Goal: Task Accomplishment & Management: Manage account settings

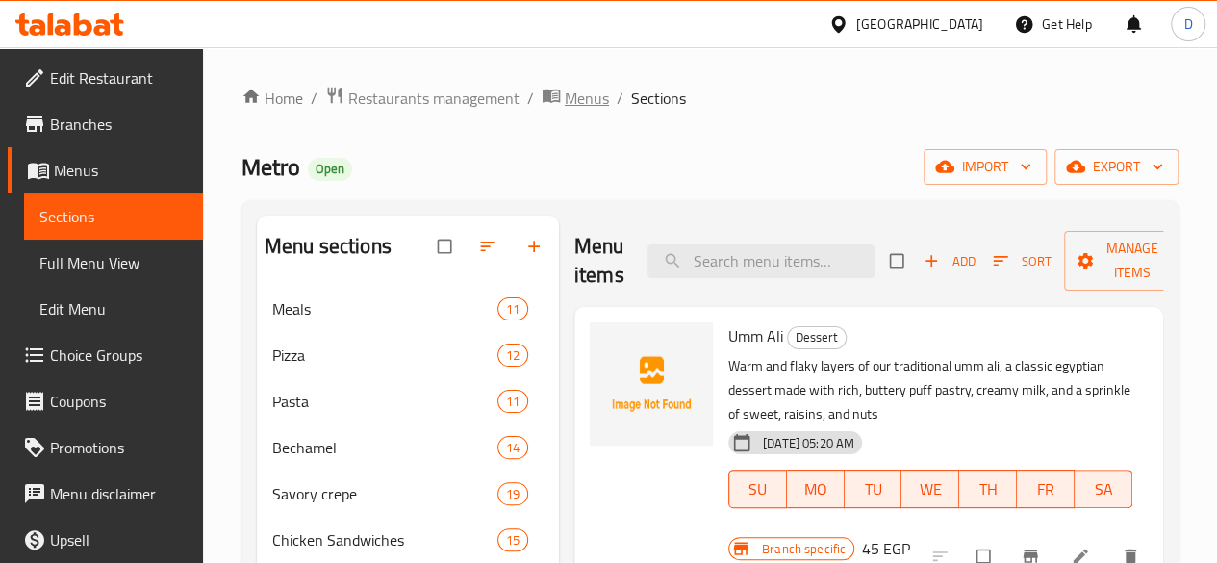
click at [574, 105] on span "Menus" at bounding box center [587, 98] width 44 height 23
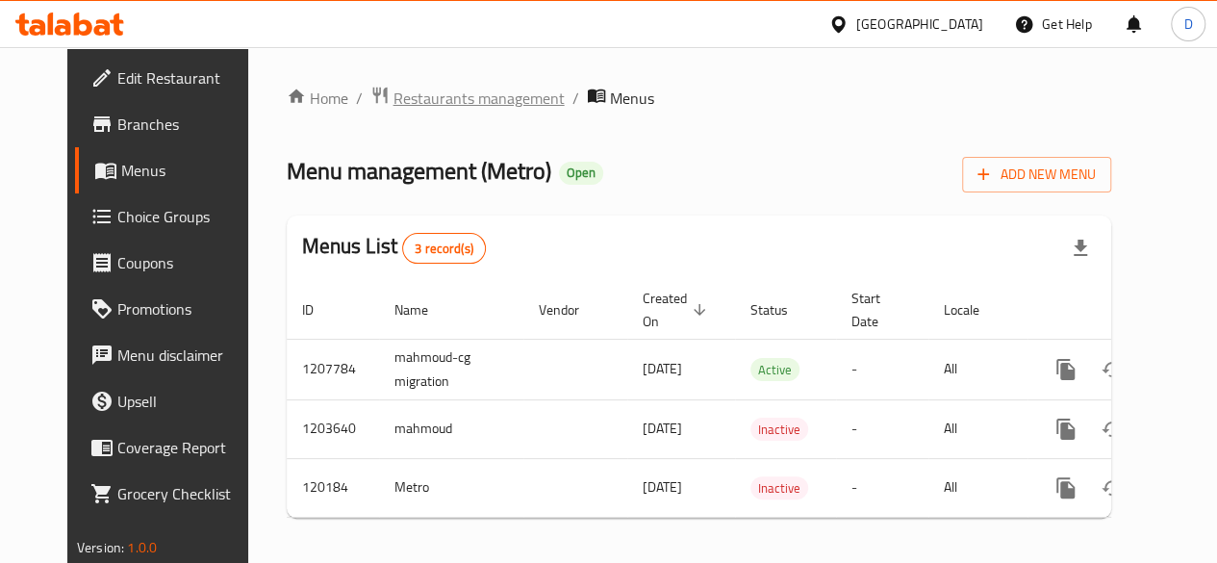
click at [414, 100] on span "Restaurants management" at bounding box center [478, 98] width 171 height 23
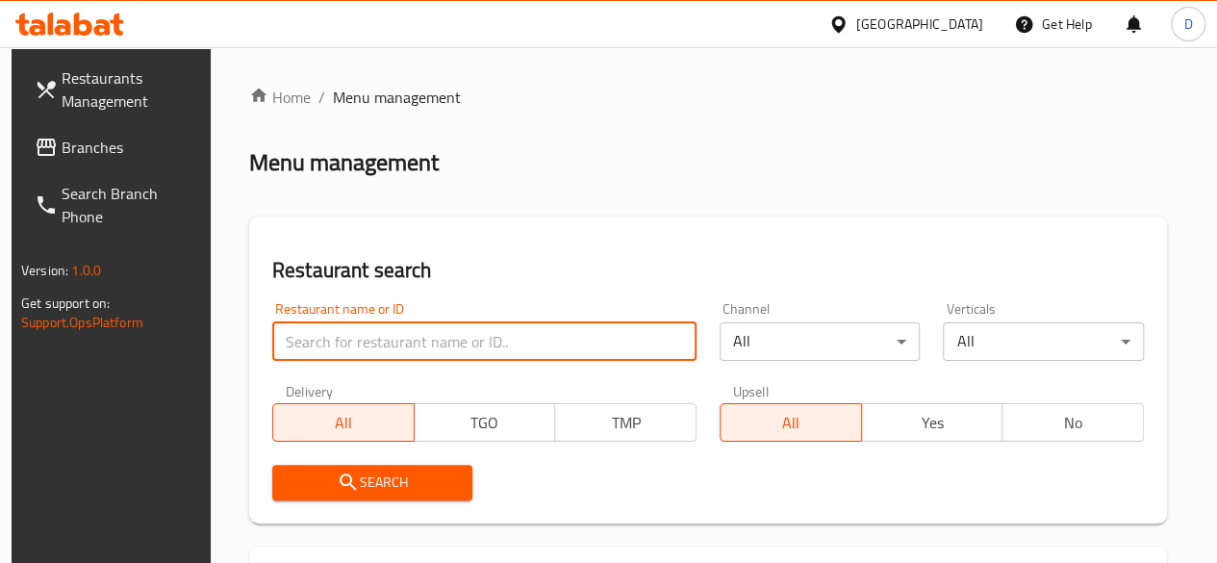
click at [400, 354] on input "search" at bounding box center [484, 341] width 424 height 38
paste input ""branch: 773102 chain: 670907""
drag, startPoint x: 443, startPoint y: 347, endPoint x: 233, endPoint y: 363, distance: 211.2
click at [392, 340] on input ""branch: 773102 chain: 670907"" at bounding box center [484, 341] width 424 height 38
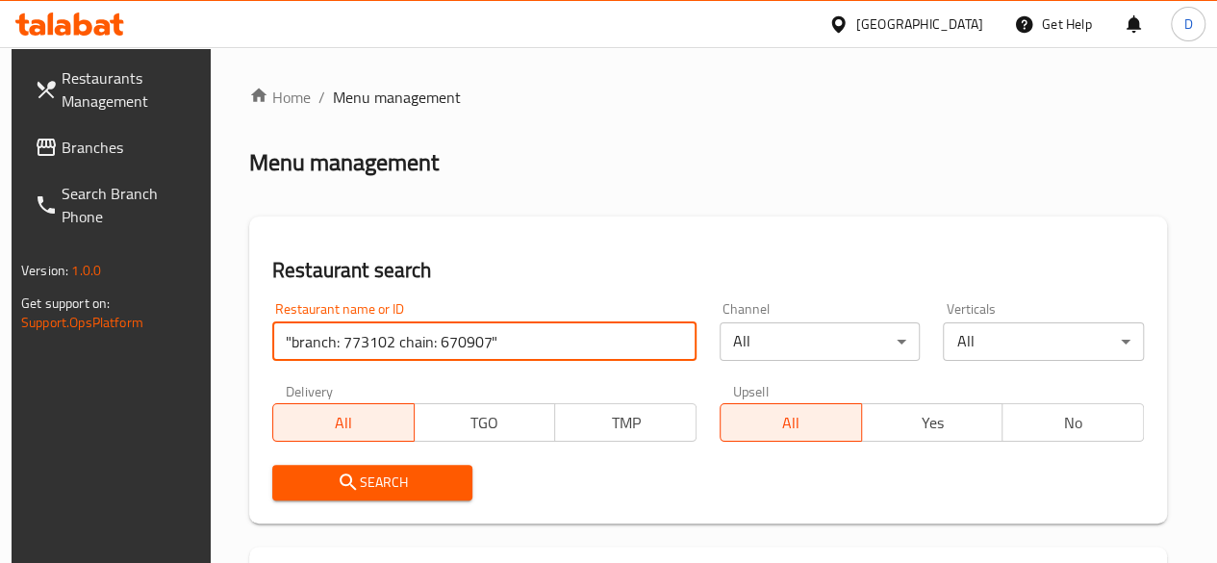
drag, startPoint x: 392, startPoint y: 340, endPoint x: 118, endPoint y: 393, distance: 279.2
drag, startPoint x: 312, startPoint y: 345, endPoint x: 96, endPoint y: 333, distance: 215.8
click at [396, 342] on input "670907"" at bounding box center [484, 341] width 424 height 38
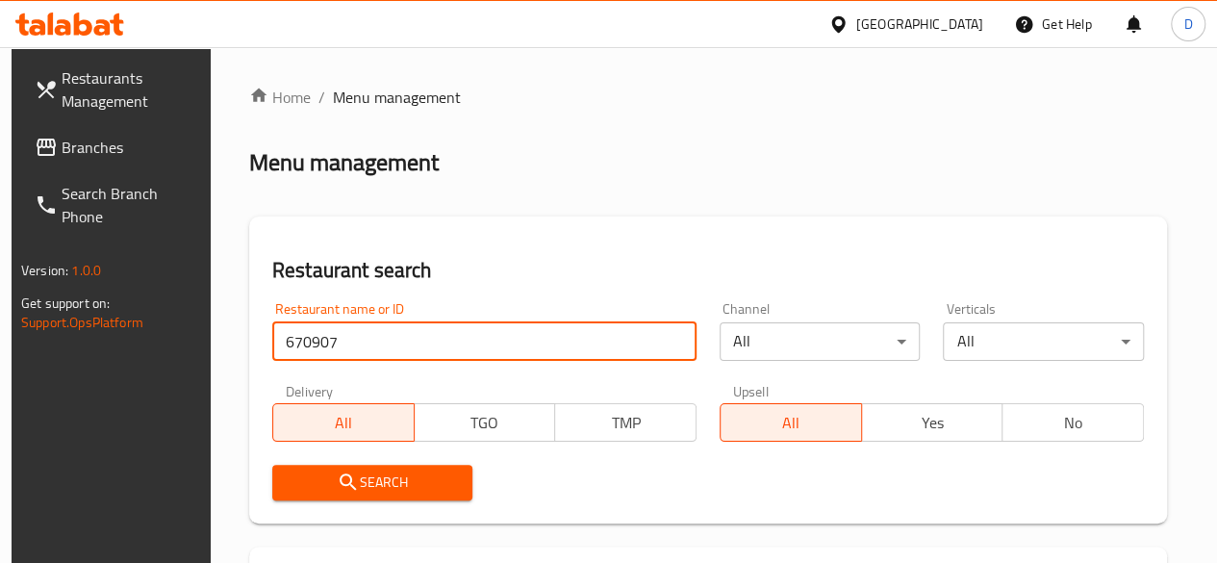
type input "670907"
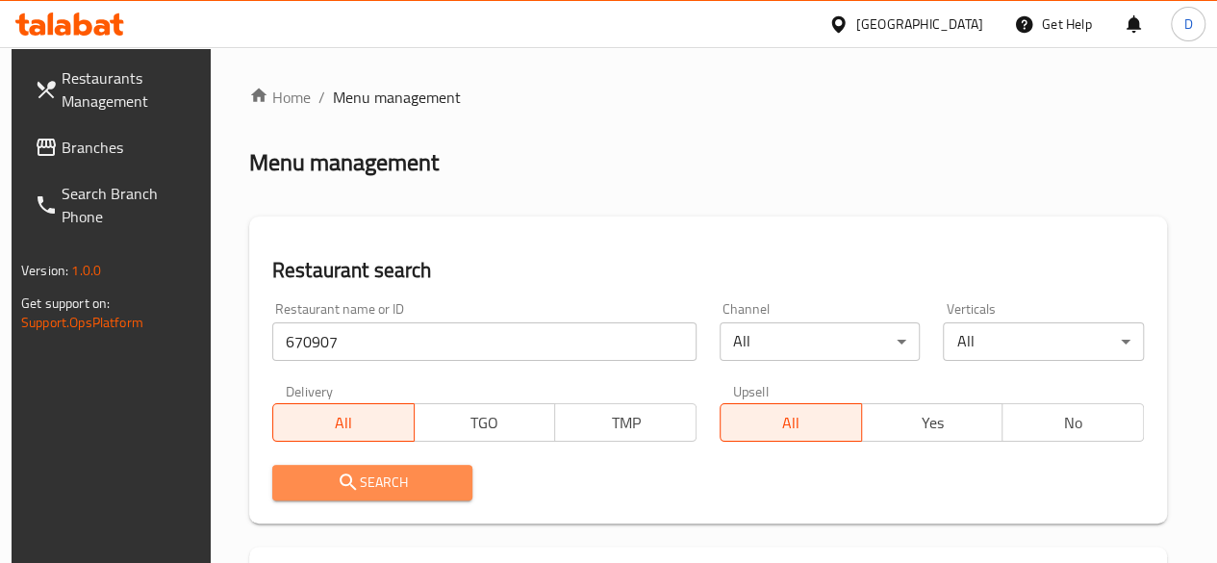
click at [373, 472] on span "Search" at bounding box center [373, 482] width 170 height 24
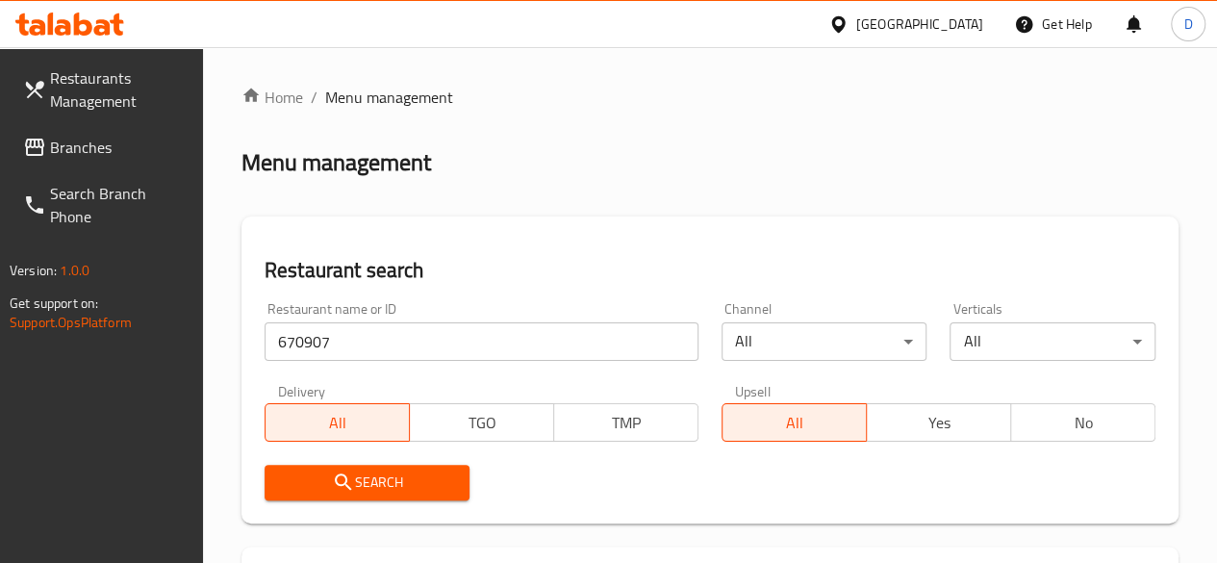
scroll to position [367, 0]
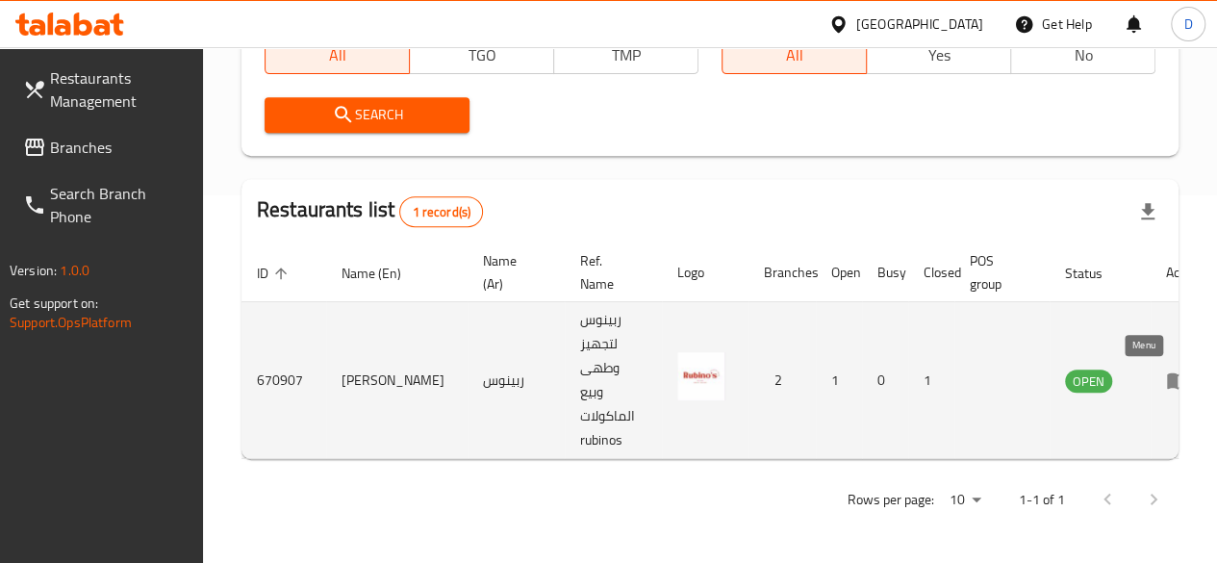
click at [1166, 383] on icon "enhanced table" at bounding box center [1177, 379] width 23 height 23
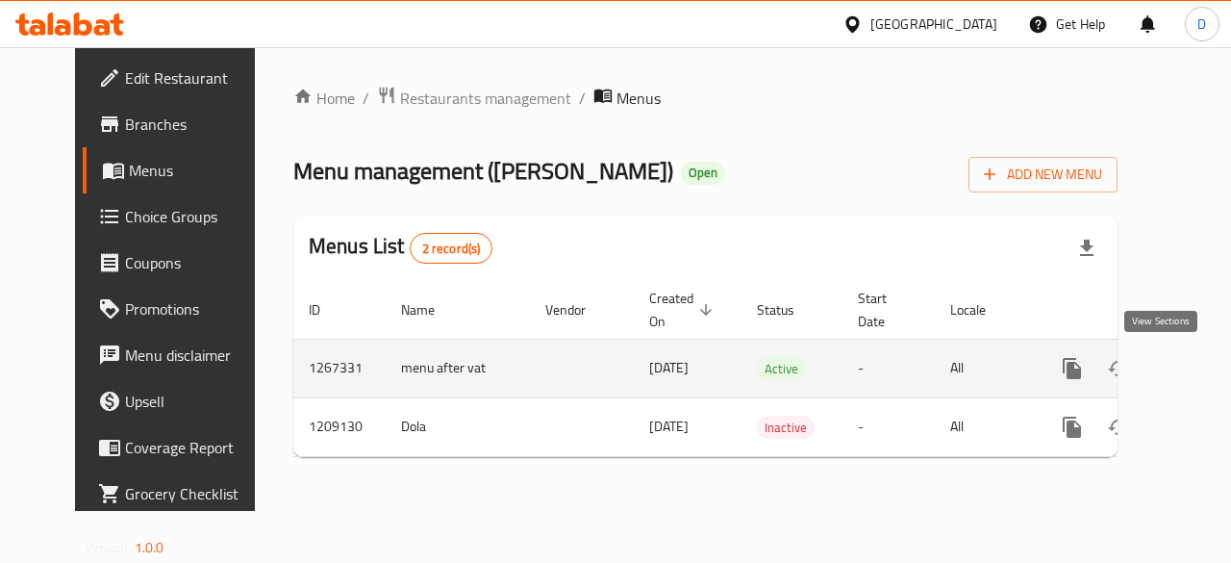
click at [1202, 374] on icon "enhanced table" at bounding box center [1210, 368] width 17 height 17
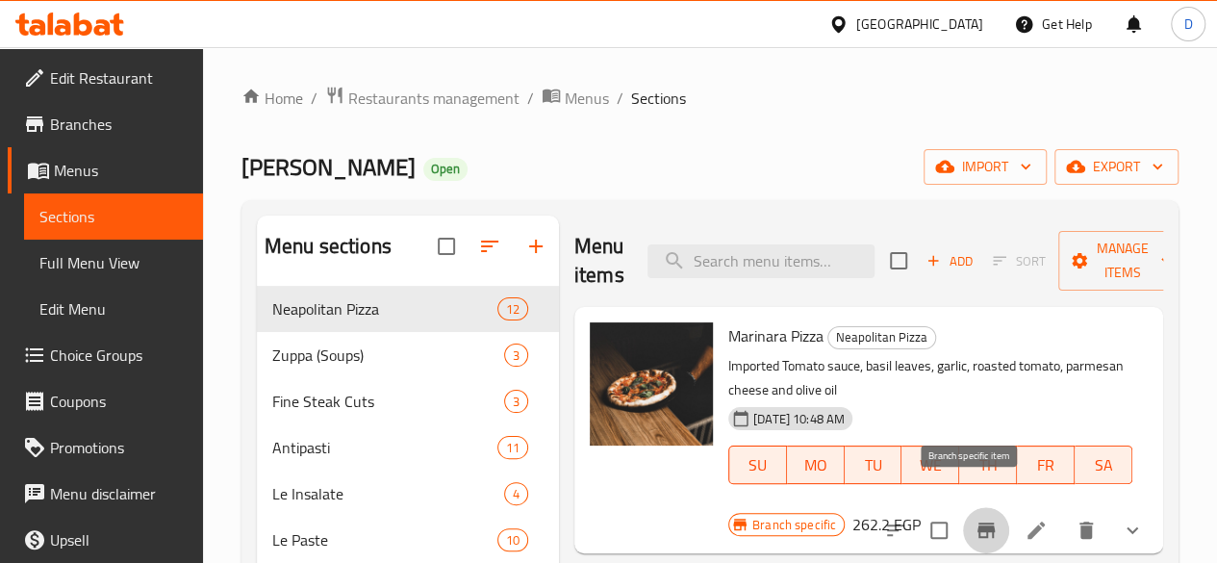
click at [974, 518] on icon "Branch-specific-item" at bounding box center [985, 529] width 23 height 23
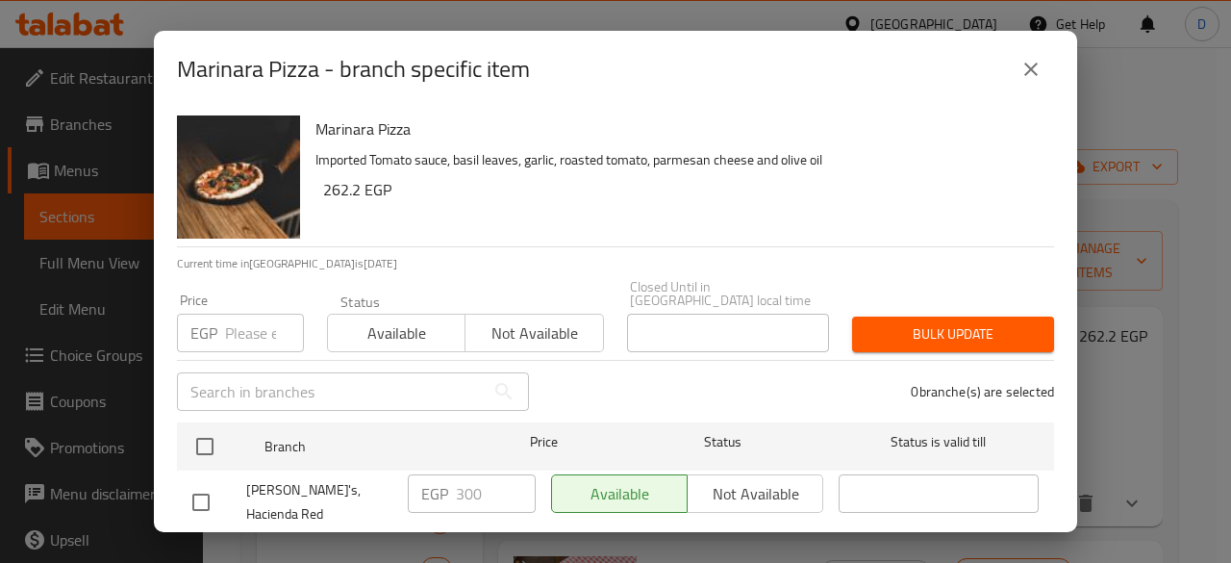
click at [248, 327] on input "number" at bounding box center [264, 333] width 79 height 38
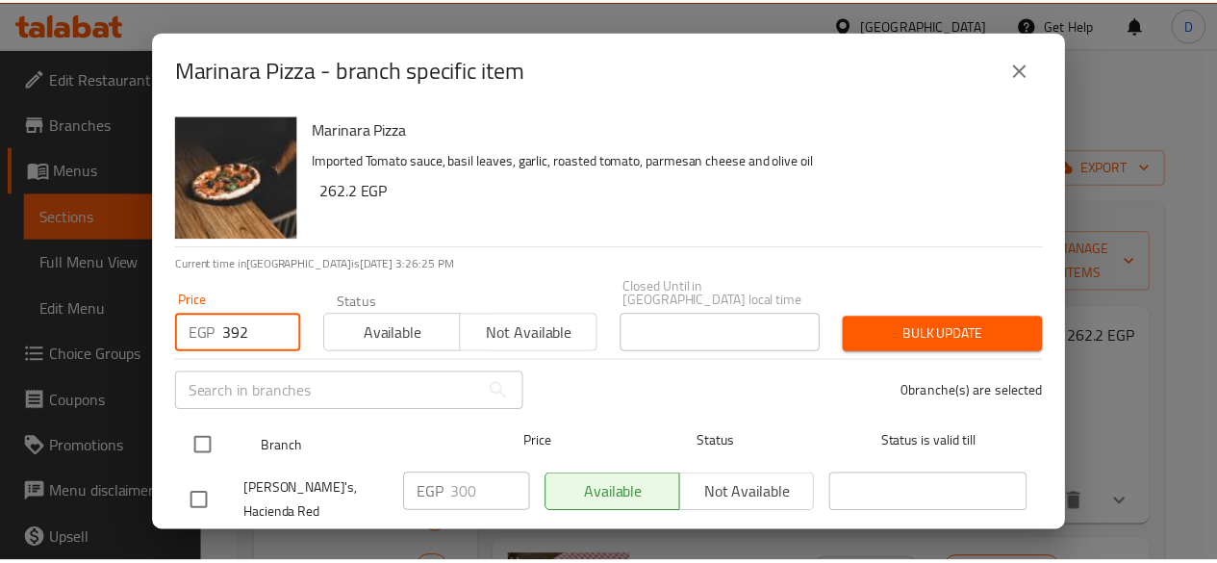
scroll to position [67, 0]
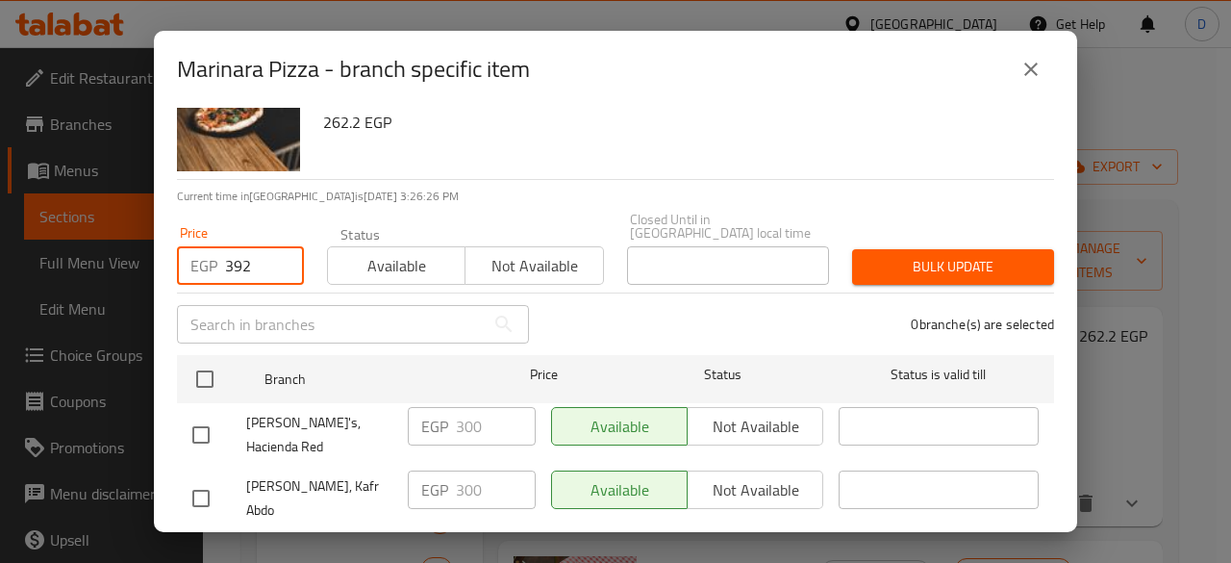
type input "392"
click at [200, 415] on input "checkbox" at bounding box center [201, 435] width 40 height 40
checkbox input "true"
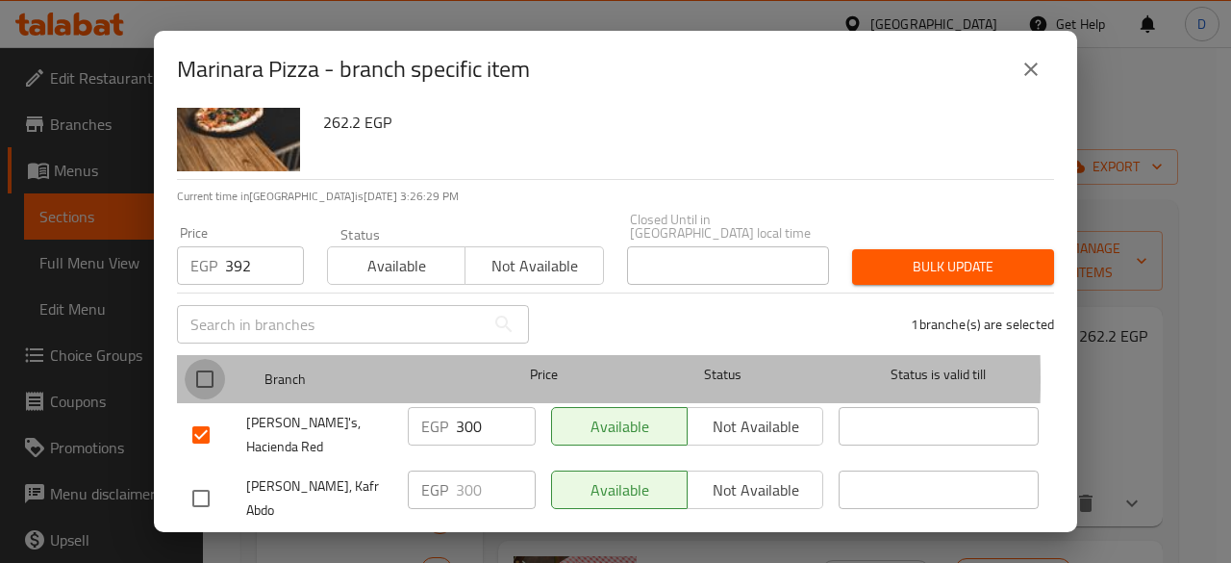
click at [210, 365] on input "checkbox" at bounding box center [205, 379] width 40 height 40
checkbox input "true"
click at [210, 365] on input "checkbox" at bounding box center [205, 379] width 40 height 40
checkbox input "false"
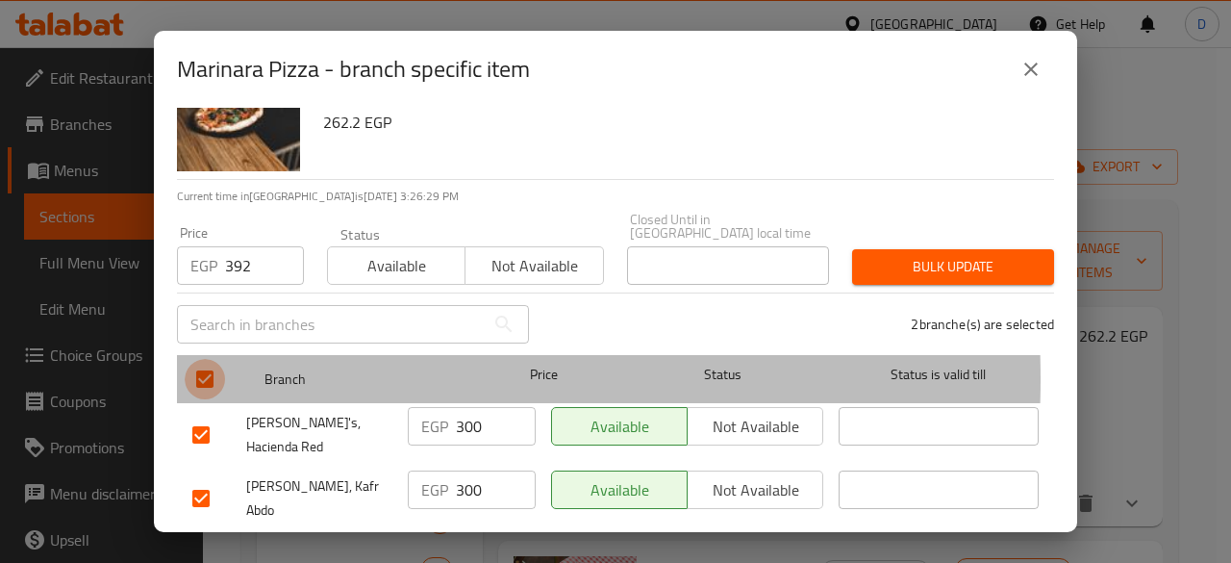
checkbox input "false"
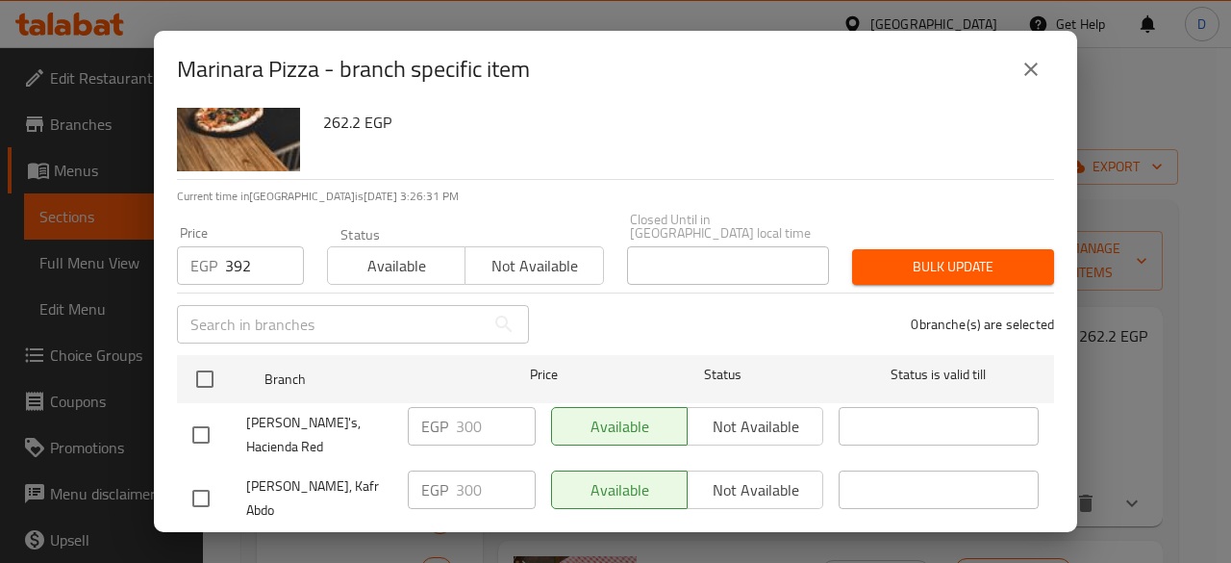
click at [202, 418] on input "checkbox" at bounding box center [201, 435] width 40 height 40
checkbox input "true"
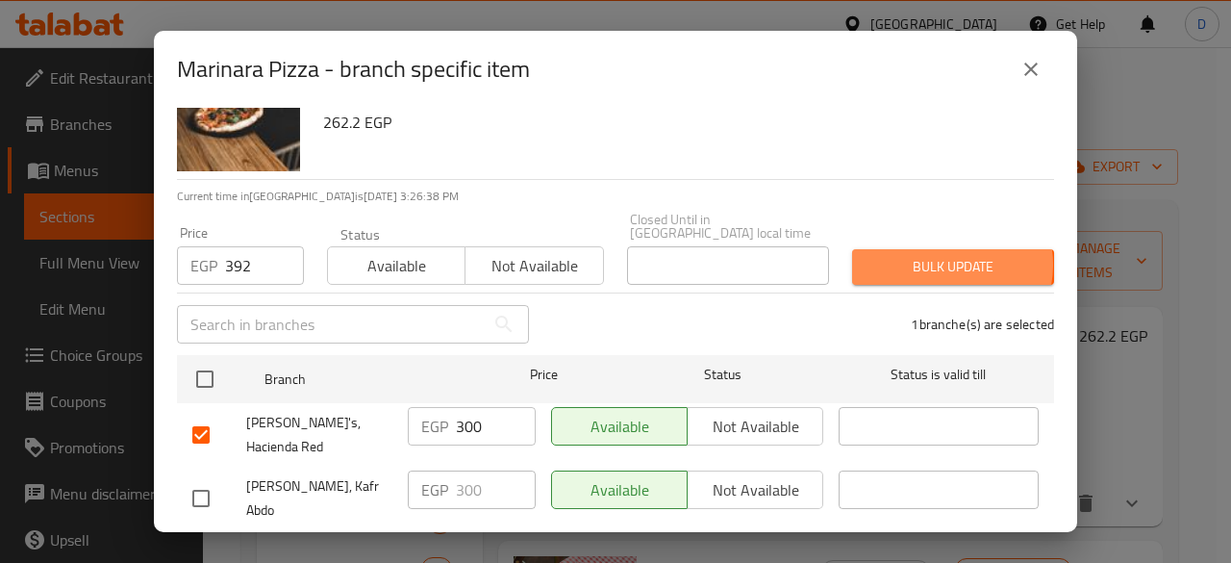
click at [927, 255] on span "Bulk update" at bounding box center [953, 267] width 171 height 24
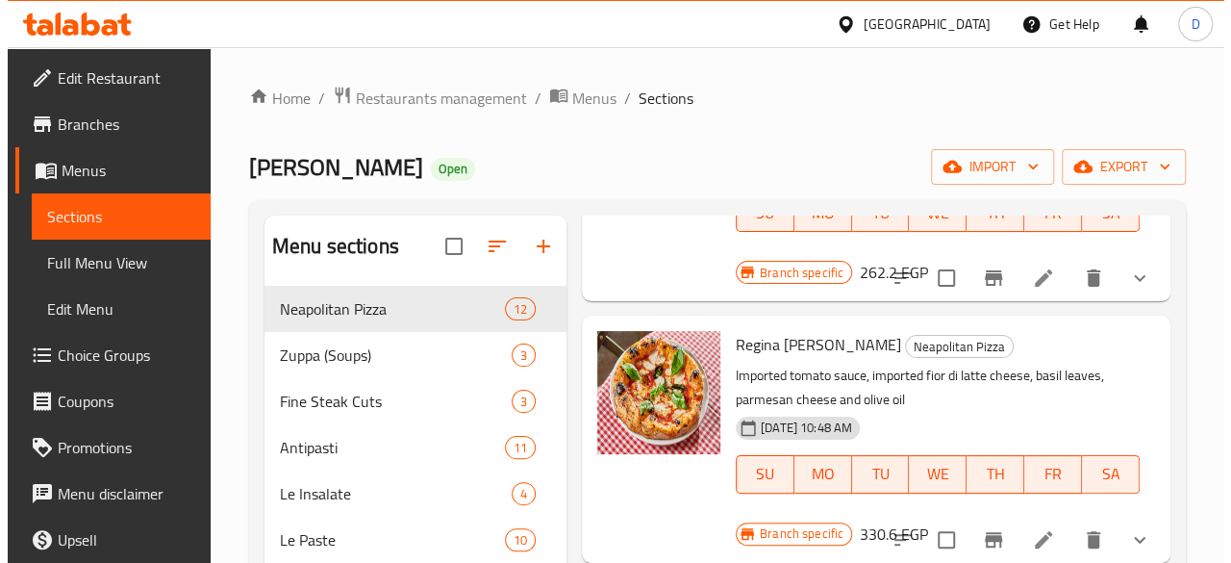
scroll to position [253, 0]
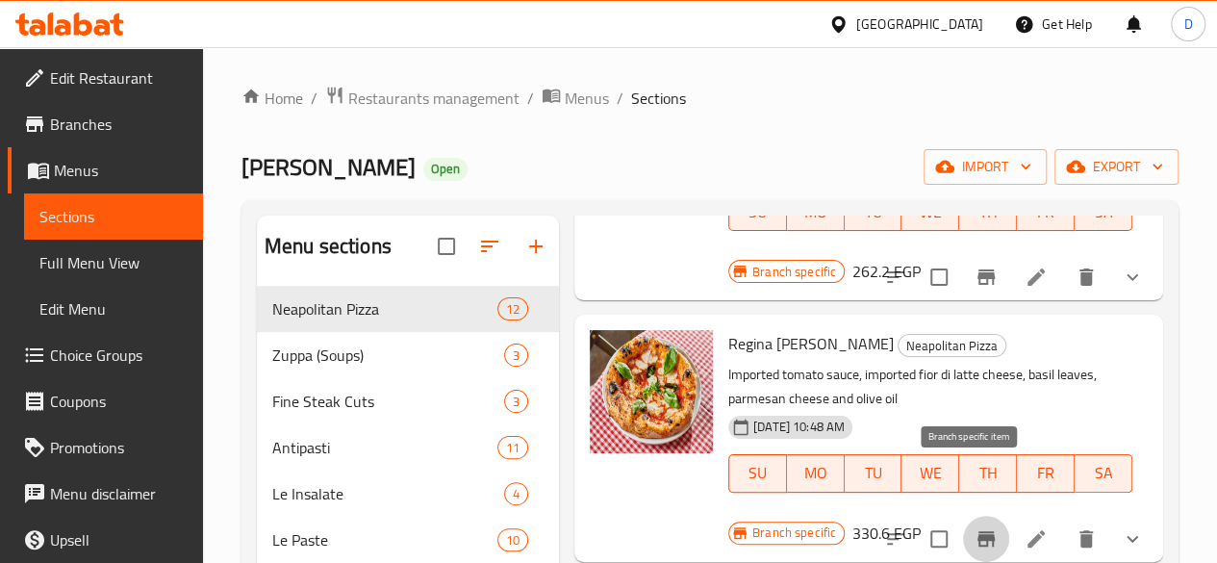
click at [981, 527] on icon "Branch-specific-item" at bounding box center [985, 538] width 23 height 23
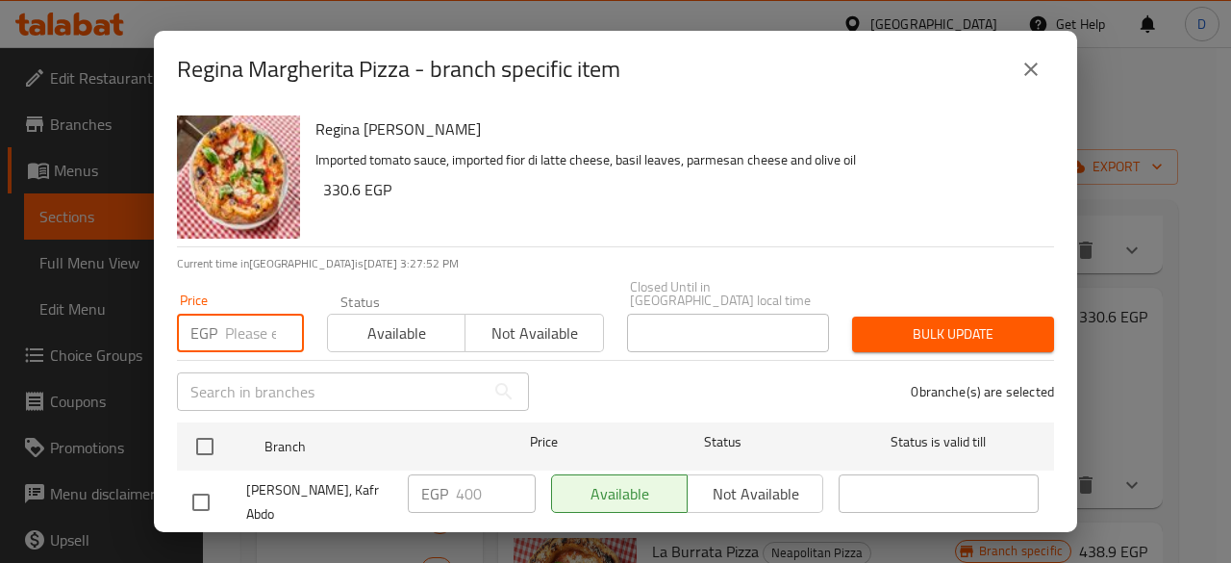
click at [252, 321] on input "number" at bounding box center [264, 333] width 79 height 38
click at [80, 408] on div "Regina Margherita Pizza - branch specific item Regina Margherita Pizza Imported…" at bounding box center [615, 281] width 1231 height 563
click at [233, 321] on input "number" at bounding box center [264, 333] width 79 height 38
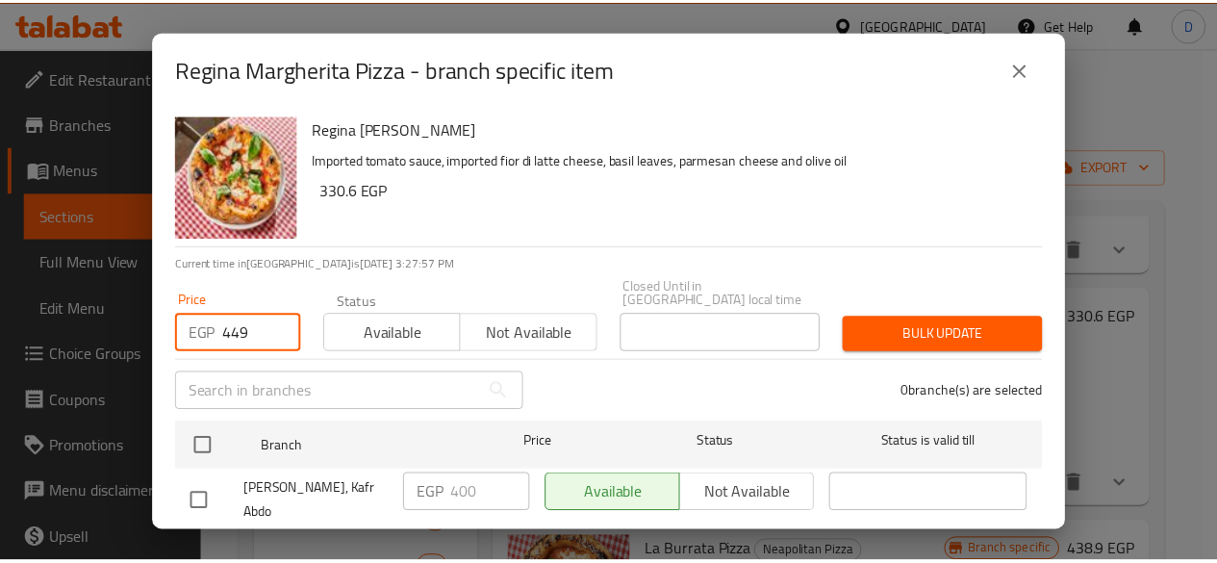
scroll to position [71, 0]
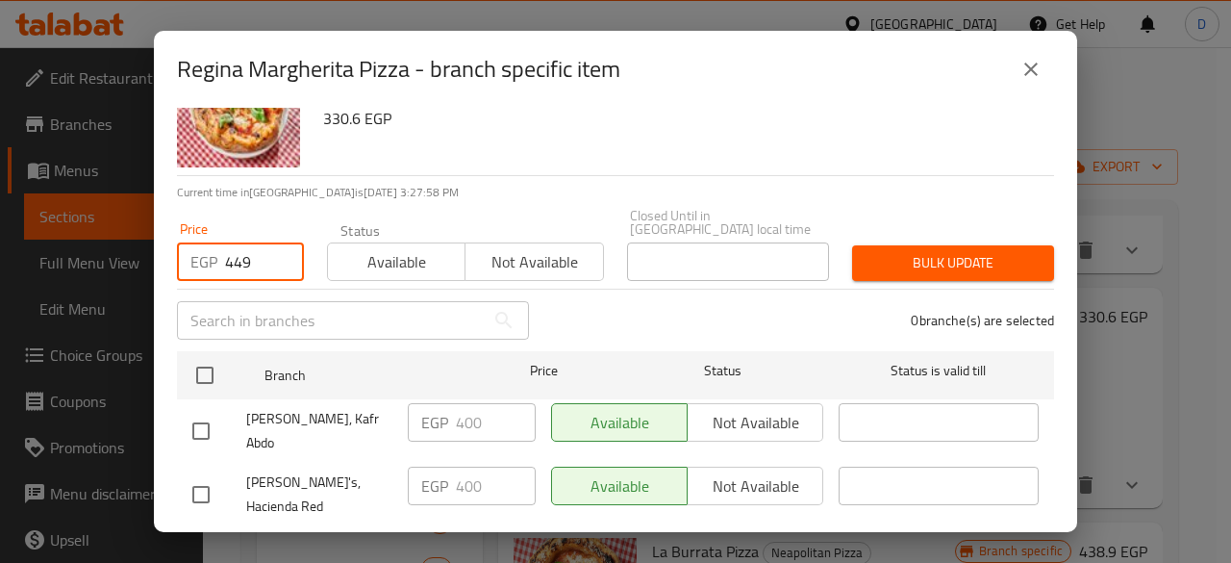
type input "449"
click at [221, 474] on div at bounding box center [219, 494] width 54 height 40
click at [198, 474] on input "checkbox" at bounding box center [201, 494] width 40 height 40
checkbox input "true"
click at [585, 540] on span "Save" at bounding box center [615, 552] width 846 height 24
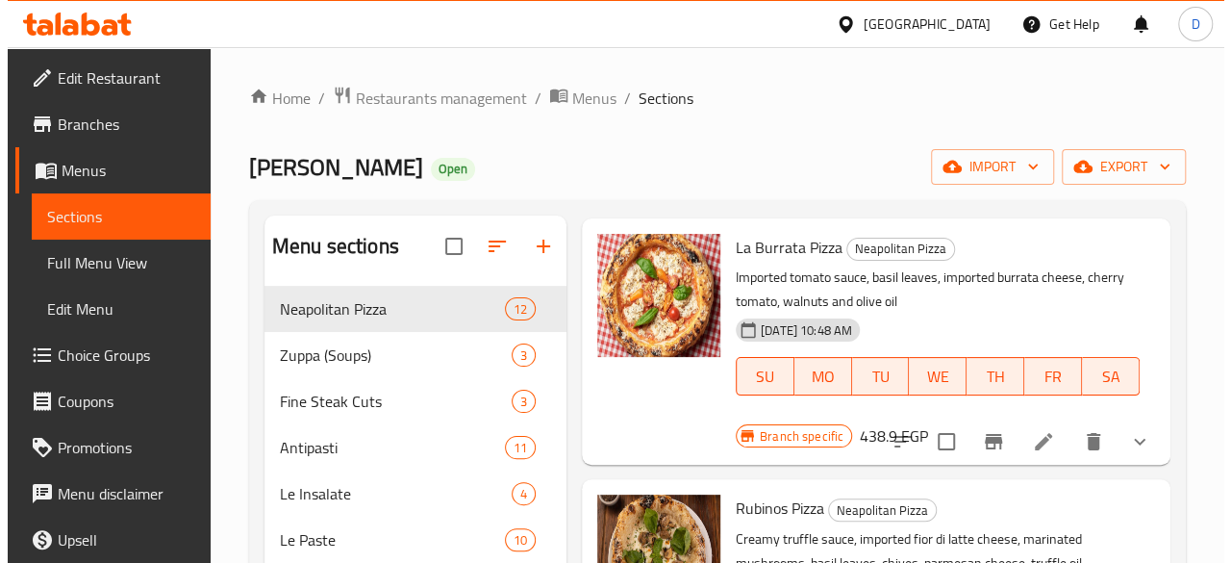
scroll to position [612, 0]
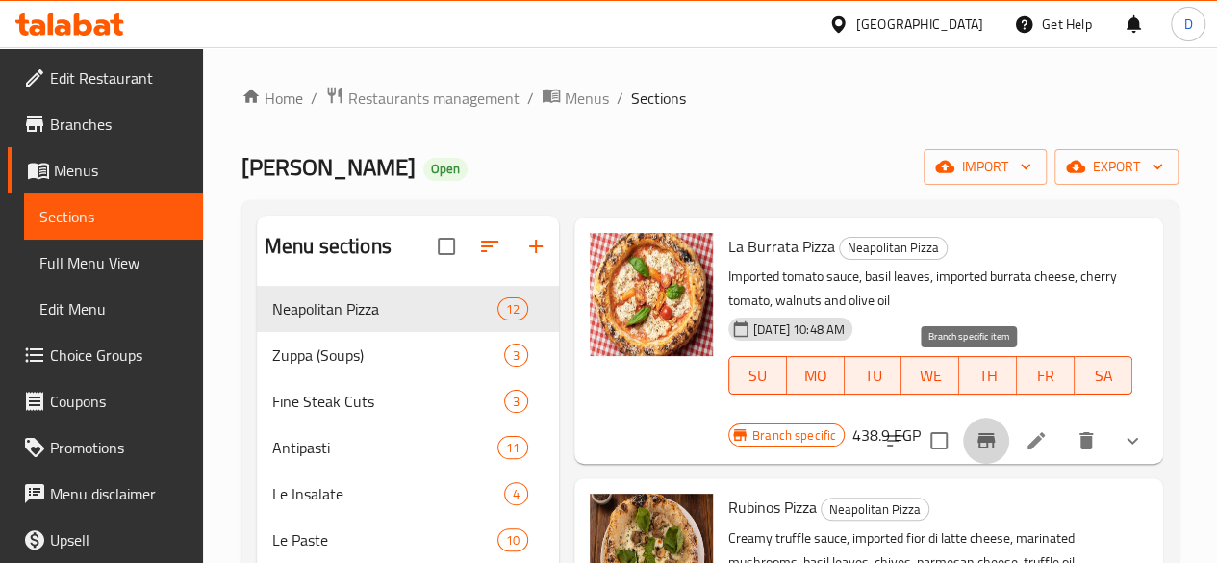
click at [977, 433] on icon "Branch-specific-item" at bounding box center [985, 440] width 17 height 15
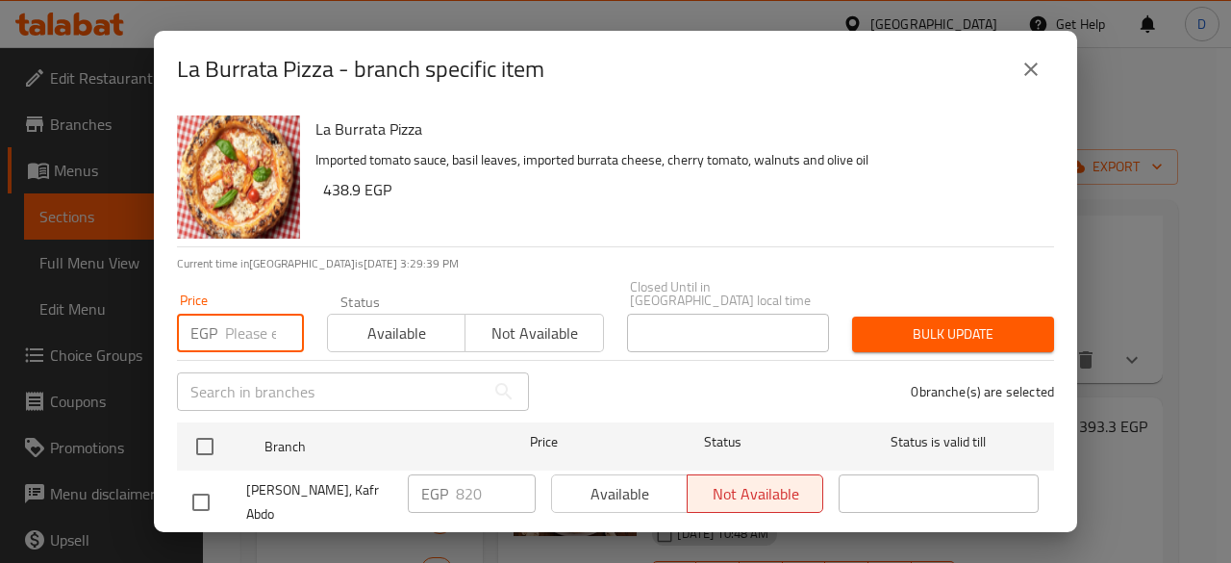
click at [248, 315] on input "number" at bounding box center [264, 333] width 79 height 38
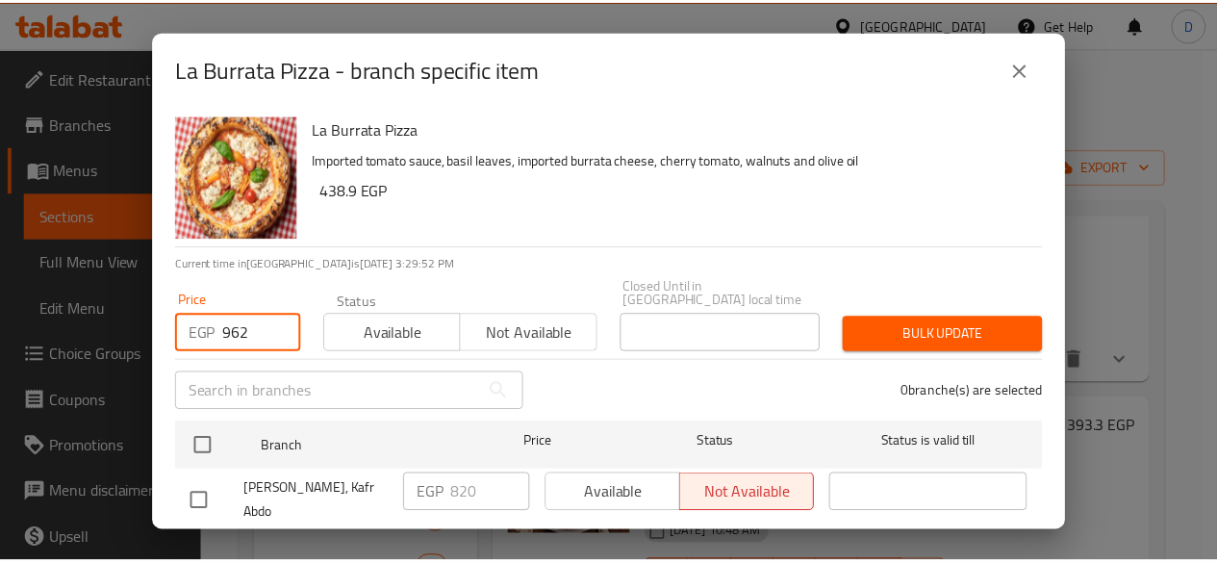
scroll to position [71, 0]
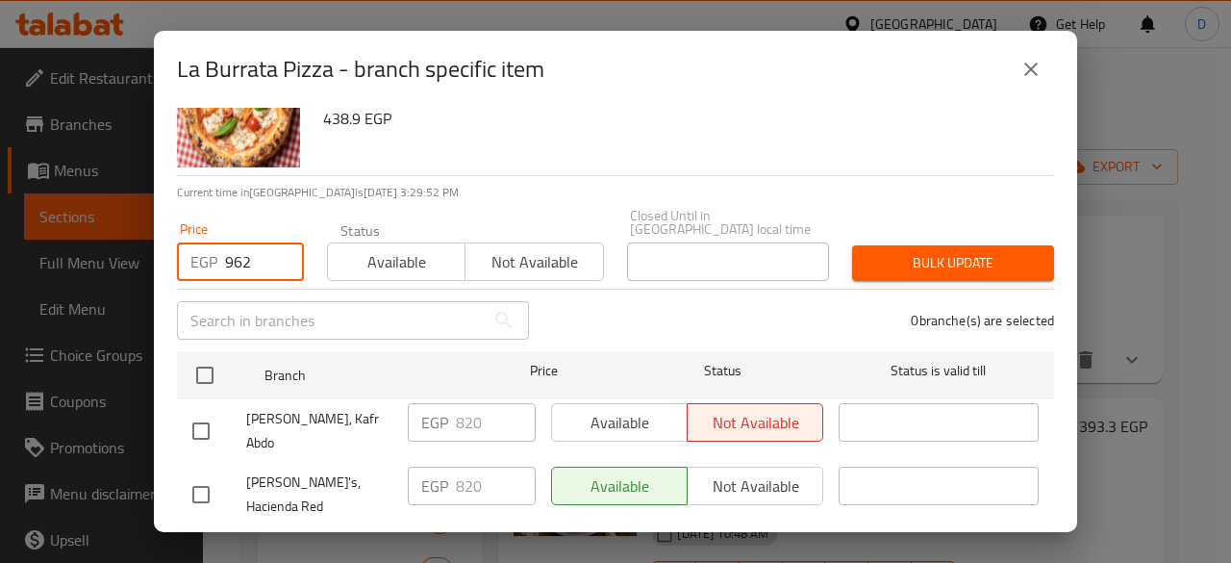
type input "962"
click at [198, 474] on input "checkbox" at bounding box center [201, 494] width 40 height 40
checkbox input "true"
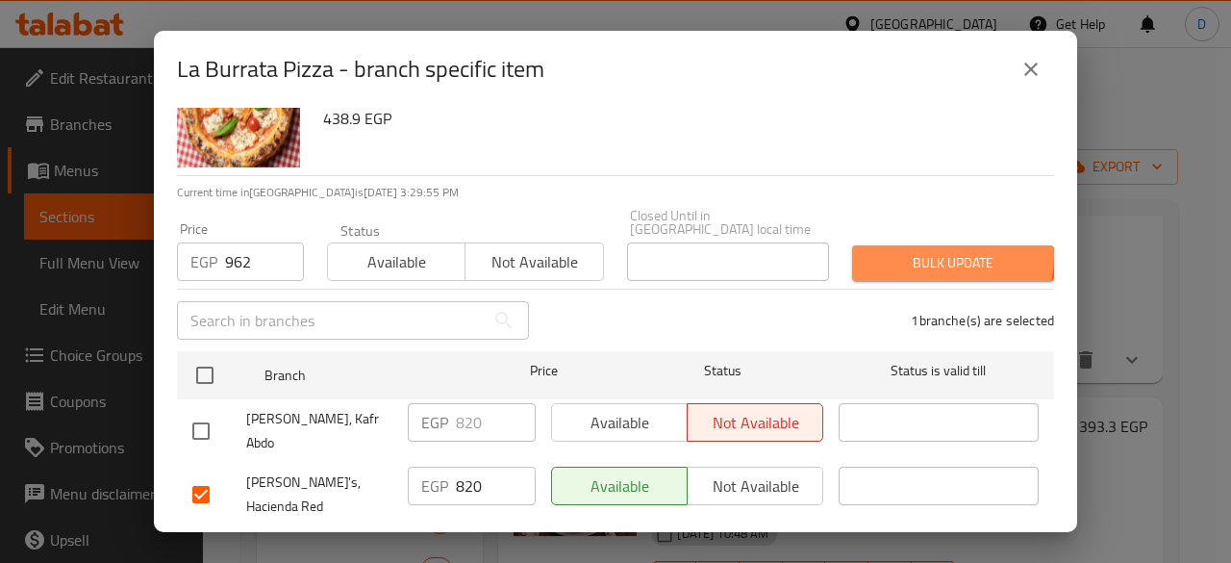
click at [924, 251] on span "Bulk update" at bounding box center [953, 263] width 171 height 24
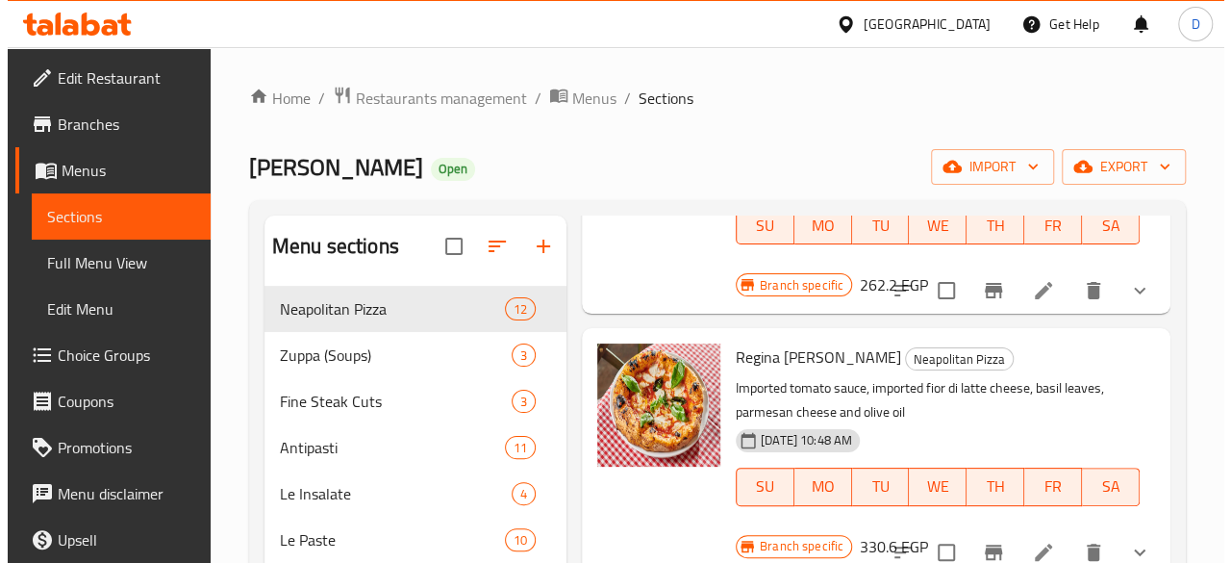
scroll to position [239, 0]
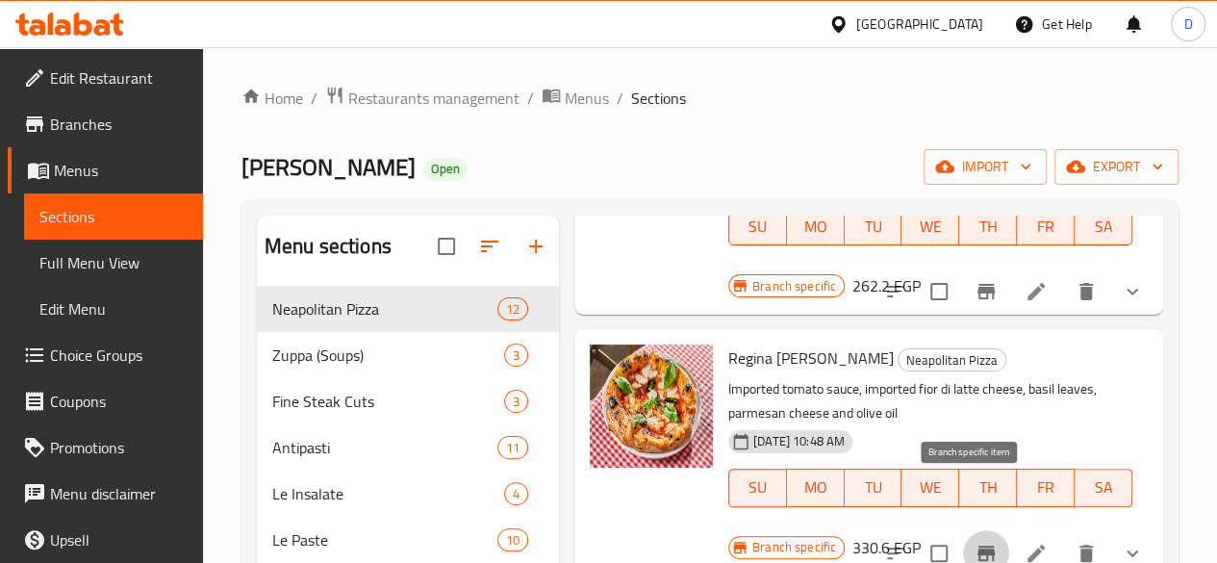
click at [974, 542] on icon "Branch-specific-item" at bounding box center [985, 553] width 23 height 23
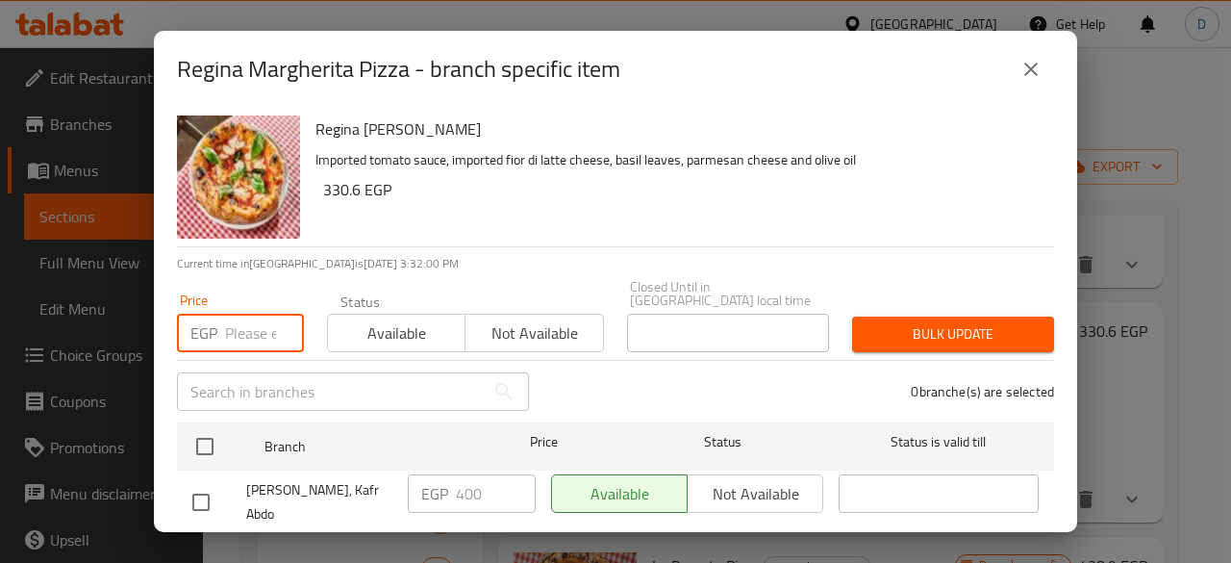
click at [249, 314] on input "number" at bounding box center [264, 333] width 79 height 38
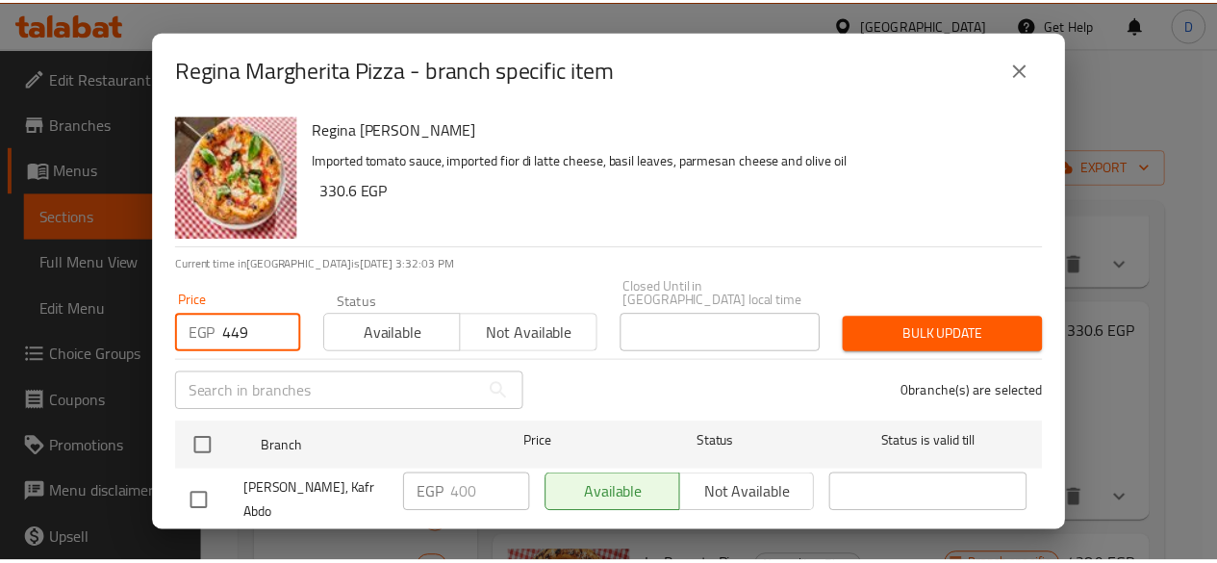
scroll to position [71, 0]
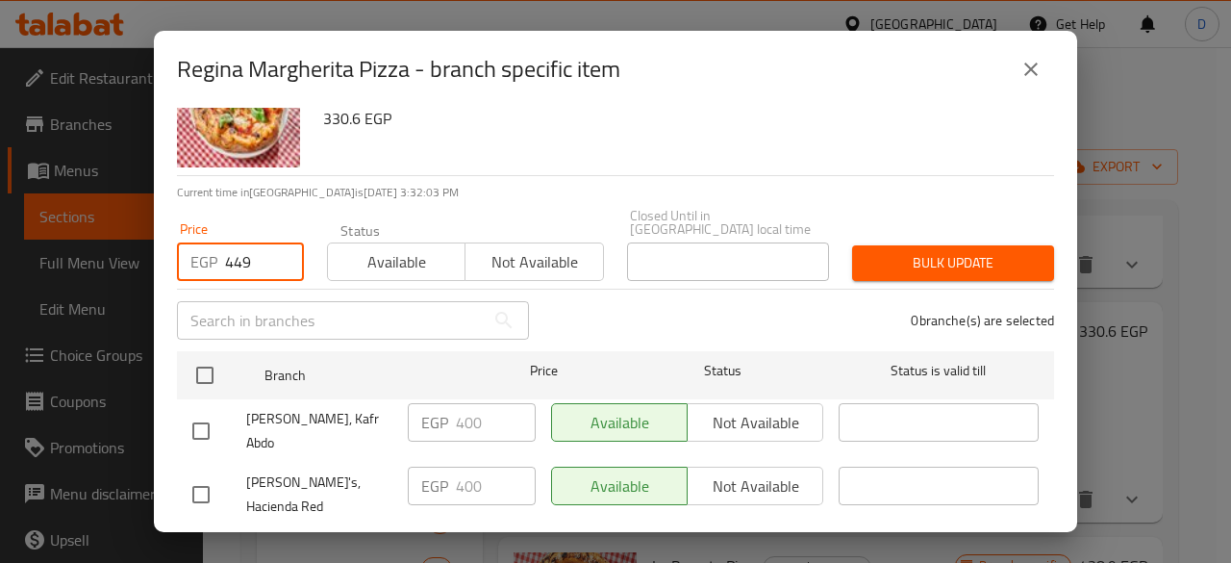
type input "449"
click at [201, 474] on input "checkbox" at bounding box center [201, 494] width 40 height 40
checkbox input "true"
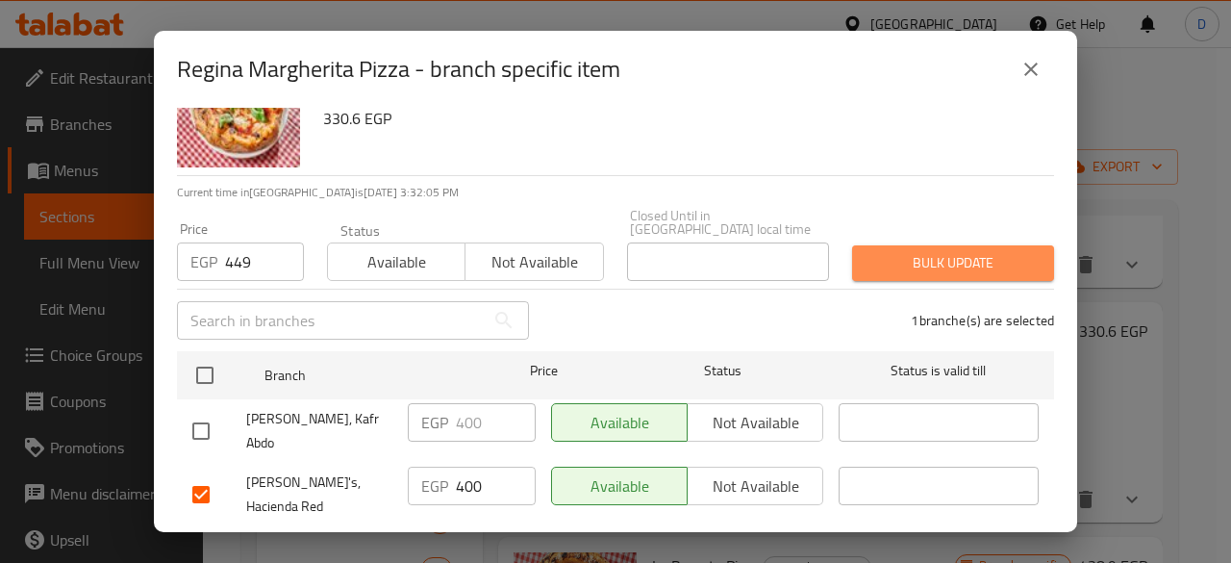
click at [985, 251] on span "Bulk update" at bounding box center [953, 263] width 171 height 24
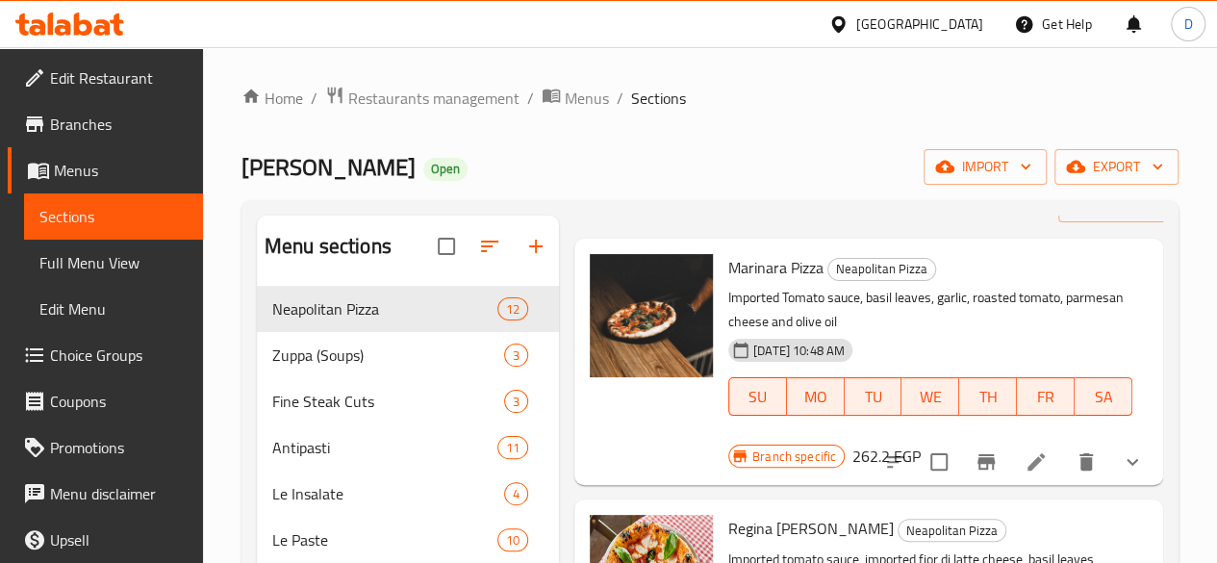
scroll to position [28, 0]
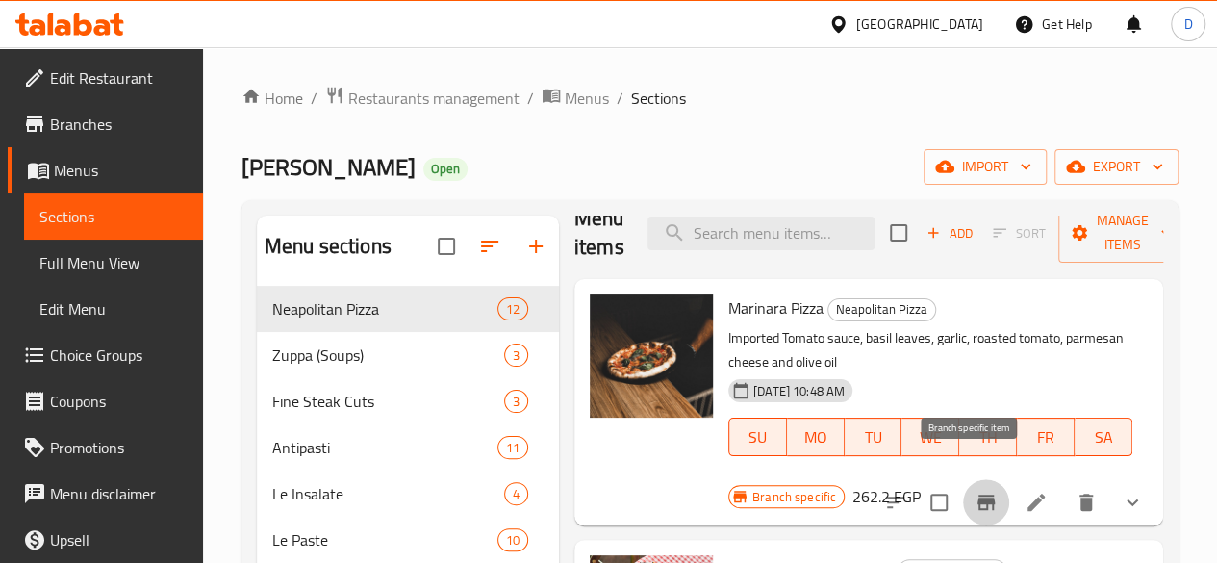
click at [977, 494] on icon "Branch-specific-item" at bounding box center [985, 501] width 17 height 15
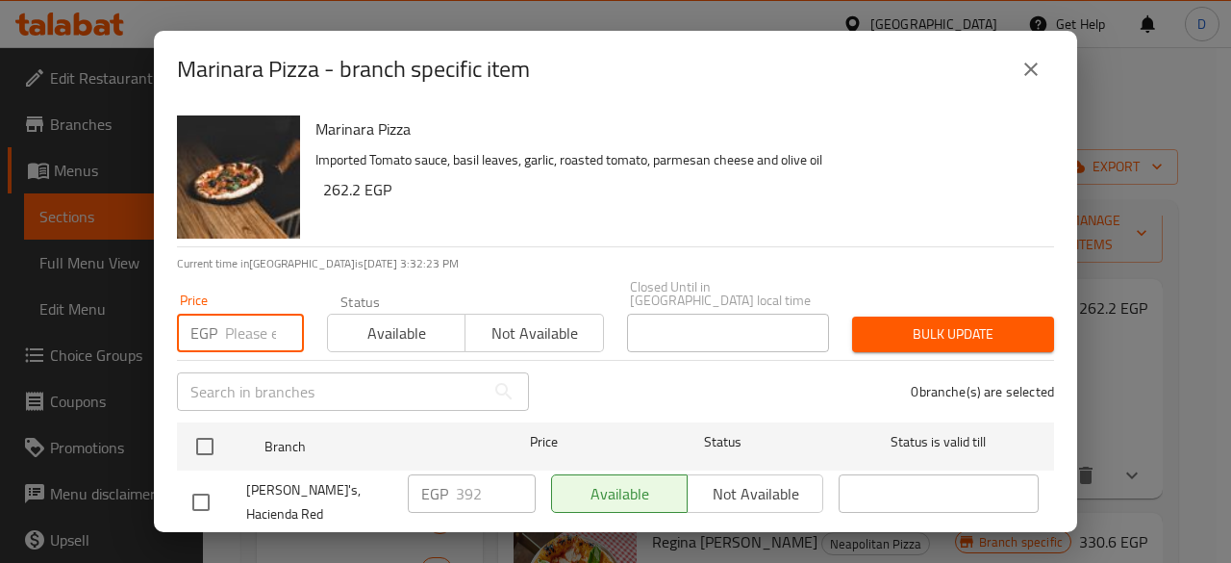
click at [242, 315] on input "number" at bounding box center [264, 333] width 79 height 38
type input "392"
click at [197, 482] on input "checkbox" at bounding box center [201, 502] width 40 height 40
checkbox input "true"
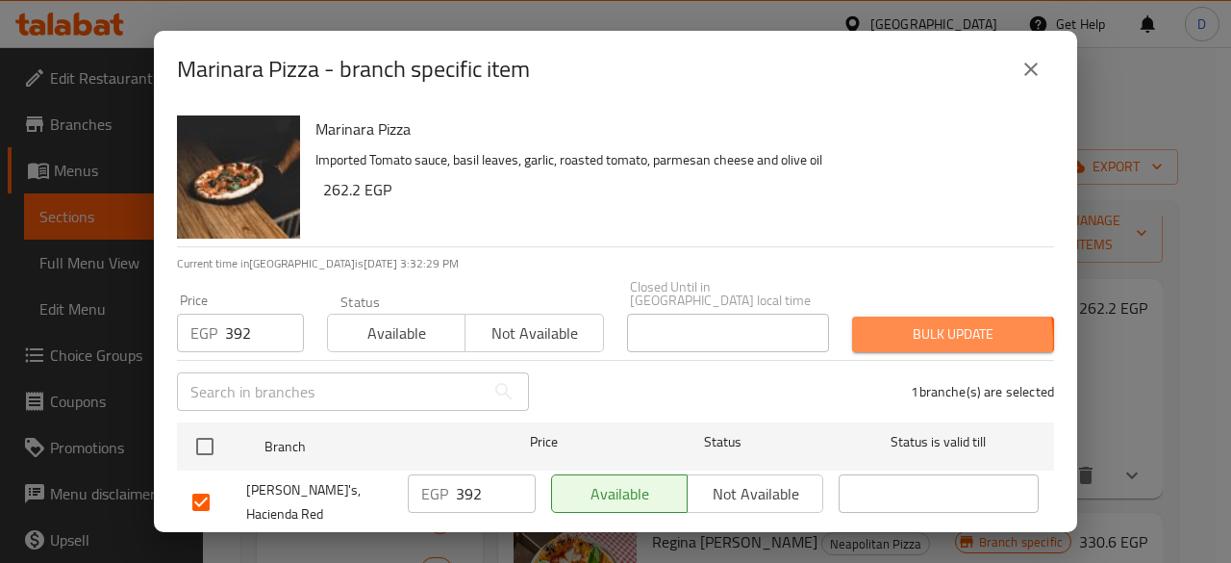
click at [914, 326] on span "Bulk update" at bounding box center [953, 334] width 171 height 24
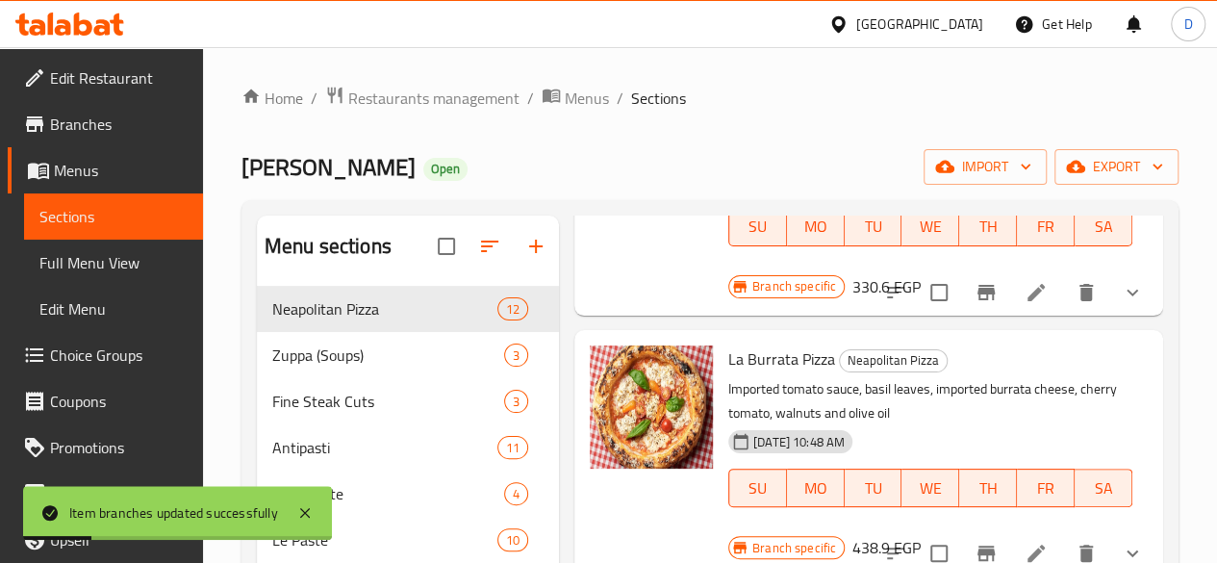
scroll to position [500, 0]
click at [974, 541] on icon "Branch-specific-item" at bounding box center [985, 552] width 23 height 23
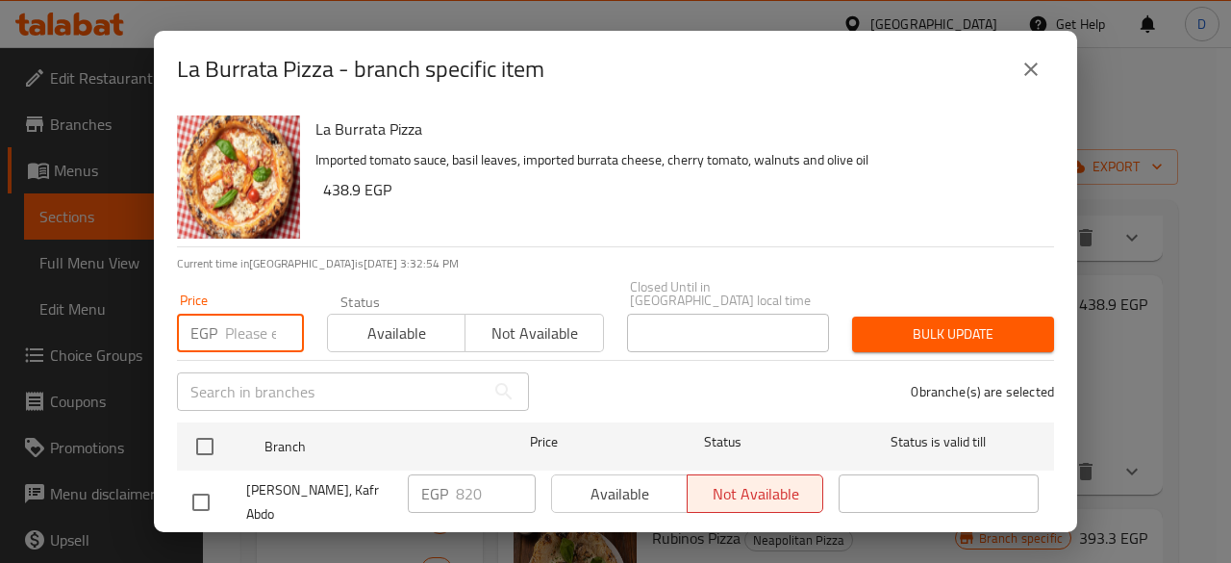
click at [246, 324] on input "number" at bounding box center [264, 333] width 79 height 38
type input "962"
click at [201, 545] on input "checkbox" at bounding box center [201, 565] width 40 height 40
checkbox input "true"
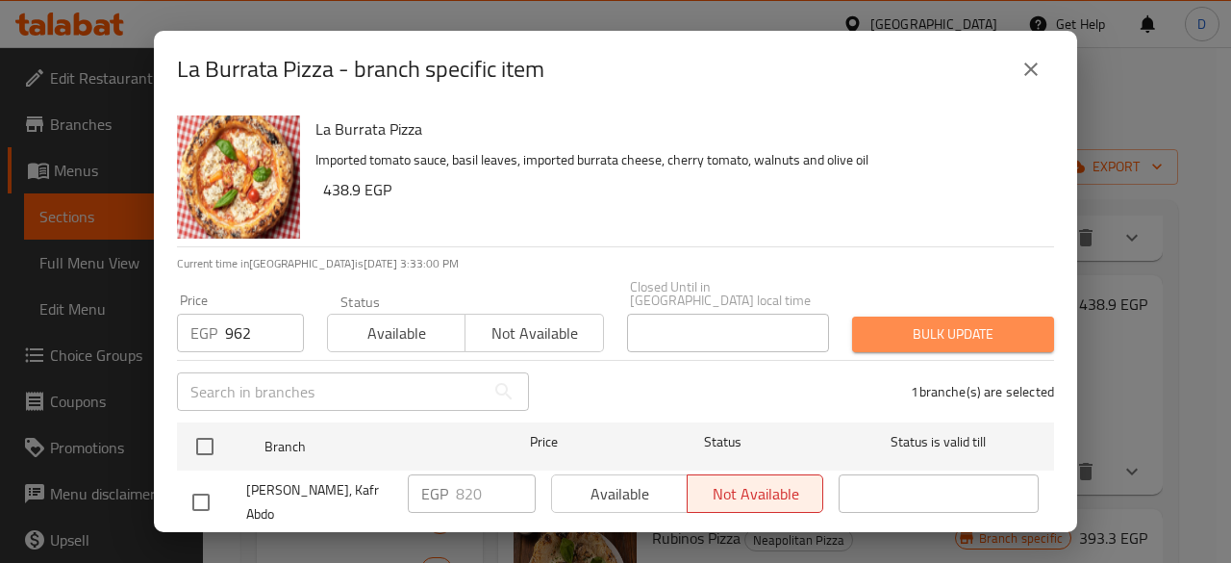
click at [949, 331] on span "Bulk update" at bounding box center [953, 334] width 171 height 24
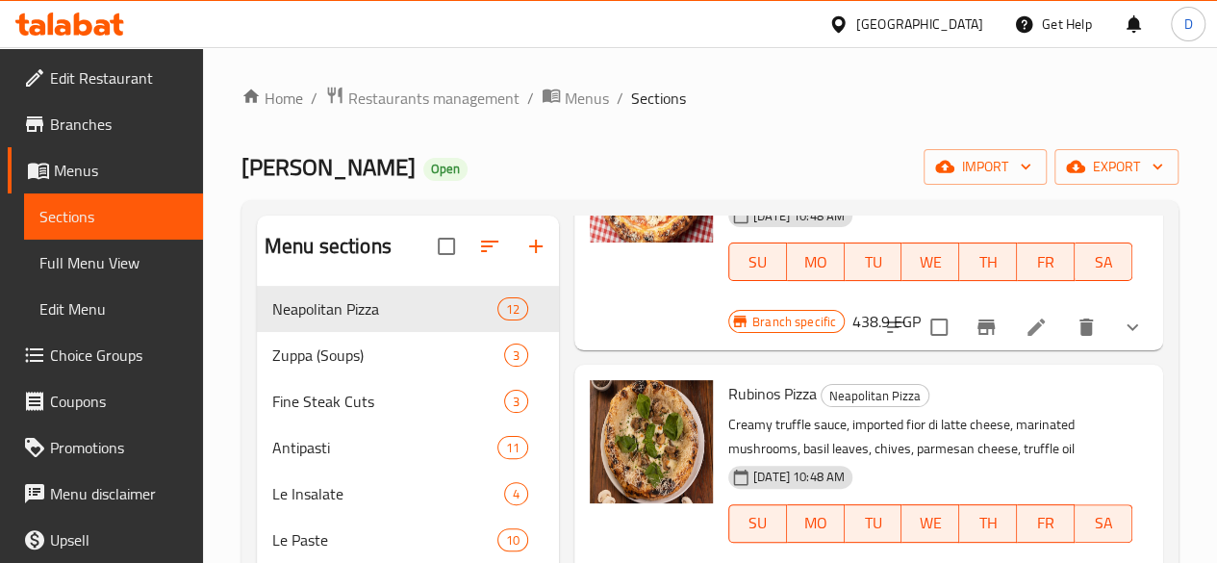
scroll to position [726, 0]
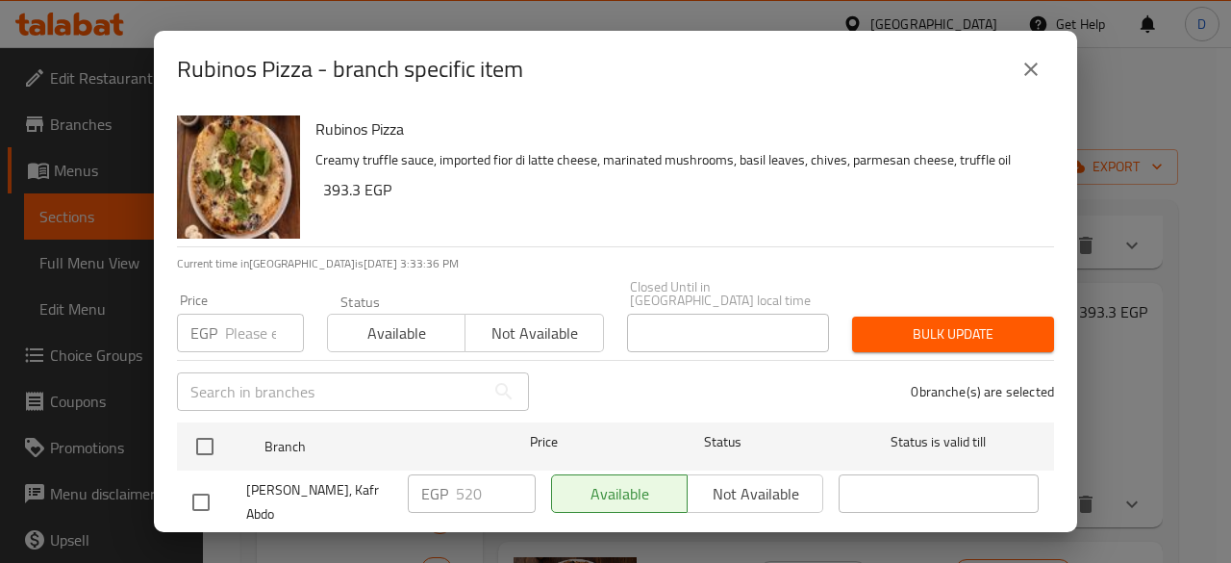
click at [242, 314] on input "number" at bounding box center [264, 333] width 79 height 38
type input "654.2"
click at [202, 545] on input "checkbox" at bounding box center [201, 565] width 40 height 40
checkbox input "true"
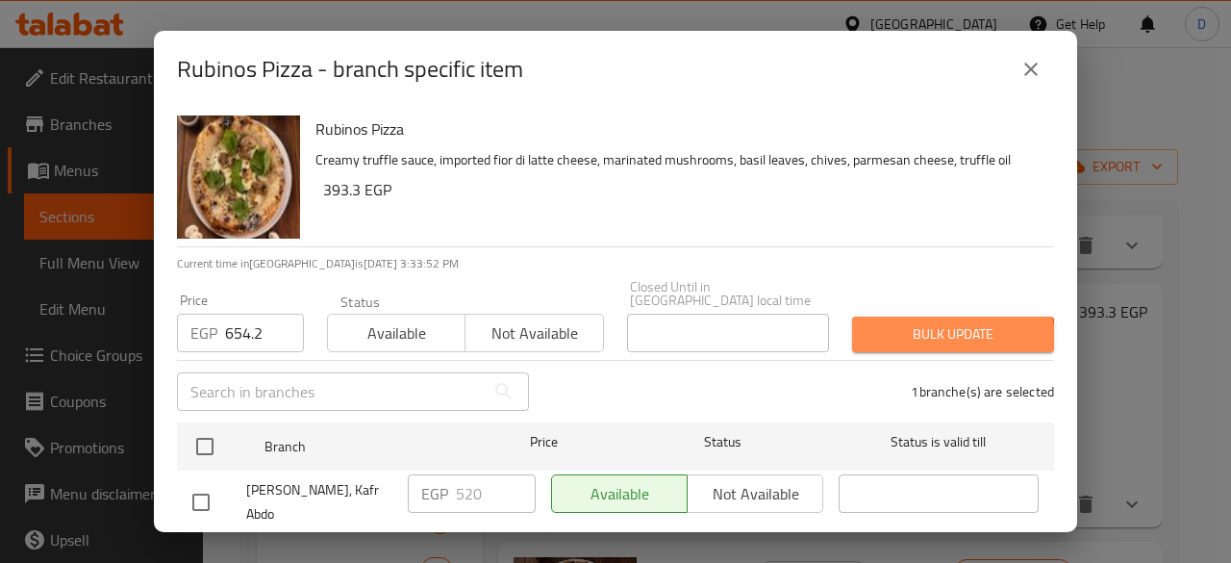
click at [915, 336] on button "Bulk update" at bounding box center [953, 334] width 202 height 36
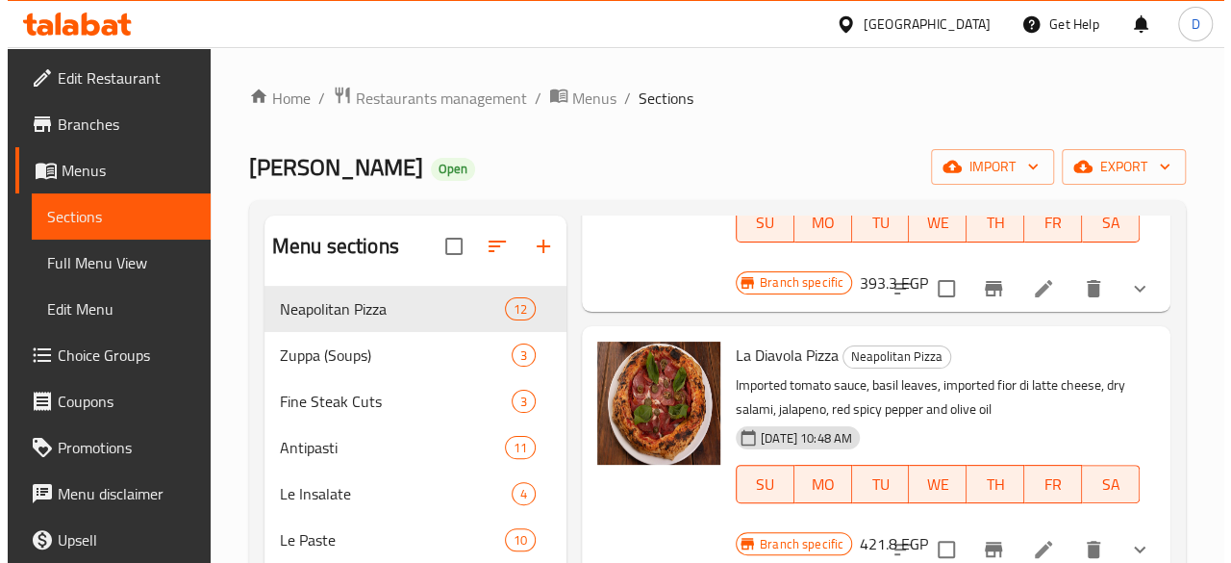
scroll to position [1072, 0]
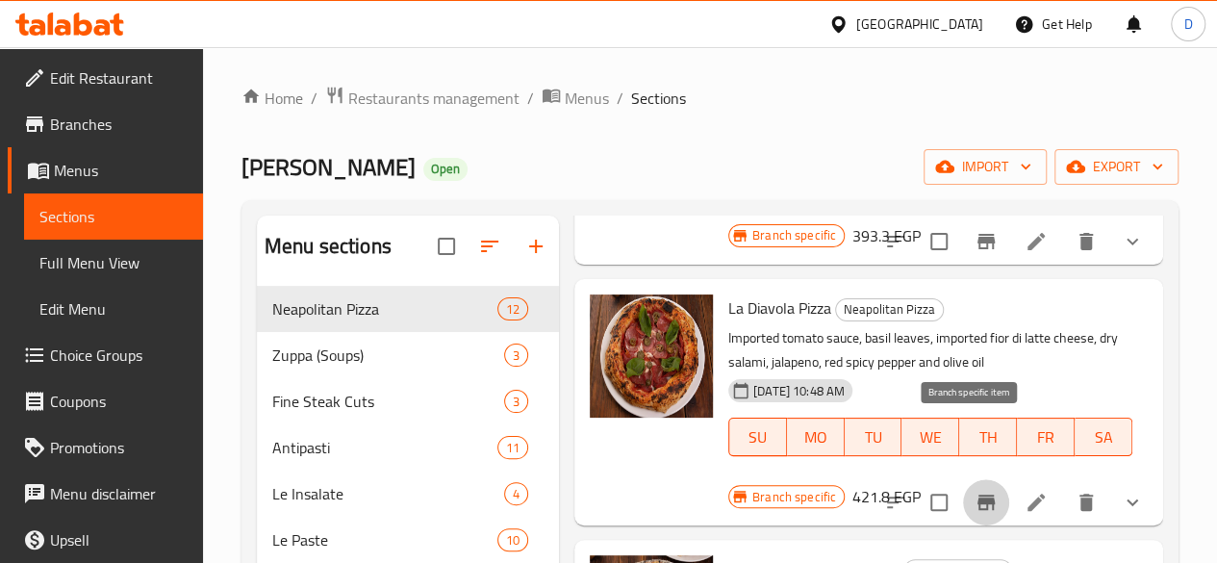
click at [983, 479] on button "Branch-specific-item" at bounding box center [986, 502] width 46 height 46
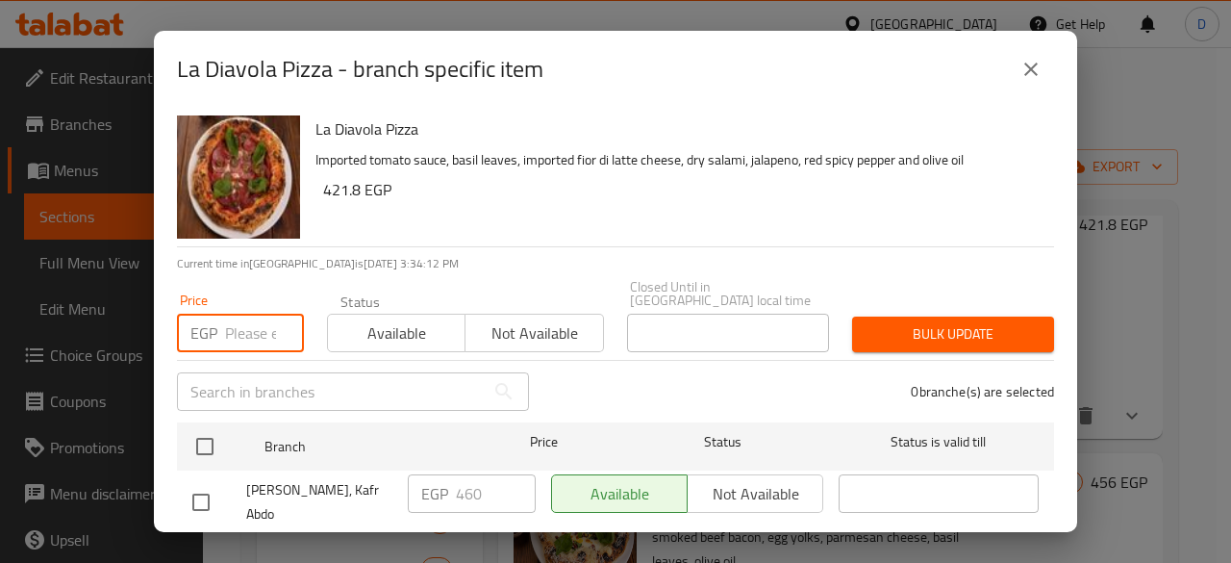
click at [257, 321] on input "number" at bounding box center [264, 333] width 79 height 38
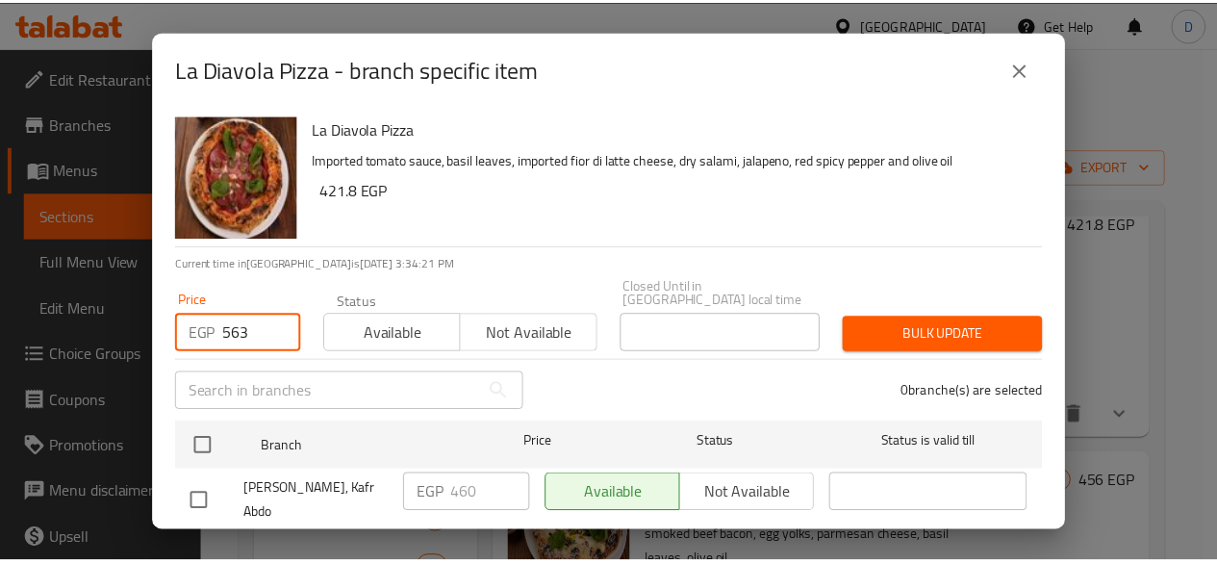
scroll to position [71, 0]
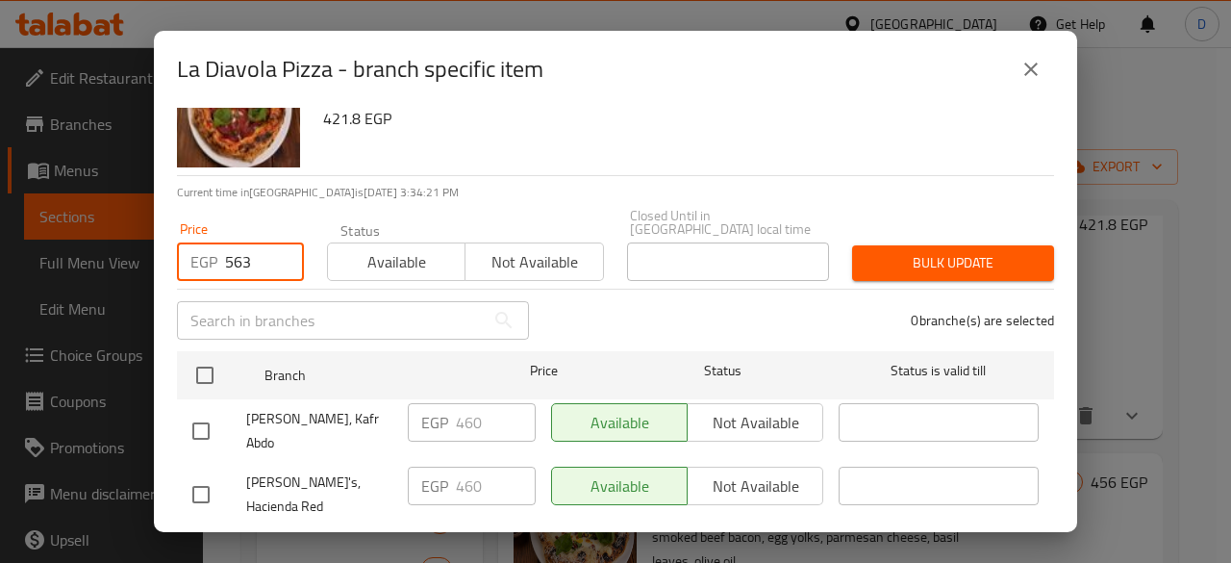
type input "563"
click at [206, 474] on input "checkbox" at bounding box center [201, 494] width 40 height 40
checkbox input "true"
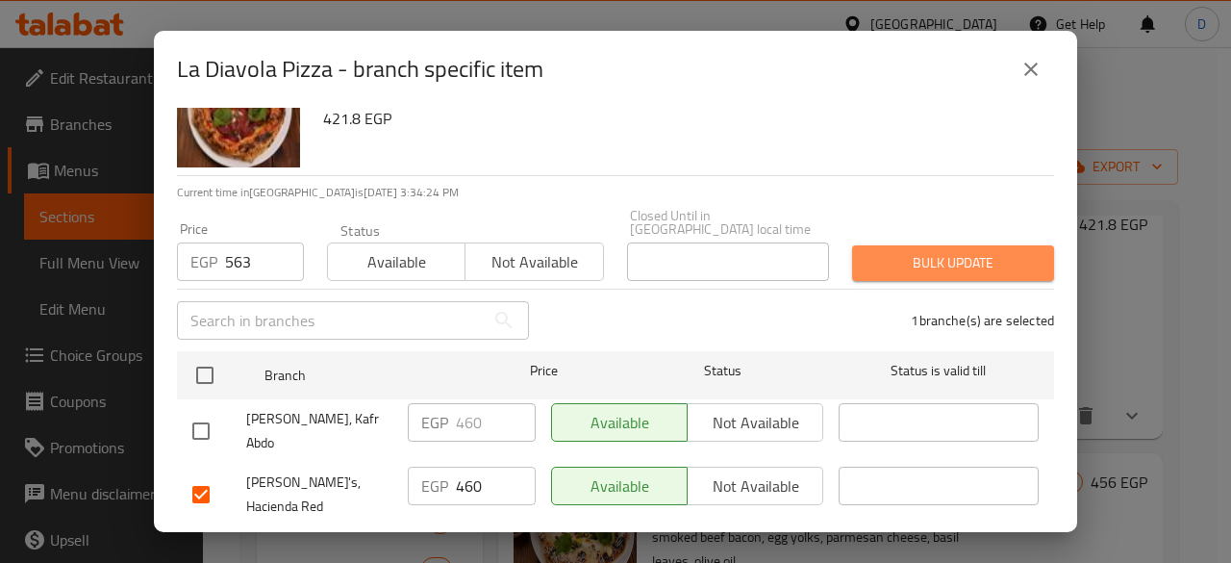
click at [969, 251] on span "Bulk update" at bounding box center [953, 263] width 171 height 24
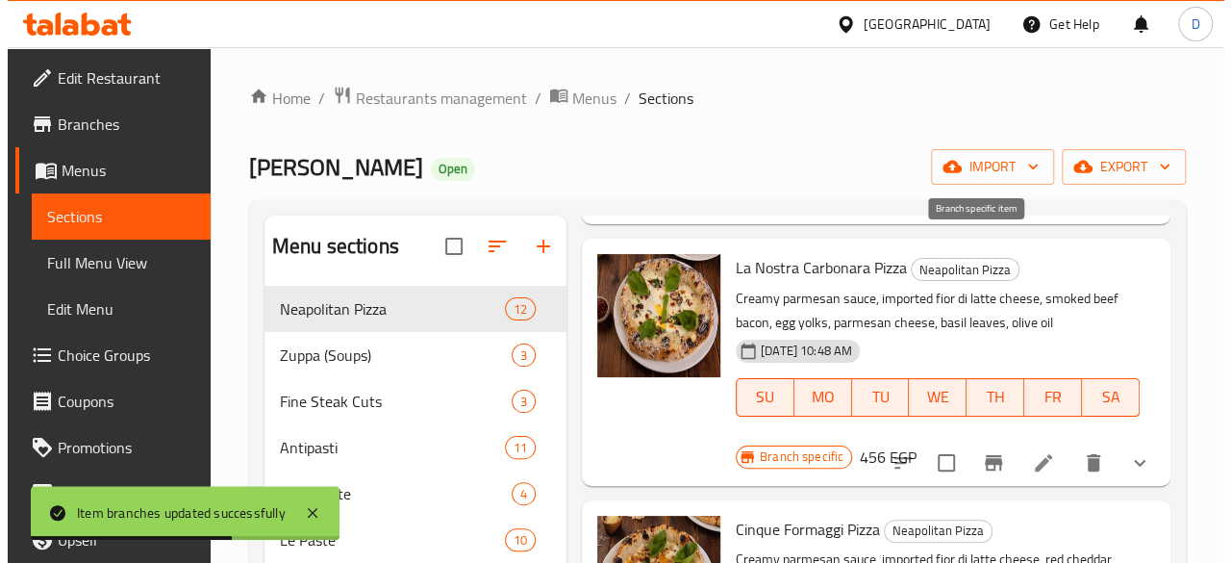
scroll to position [1391, 0]
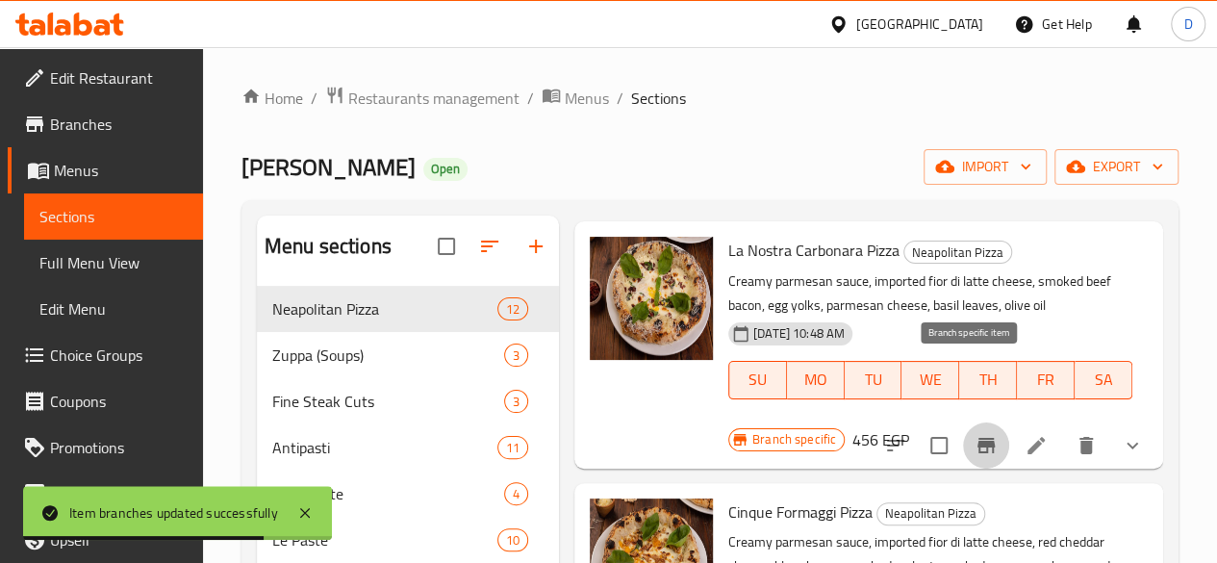
click at [971, 422] on button "Branch-specific-item" at bounding box center [986, 445] width 46 height 46
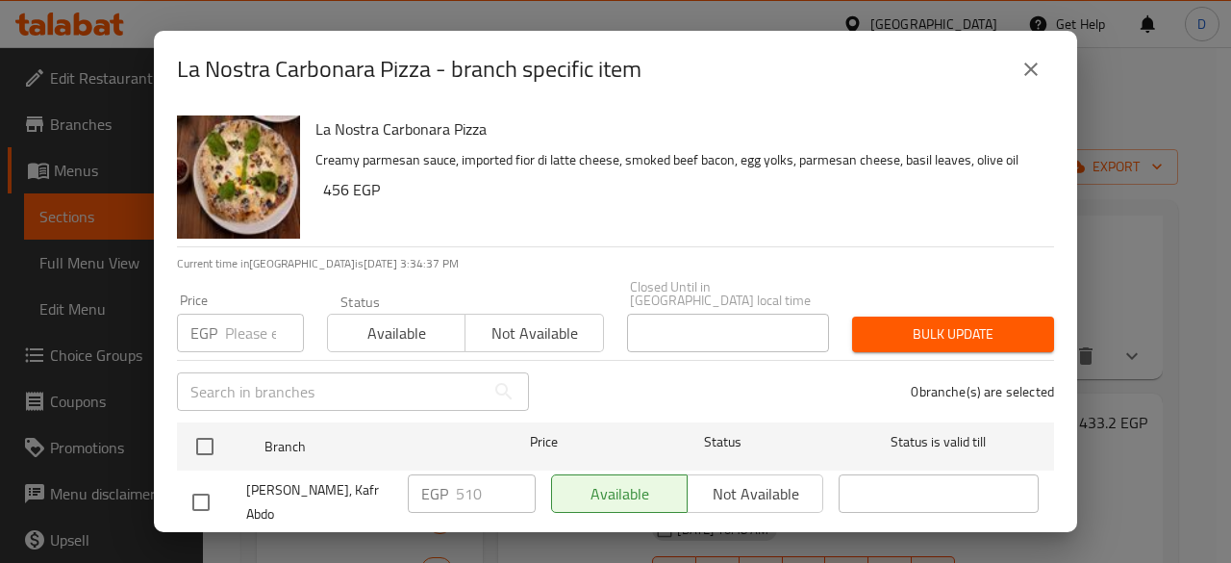
click at [220, 320] on div "EGP Price" at bounding box center [240, 333] width 127 height 38
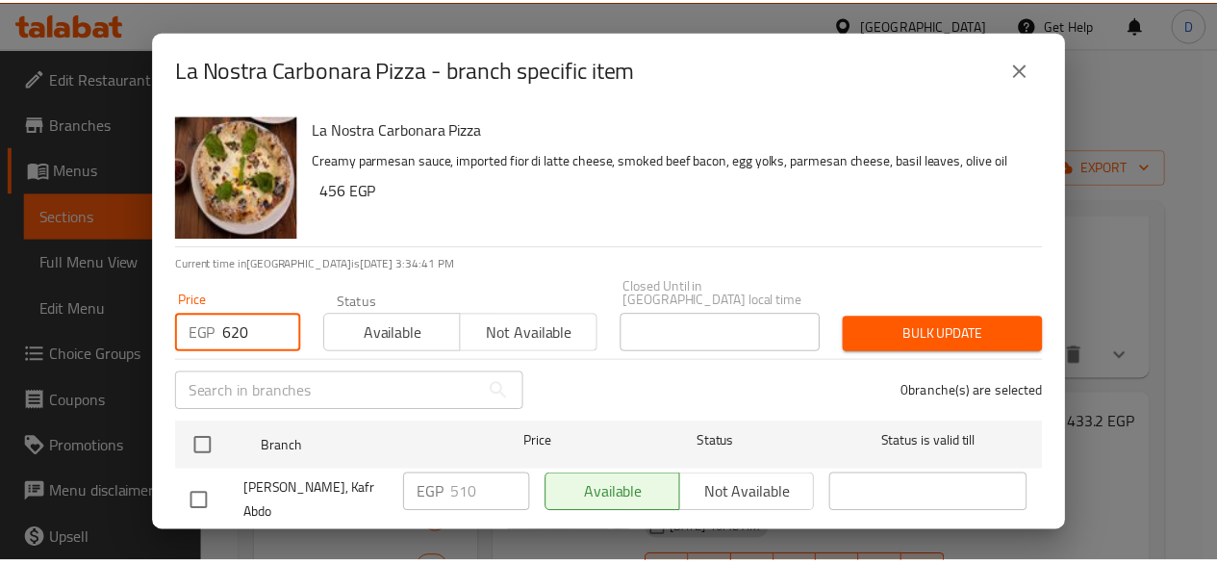
scroll to position [71, 0]
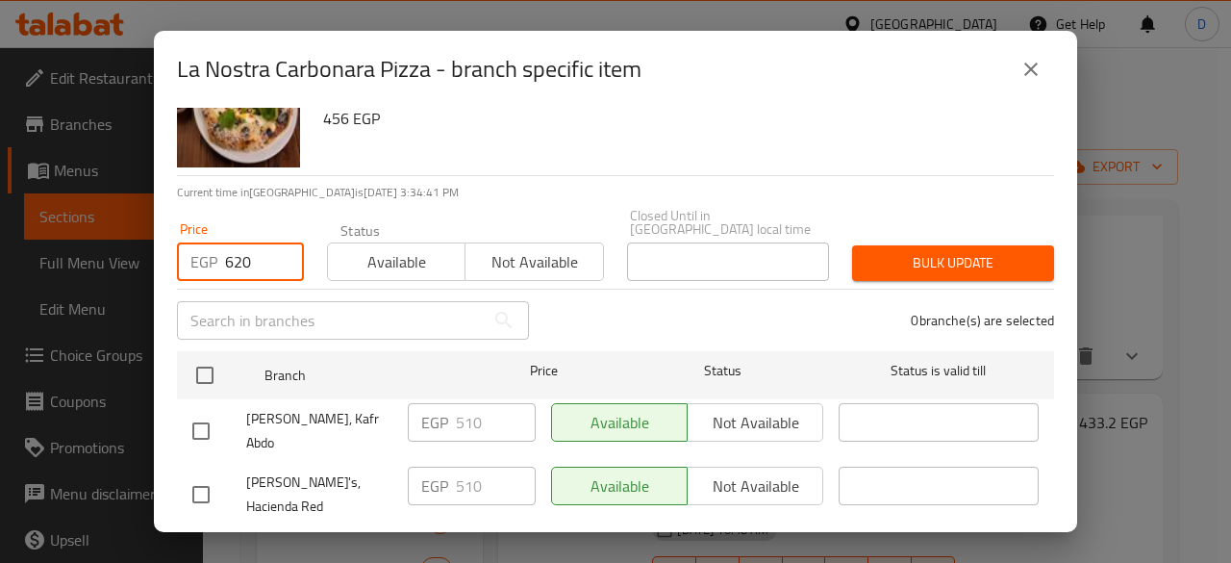
type input "620"
click at [190, 474] on input "checkbox" at bounding box center [201, 494] width 40 height 40
checkbox input "true"
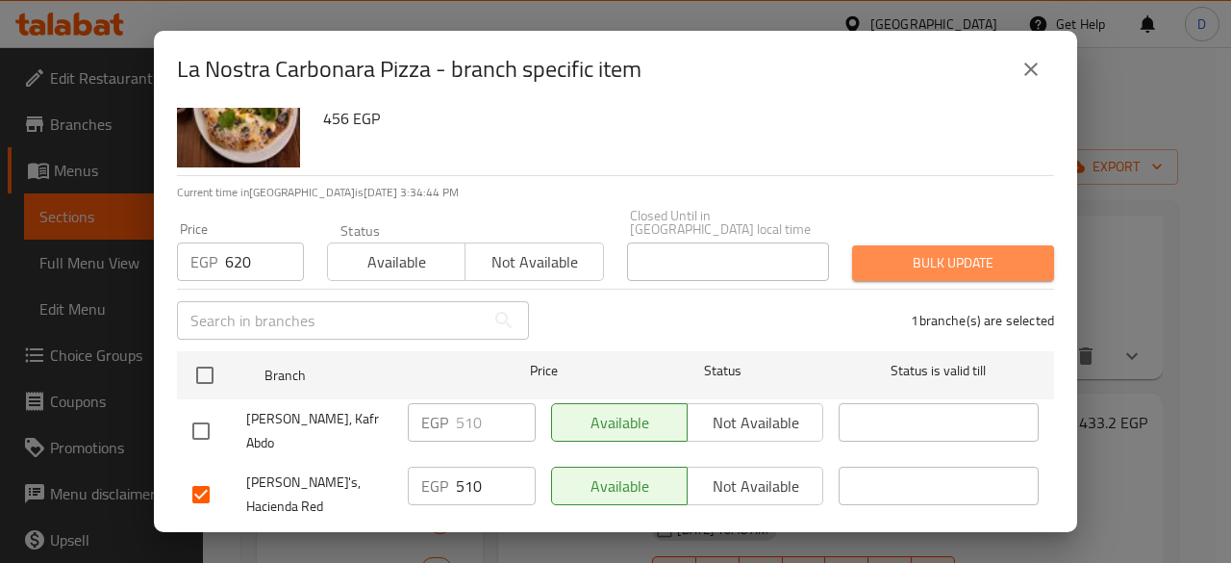
click at [957, 263] on button "Bulk update" at bounding box center [953, 263] width 202 height 36
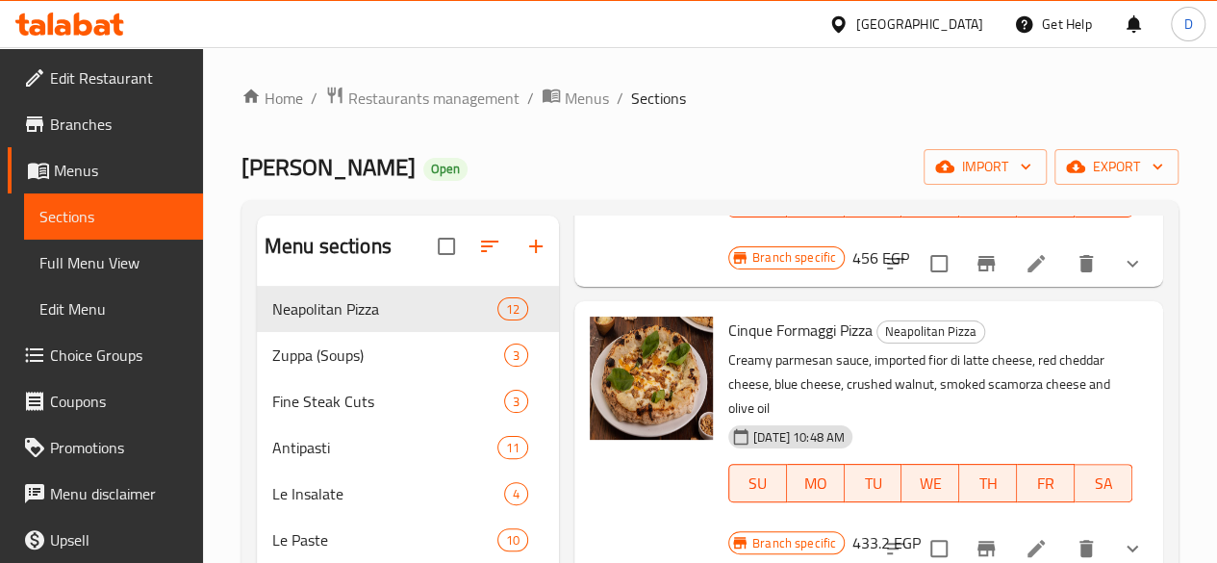
scroll to position [1574, 0]
click at [977, 540] on icon "Branch-specific-item" at bounding box center [985, 547] width 17 height 15
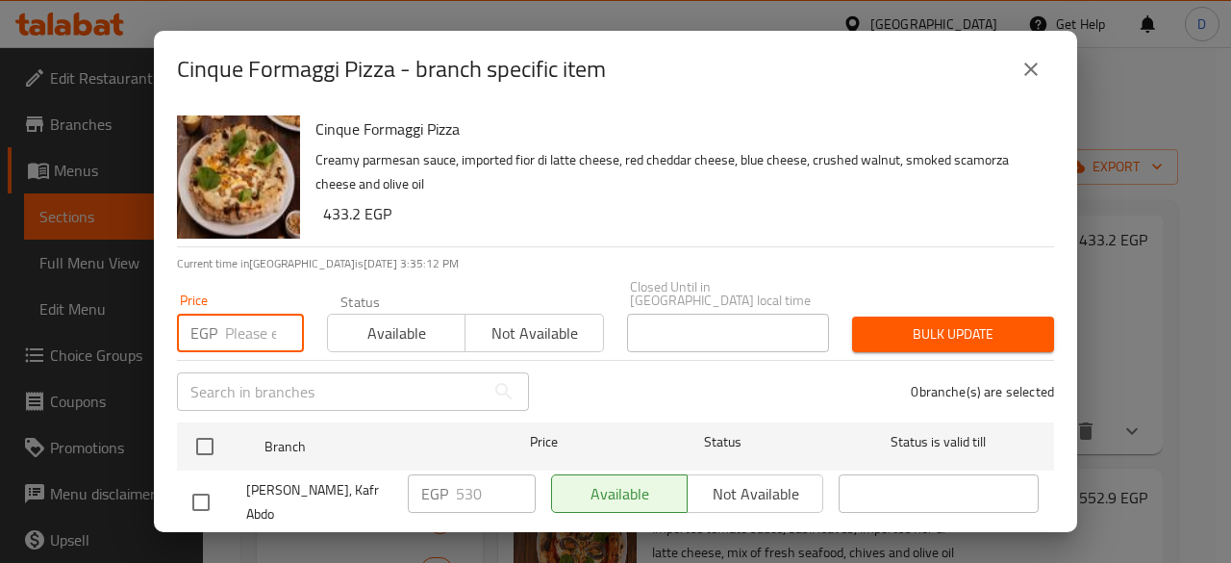
click at [256, 329] on input "number" at bounding box center [264, 333] width 79 height 38
type input "734"
click at [196, 545] on input "checkbox" at bounding box center [201, 565] width 40 height 40
checkbox input "true"
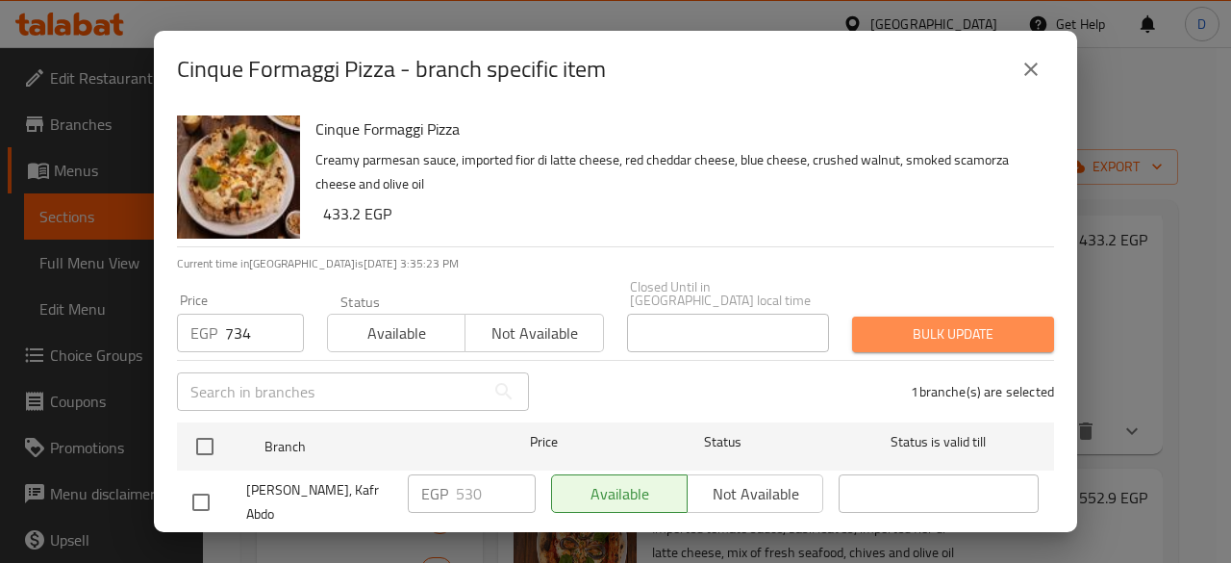
click at [962, 322] on span "Bulk update" at bounding box center [953, 334] width 171 height 24
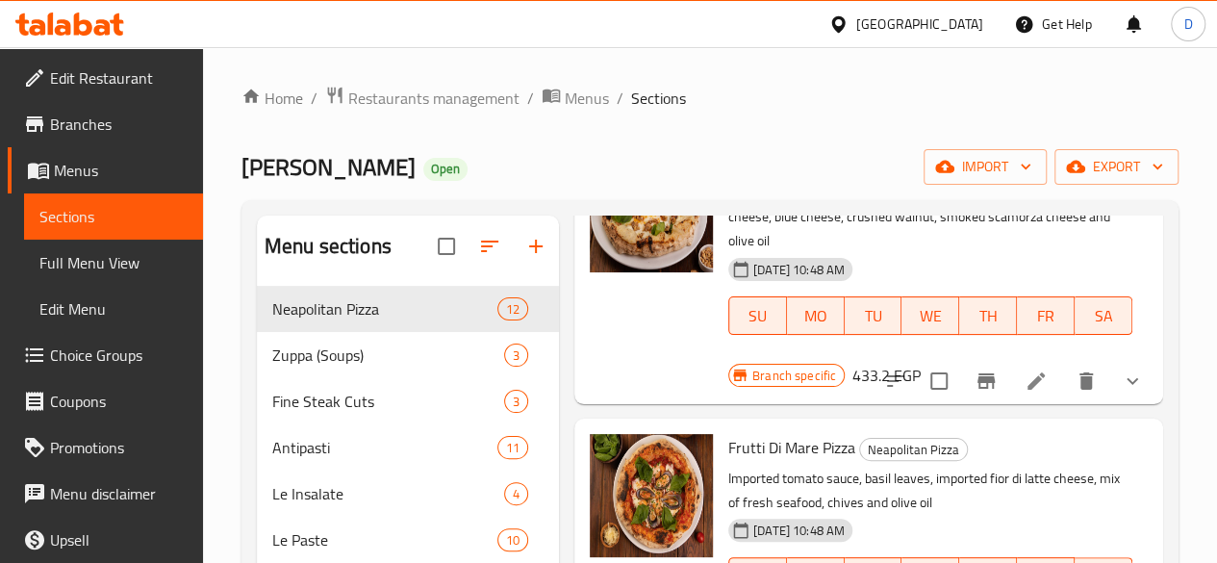
scroll to position [1853, 0]
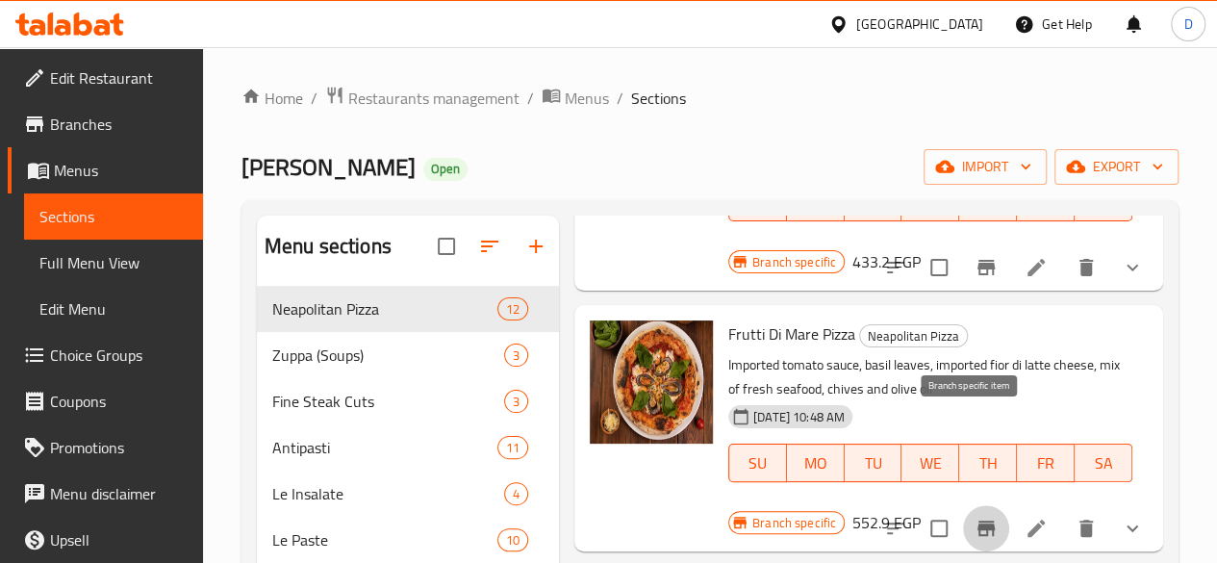
click at [977, 520] on icon "Branch-specific-item" at bounding box center [985, 527] width 17 height 15
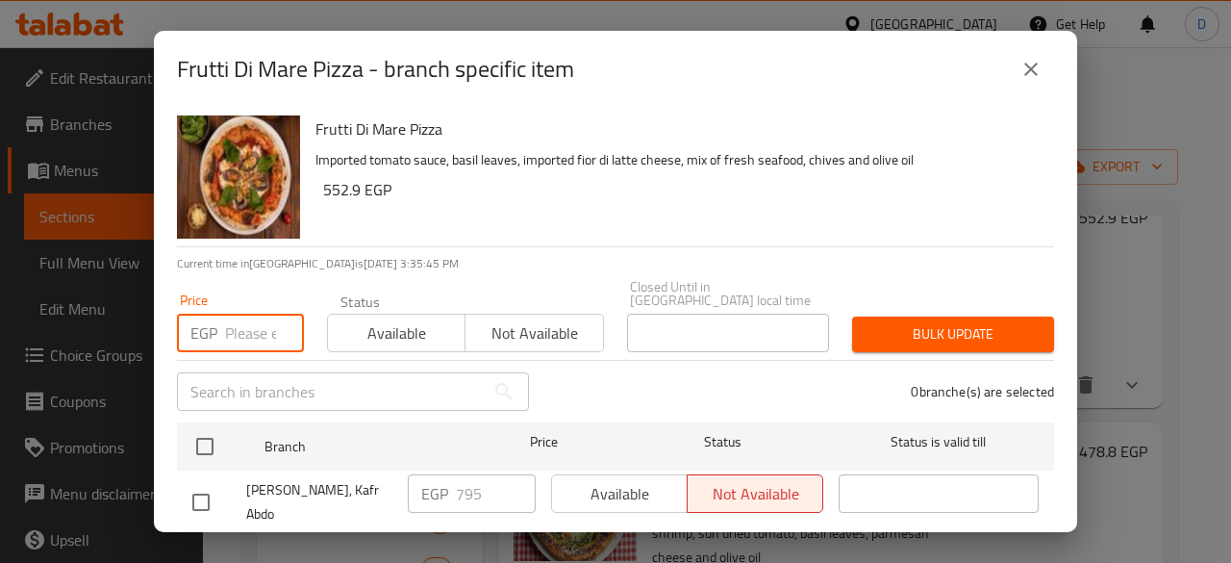
click at [257, 324] on input "number" at bounding box center [264, 333] width 79 height 38
type input "1019"
click at [196, 545] on input "checkbox" at bounding box center [201, 565] width 40 height 40
checkbox input "true"
click at [970, 322] on span "Bulk update" at bounding box center [953, 334] width 171 height 24
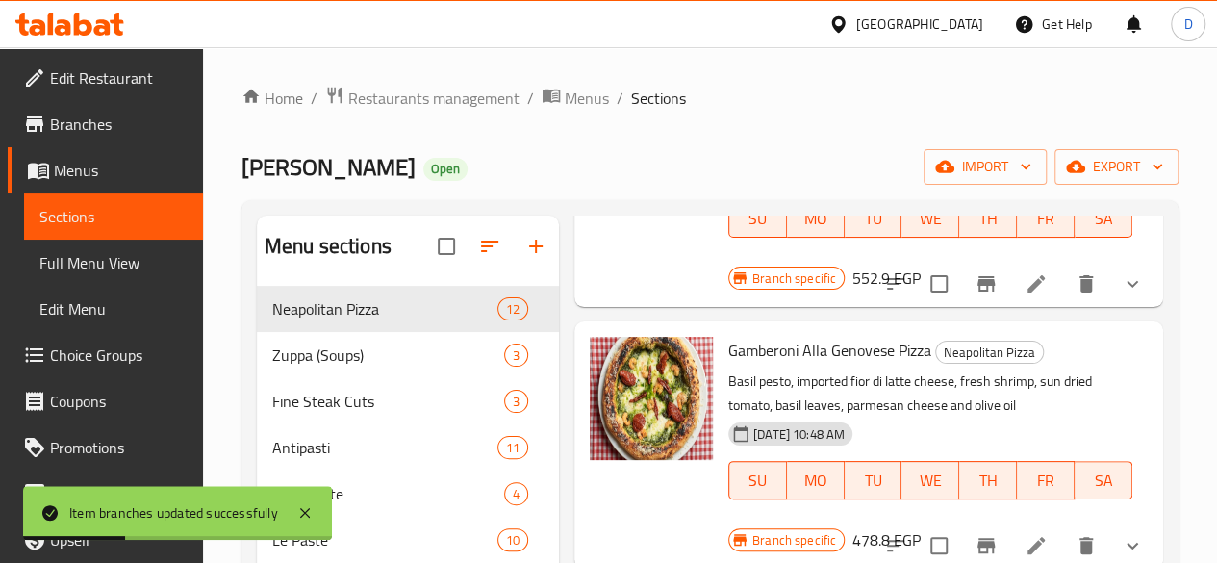
scroll to position [2123, 0]
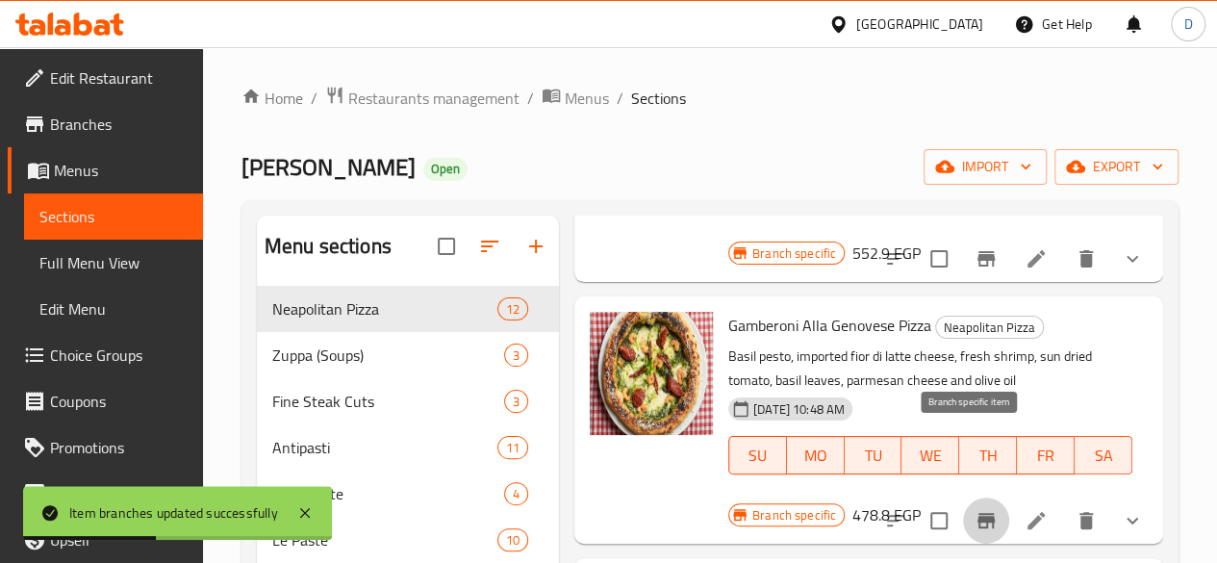
click at [974, 509] on icon "Branch-specific-item" at bounding box center [985, 520] width 23 height 23
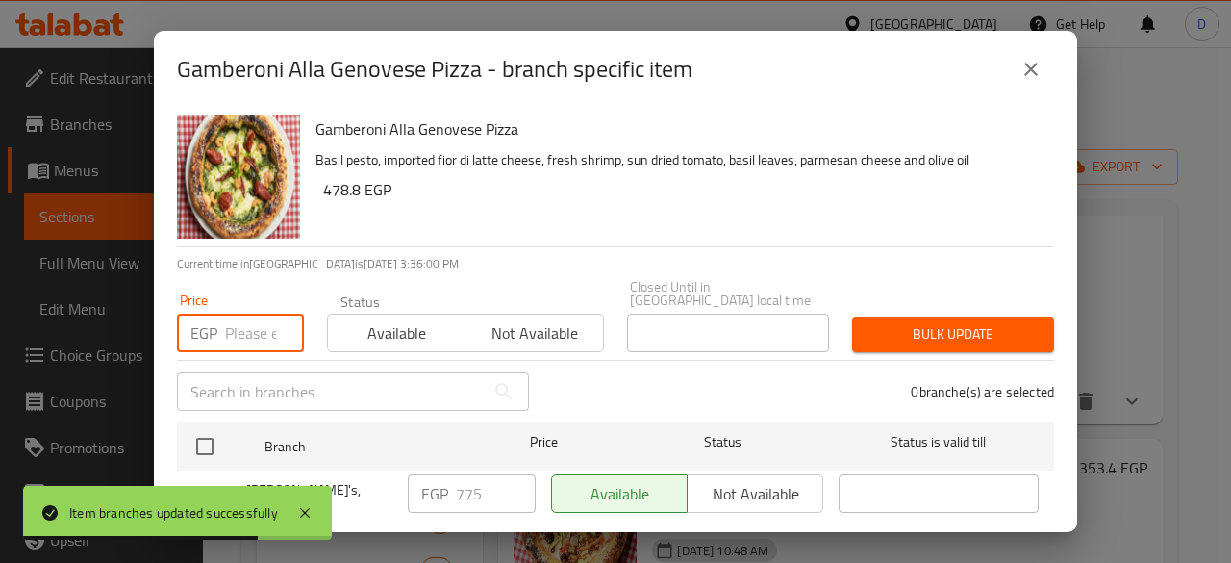
click at [250, 324] on input "number" at bounding box center [264, 333] width 79 height 38
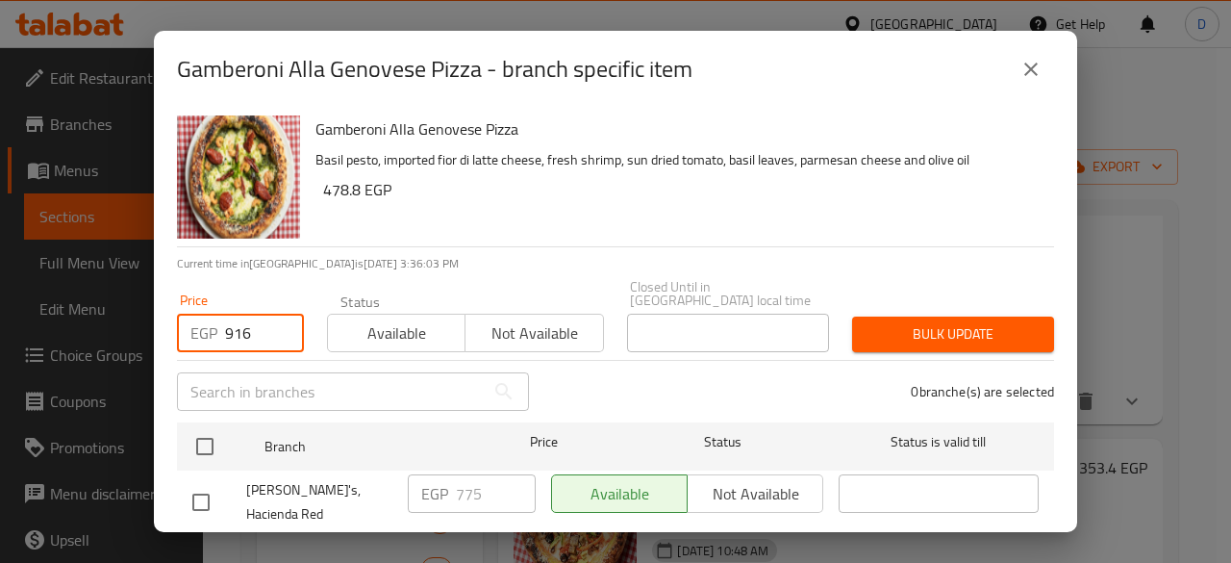
type input "916"
click at [202, 482] on input "checkbox" at bounding box center [201, 502] width 40 height 40
checkbox input "true"
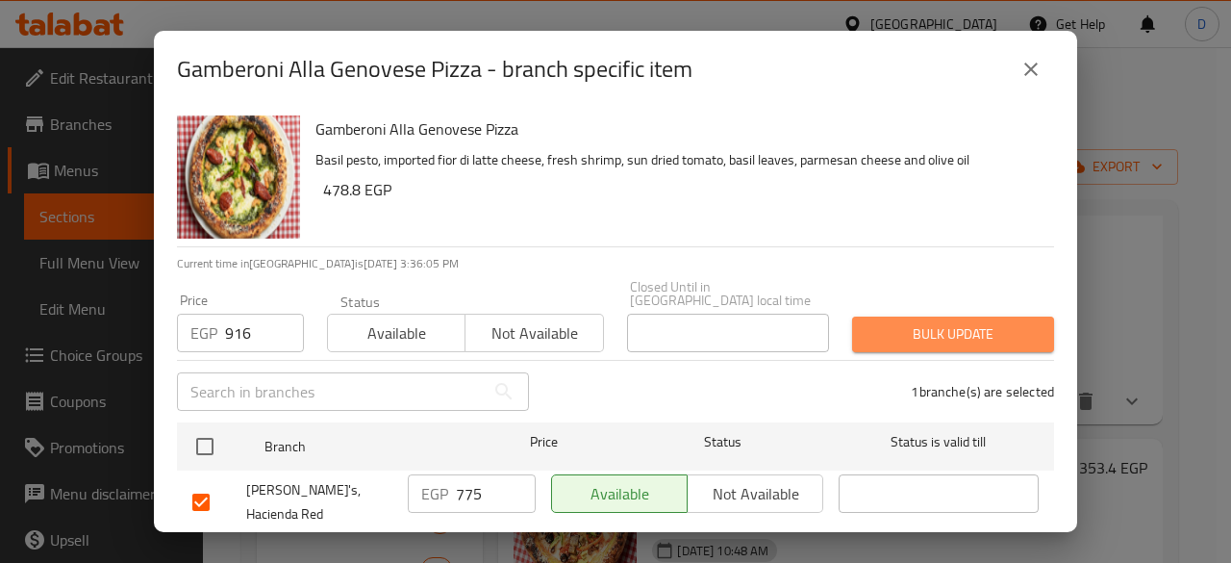
click at [945, 316] on button "Bulk update" at bounding box center [953, 334] width 202 height 36
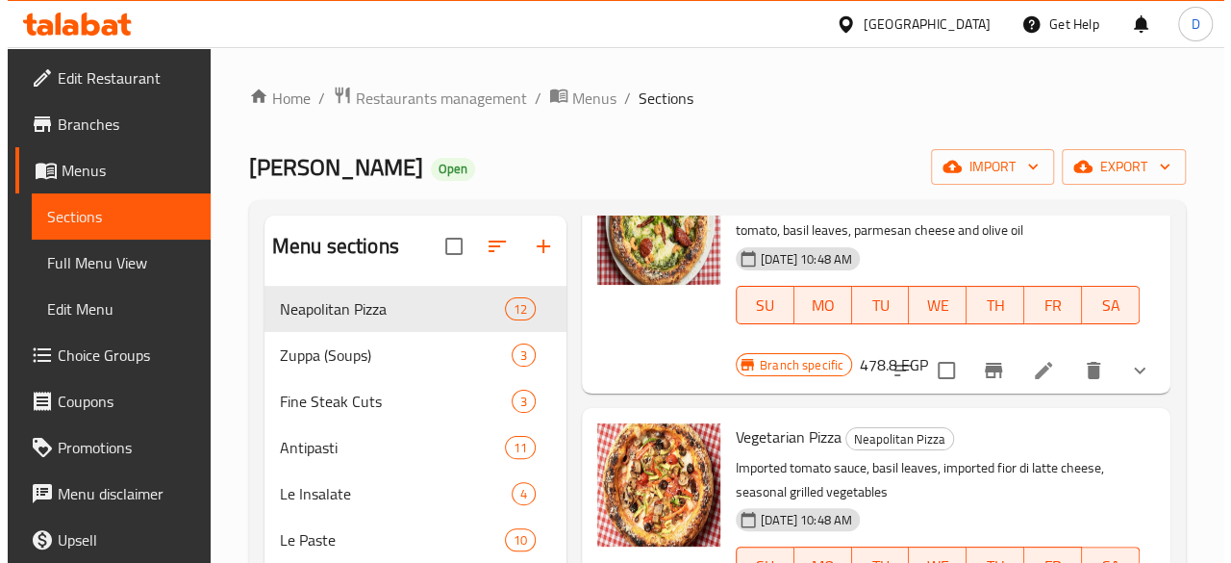
scroll to position [2275, 0]
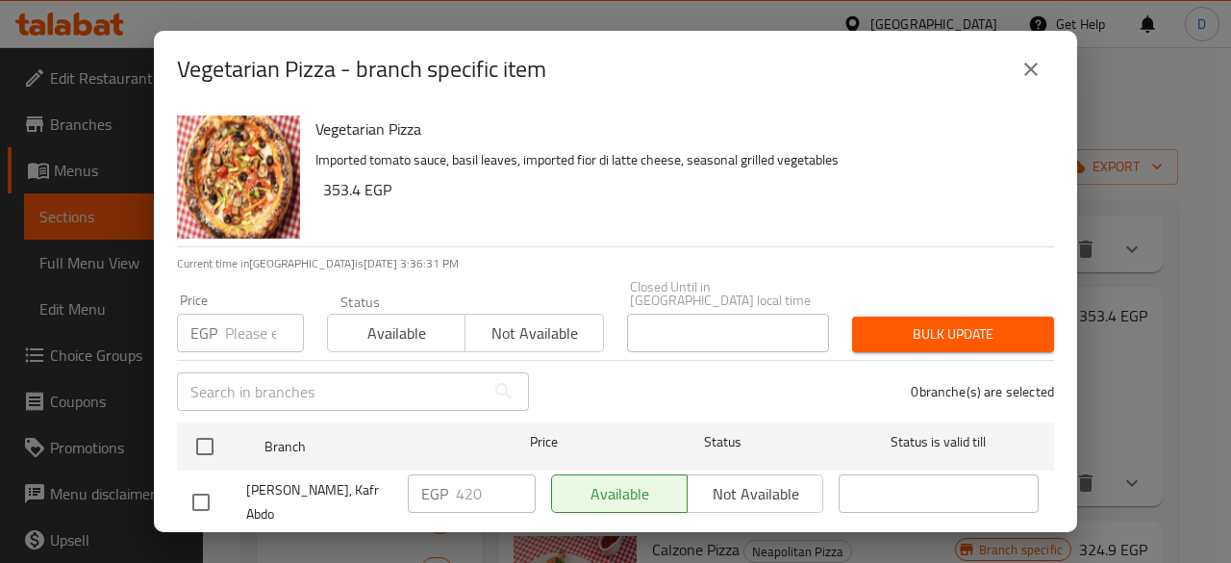
click at [248, 320] on input "number" at bounding box center [264, 333] width 79 height 38
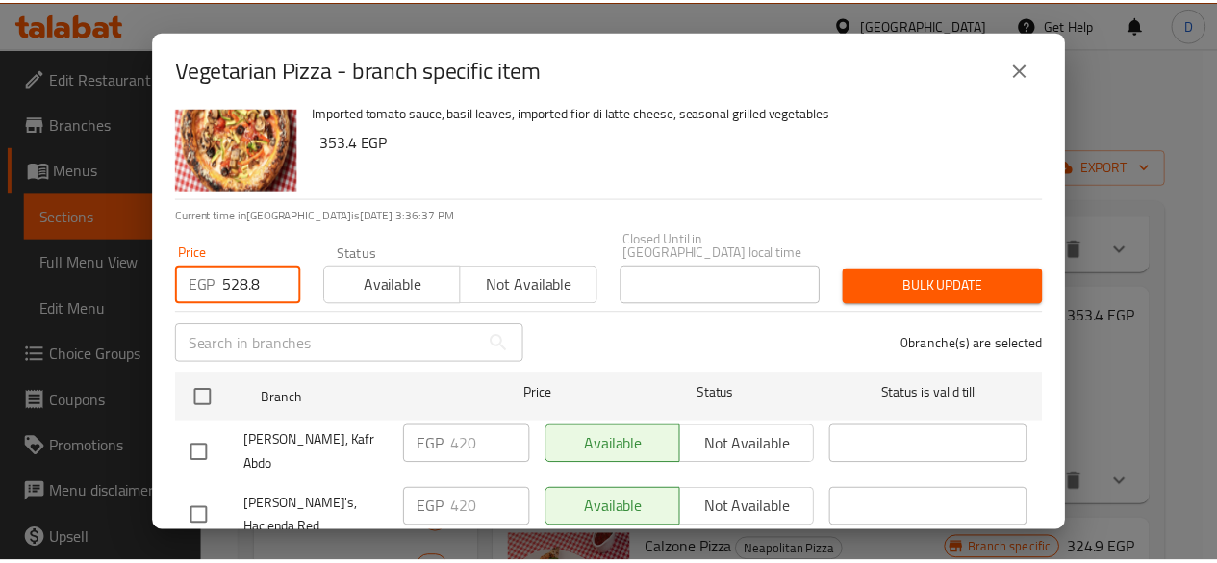
scroll to position [49, 0]
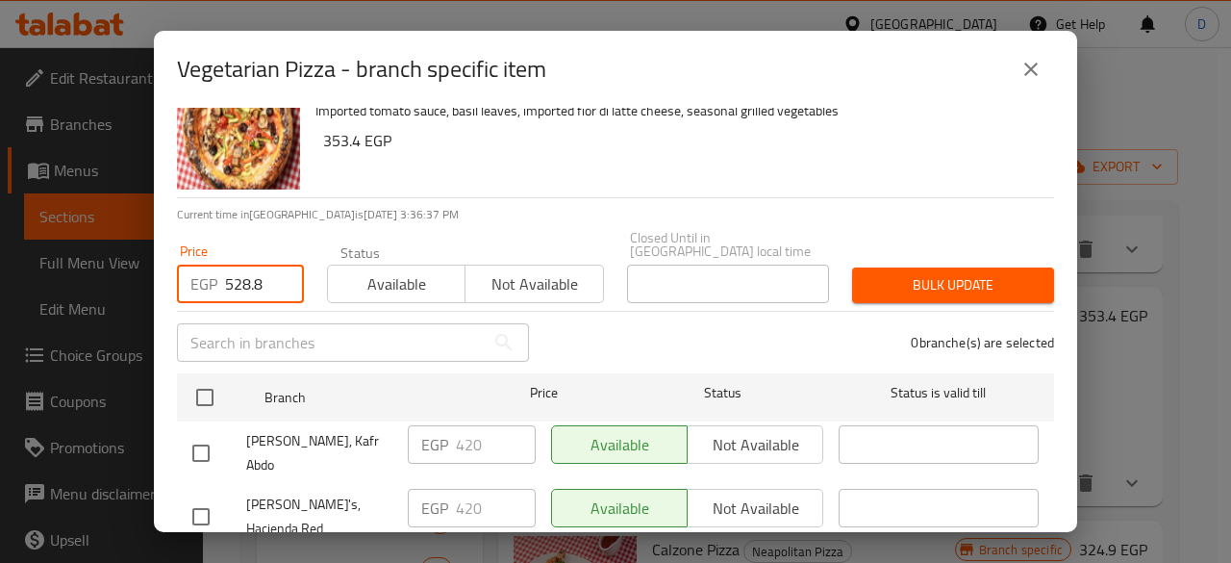
type input "528.8"
click at [197, 496] on input "checkbox" at bounding box center [201, 516] width 40 height 40
checkbox input "true"
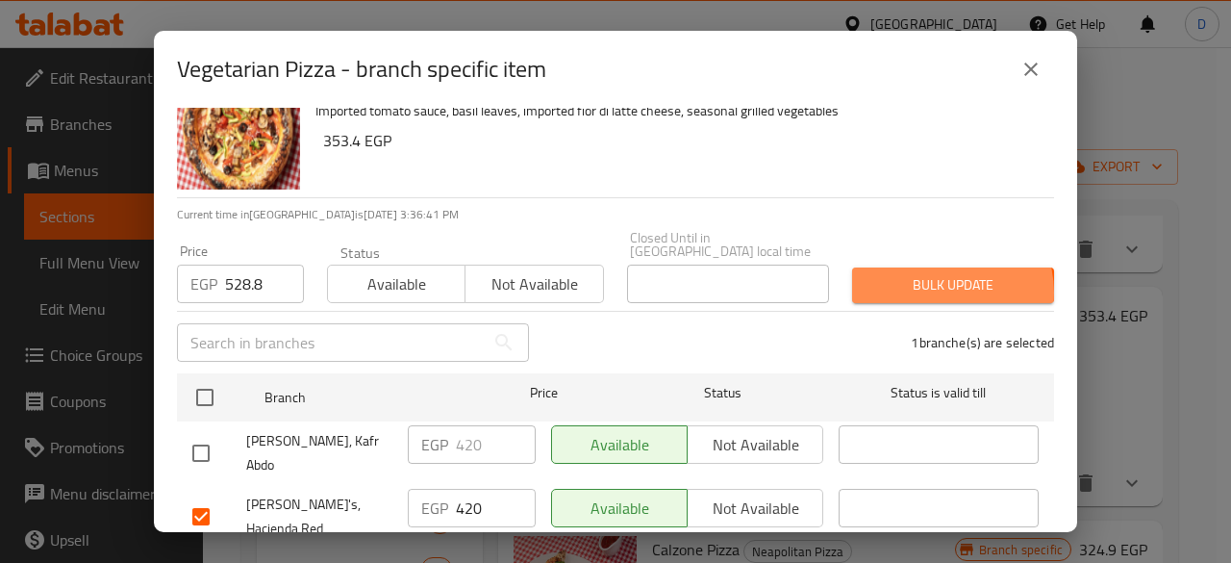
click at [929, 279] on span "Bulk update" at bounding box center [953, 285] width 171 height 24
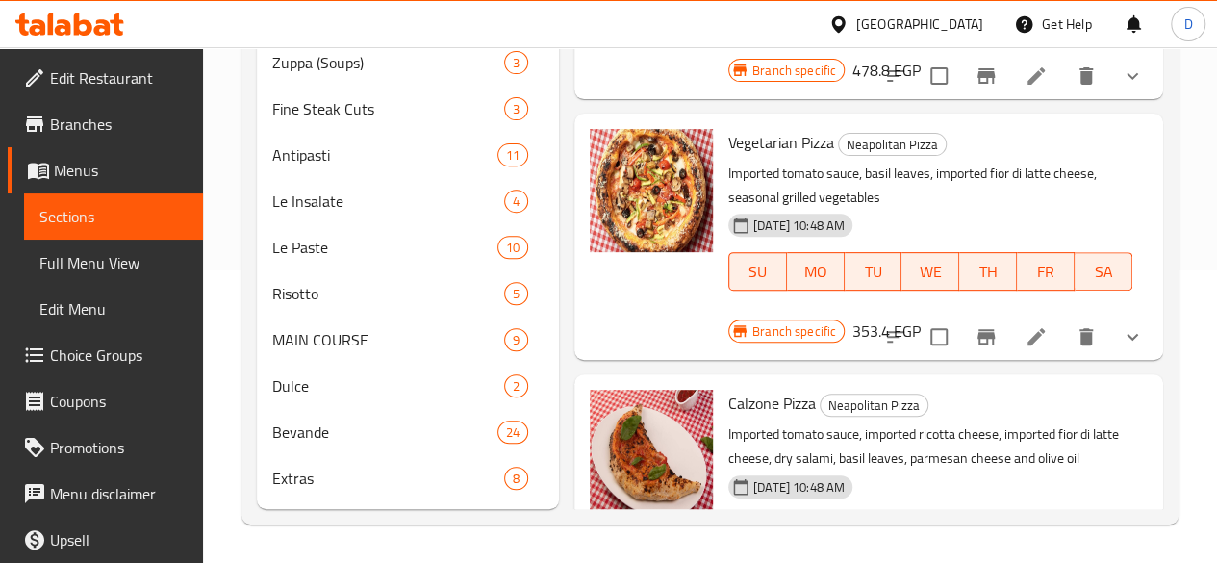
scroll to position [299, 0]
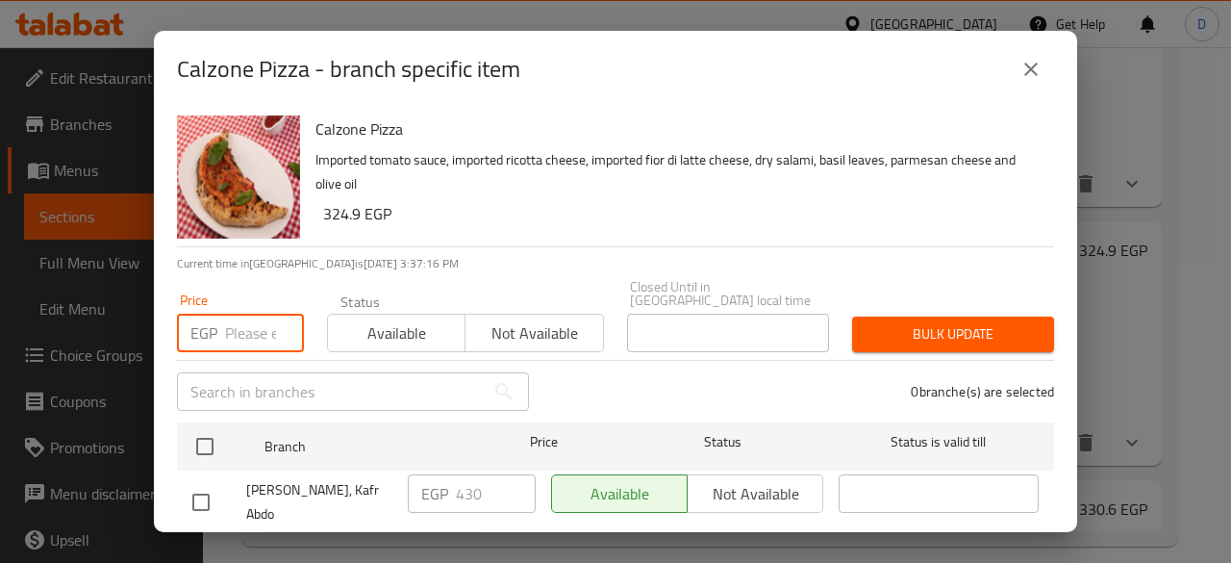
click at [256, 332] on input "number" at bounding box center [264, 333] width 79 height 38
type input "563"
click at [191, 545] on input "checkbox" at bounding box center [201, 565] width 40 height 40
checkbox input "true"
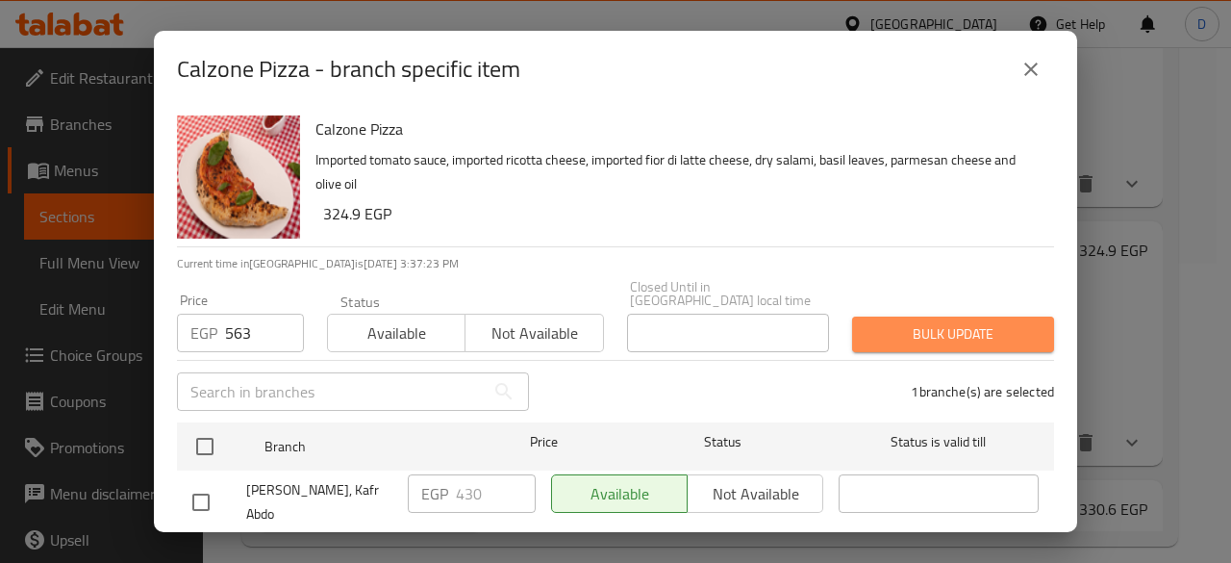
click at [960, 322] on span "Bulk update" at bounding box center [953, 334] width 171 height 24
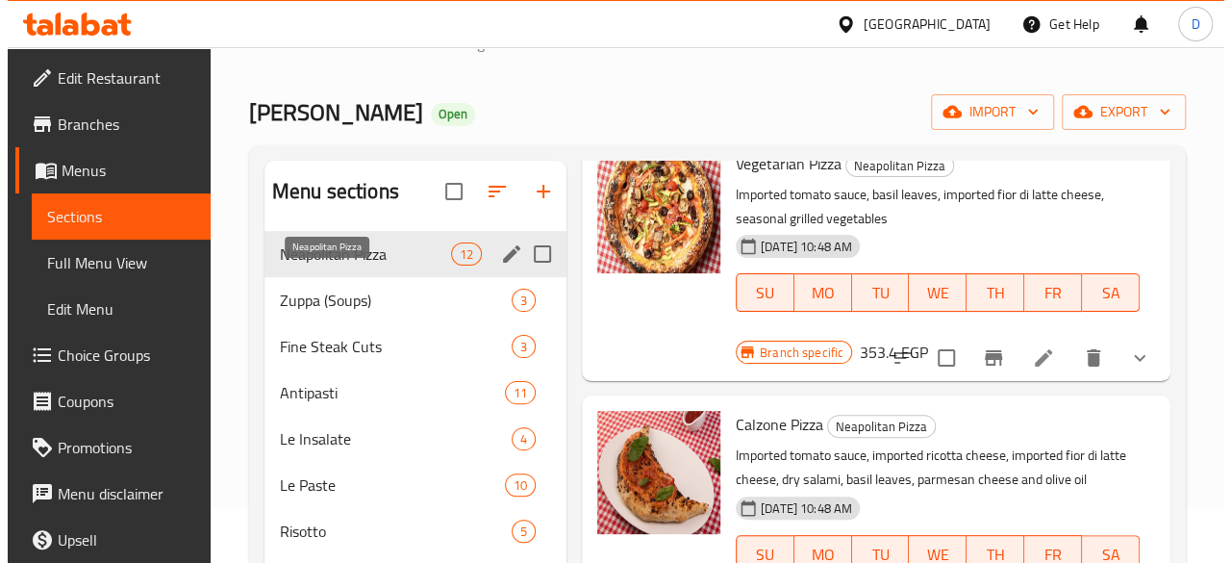
scroll to position [320, 0]
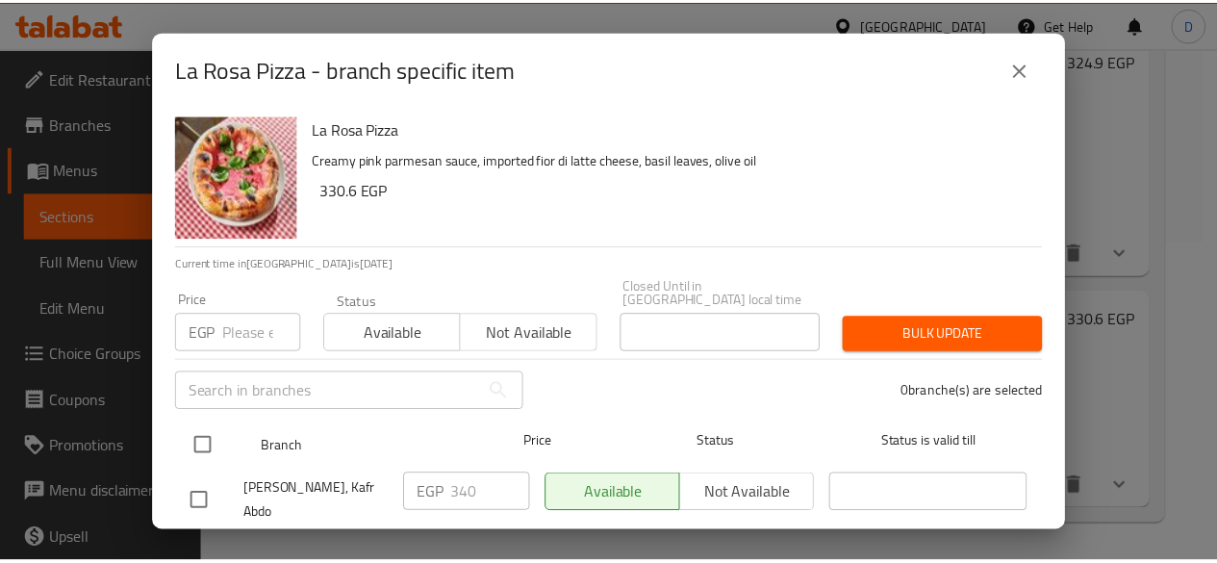
scroll to position [71, 0]
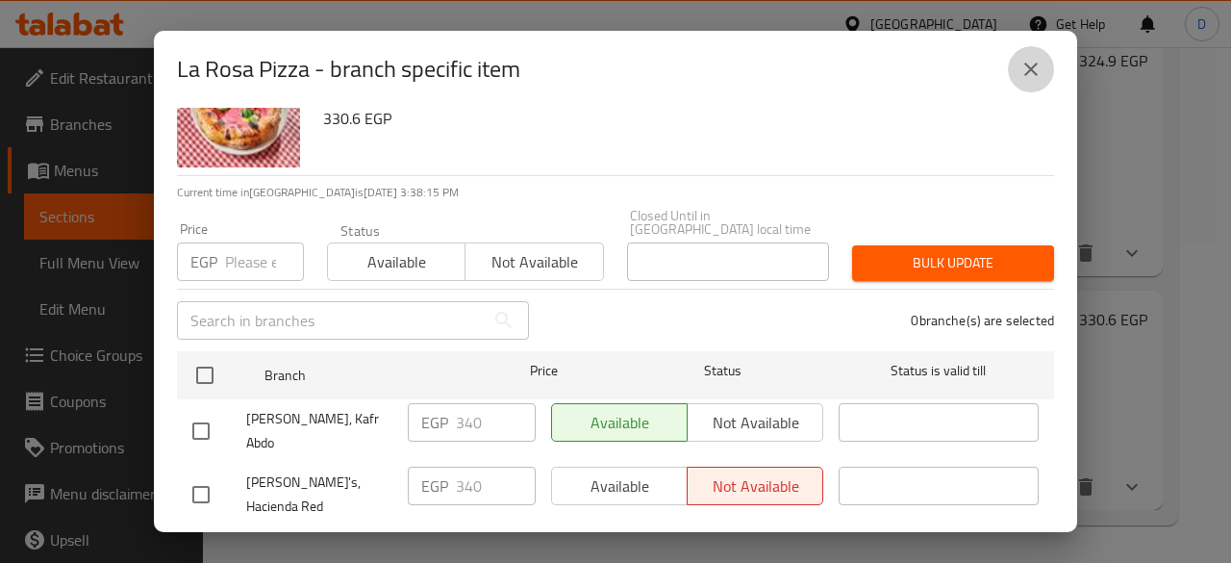
click at [1023, 67] on icon "close" at bounding box center [1031, 69] width 23 height 23
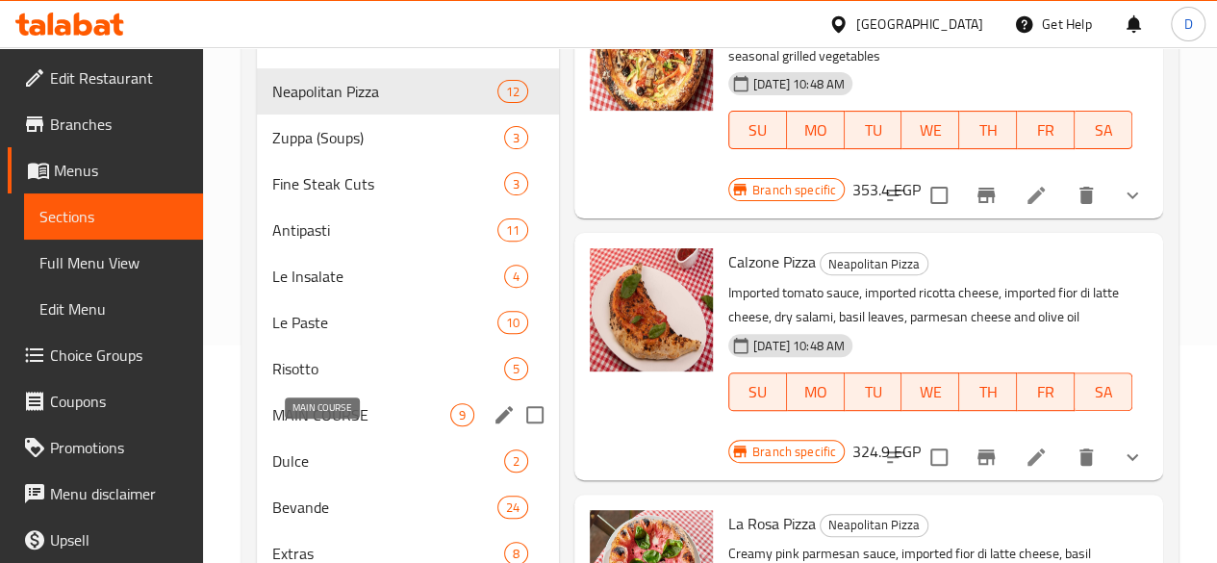
scroll to position [216, 0]
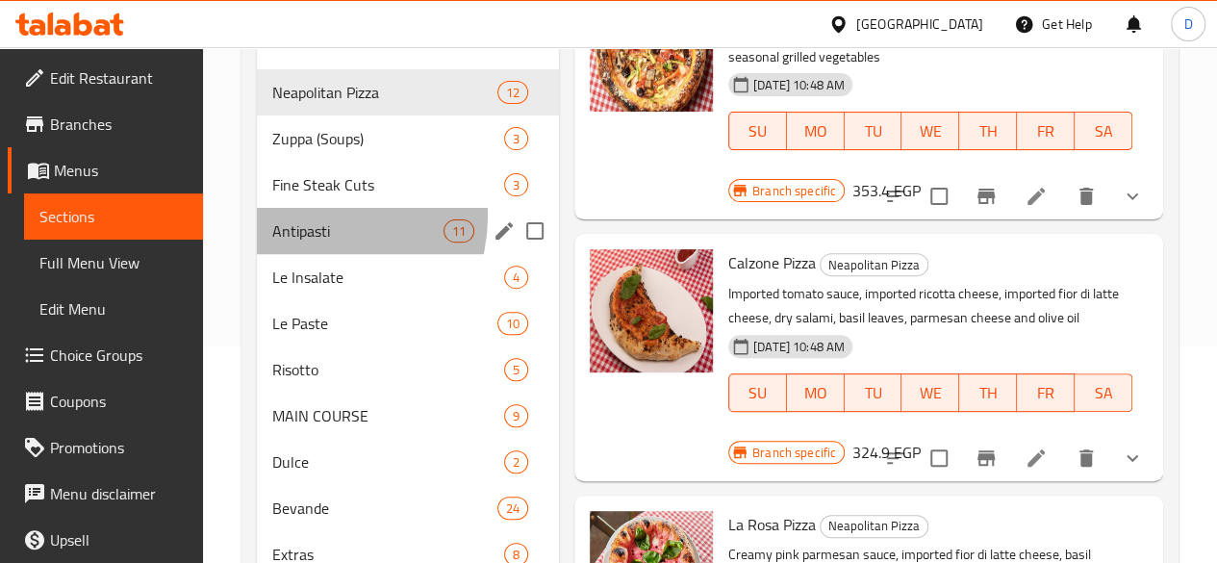
click at [315, 245] on div "Antipasti 11" at bounding box center [408, 231] width 302 height 46
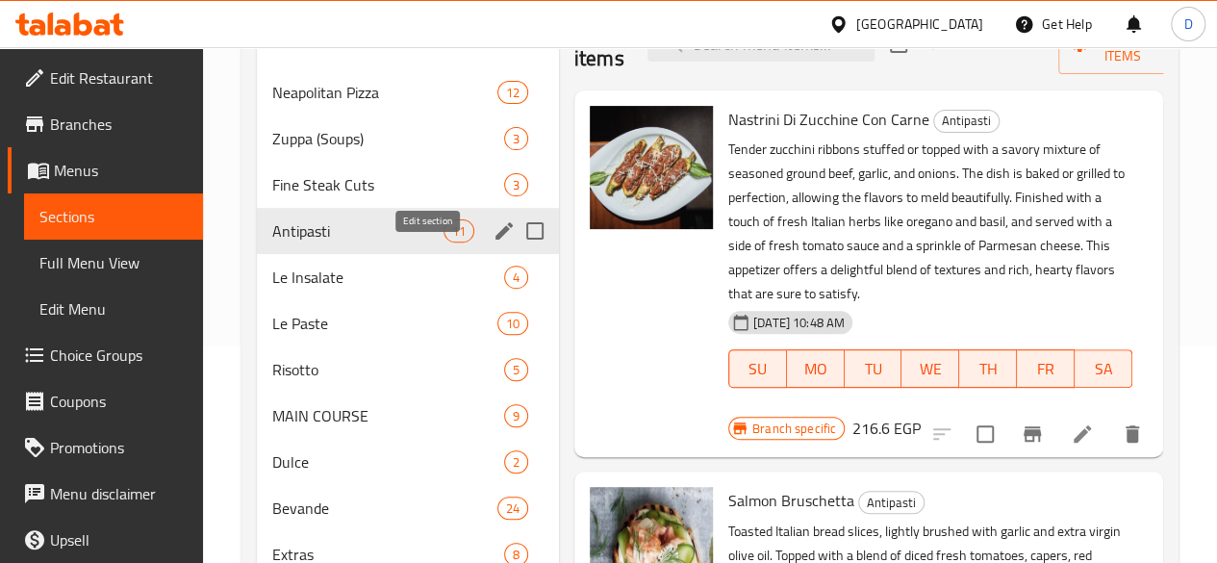
scroll to position [320, 0]
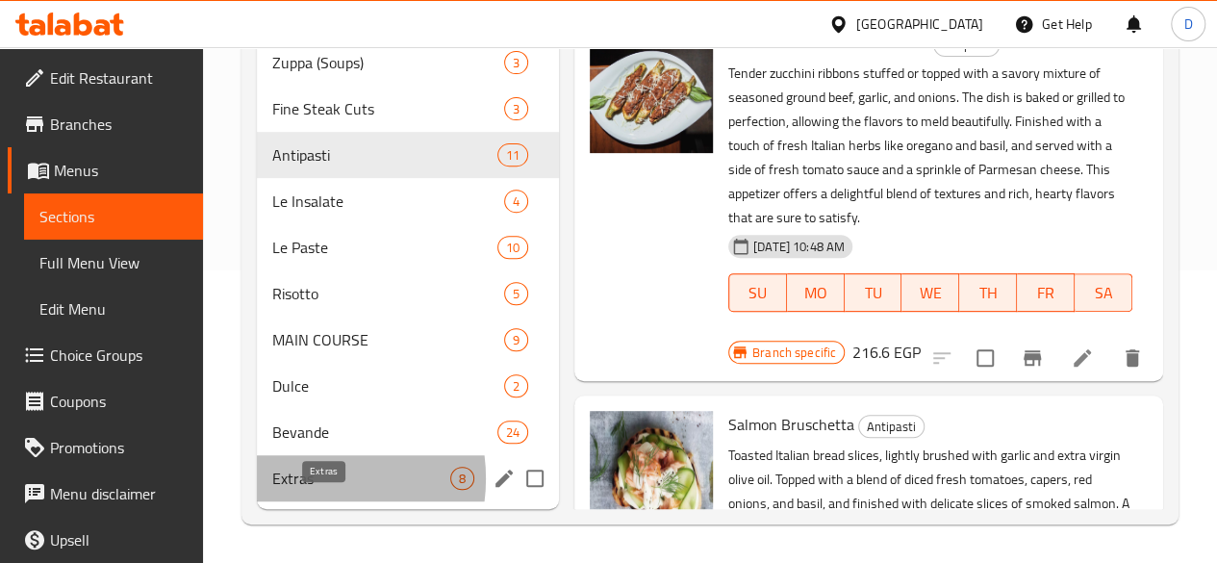
click at [306, 479] on span "Extras" at bounding box center [361, 477] width 178 height 23
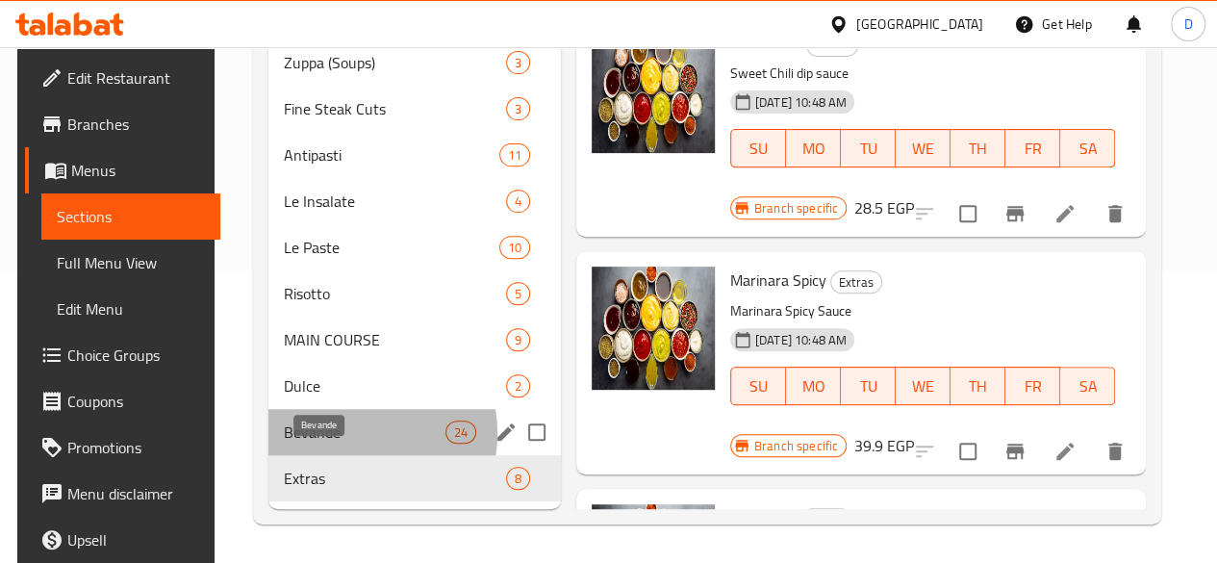
click at [339, 434] on span "Bevande" at bounding box center [365, 431] width 162 height 23
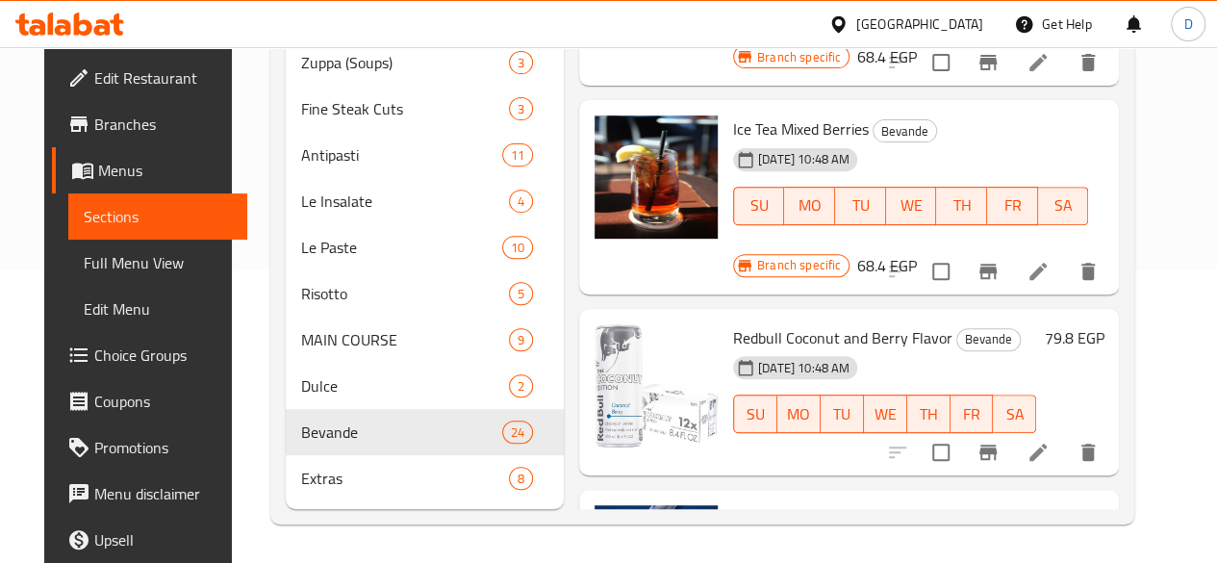
scroll to position [1987, 0]
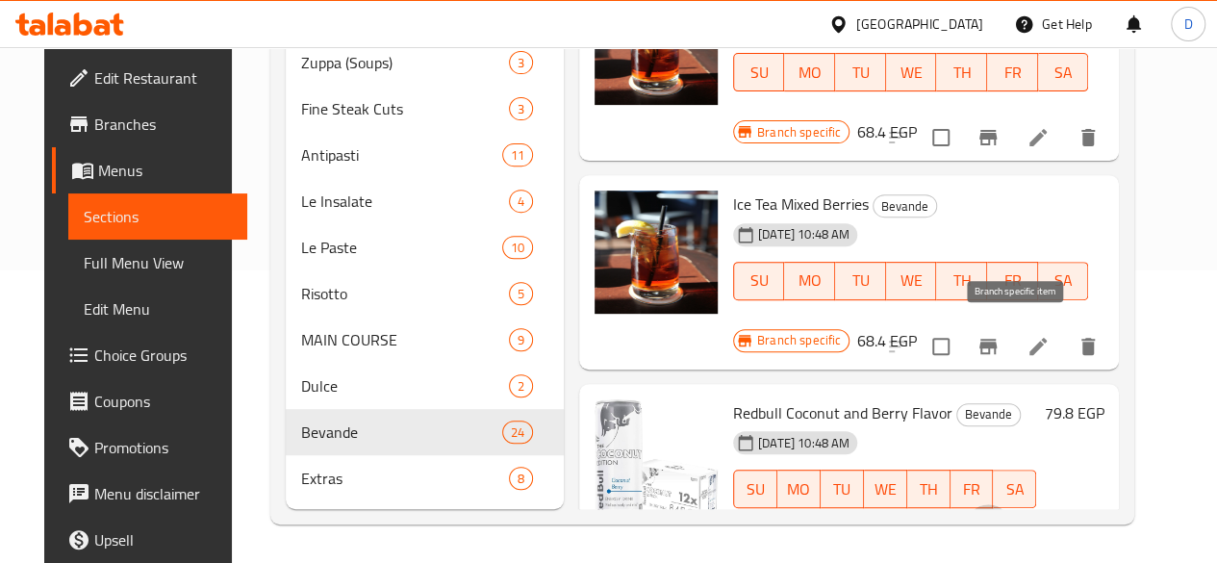
click at [1011, 504] on button "Branch-specific-item" at bounding box center [988, 527] width 46 height 46
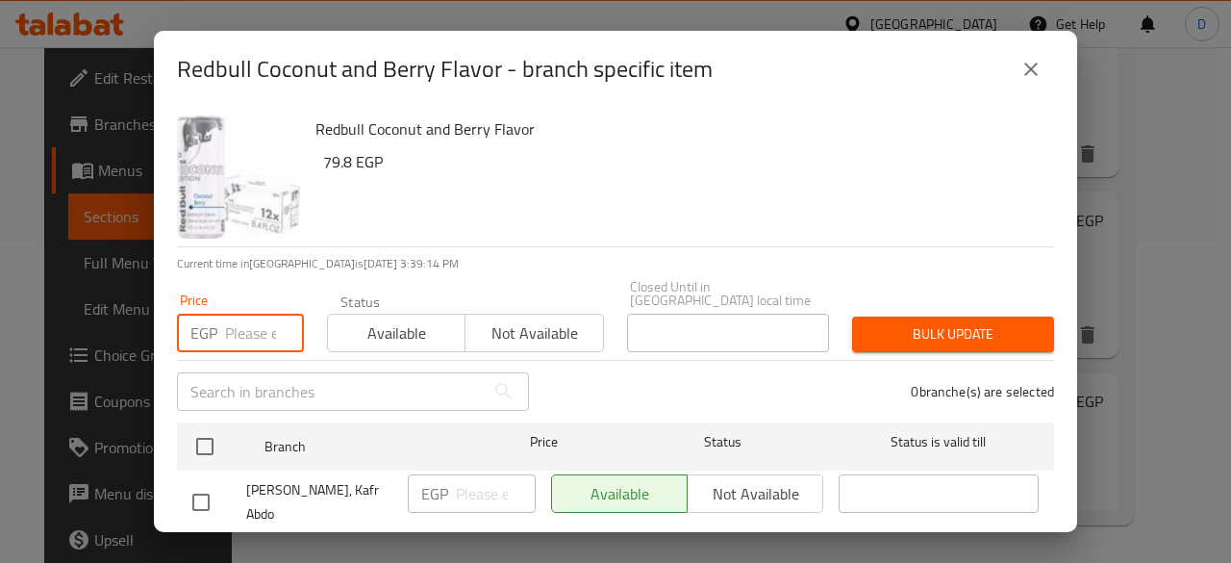
click at [252, 334] on input "number" at bounding box center [264, 333] width 79 height 38
type input "100"
click at [196, 545] on input "checkbox" at bounding box center [201, 565] width 40 height 40
checkbox input "true"
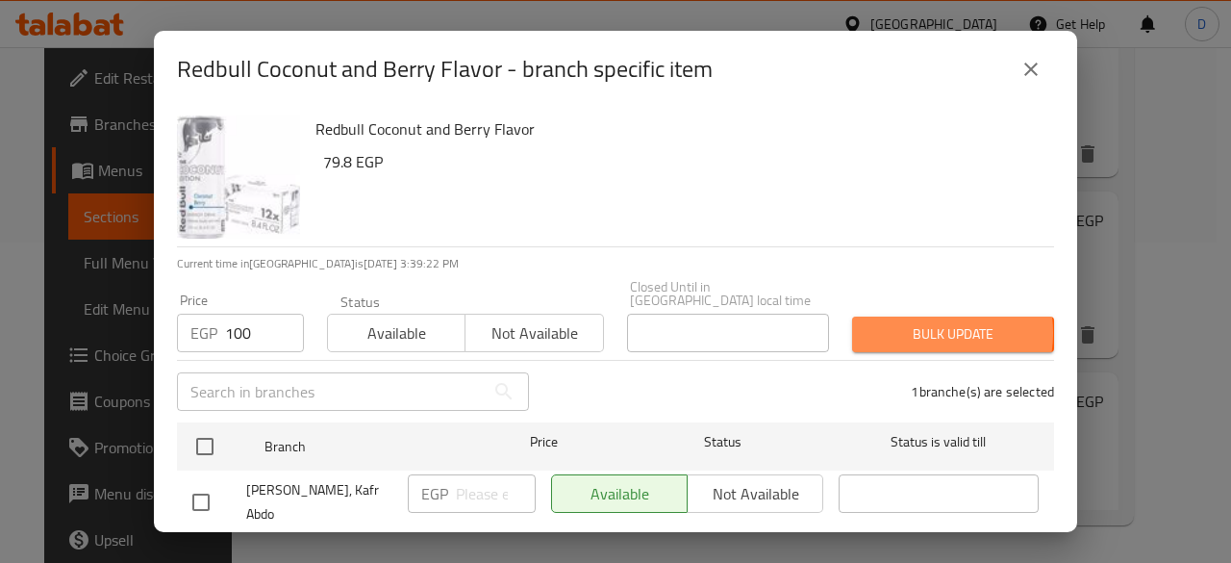
click at [909, 322] on span "Bulk update" at bounding box center [953, 334] width 171 height 24
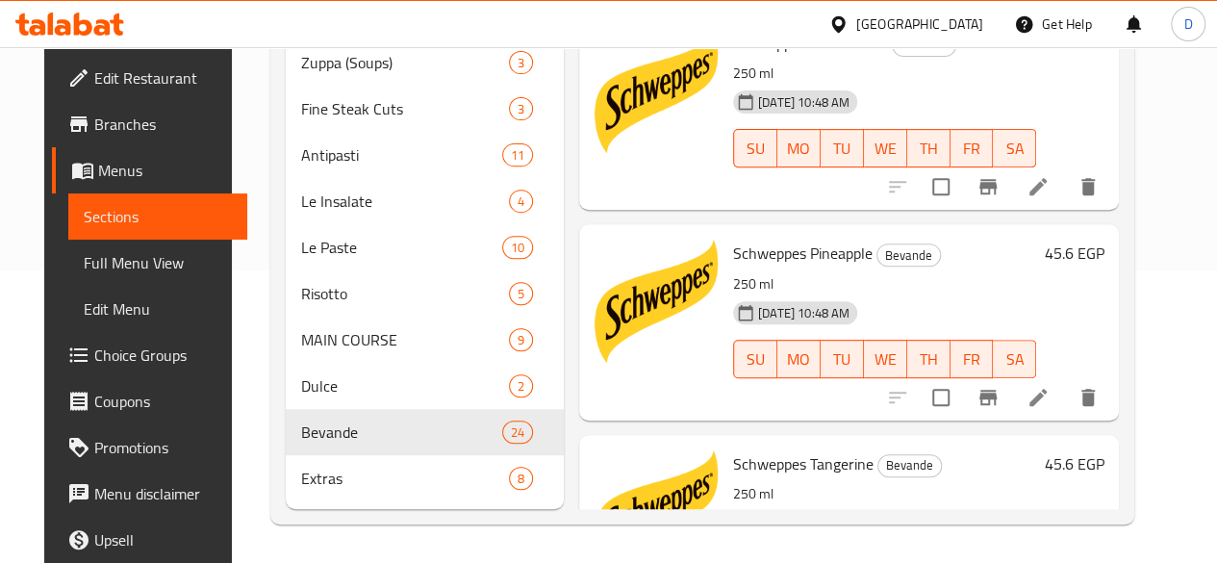
scroll to position [0, 0]
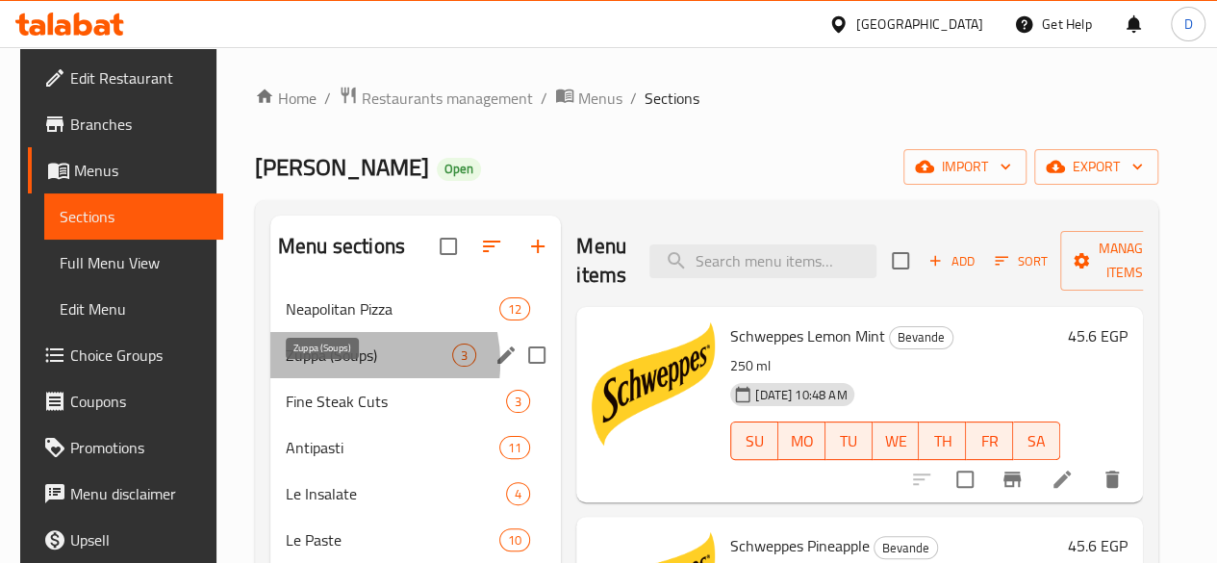
click at [337, 366] on span "Zuppa (Soups)" at bounding box center [369, 354] width 166 height 23
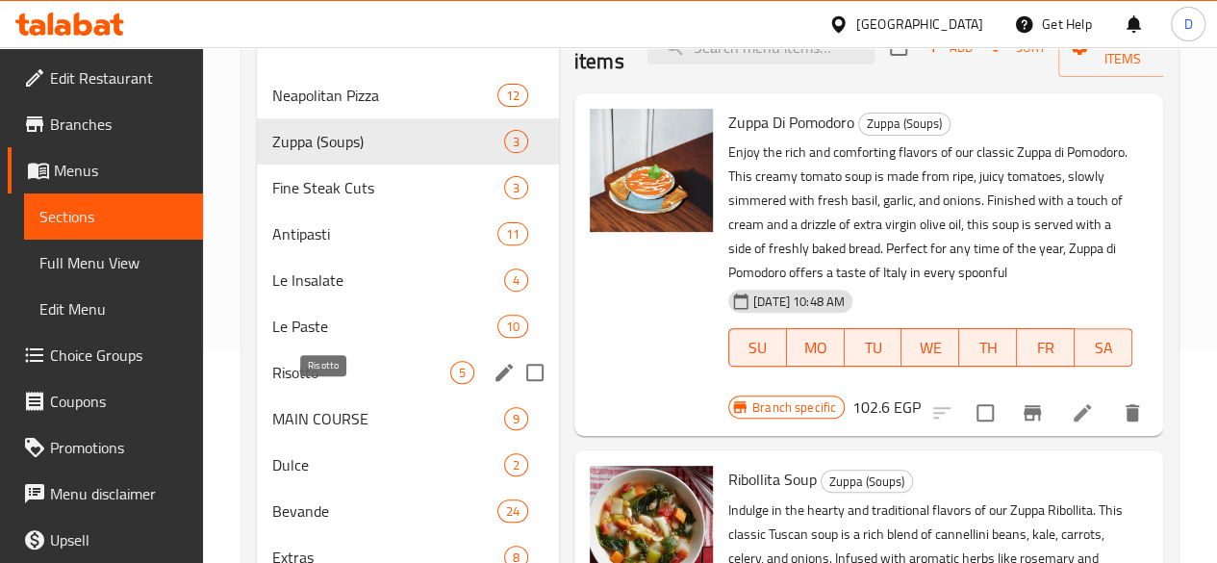
scroll to position [215, 0]
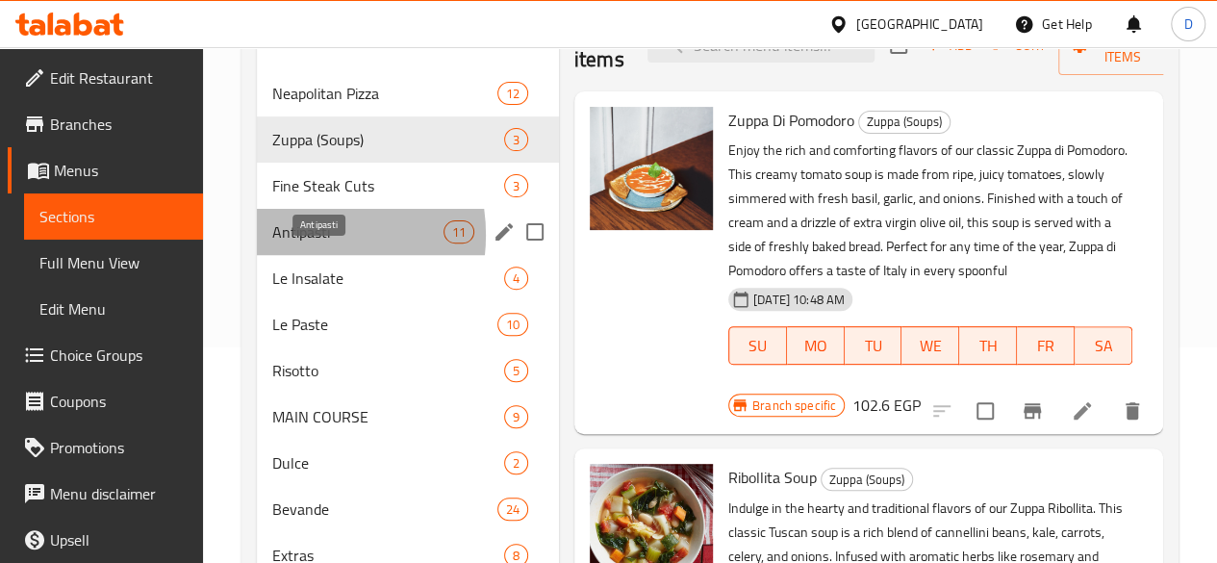
click at [296, 243] on span "Antipasti" at bounding box center [357, 231] width 171 height 23
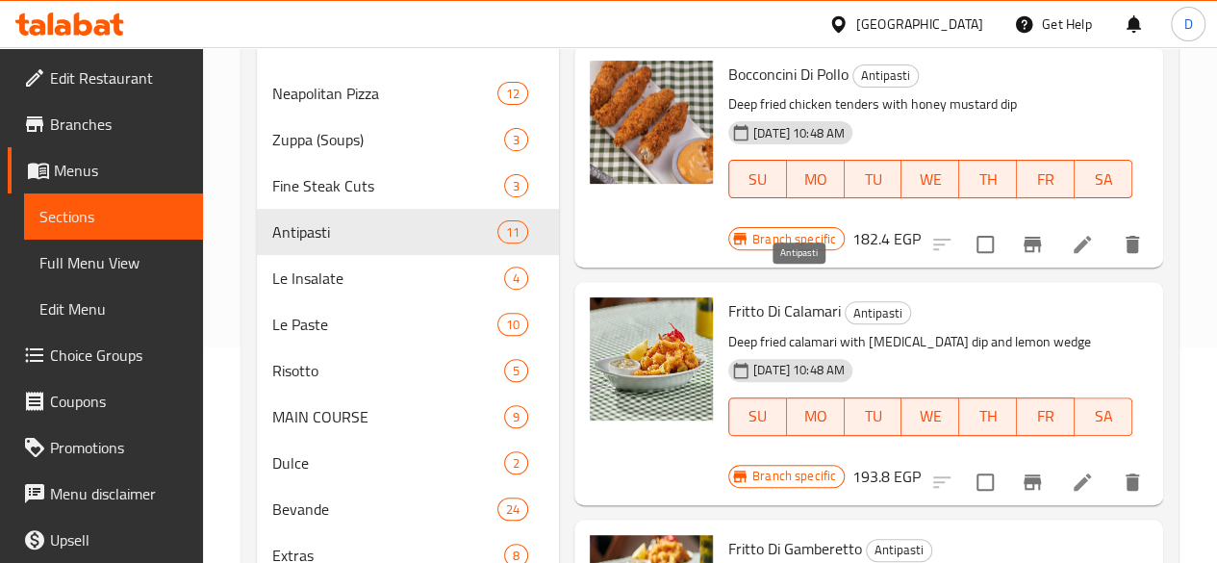
scroll to position [2187, 0]
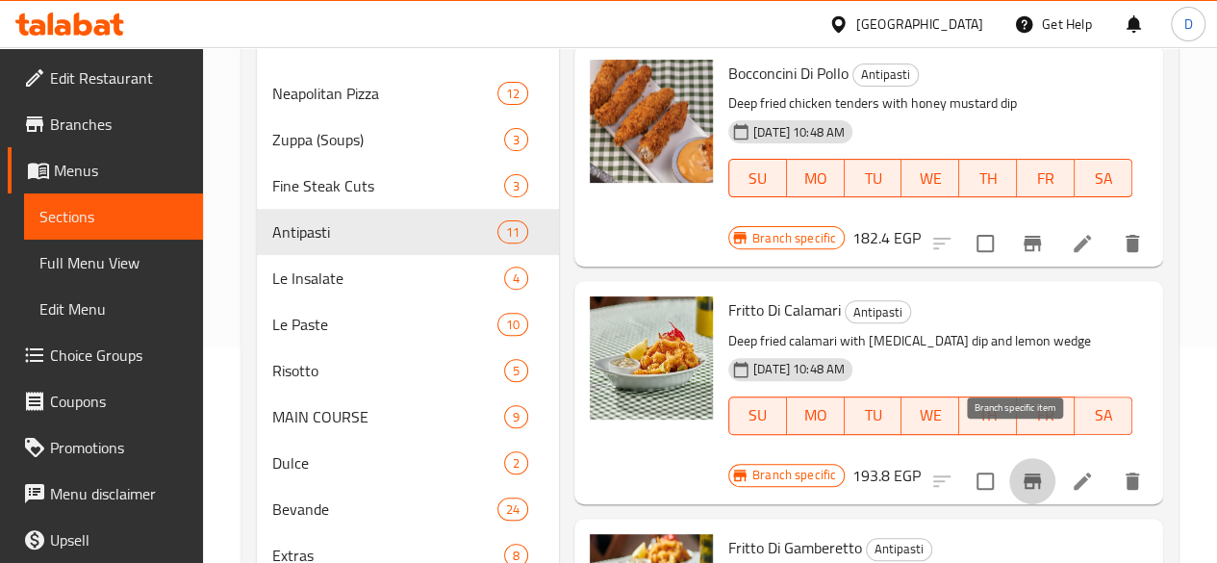
click at [1023, 473] on icon "Branch-specific-item" at bounding box center [1031, 480] width 17 height 15
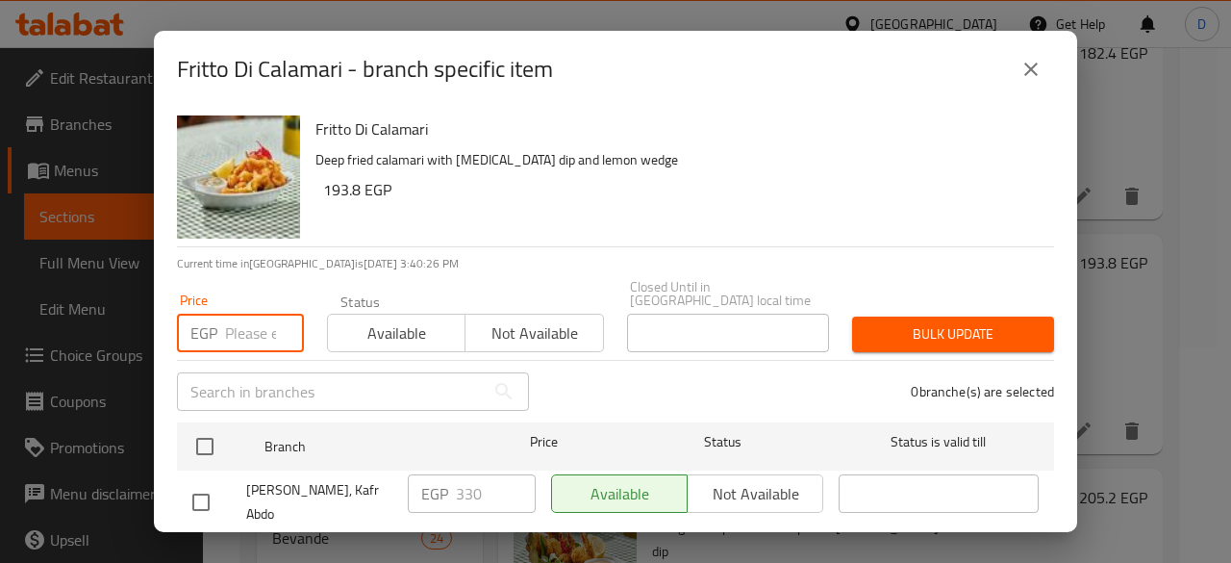
click at [242, 322] on input "number" at bounding box center [264, 333] width 79 height 38
type input "506"
click at [199, 545] on input "checkbox" at bounding box center [201, 565] width 40 height 40
checkbox input "true"
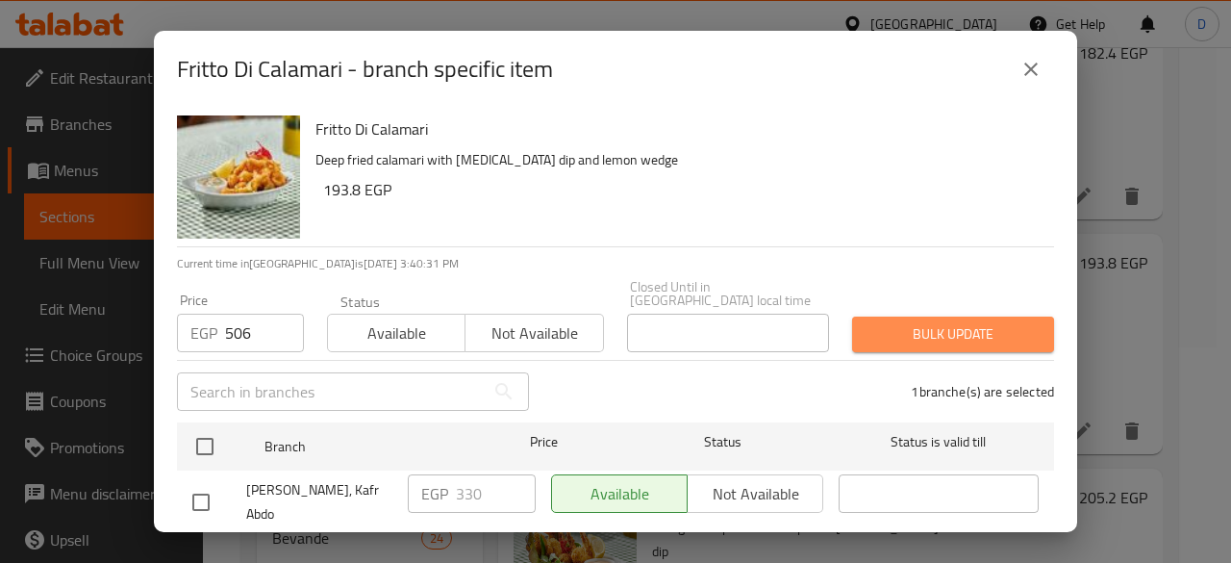
click at [958, 322] on span "Bulk update" at bounding box center [953, 334] width 171 height 24
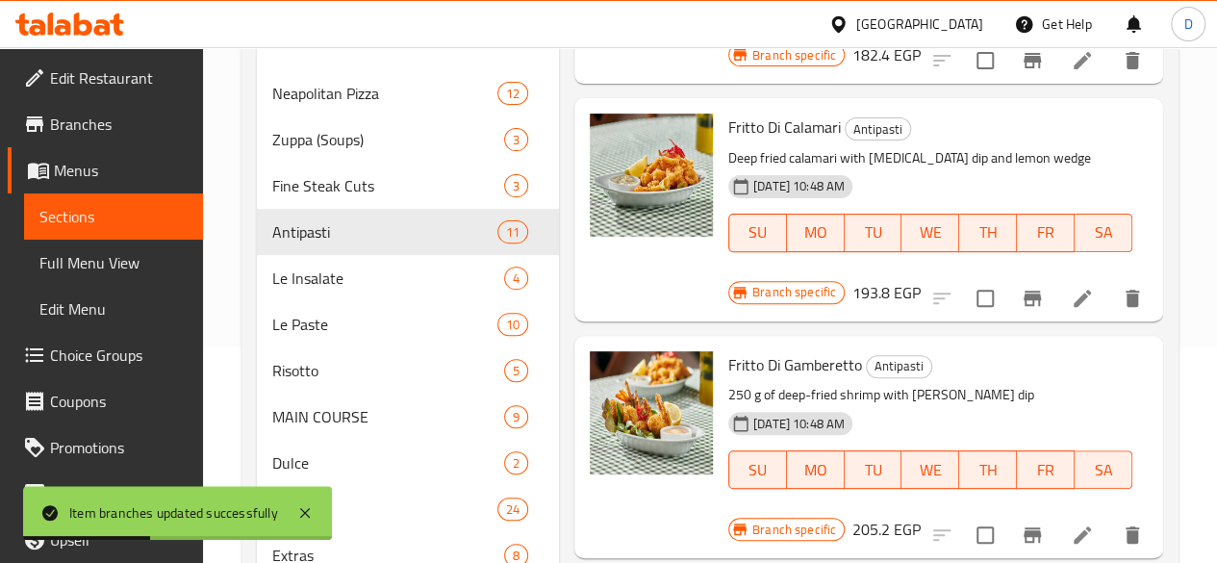
scroll to position [2495, 0]
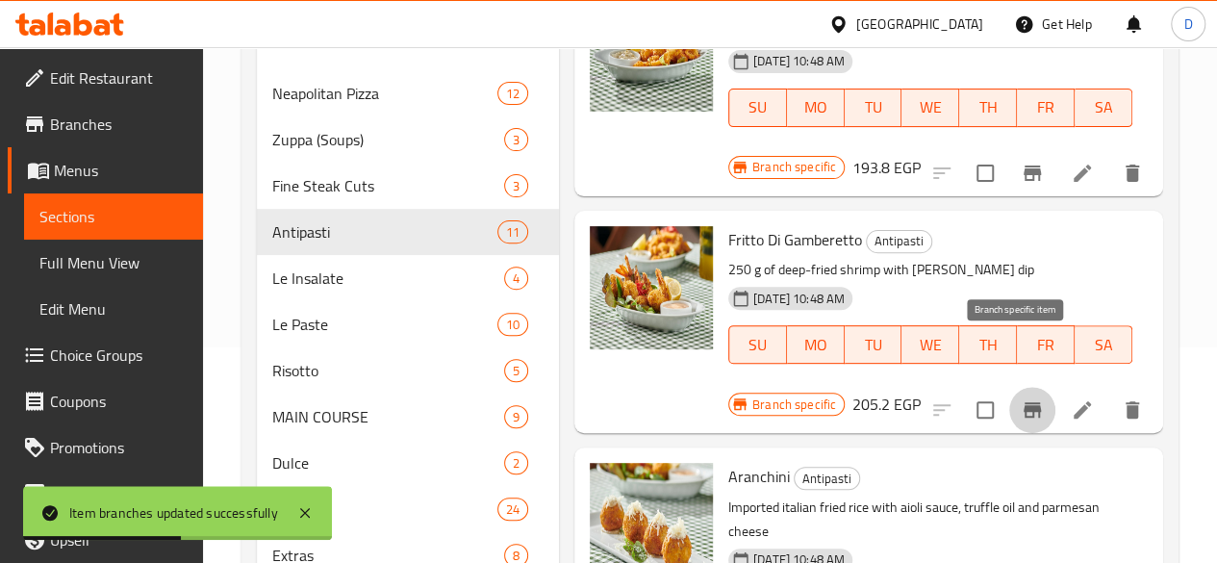
click at [1023, 402] on icon "Branch-specific-item" at bounding box center [1031, 409] width 17 height 15
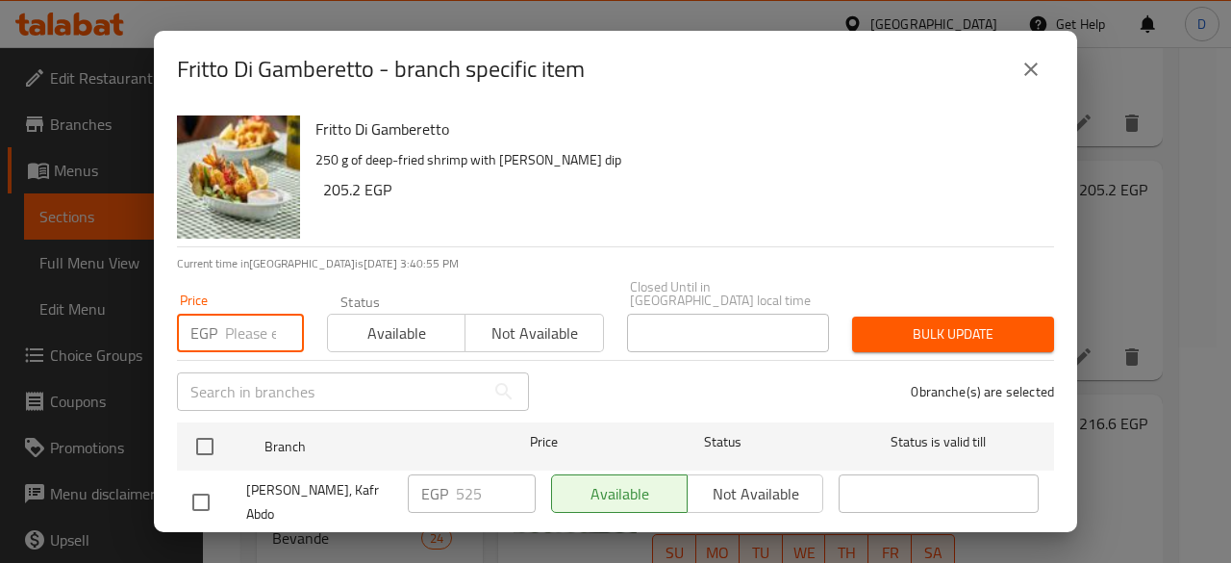
click at [254, 331] on input "number" at bounding box center [264, 333] width 79 height 38
type input "677"
click at [200, 545] on input "checkbox" at bounding box center [201, 565] width 40 height 40
checkbox input "true"
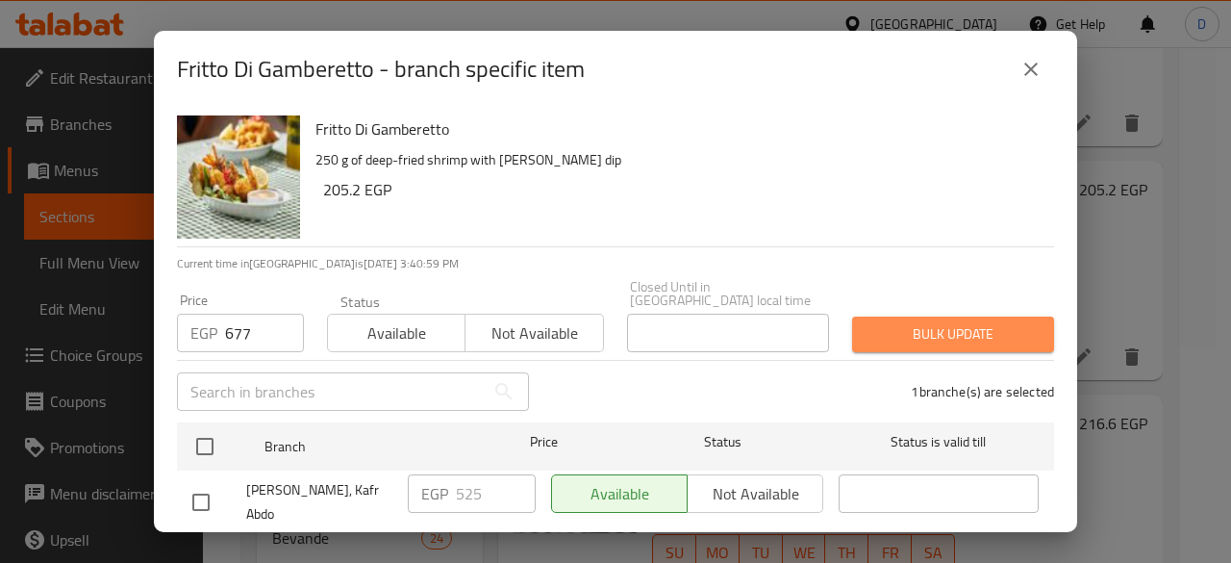
click at [968, 322] on span "Bulk update" at bounding box center [953, 334] width 171 height 24
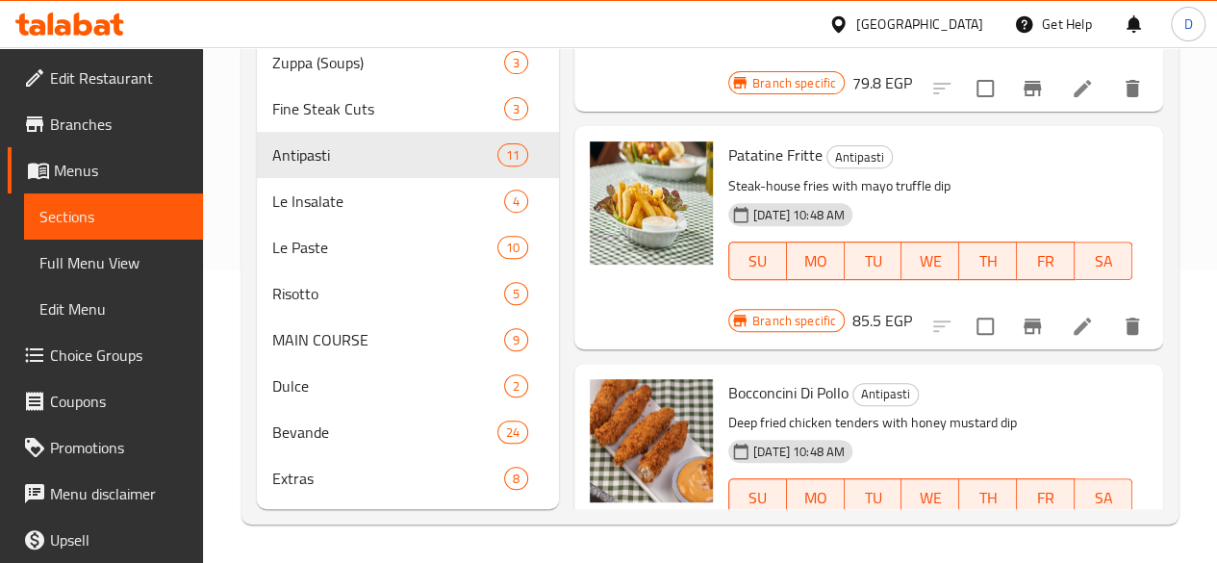
scroll to position [1790, 0]
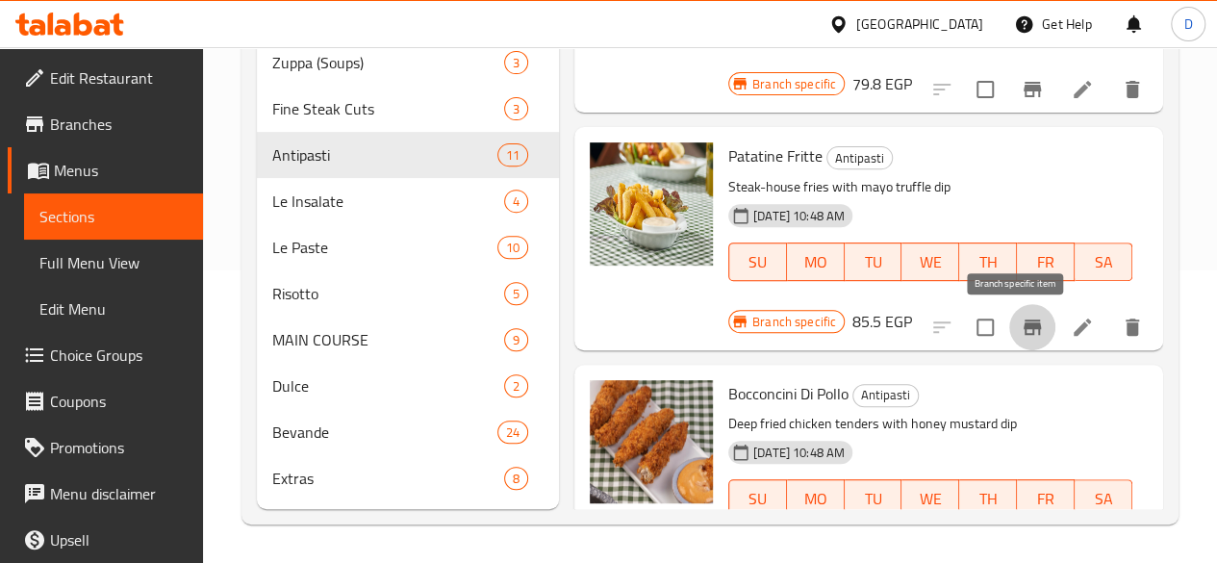
click at [1023, 319] on icon "Branch-specific-item" at bounding box center [1031, 326] width 17 height 15
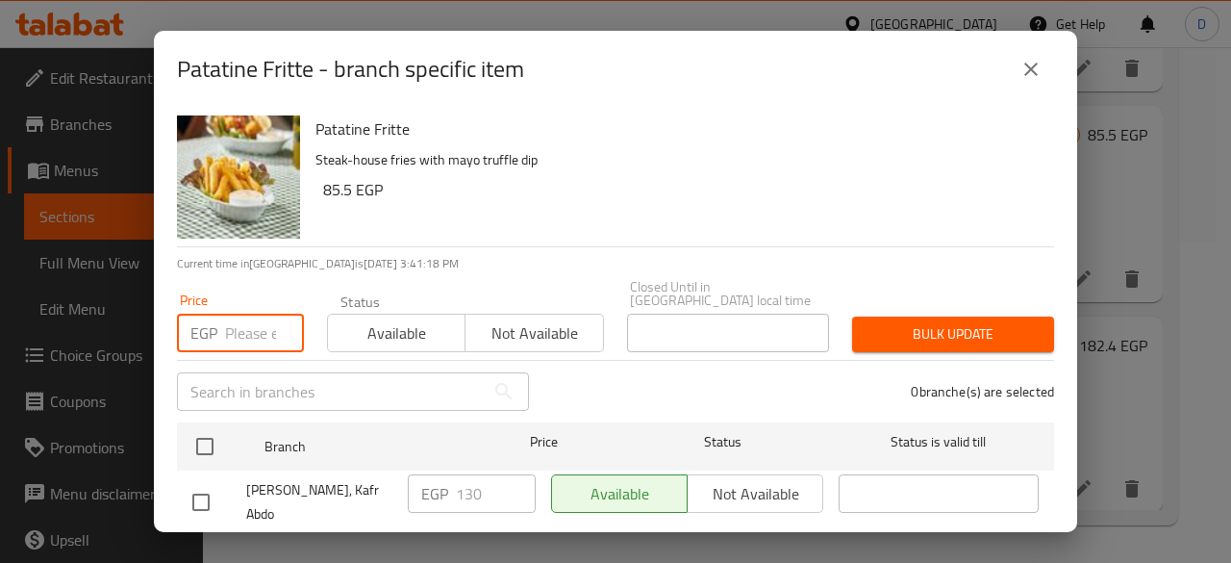
click at [253, 336] on input "number" at bounding box center [264, 333] width 79 height 38
type input "221"
drag, startPoint x: 214, startPoint y: 534, endPoint x: 190, endPoint y: 516, distance: 29.4
click at [190, 516] on div "Patatine Fritte - branch specific item Patatine Fritte Steak-house fries with m…" at bounding box center [615, 281] width 1231 height 563
click at [190, 545] on input "checkbox" at bounding box center [201, 565] width 40 height 40
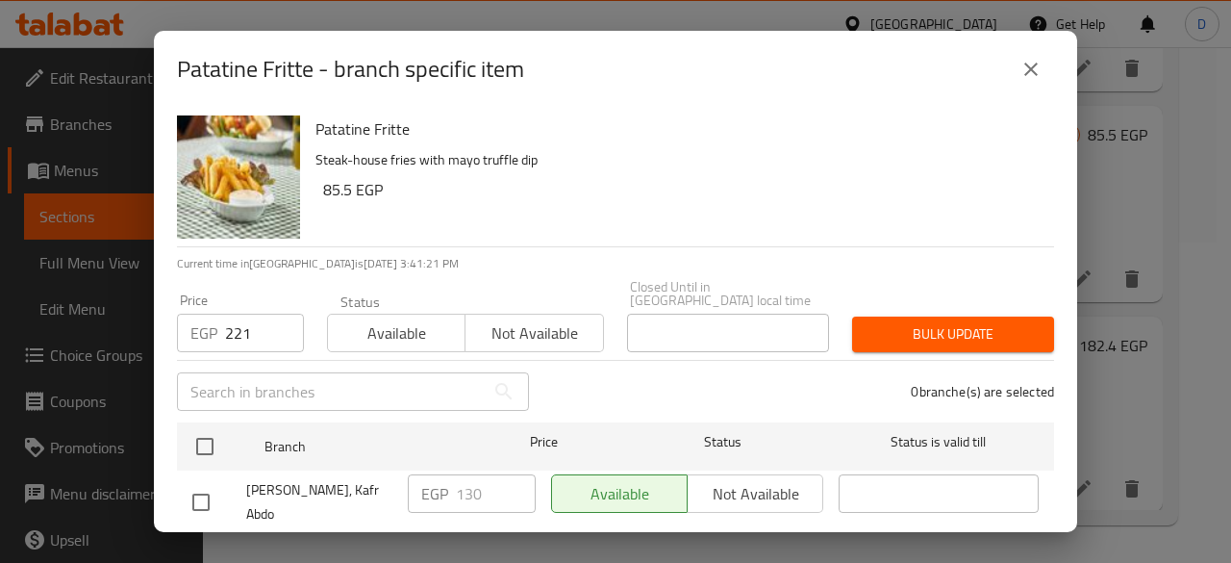
checkbox input "true"
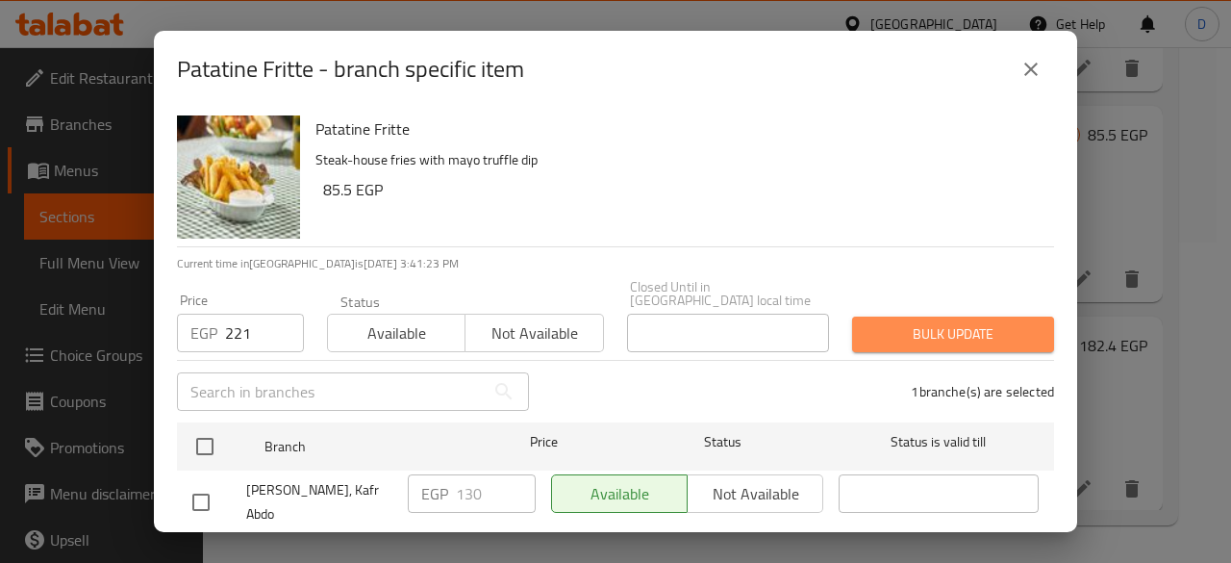
click at [1016, 334] on button "Bulk update" at bounding box center [953, 334] width 202 height 36
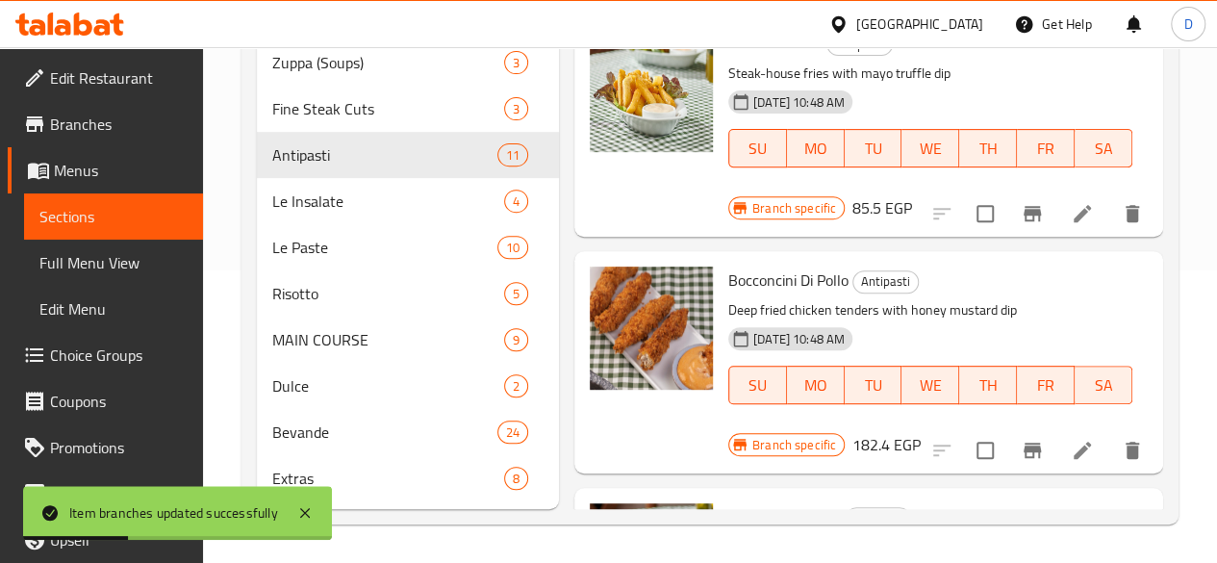
scroll to position [1905, 0]
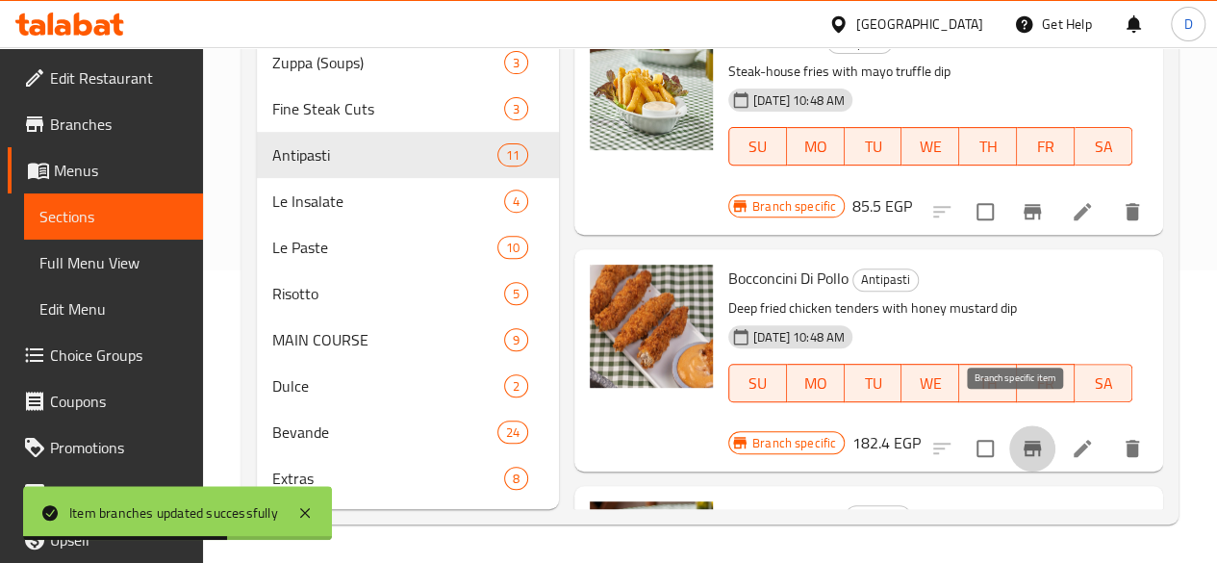
click at [1023, 441] on icon "Branch-specific-item" at bounding box center [1031, 448] width 17 height 15
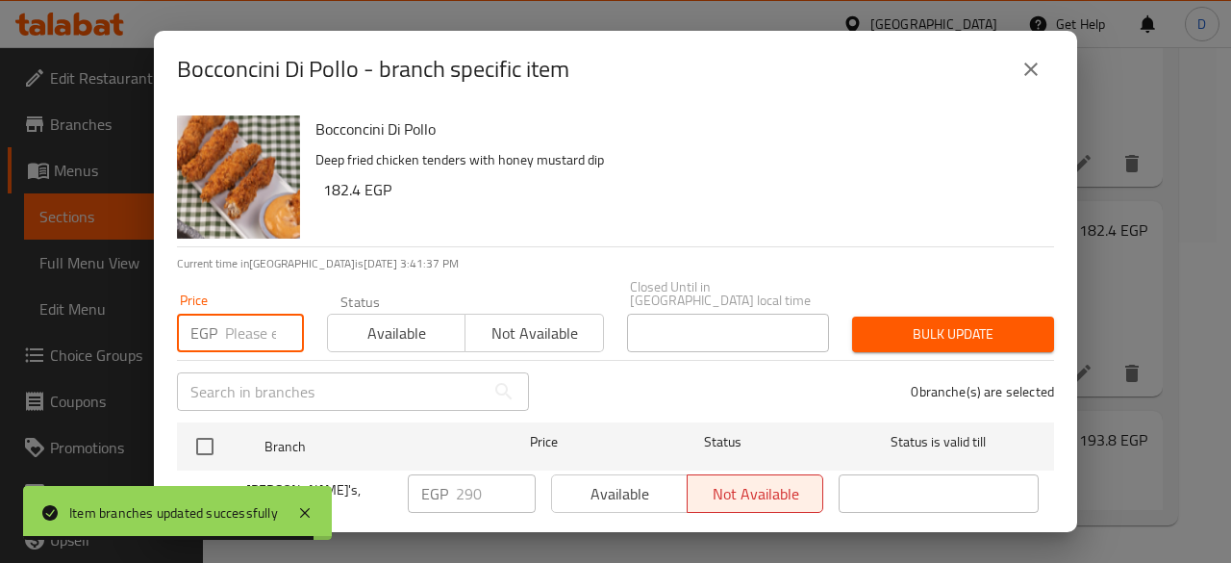
click at [233, 315] on input "number" at bounding box center [264, 333] width 79 height 38
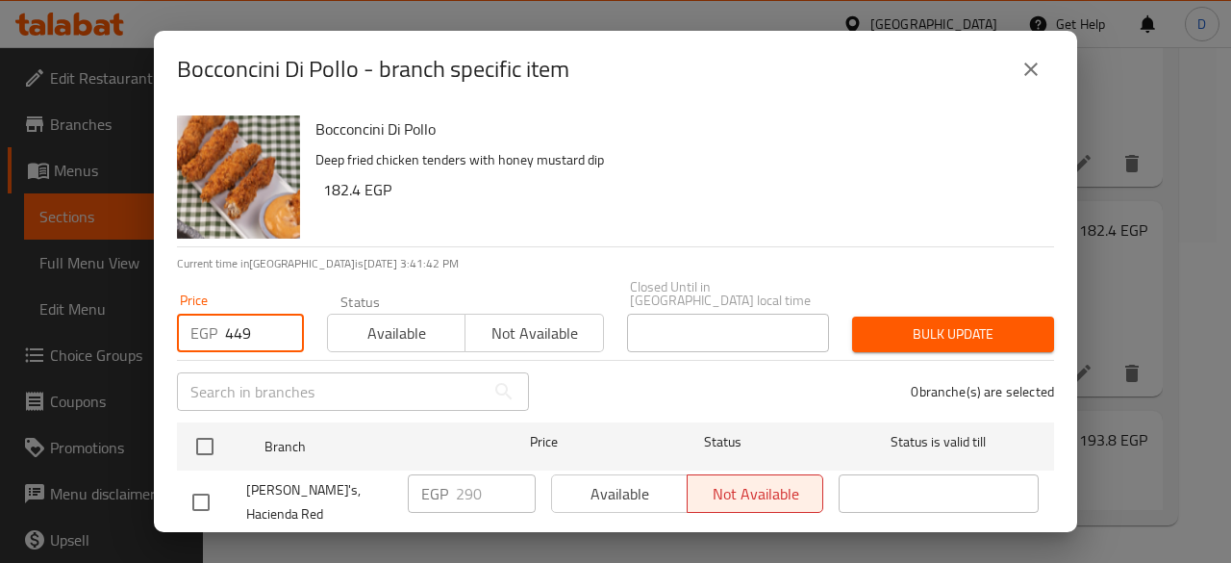
type input "449"
click at [196, 482] on input "checkbox" at bounding box center [201, 502] width 40 height 40
checkbox input "true"
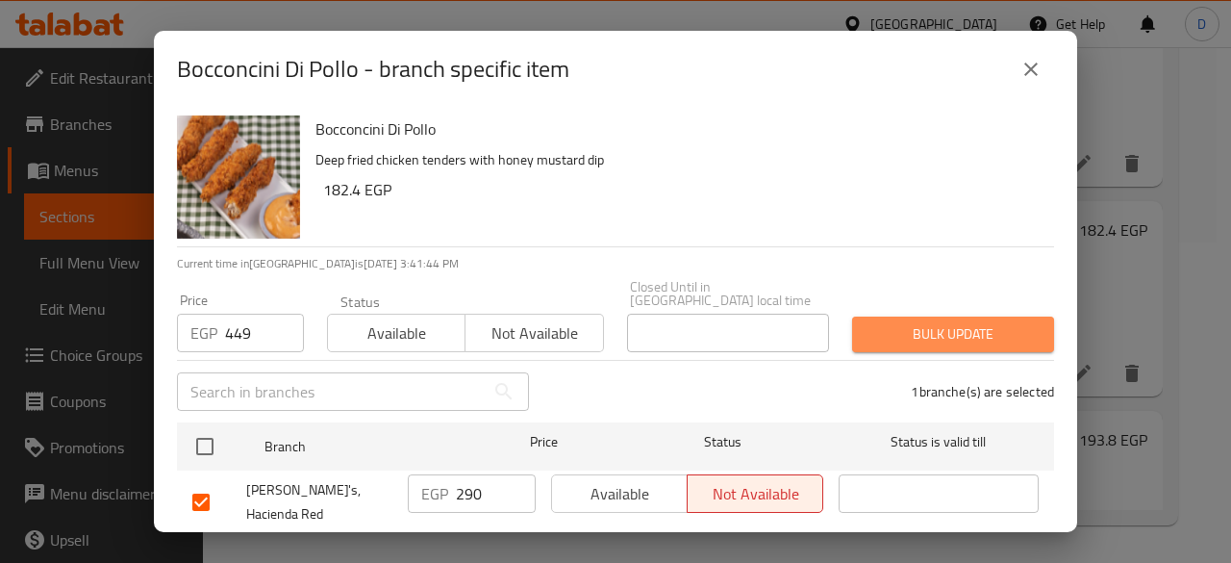
click at [973, 322] on span "Bulk update" at bounding box center [953, 334] width 171 height 24
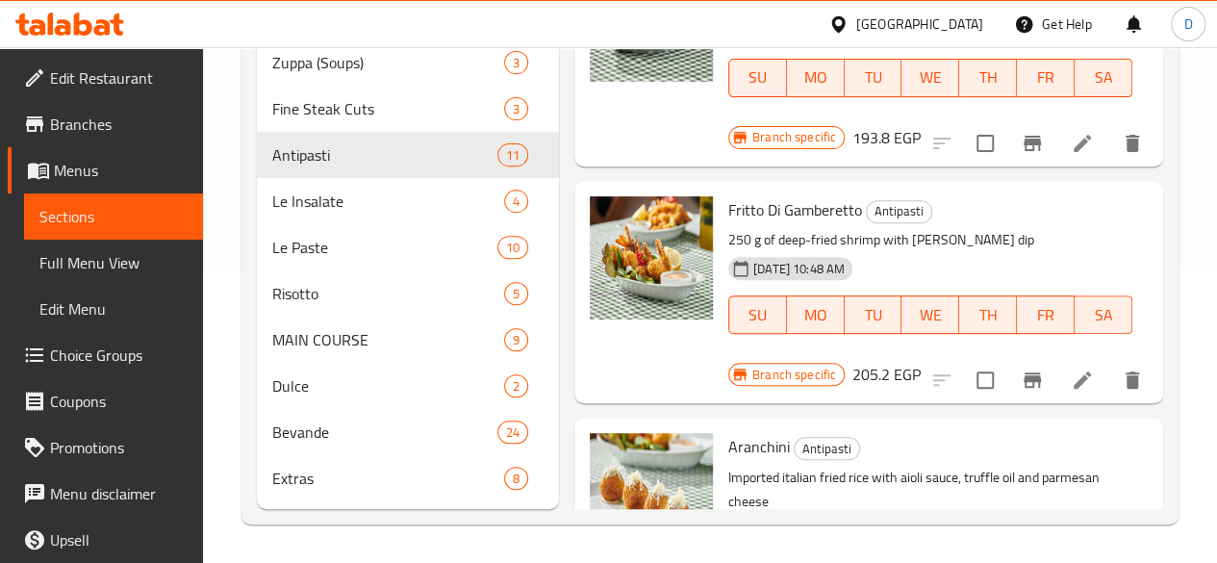
scroll to position [2495, 0]
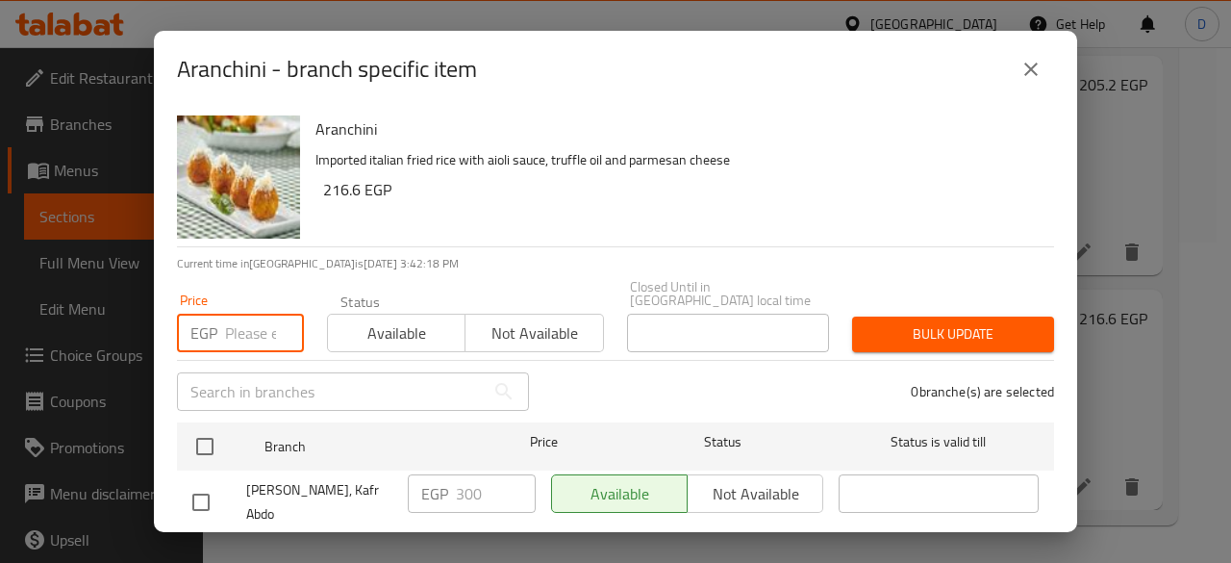
click at [240, 326] on input "number" at bounding box center [264, 333] width 79 height 38
type input "392"
click at [202, 545] on input "checkbox" at bounding box center [201, 565] width 40 height 40
checkbox input "true"
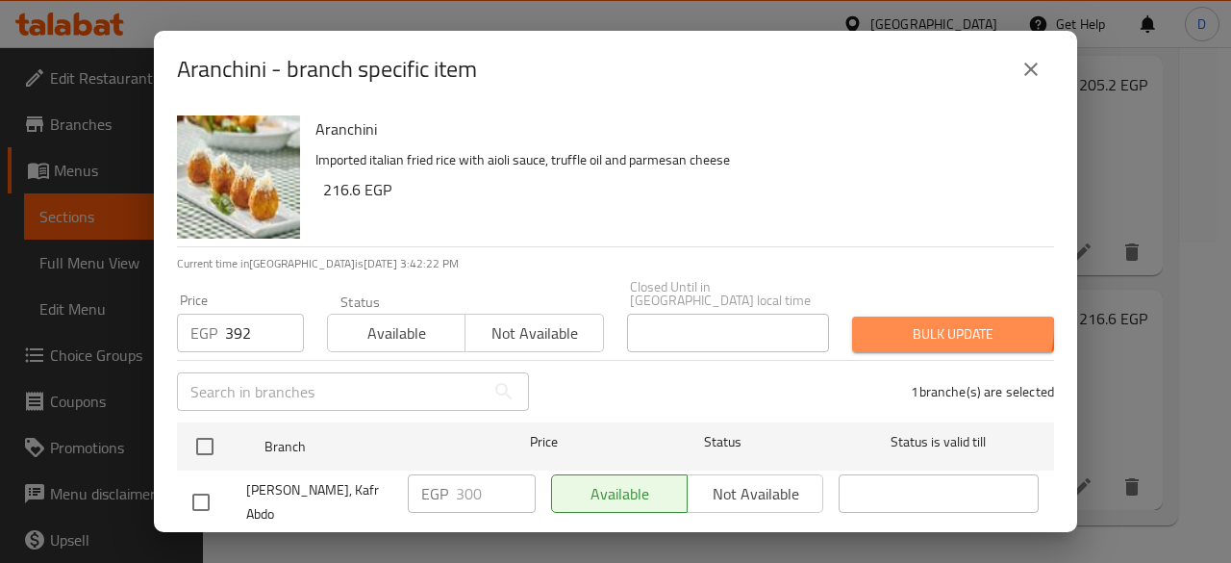
click at [932, 322] on span "Bulk update" at bounding box center [953, 334] width 171 height 24
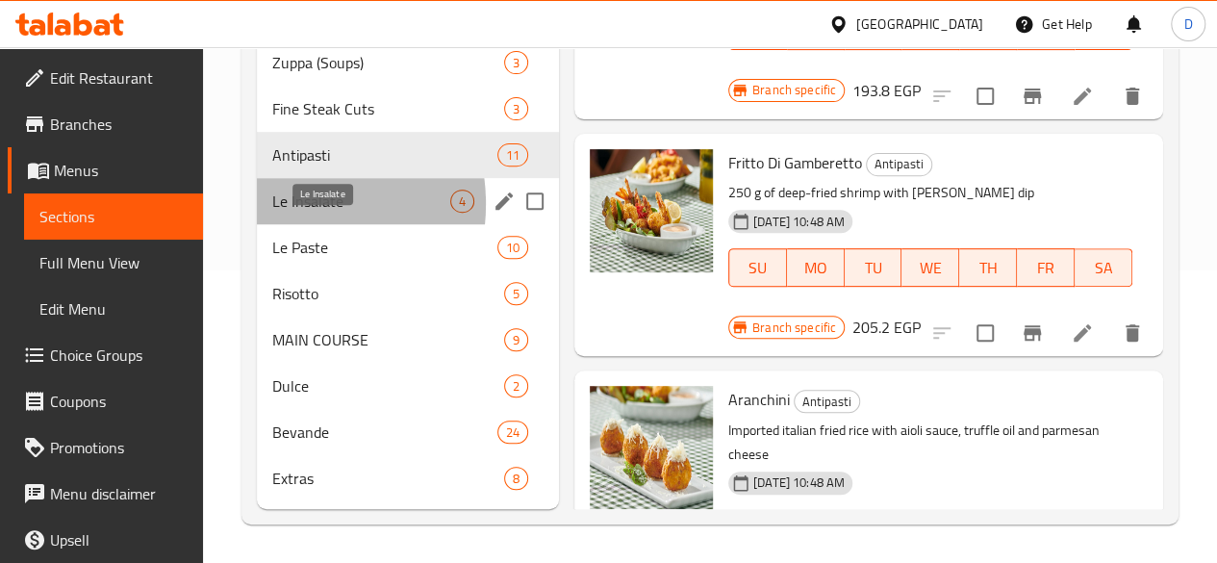
click at [281, 205] on span "Le Insalate" at bounding box center [361, 200] width 178 height 23
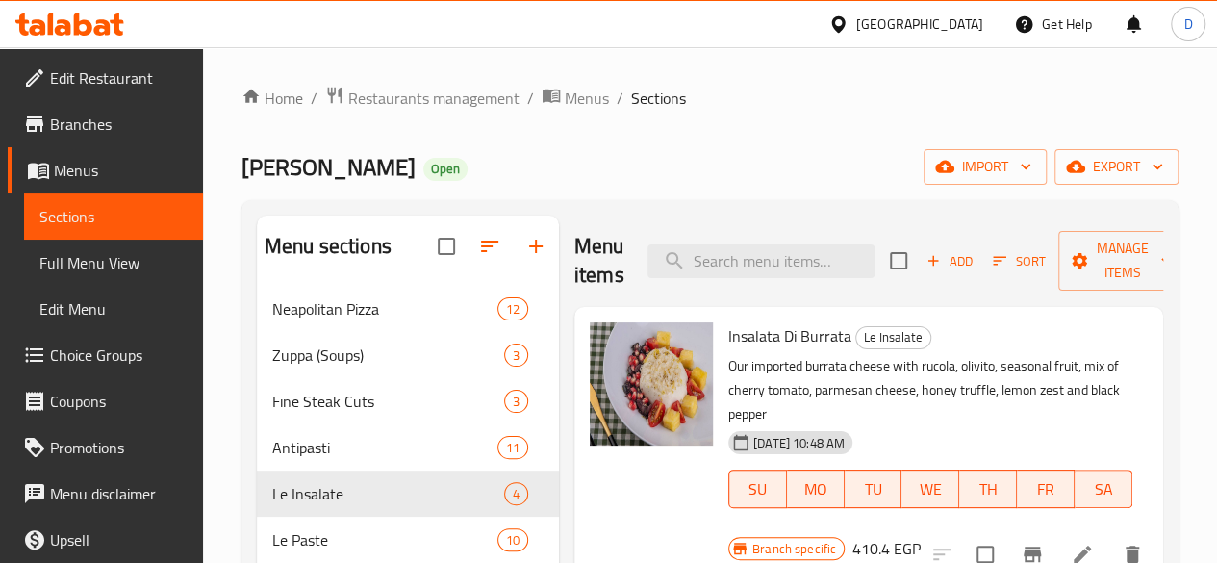
scroll to position [320, 0]
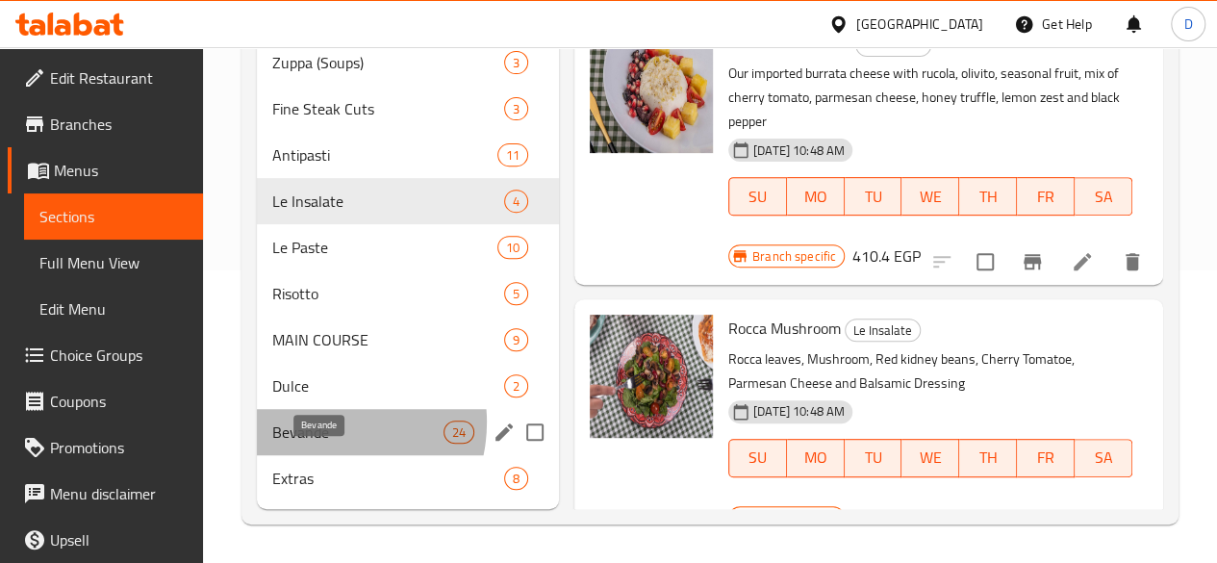
click at [323, 423] on span "Bevande" at bounding box center [357, 431] width 171 height 23
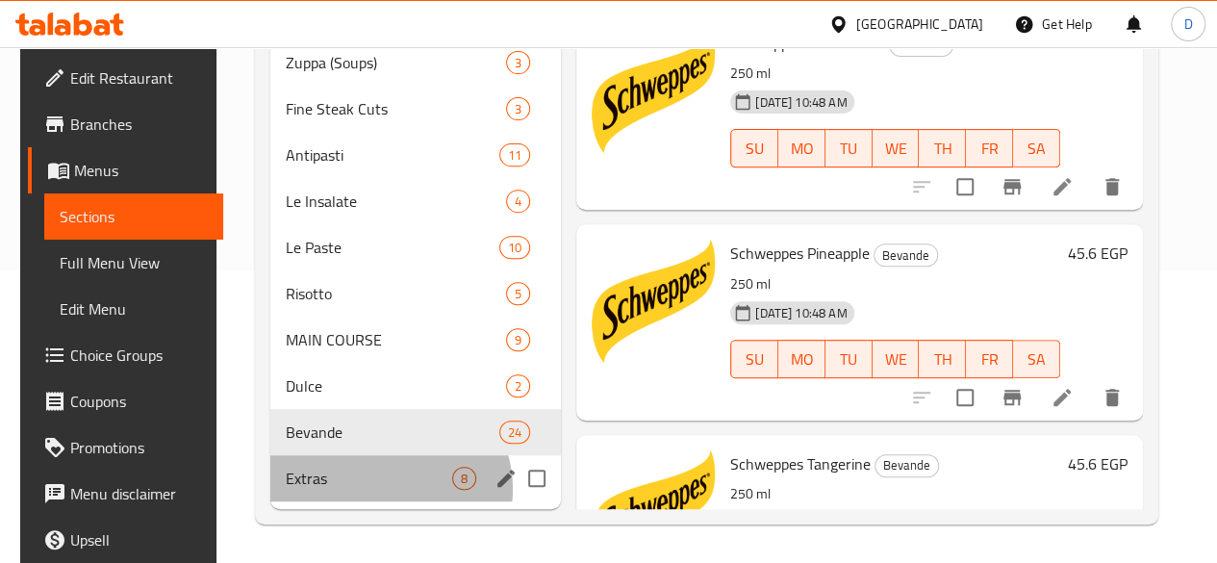
click at [375, 490] on div "Extras 8" at bounding box center [415, 478] width 290 height 46
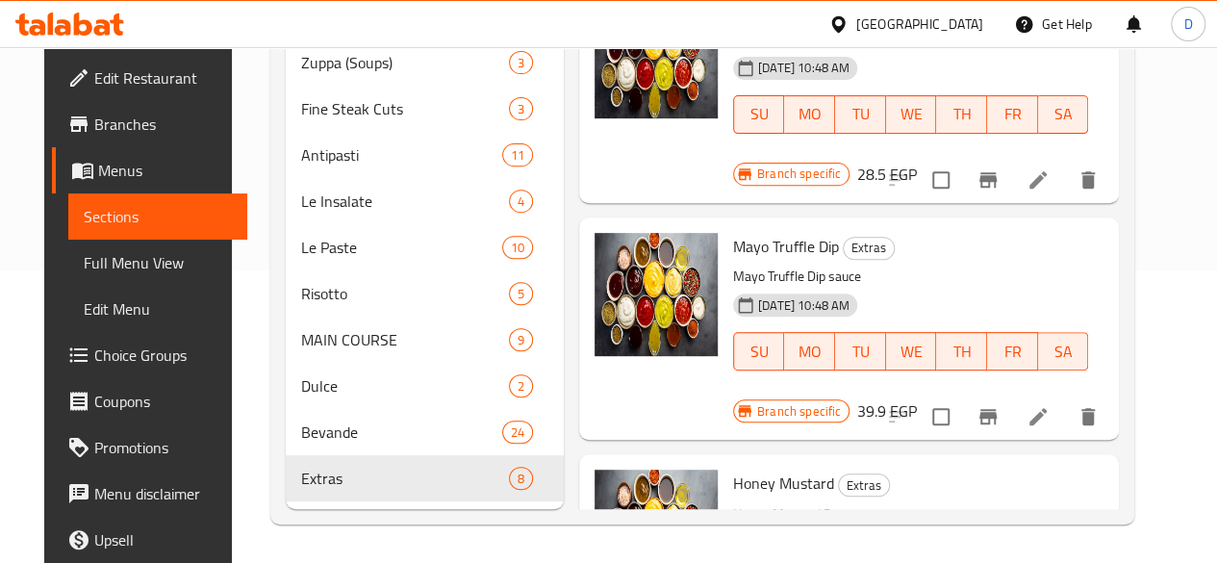
scroll to position [743, 0]
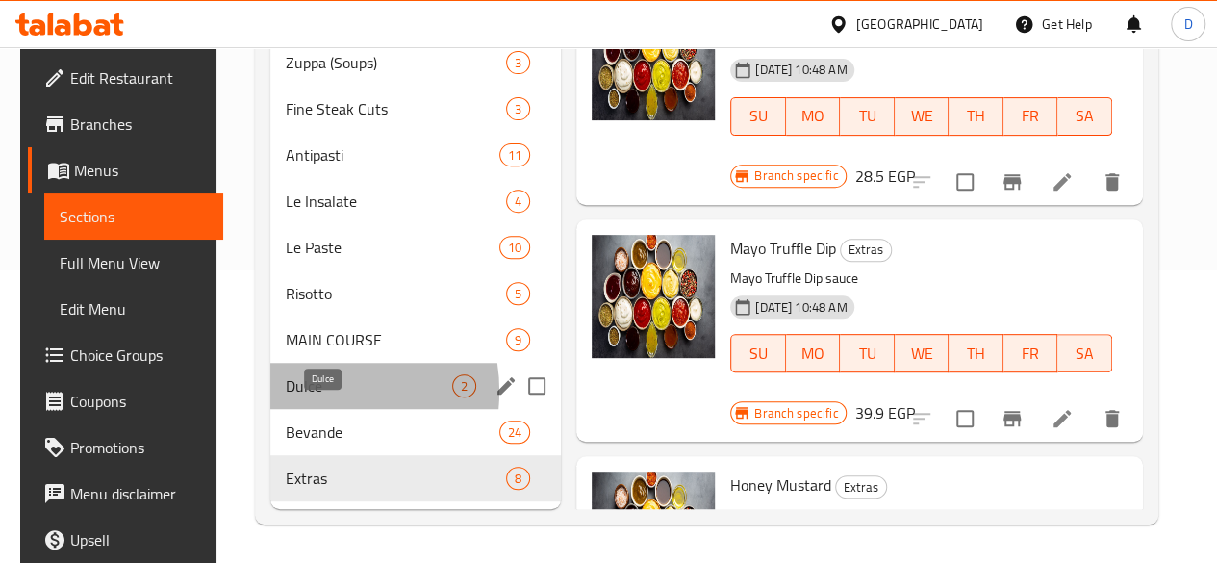
click at [298, 392] on span "Dulce" at bounding box center [369, 385] width 166 height 23
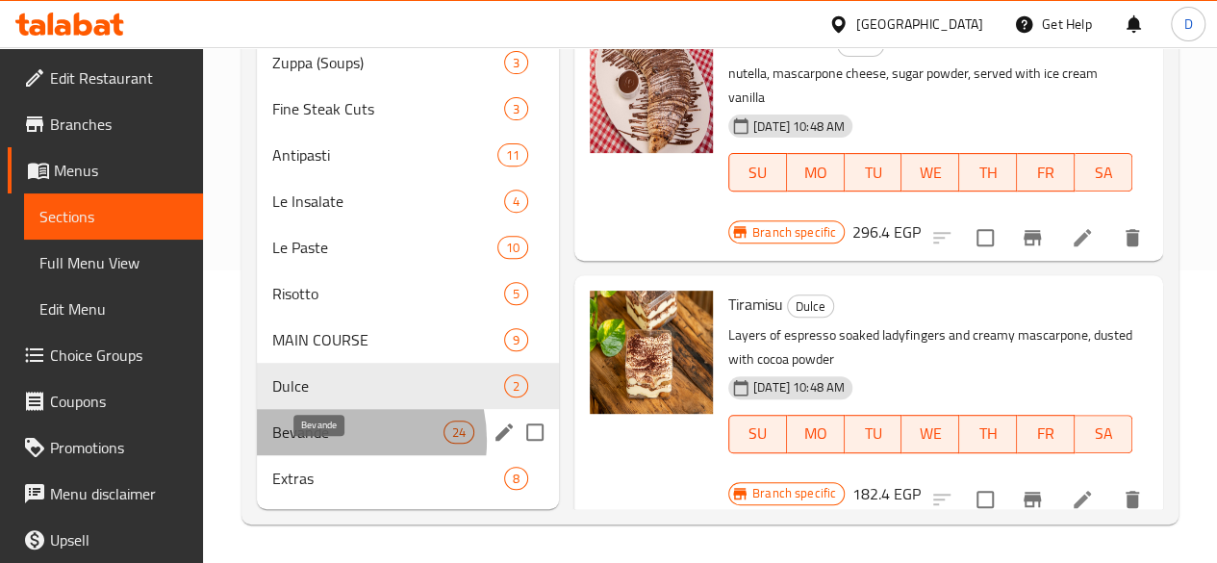
click at [329, 441] on span "Bevande" at bounding box center [357, 431] width 171 height 23
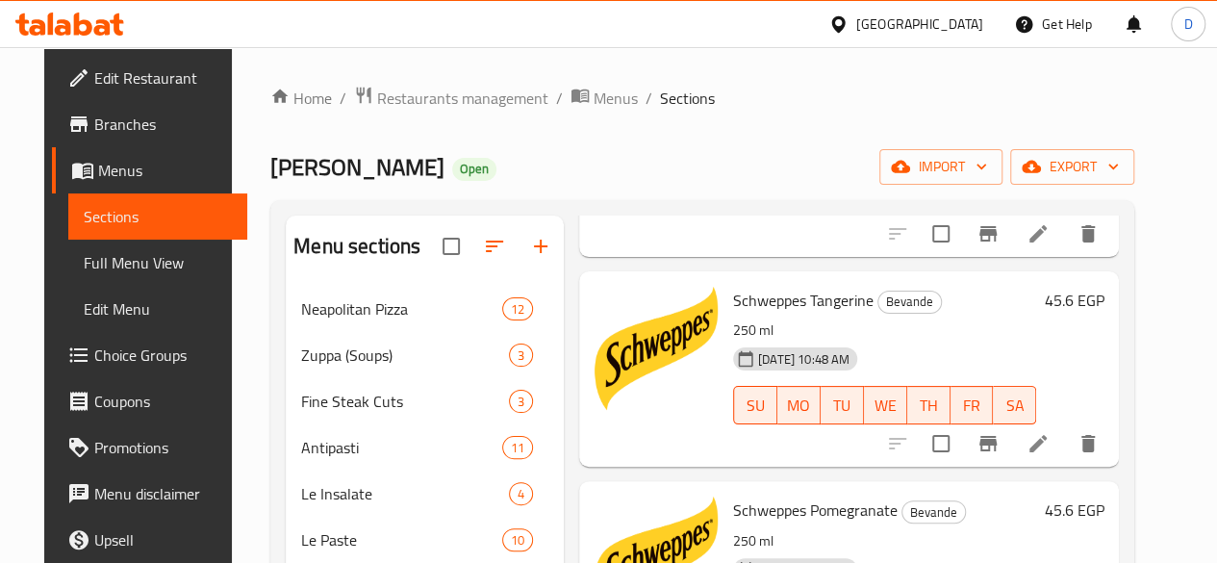
scroll to position [457, 0]
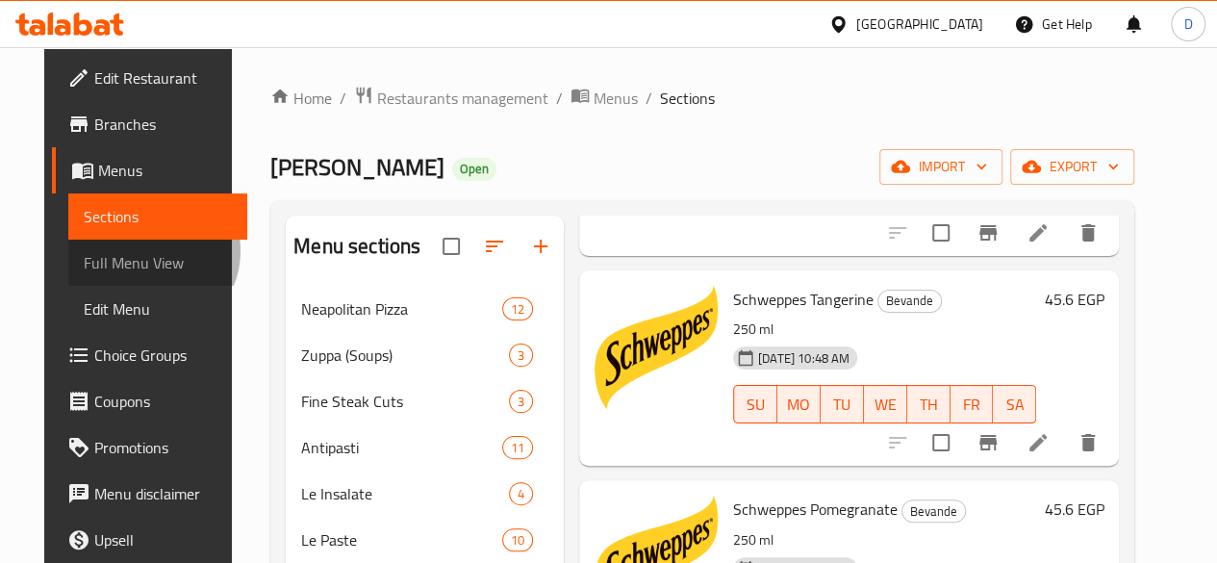
click at [105, 251] on span "Full Menu View" at bounding box center [158, 262] width 148 height 23
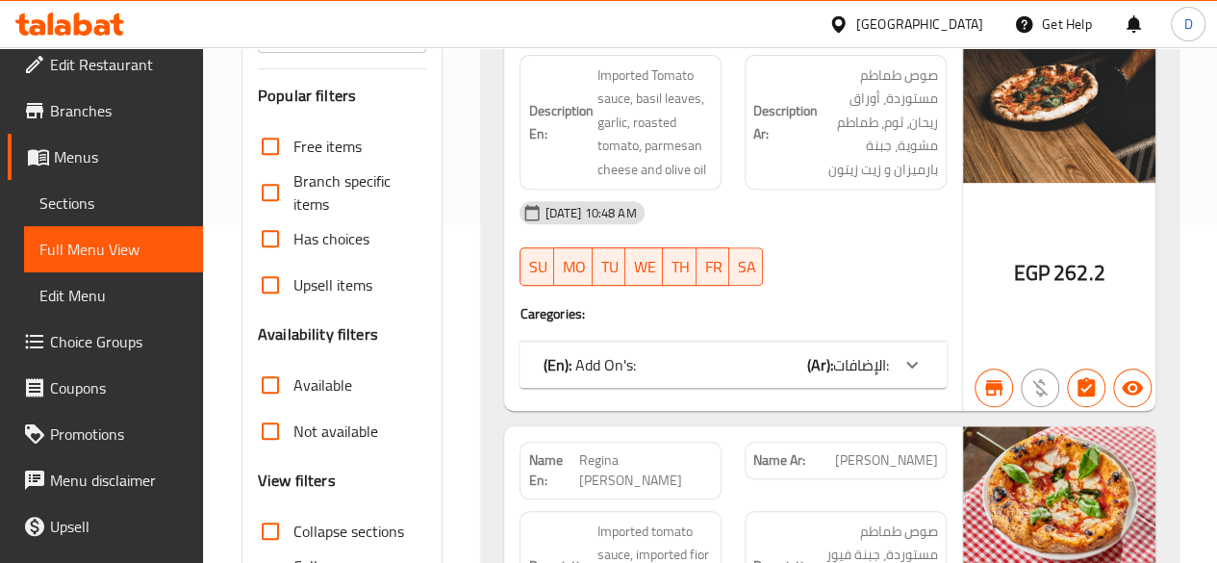
scroll to position [12, 0]
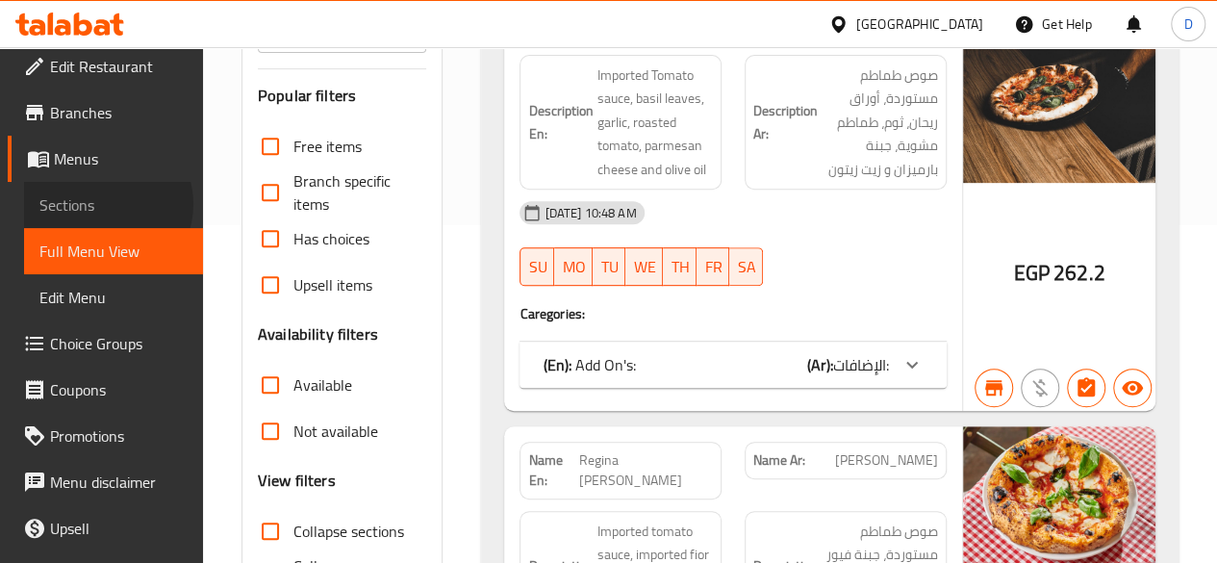
click at [105, 203] on span "Sections" at bounding box center [113, 204] width 148 height 23
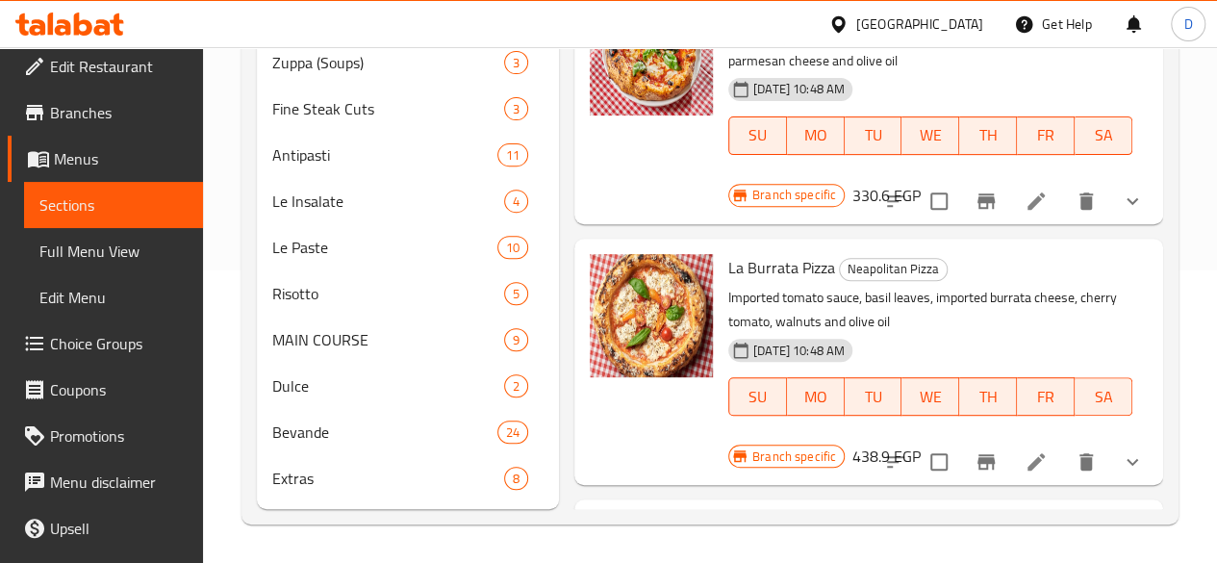
scroll to position [299, 0]
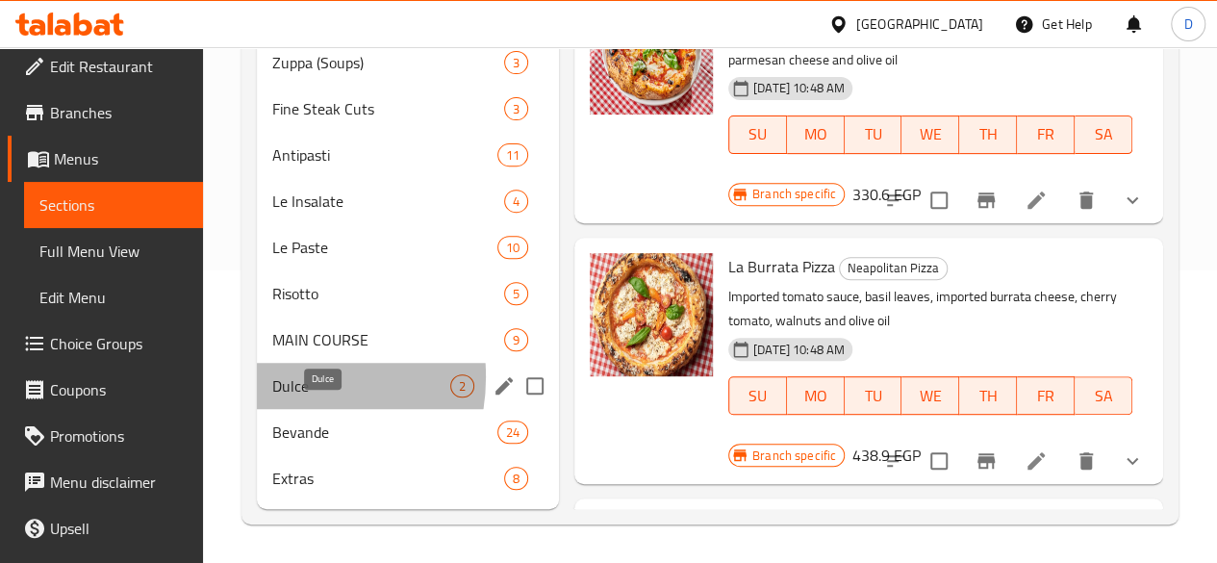
click at [274, 378] on span "Dulce" at bounding box center [361, 385] width 178 height 23
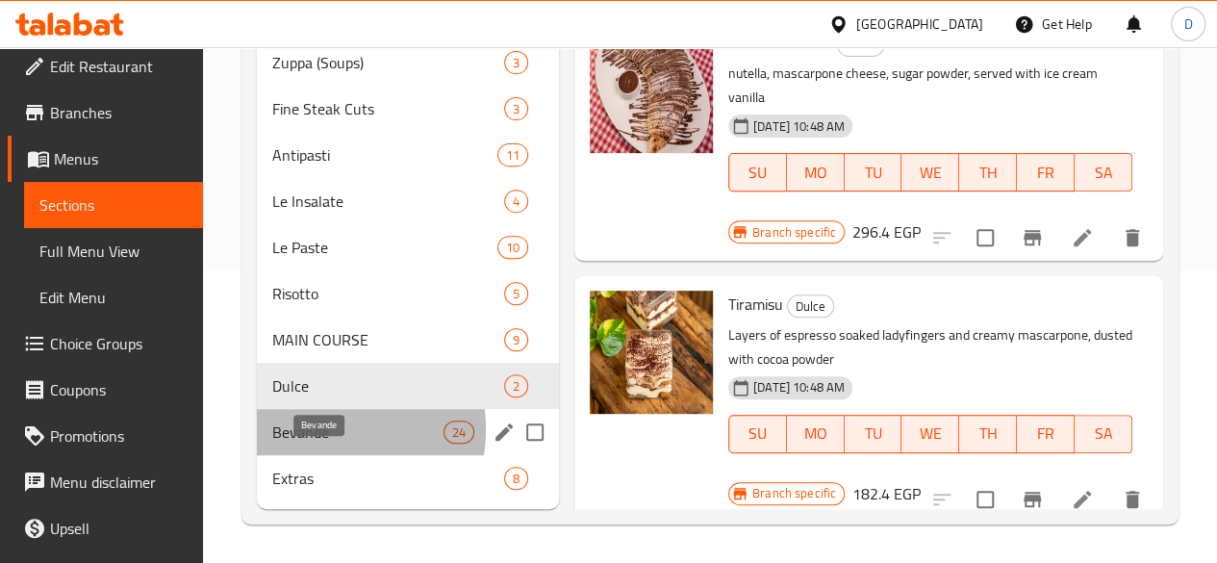
click at [323, 430] on span "Bevande" at bounding box center [357, 431] width 171 height 23
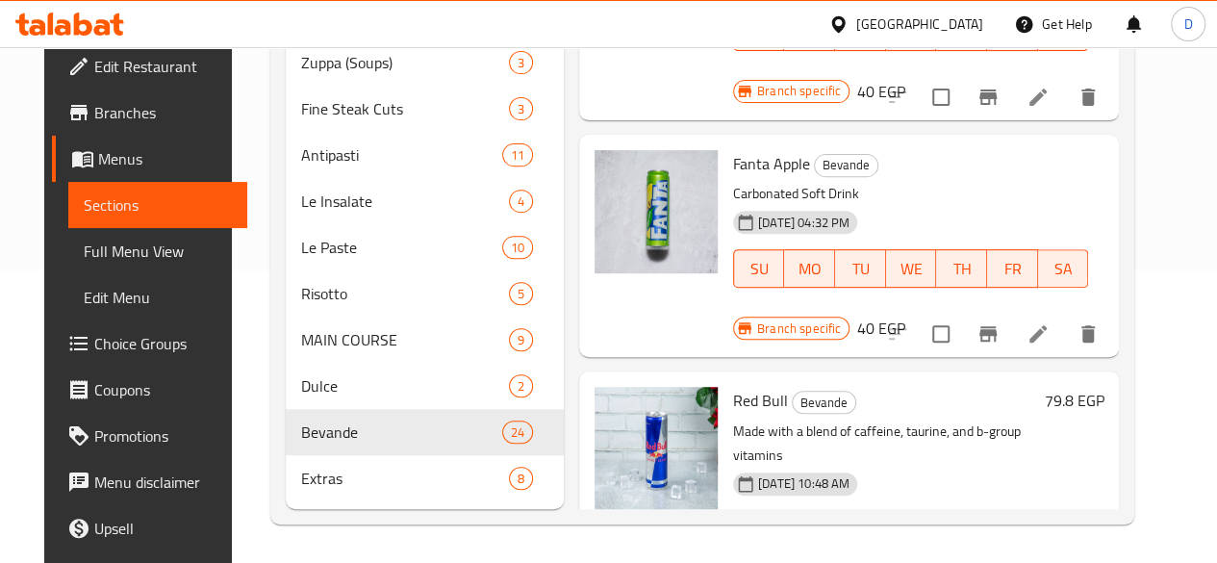
scroll to position [4016, 0]
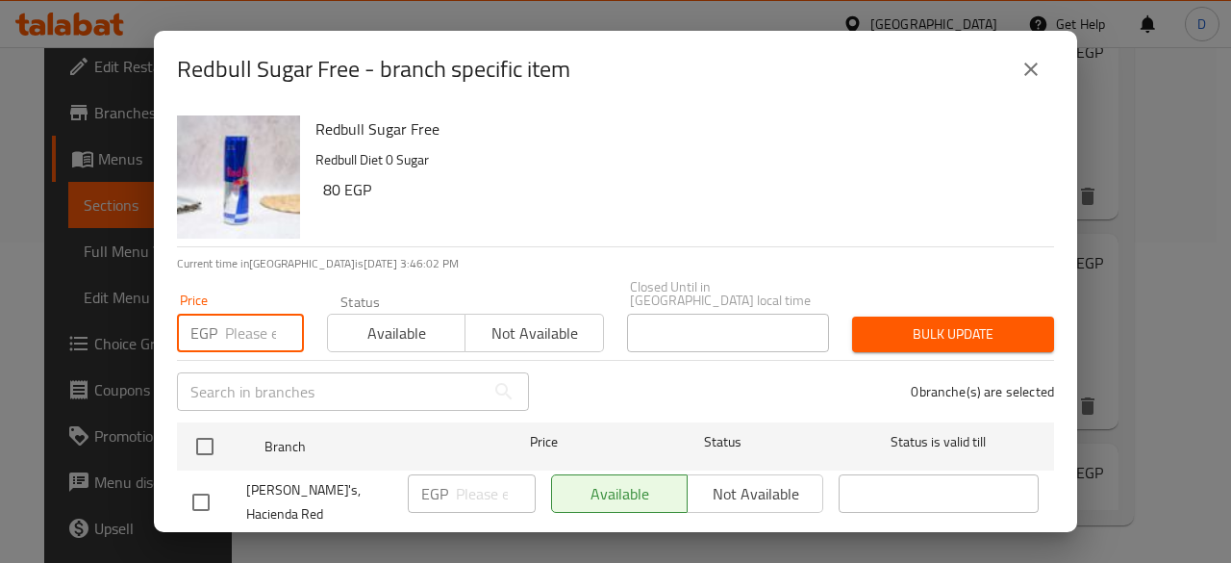
click at [256, 315] on input "number" at bounding box center [264, 333] width 79 height 38
type input "100"
click at [200, 493] on input "checkbox" at bounding box center [201, 502] width 40 height 40
checkbox input "true"
click at [967, 305] on div "Bulk update" at bounding box center [953, 334] width 225 height 59
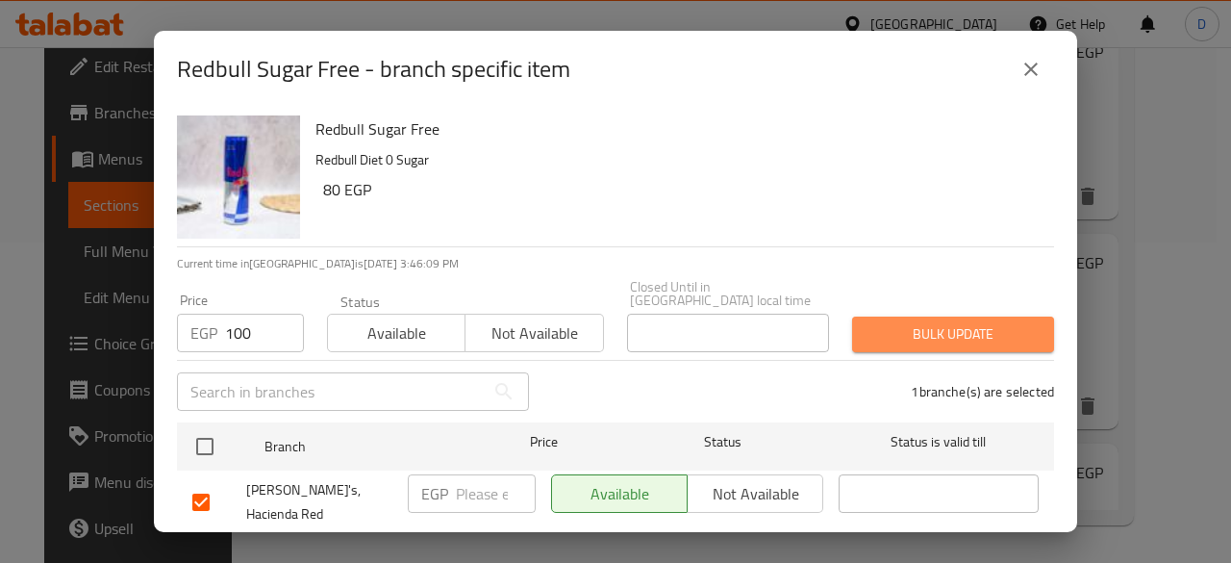
click at [947, 322] on span "Bulk update" at bounding box center [953, 334] width 171 height 24
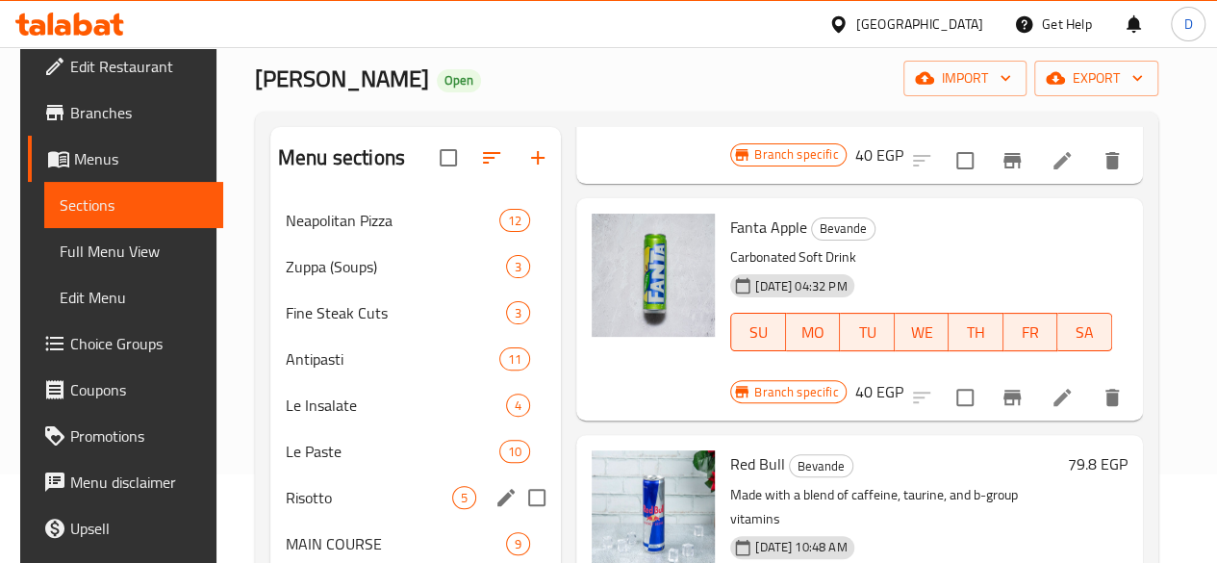
scroll to position [85, 0]
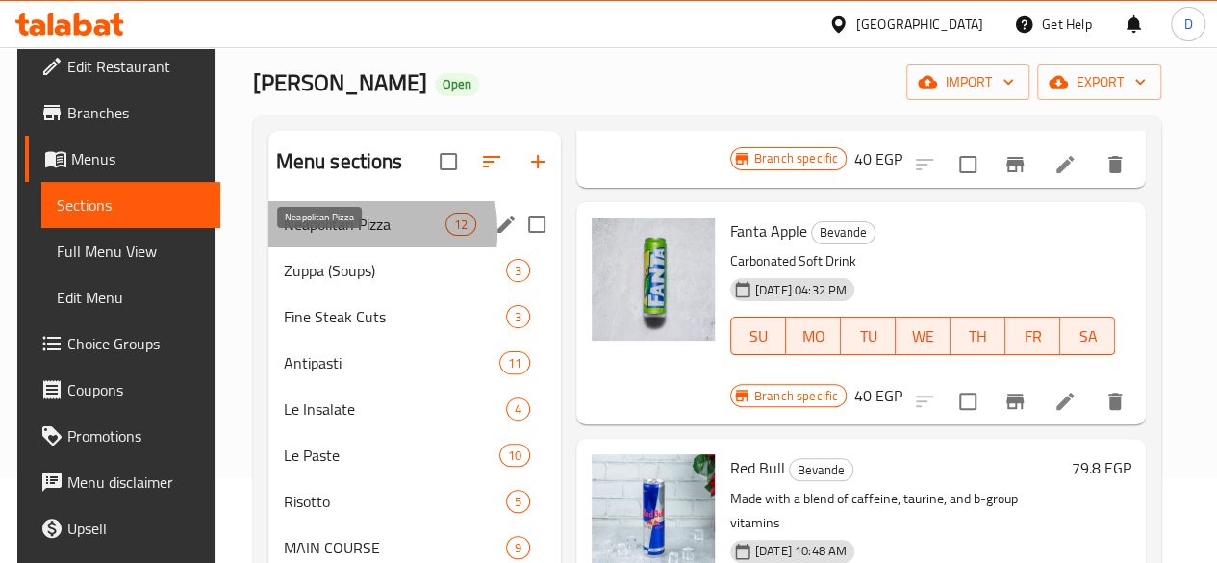
click at [315, 236] on span "Neapolitan Pizza" at bounding box center [365, 224] width 162 height 23
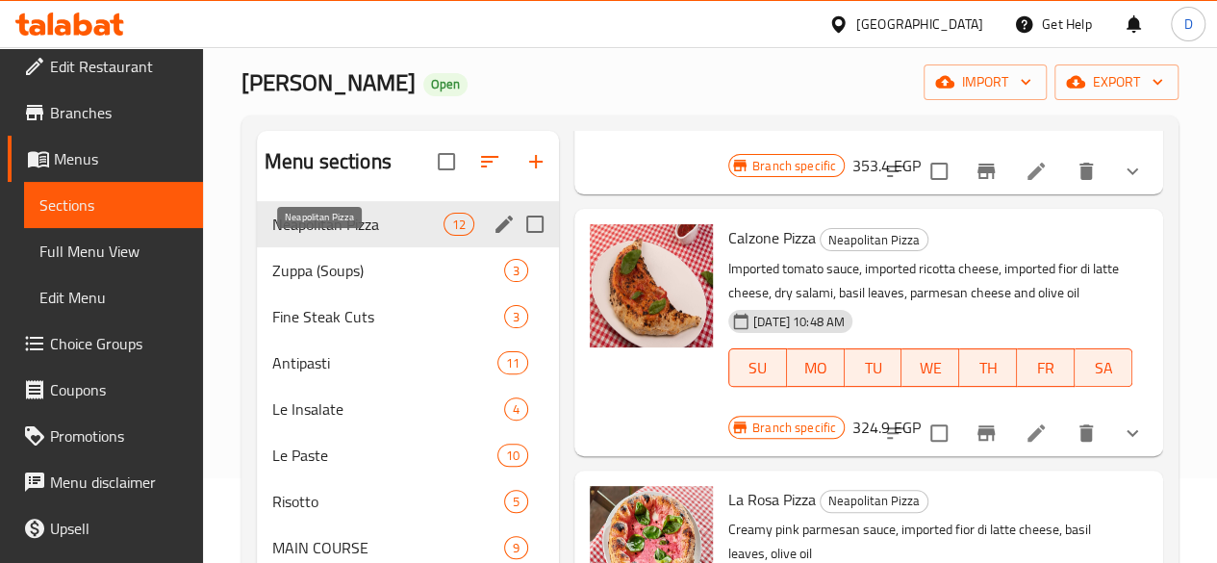
scroll to position [2491, 0]
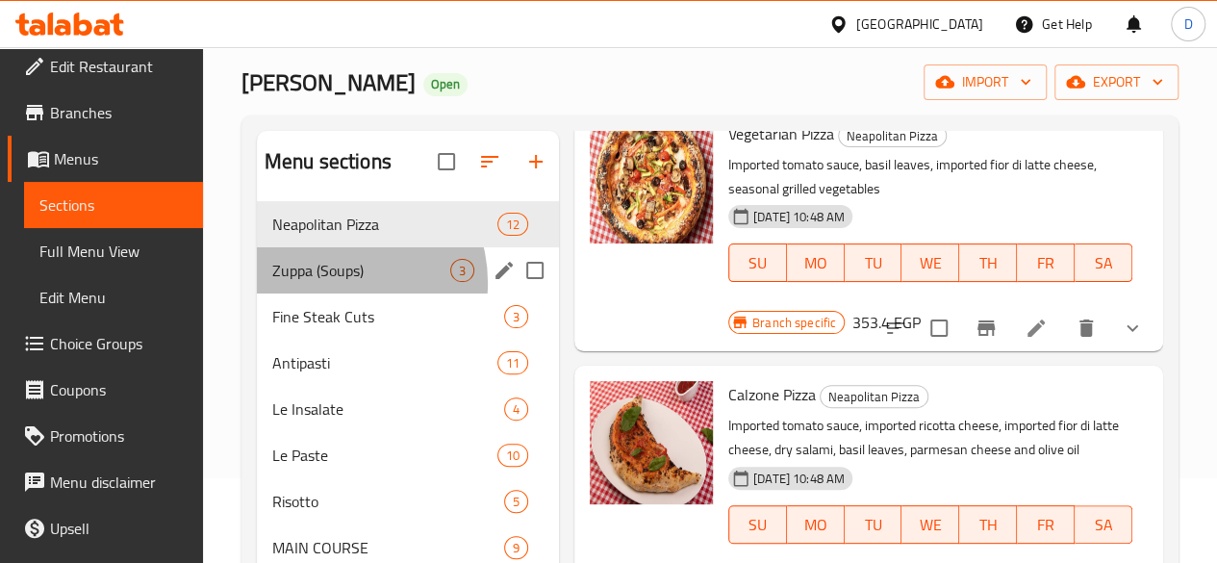
click at [337, 293] on div "Zuppa (Soups) 3" at bounding box center [408, 270] width 302 height 46
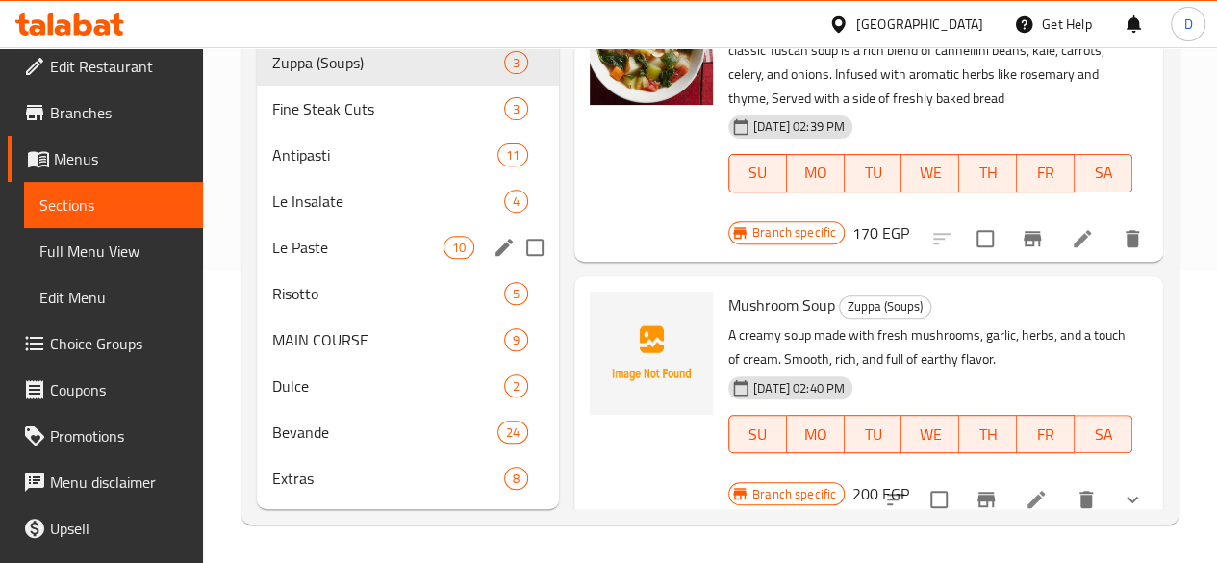
scroll to position [315, 0]
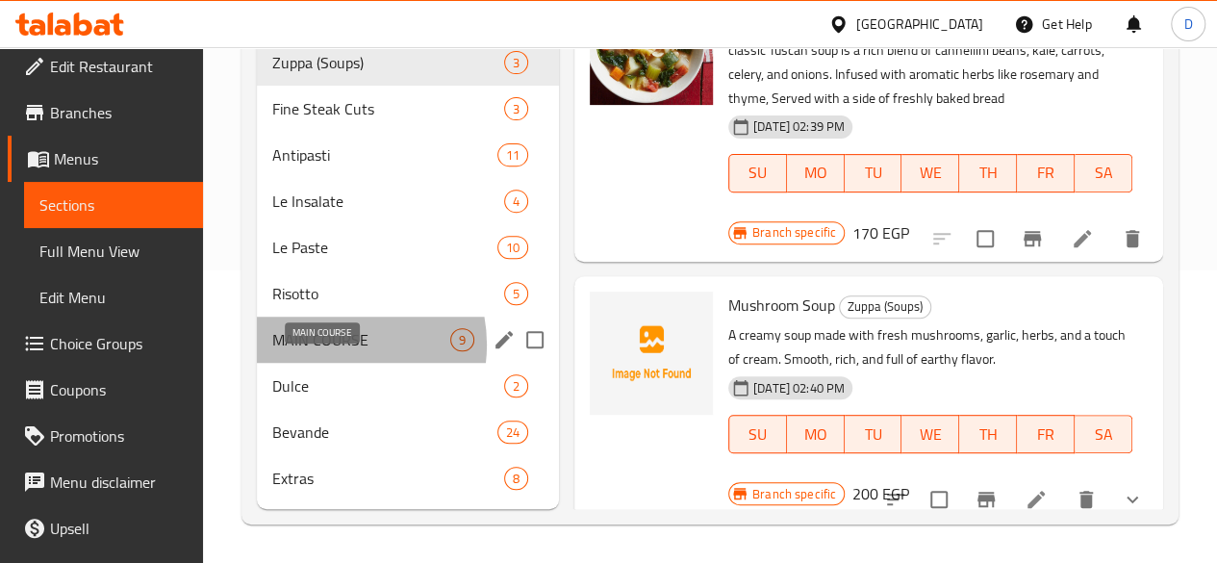
click at [333, 351] on span "MAIN COURSE" at bounding box center [361, 339] width 178 height 23
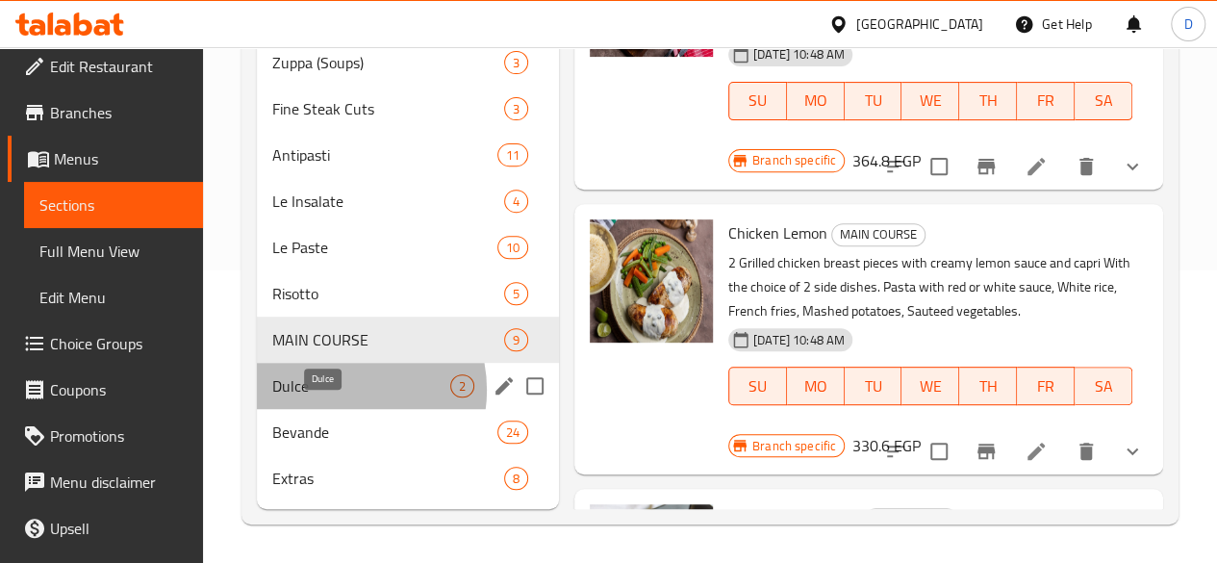
click at [340, 396] on span "Dulce" at bounding box center [361, 385] width 178 height 23
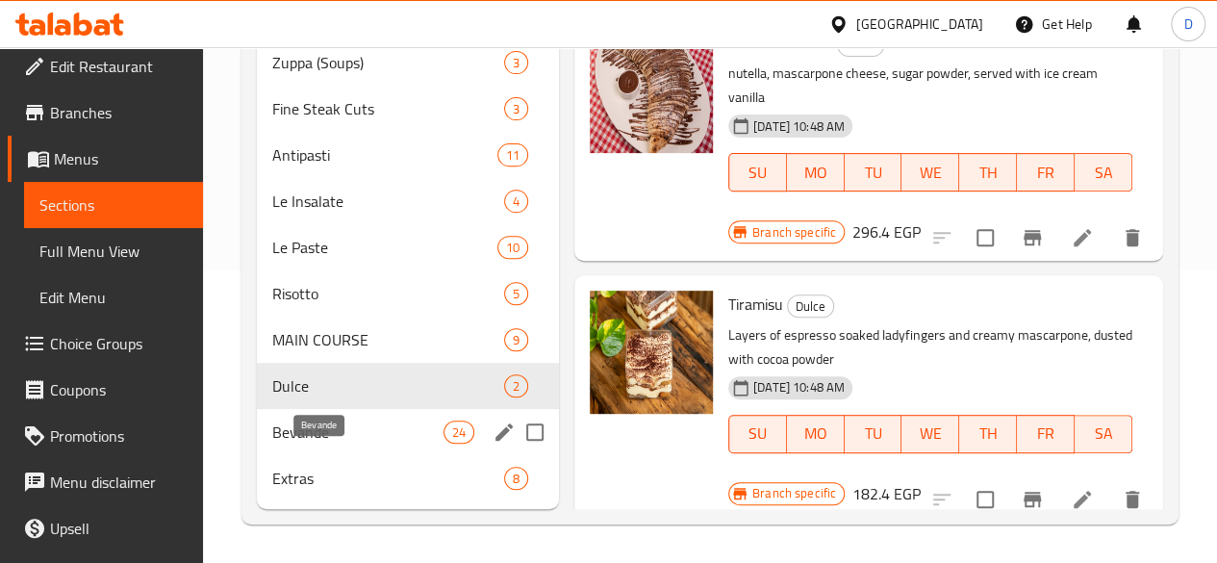
click at [339, 436] on span "Bevande" at bounding box center [357, 431] width 171 height 23
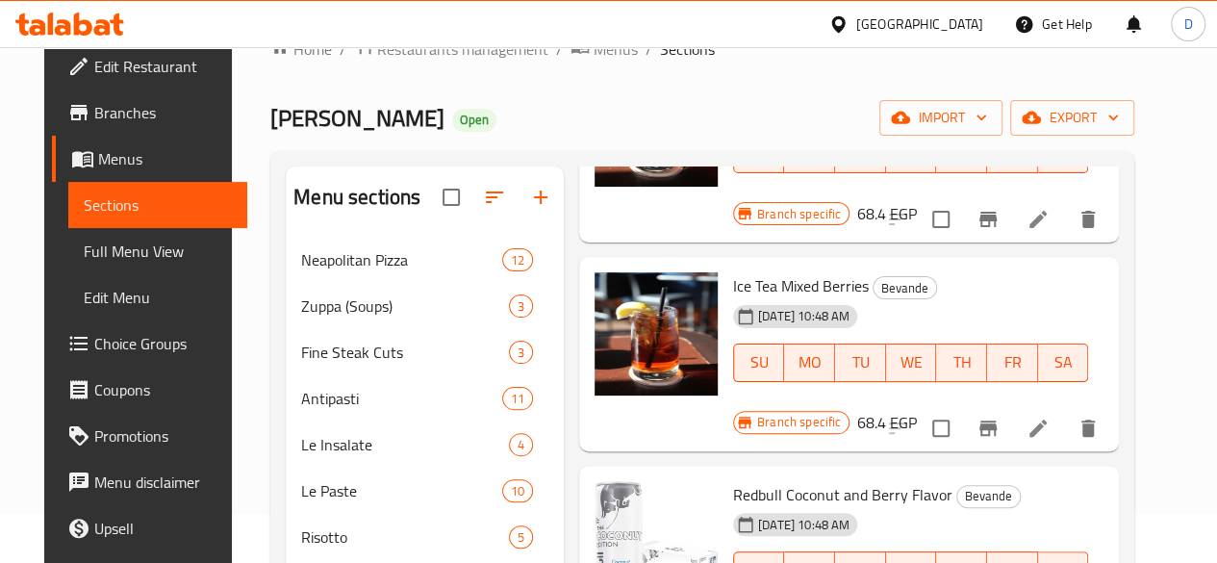
scroll to position [2151, 0]
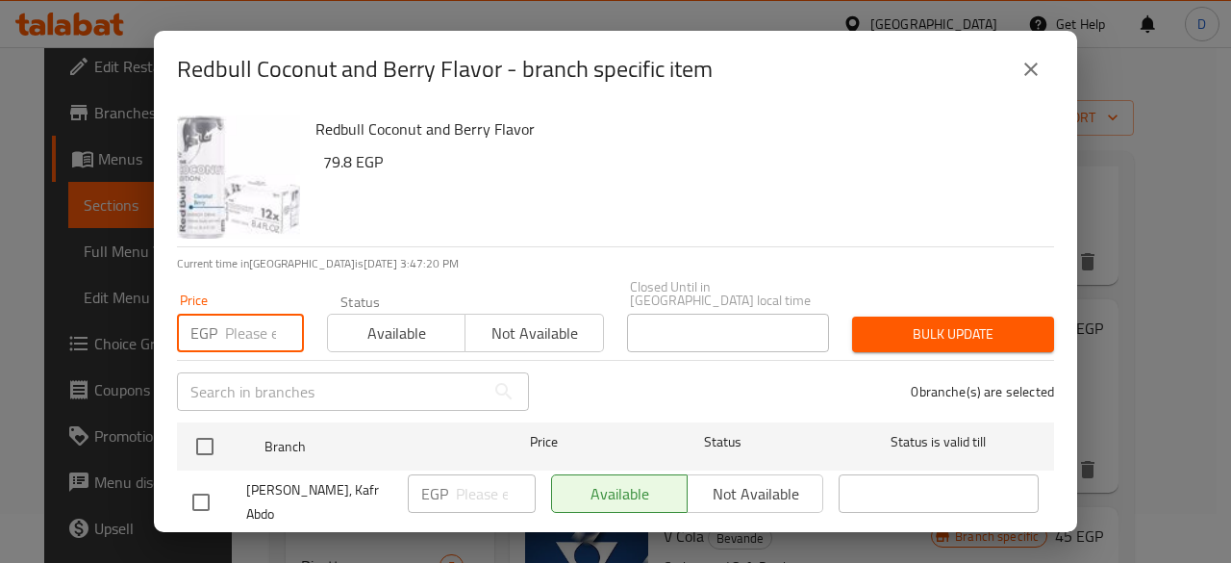
click at [232, 317] on input "number" at bounding box center [264, 333] width 79 height 38
type input "100"
click at [212, 545] on input "checkbox" at bounding box center [201, 565] width 40 height 40
checkbox input "true"
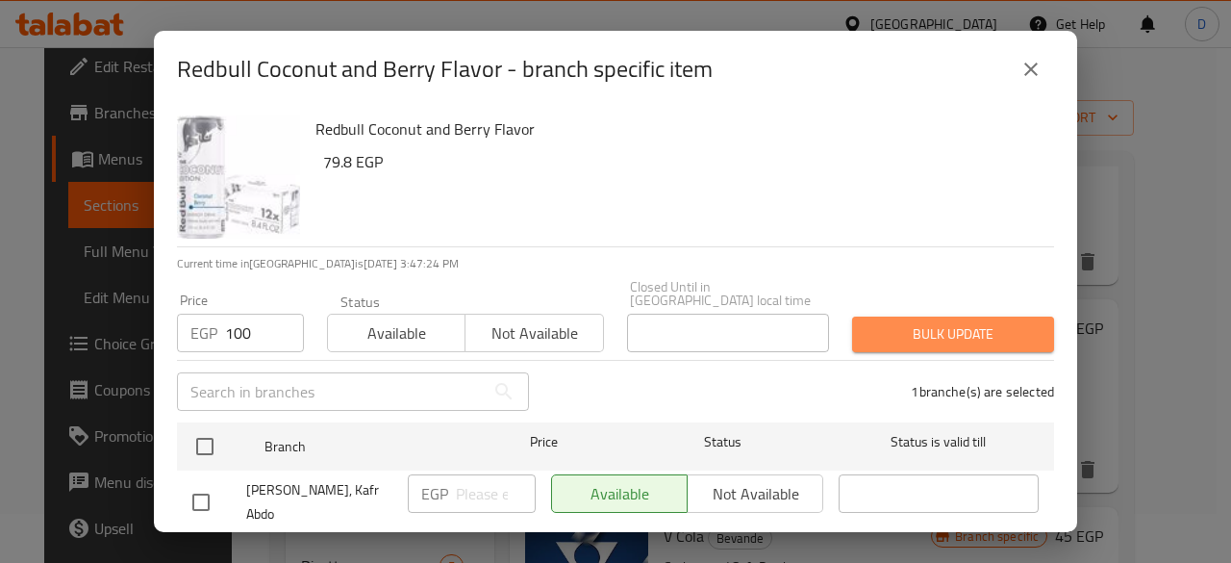
click at [968, 324] on span "Bulk update" at bounding box center [953, 334] width 171 height 24
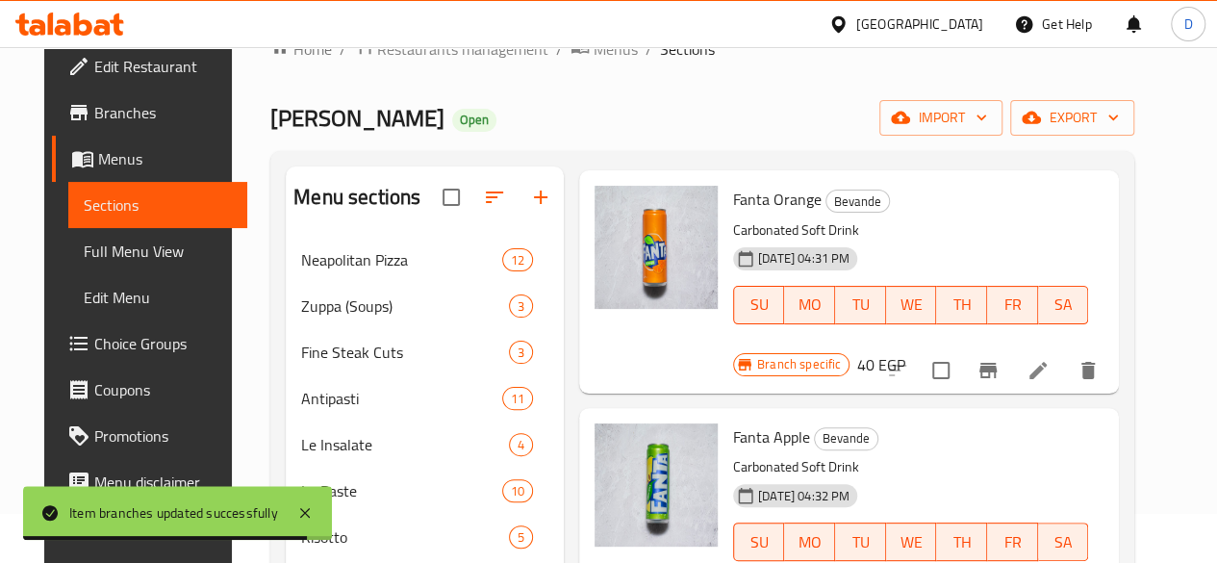
scroll to position [4066, 0]
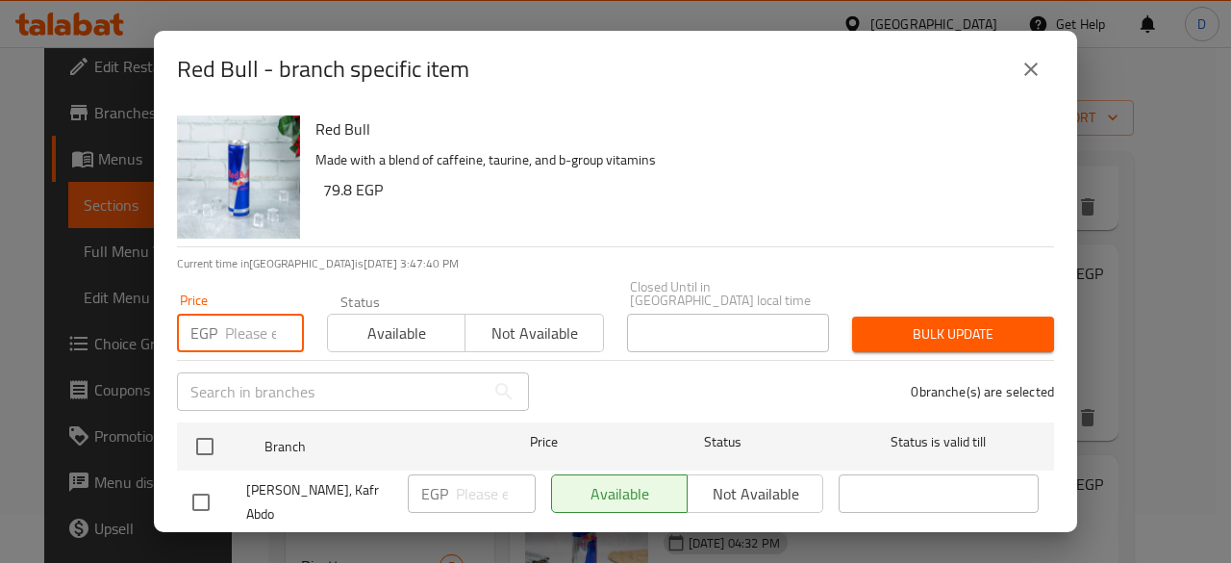
click at [262, 314] on input "number" at bounding box center [264, 333] width 79 height 38
type input "100"
click at [203, 545] on input "checkbox" at bounding box center [201, 565] width 40 height 40
checkbox input "true"
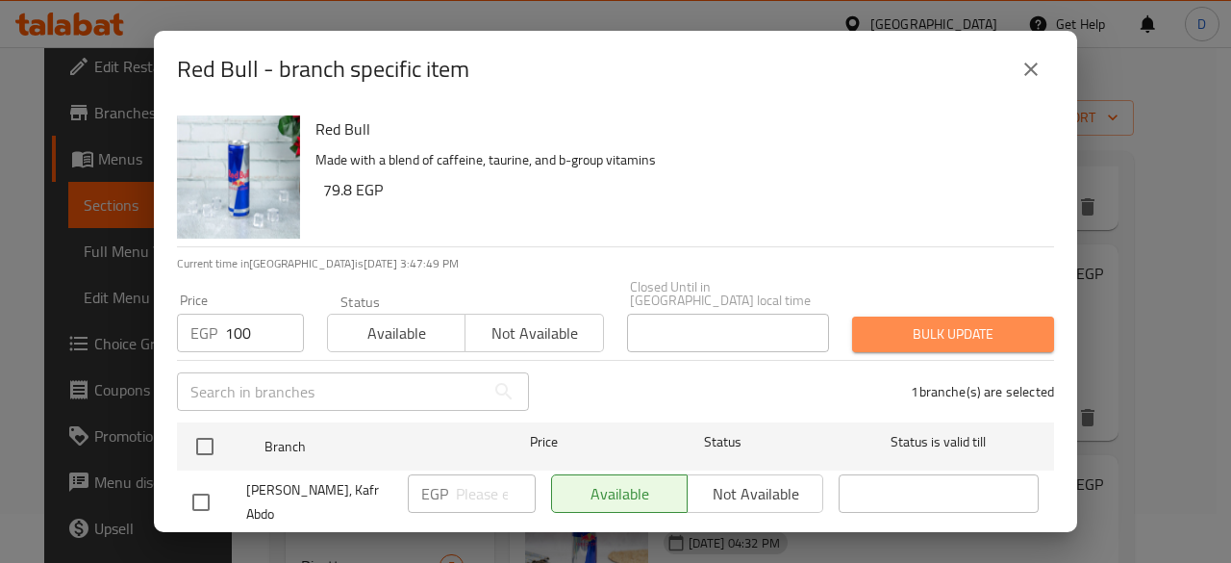
click at [958, 322] on span "Bulk update" at bounding box center [953, 334] width 171 height 24
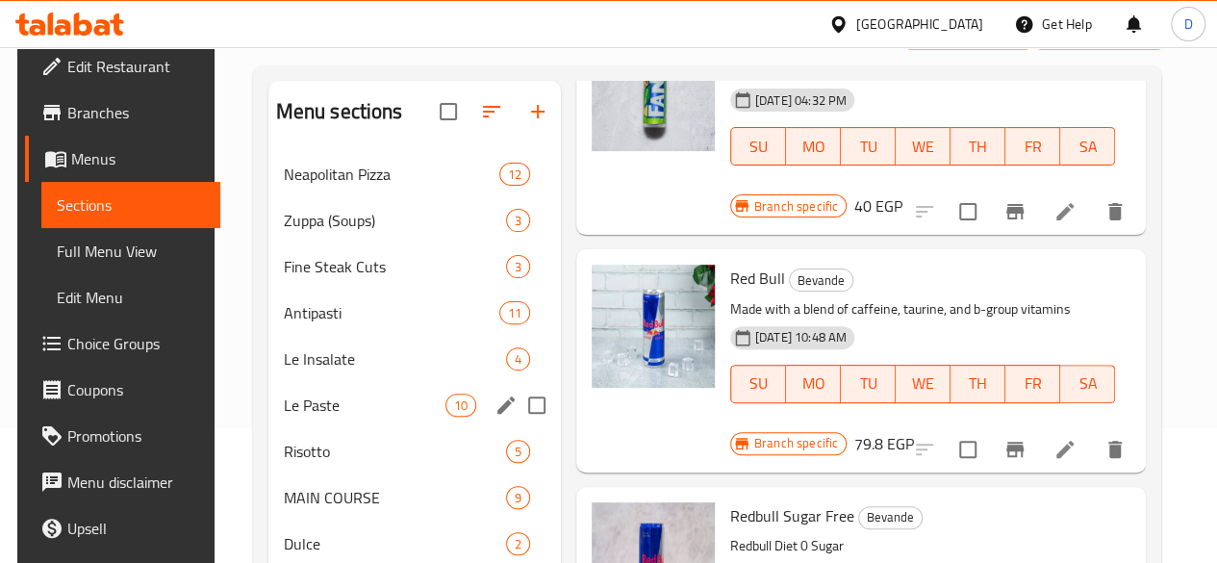
scroll to position [134, 0]
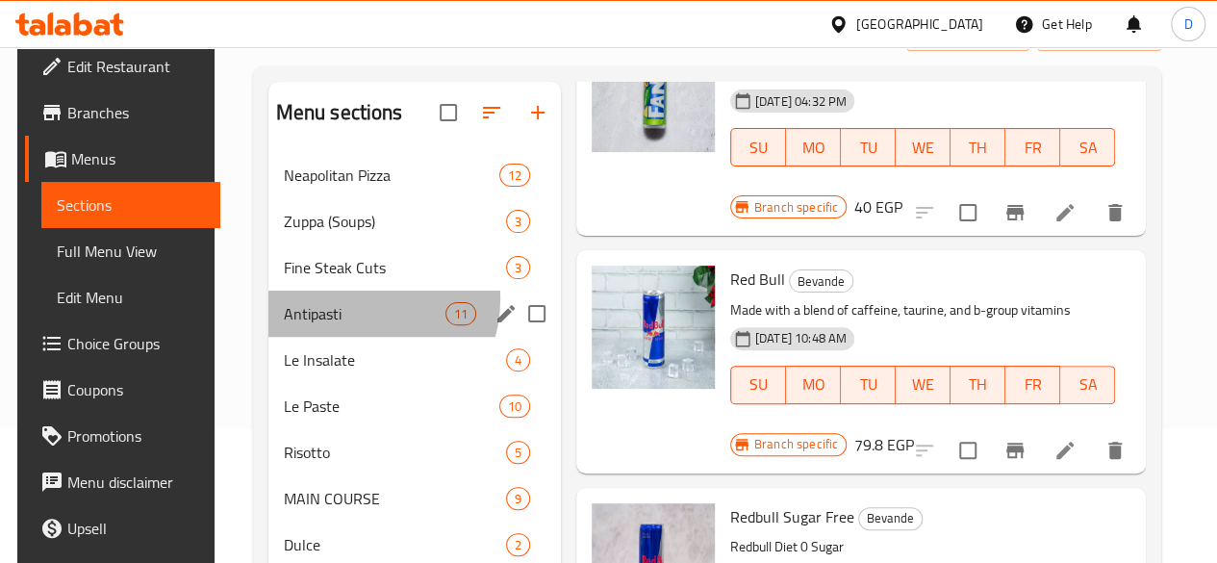
click at [352, 328] on div "Antipasti 11" at bounding box center [414, 313] width 292 height 46
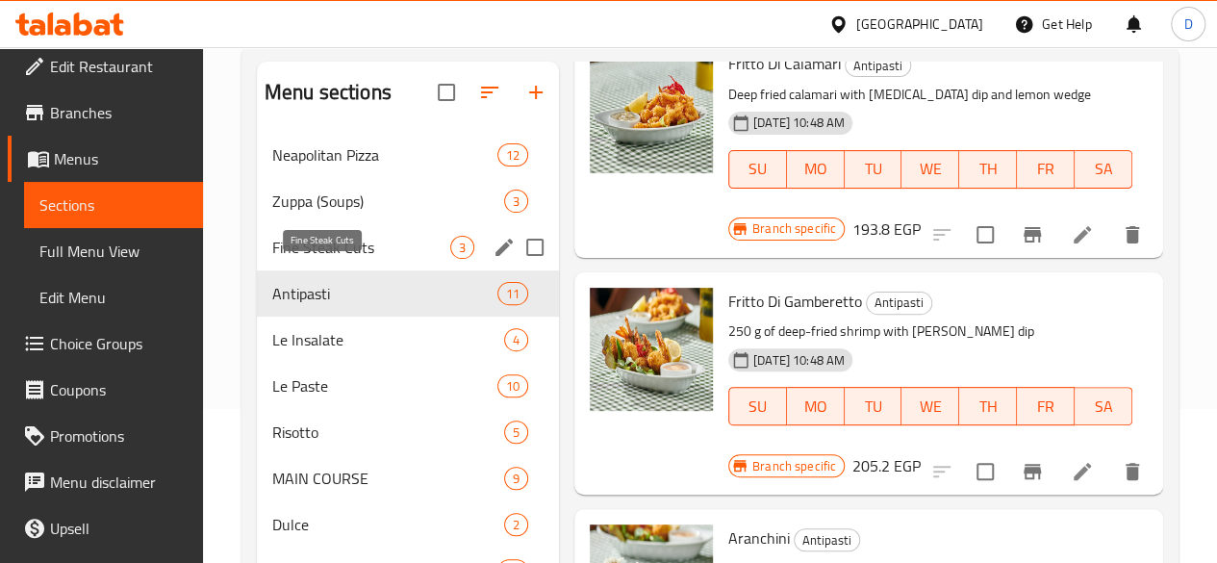
scroll to position [145, 0]
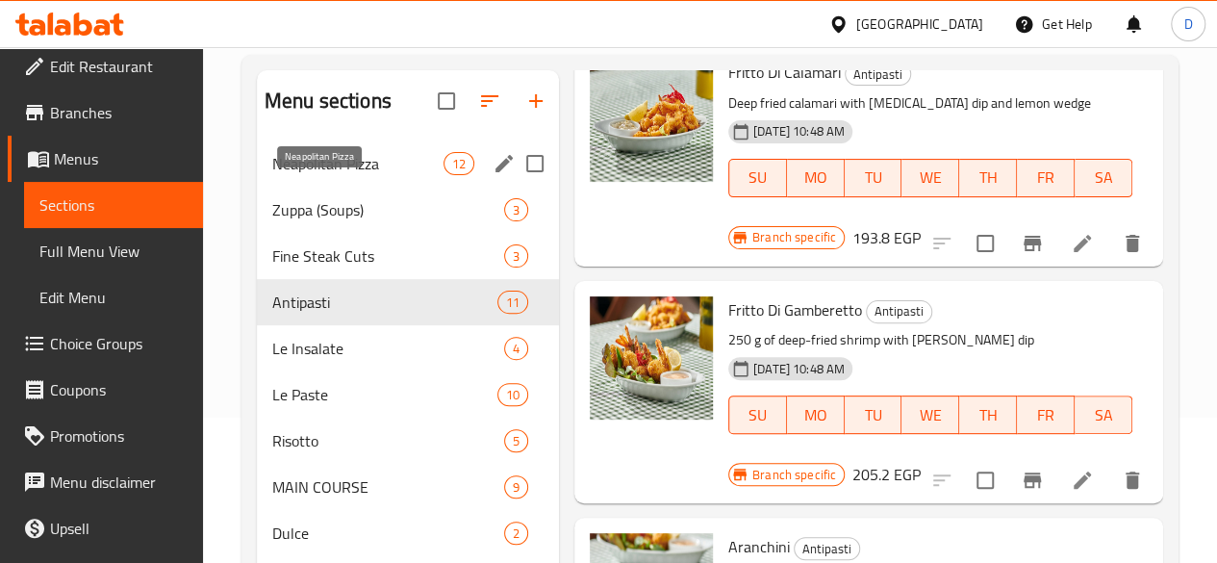
click at [306, 175] on span "Neapolitan Pizza" at bounding box center [357, 163] width 171 height 23
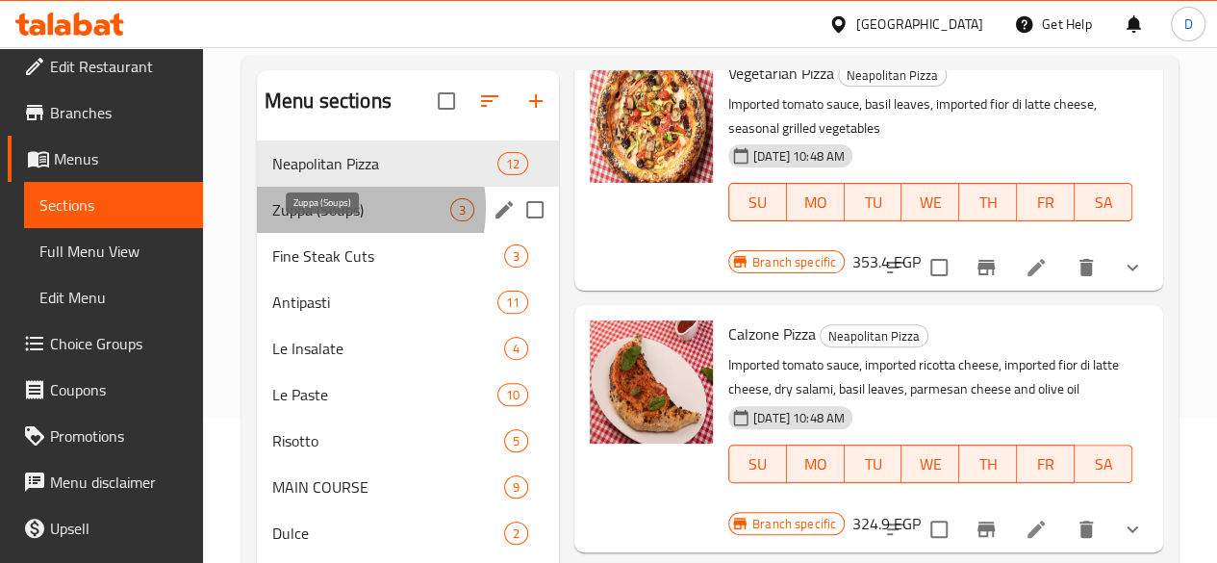
click at [327, 221] on span "Zuppa (Soups)" at bounding box center [361, 209] width 178 height 23
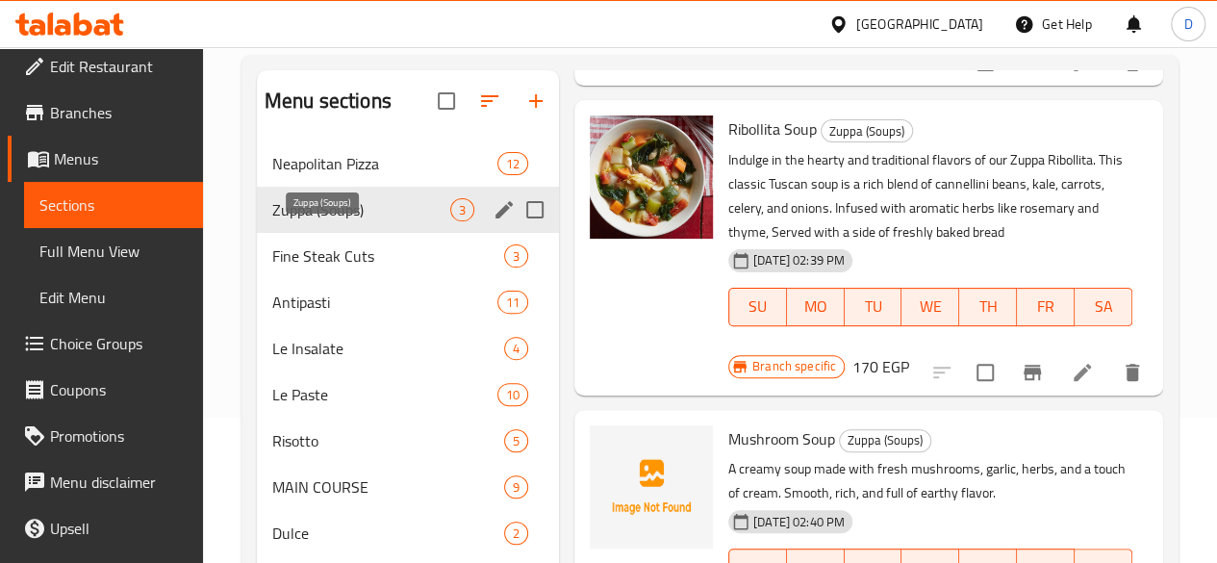
scroll to position [405, 0]
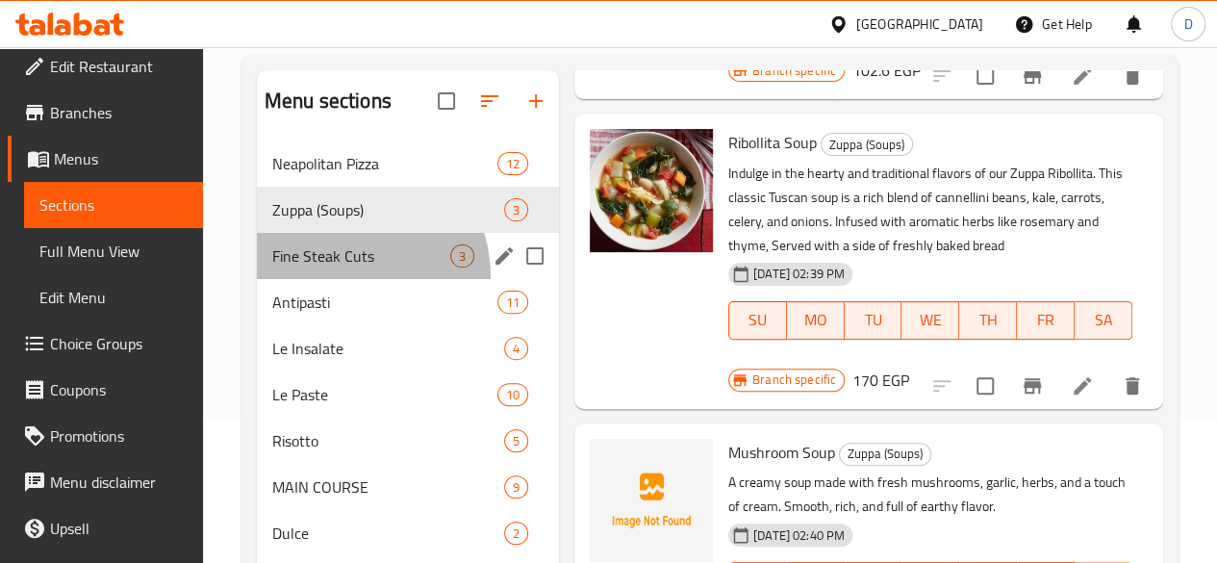
click at [337, 279] on div "Fine Steak Cuts 3" at bounding box center [408, 256] width 302 height 46
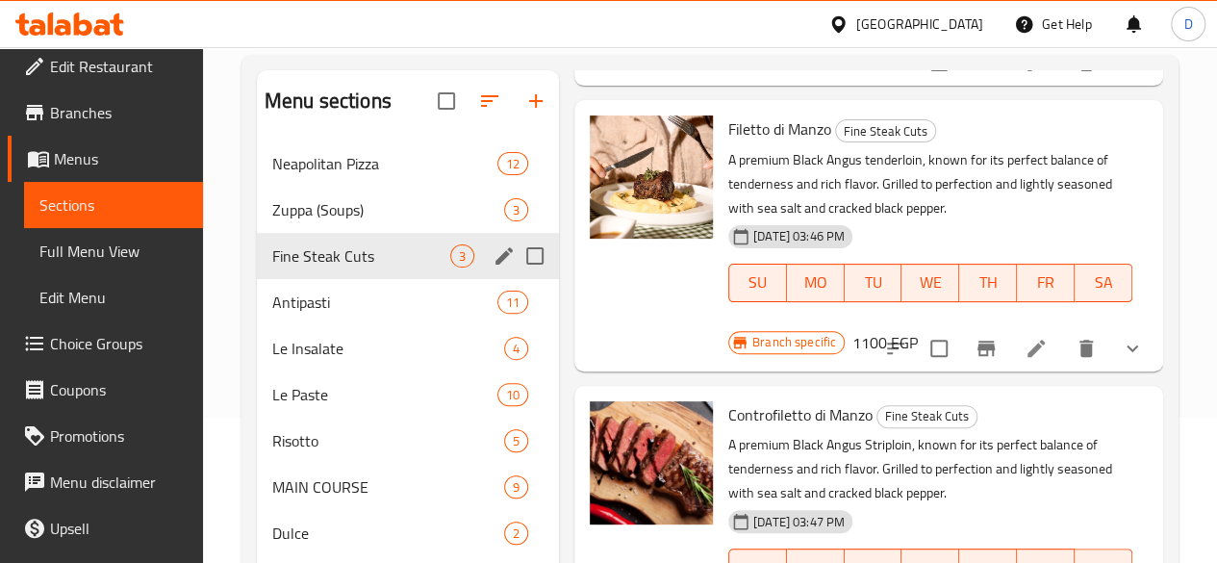
scroll to position [309, 0]
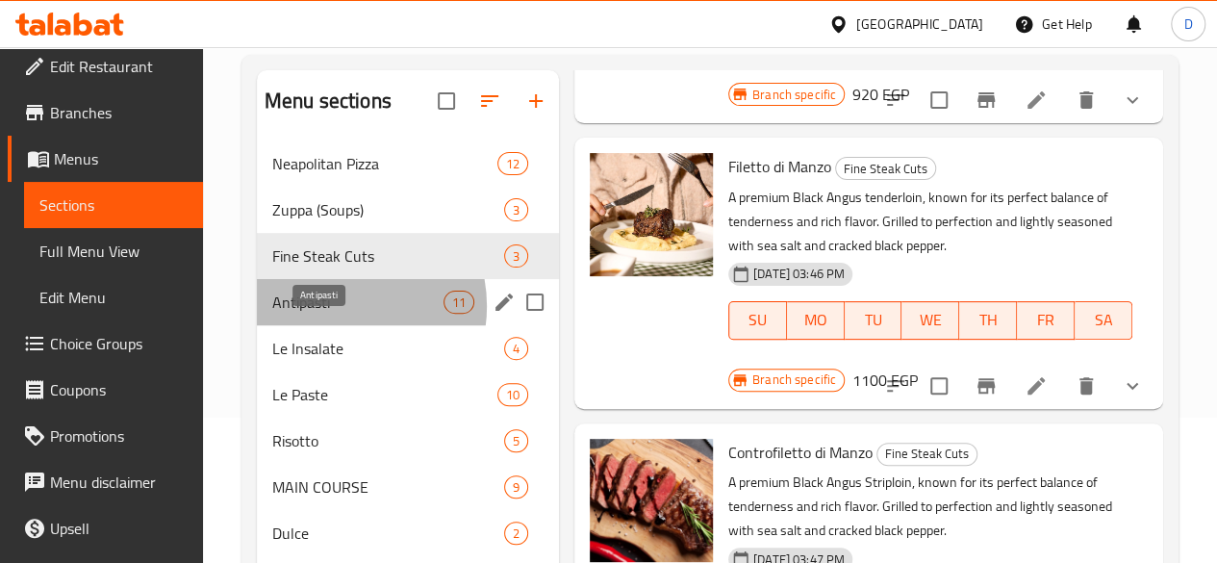
click at [337, 314] on span "Antipasti" at bounding box center [357, 301] width 171 height 23
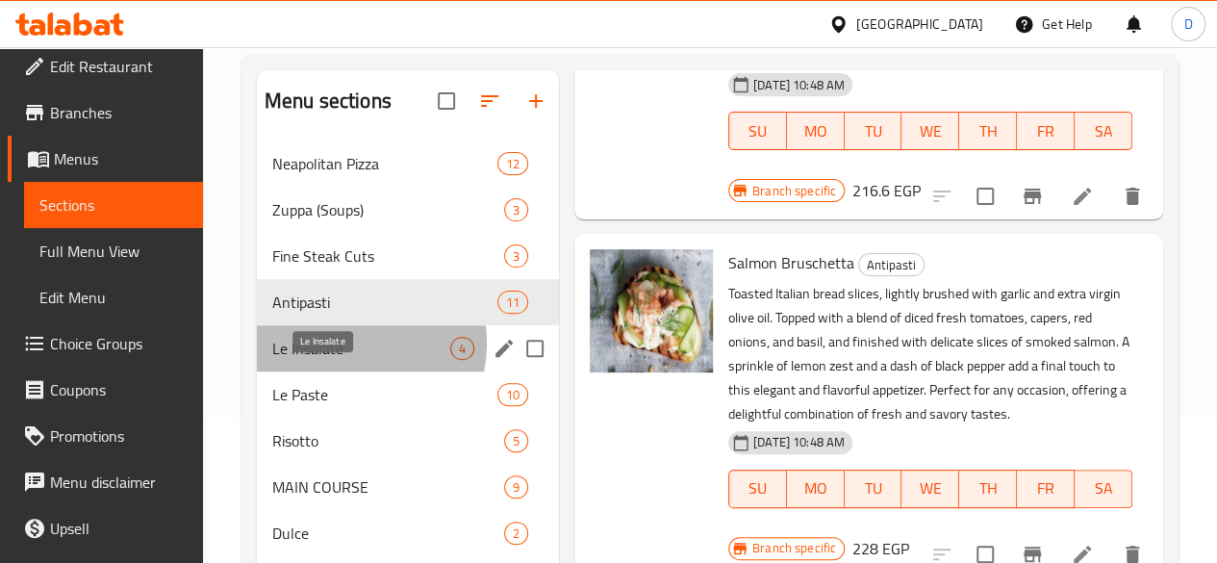
click at [340, 360] on span "Le Insalate" at bounding box center [361, 348] width 178 height 23
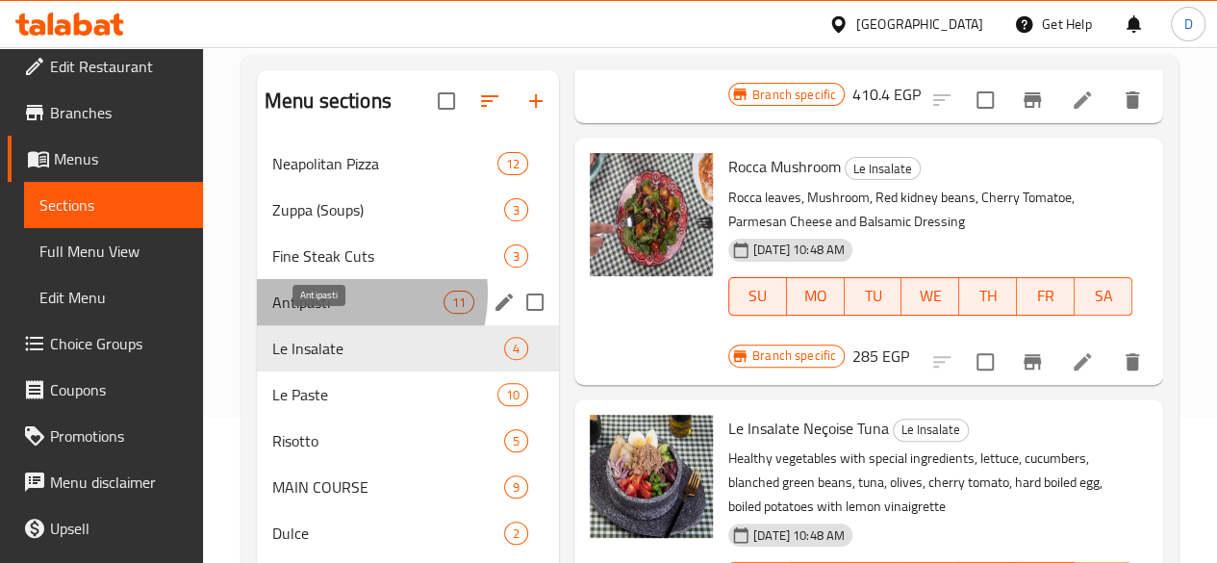
click at [337, 314] on span "Antipasti" at bounding box center [357, 301] width 171 height 23
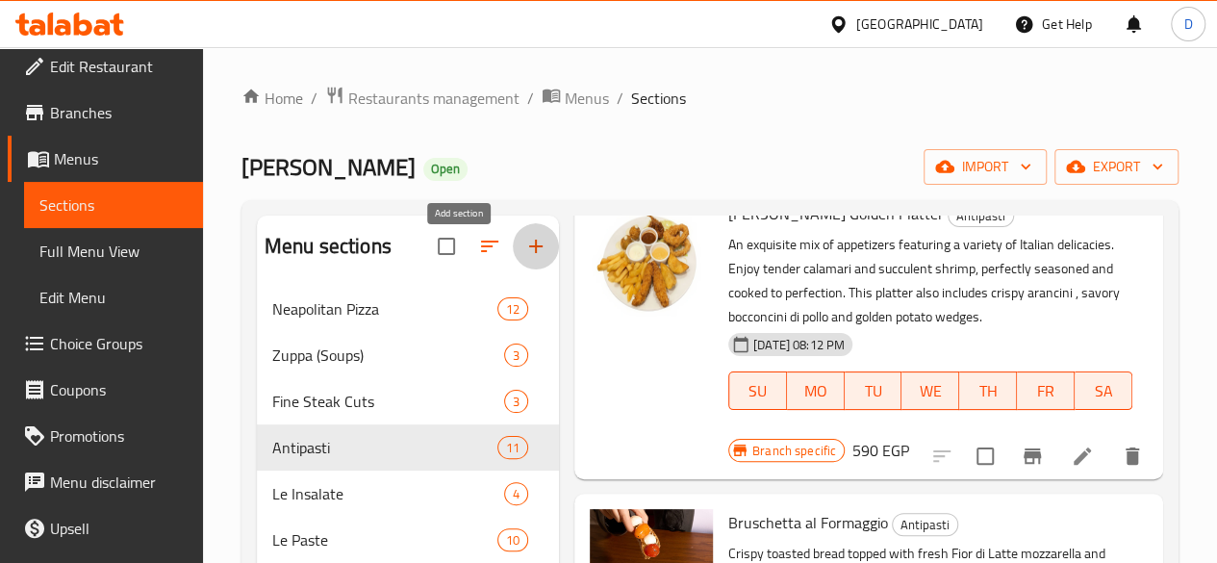
click at [529, 253] on icon "button" at bounding box center [535, 245] width 13 height 13
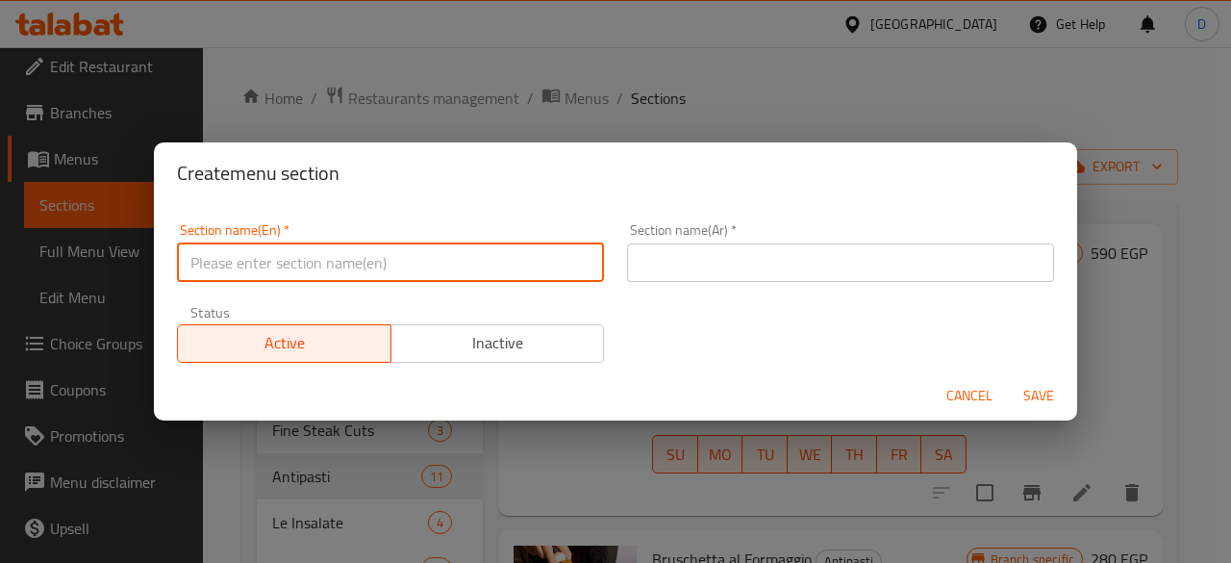
click at [419, 252] on input "text" at bounding box center [390, 262] width 427 height 38
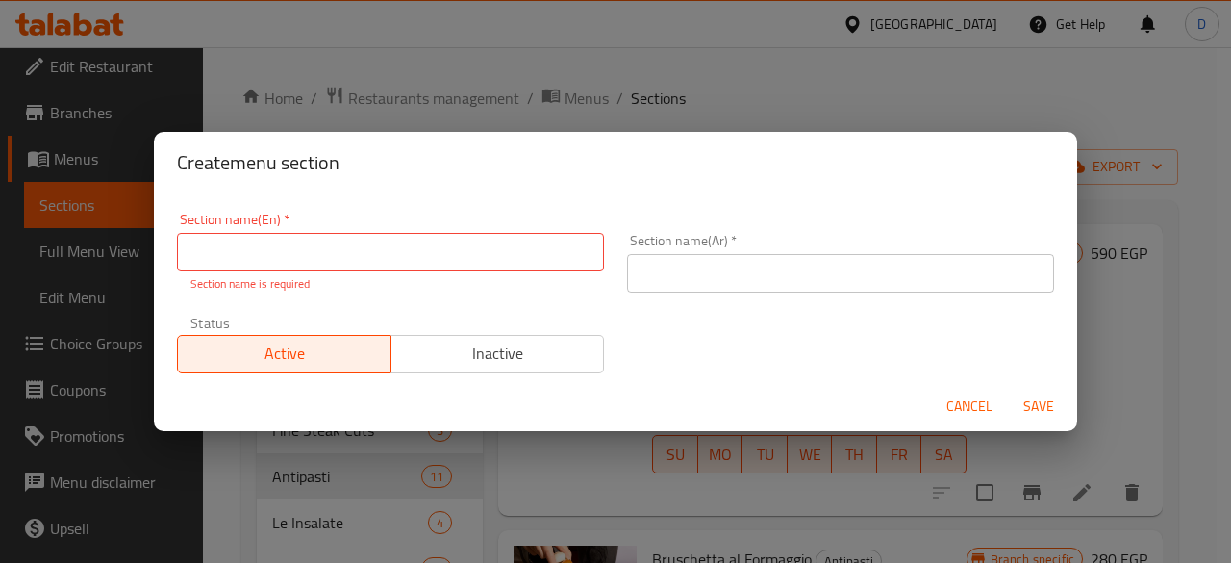
click at [985, 382] on div "Cancel Save" at bounding box center [615, 406] width 923 height 51
click at [980, 405] on span "Cancel" at bounding box center [969, 406] width 46 height 24
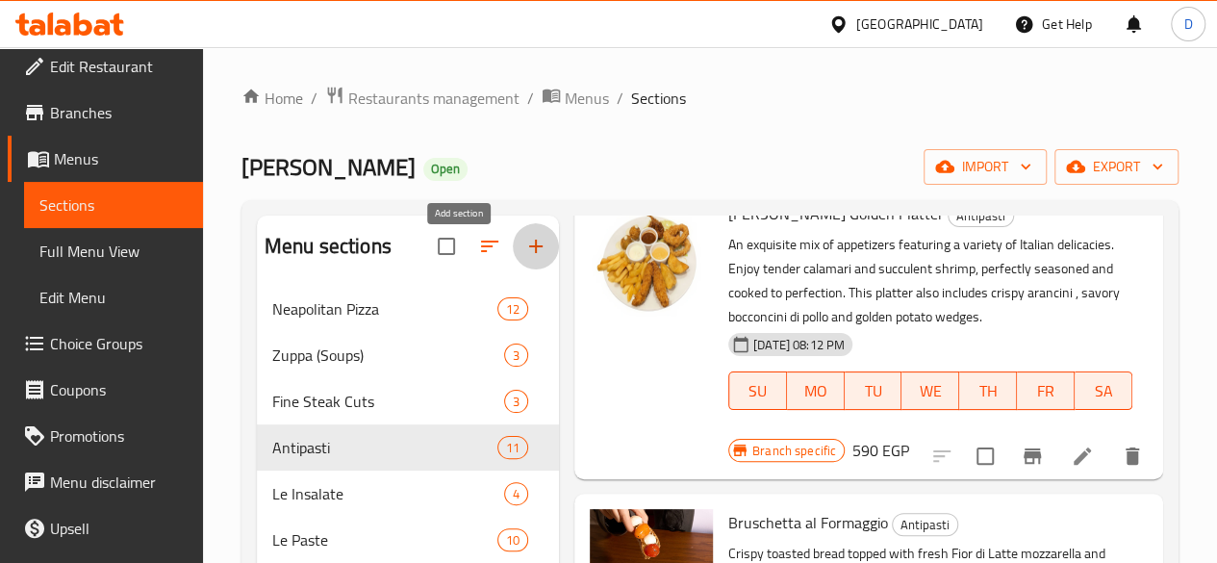
click at [529, 253] on icon "button" at bounding box center [535, 245] width 13 height 13
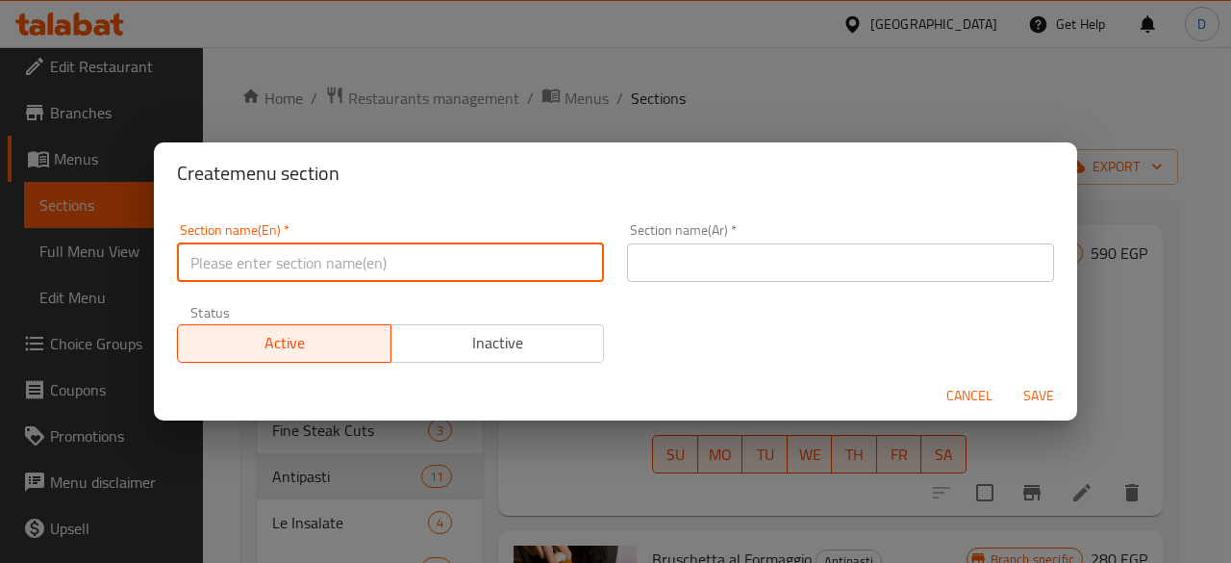
click at [393, 266] on input "text" at bounding box center [390, 262] width 427 height 38
type input "Fresh Juices"
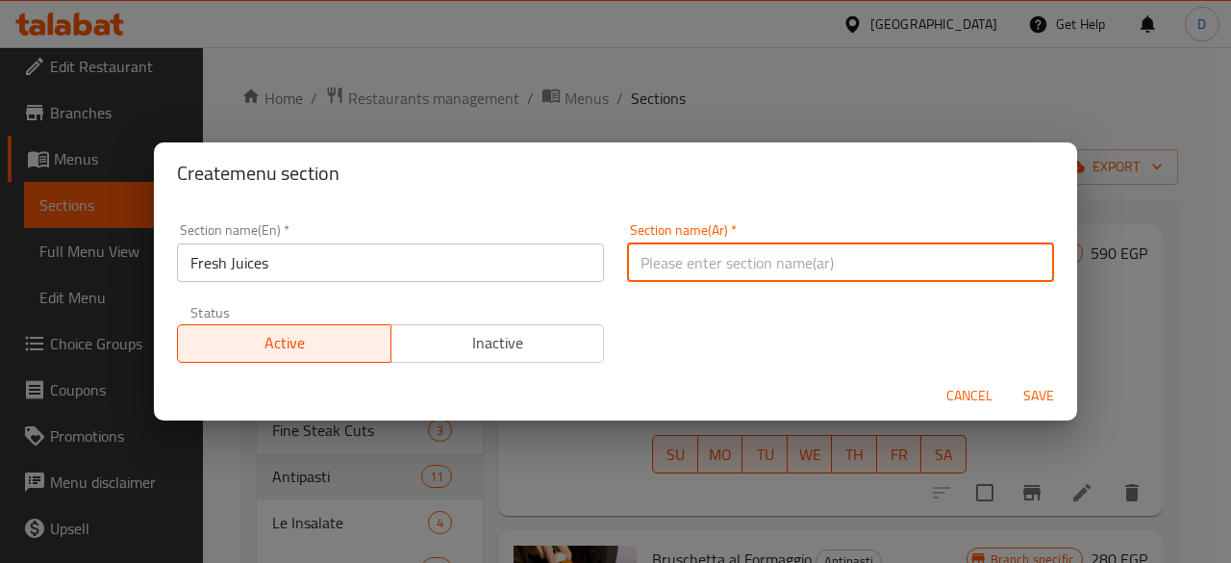
click at [802, 261] on input "text" at bounding box center [840, 262] width 427 height 38
paste input "العصائر الطازجة"
type input "العصائر الطازجة"
click at [1034, 390] on span "Save" at bounding box center [1039, 396] width 46 height 24
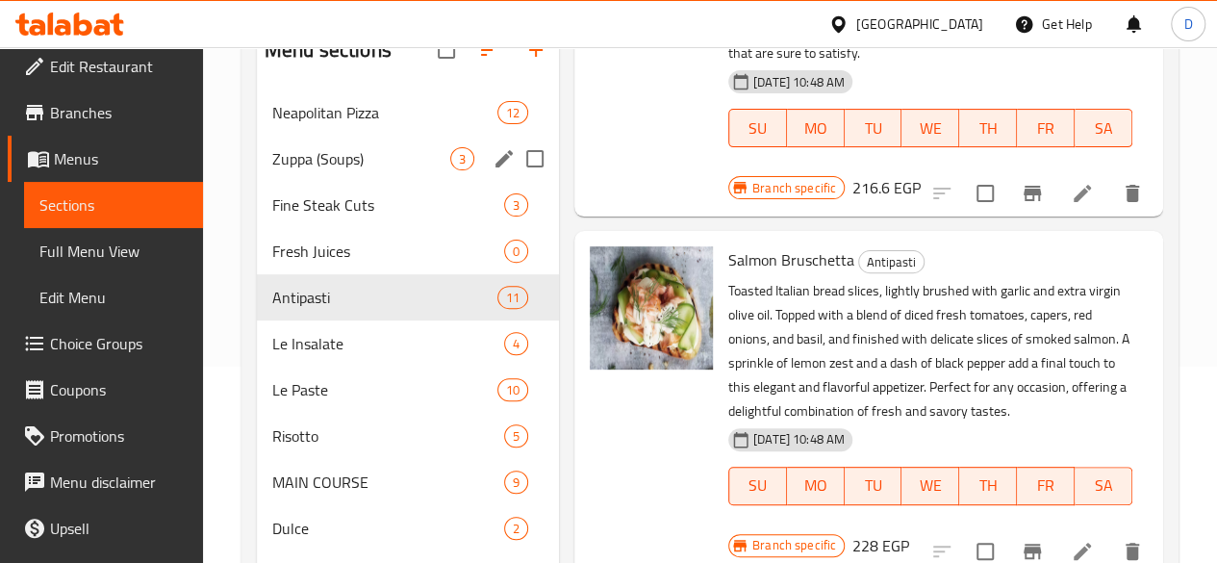
scroll to position [198, 0]
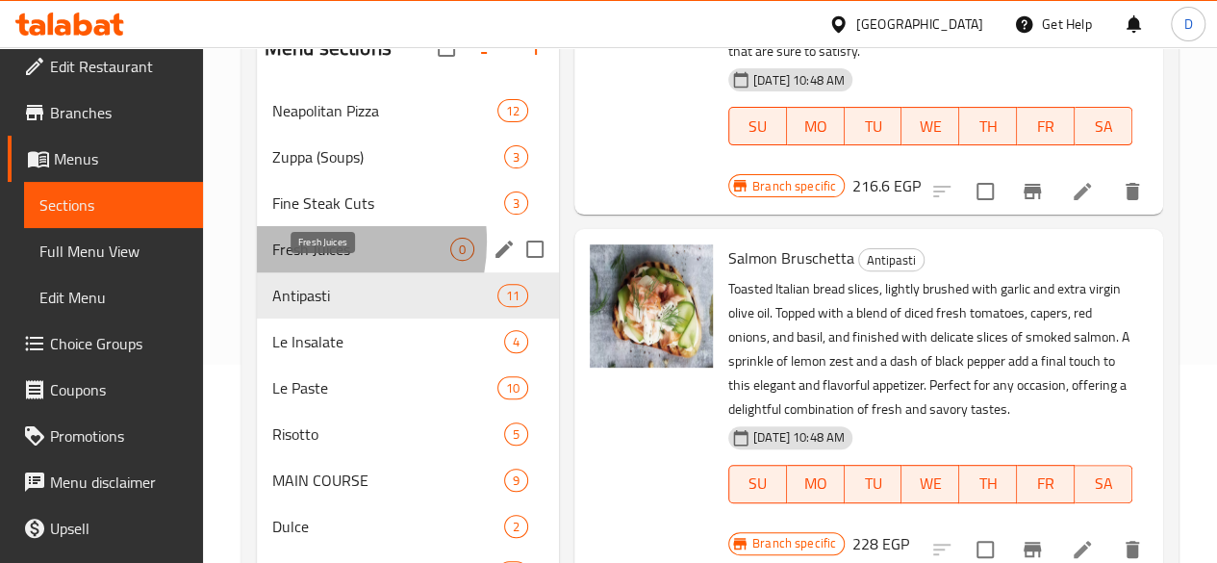
click at [306, 261] on span "Fresh Juices" at bounding box center [361, 249] width 178 height 23
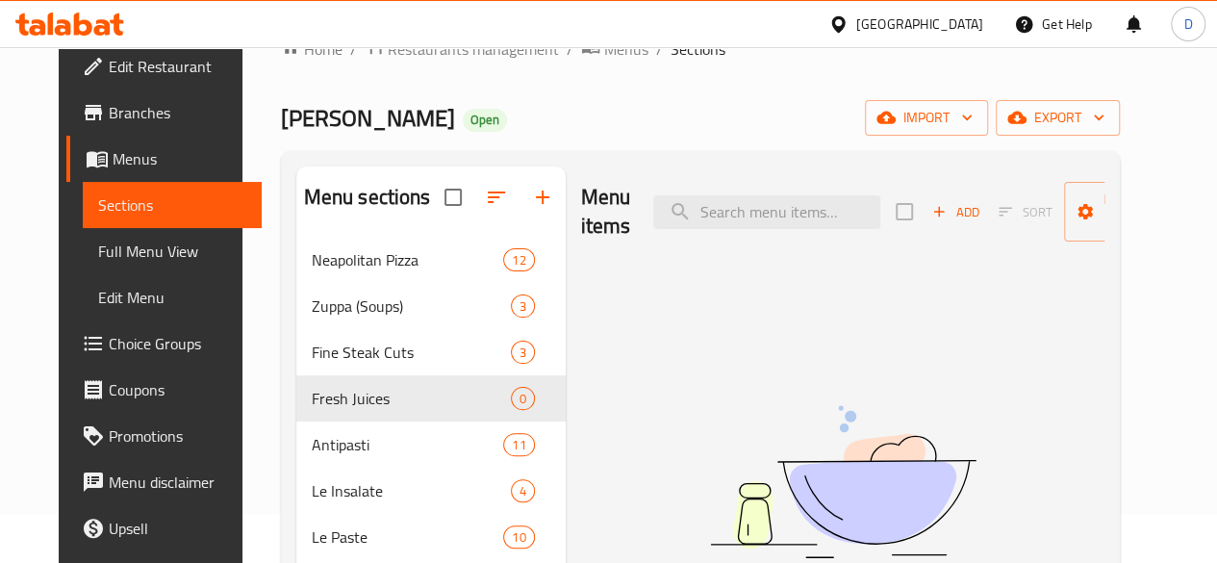
scroll to position [30, 0]
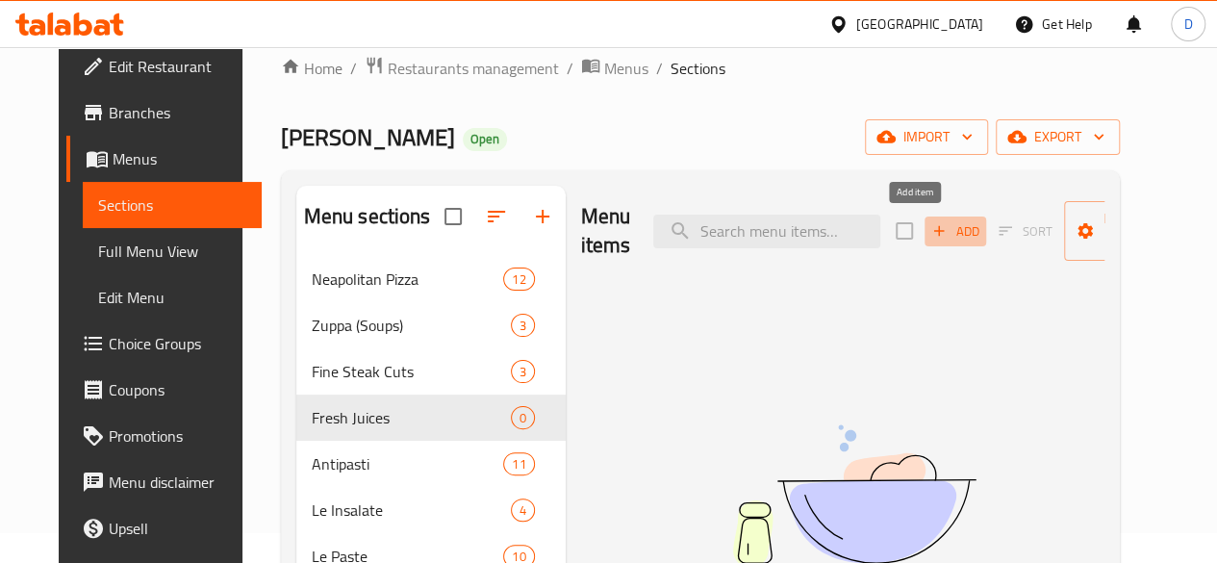
click at [929, 239] on span "Add" at bounding box center [955, 231] width 52 height 22
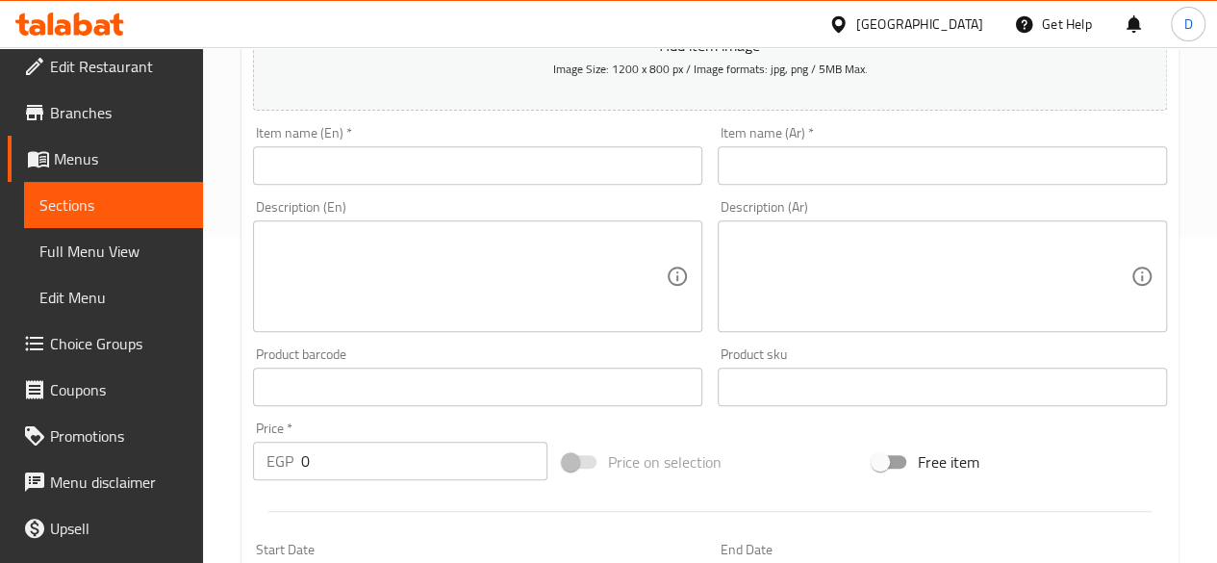
scroll to position [328, 0]
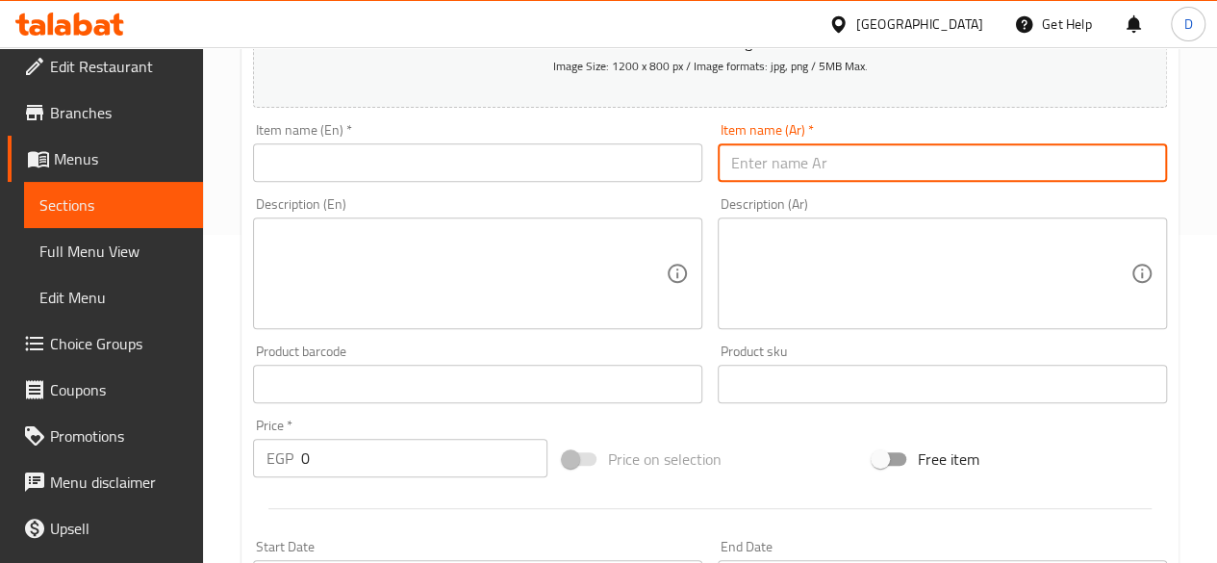
click at [764, 177] on input "text" at bounding box center [942, 162] width 449 height 38
paste input "عصير جوافه"
type input "عصير جوافه"
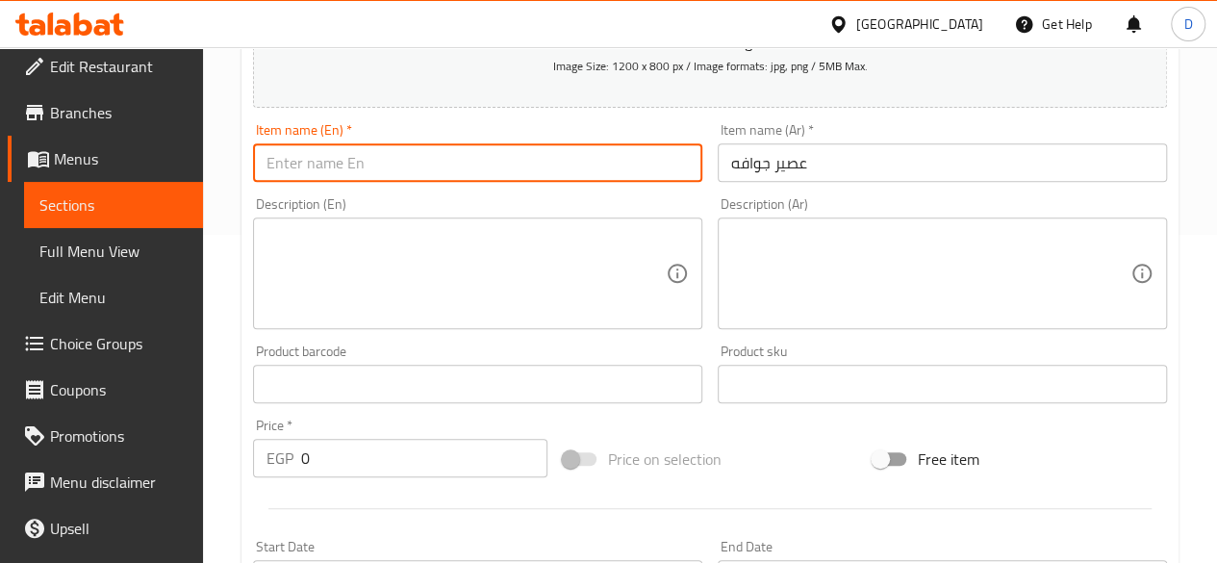
click at [481, 163] on input "text" at bounding box center [477, 162] width 449 height 38
paste input "Guava juice"
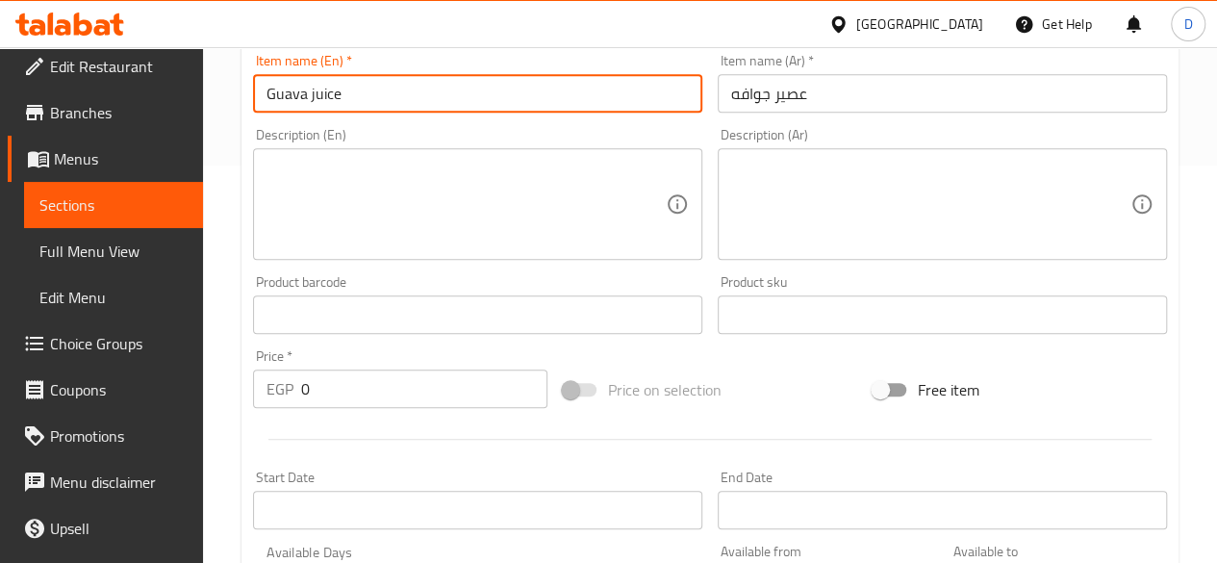
scroll to position [441, 0]
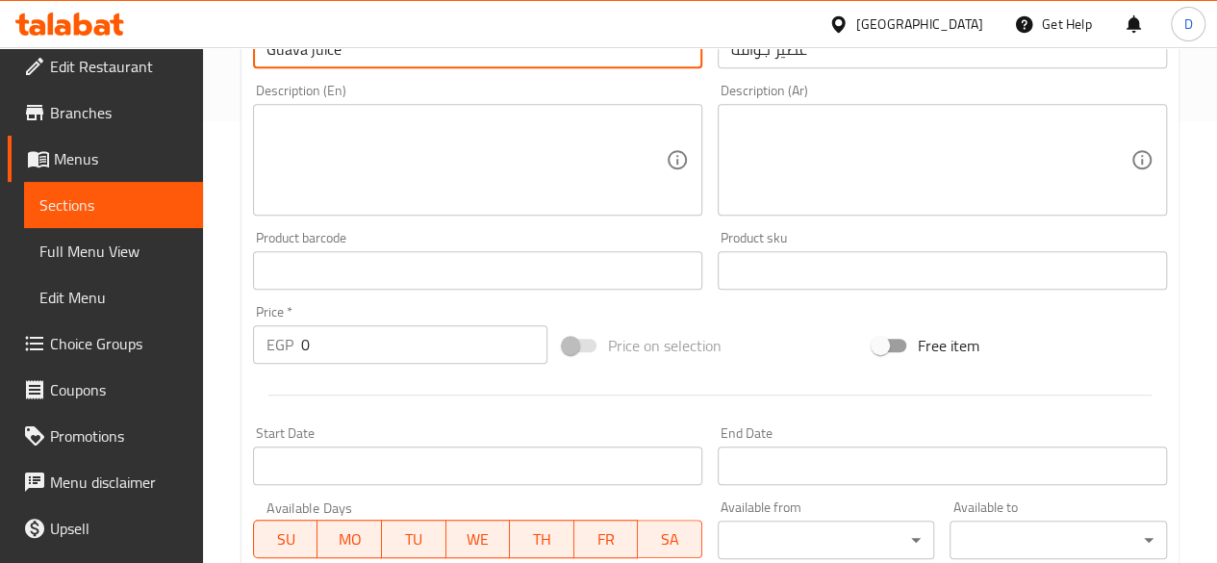
type input "Guava juice"
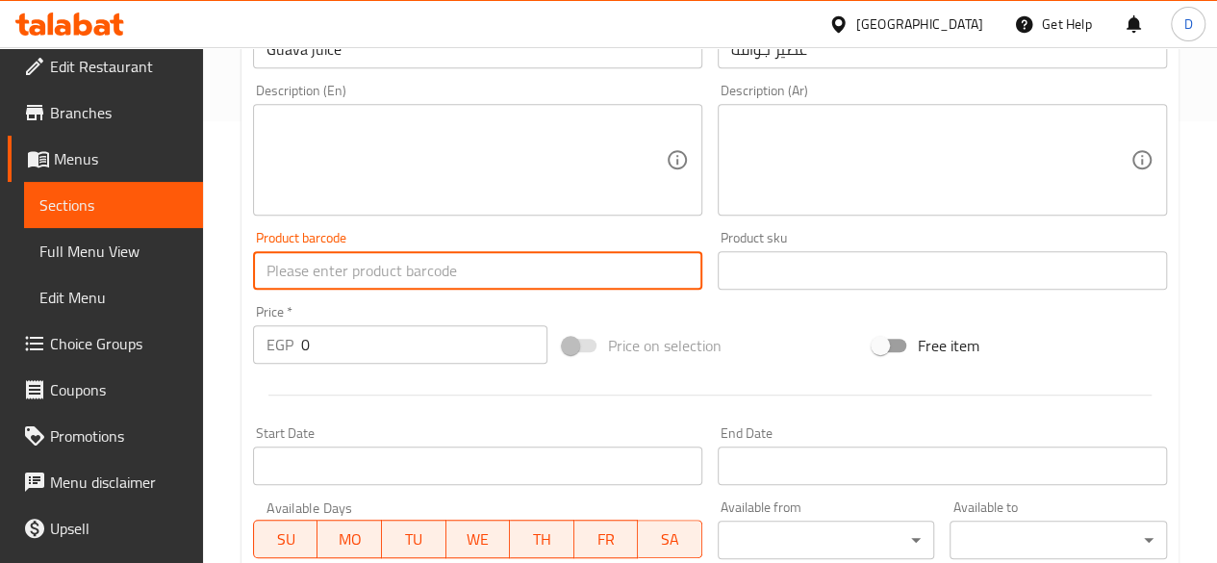
click at [365, 286] on input "text" at bounding box center [477, 270] width 449 height 38
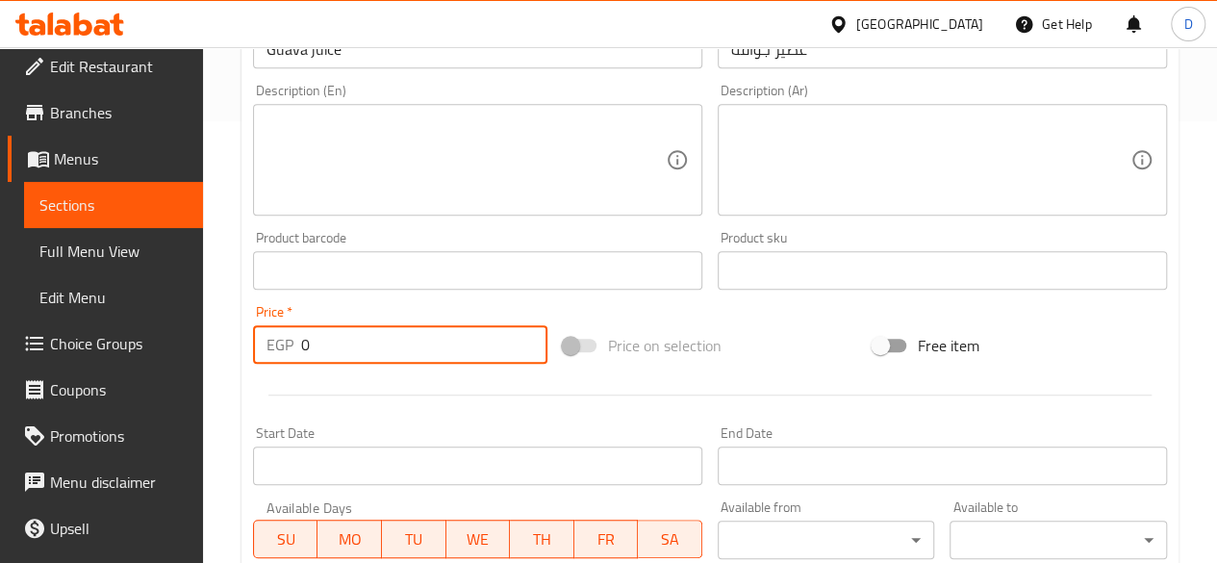
click at [365, 340] on input "0" at bounding box center [424, 344] width 246 height 38
paste input "136.8"
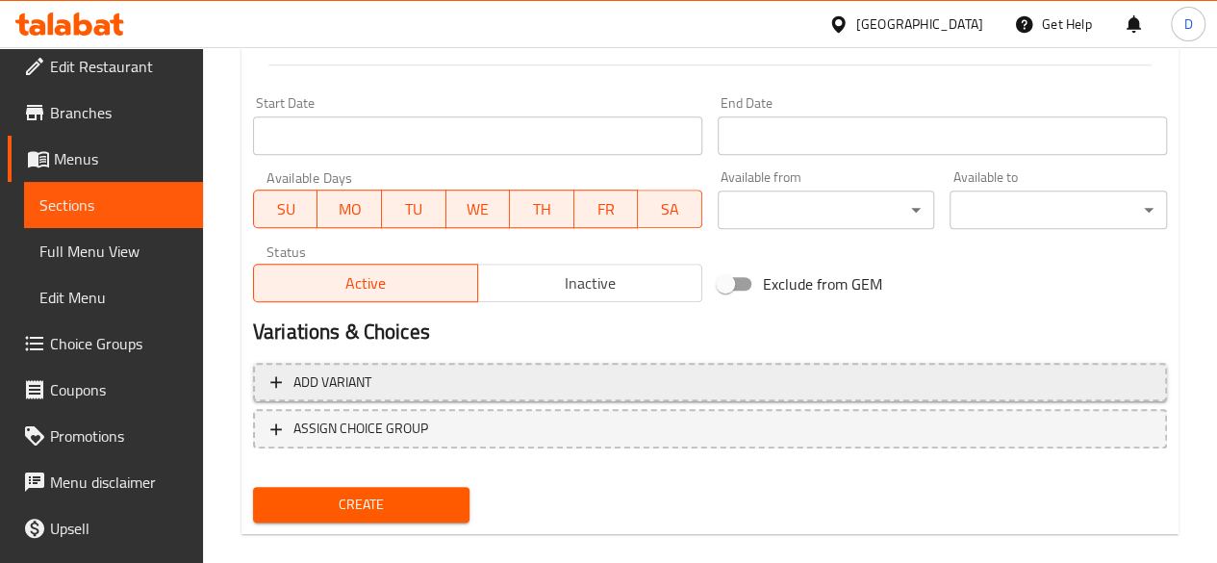
scroll to position [795, 0]
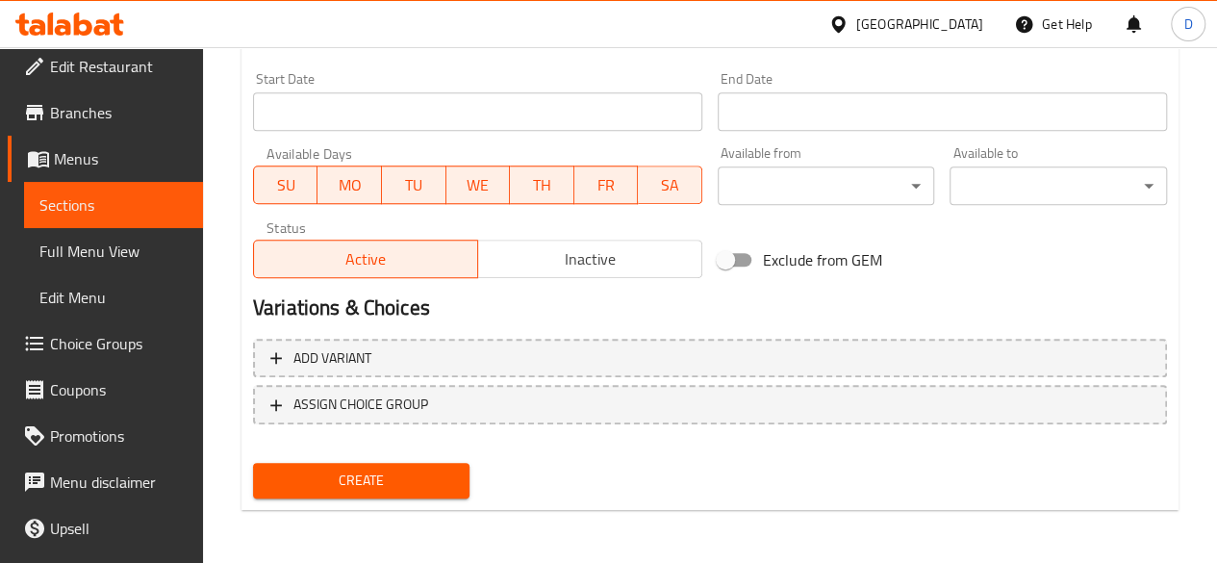
type input "136.8"
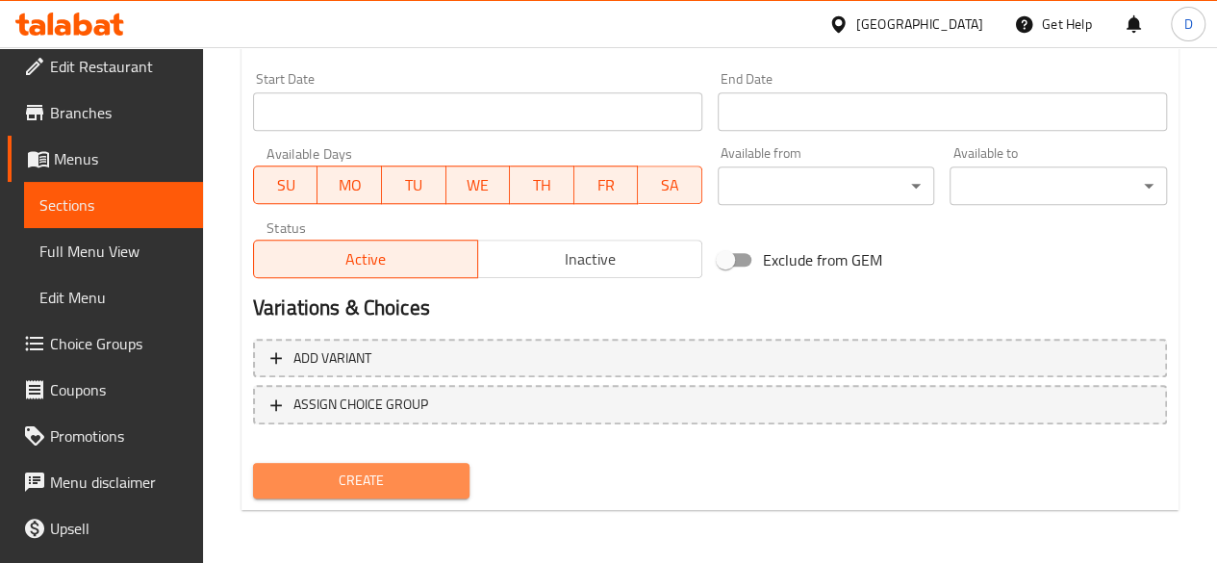
click at [419, 486] on span "Create" at bounding box center [361, 480] width 187 height 24
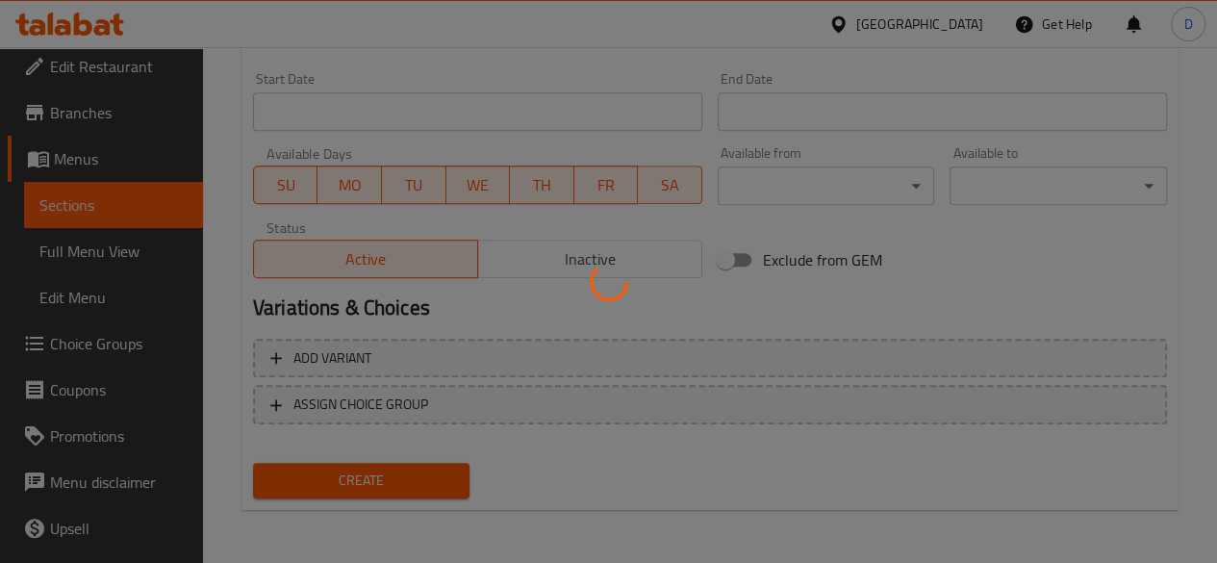
type input "0"
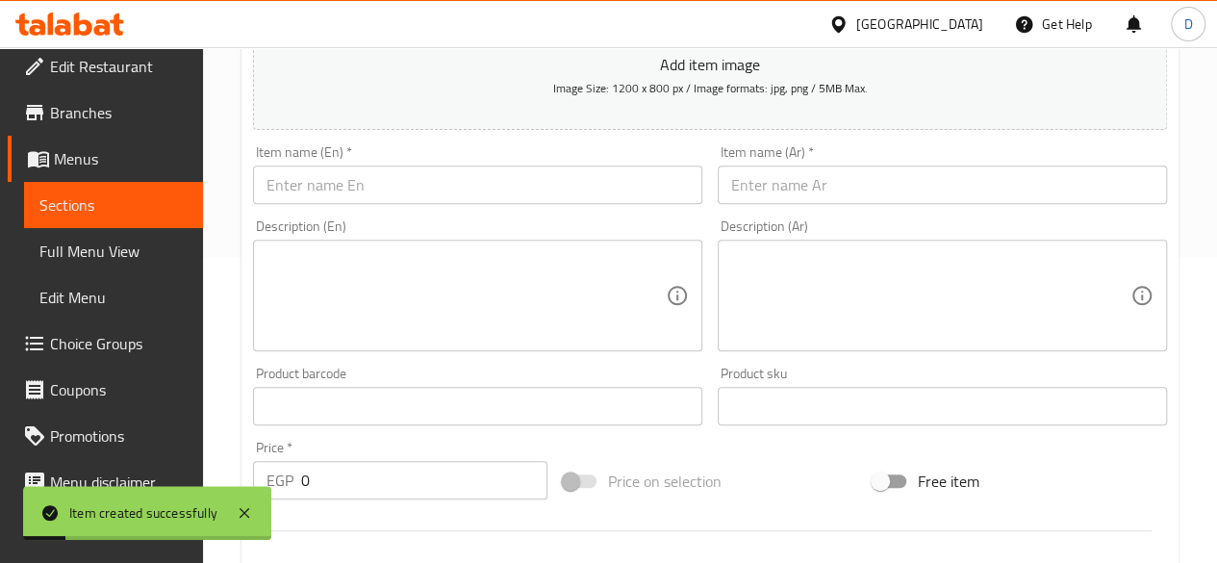
scroll to position [326, 0]
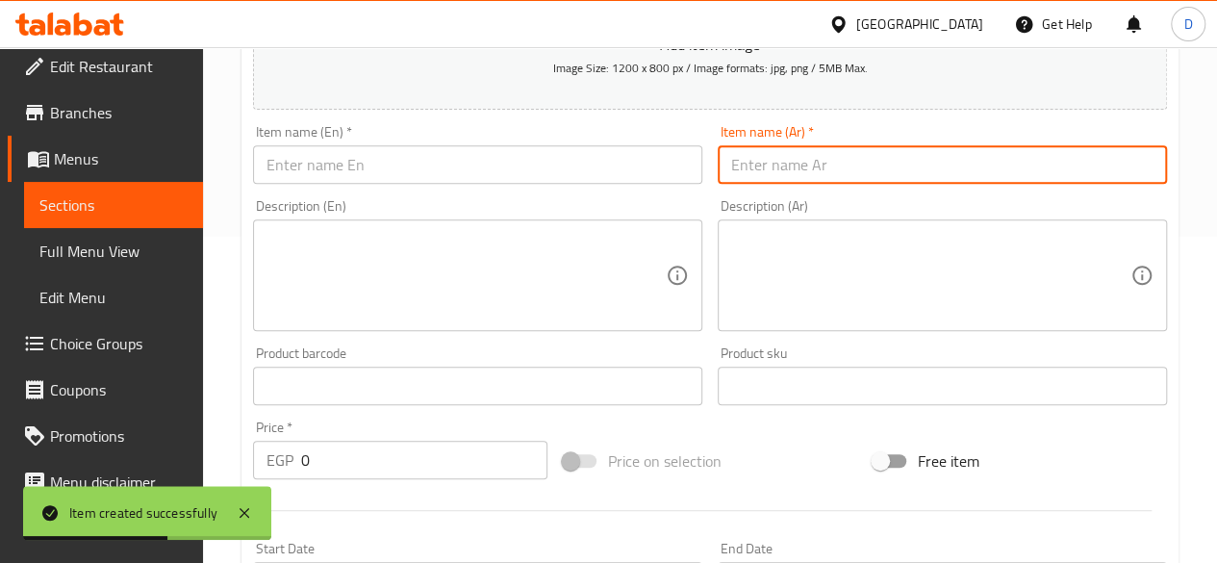
click at [812, 169] on input "text" at bounding box center [942, 164] width 449 height 38
paste input "عصير بطيخ"
type input "عصير بطيخ"
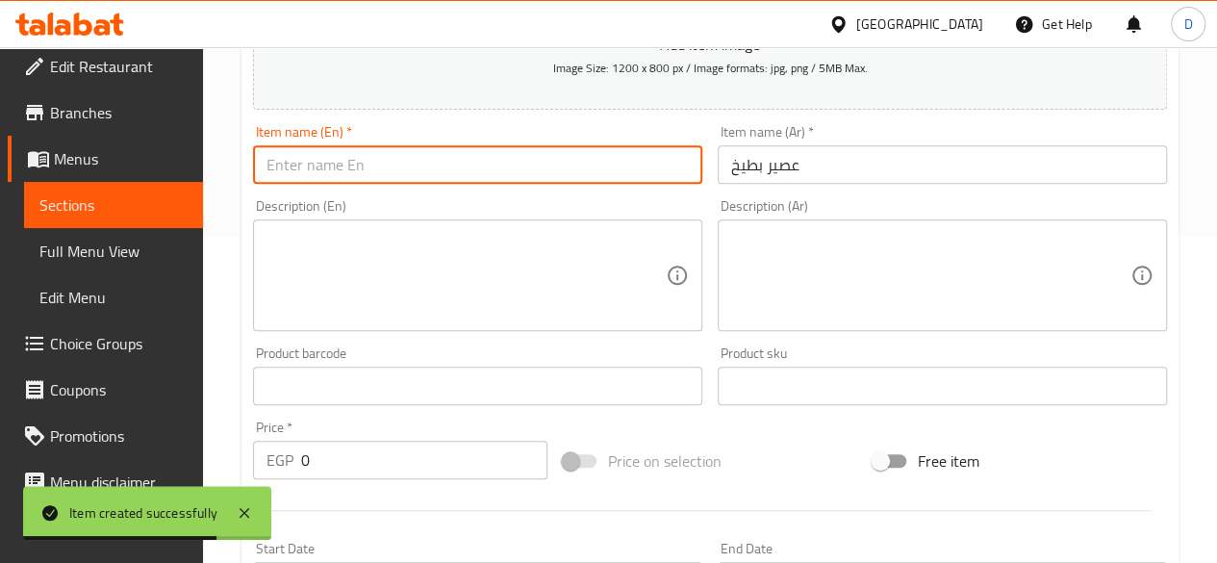
click at [589, 167] on input "text" at bounding box center [477, 164] width 449 height 38
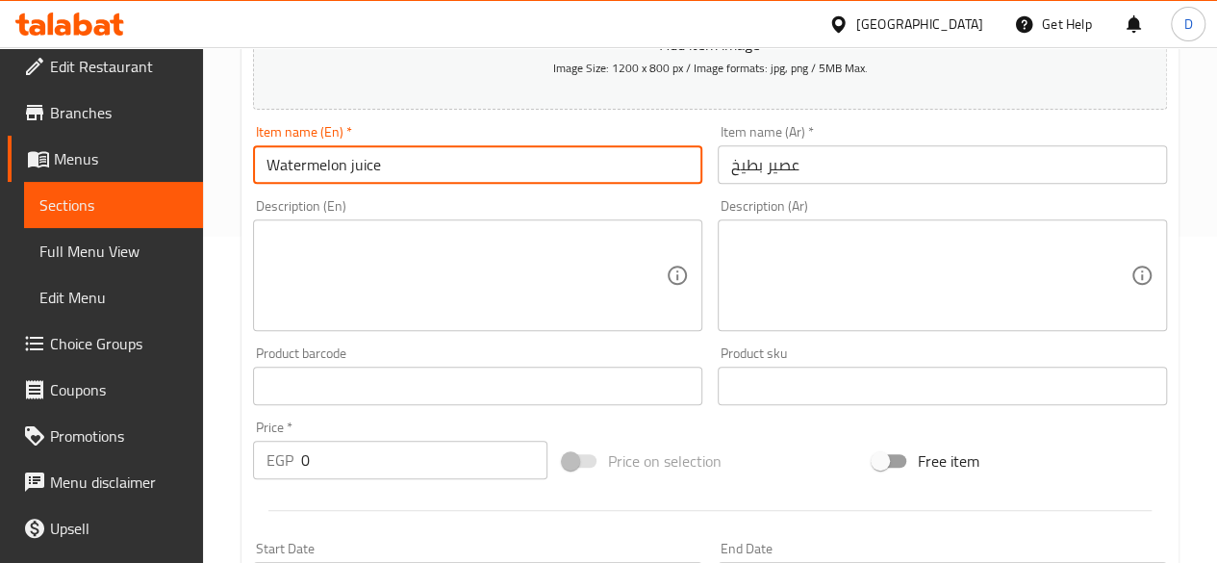
type input "Watermelon juice"
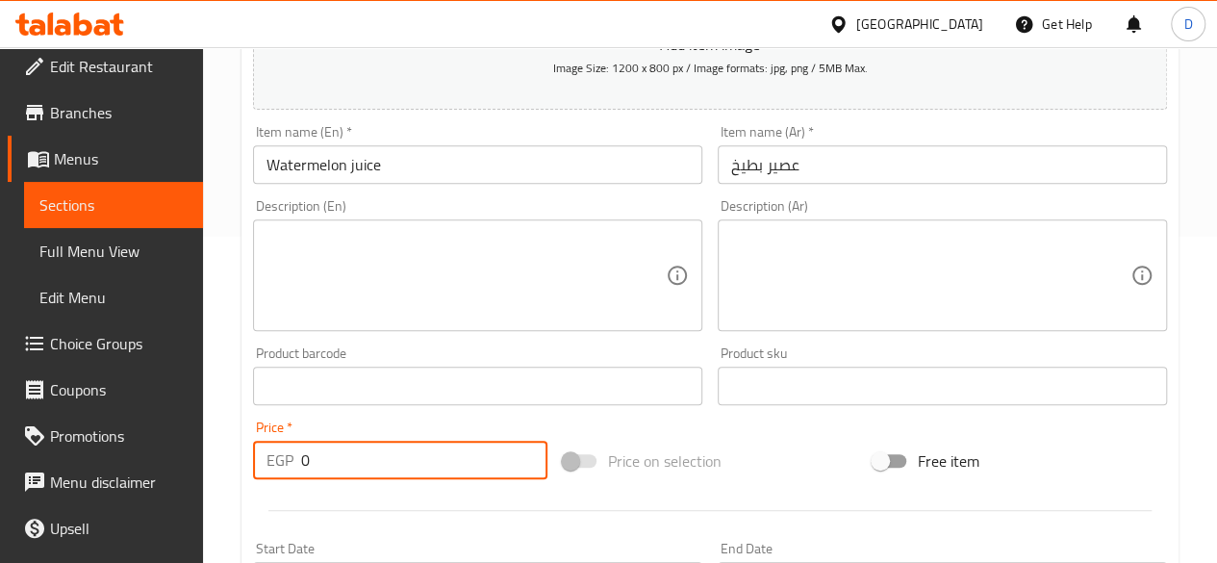
drag, startPoint x: 351, startPoint y: 453, endPoint x: 186, endPoint y: 470, distance: 166.3
click at [186, 470] on div "Edit Restaurant Branches Menus Sections Full Menu View Edit Menu Choice Groups …" at bounding box center [608, 377] width 1217 height 1312
paste input "171"
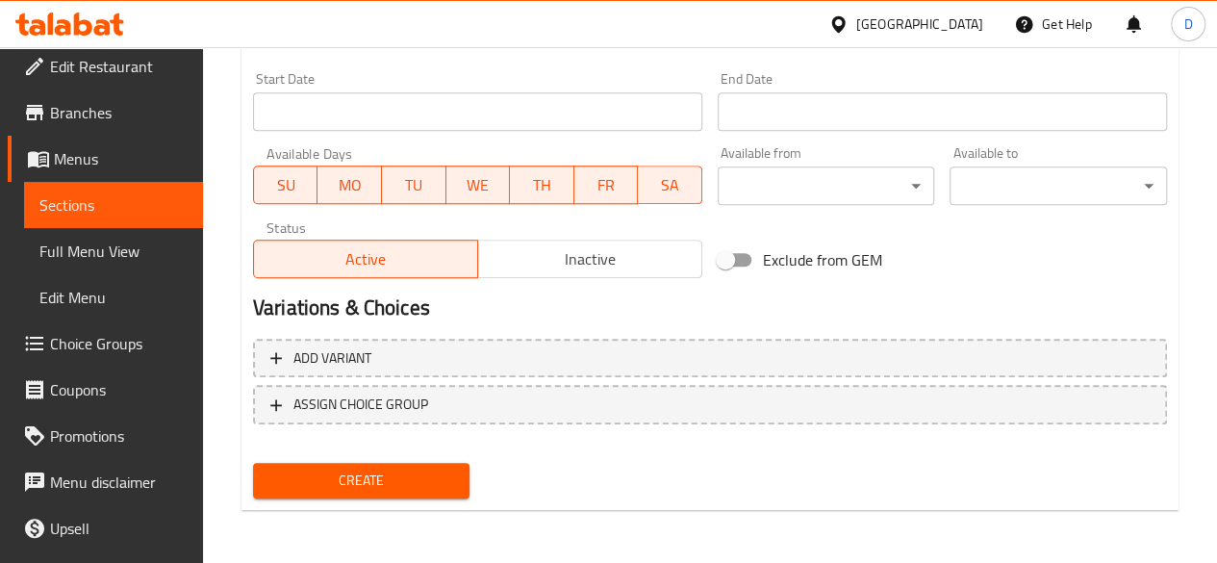
type input "171"
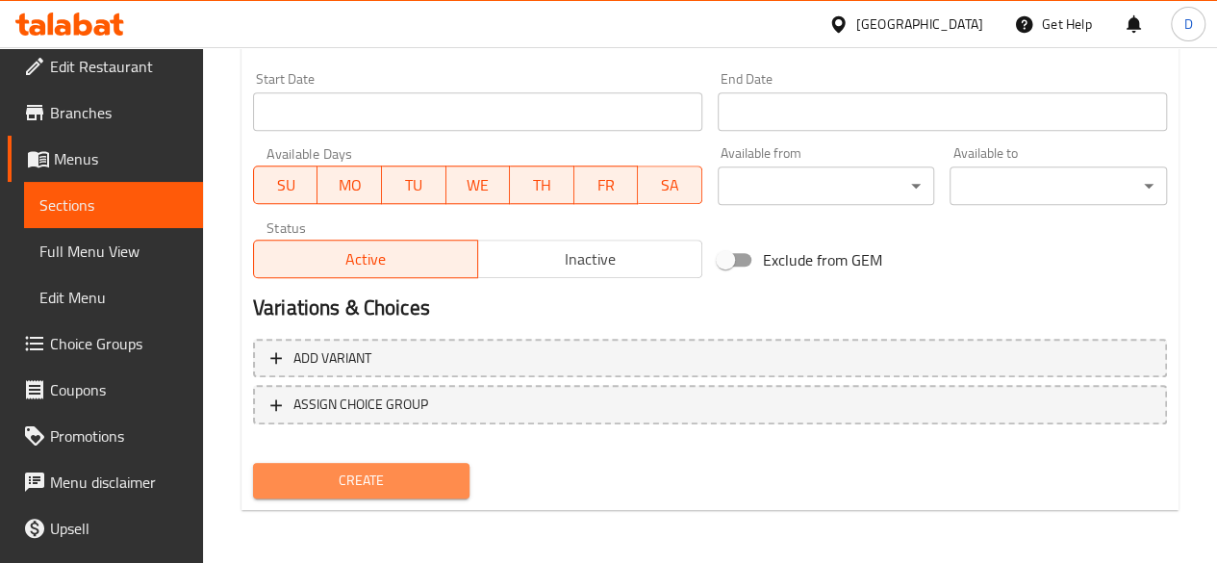
click at [352, 482] on span "Create" at bounding box center [361, 480] width 187 height 24
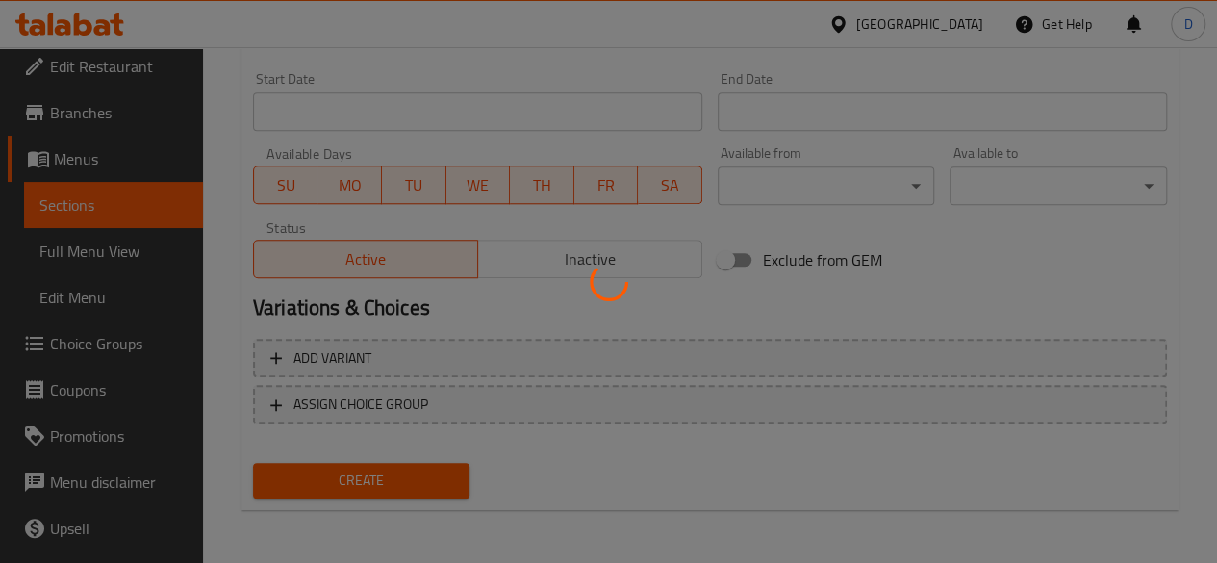
type input "0"
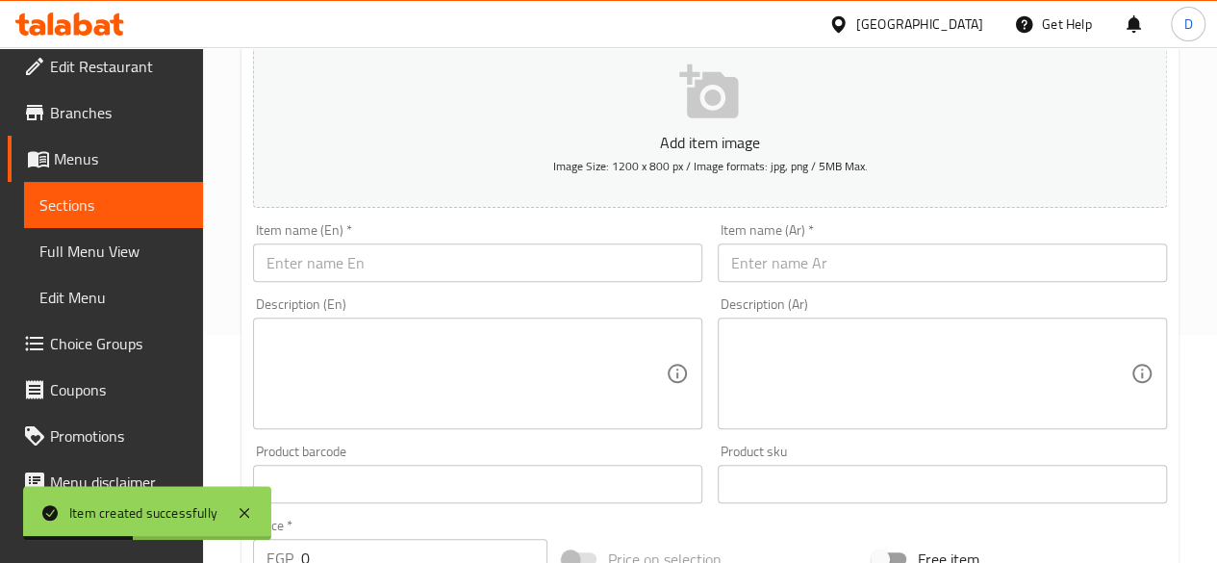
scroll to position [221, 0]
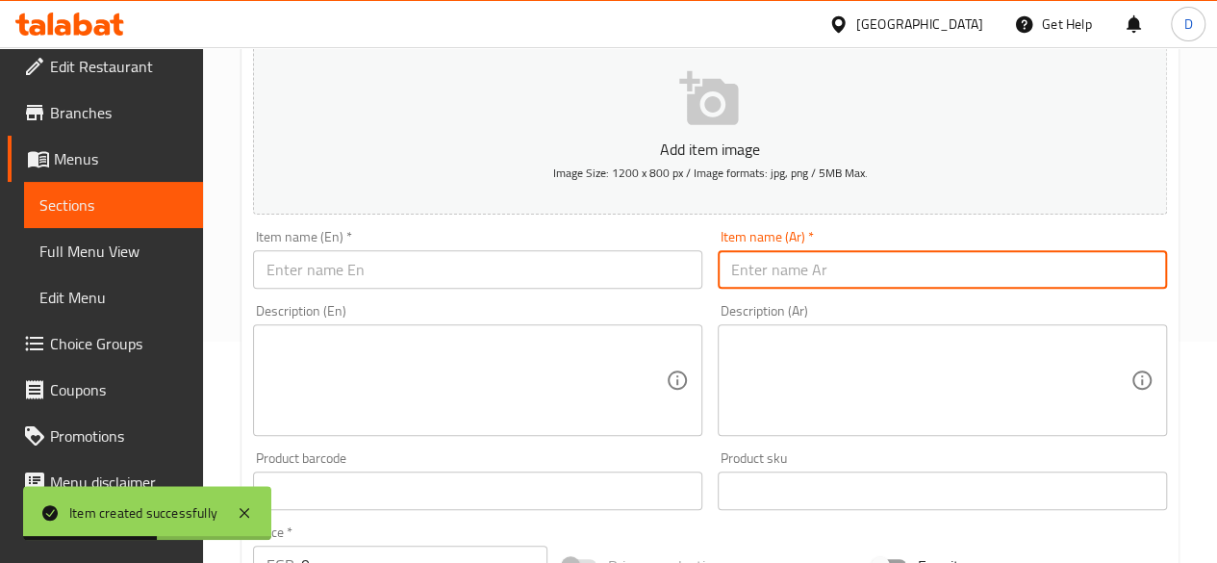
click at [785, 259] on input "text" at bounding box center [942, 269] width 449 height 38
paste input "عصير بليمون نعناع"
type input "عصير بليمون نعناع"
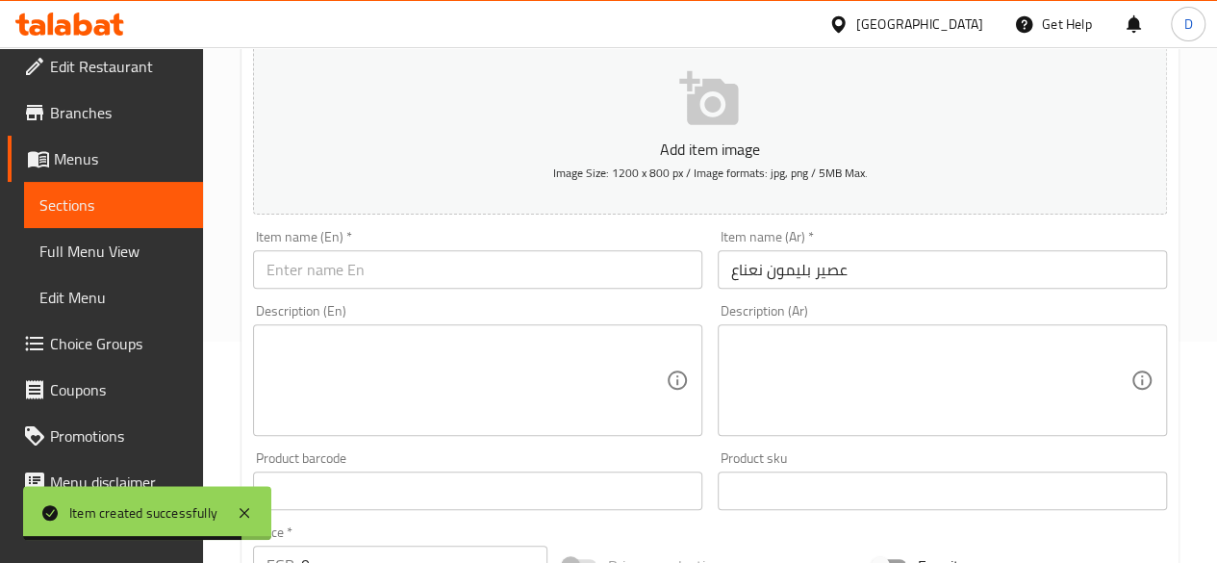
click at [419, 246] on div "Item name (En)   * Item name (En) *" at bounding box center [477, 259] width 449 height 59
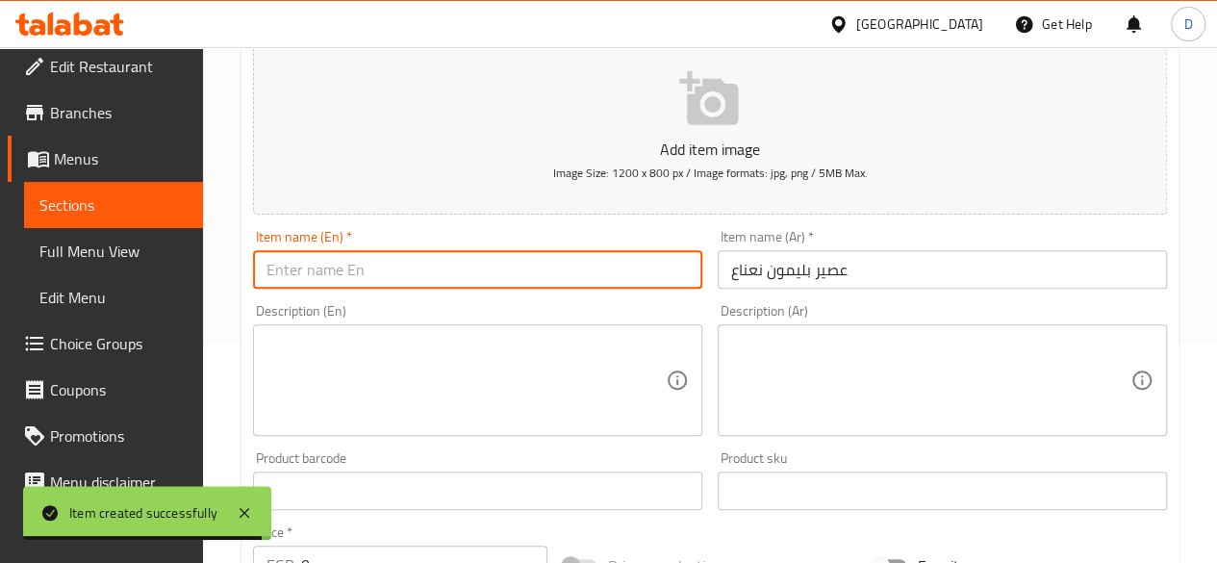
click at [429, 265] on input "text" at bounding box center [477, 269] width 449 height 38
paste input "lemon mint juice"
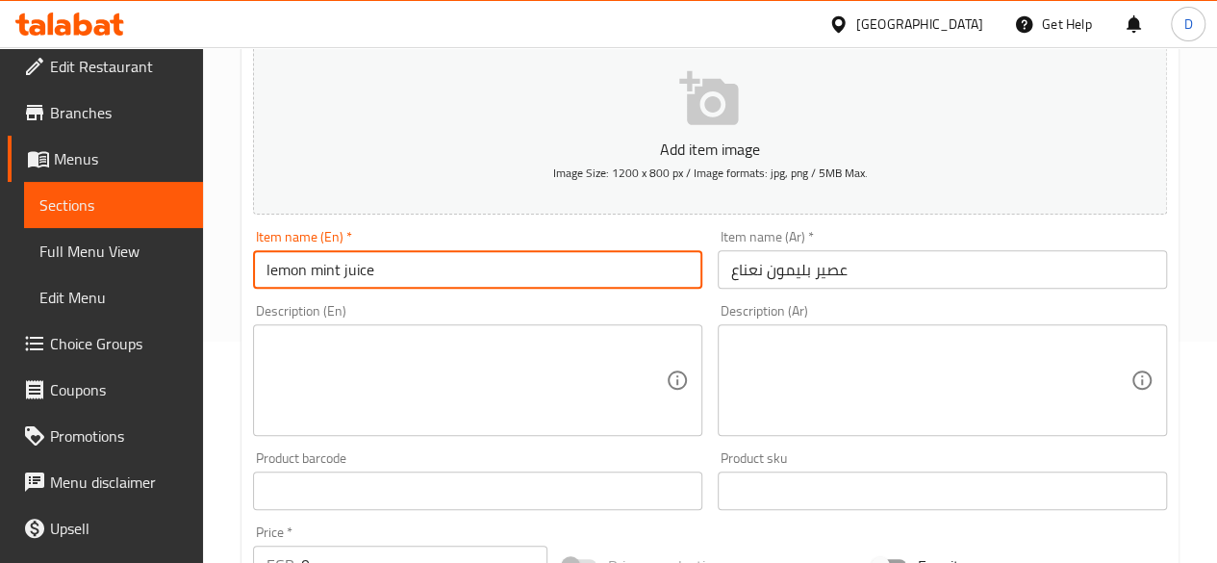
click at [273, 278] on input "lemon mint juice" at bounding box center [477, 269] width 449 height 38
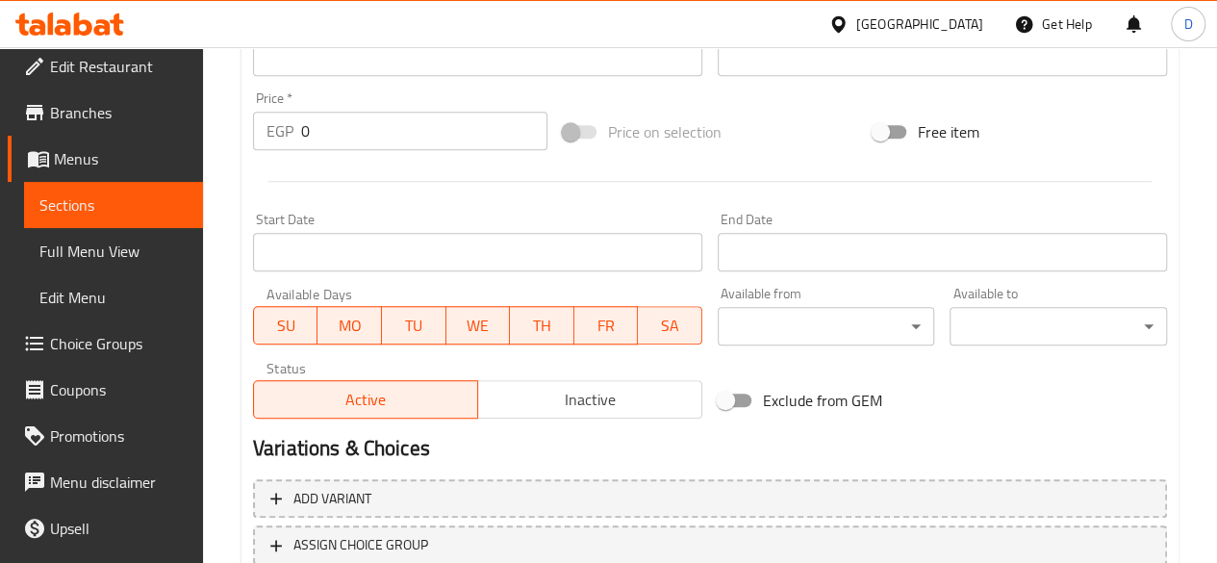
scroll to position [643, 0]
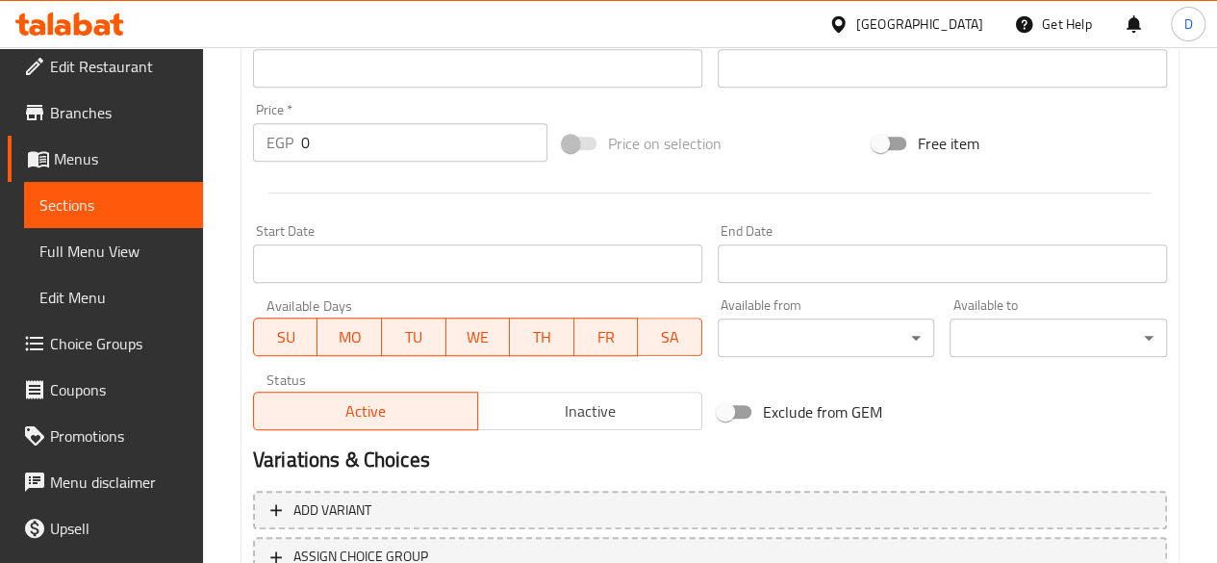
type input "Lemon mint juice"
click at [421, 151] on input "0" at bounding box center [424, 142] width 246 height 38
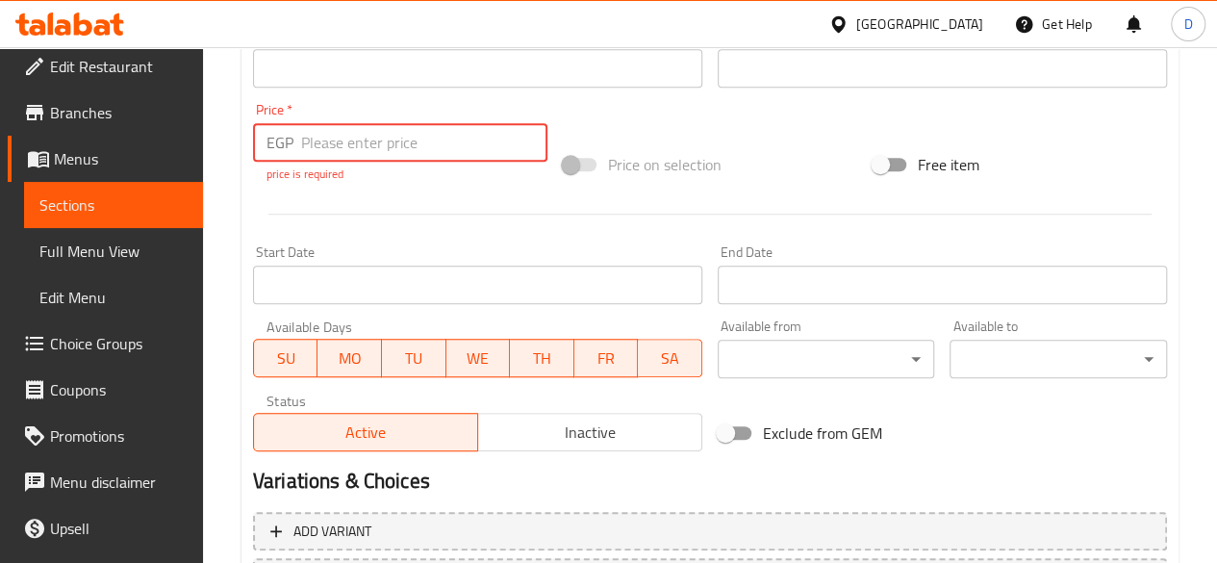
paste input "120.4"
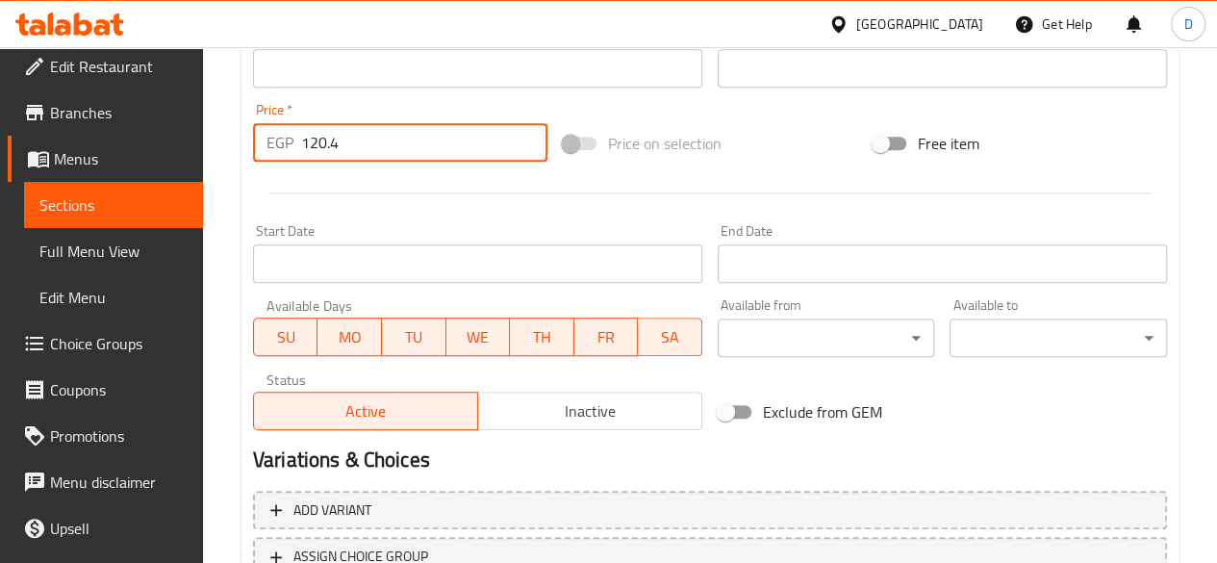
scroll to position [795, 0]
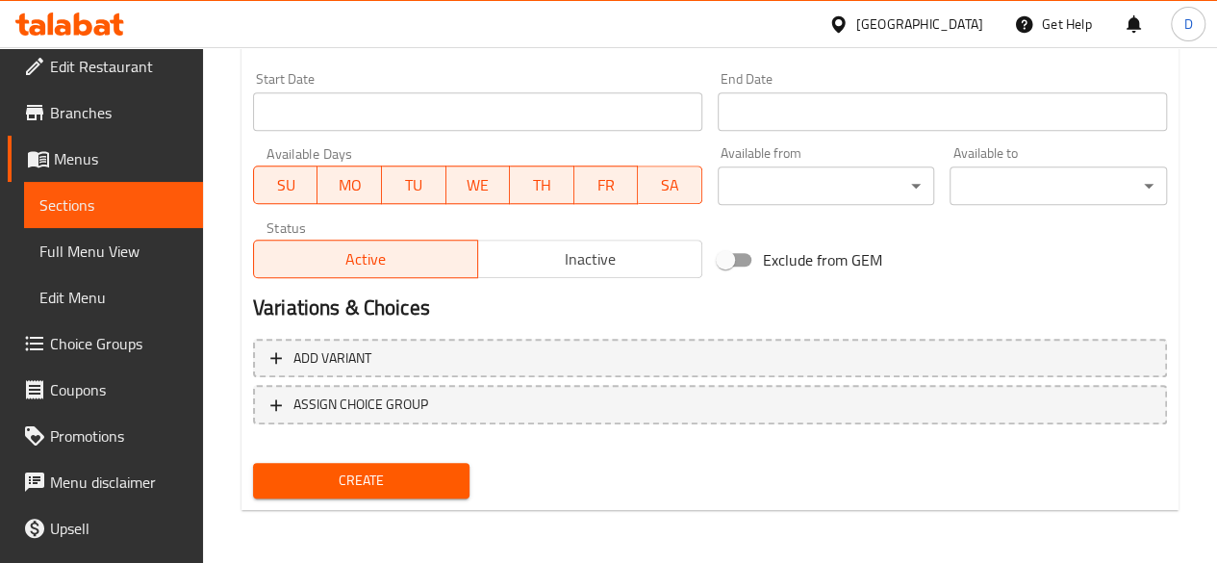
type input "120.4"
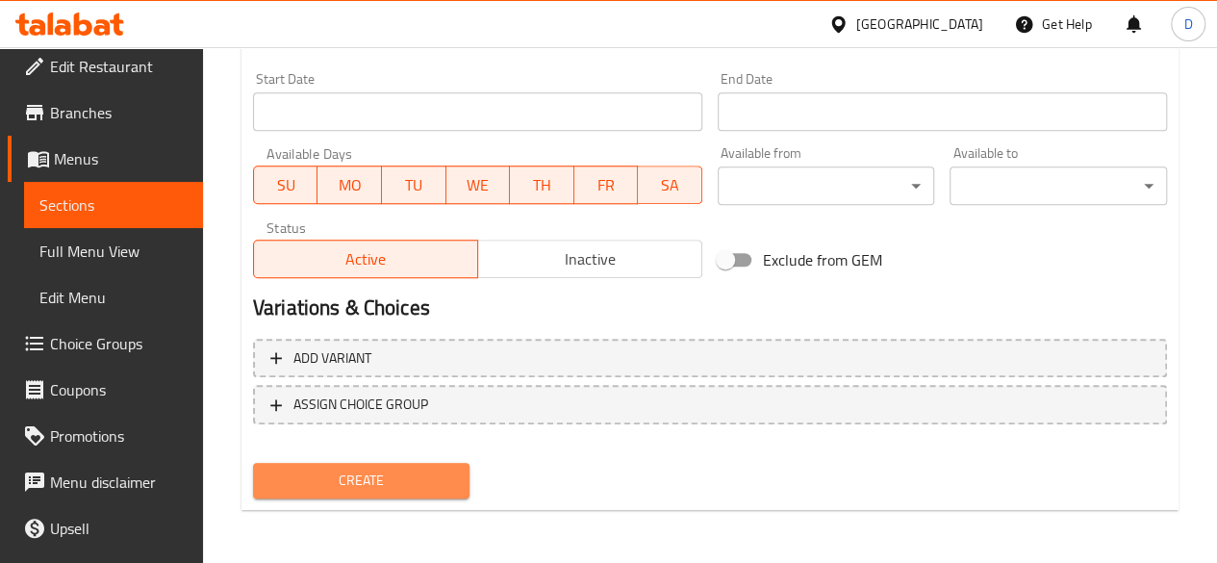
click at [326, 490] on span "Create" at bounding box center [361, 480] width 187 height 24
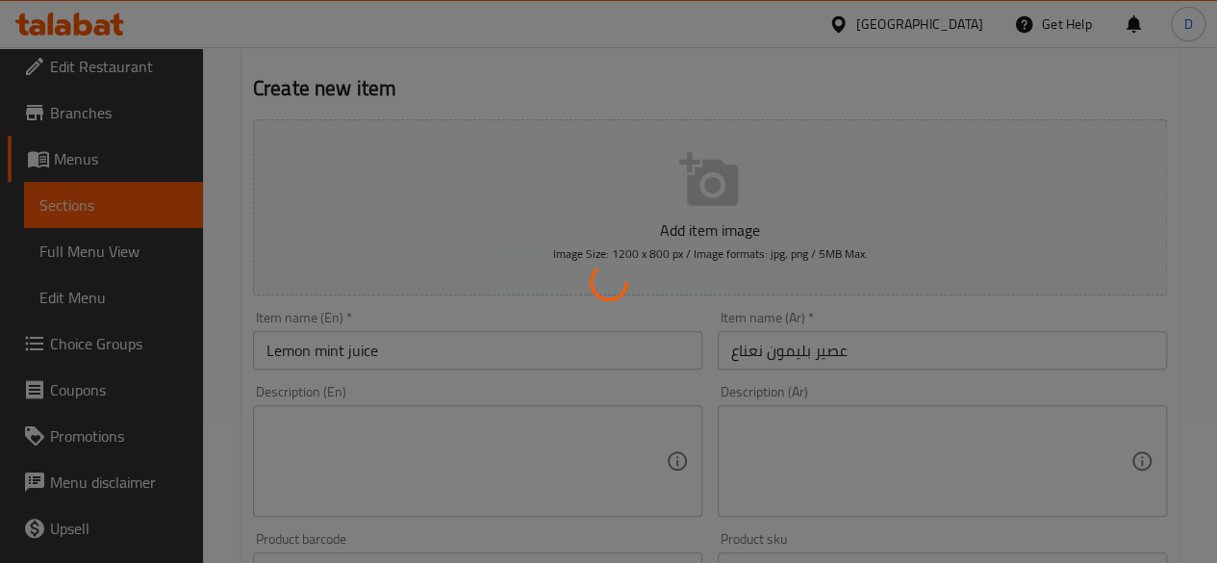
scroll to position [139, 0]
type input "0"
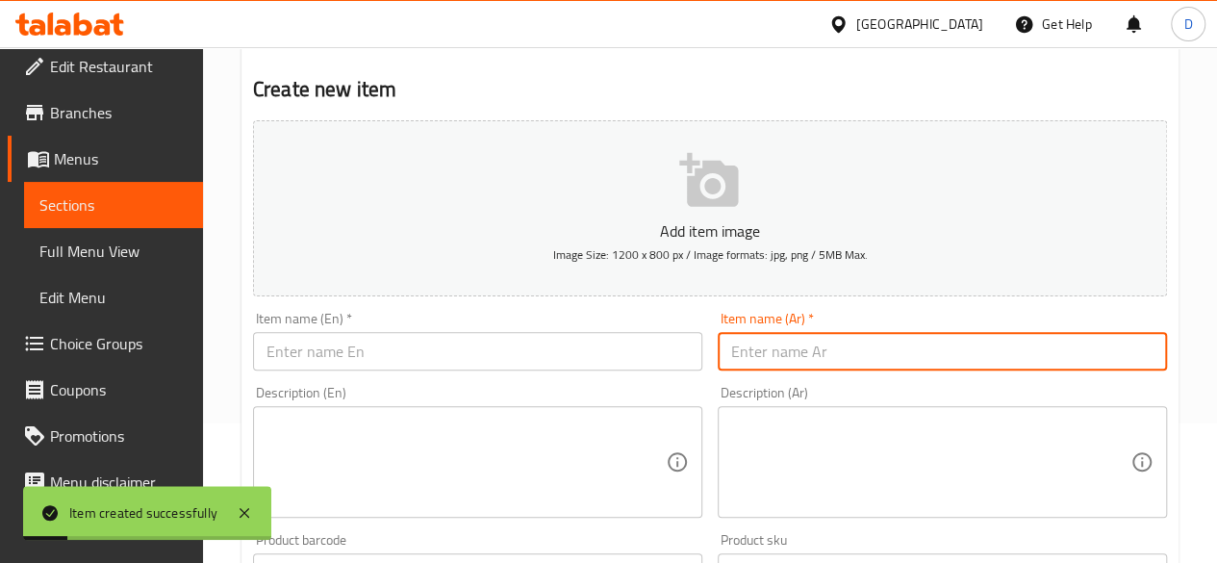
click at [766, 340] on input "text" at bounding box center [942, 351] width 449 height 38
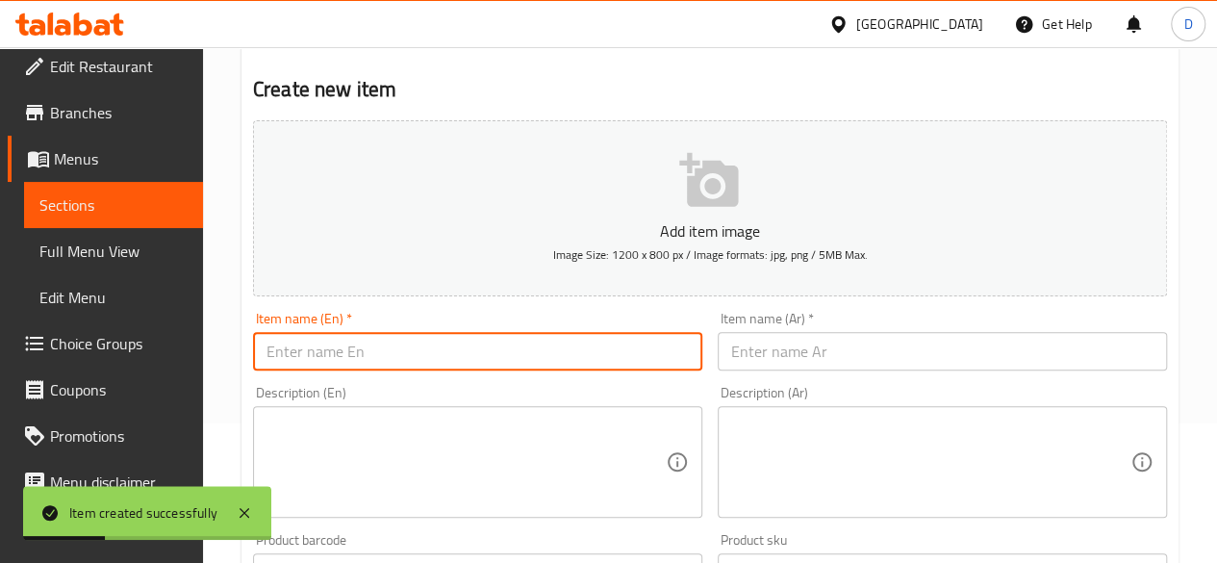
click at [651, 336] on input "text" at bounding box center [477, 351] width 449 height 38
paste input "120.4"
type input "1"
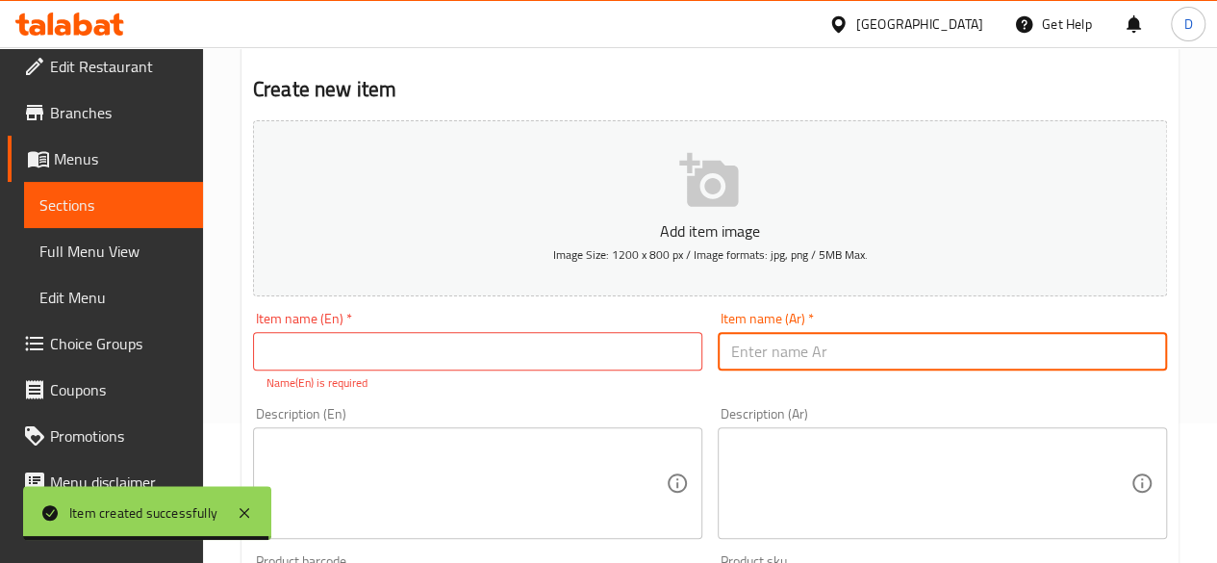
click at [819, 359] on input "text" at bounding box center [942, 351] width 449 height 38
paste input "عصير ليمون"
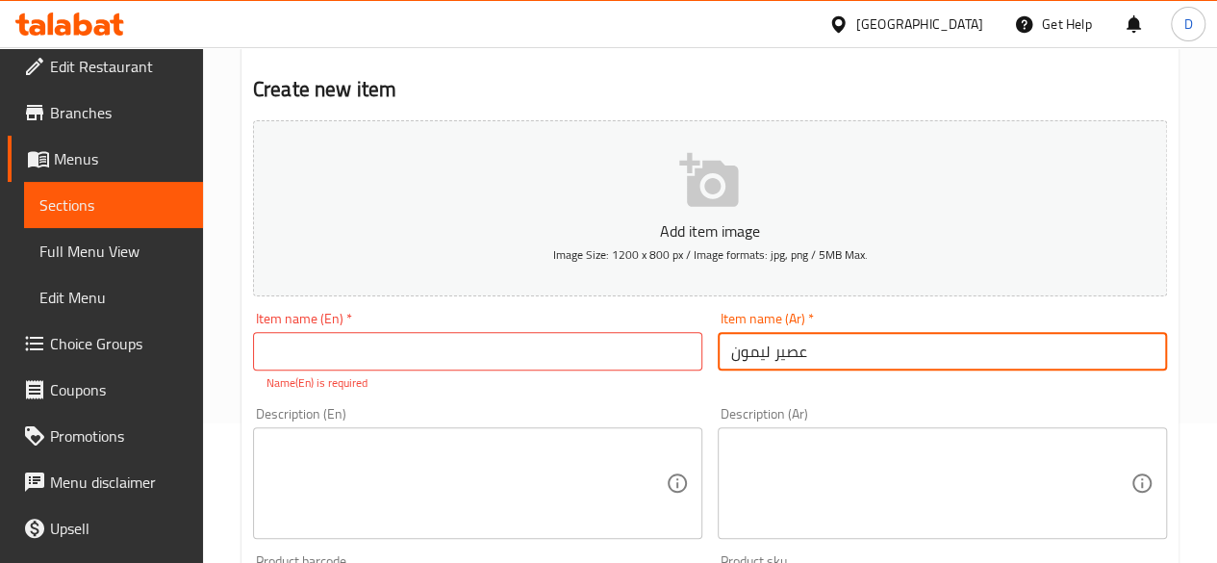
type input "عصير ليمون"
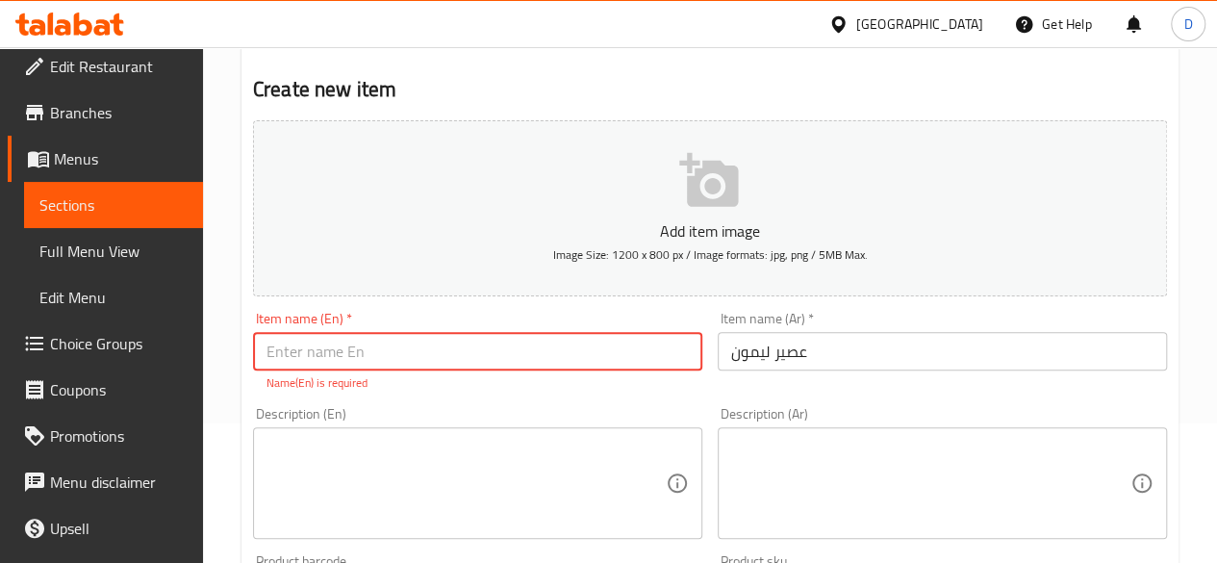
click at [628, 353] on input "text" at bounding box center [477, 351] width 449 height 38
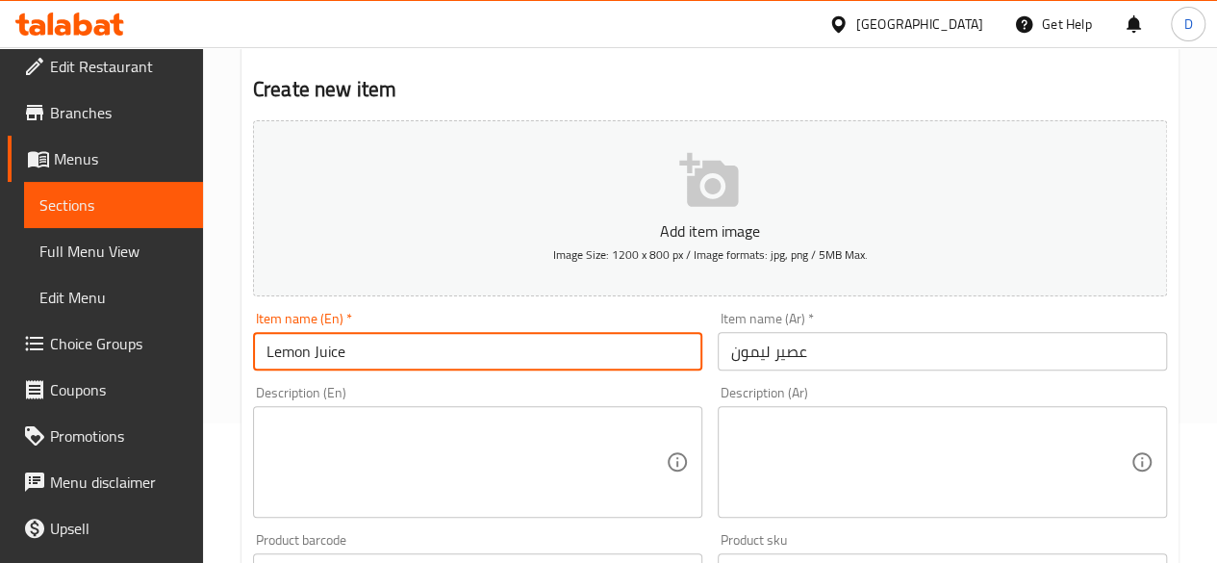
type input "Lemon Juice"
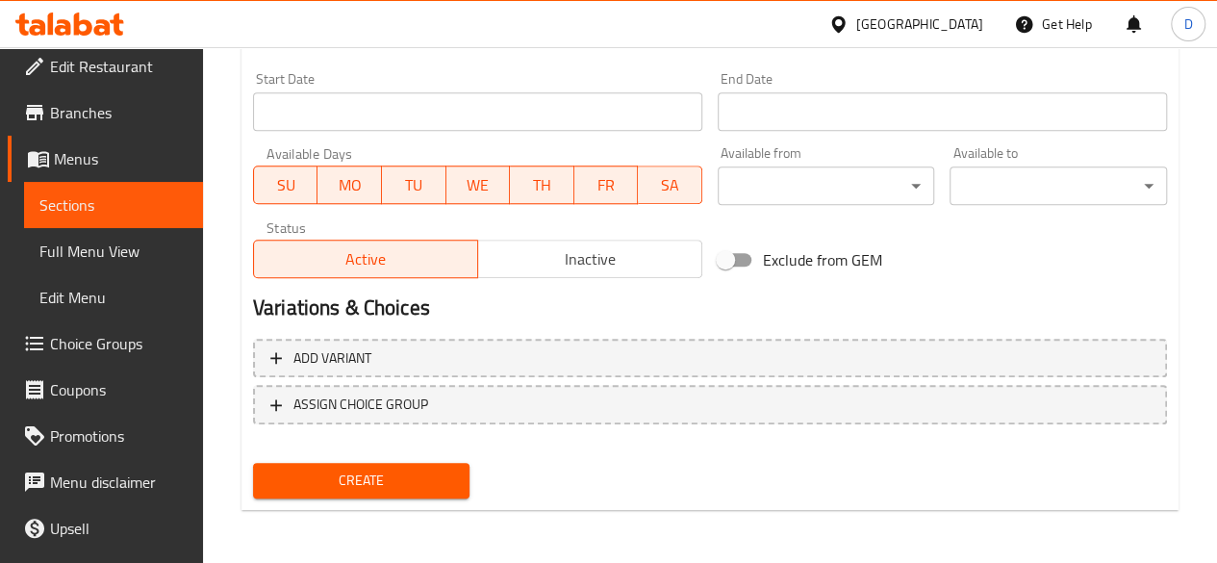
scroll to position [547, 0]
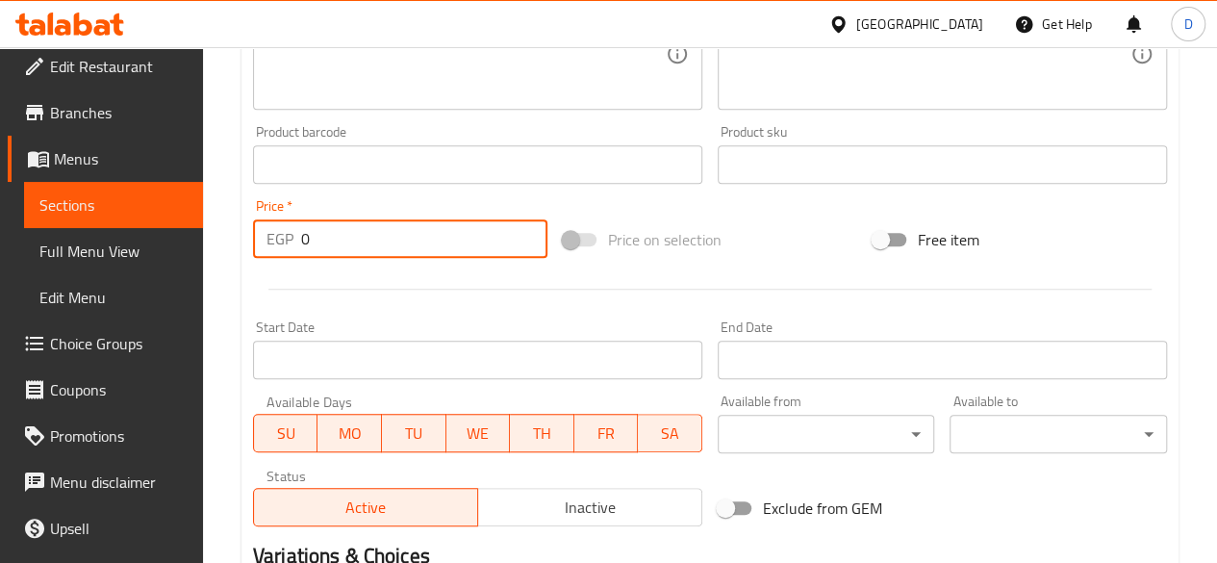
click at [367, 230] on input "0" at bounding box center [424, 238] width 246 height 38
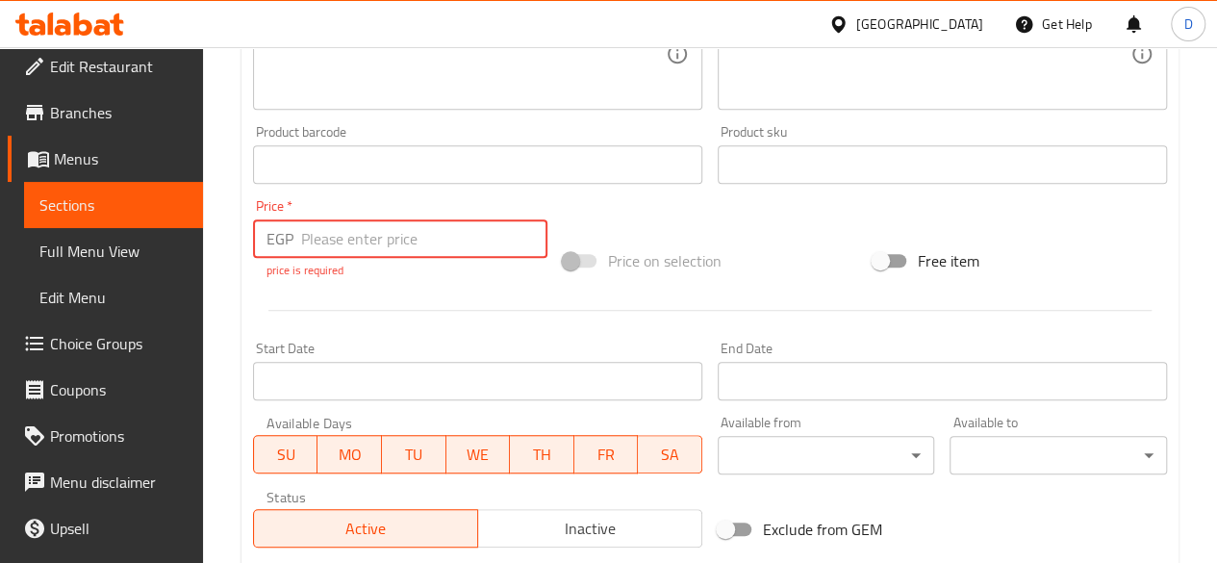
paste input "108.3"
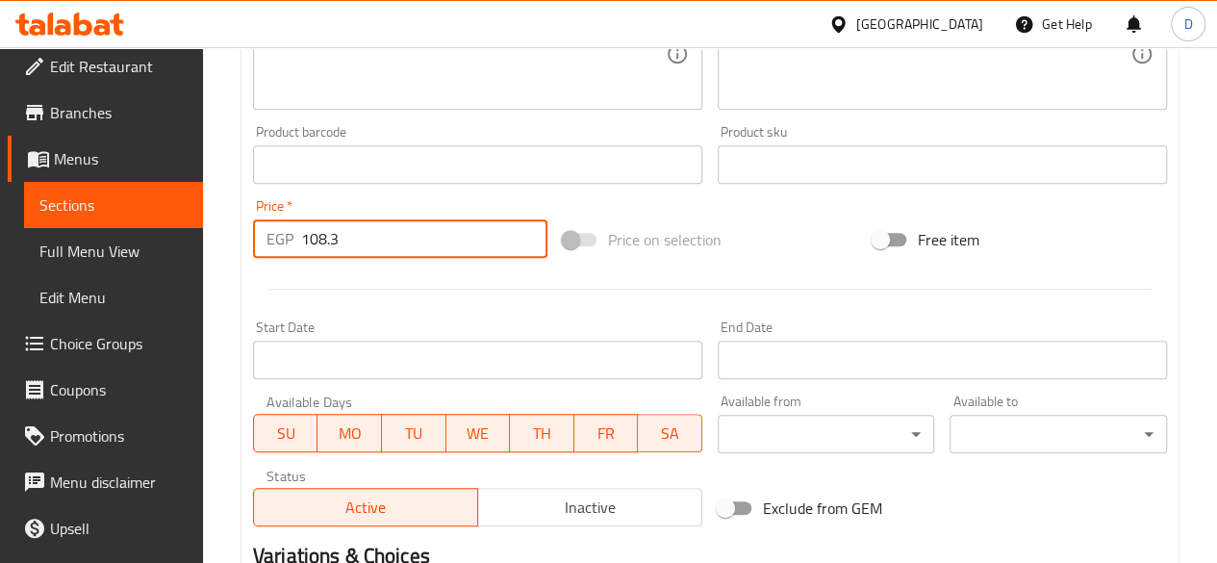
scroll to position [795, 0]
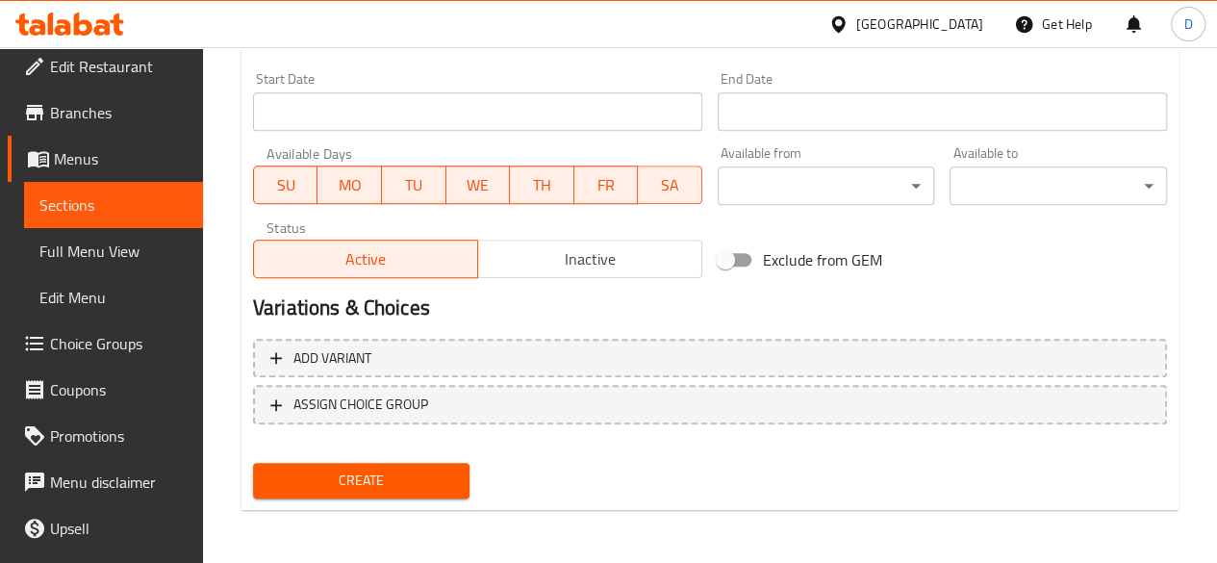
type input "108.3"
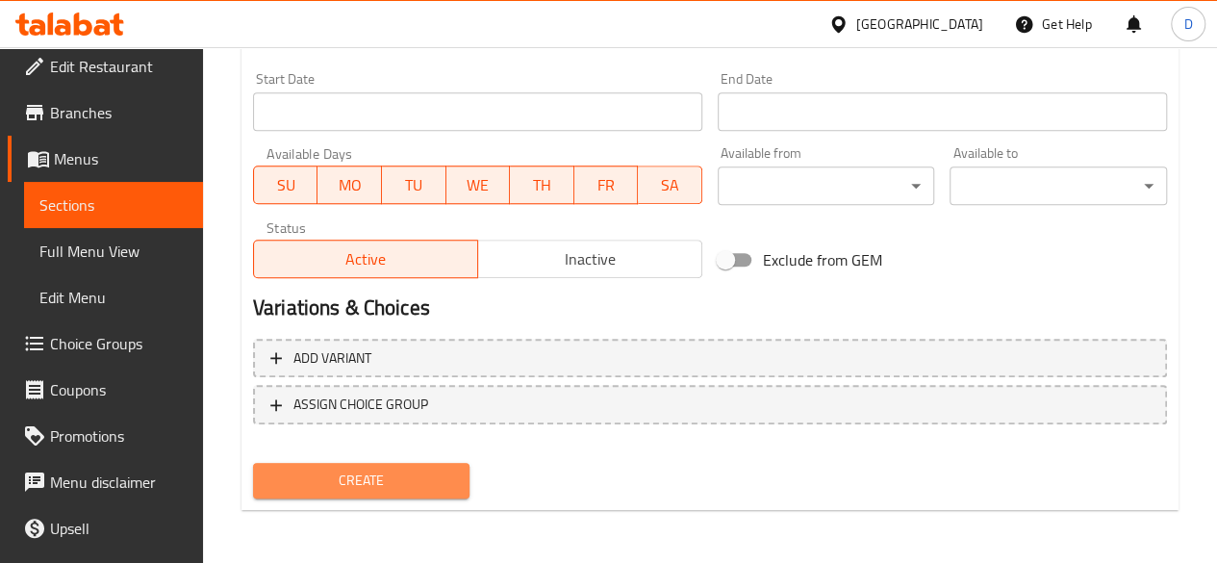
click at [396, 463] on button "Create" at bounding box center [361, 481] width 217 height 36
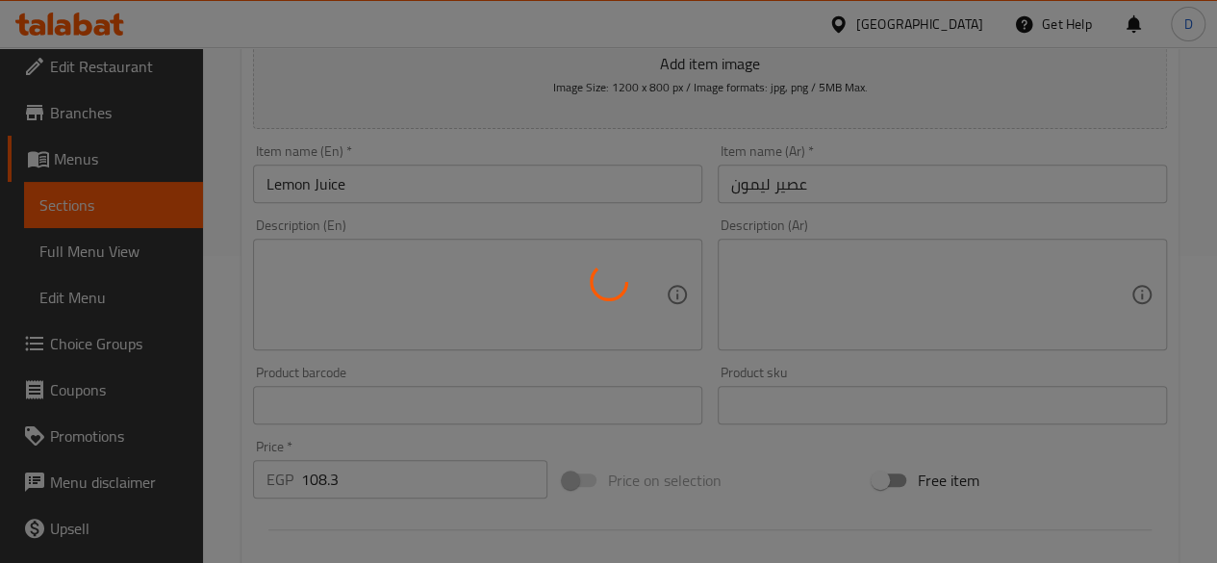
type input "0"
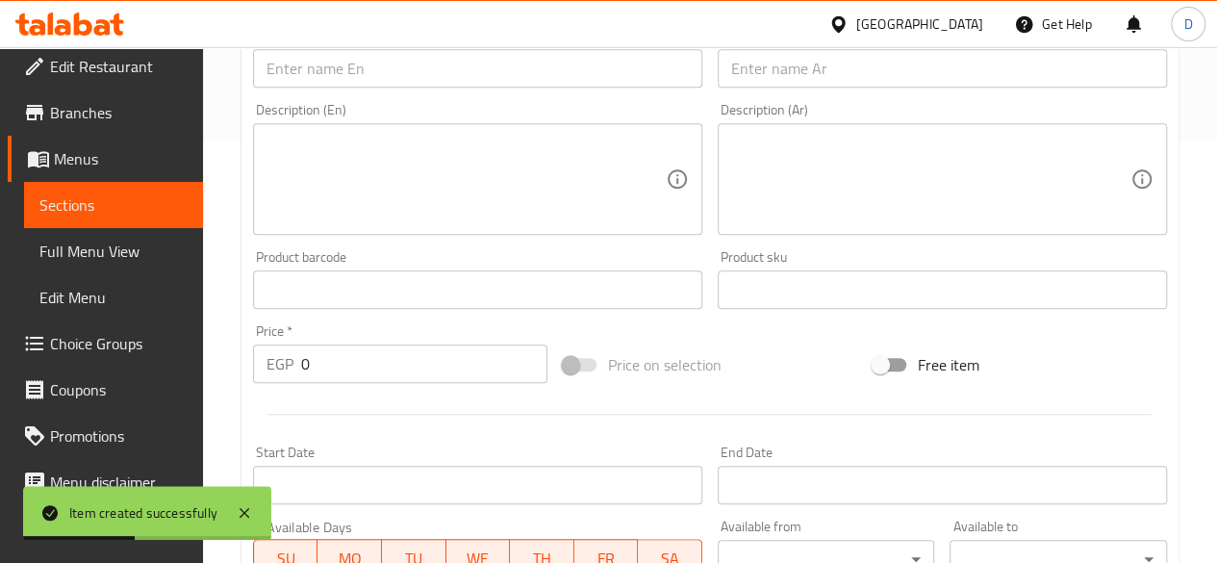
scroll to position [0, 0]
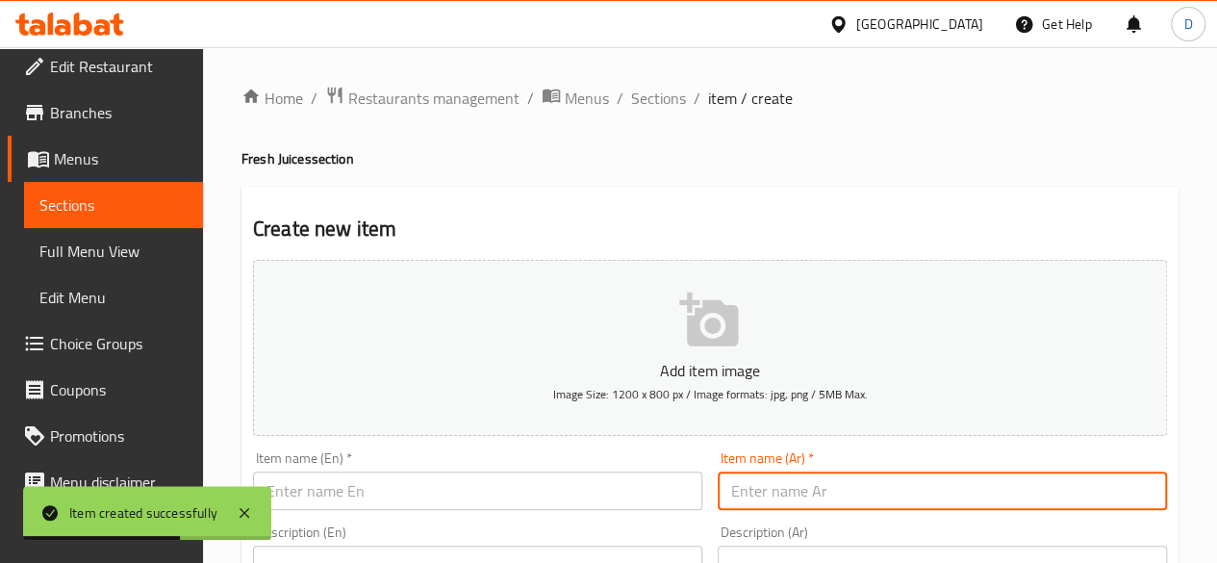
click at [807, 478] on input "text" at bounding box center [942, 490] width 449 height 38
paste input "عصير مانجو"
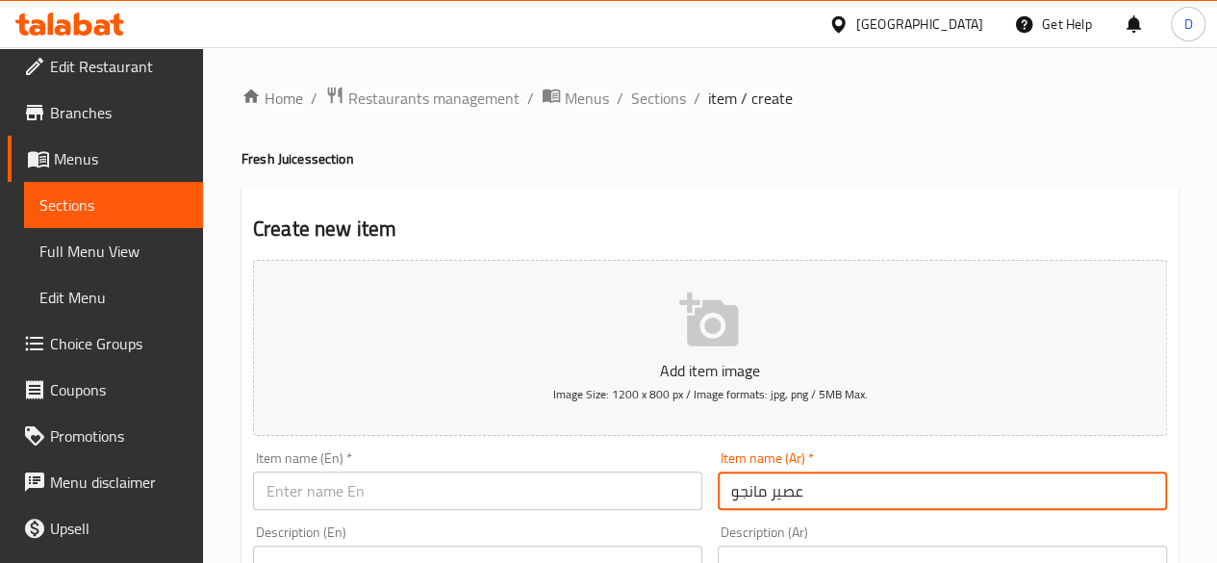
type input "عصير مانجو"
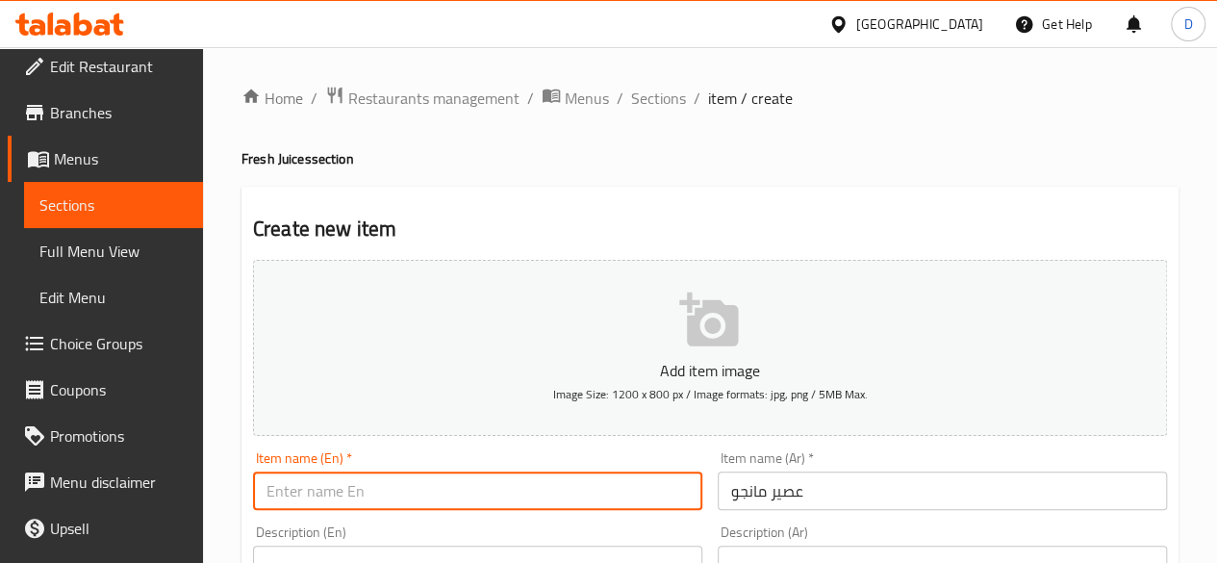
click at [567, 488] on input "text" at bounding box center [477, 490] width 449 height 38
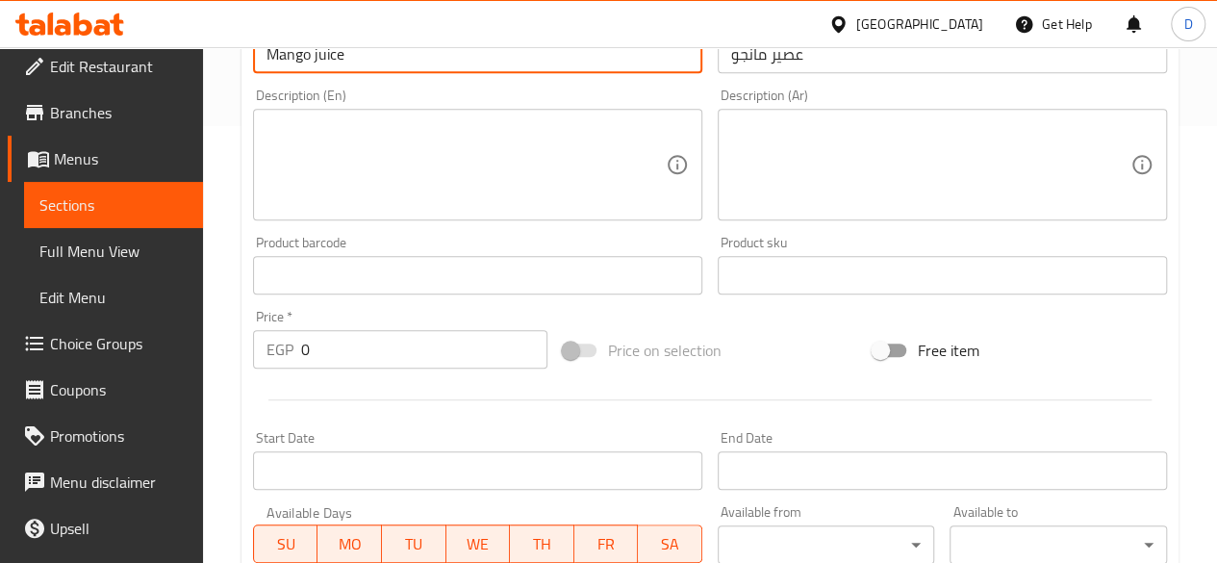
scroll to position [448, 0]
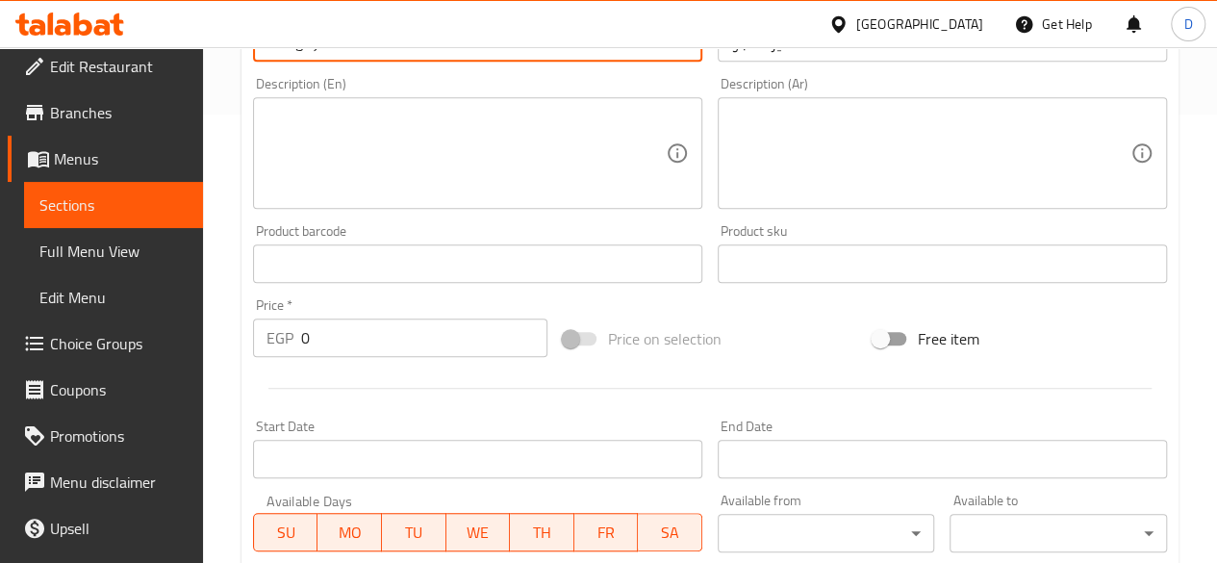
type input "Mango juice"
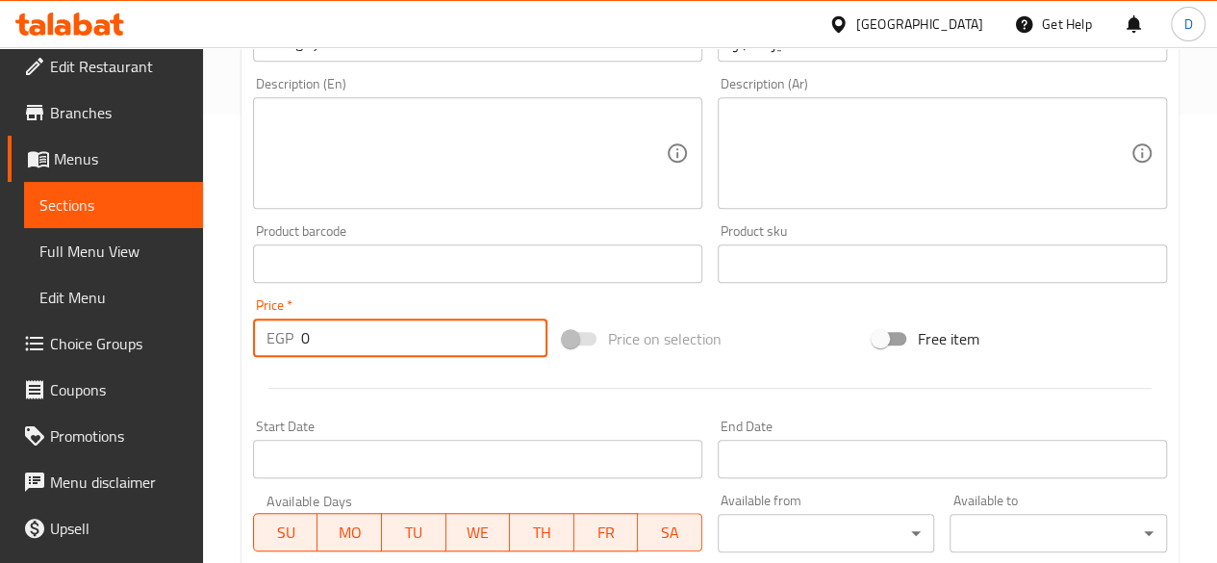
click at [329, 342] on input "0" at bounding box center [424, 337] width 246 height 38
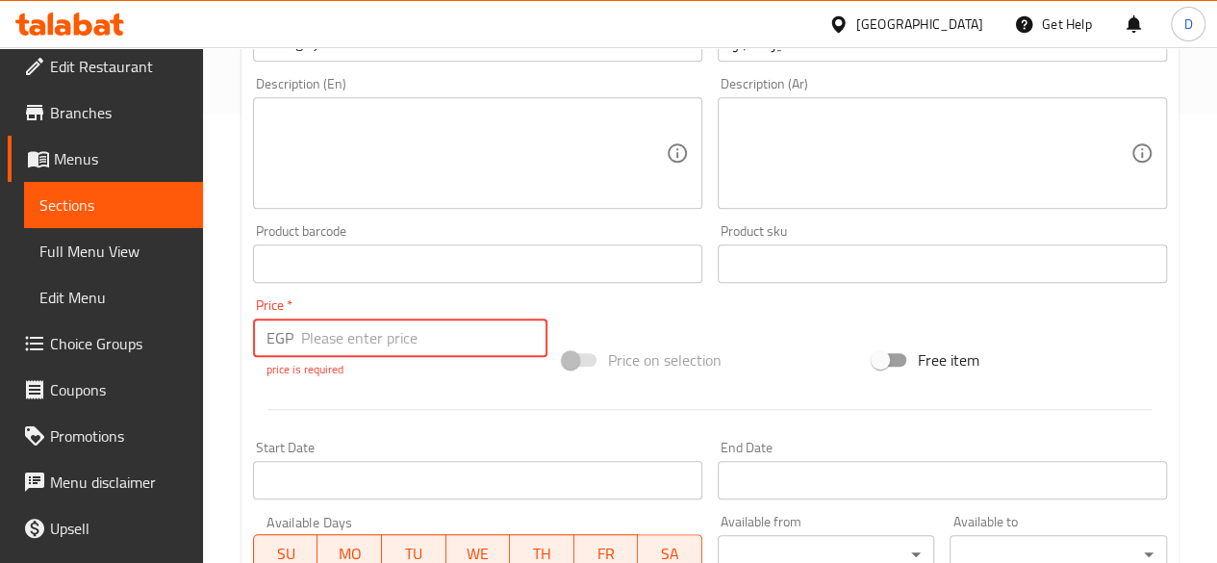
paste input "148.2"
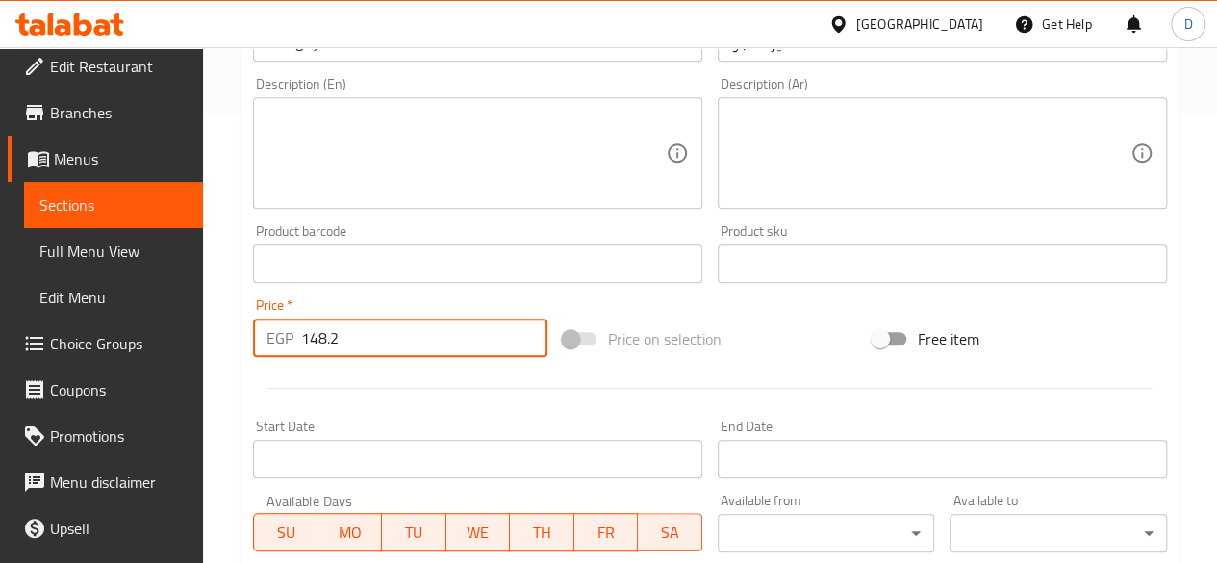
scroll to position [795, 0]
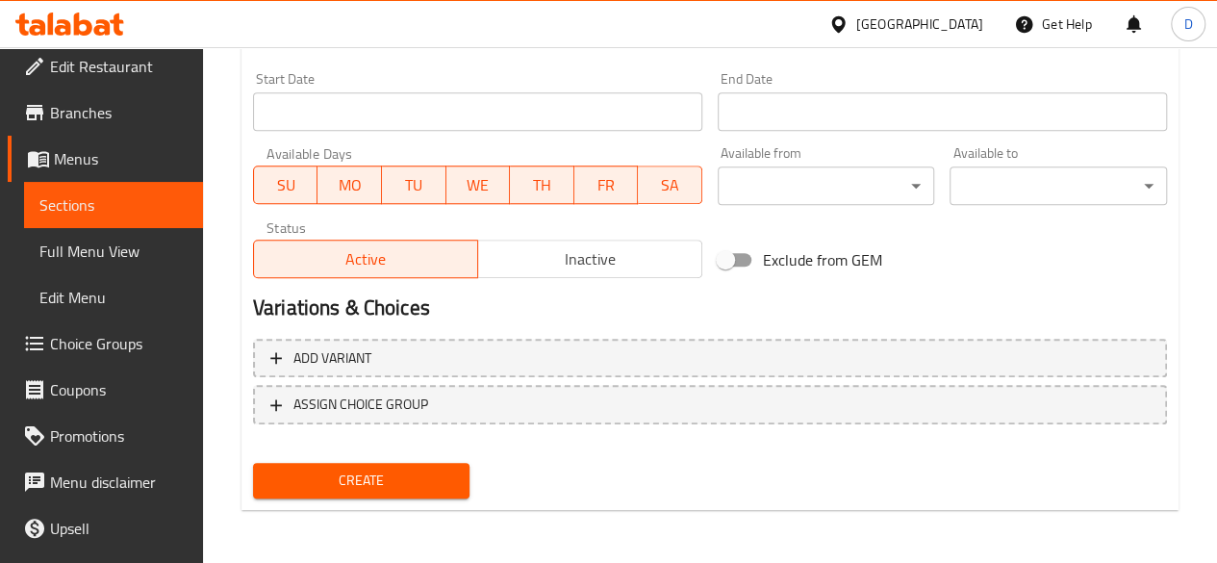
type input "148.2"
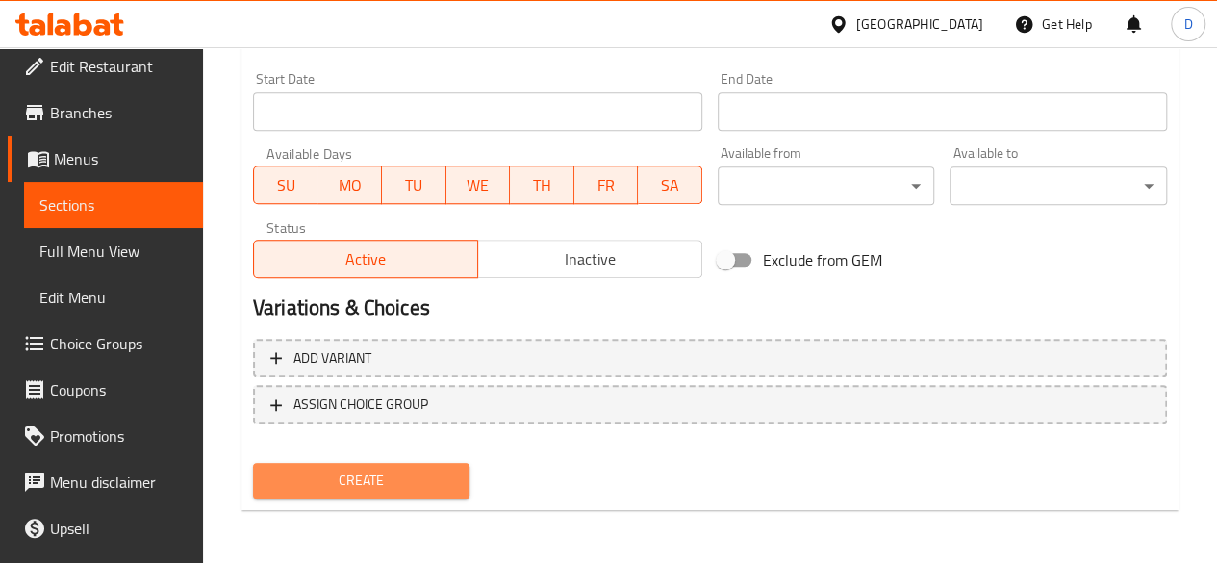
click at [371, 478] on span "Create" at bounding box center [361, 480] width 187 height 24
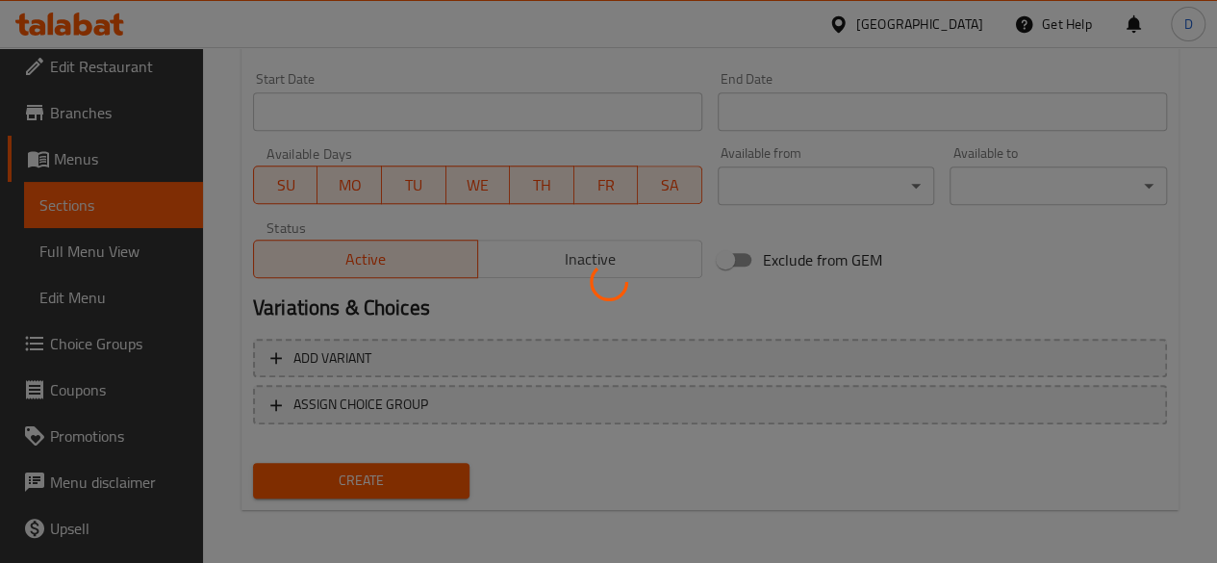
type input "0"
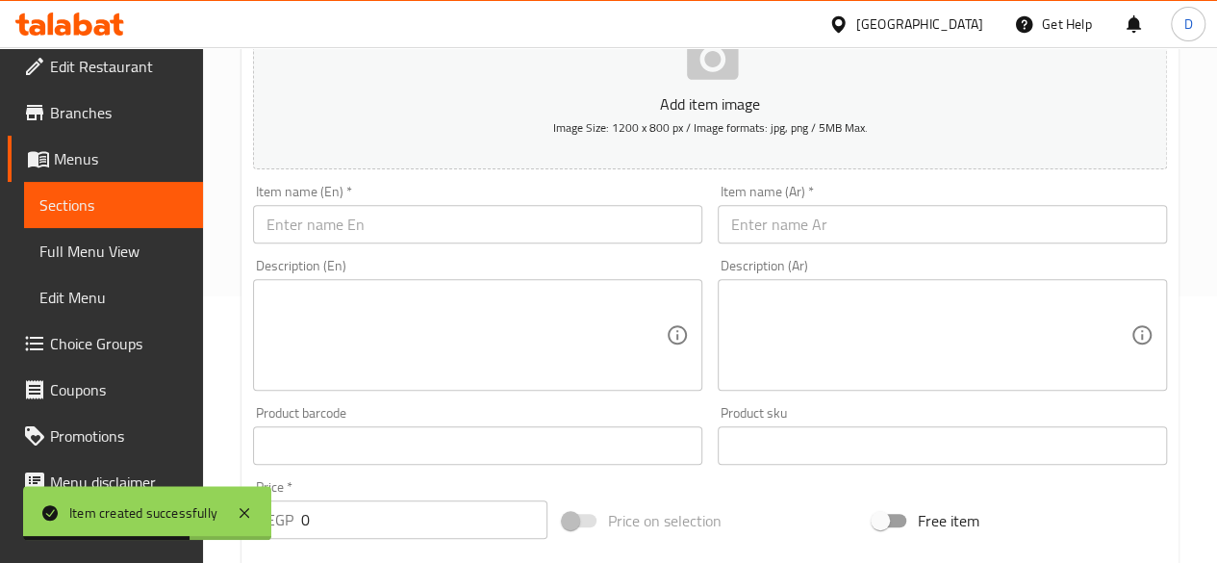
scroll to position [249, 0]
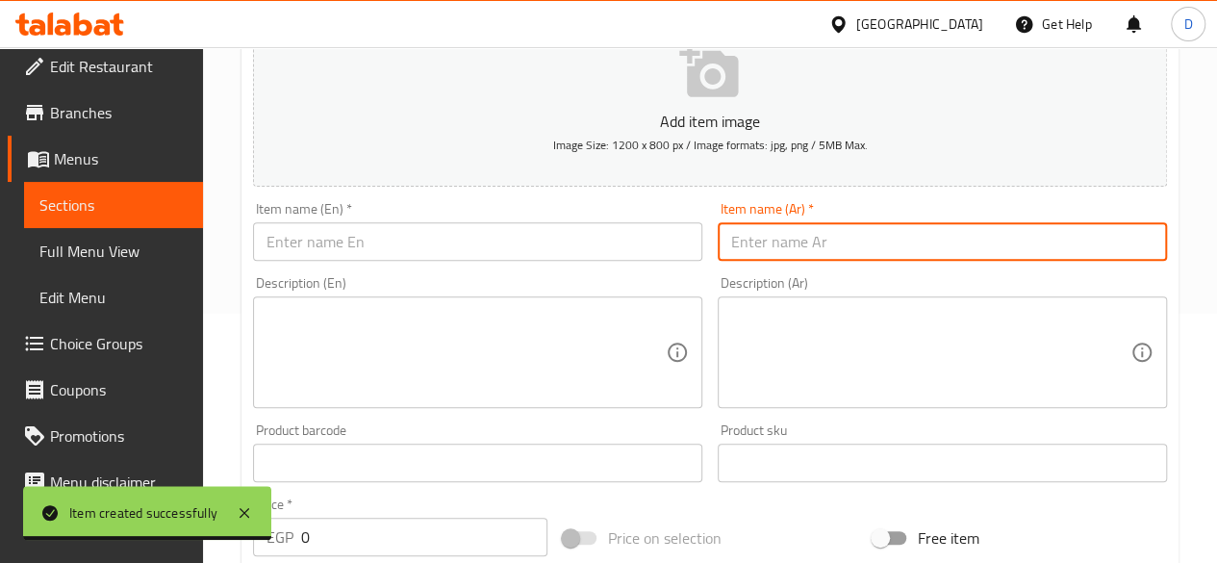
click at [866, 253] on input "text" at bounding box center [942, 241] width 449 height 38
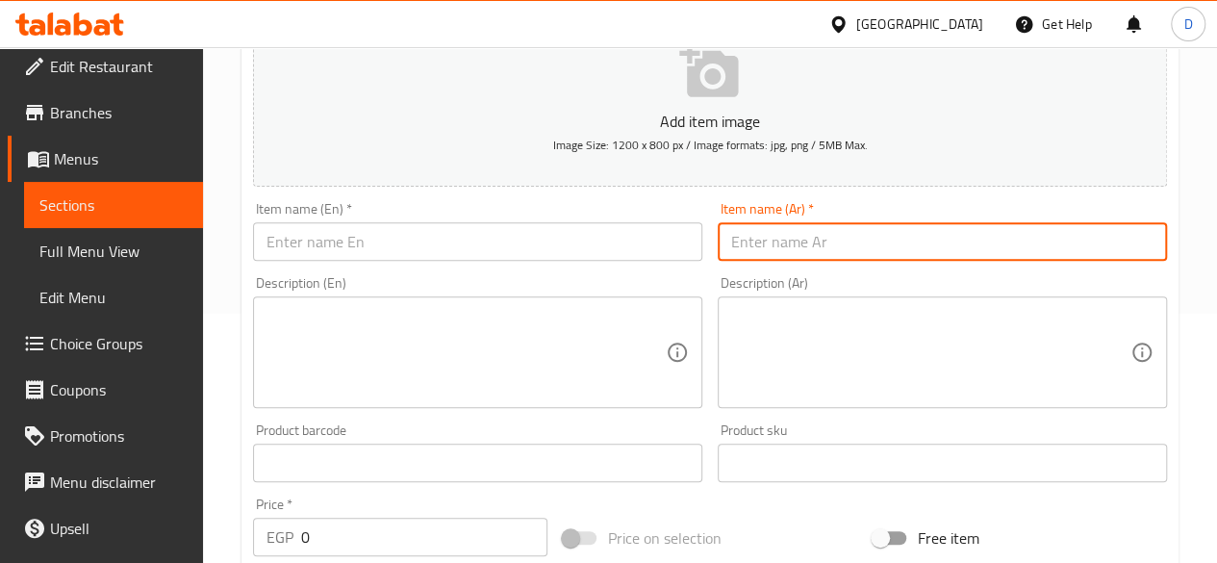
paste input "عصير اناناس"
type input "عصير اناناس"
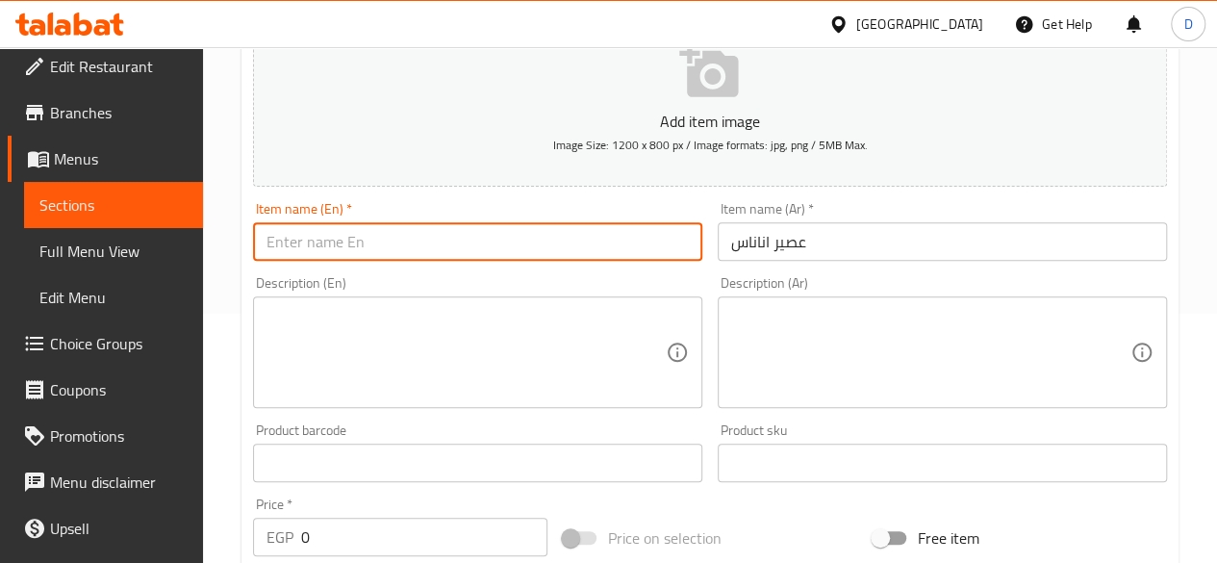
click at [510, 236] on input "text" at bounding box center [477, 241] width 449 height 38
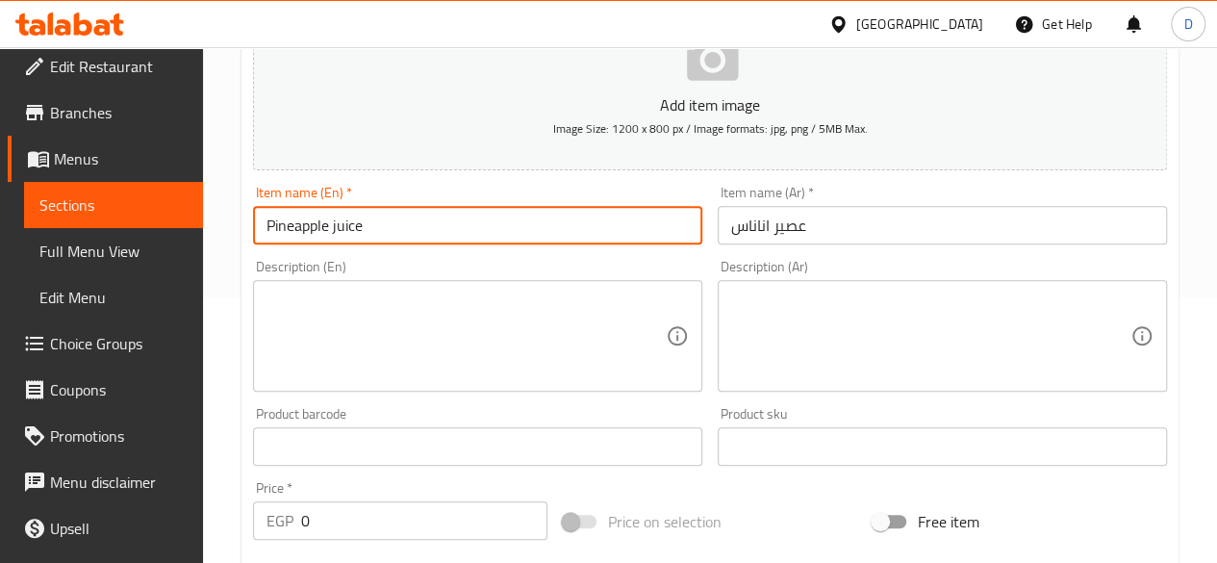
scroll to position [262, 0]
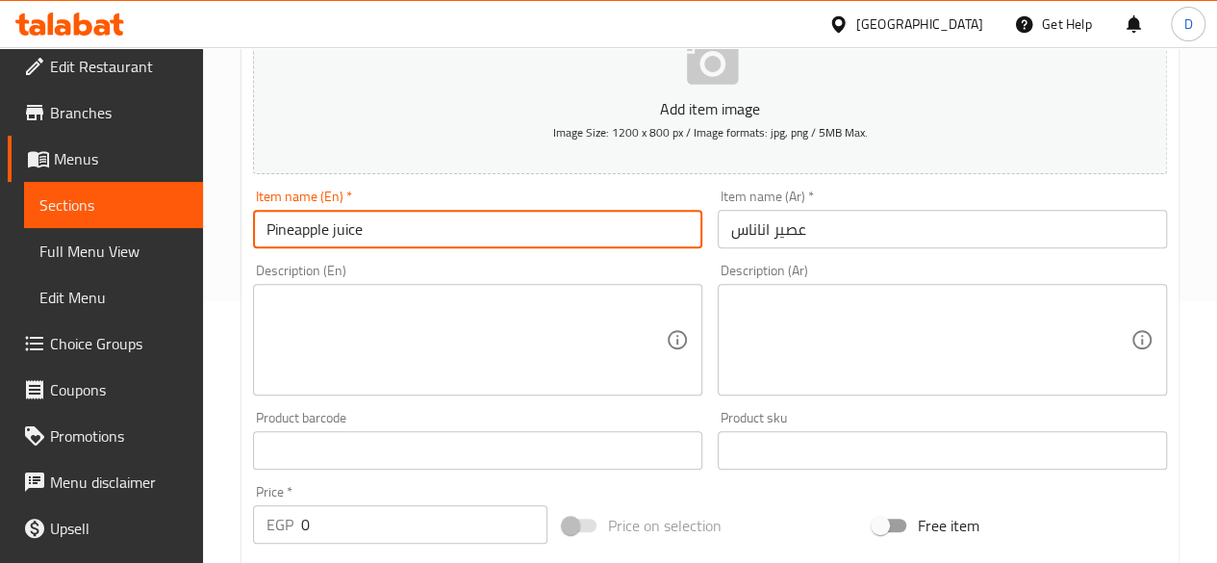
click at [340, 230] on input "Pineapple juice" at bounding box center [477, 229] width 449 height 38
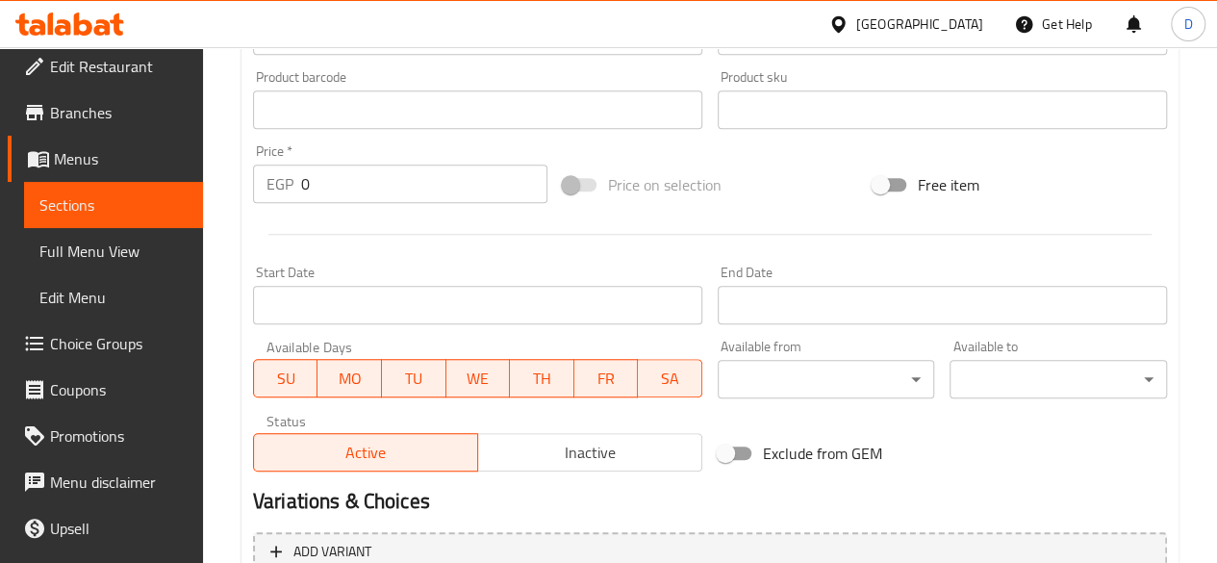
scroll to position [601, 0]
type input "Pineapple Juice"
click at [321, 191] on input "0" at bounding box center [424, 184] width 246 height 38
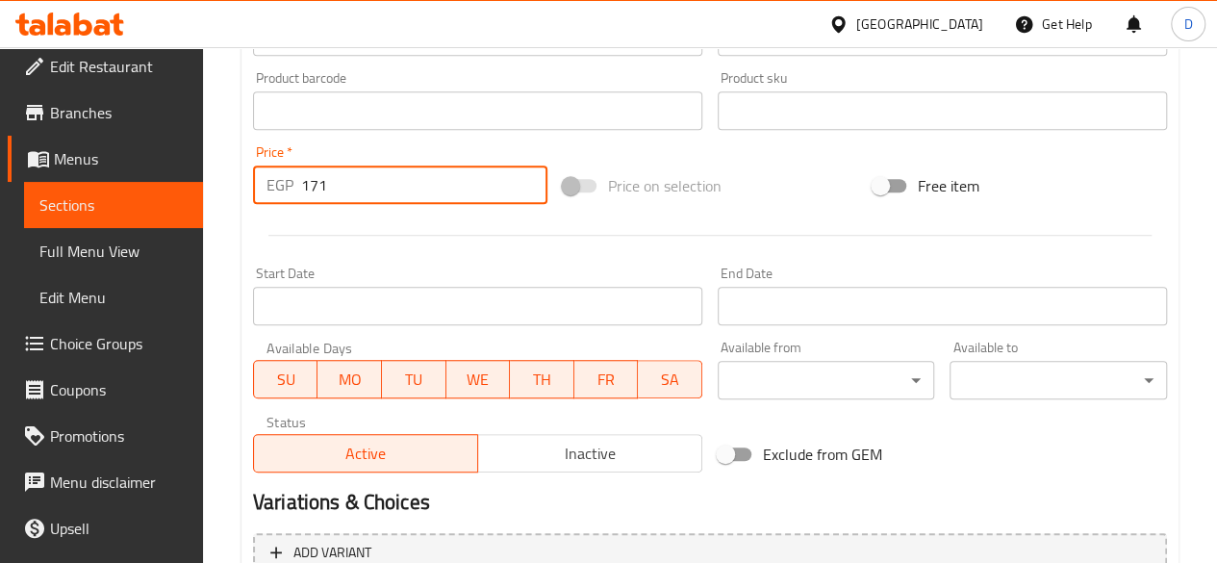
scroll to position [795, 0]
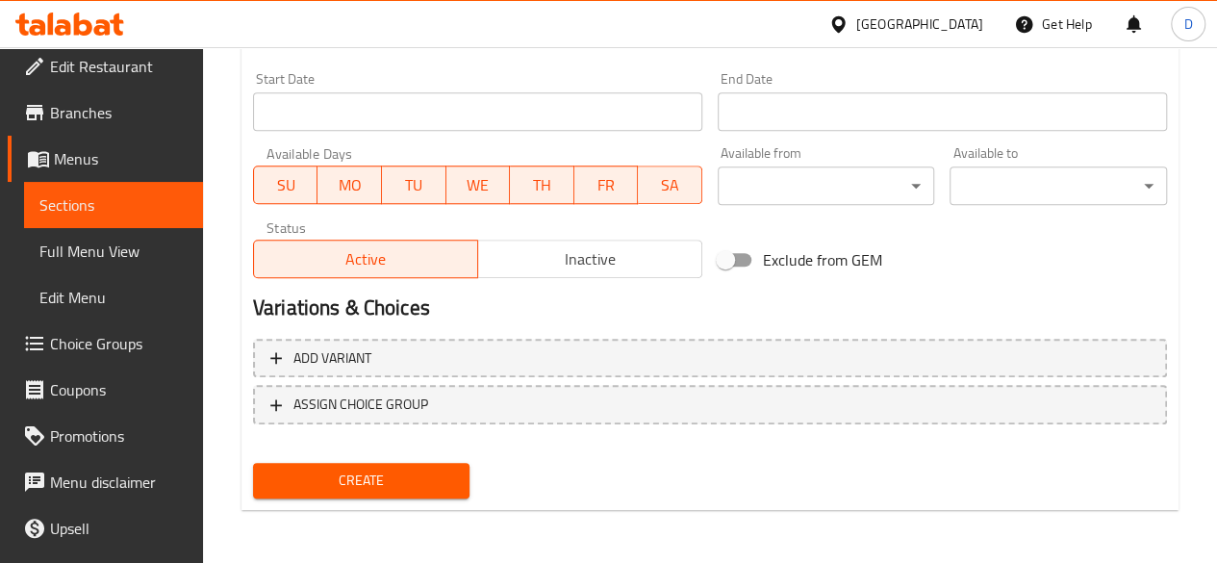
type input "171"
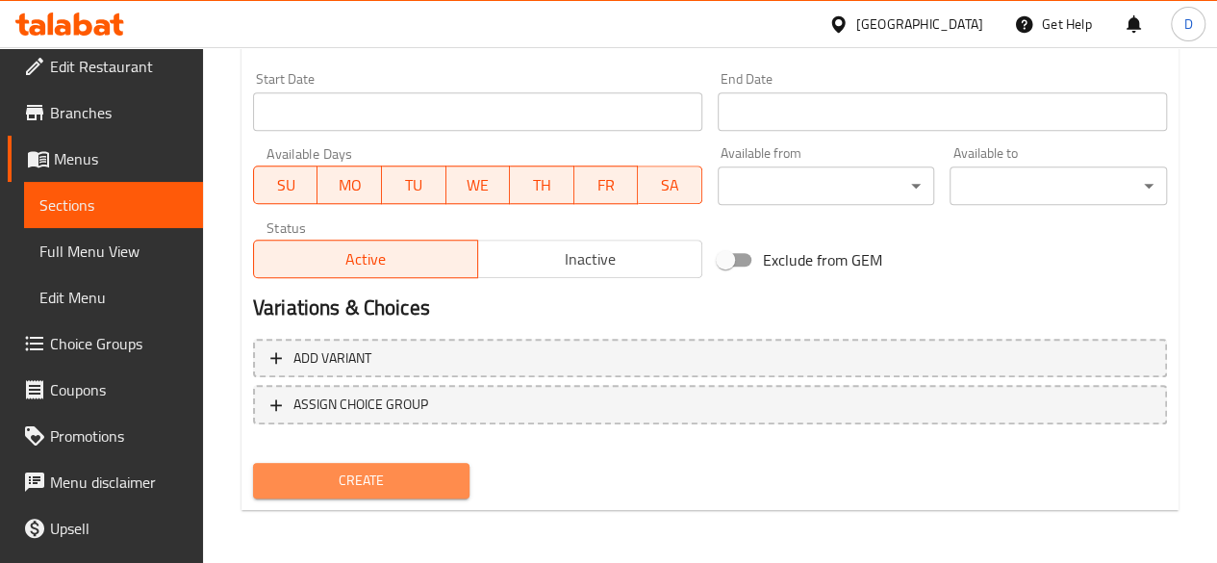
click at [454, 487] on button "Create" at bounding box center [361, 481] width 217 height 36
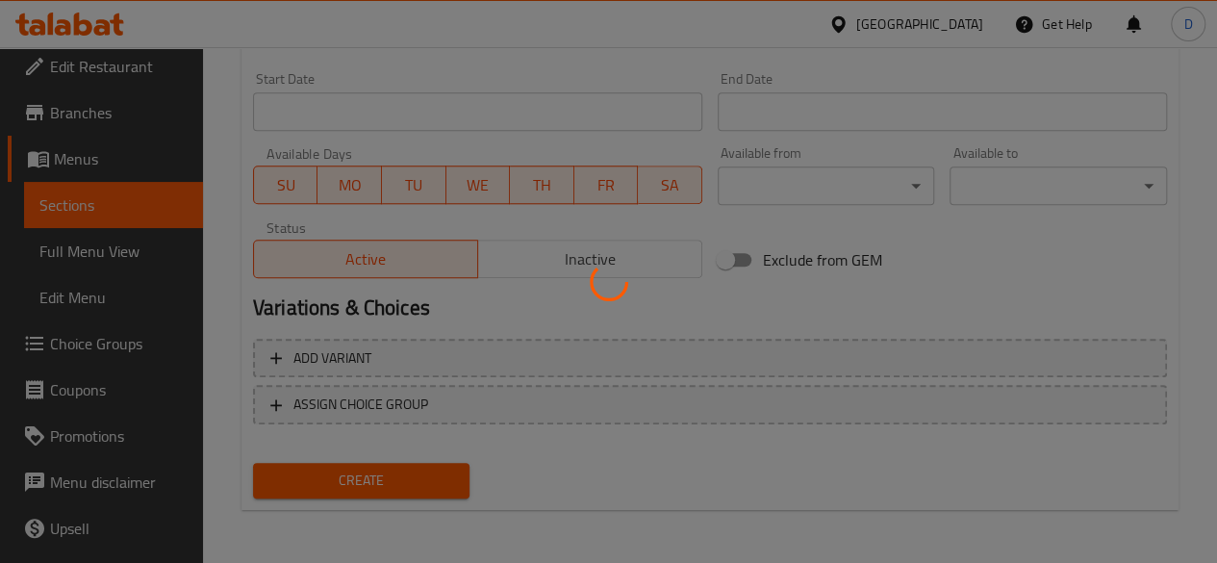
type input "0"
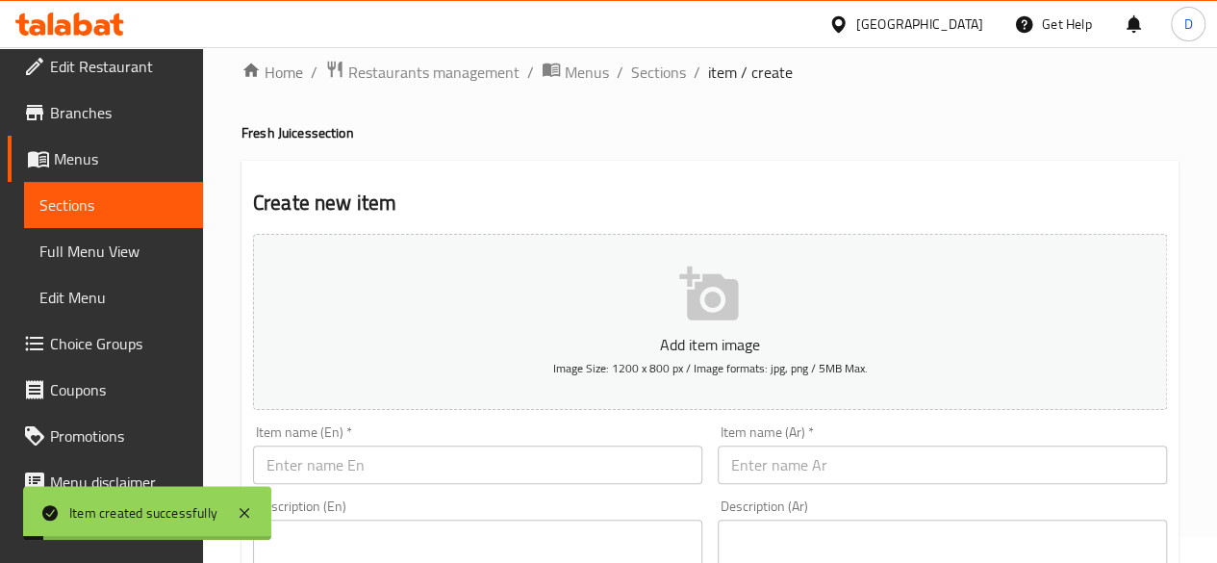
scroll to position [0, 0]
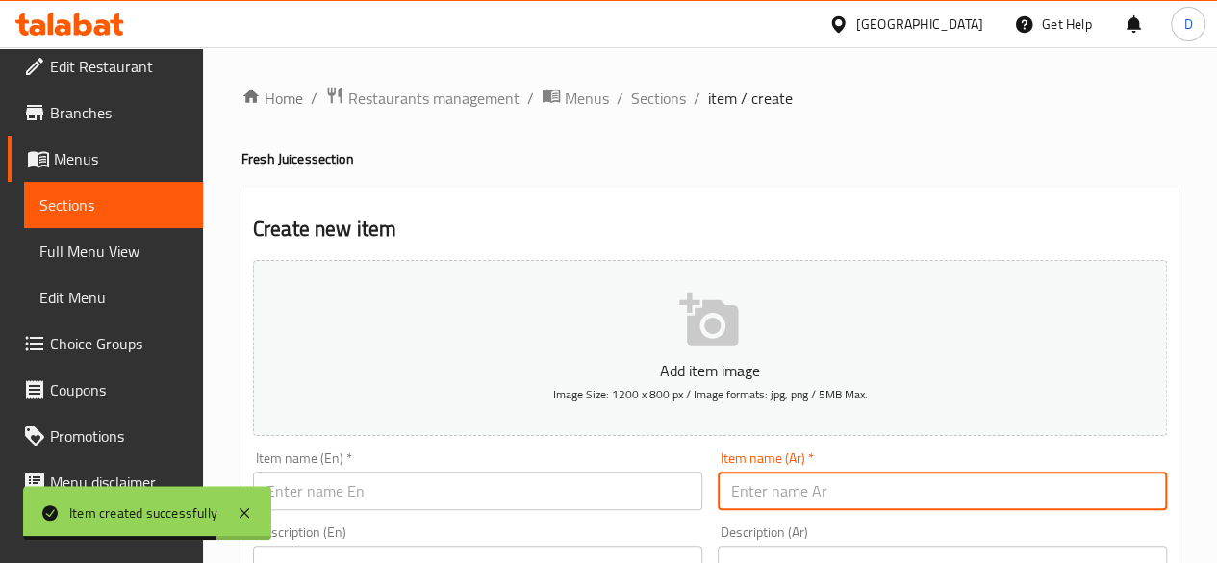
click at [852, 508] on input "text" at bounding box center [942, 490] width 449 height 38
paste input "عصير برتقال"
type input "عصير برتقال"
click at [479, 503] on input "text" at bounding box center [477, 490] width 449 height 38
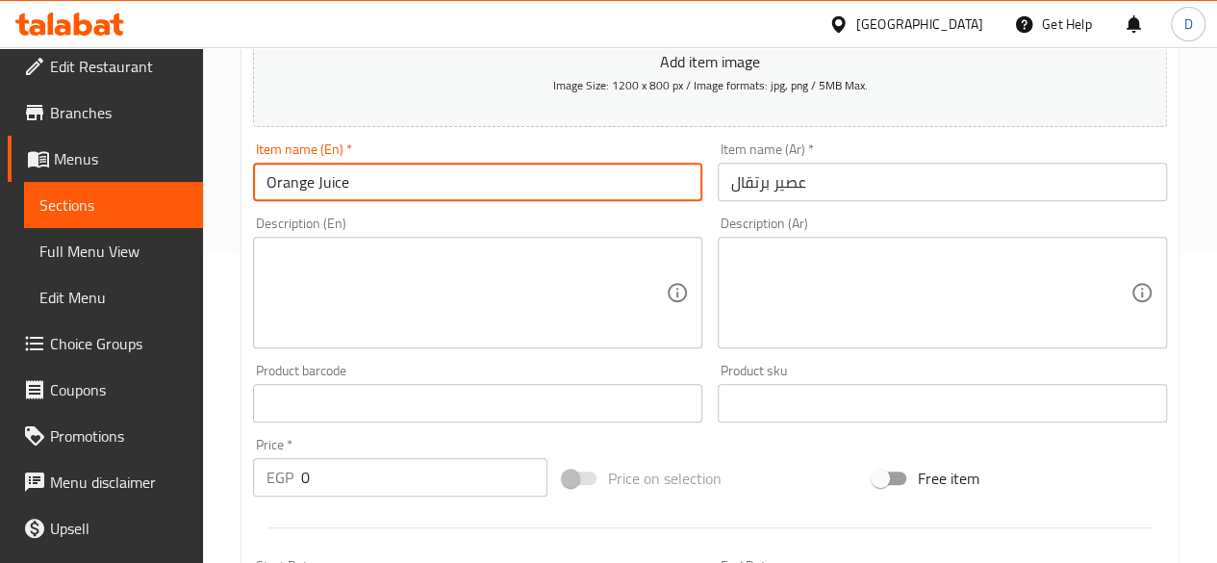
scroll to position [317, 0]
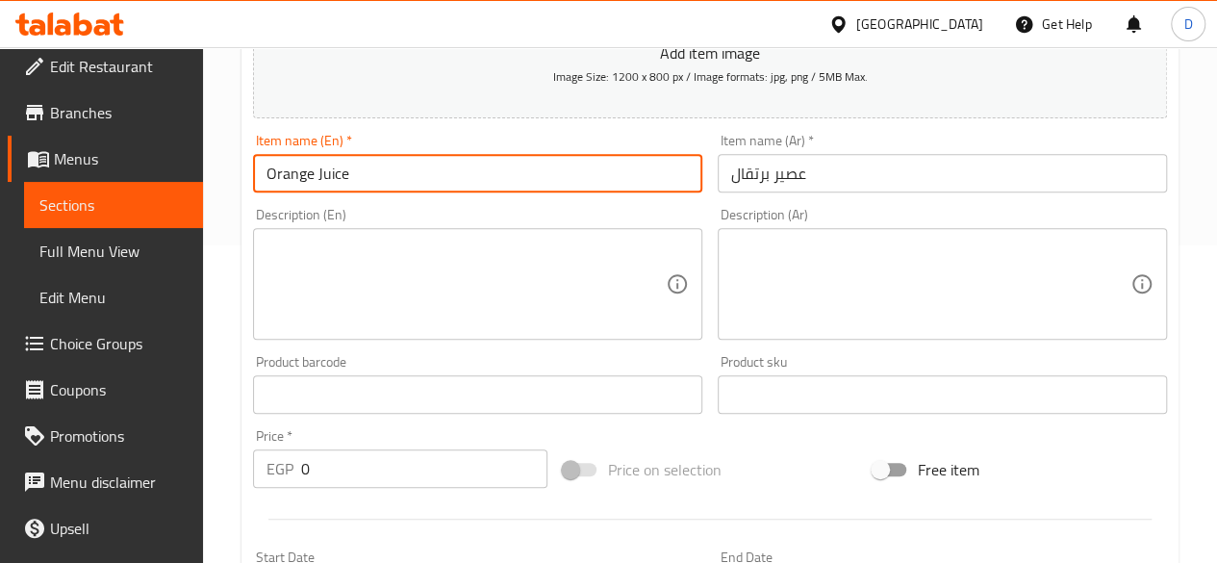
type input "Orange Juice"
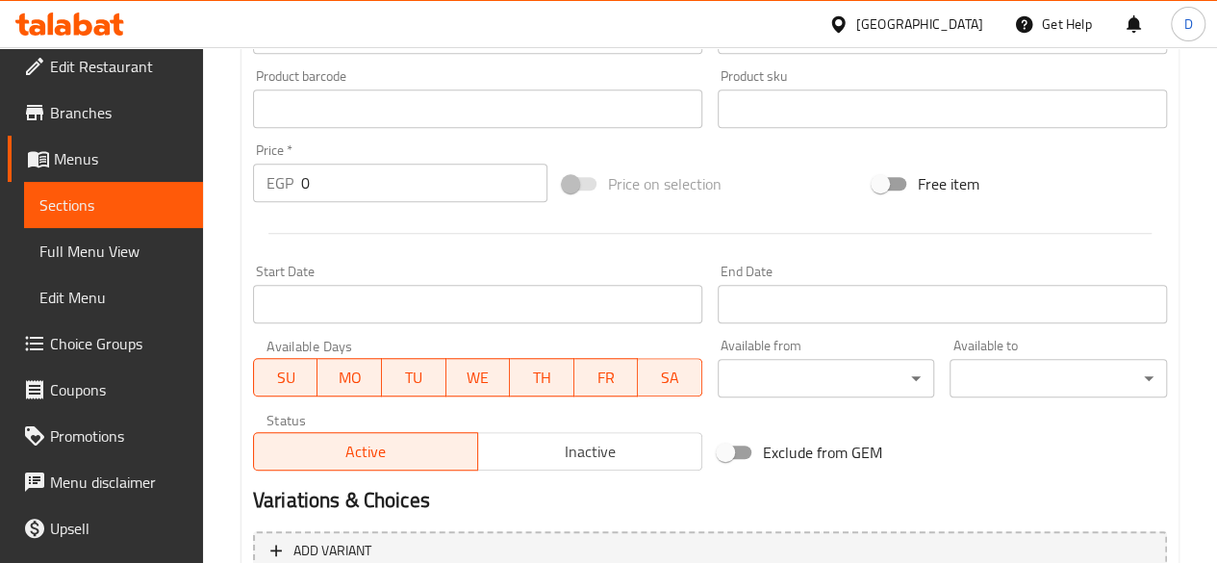
scroll to position [608, 0]
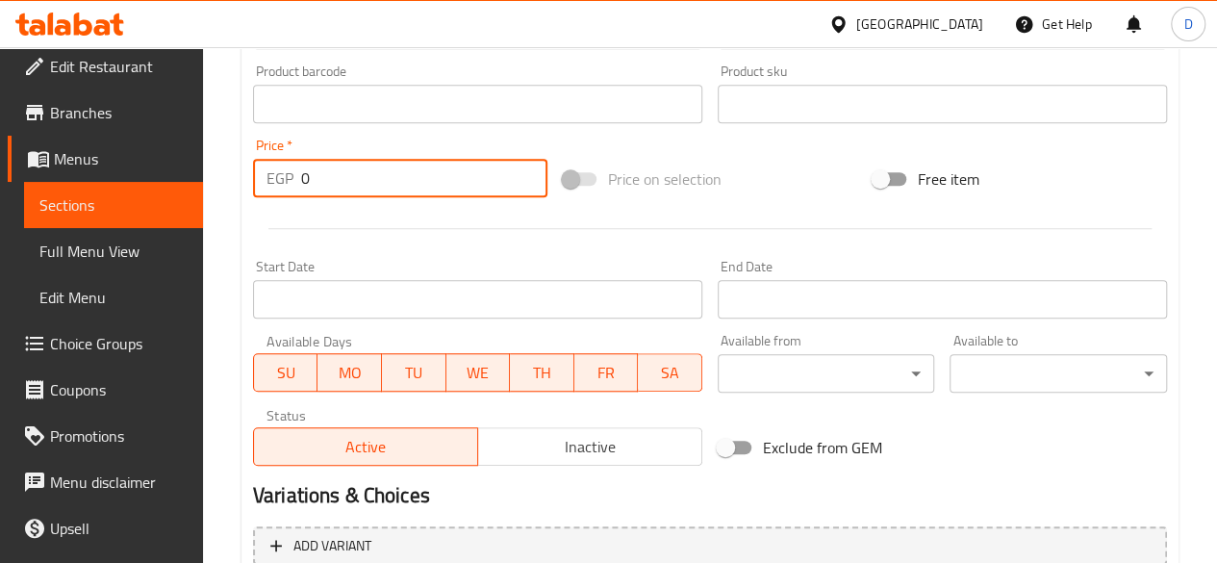
click at [361, 178] on input "0" at bounding box center [424, 178] width 246 height 38
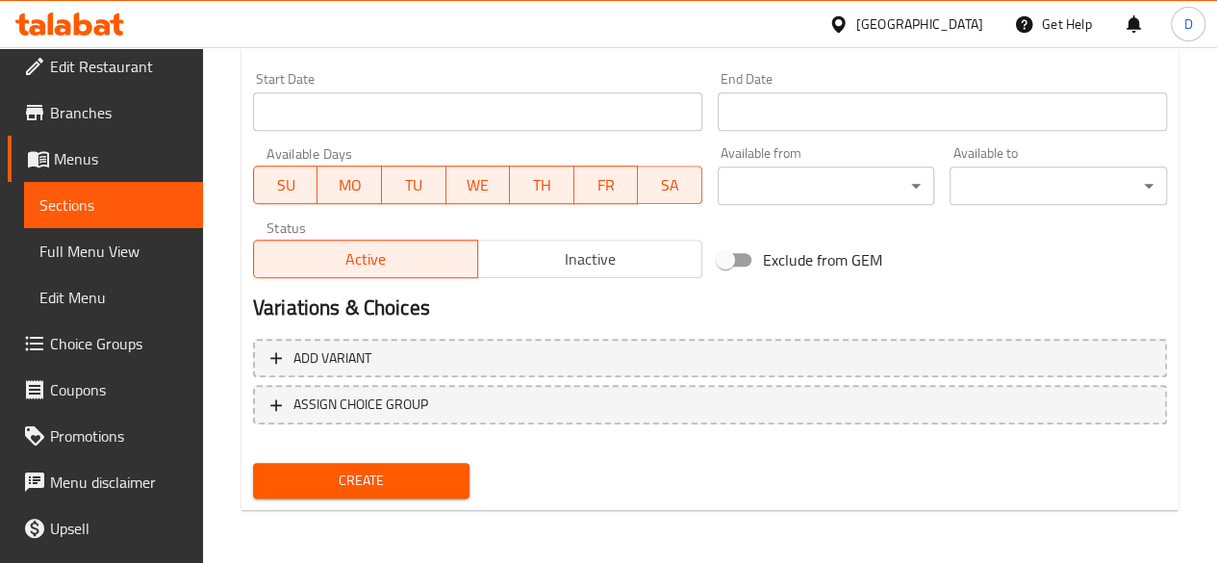
type input "114"
click at [425, 452] on div "Add variant ASSIGN CHOICE GROUP" at bounding box center [709, 393] width 929 height 125
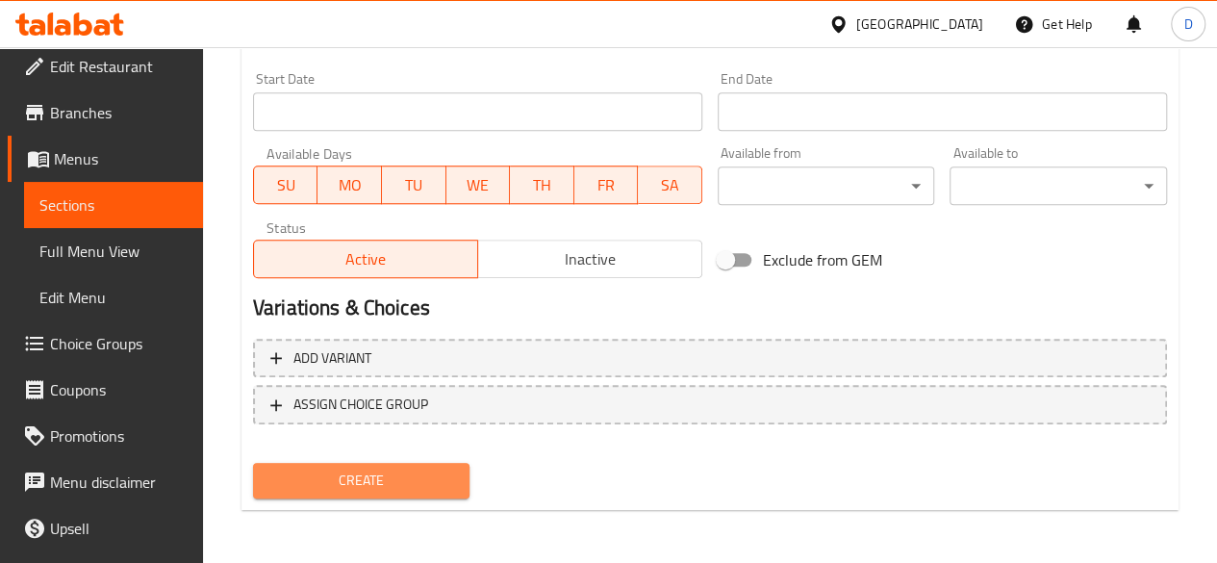
click at [437, 490] on span "Create" at bounding box center [361, 480] width 187 height 24
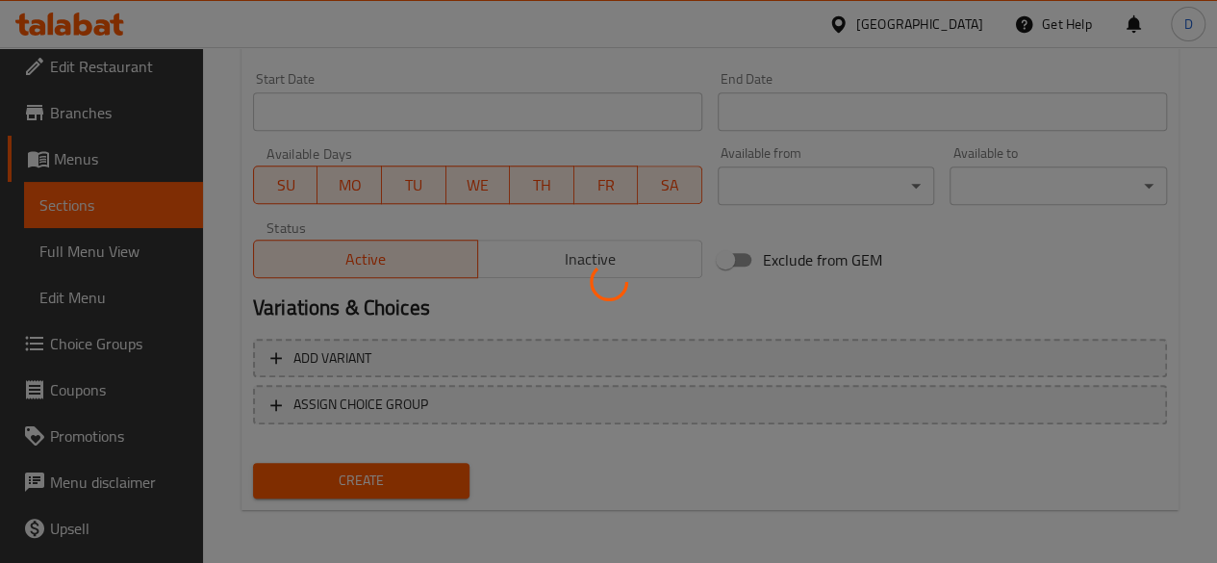
type input "0"
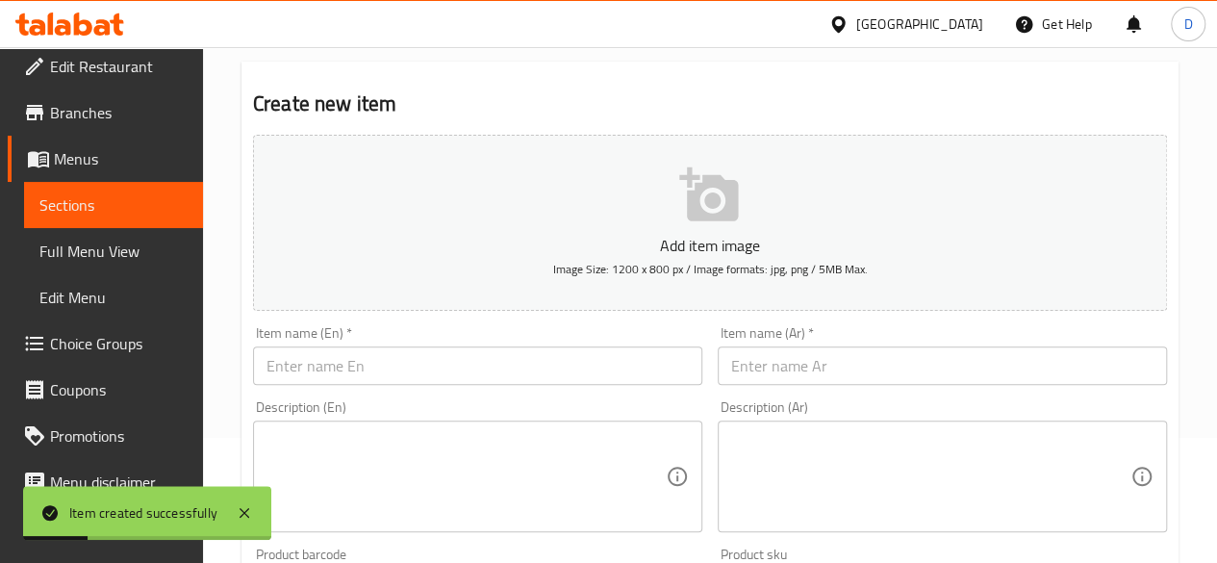
scroll to position [111, 0]
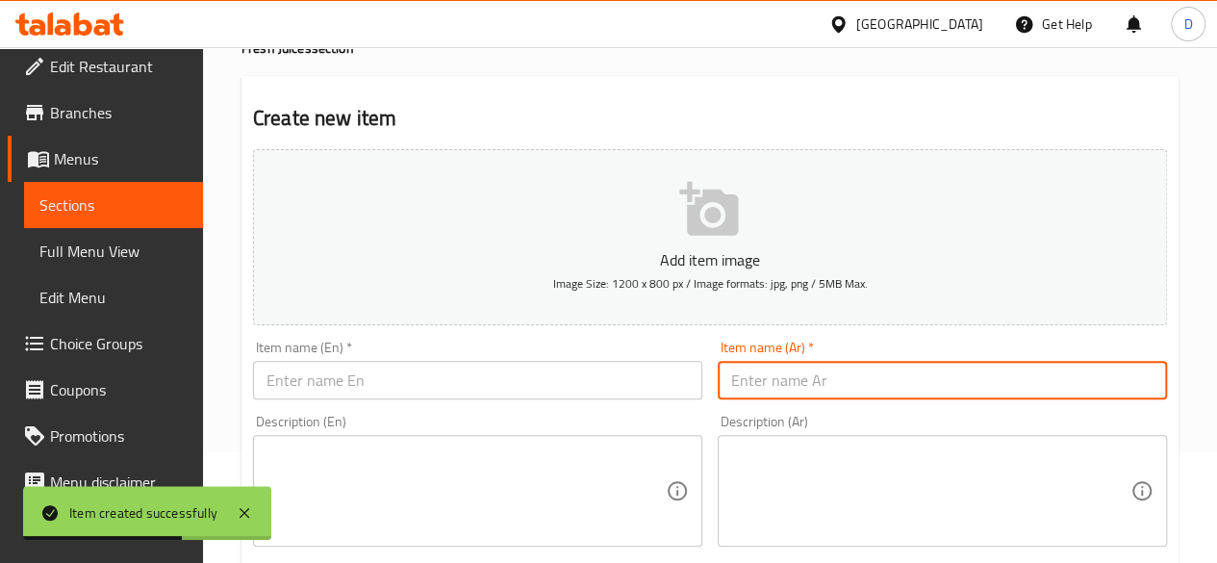
click at [788, 379] on input "text" at bounding box center [942, 380] width 449 height 38
paste input "عصير فراوله"
type input "عصير فراوله"
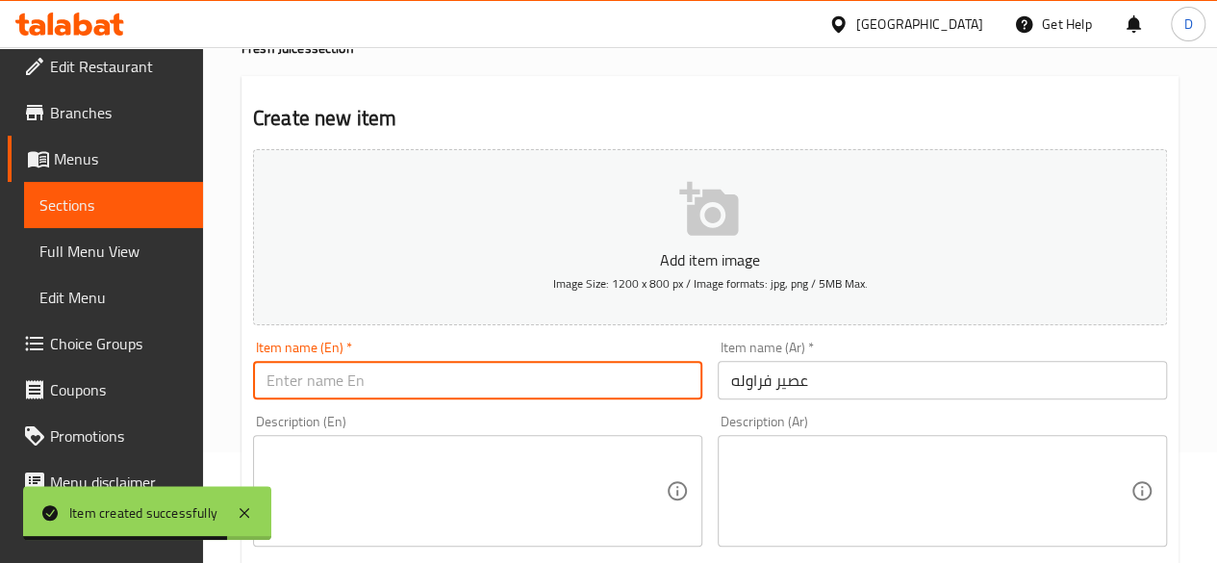
click at [596, 393] on input "text" at bounding box center [477, 380] width 449 height 38
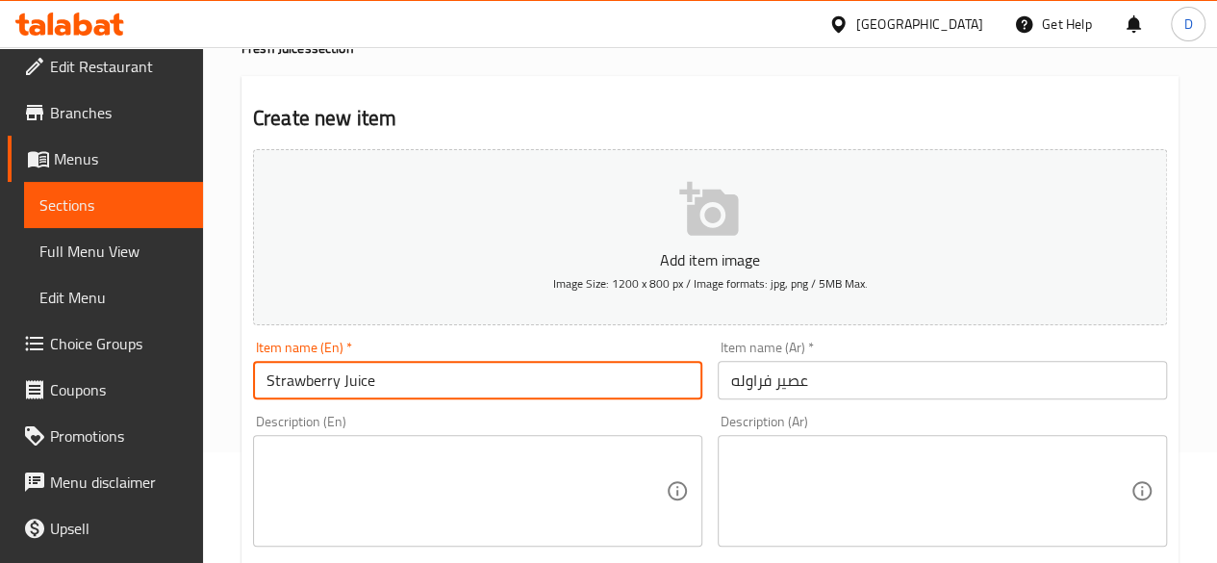
type input "Strawberry Juice"
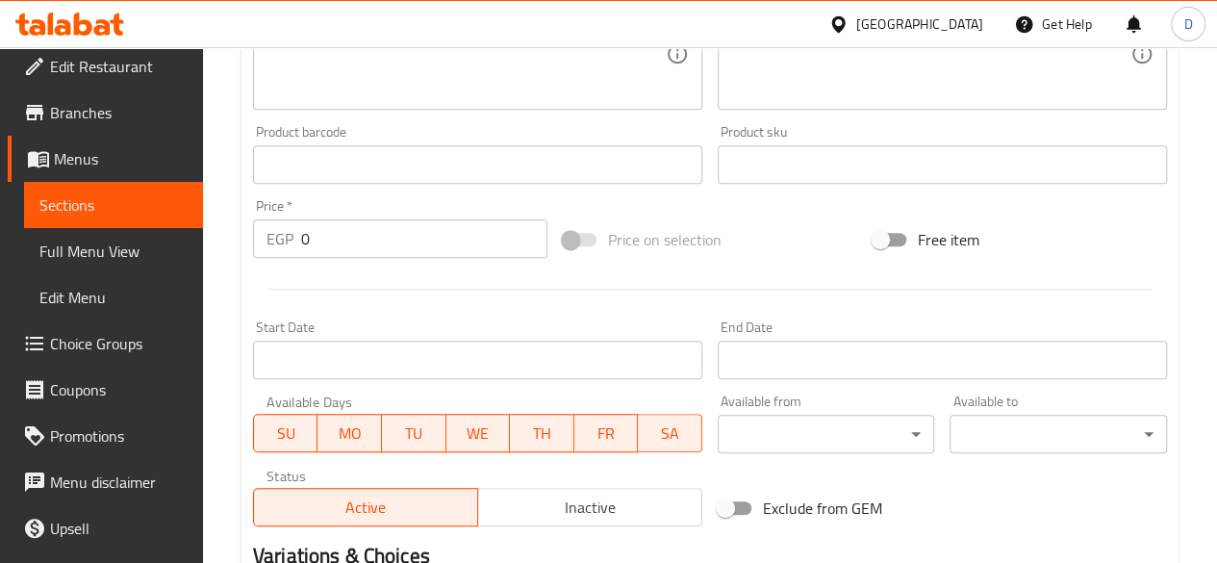
scroll to position [548, 0]
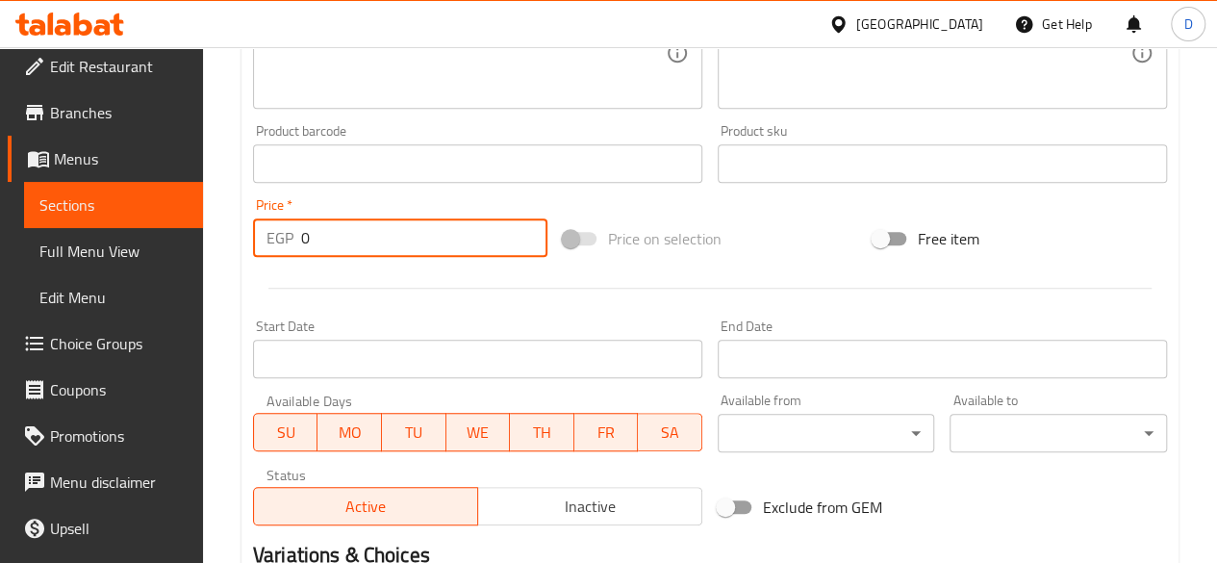
click at [361, 232] on input "0" at bounding box center [424, 237] width 246 height 38
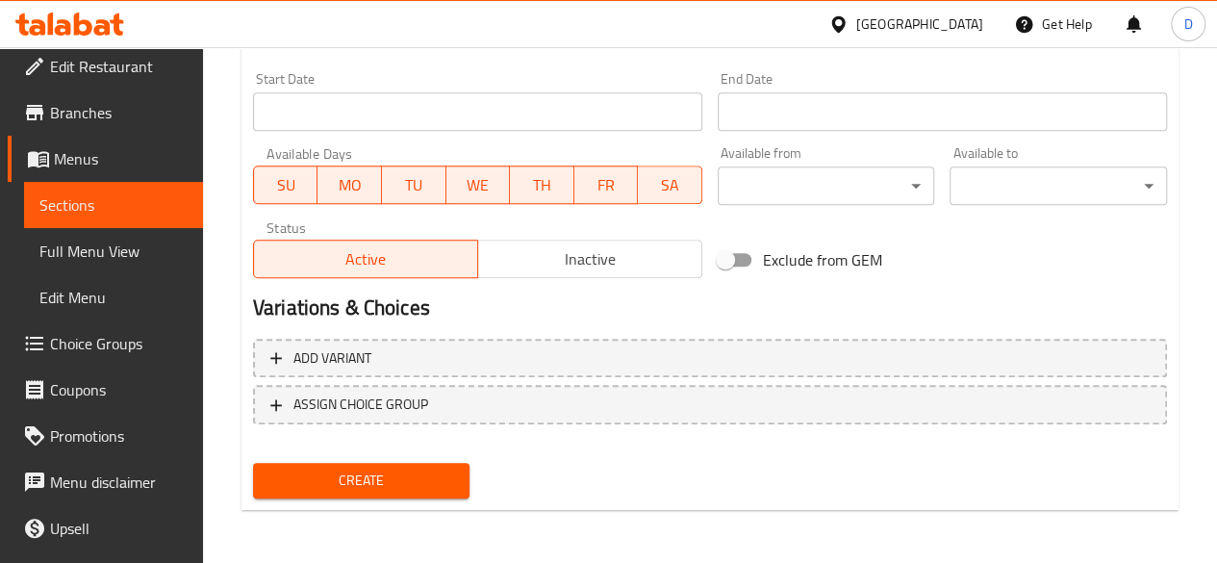
type input "136.8"
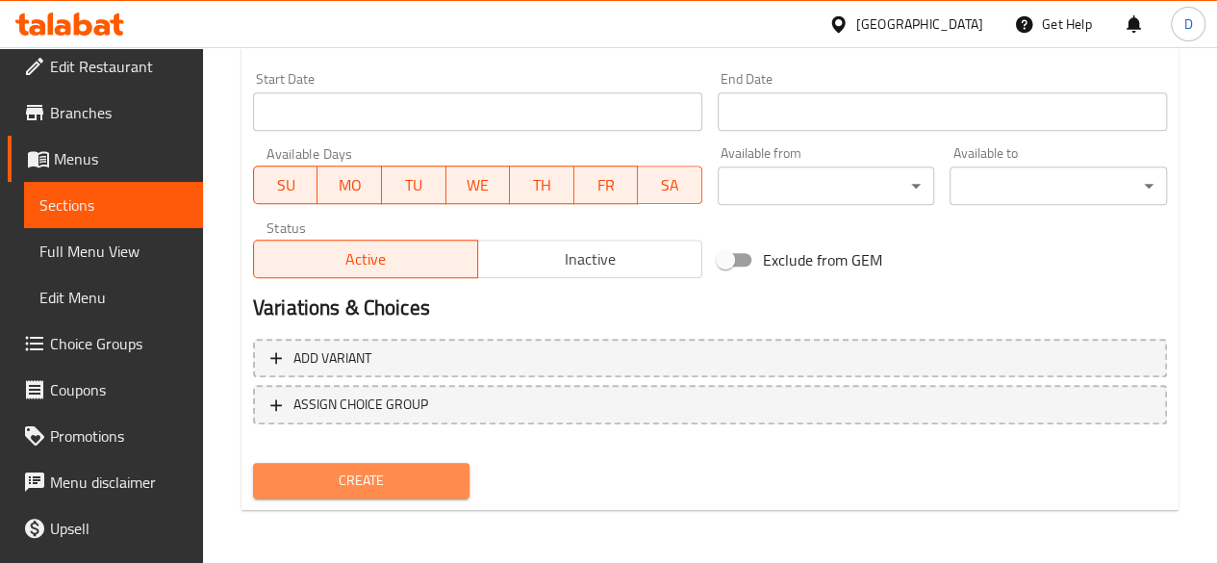
click at [391, 481] on span "Create" at bounding box center [361, 480] width 187 height 24
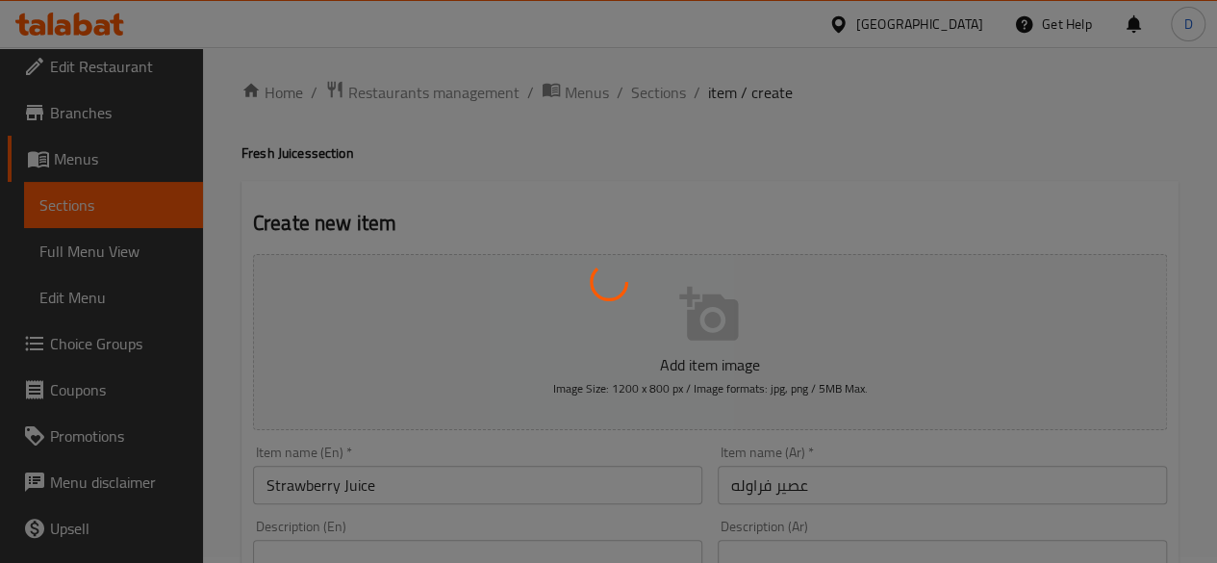
scroll to position [0, 0]
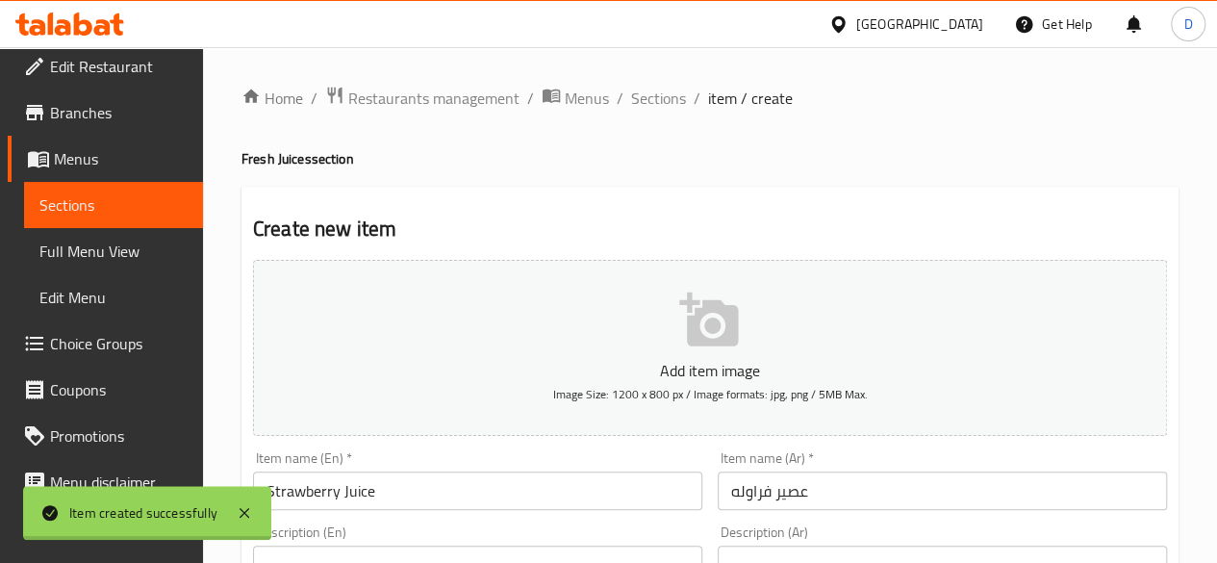
type input "0"
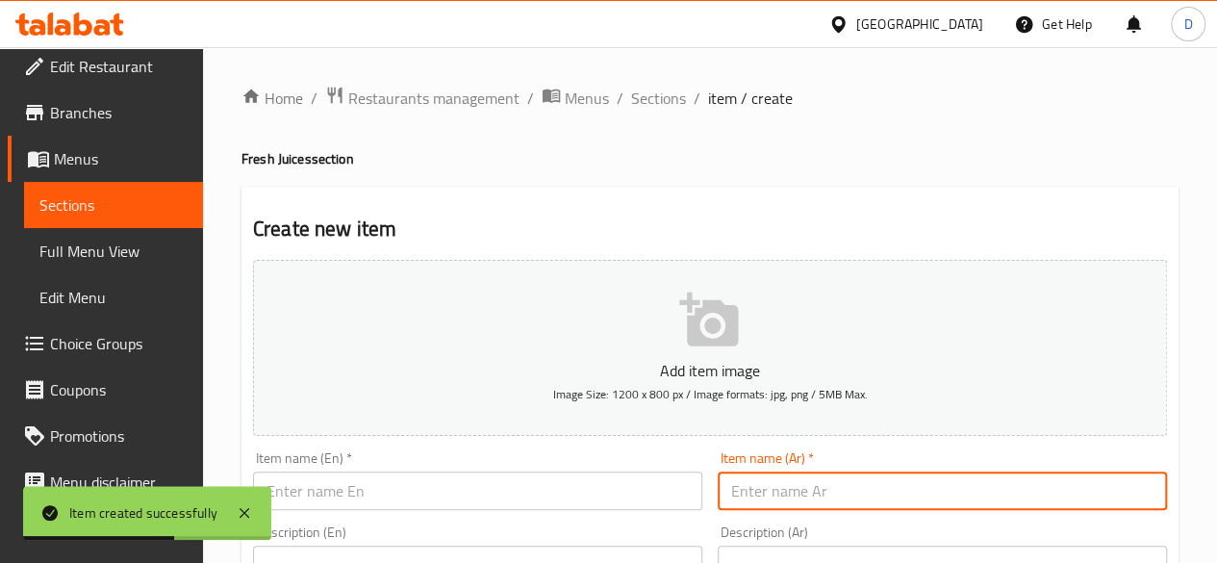
click at [758, 493] on input "text" at bounding box center [942, 490] width 449 height 38
paste input "عصير كيوي مانجو"
type input "عصير كيوي مانجو"
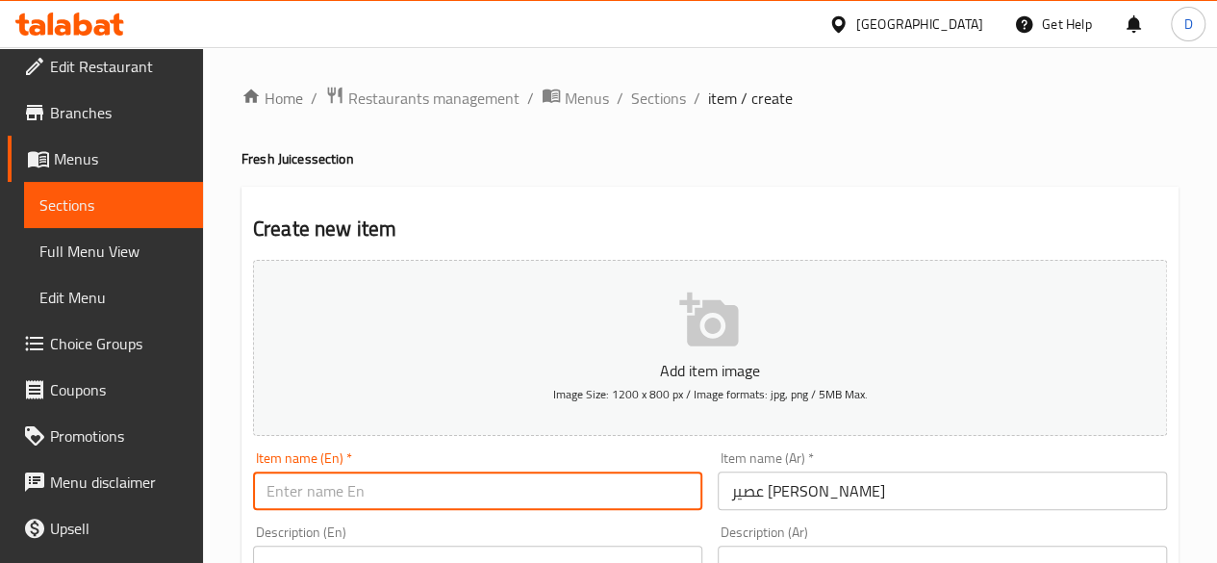
click at [534, 500] on input "text" at bounding box center [477, 490] width 449 height 38
paste input "Kiwi mango juice"
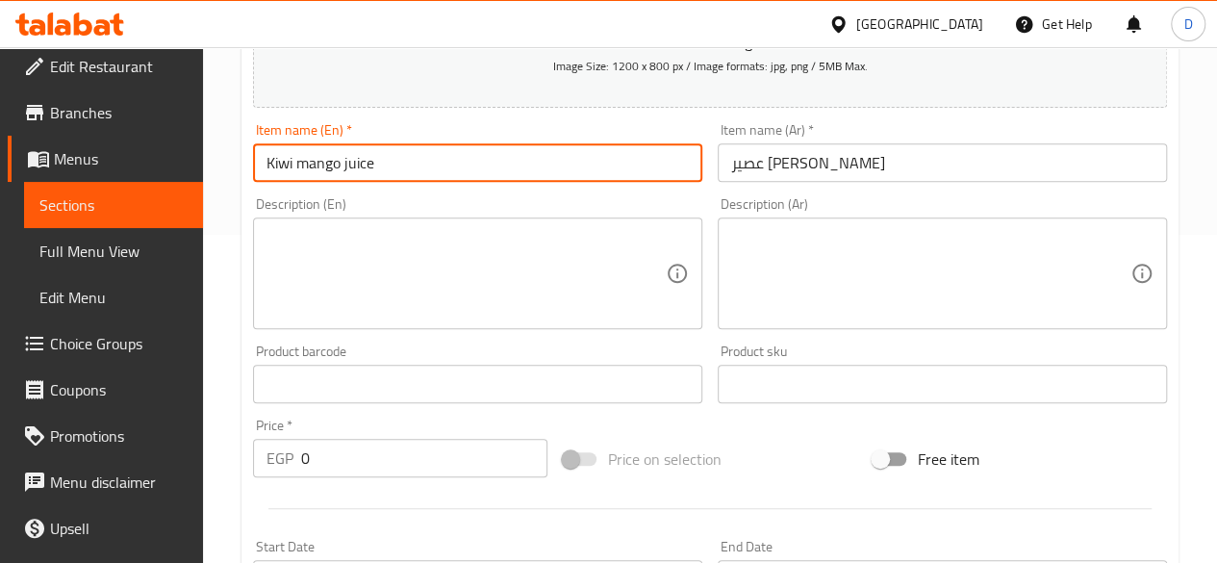
type input "Kiwi mango juice"
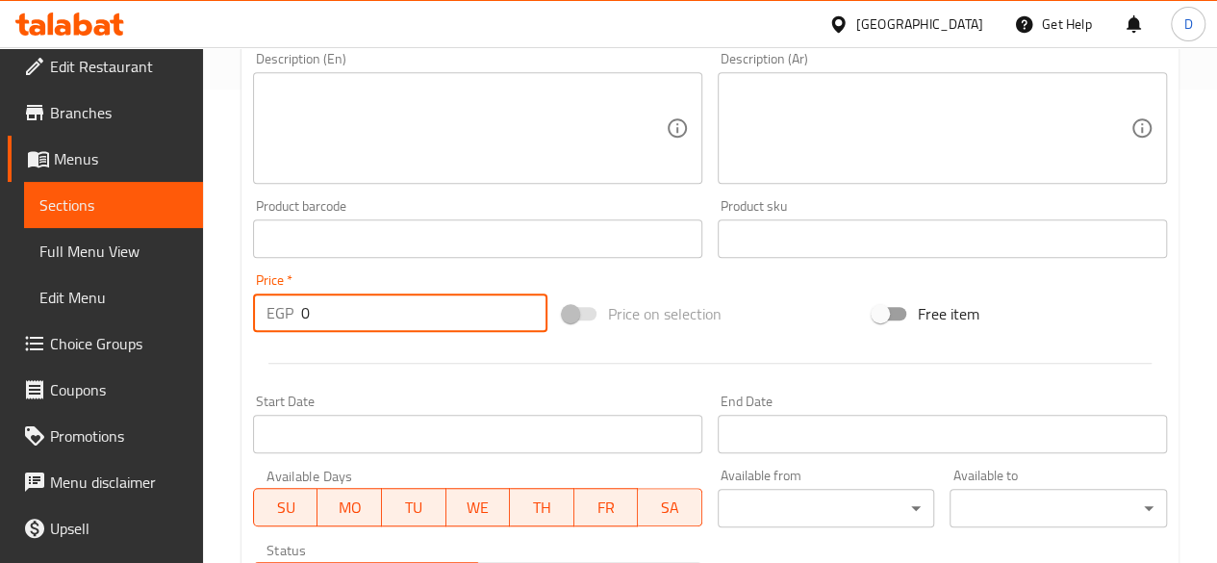
click at [356, 313] on input "0" at bounding box center [424, 312] width 246 height 38
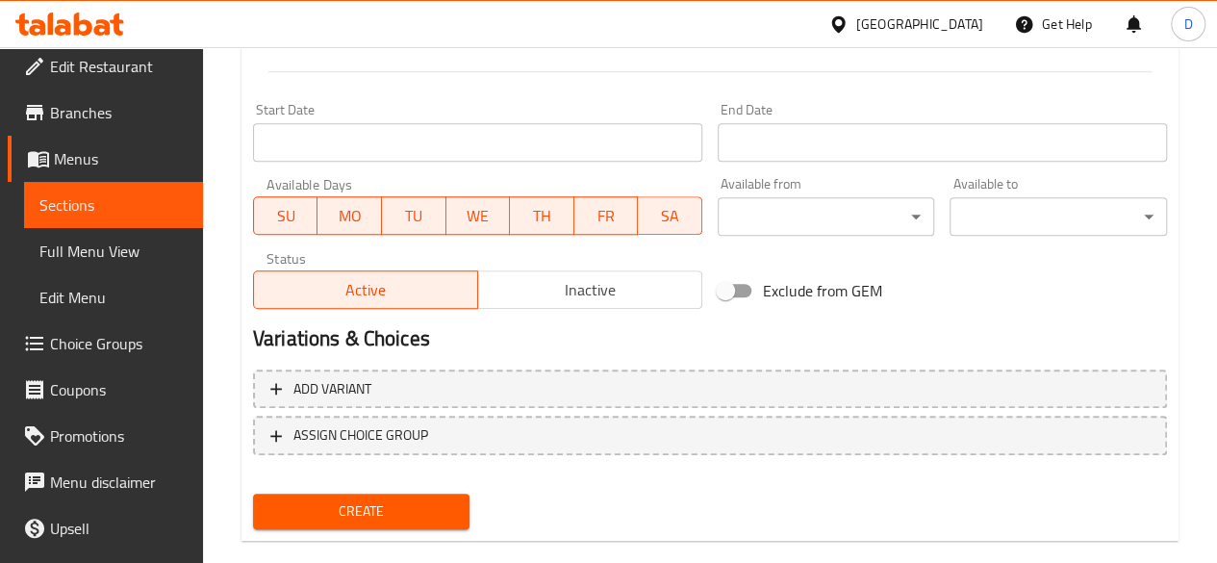
scroll to position [776, 0]
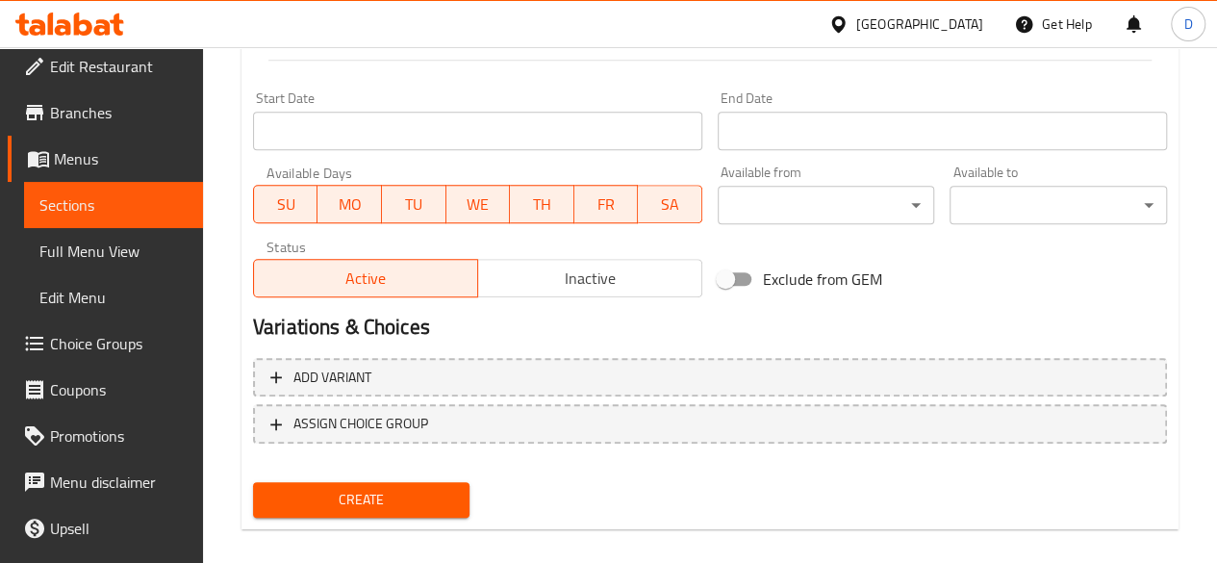
type input "285"
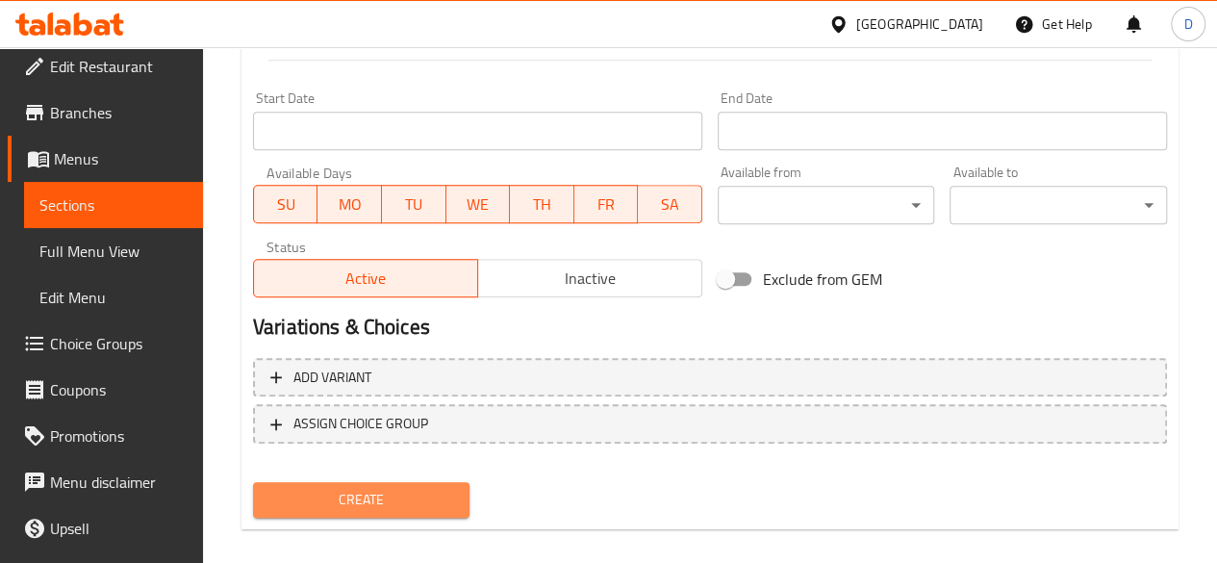
click at [335, 495] on span "Create" at bounding box center [361, 500] width 187 height 24
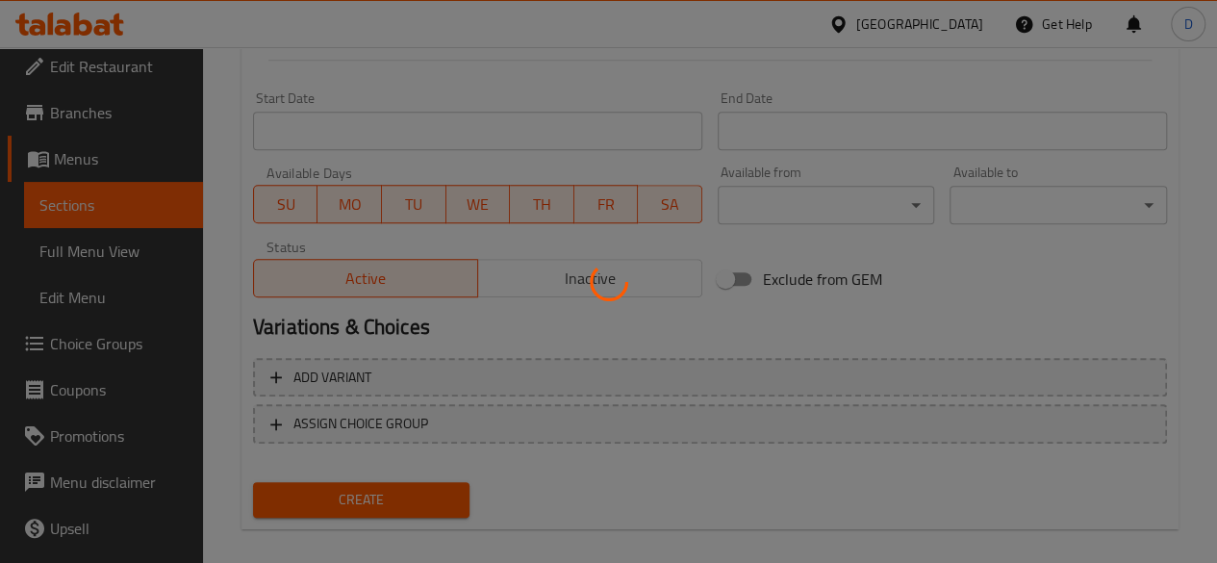
type input "0"
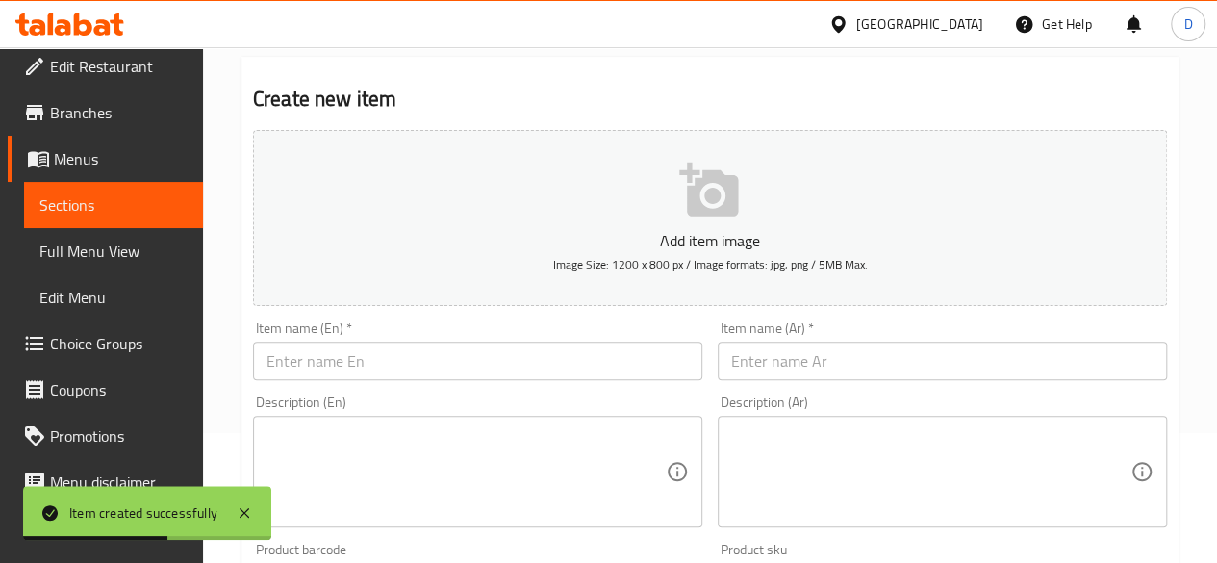
scroll to position [128, 0]
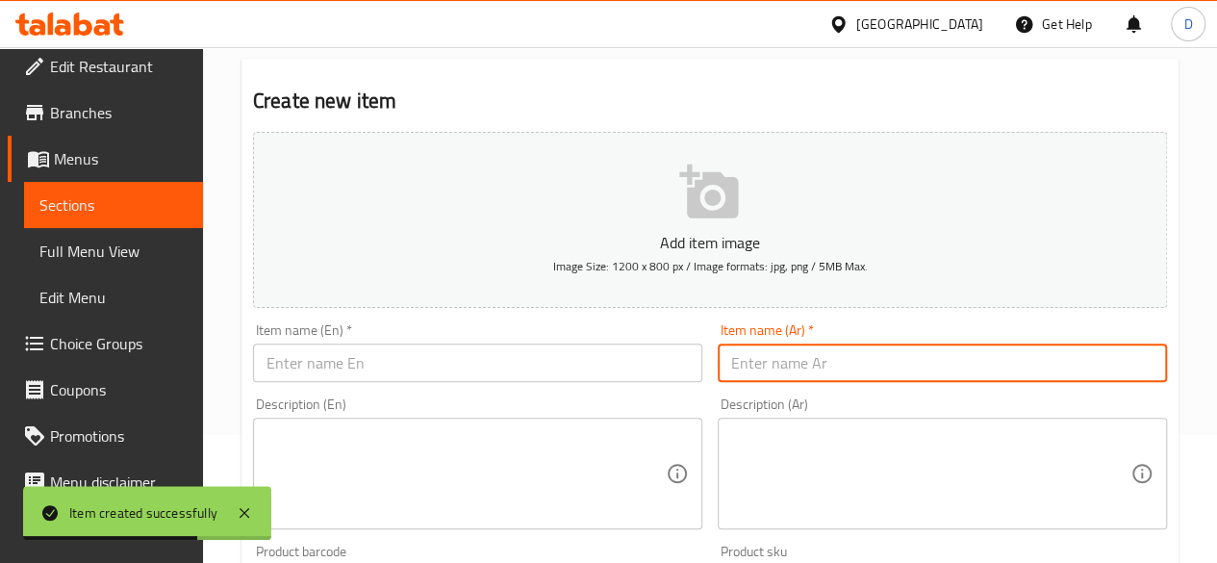
click at [834, 377] on input "text" at bounding box center [942, 362] width 449 height 38
paste input "عصير جوافة بطيخ"
type input "عصير جوافة بطيخ"
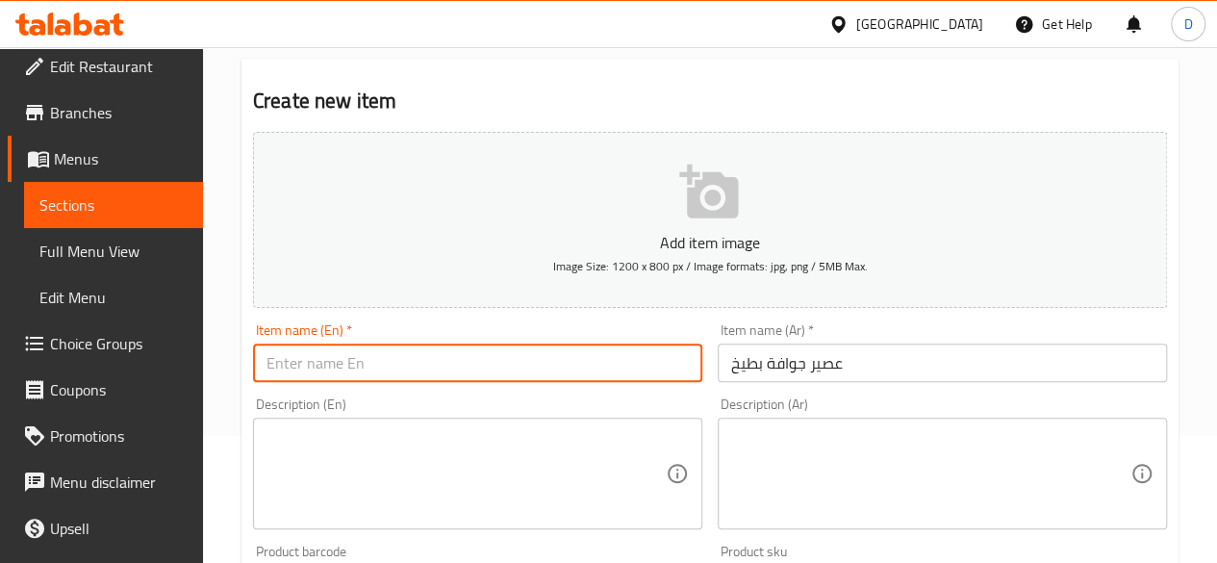
click at [308, 375] on input "text" at bounding box center [477, 362] width 449 height 38
paste input "Guava watermelon juice"
click at [400, 369] on input "Guava watermelon juice" at bounding box center [477, 362] width 449 height 38
click at [315, 368] on input "Guava watermelon Juice" at bounding box center [477, 362] width 449 height 38
type input "Guava Watermelon Juice"
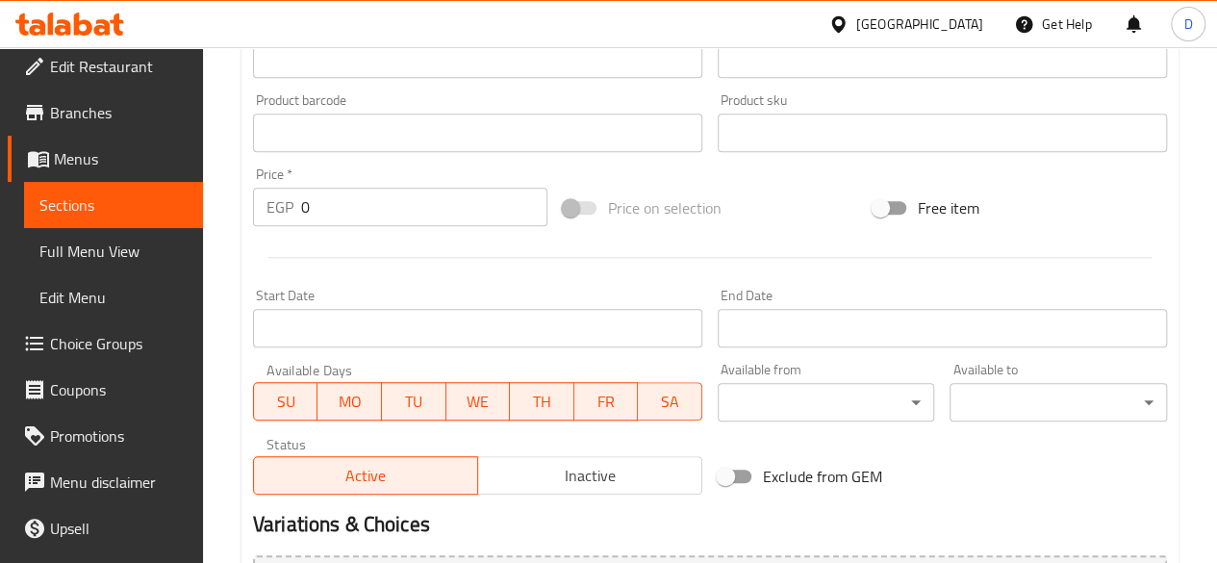
scroll to position [660, 0]
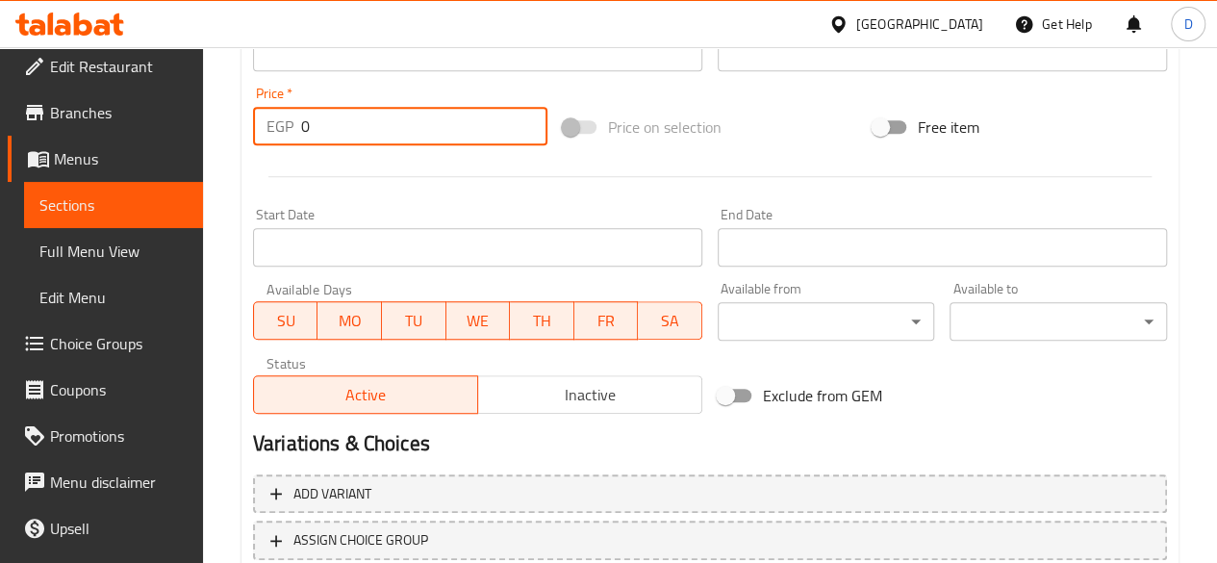
click at [356, 113] on input "0" at bounding box center [424, 126] width 246 height 38
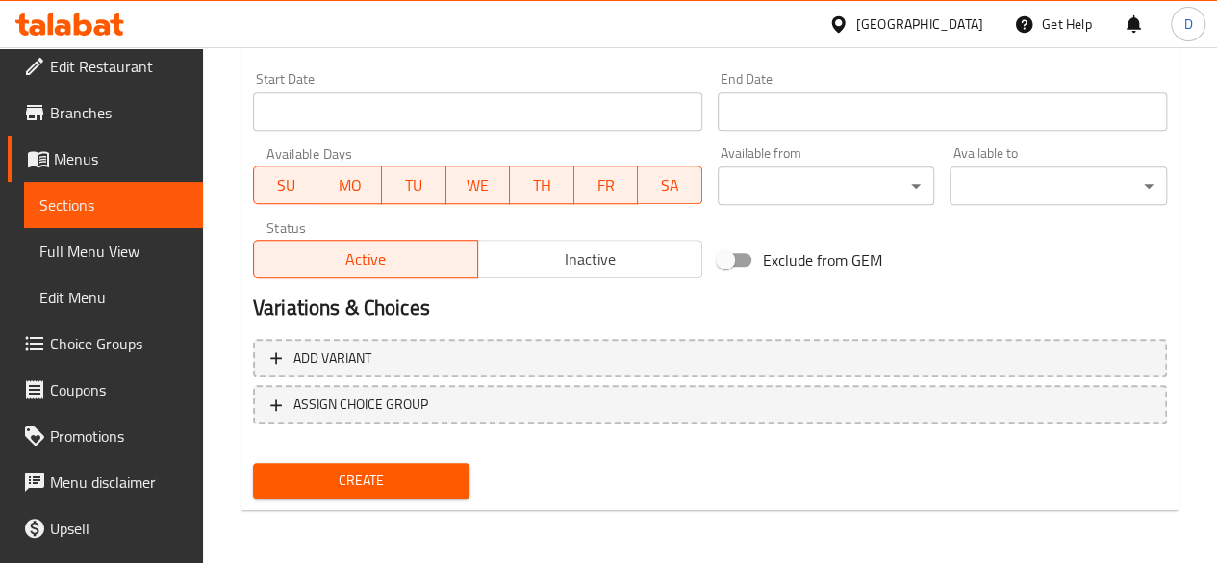
type input "128.4"
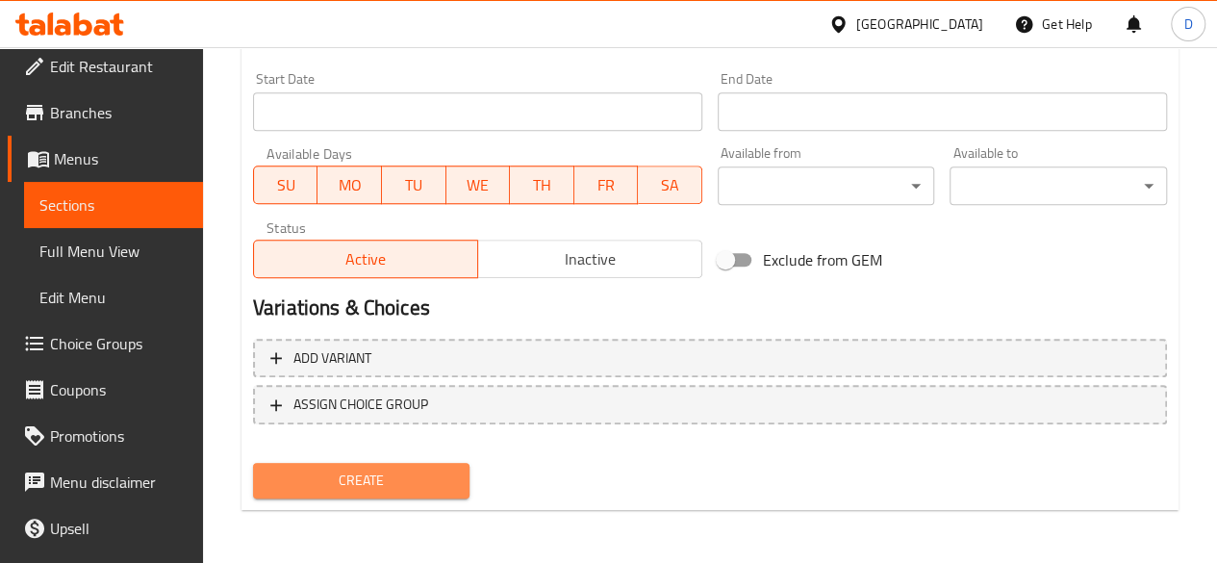
click at [336, 470] on span "Create" at bounding box center [361, 480] width 187 height 24
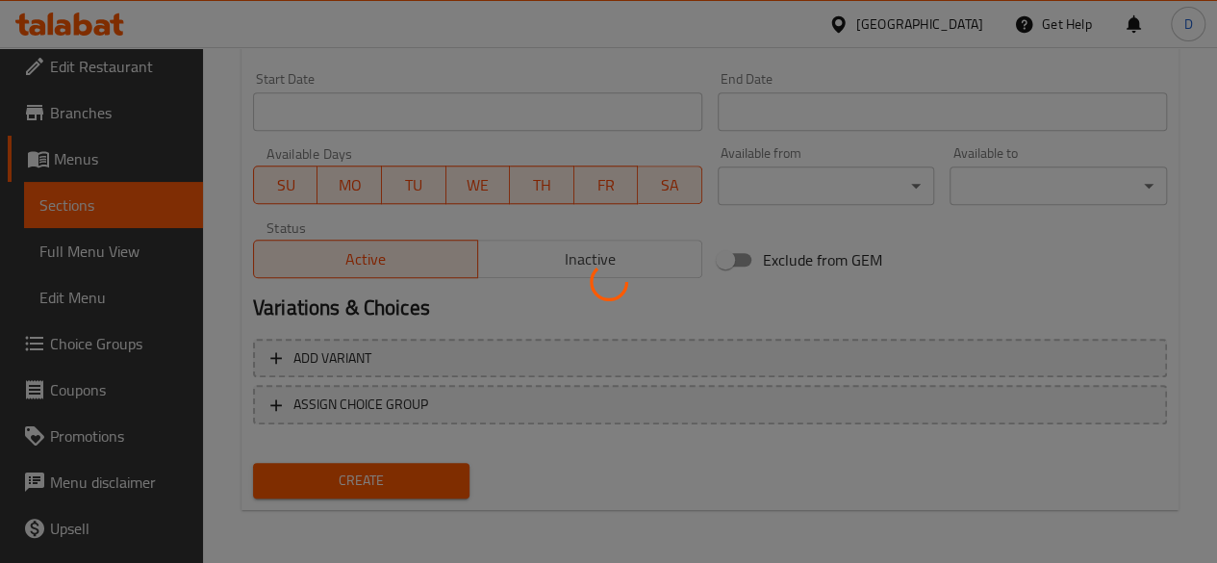
type input "0"
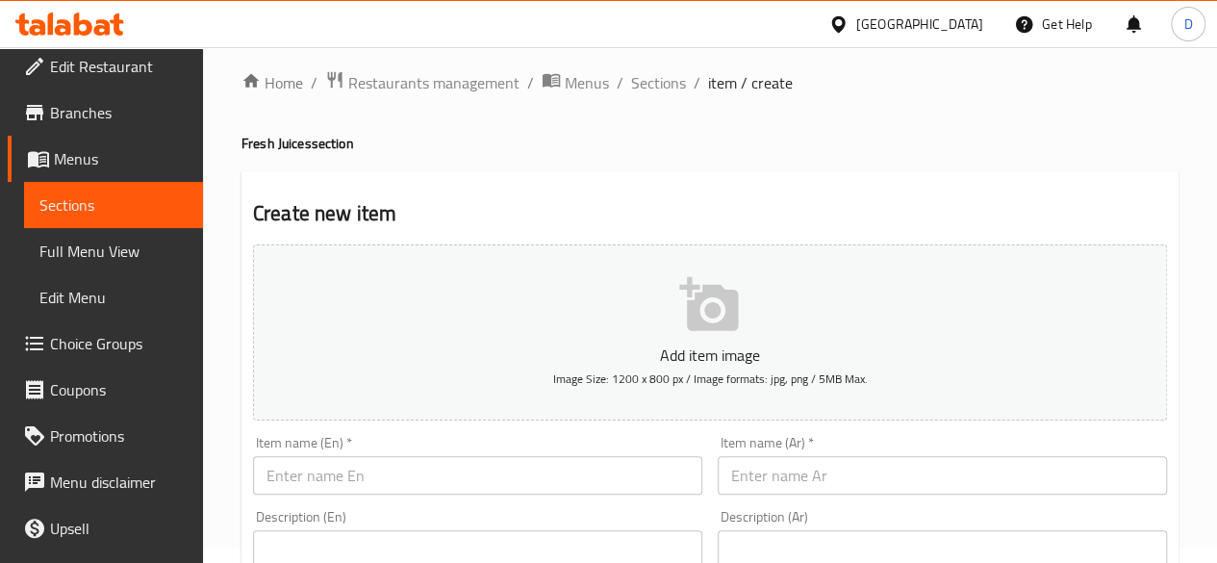
scroll to position [0, 0]
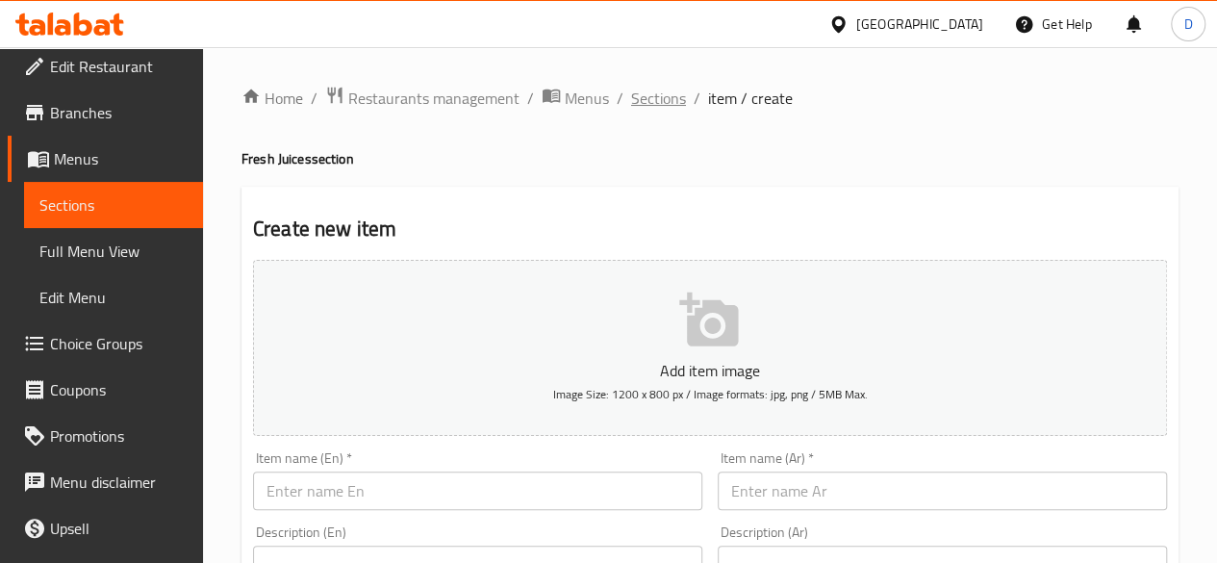
click at [658, 107] on span "Sections" at bounding box center [658, 98] width 55 height 23
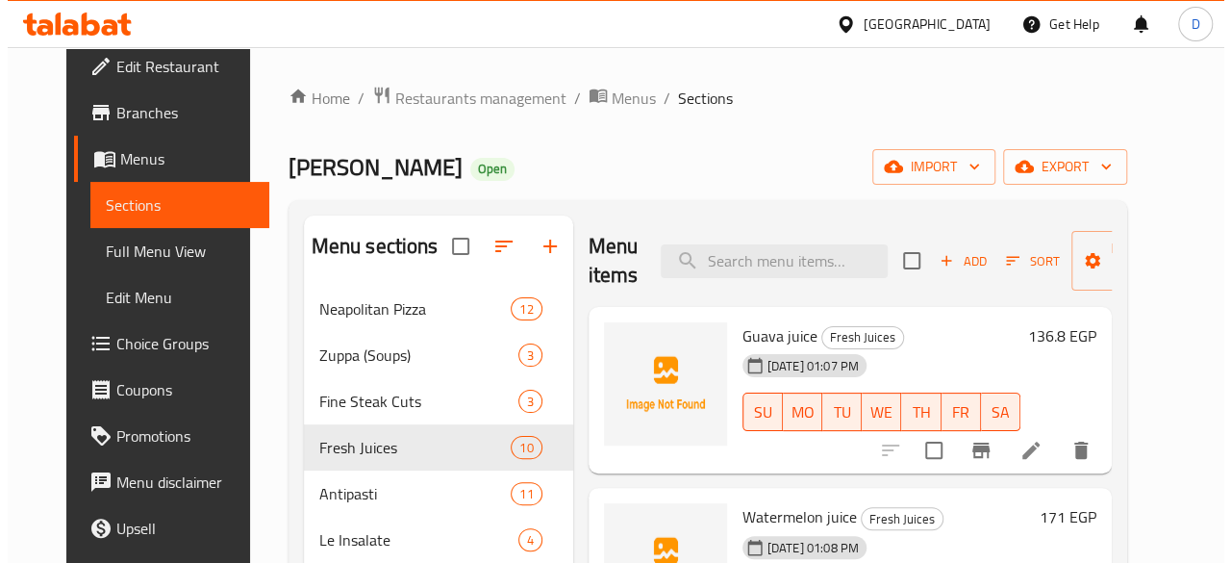
scroll to position [183, 0]
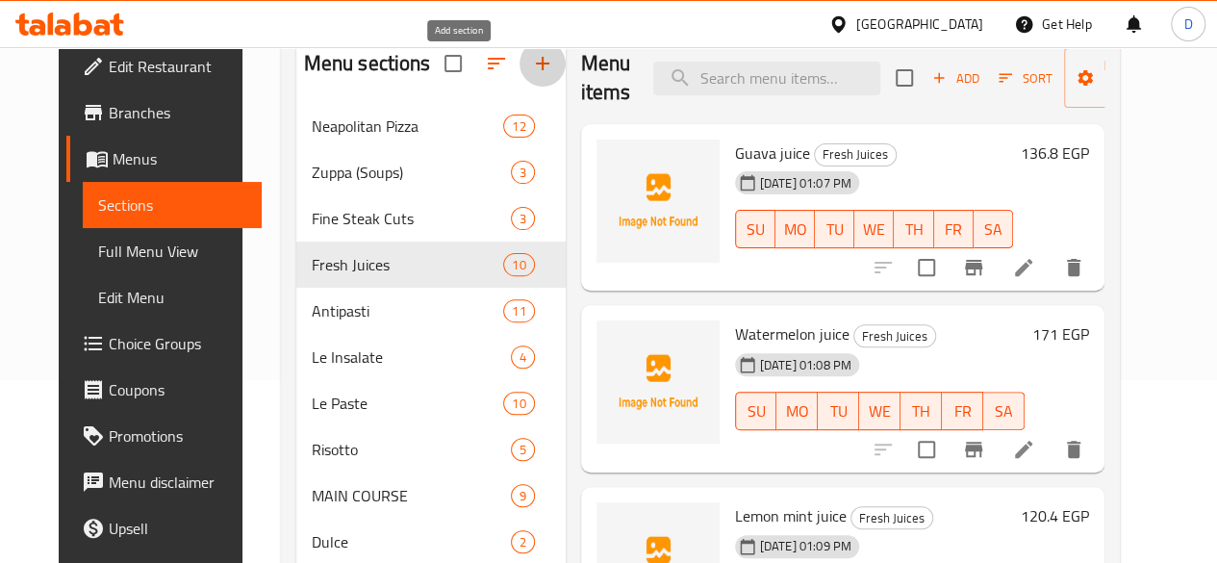
click at [531, 75] on icon "button" at bounding box center [542, 63] width 23 height 23
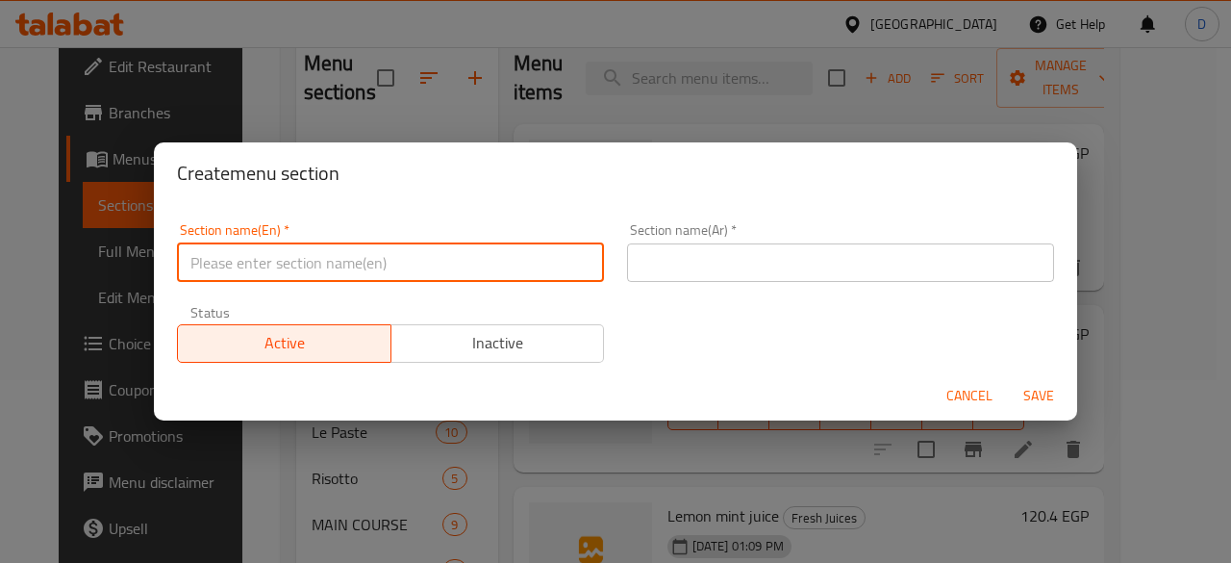
click at [326, 259] on input "text" at bounding box center [390, 262] width 427 height 38
type input "Breakfast"
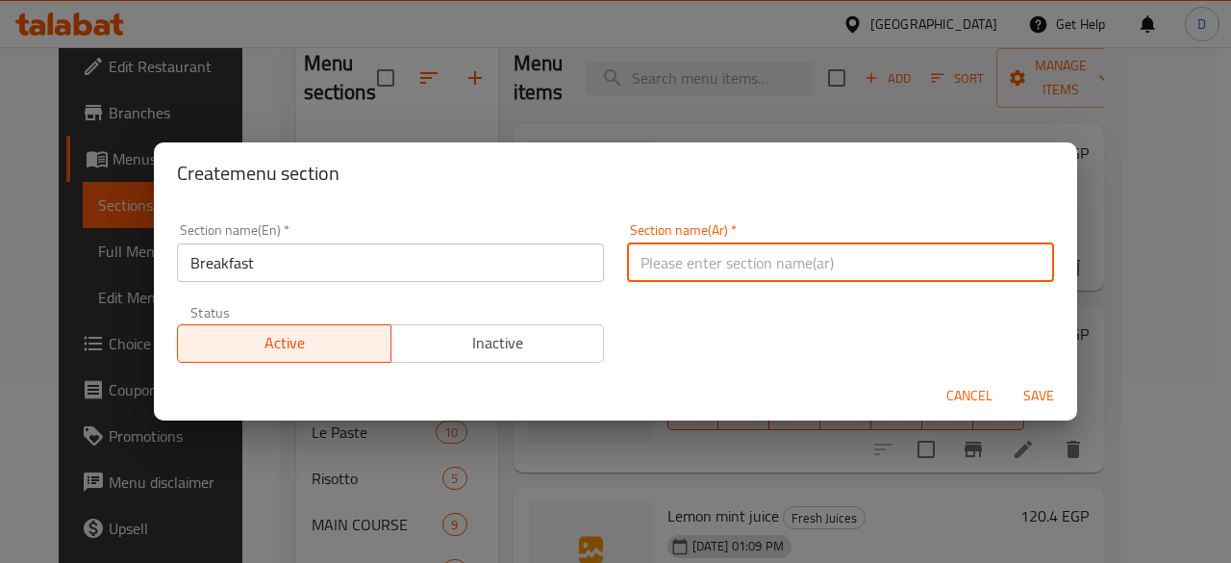
click at [856, 267] on input "text" at bounding box center [840, 262] width 427 height 38
paste input "بريك فاست"
type input "بريك فاست فطار"
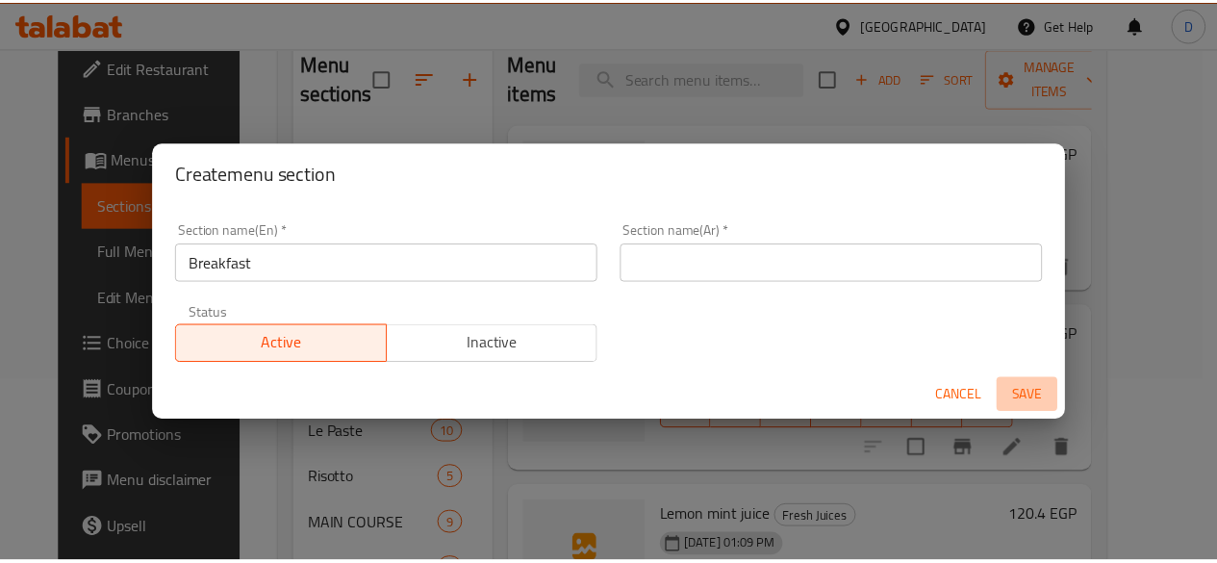
scroll to position [0, 0]
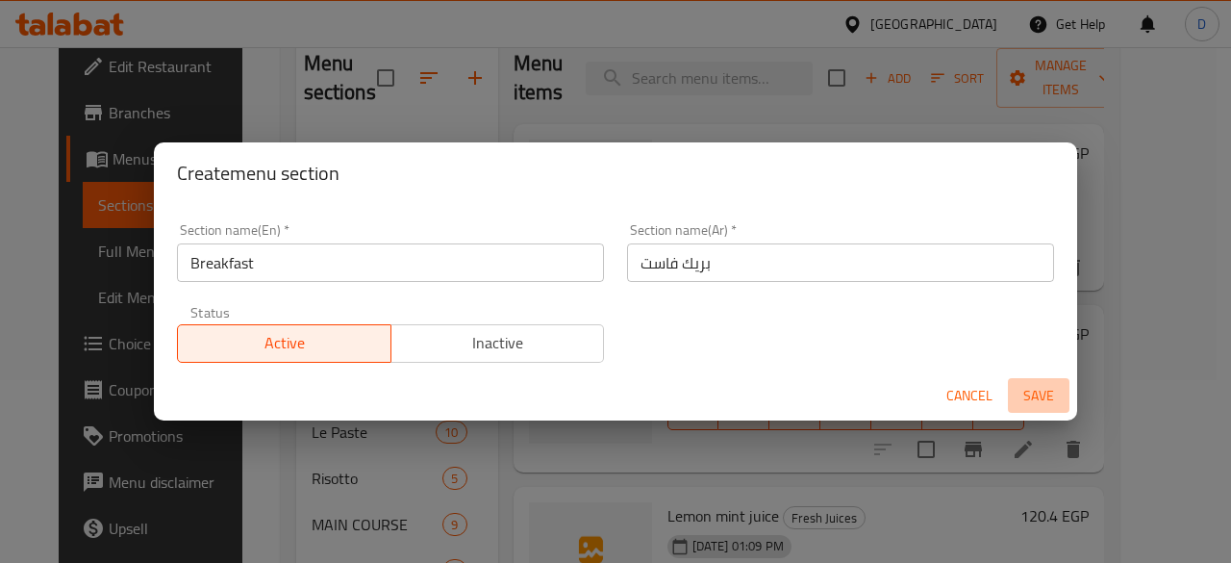
click at [1035, 403] on span "Save" at bounding box center [1039, 396] width 46 height 24
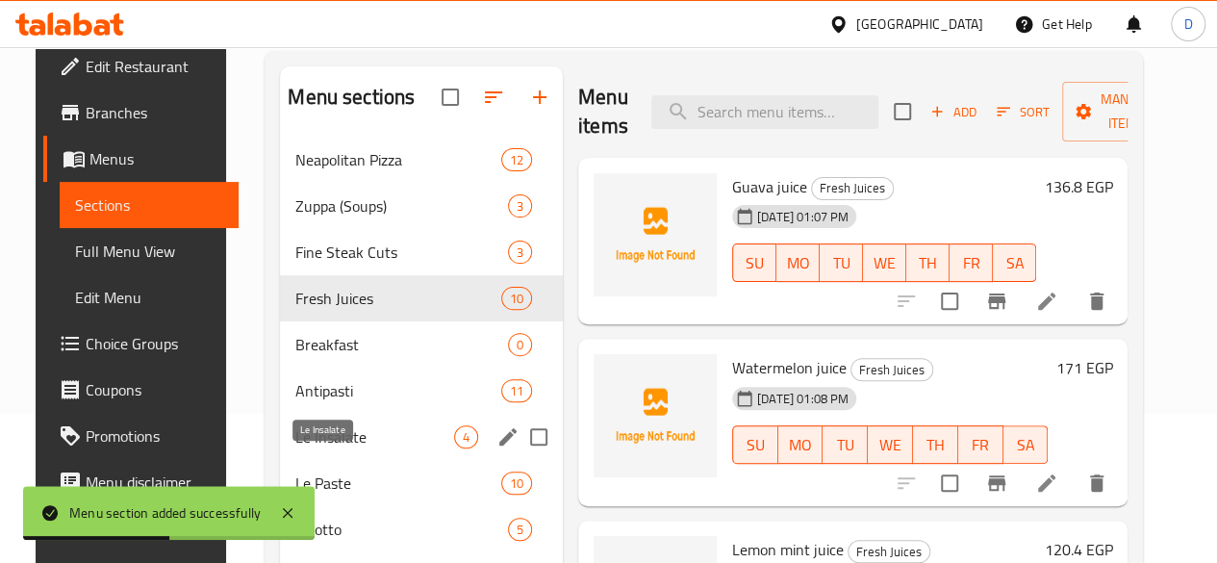
scroll to position [170, 0]
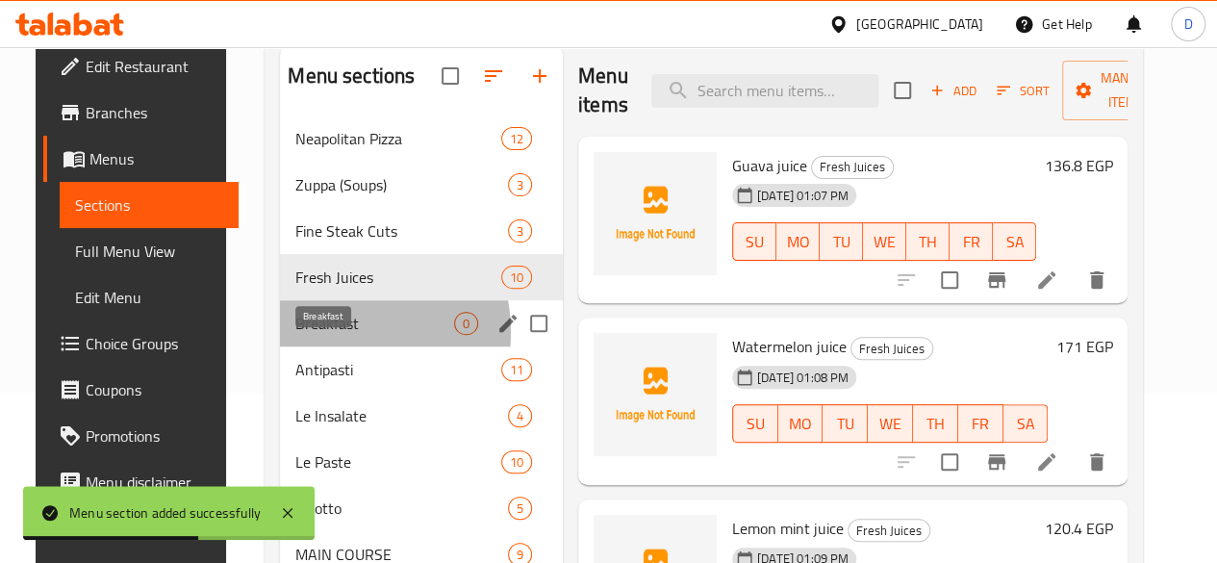
click at [314, 335] on span "Breakfast" at bounding box center [374, 323] width 159 height 23
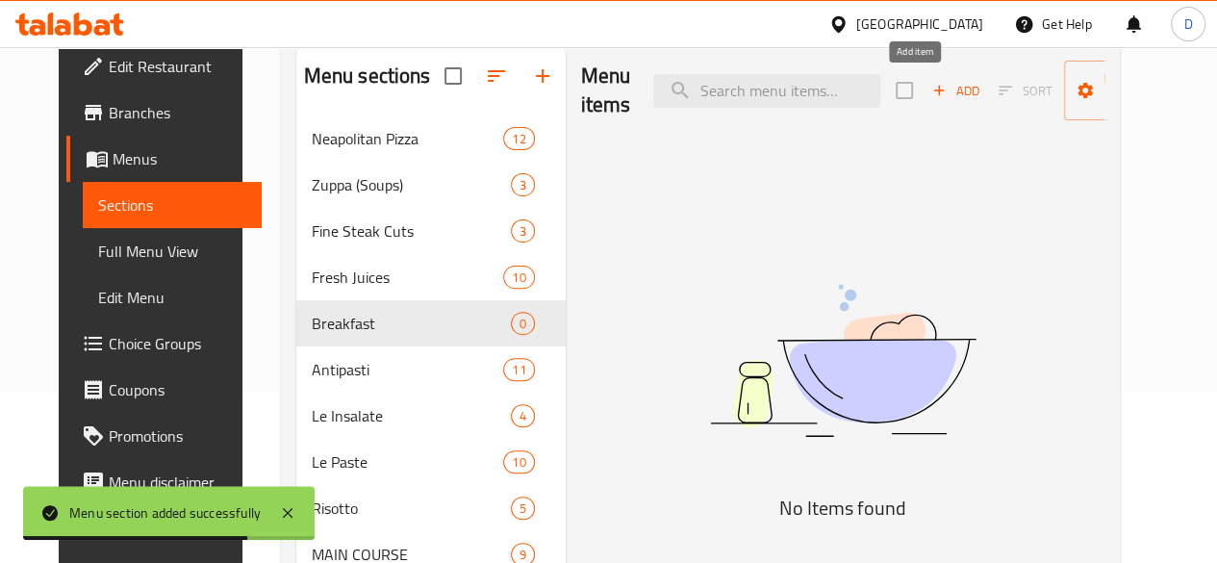
click at [929, 83] on span "Add" at bounding box center [955, 91] width 52 height 22
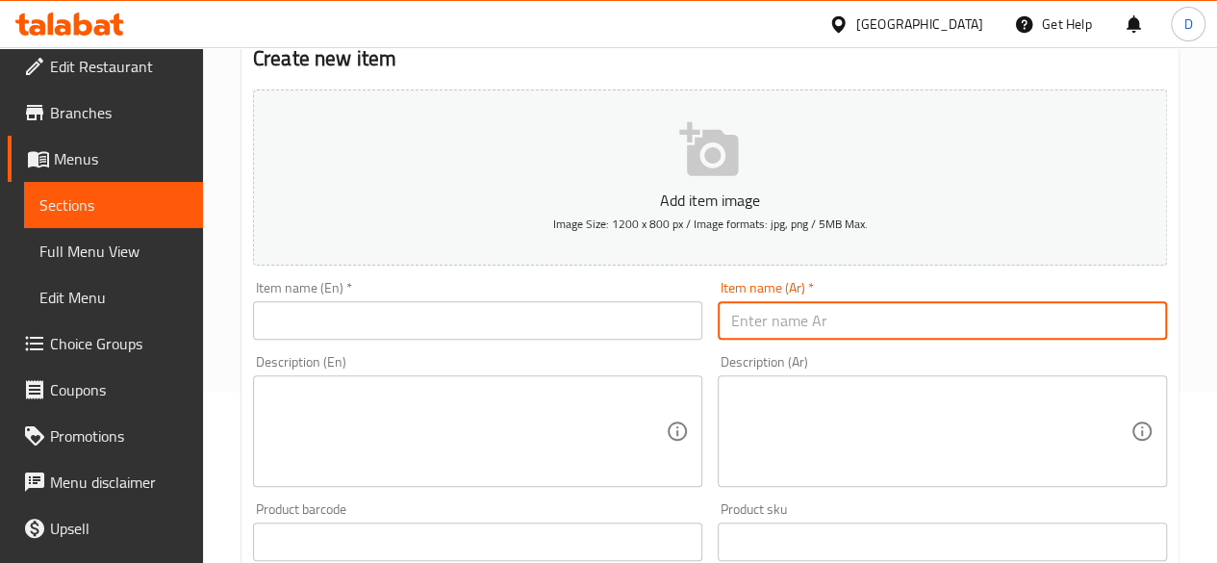
click at [794, 322] on input "text" at bounding box center [942, 320] width 449 height 38
paste input "كرواسون سادة"
type input "كرواسون سادة"
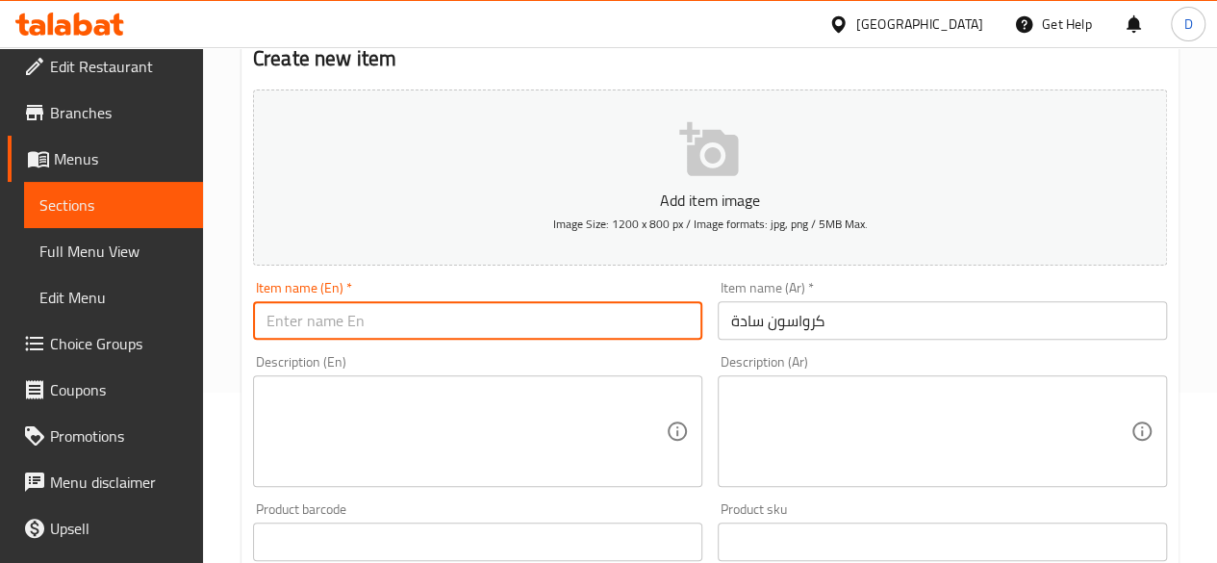
click at [658, 330] on input "text" at bounding box center [477, 320] width 449 height 38
type input "؛"
type input "Plain Croissant"
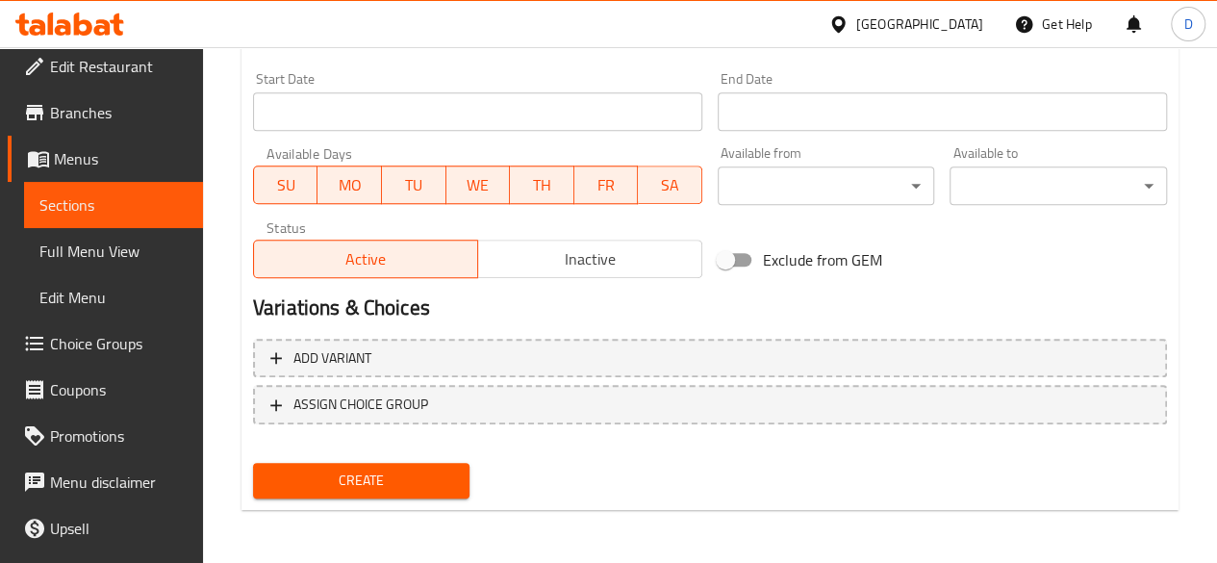
scroll to position [620, 0]
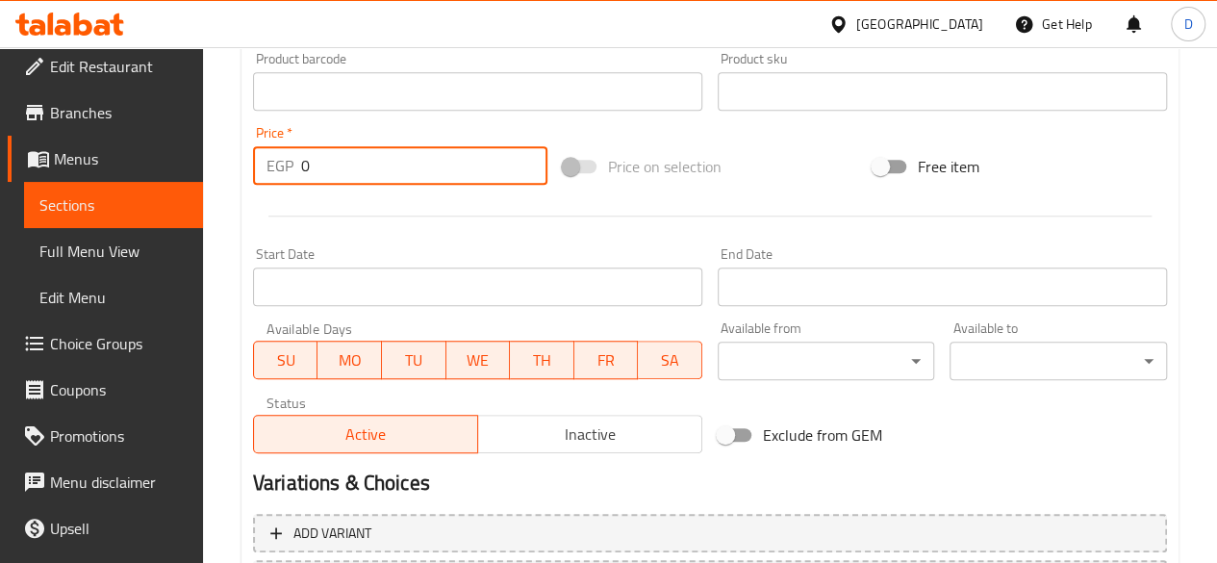
click at [353, 156] on input "0" at bounding box center [424, 165] width 246 height 38
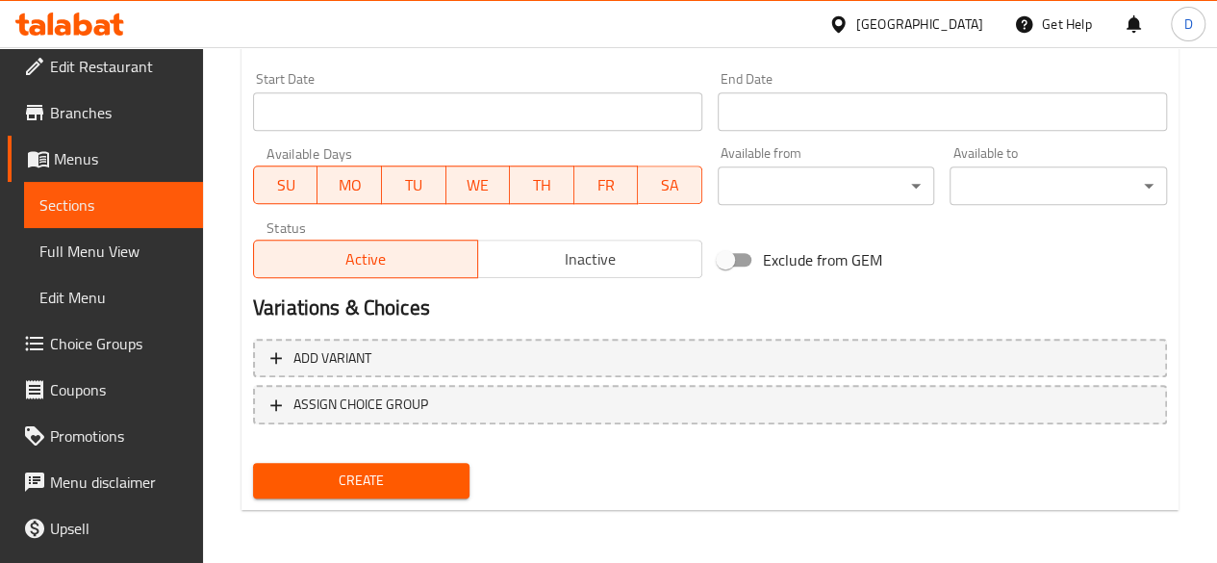
type input "159.6"
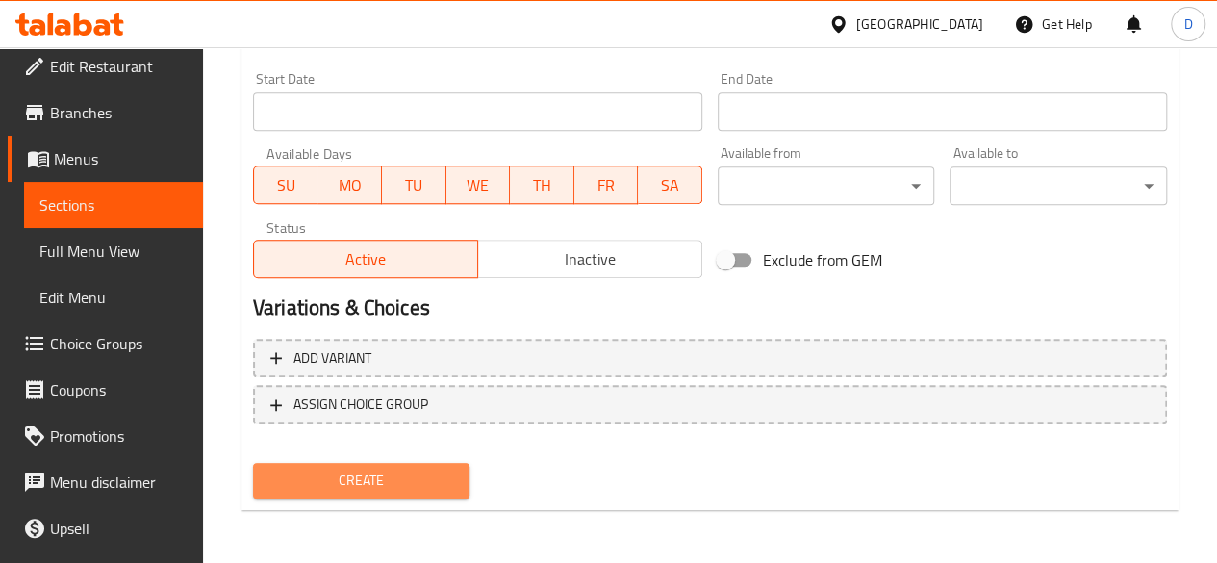
click at [404, 480] on span "Create" at bounding box center [361, 480] width 187 height 24
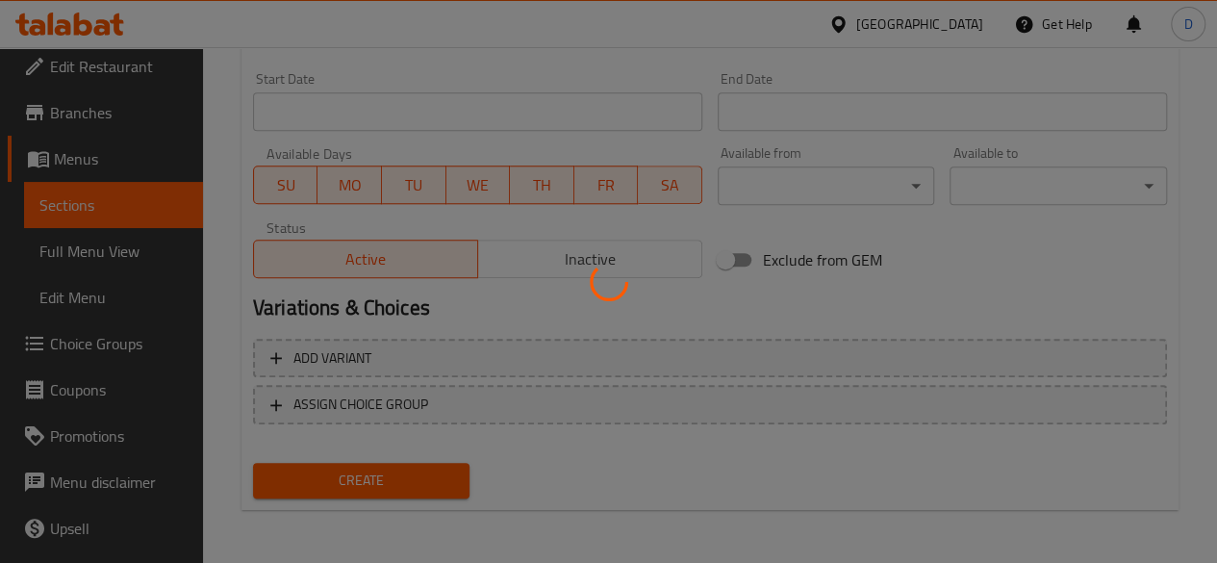
type input "0"
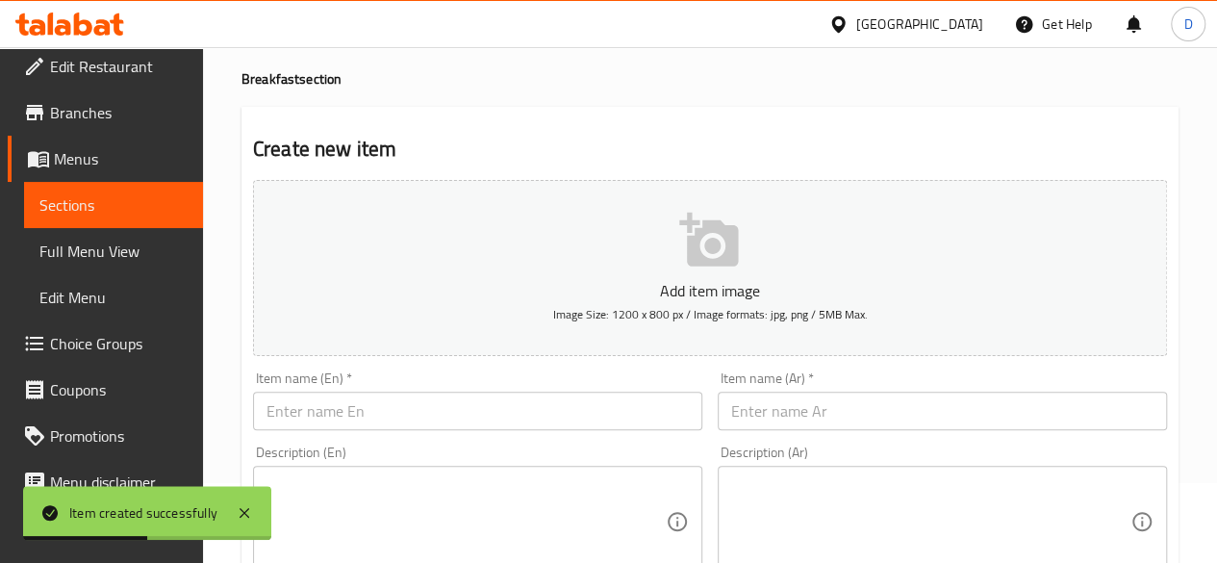
scroll to position [79, 0]
click at [822, 401] on input "text" at bounding box center [942, 411] width 449 height 38
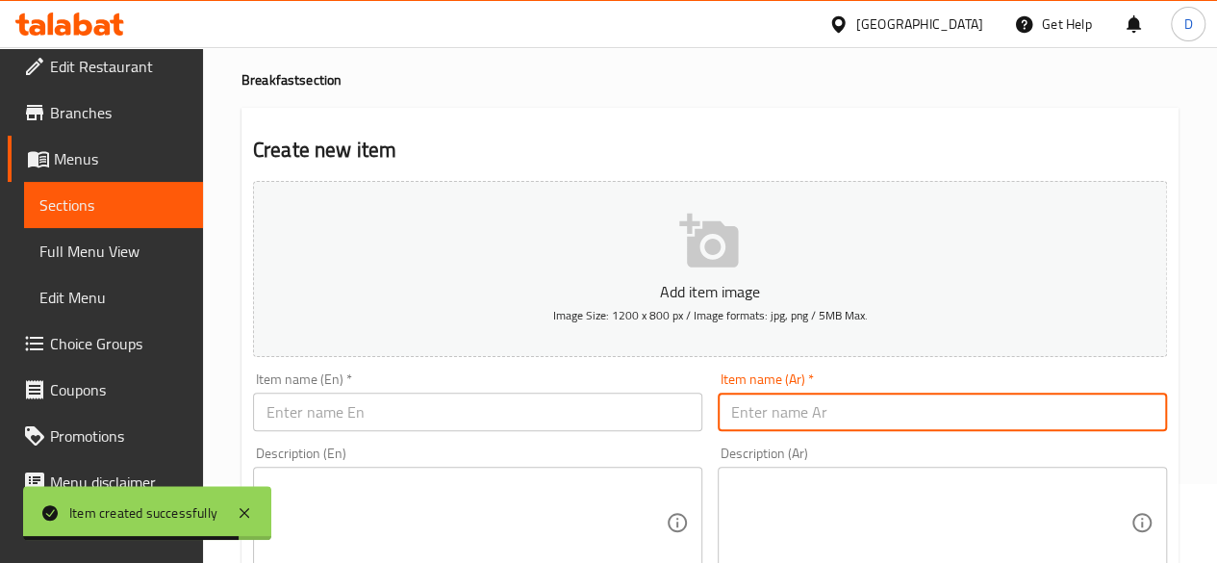
paste input "باتيه جبنه"
type input "باتيه جبنه"
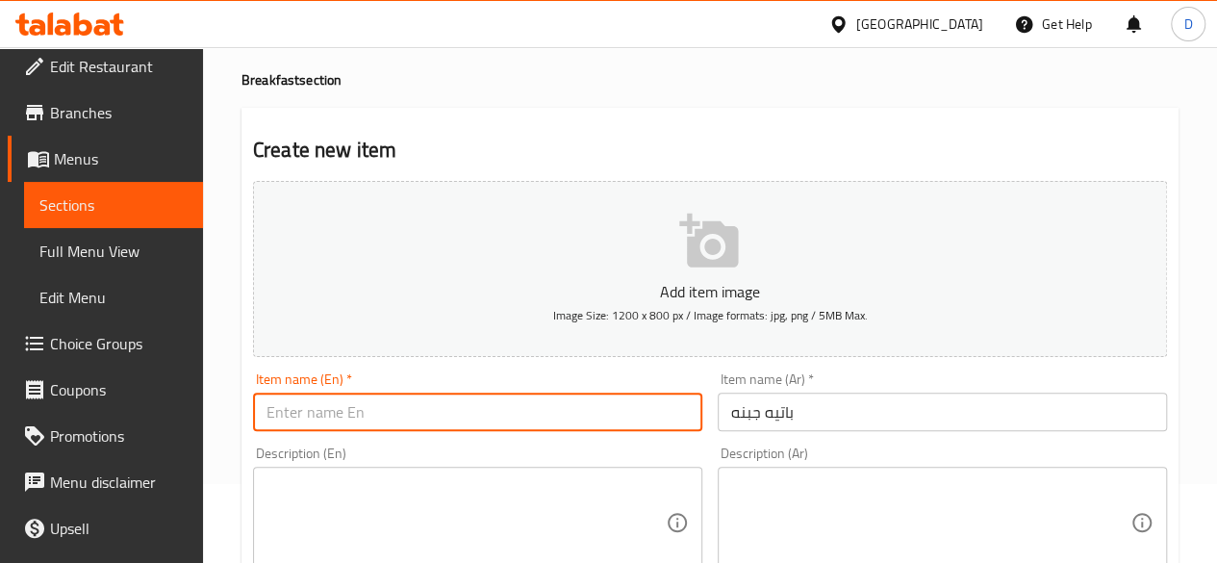
click at [592, 407] on input "text" at bounding box center [477, 411] width 449 height 38
type input "P"
type input "Cheese Pattee"
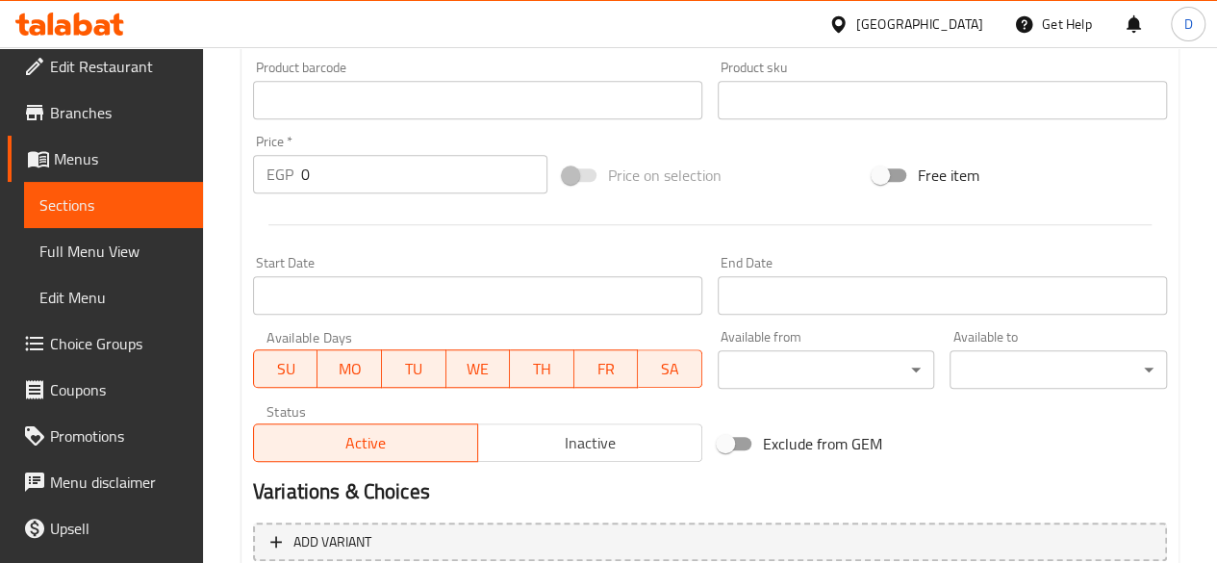
scroll to position [611, 0]
click at [361, 184] on input "0" at bounding box center [424, 175] width 246 height 38
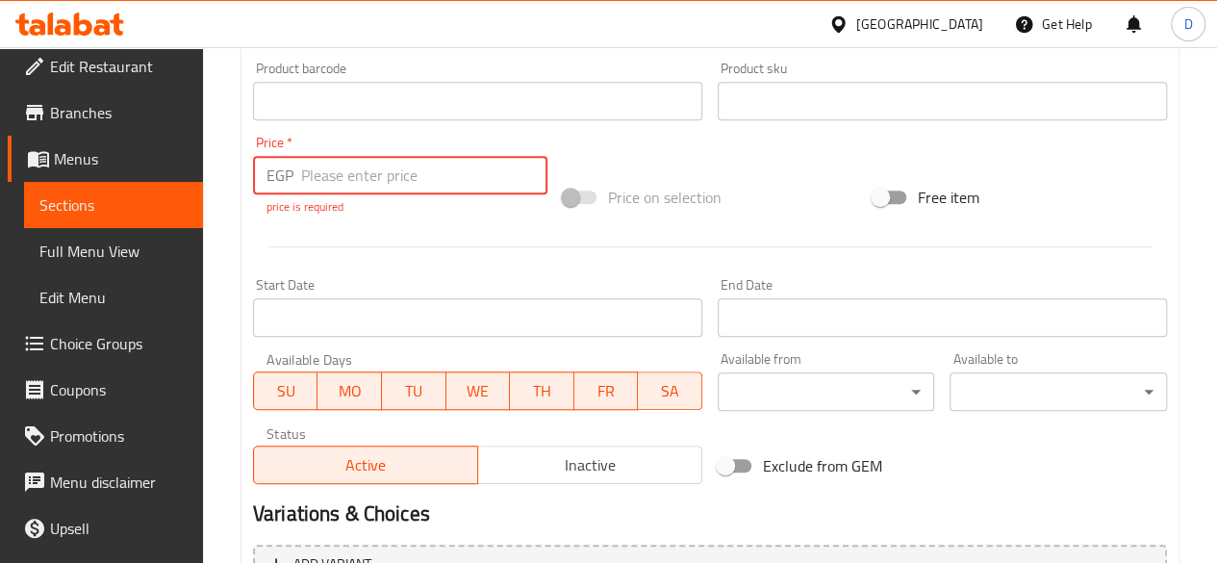
paste input "182.4"
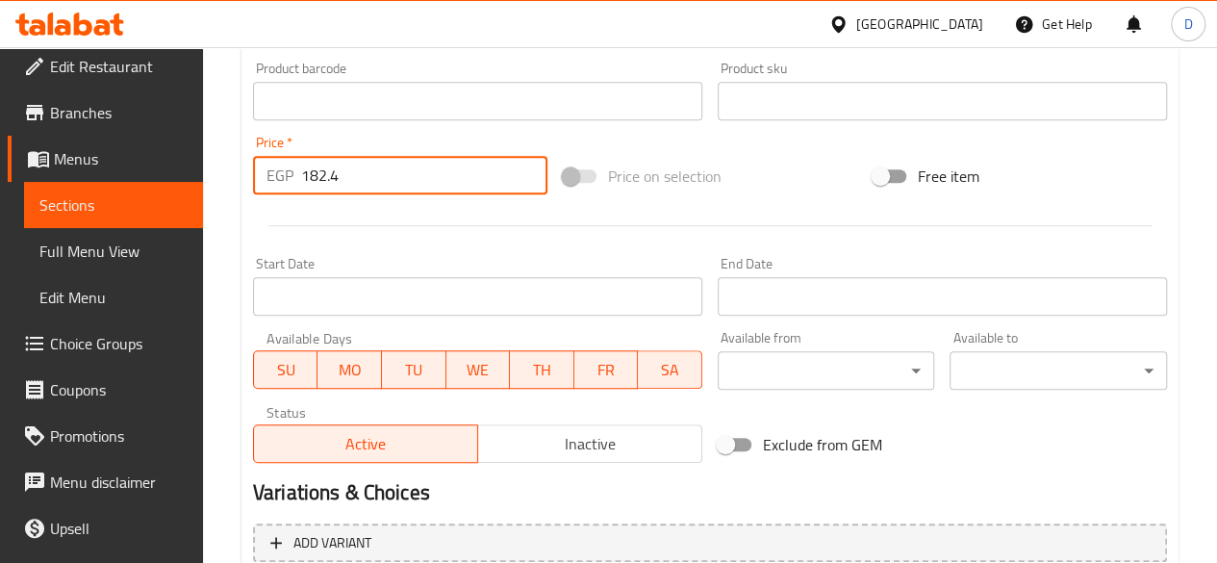
scroll to position [795, 0]
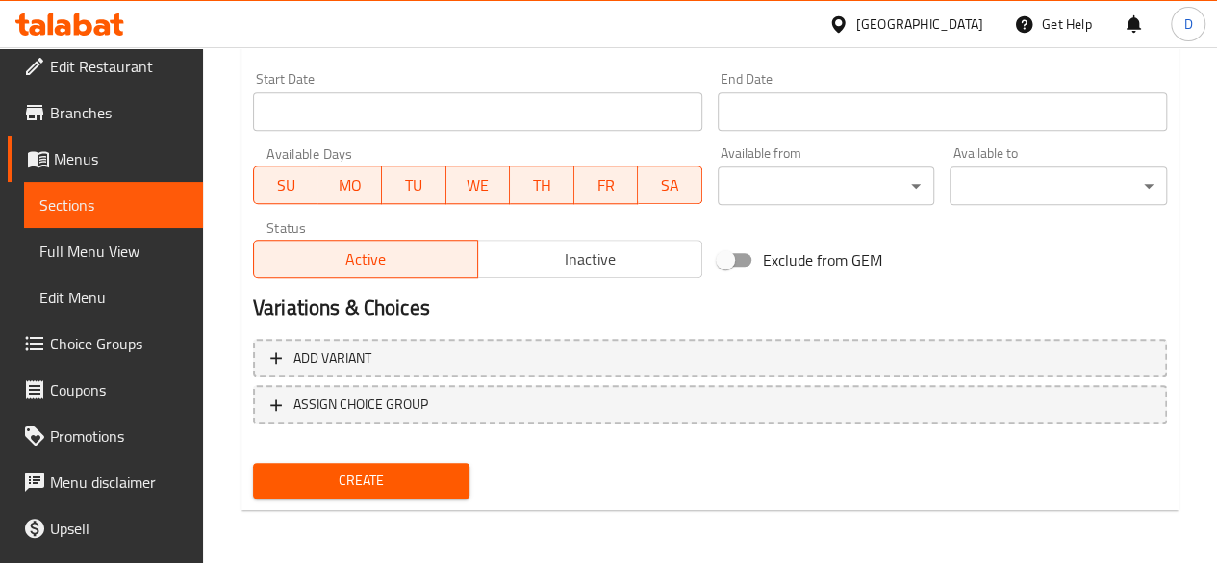
type input "182.4"
click at [387, 487] on span "Create" at bounding box center [361, 480] width 187 height 24
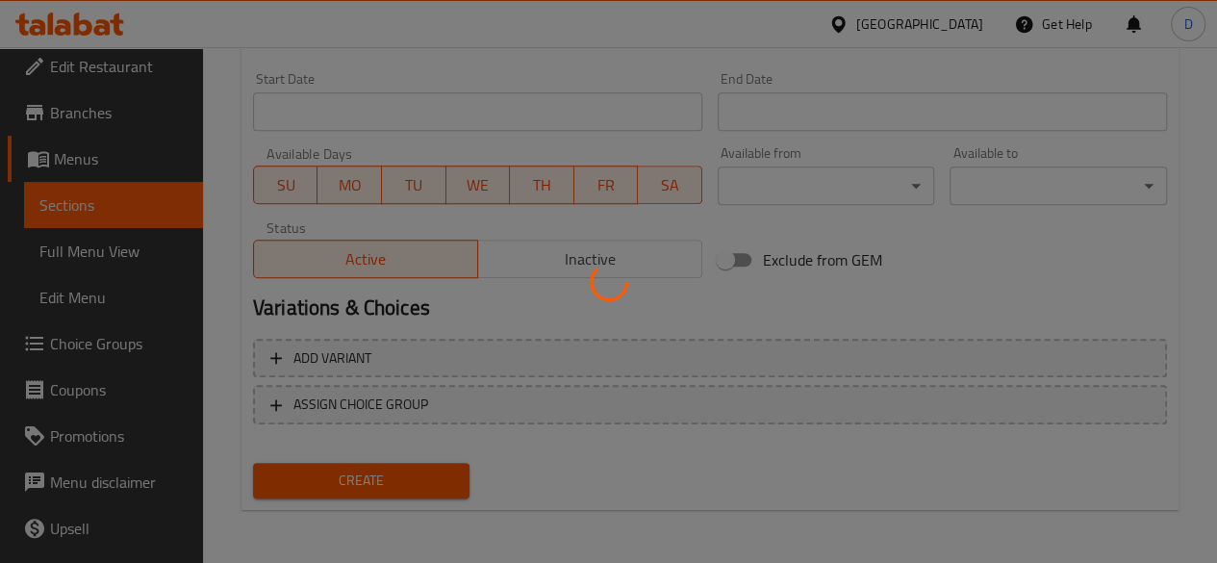
type input "0"
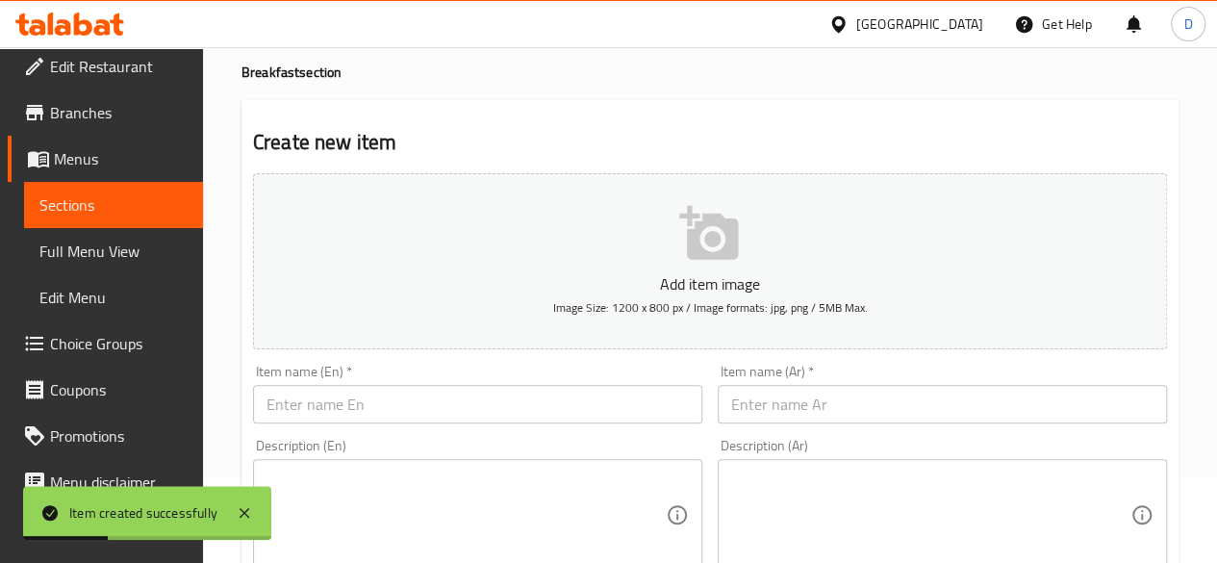
scroll to position [83, 0]
click at [857, 404] on input "text" at bounding box center [942, 408] width 449 height 38
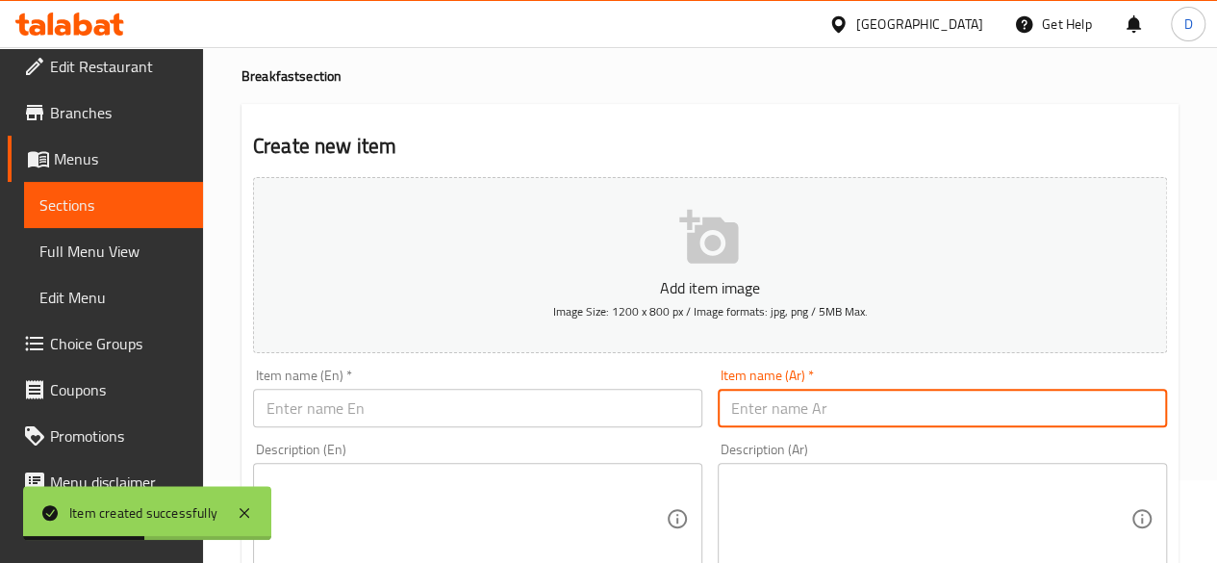
paste input "باتيه شوكلت"
type input "باتيه شوكلت"
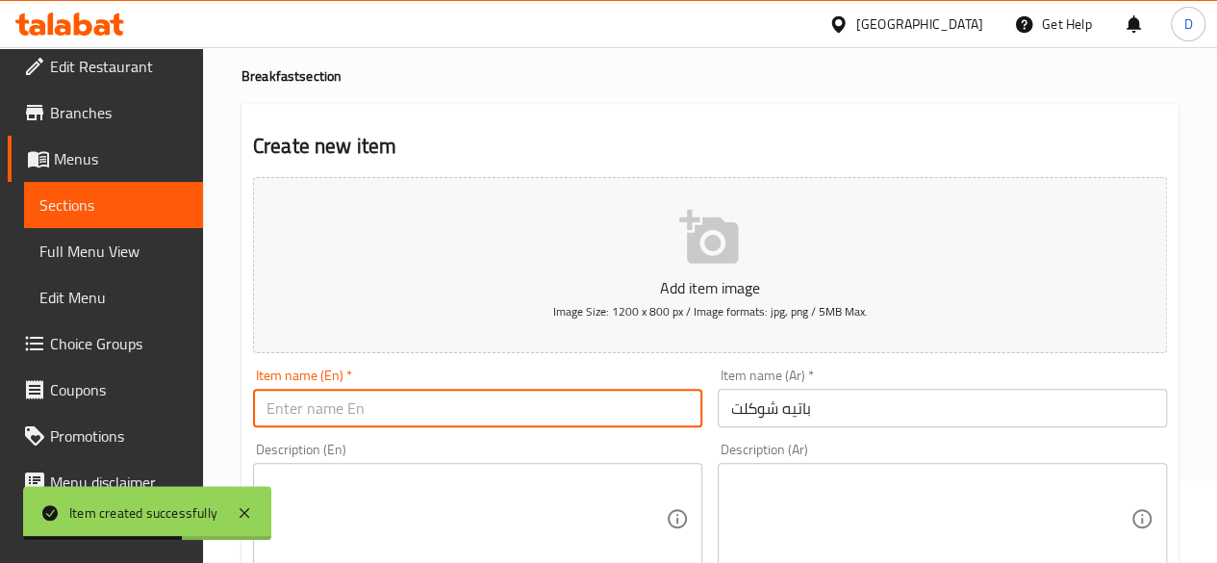
click at [570, 403] on input "text" at bounding box center [477, 408] width 449 height 38
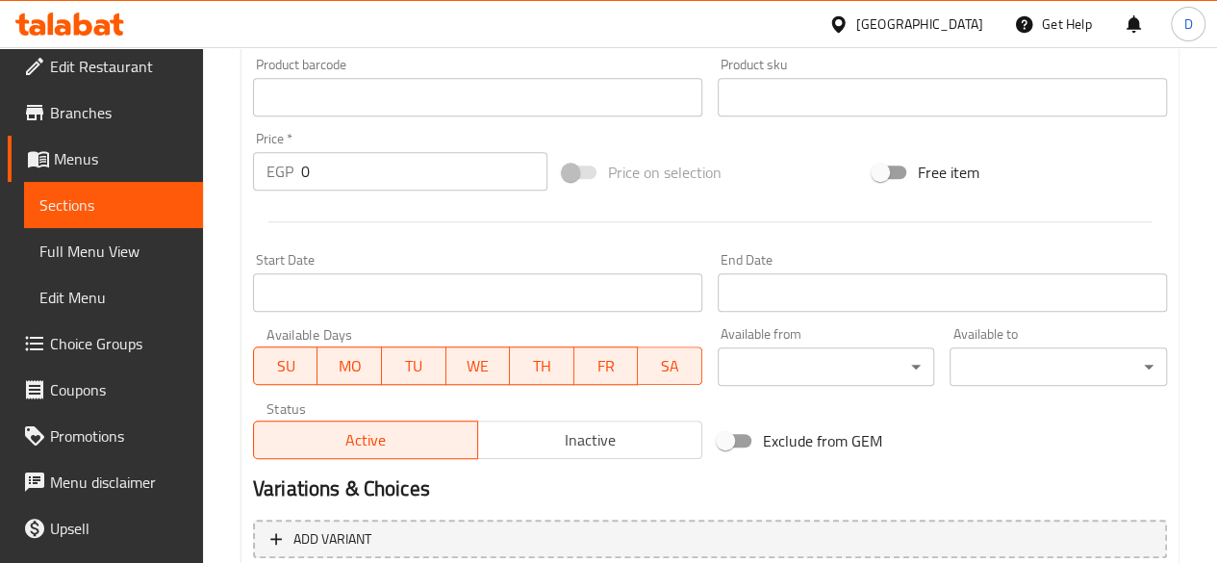
scroll to position [795, 0]
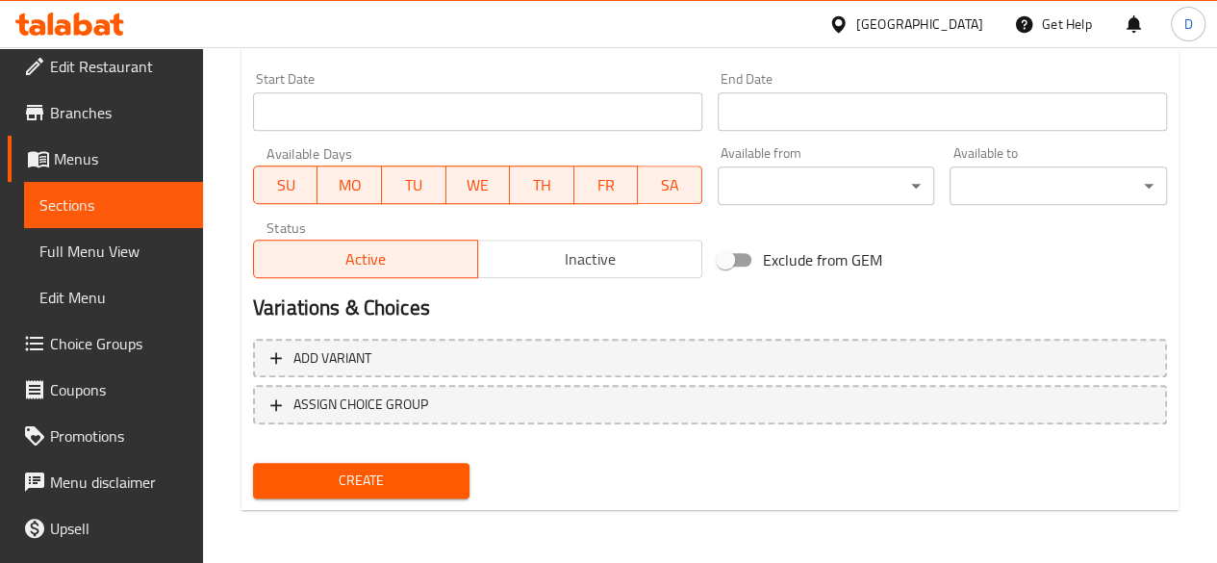
type input "Chocolate Patte"
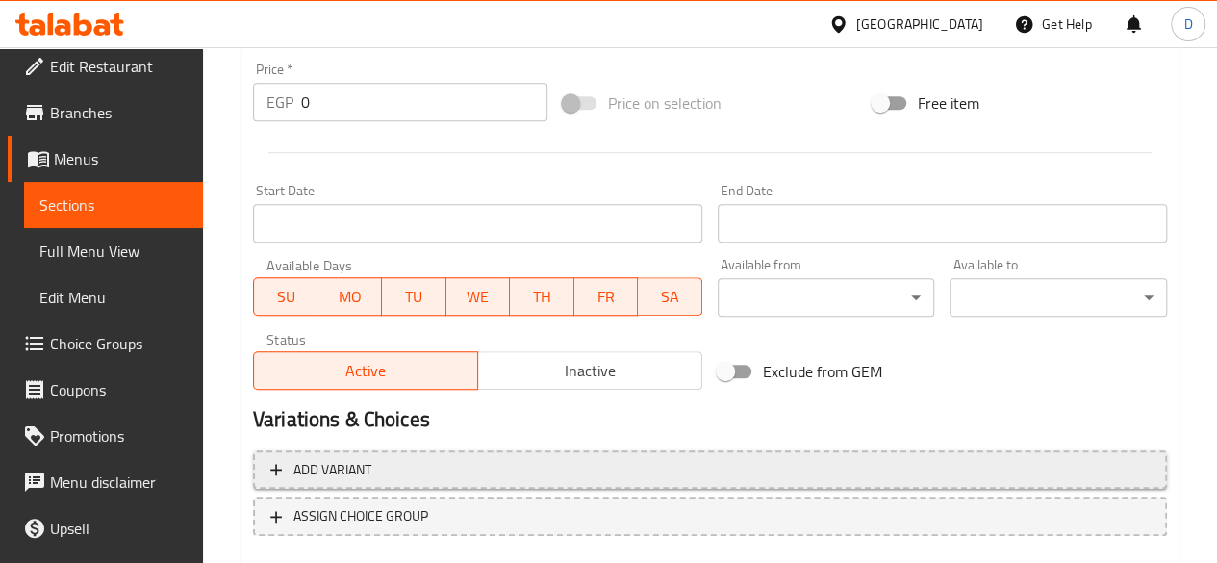
scroll to position [701, 0]
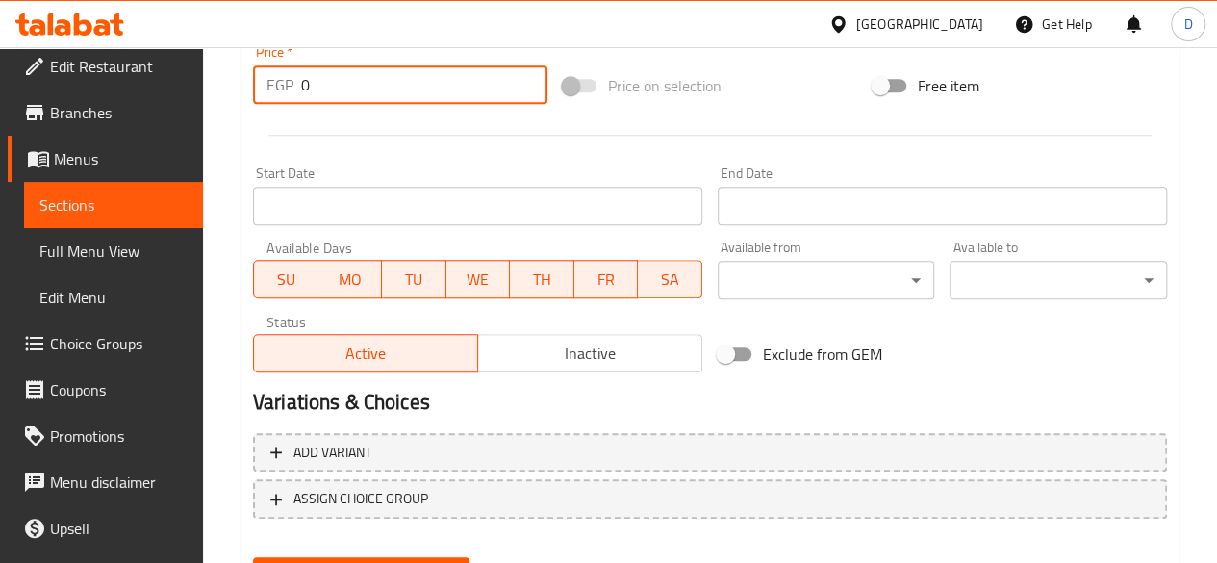
click at [380, 83] on input "0" at bounding box center [424, 84] width 246 height 38
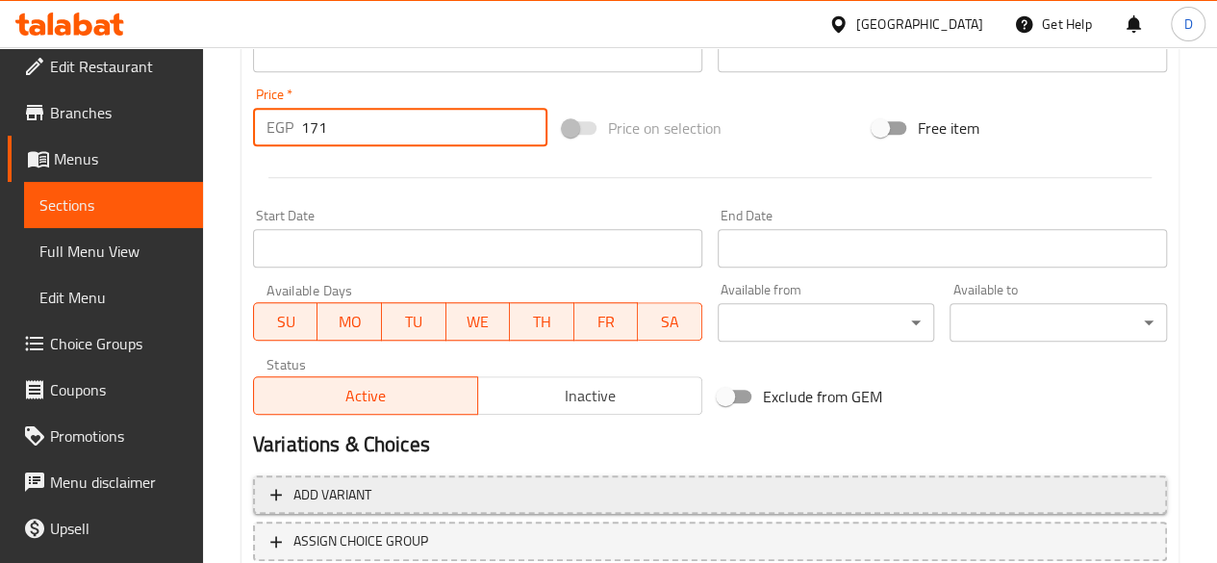
scroll to position [795, 0]
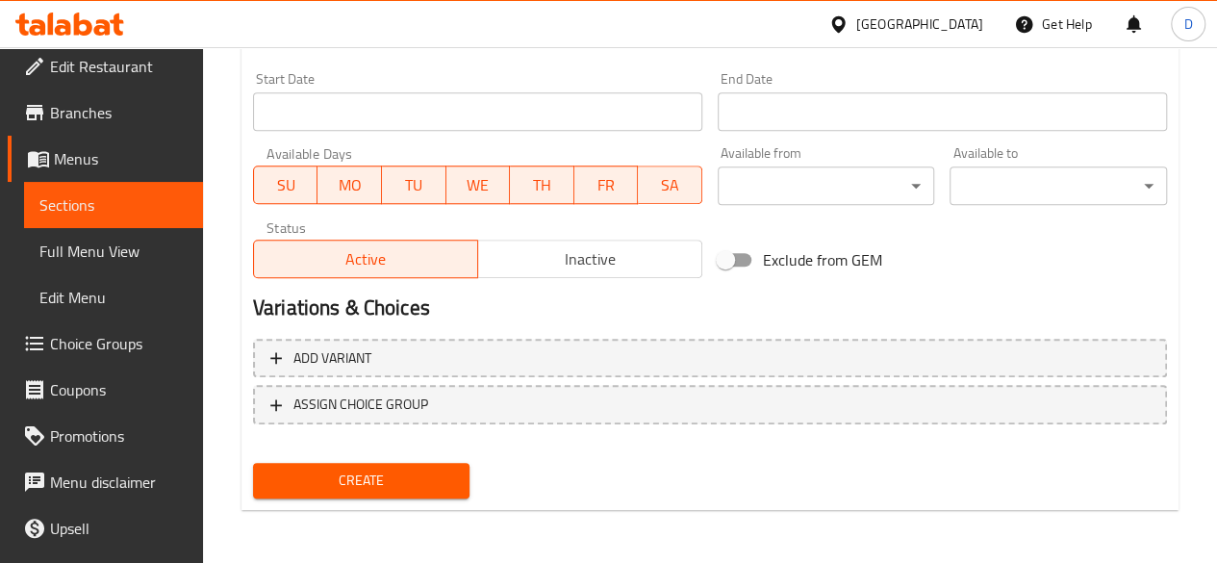
type input "171"
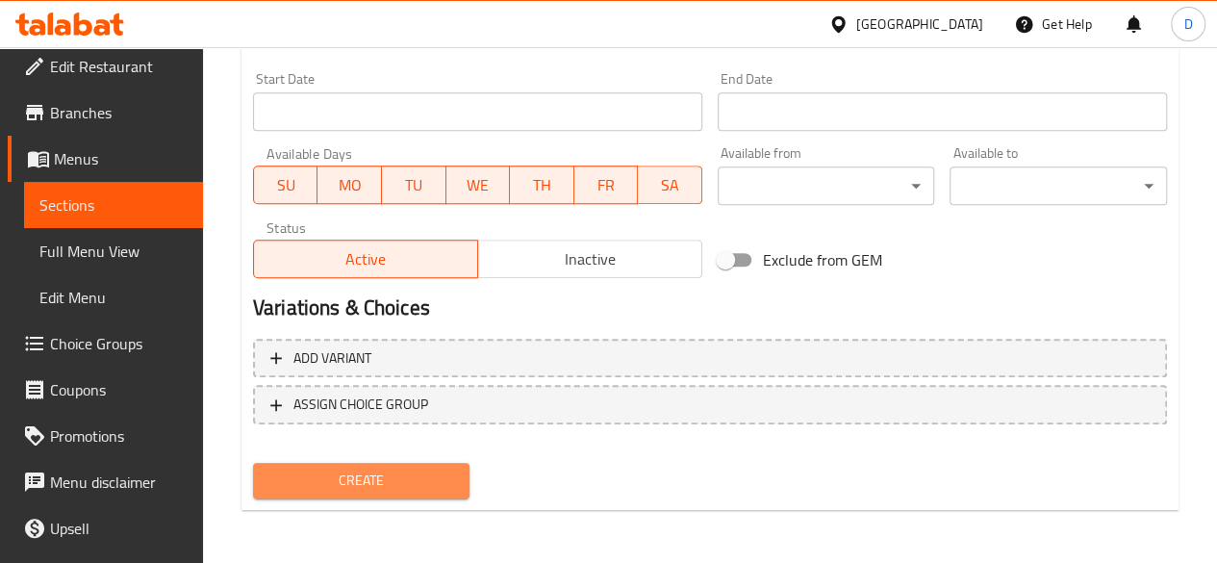
click at [333, 472] on span "Create" at bounding box center [361, 480] width 187 height 24
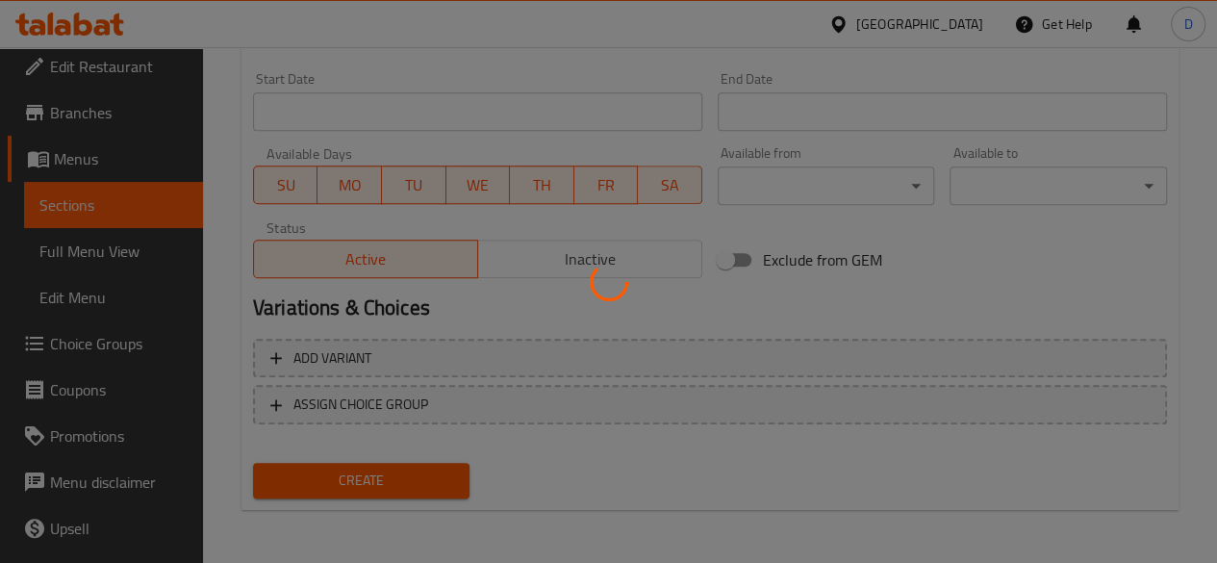
type input "0"
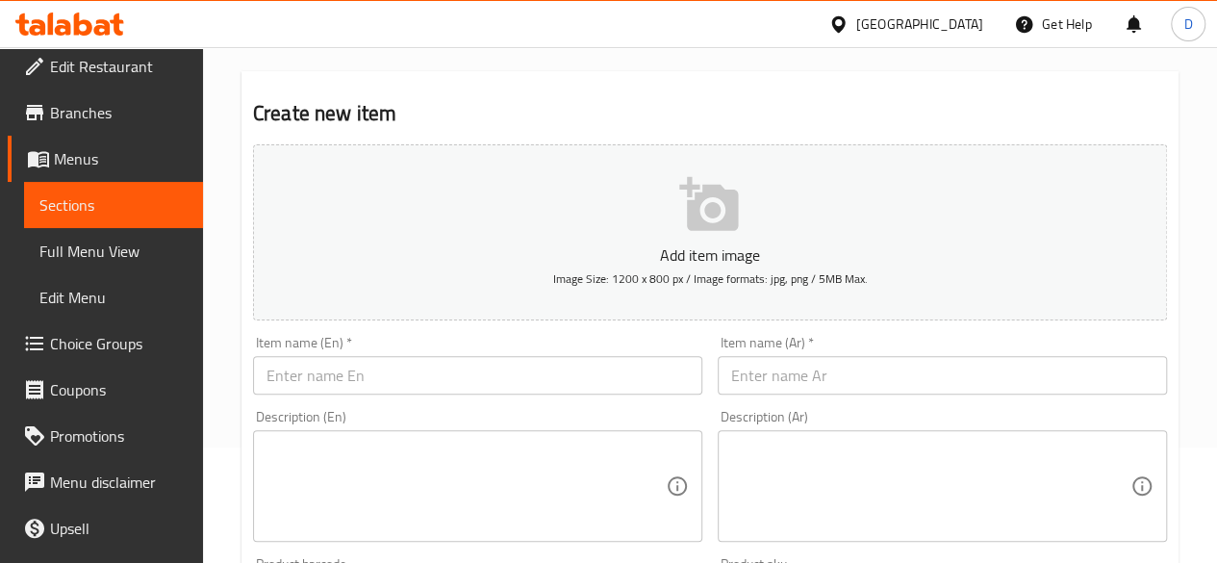
scroll to position [111, 0]
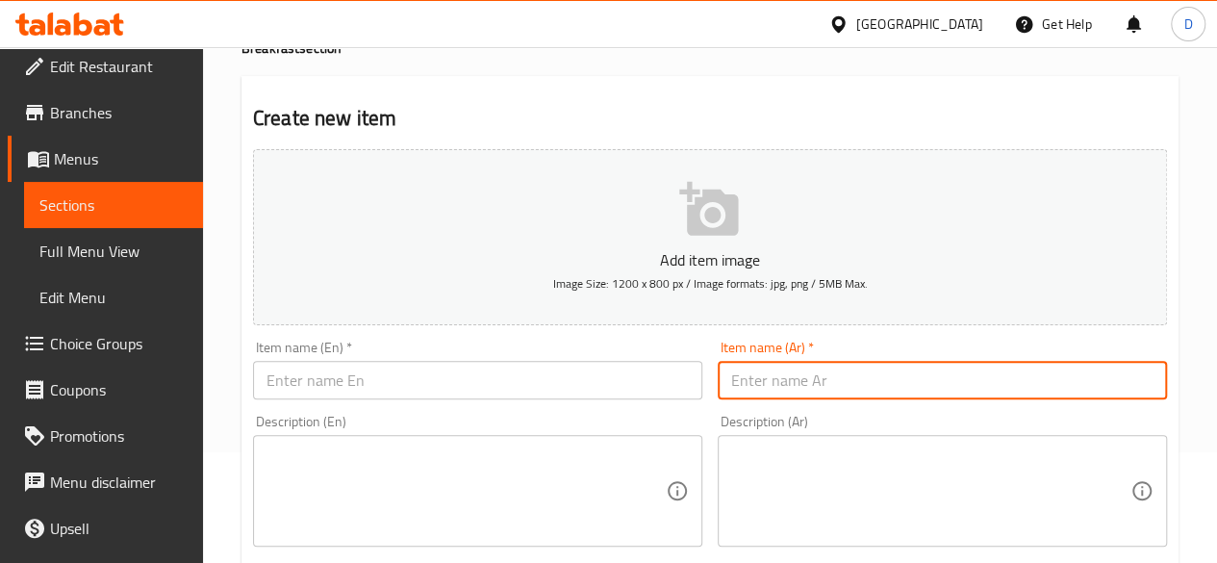
click at [782, 376] on input "text" at bounding box center [942, 380] width 449 height 38
paste input "باتيه جبنه زعتر"
type input "باتيه جبنه زعتر"
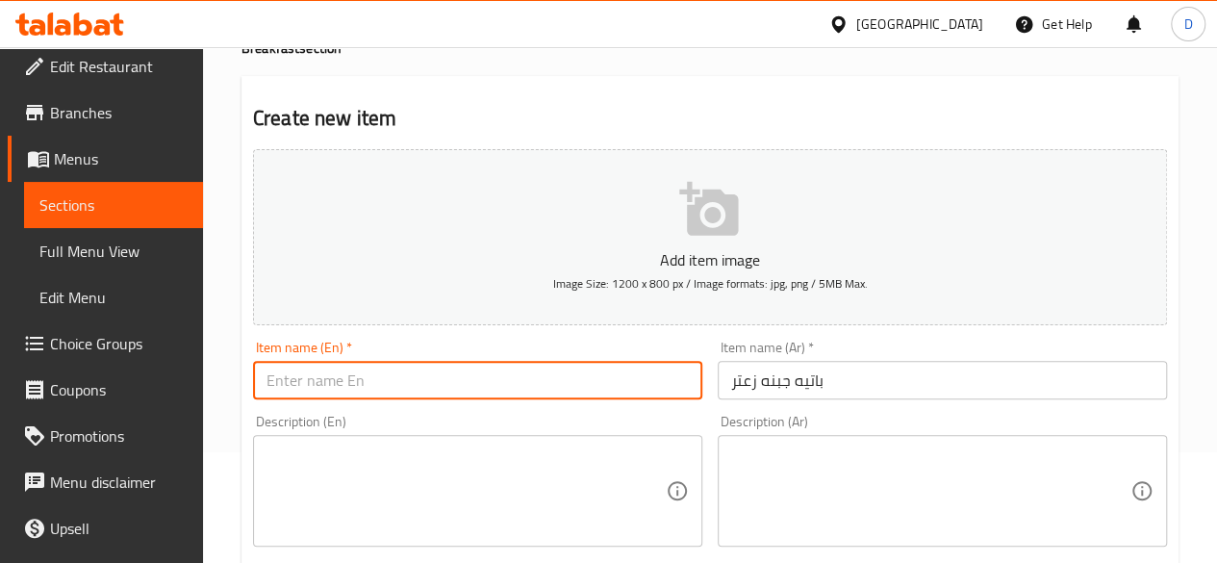
click at [457, 382] on input "text" at bounding box center [477, 380] width 449 height 38
type input "Cheese & Thyme Patte"
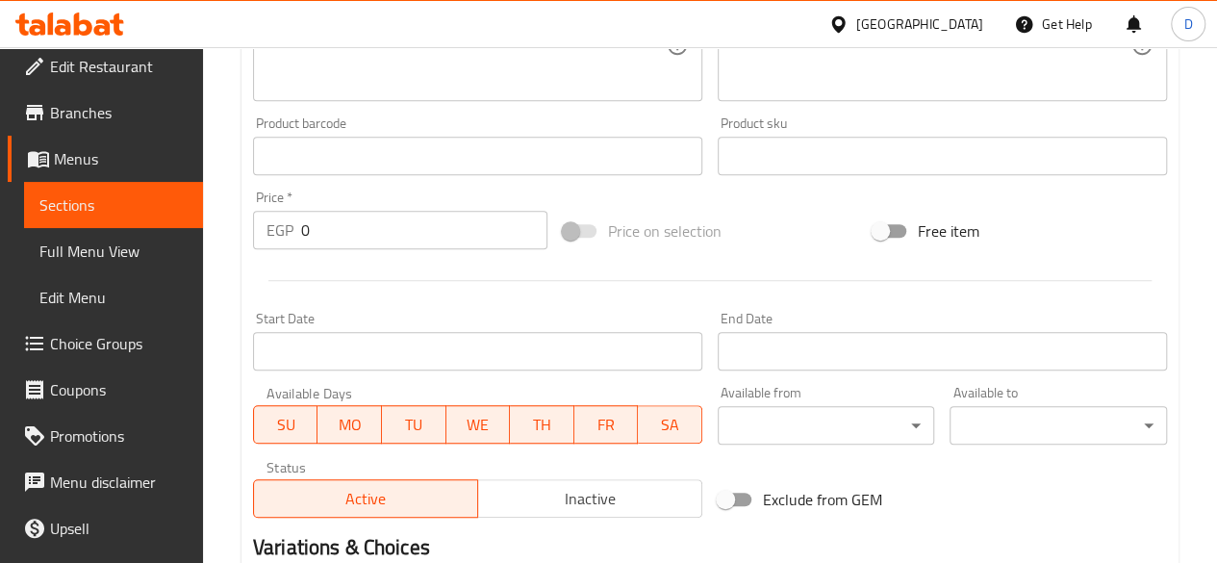
scroll to position [559, 0]
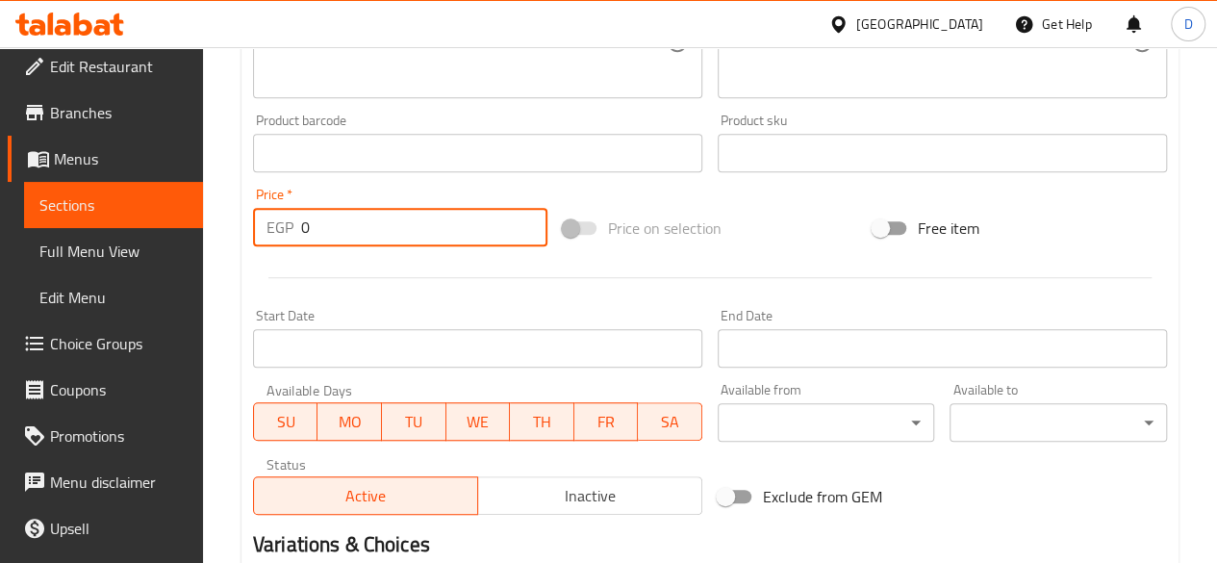
click at [404, 218] on input "0" at bounding box center [424, 227] width 246 height 38
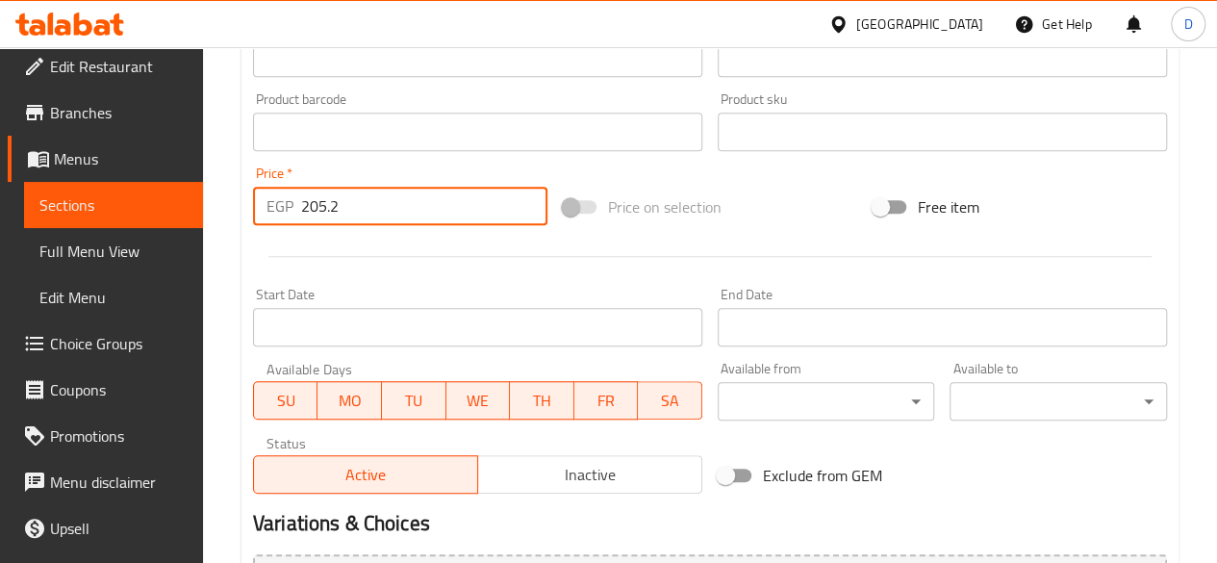
scroll to position [795, 0]
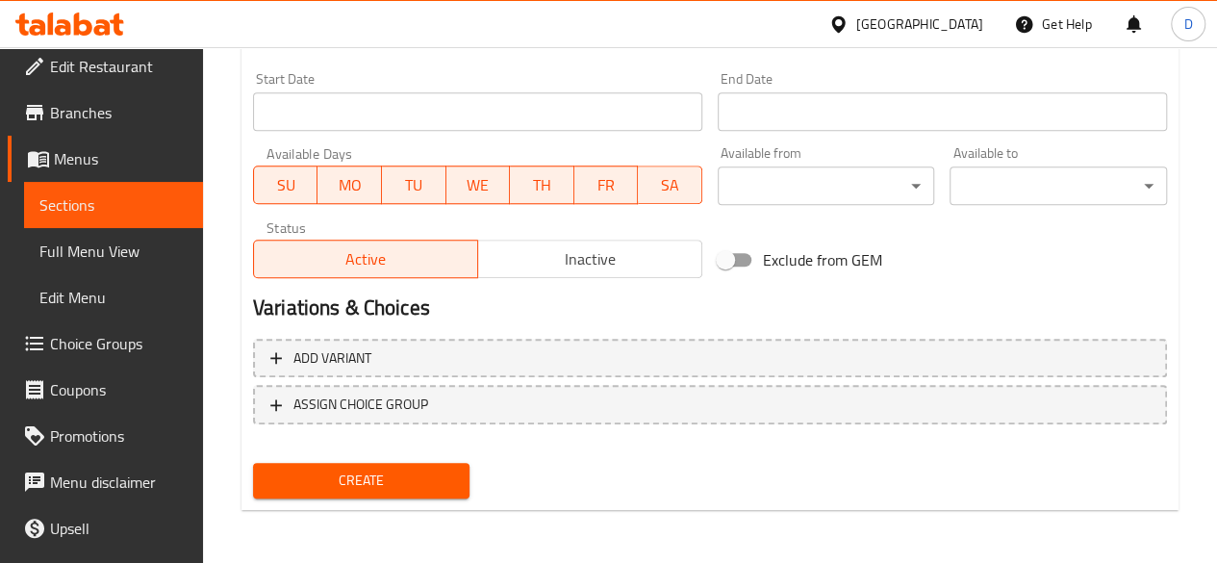
type input "205.2"
click at [423, 483] on span "Create" at bounding box center [361, 480] width 187 height 24
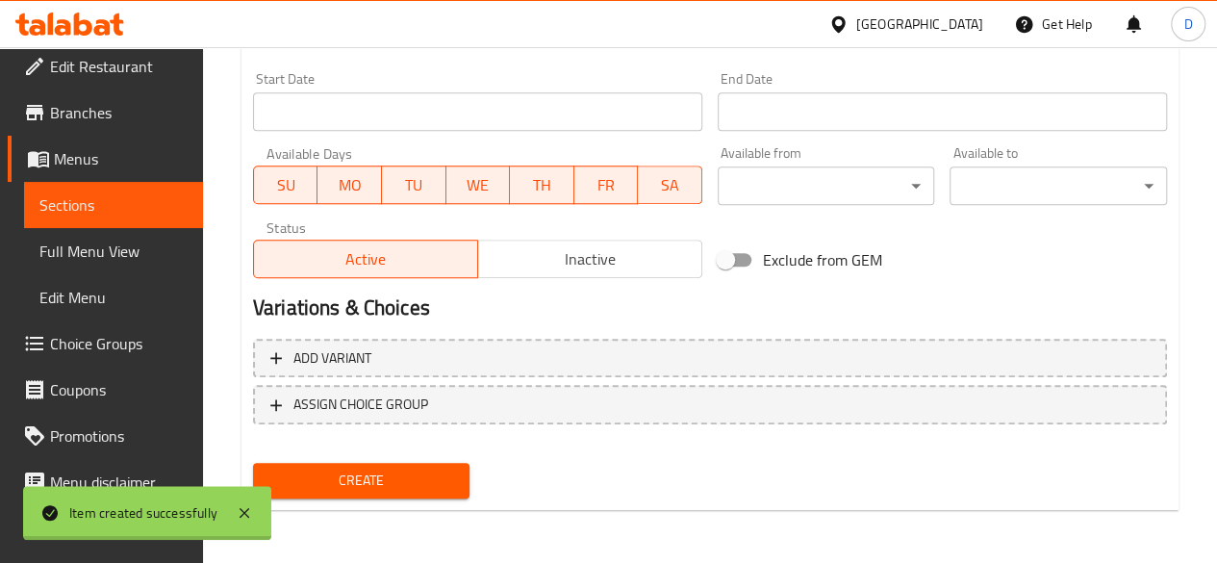
type input "0"
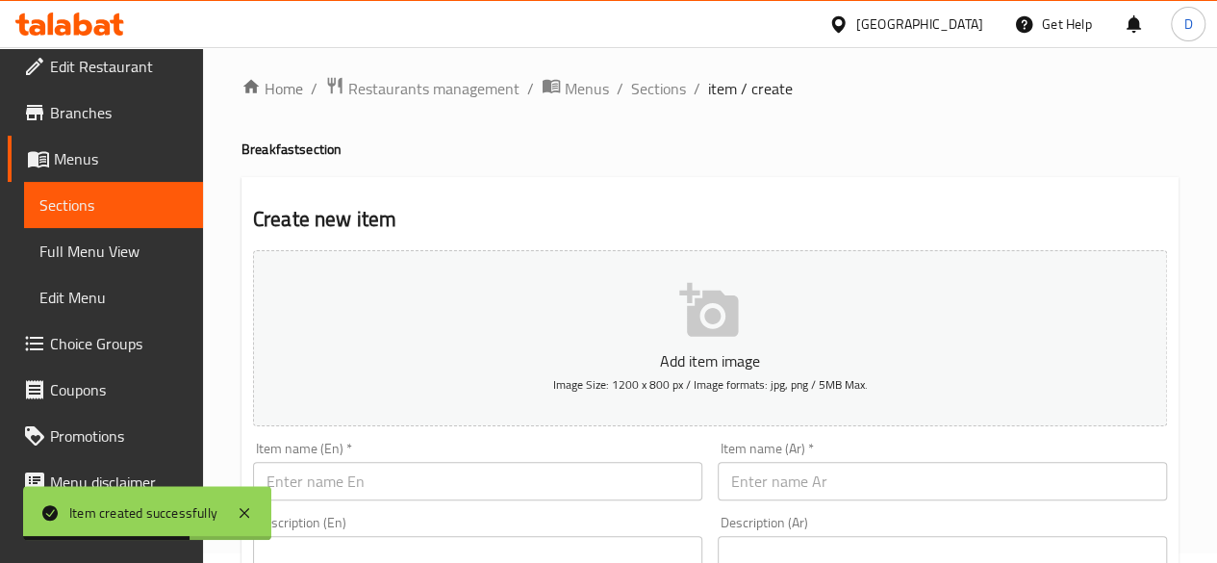
scroll to position [0, 0]
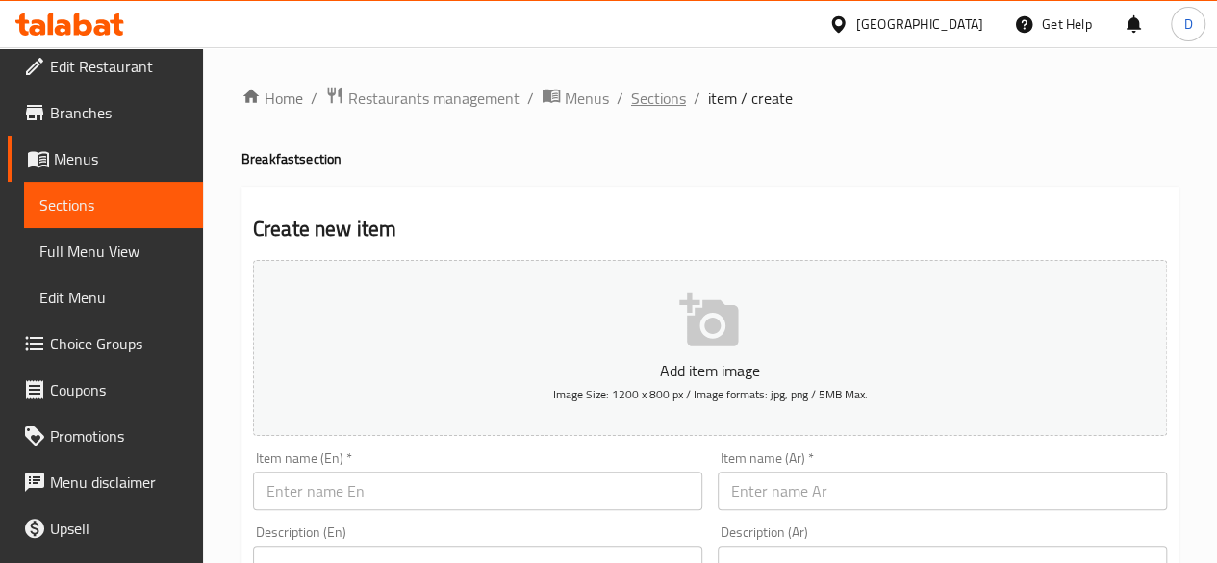
click at [666, 97] on span "Sections" at bounding box center [658, 98] width 55 height 23
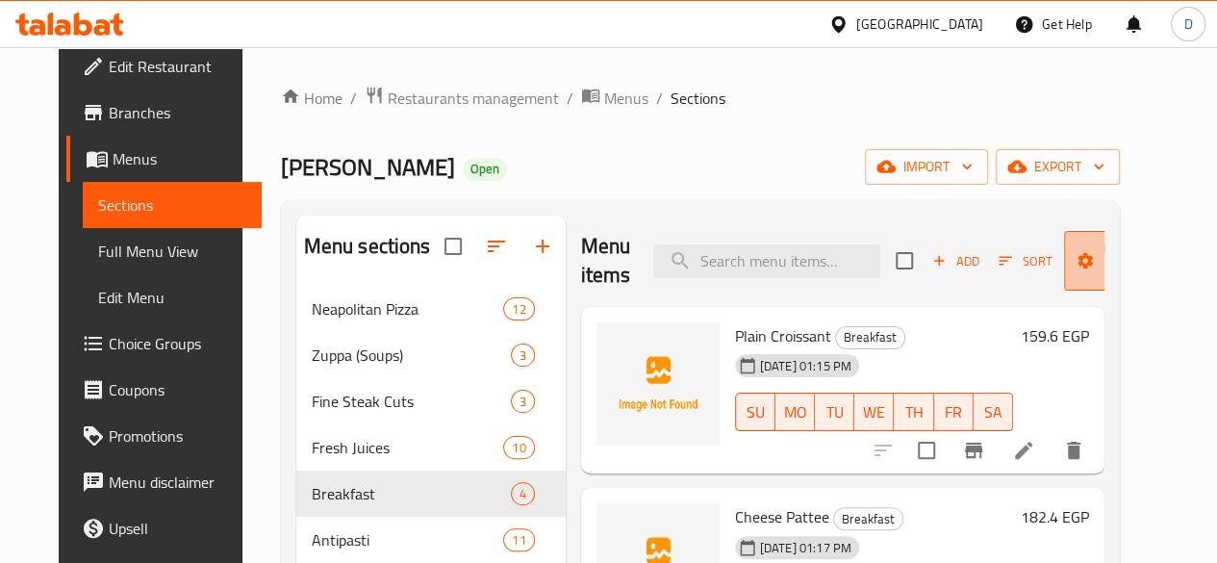
click at [1109, 255] on span "Manage items" at bounding box center [1128, 261] width 98 height 48
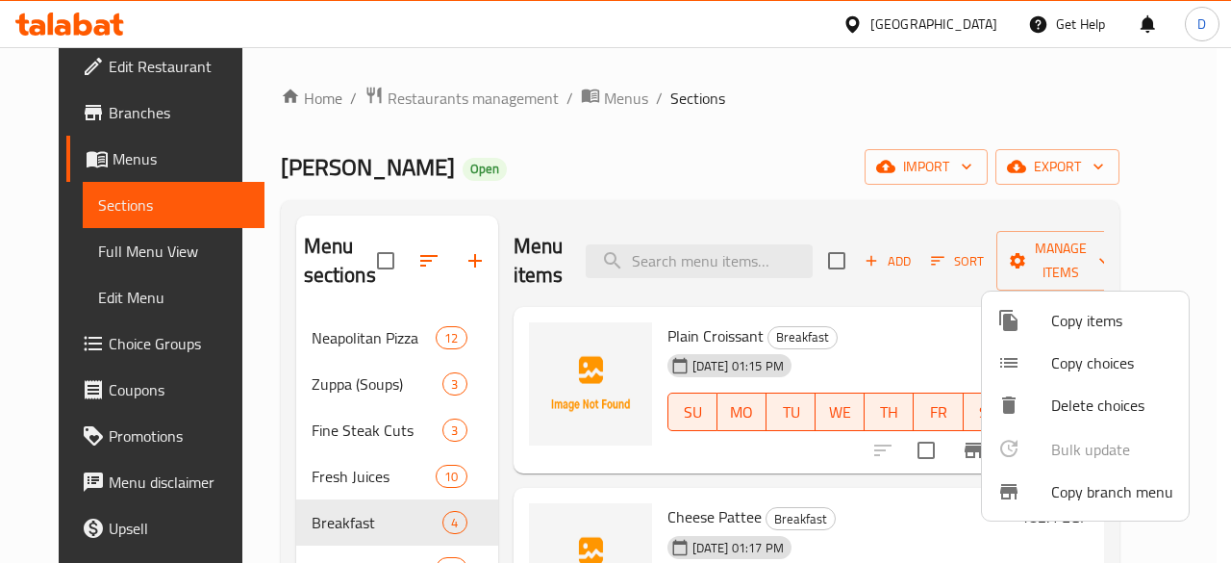
click at [866, 192] on div at bounding box center [615, 281] width 1231 height 563
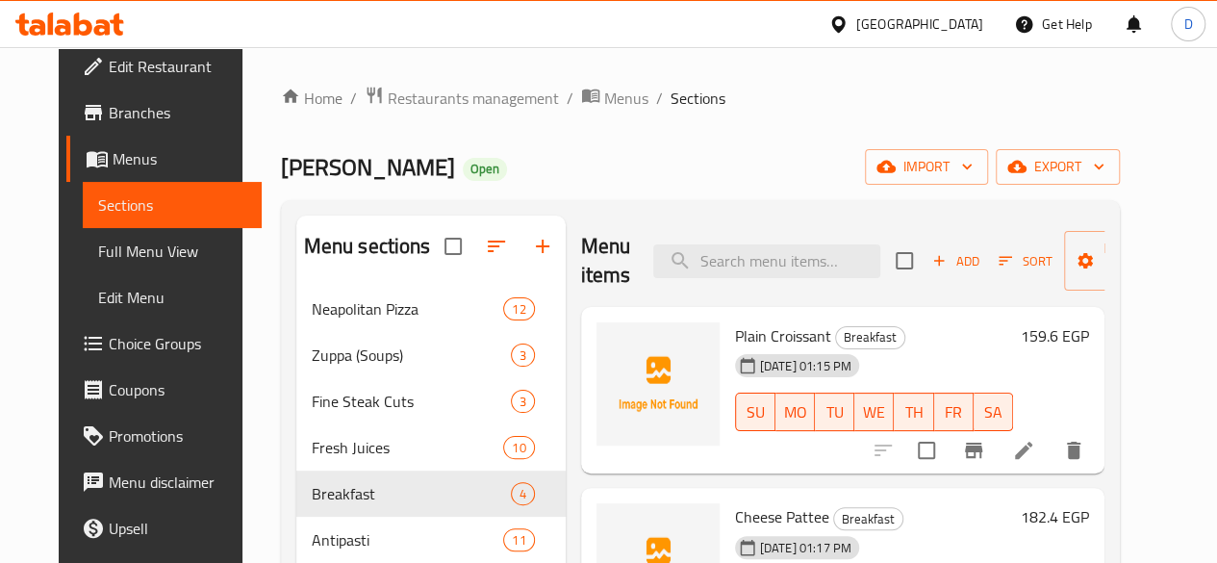
scroll to position [203, 0]
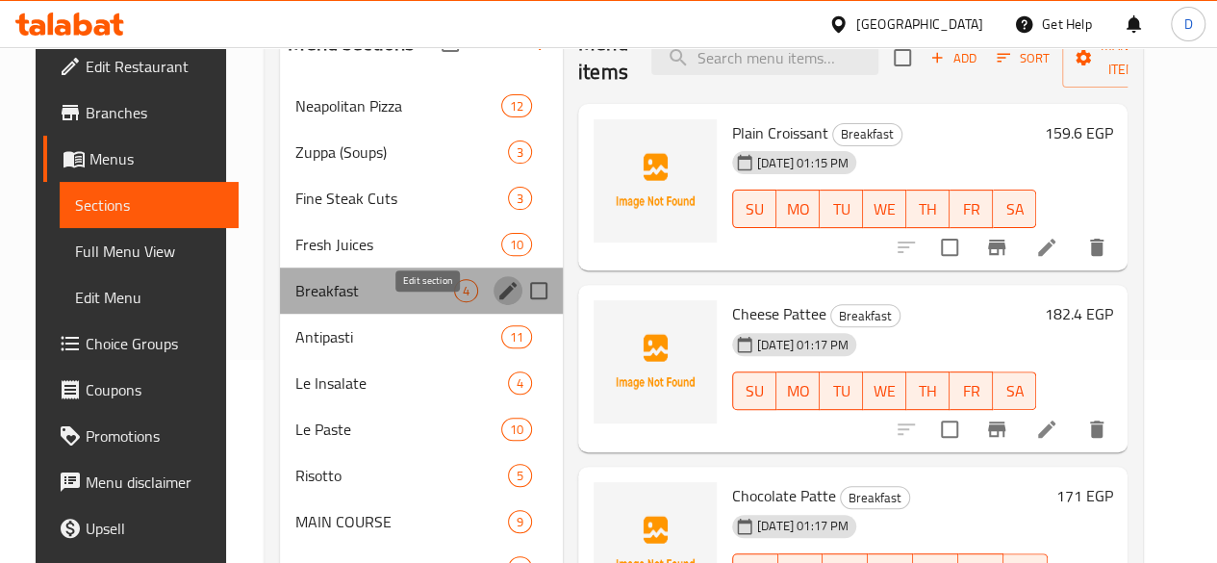
click at [496, 302] on icon "edit" at bounding box center [507, 290] width 23 height 23
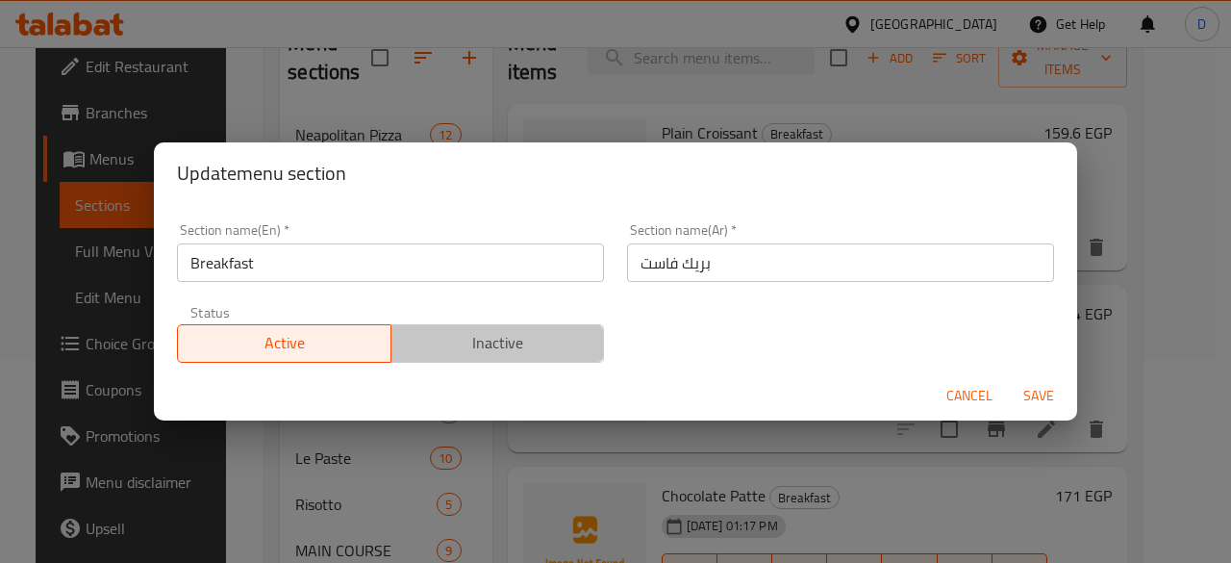
click at [510, 341] on span "Inactive" at bounding box center [498, 343] width 198 height 28
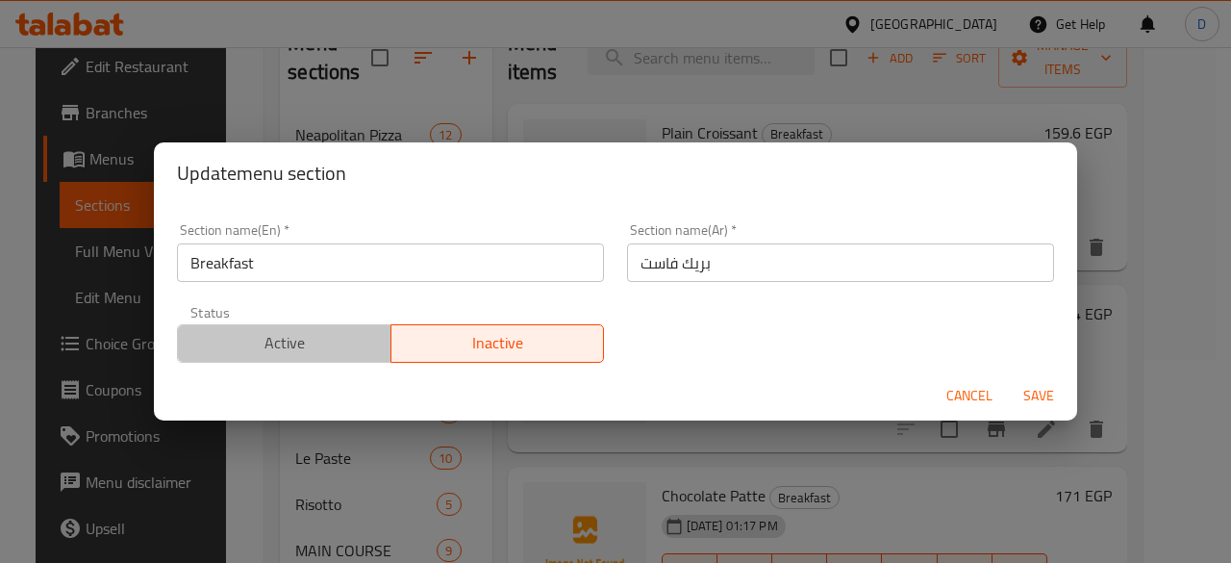
click at [303, 337] on span "Active" at bounding box center [285, 343] width 198 height 28
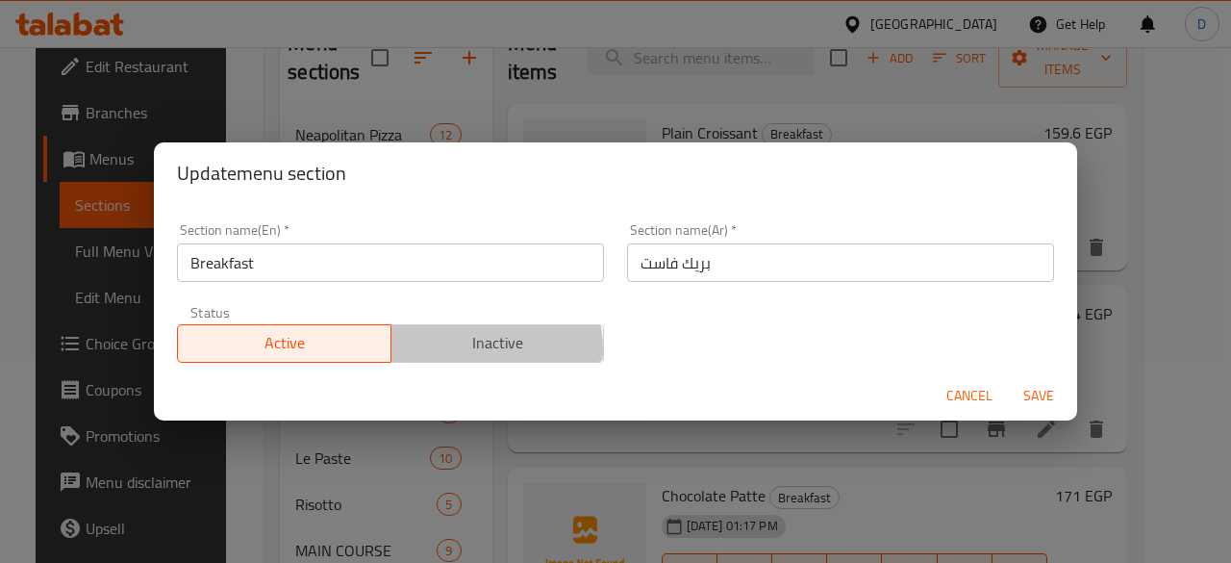
click at [480, 348] on span "Inactive" at bounding box center [498, 343] width 198 height 28
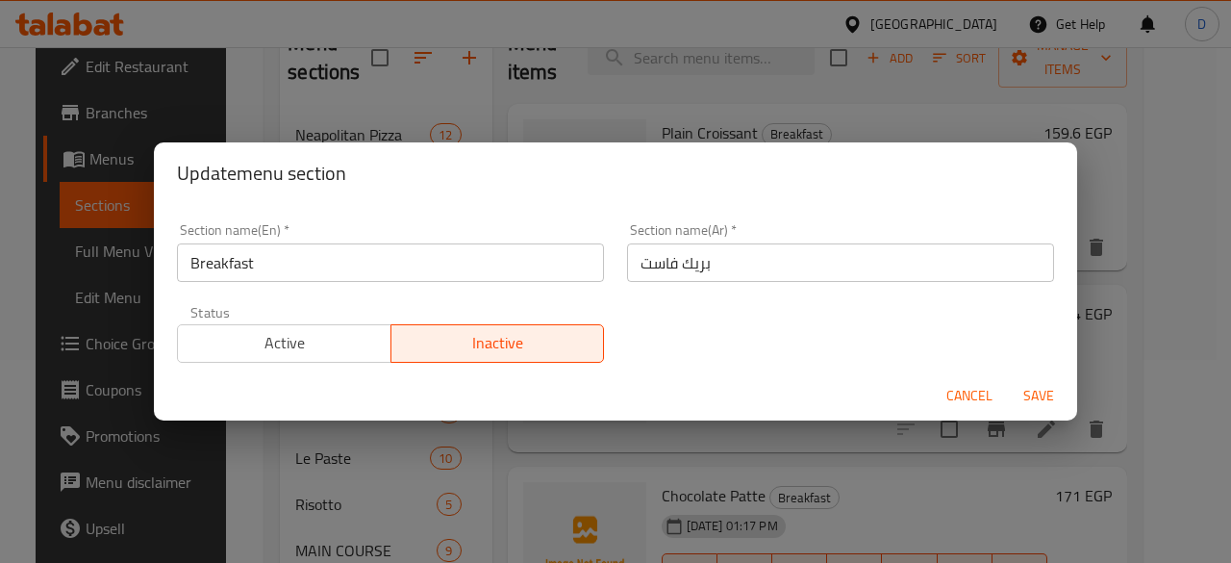
click at [298, 347] on span "Active" at bounding box center [285, 343] width 198 height 28
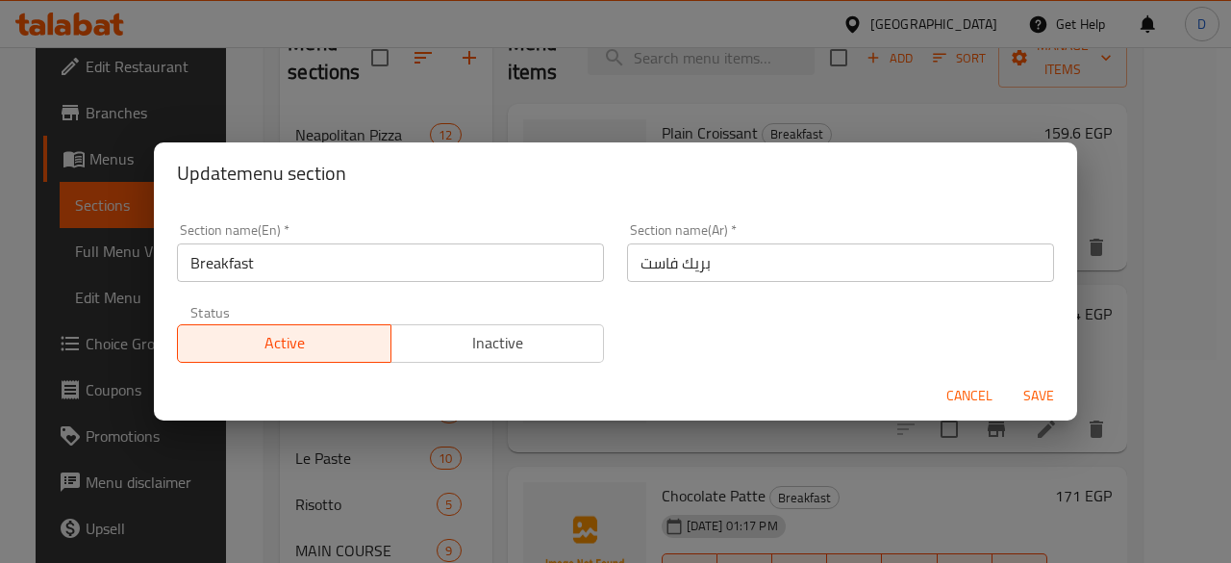
click at [460, 74] on div "Update menu section Section name(En)   * Breakfast Section name(En) * Section n…" at bounding box center [615, 281] width 1231 height 563
click at [571, 113] on div "Update menu section Section name(En)   * Breakfast Section name(En) * Section n…" at bounding box center [615, 281] width 1231 height 563
click at [996, 393] on button "Cancel" at bounding box center [970, 396] width 62 height 36
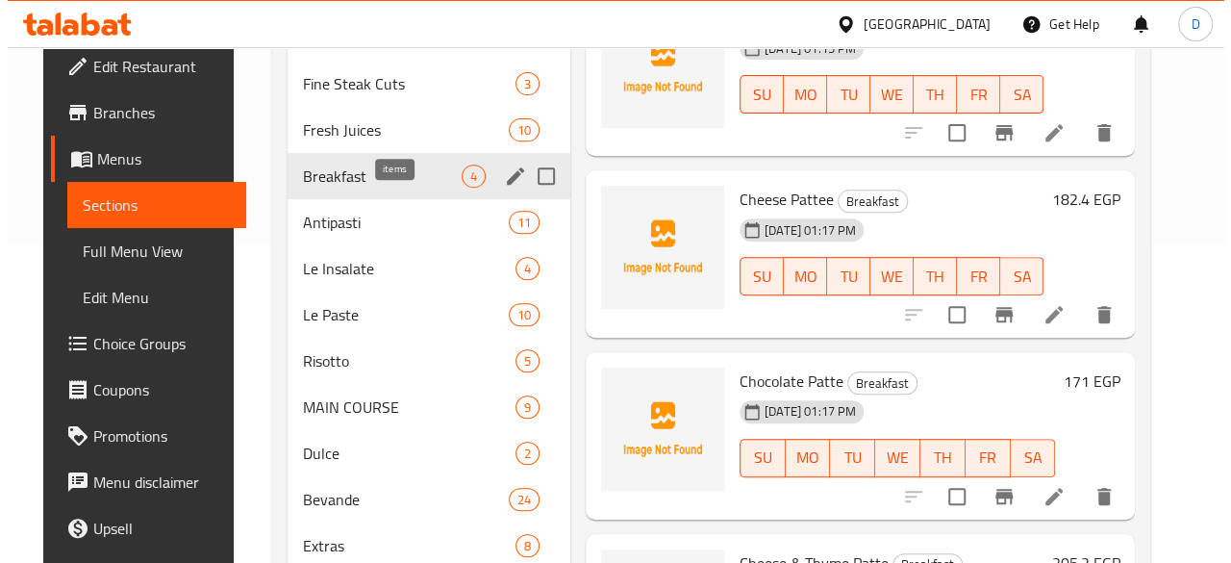
scroll to position [314, 0]
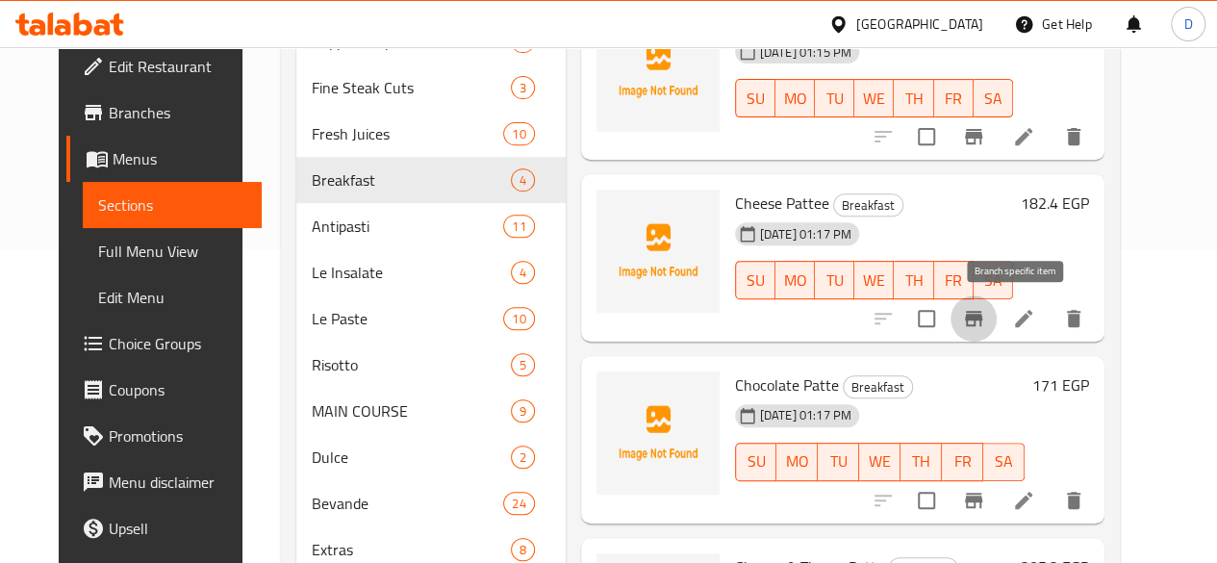
click at [982, 315] on icon "Branch-specific-item" at bounding box center [973, 318] width 17 height 15
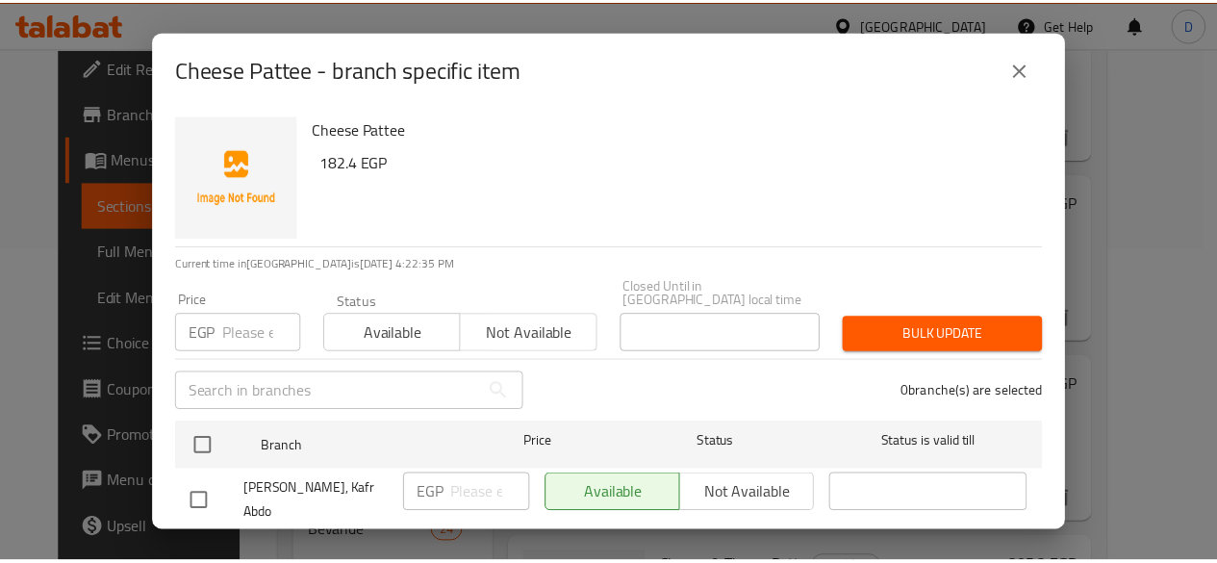
scroll to position [71, 0]
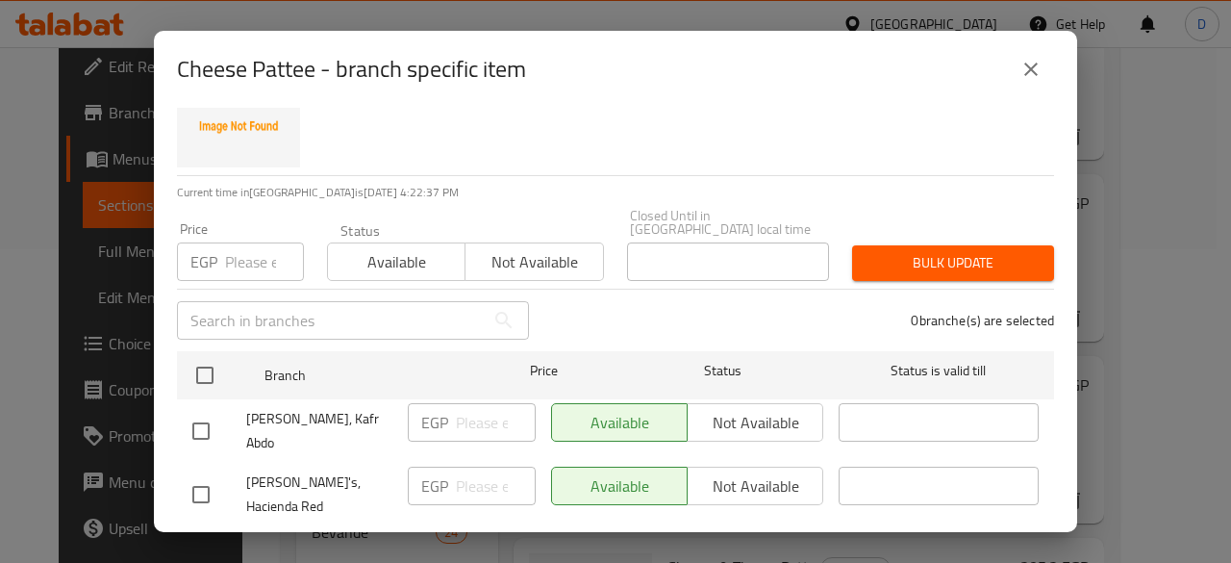
click at [725, 417] on div "Available Not available" at bounding box center [687, 422] width 272 height 38
click at [714, 403] on div "Available Not available" at bounding box center [687, 422] width 272 height 38
click at [725, 417] on div "Available Not available" at bounding box center [687, 422] width 272 height 38
click at [517, 250] on span "Not available" at bounding box center [534, 262] width 122 height 28
click at [194, 411] on input "checkbox" at bounding box center [201, 431] width 40 height 40
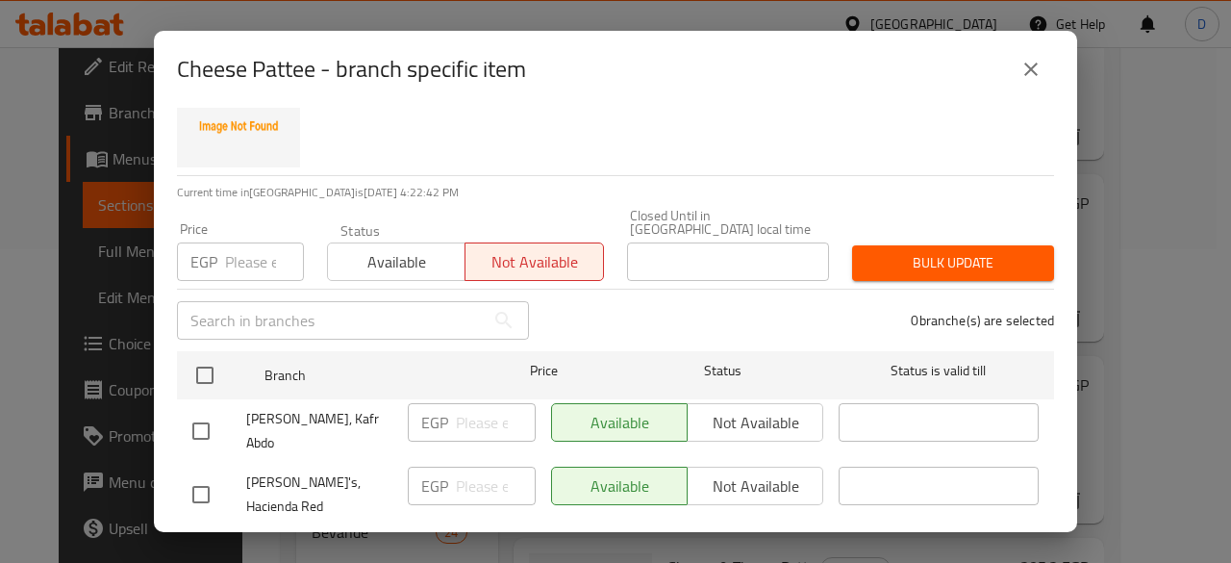
checkbox input "true"
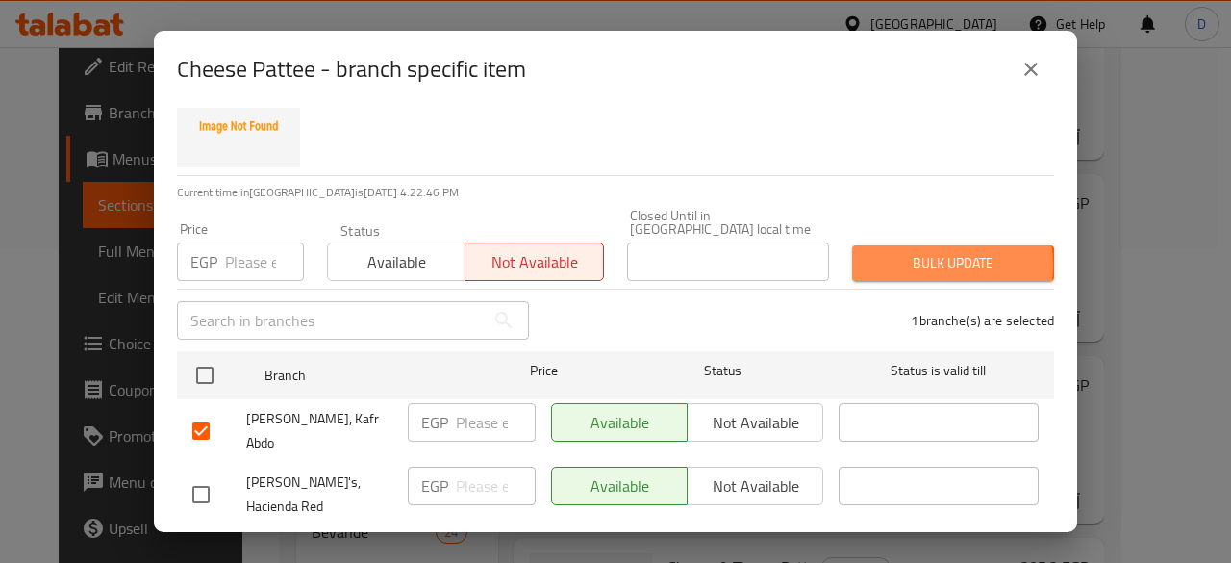
click at [916, 251] on span "Bulk update" at bounding box center [953, 263] width 171 height 24
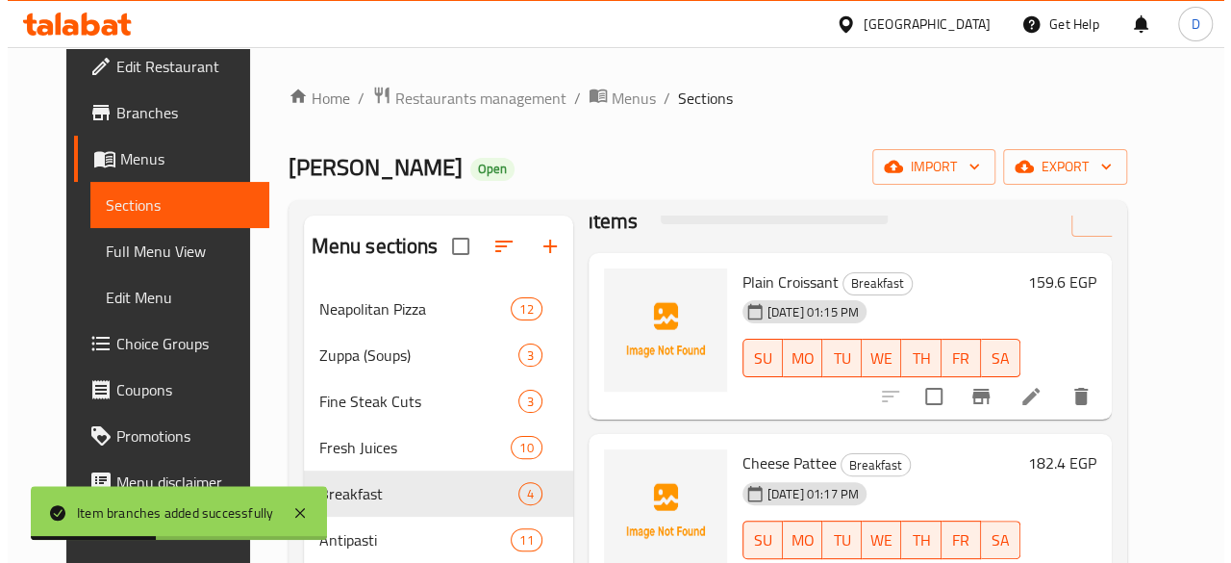
scroll to position [55, 0]
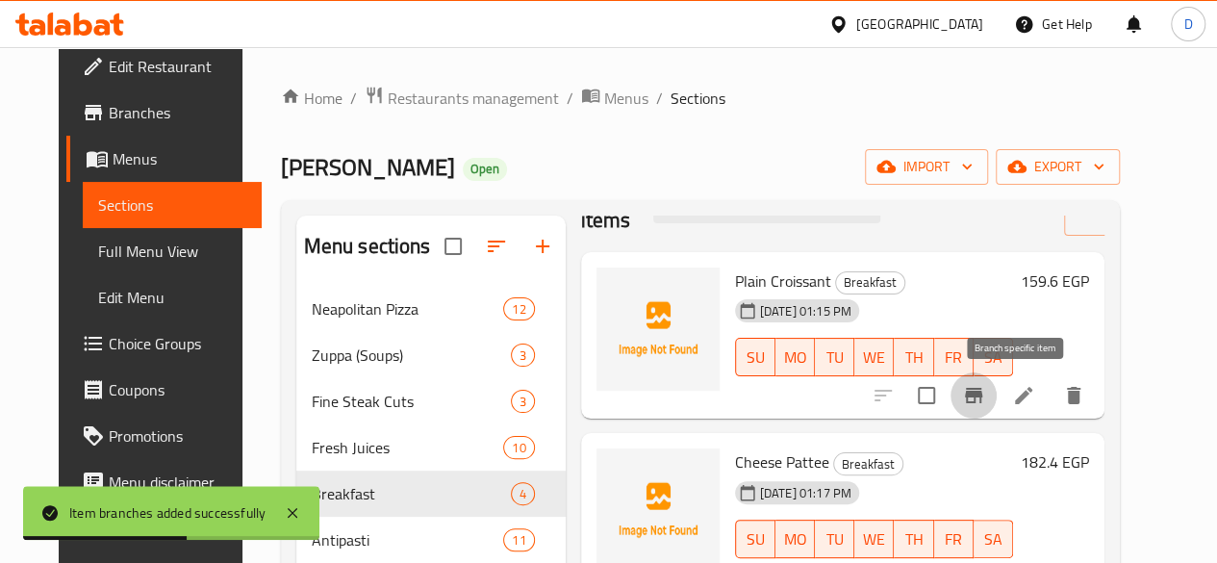
click at [982, 399] on icon "Branch-specific-item" at bounding box center [973, 395] width 17 height 15
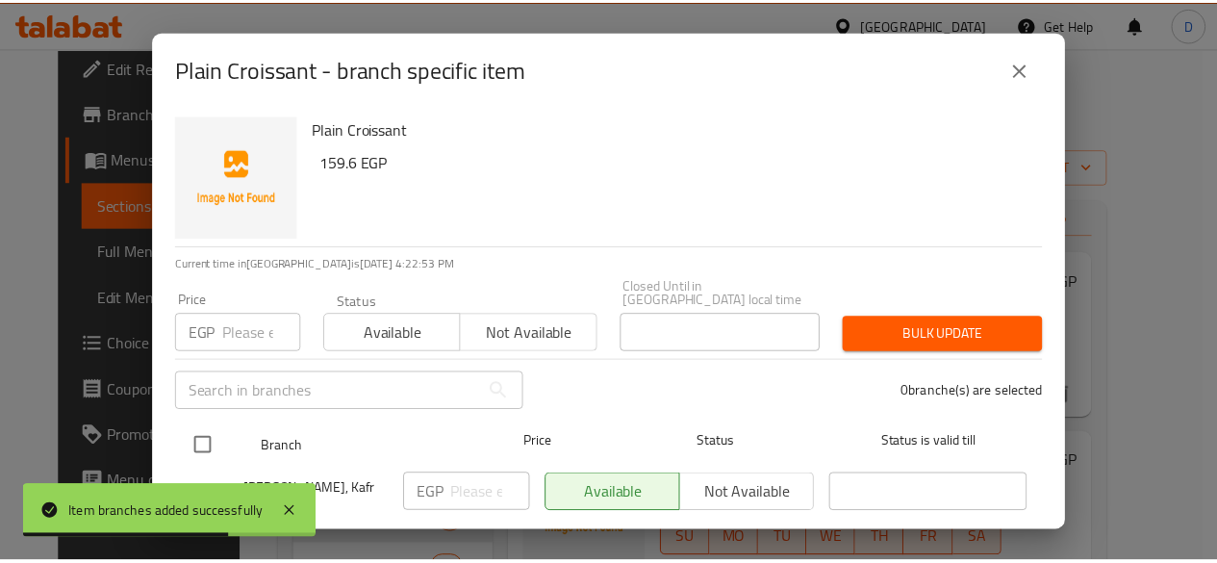
scroll to position [71, 0]
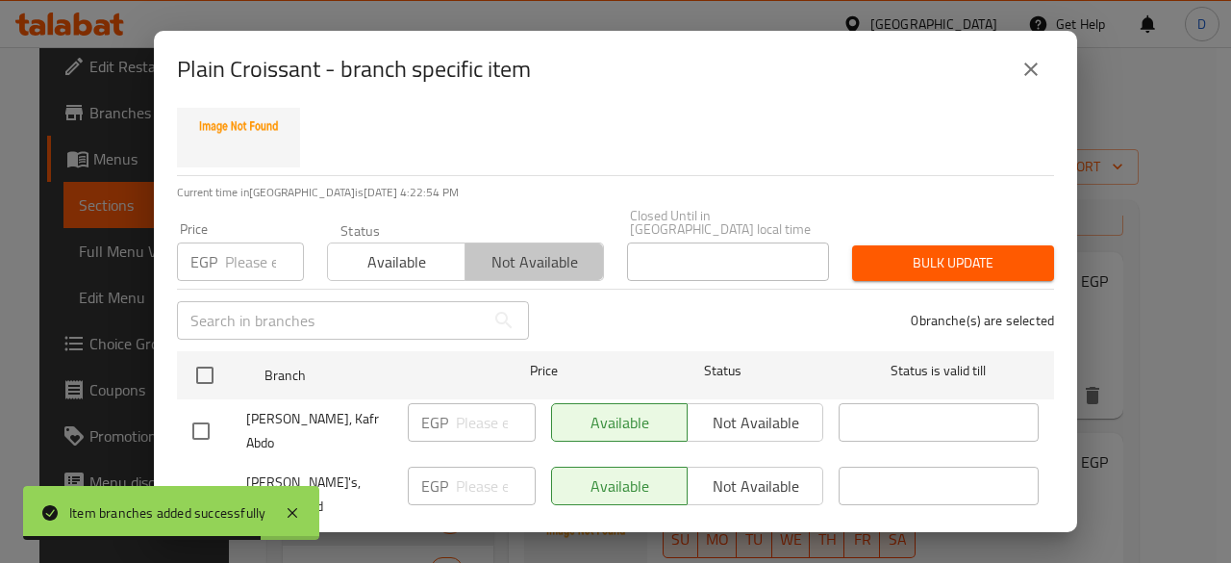
click at [526, 248] on span "Not available" at bounding box center [534, 262] width 122 height 28
click at [203, 411] on input "checkbox" at bounding box center [201, 431] width 40 height 40
checkbox input "true"
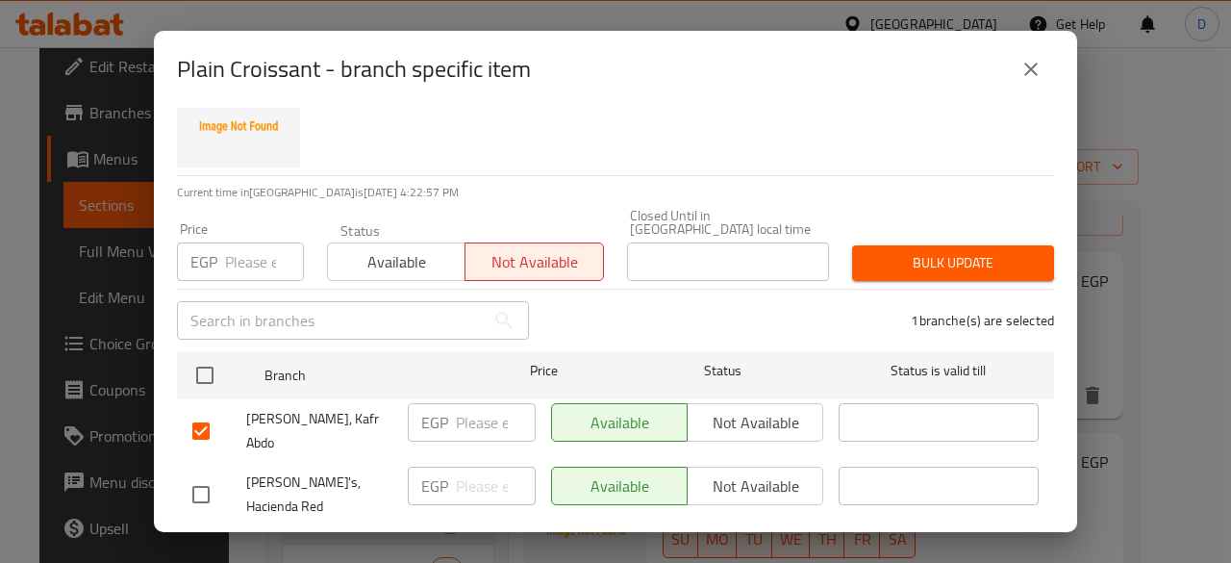
click at [960, 251] on span "Bulk update" at bounding box center [953, 263] width 171 height 24
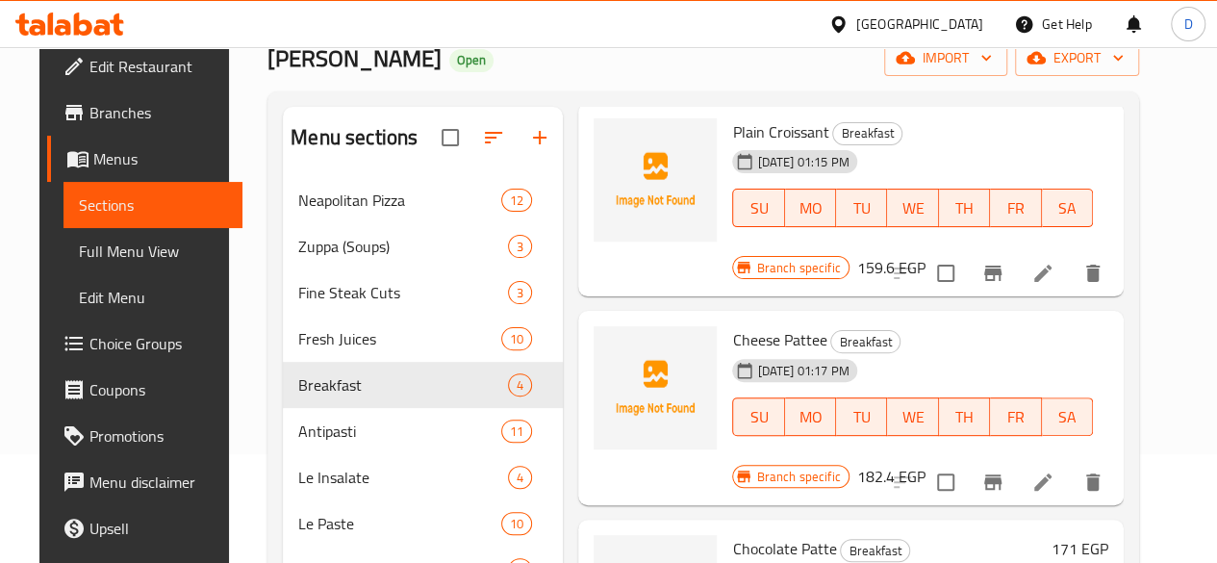
scroll to position [110, 0]
click at [1004, 469] on icon "Branch-specific-item" at bounding box center [992, 480] width 23 height 23
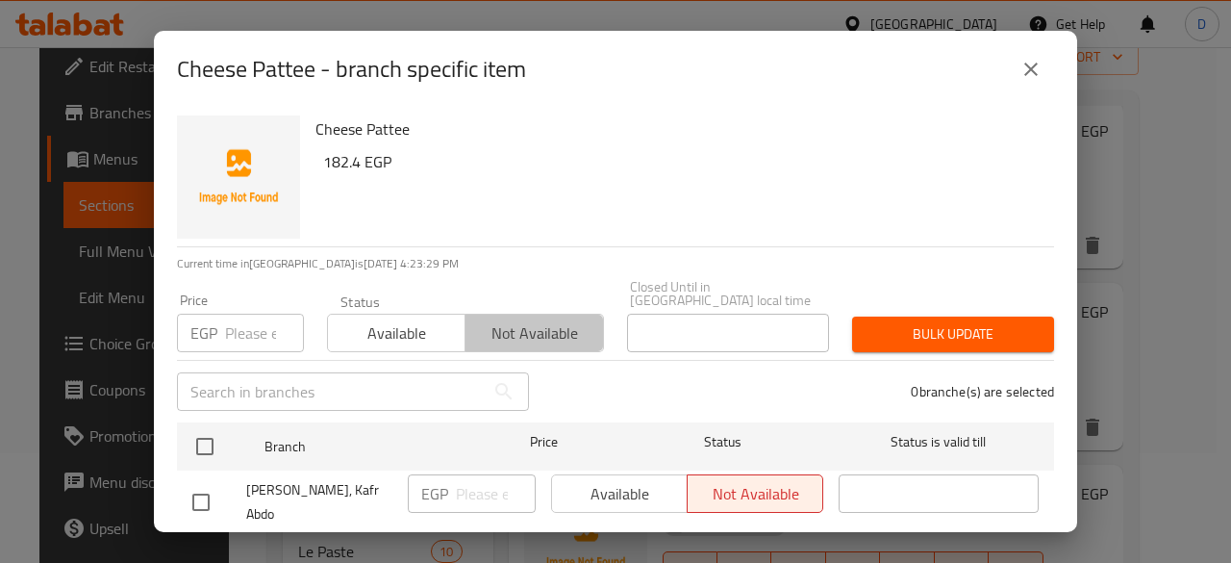
click at [562, 321] on span "Not available" at bounding box center [534, 333] width 122 height 28
click at [206, 483] on input "checkbox" at bounding box center [201, 502] width 40 height 40
checkbox input "true"
click at [946, 325] on span "Bulk update" at bounding box center [953, 334] width 171 height 24
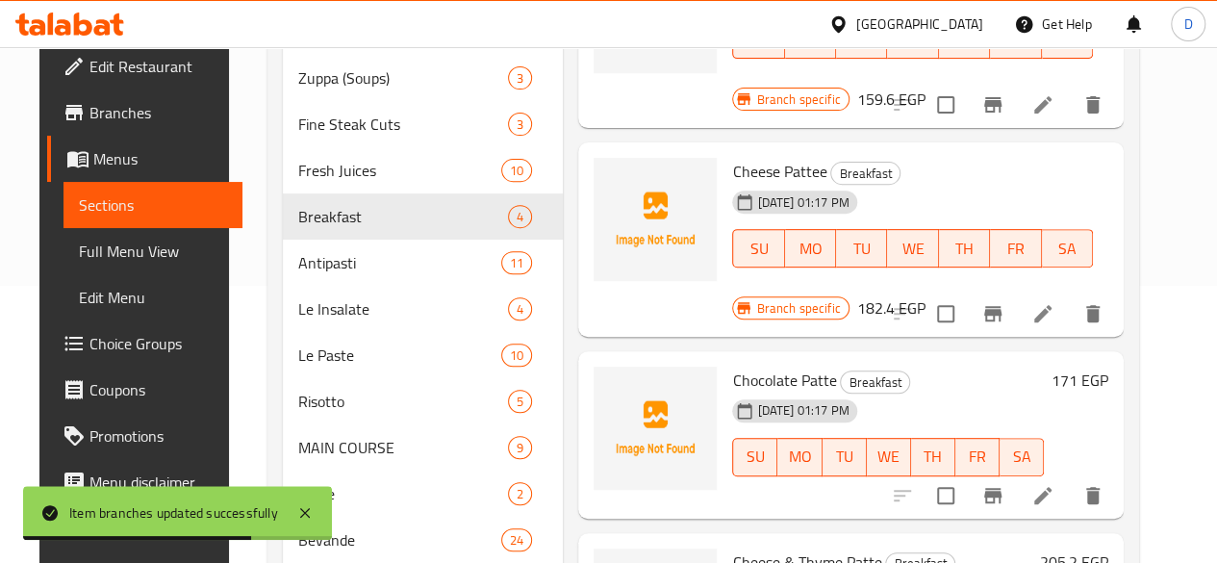
scroll to position [281, 0]
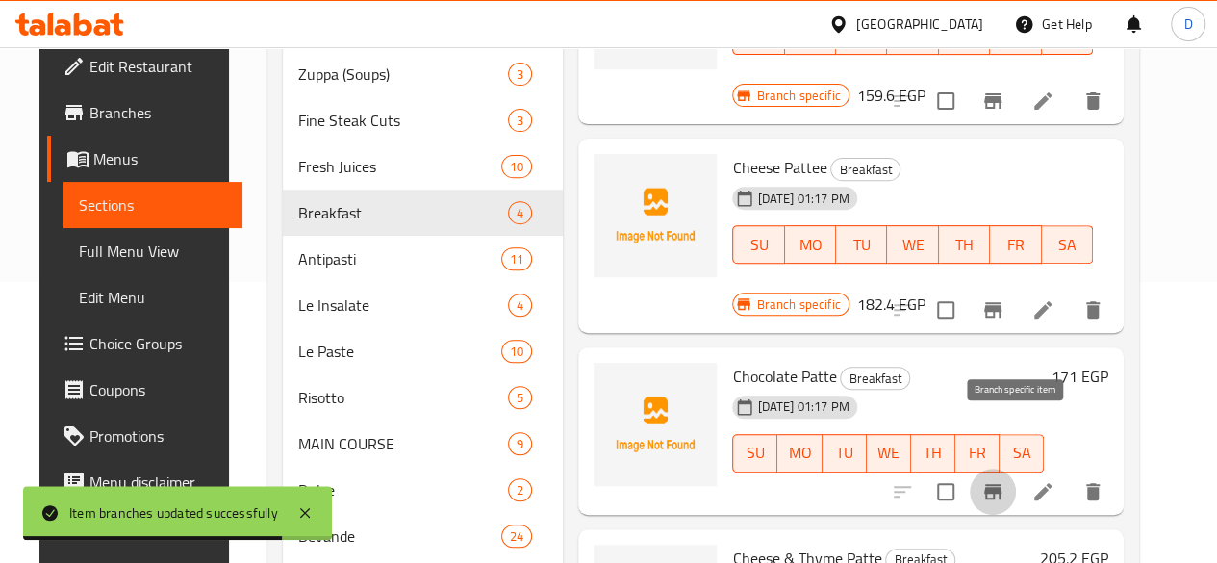
click at [1004, 480] on icon "Branch-specific-item" at bounding box center [992, 491] width 23 height 23
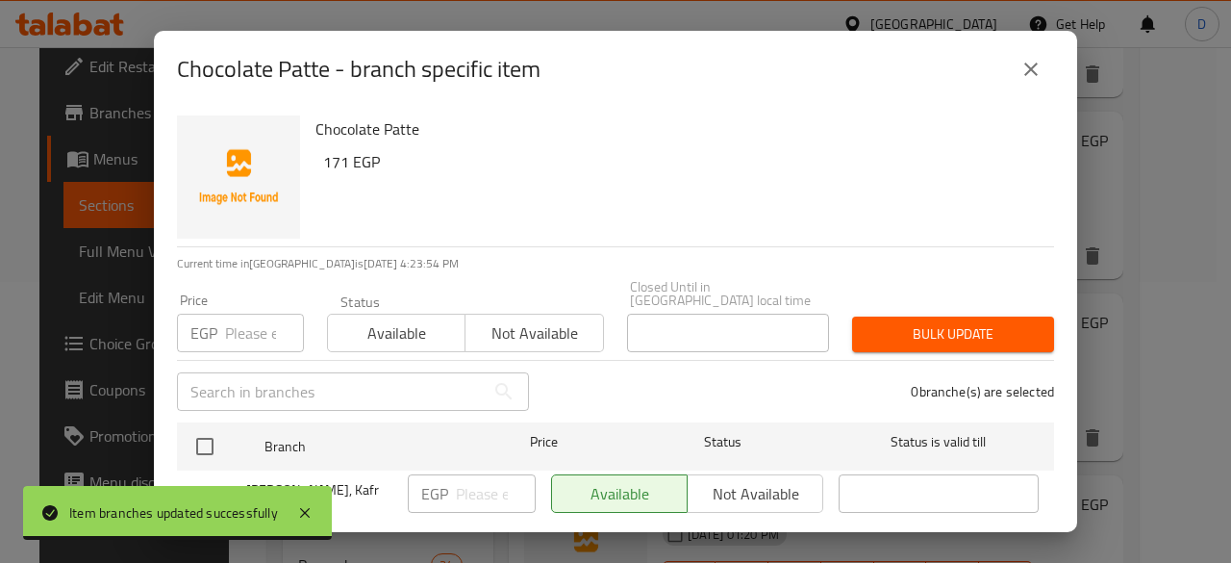
click at [202, 482] on input "checkbox" at bounding box center [201, 502] width 40 height 40
checkbox input "true"
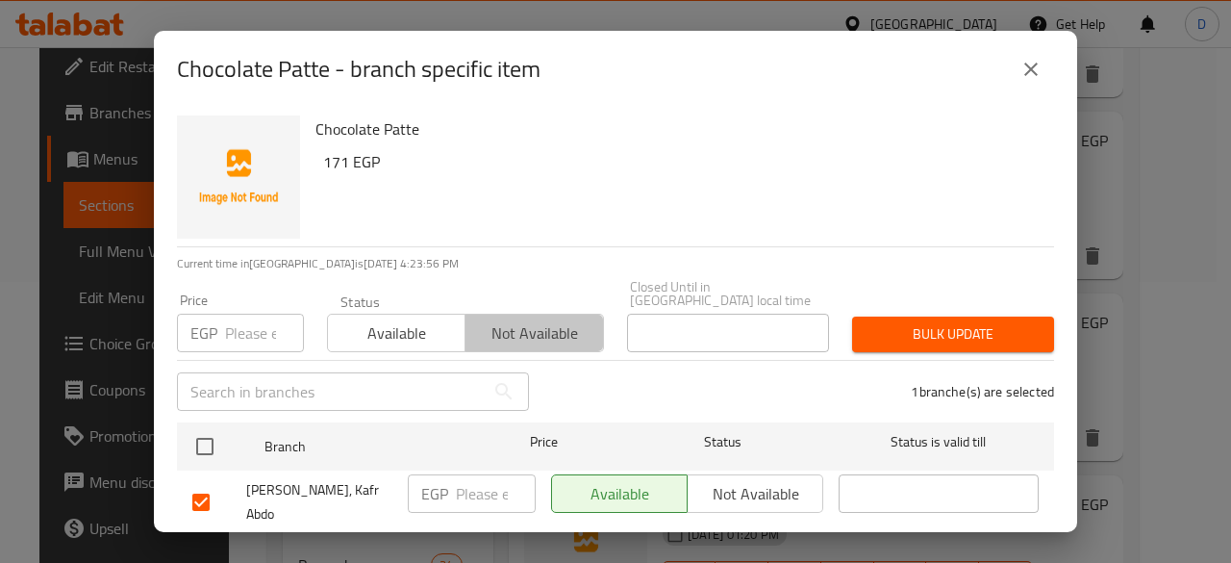
click at [531, 319] on span "Not available" at bounding box center [534, 333] width 122 height 28
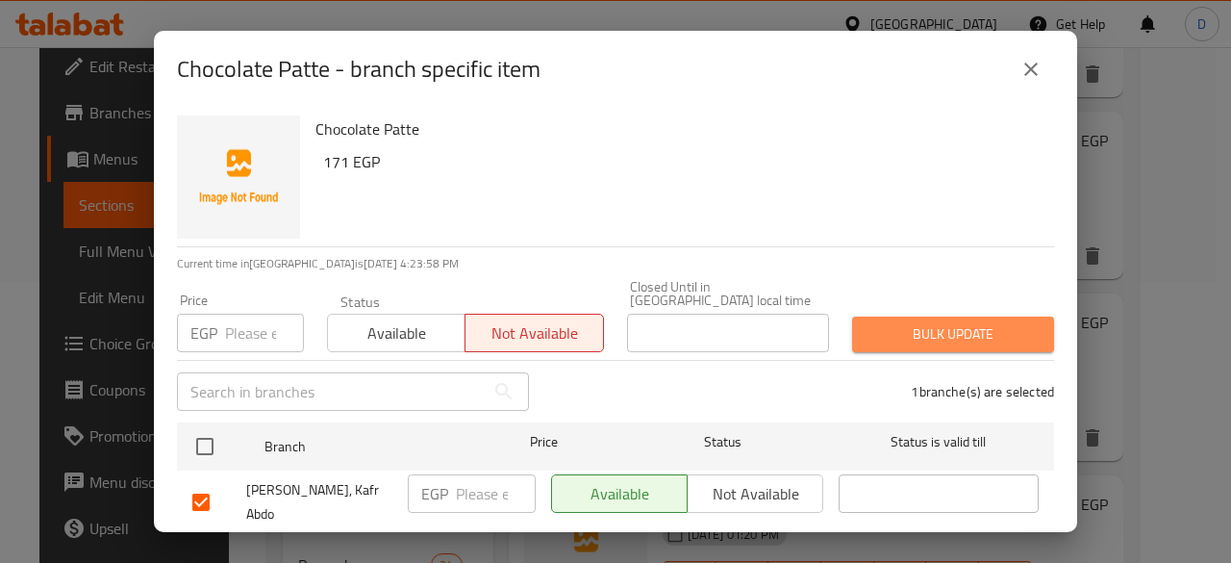
click at [987, 322] on span "Bulk update" at bounding box center [953, 334] width 171 height 24
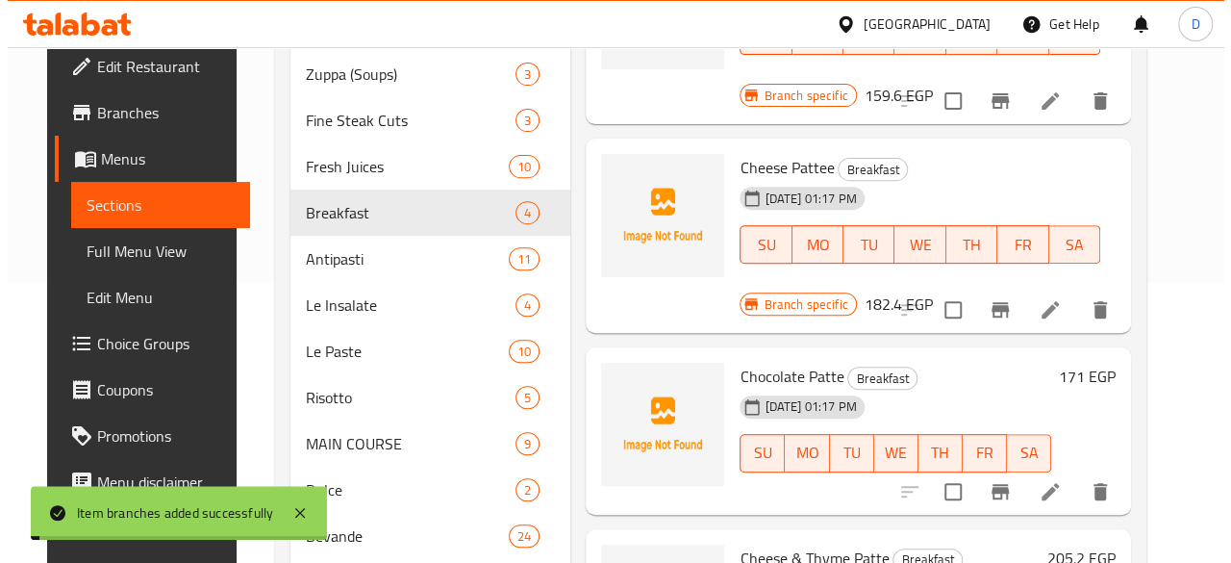
scroll to position [413, 0]
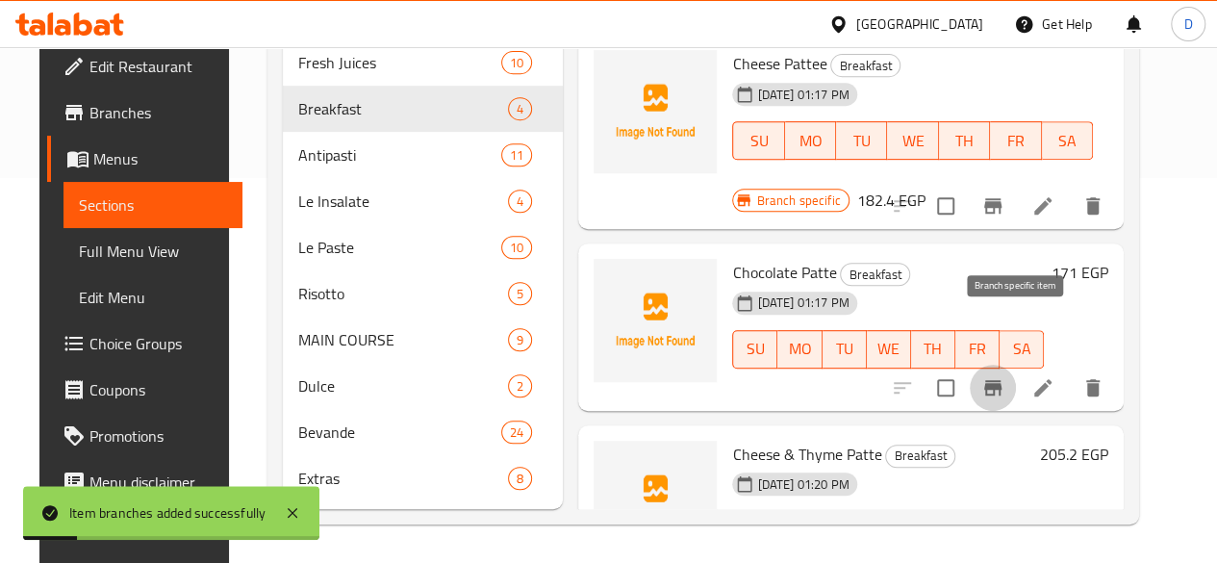
click at [1016, 365] on button "Branch-specific-item" at bounding box center [993, 388] width 46 height 46
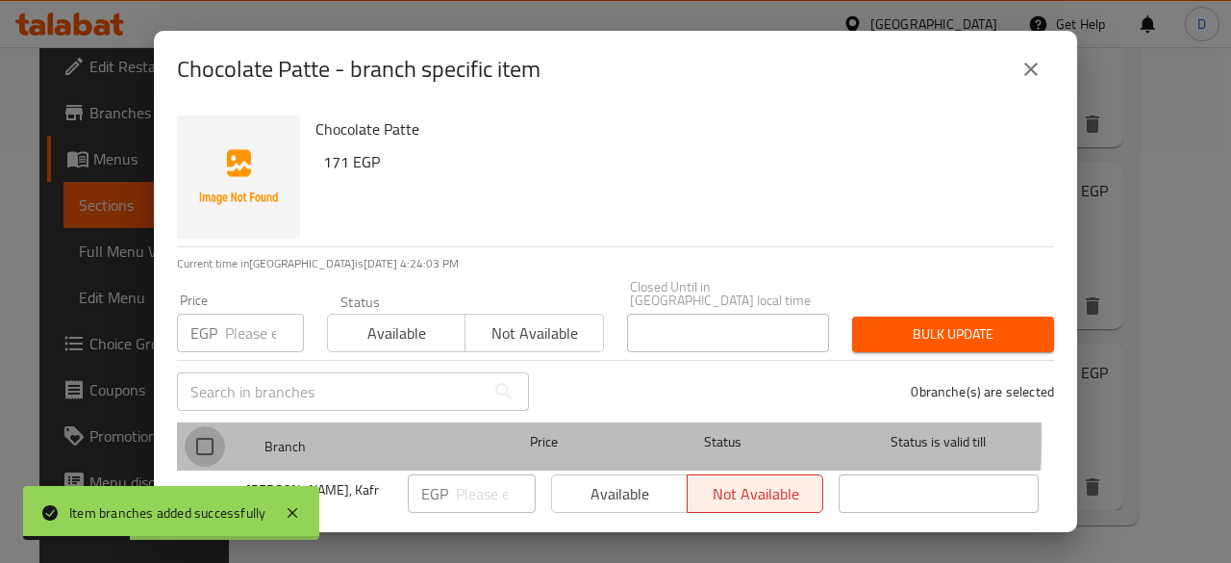
click at [204, 426] on input "checkbox" at bounding box center [205, 446] width 40 height 40
checkbox input "true"
click at [204, 426] on input "checkbox" at bounding box center [205, 446] width 40 height 40
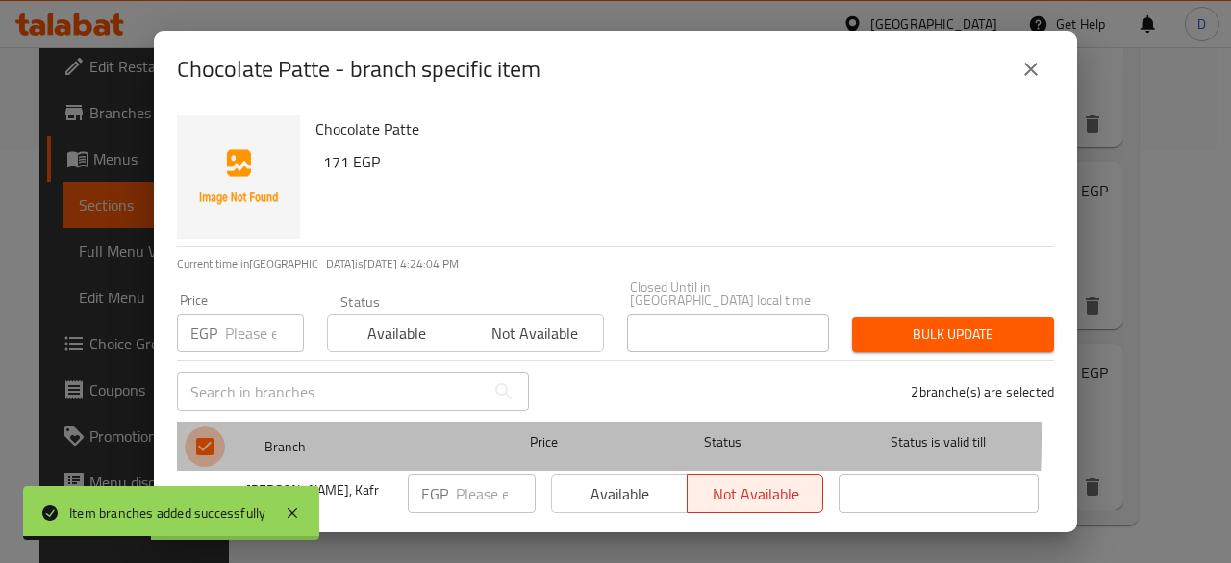
checkbox input "false"
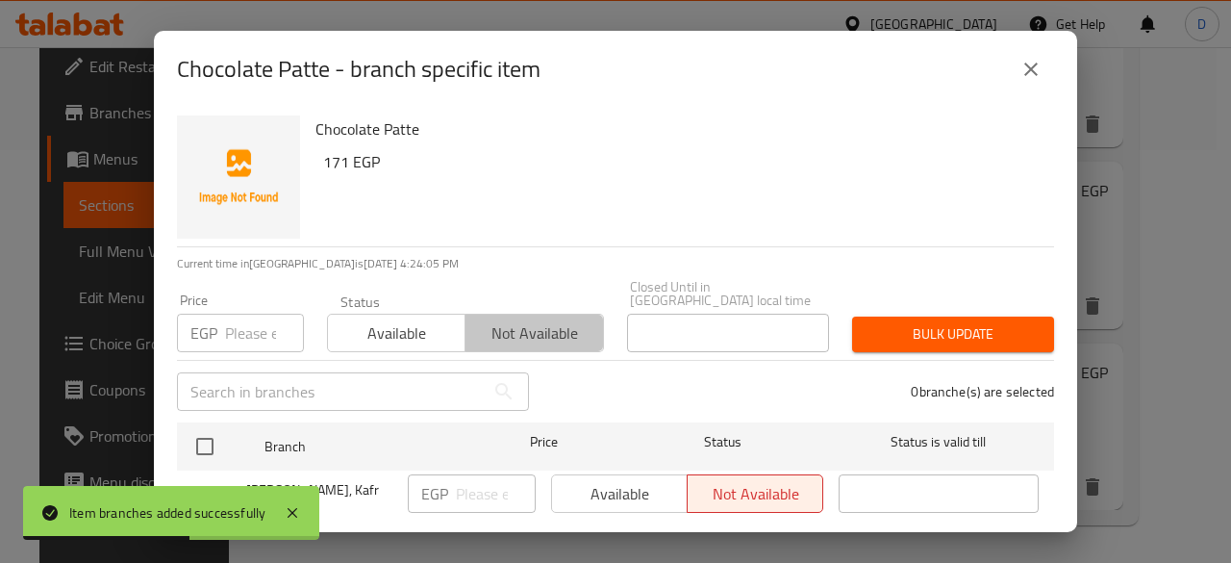
click at [503, 322] on span "Not available" at bounding box center [534, 333] width 122 height 28
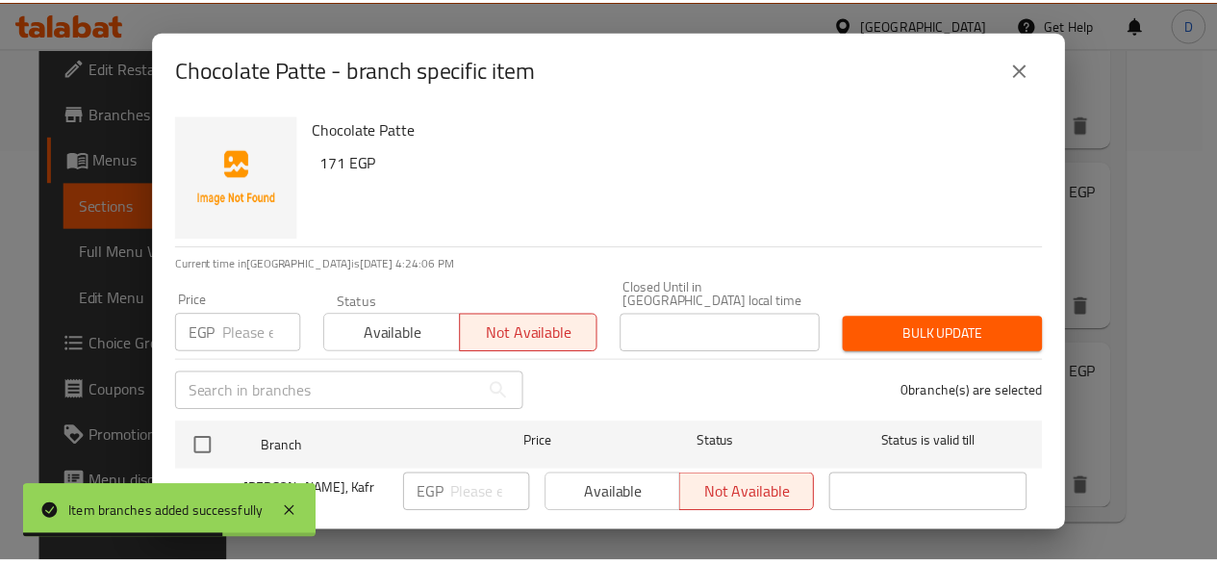
scroll to position [71, 0]
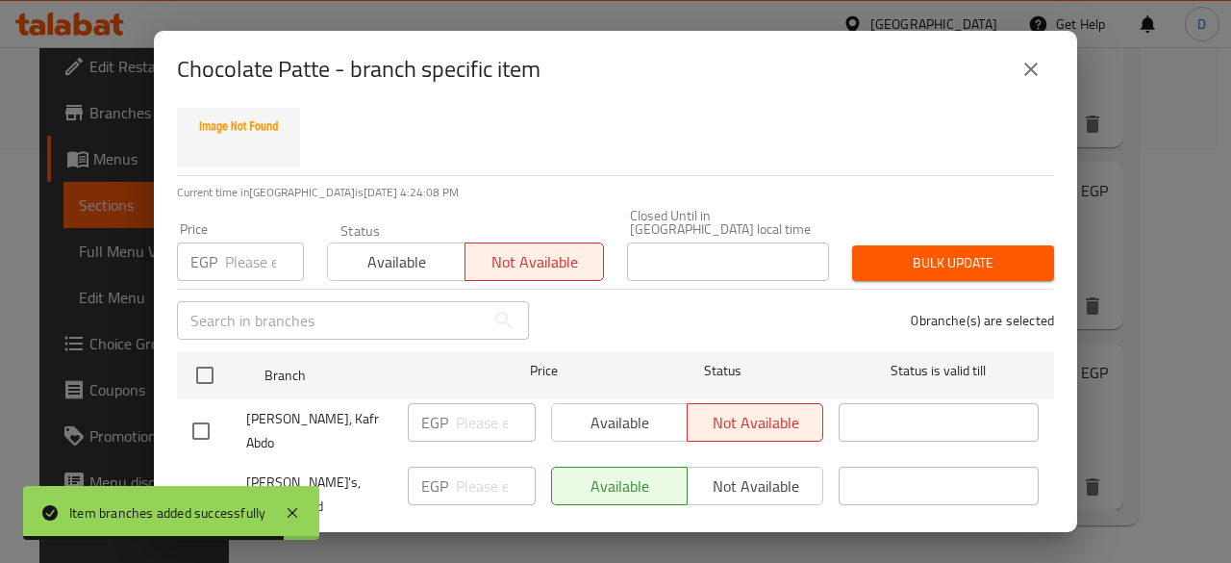
click at [1041, 64] on icon "close" at bounding box center [1031, 69] width 23 height 23
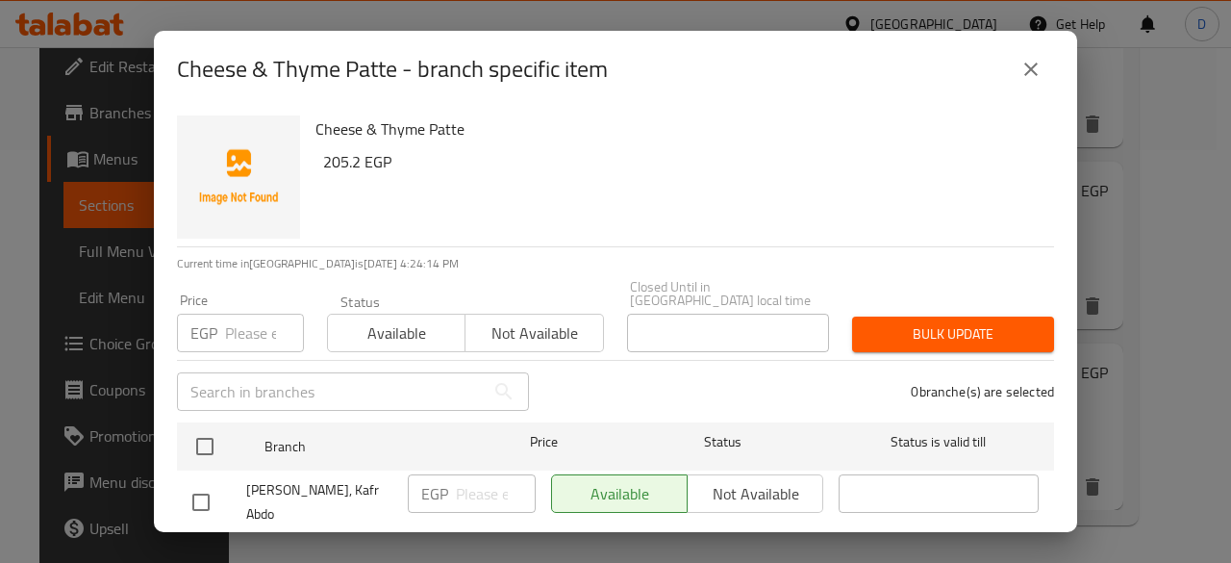
click at [208, 486] on input "checkbox" at bounding box center [201, 502] width 40 height 40
checkbox input "true"
click at [518, 324] on span "Not available" at bounding box center [534, 333] width 122 height 28
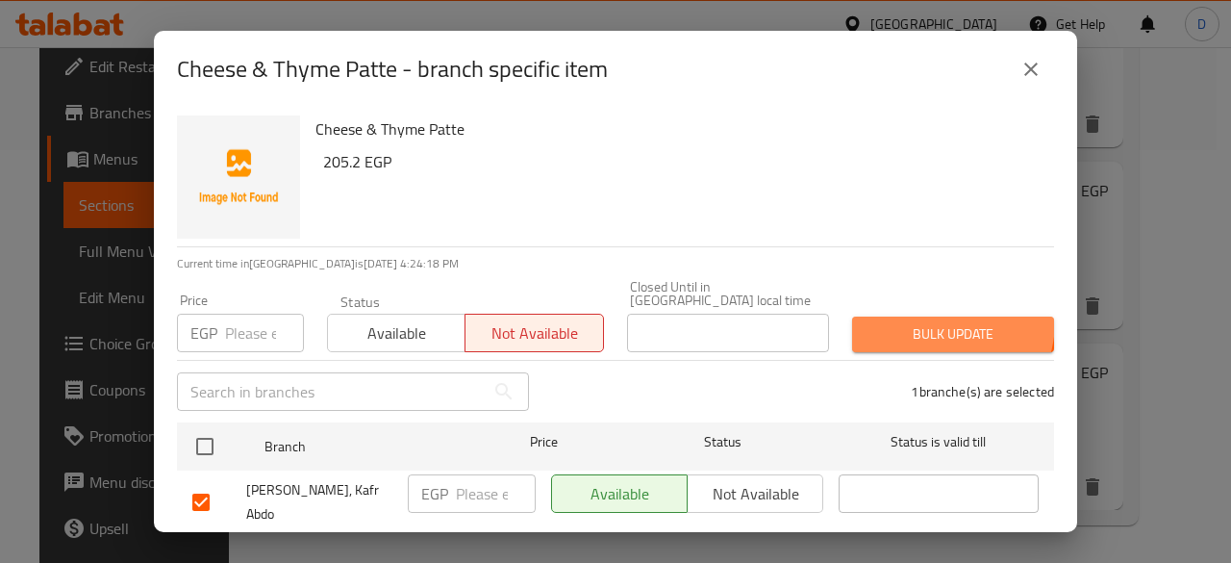
click at [914, 316] on button "Bulk update" at bounding box center [953, 334] width 202 height 36
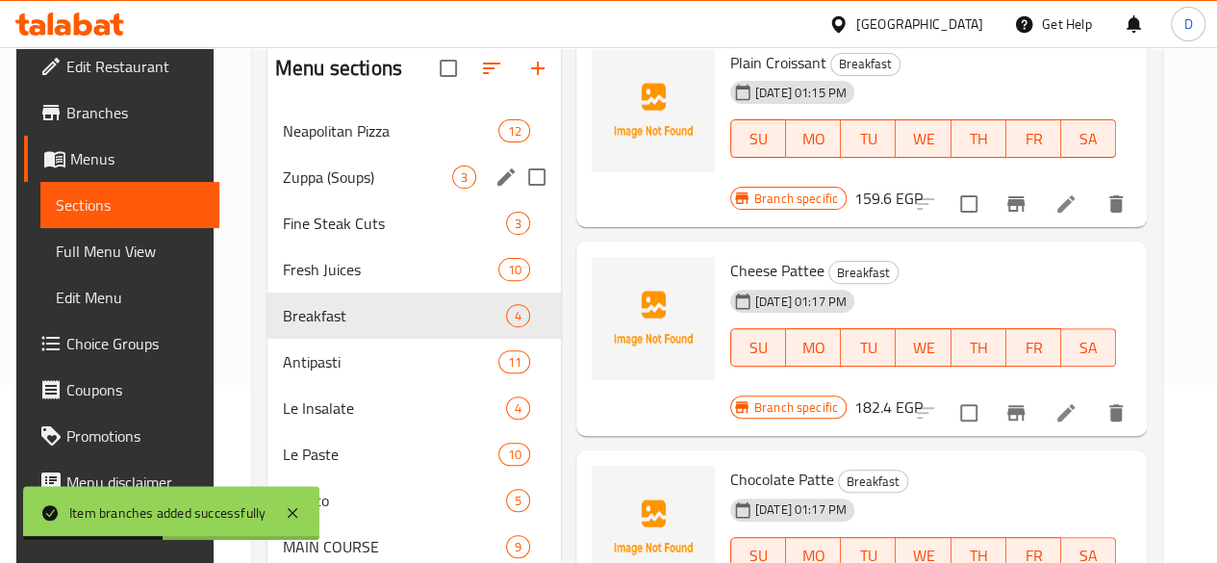
scroll to position [176, 0]
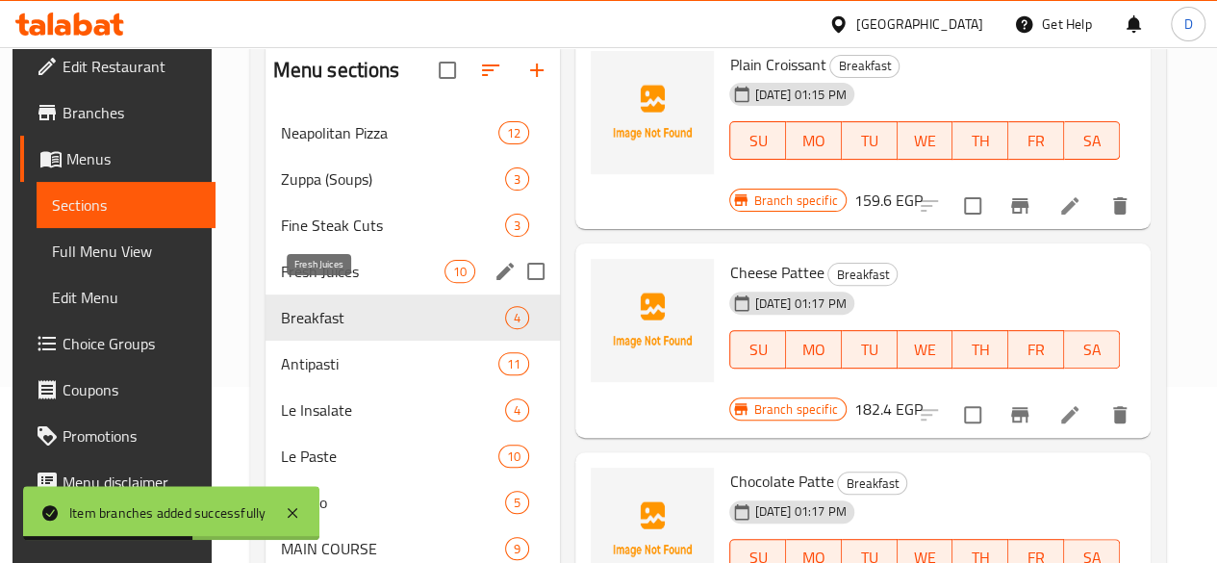
click at [328, 283] on span "Fresh Juices" at bounding box center [363, 271] width 164 height 23
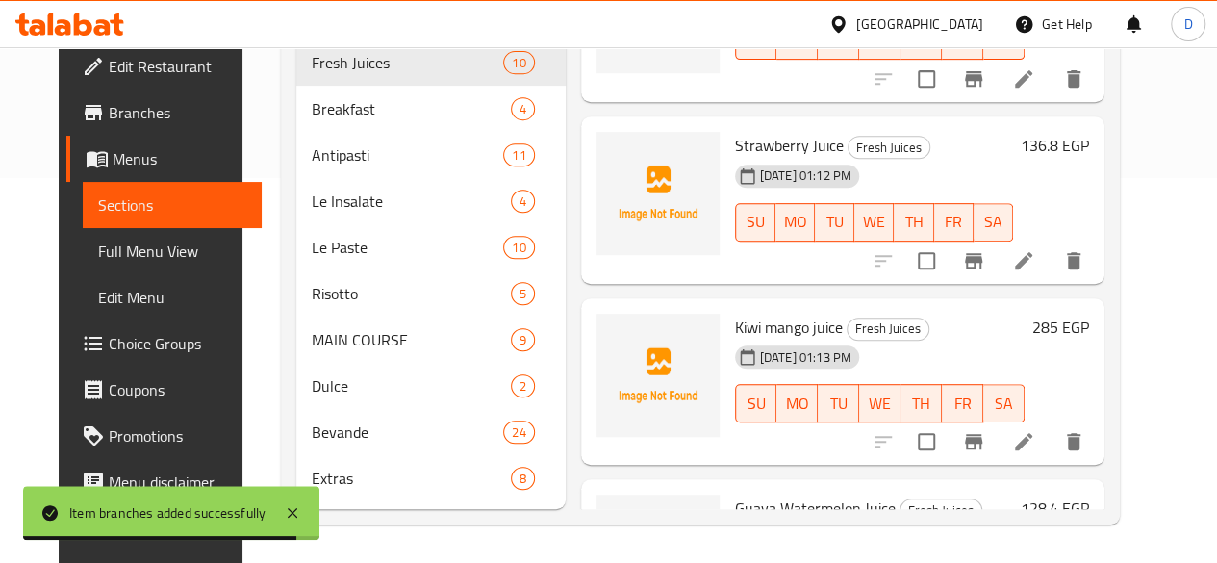
scroll to position [1184, 0]
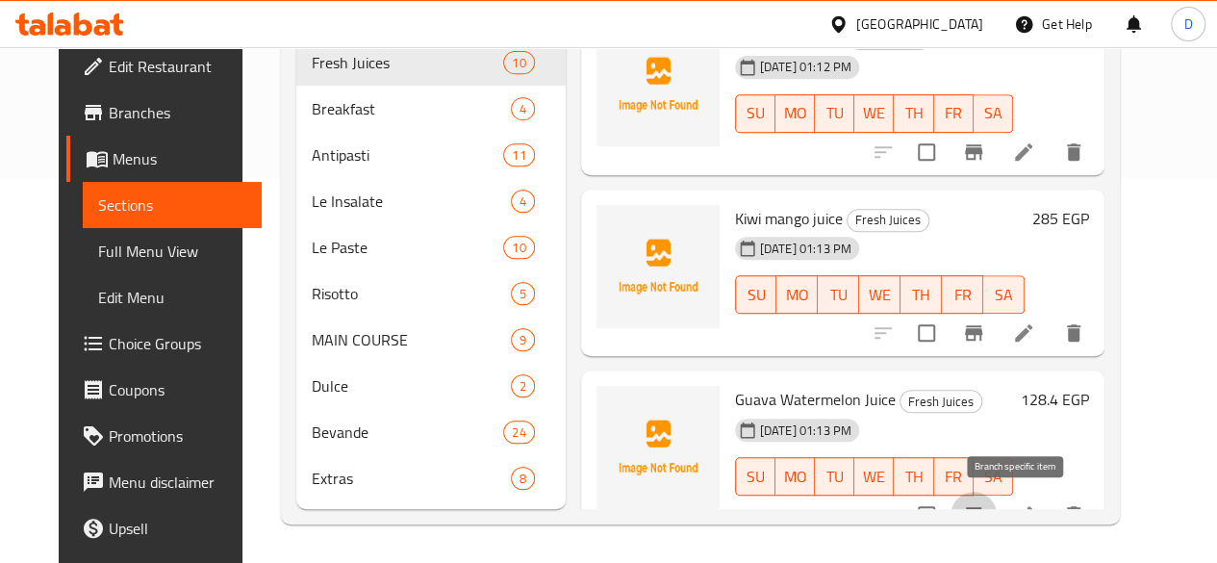
click at [996, 491] on button "Branch-specific-item" at bounding box center [973, 514] width 46 height 46
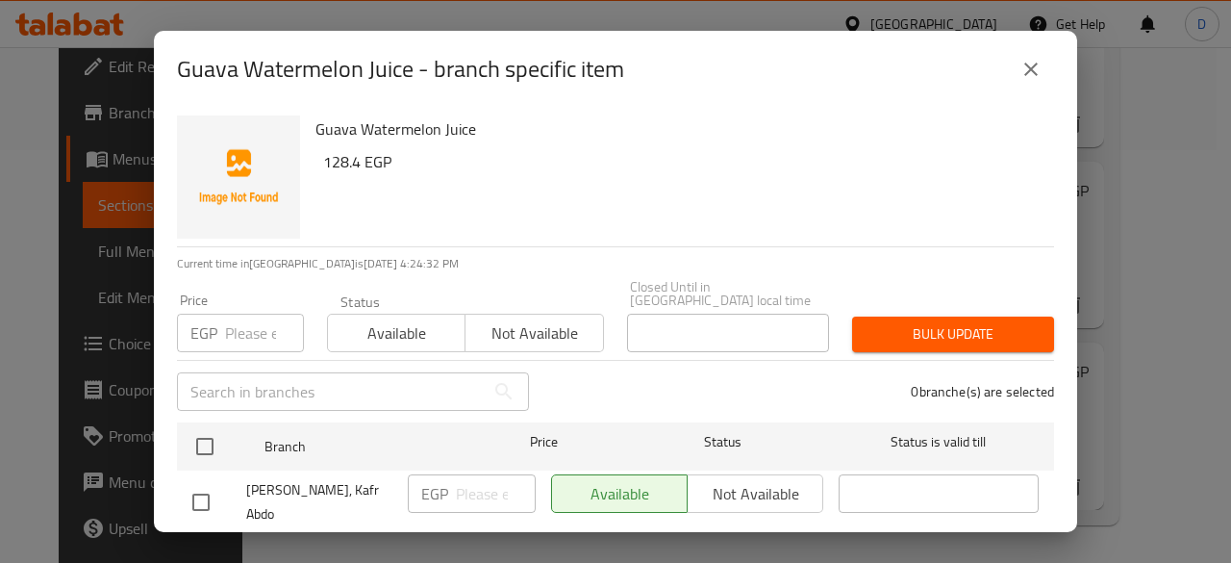
click at [204, 482] on input "checkbox" at bounding box center [201, 502] width 40 height 40
checkbox input "true"
click at [517, 324] on span "Not available" at bounding box center [534, 333] width 122 height 28
click at [960, 322] on span "Bulk update" at bounding box center [953, 334] width 171 height 24
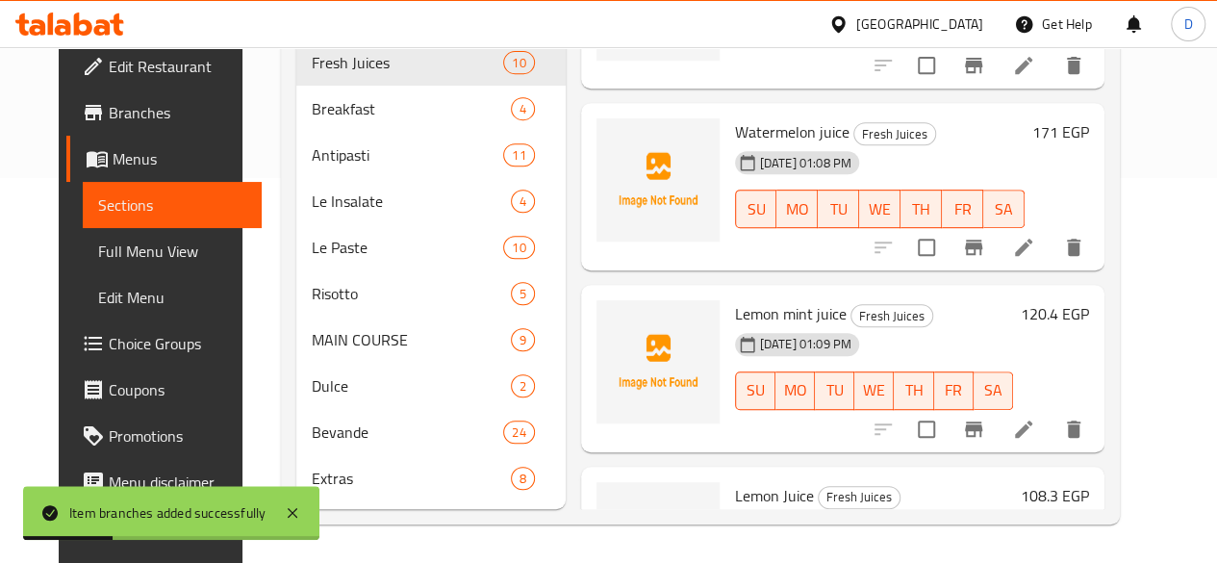
scroll to position [0, 0]
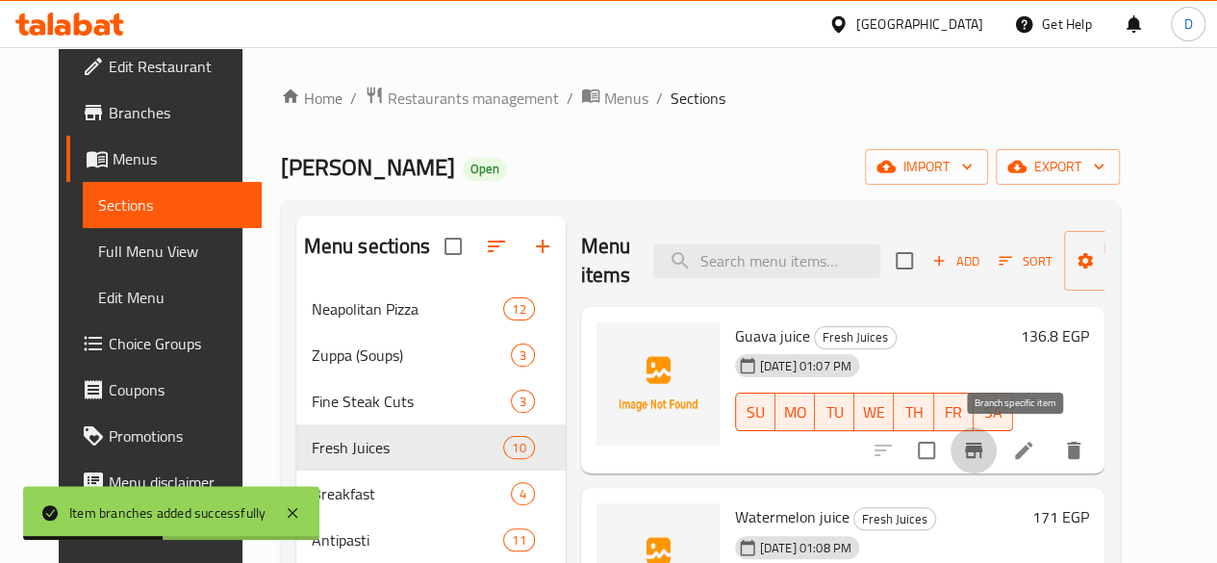
click at [985, 442] on icon "Branch-specific-item" at bounding box center [973, 450] width 23 height 23
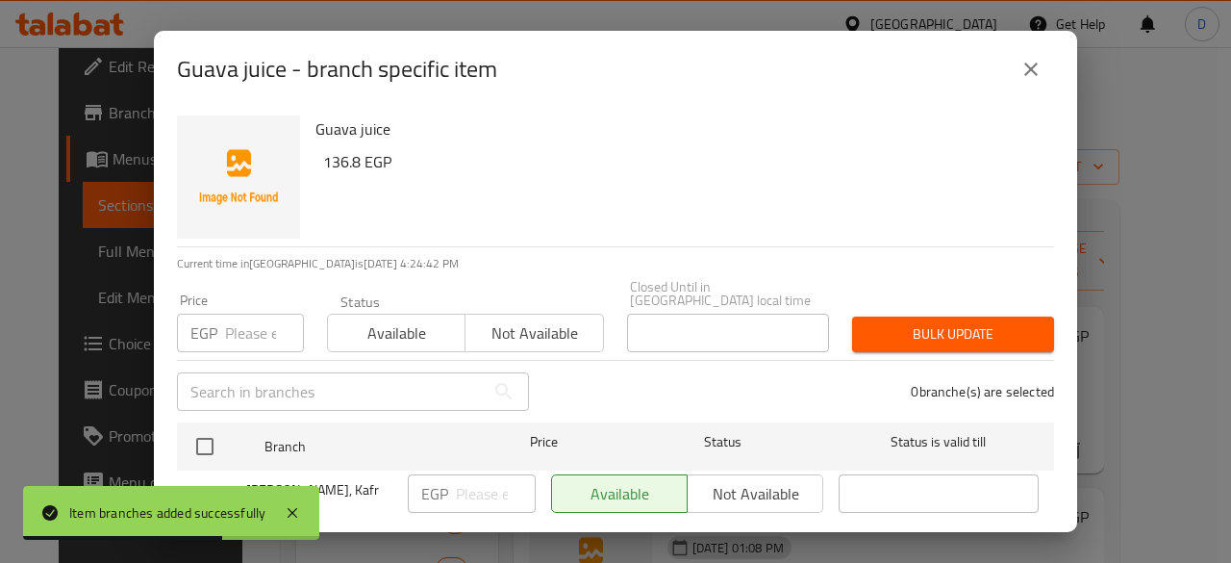
click at [208, 482] on input "checkbox" at bounding box center [201, 502] width 40 height 40
checkbox input "true"
click at [539, 325] on span "Not available" at bounding box center [534, 333] width 122 height 28
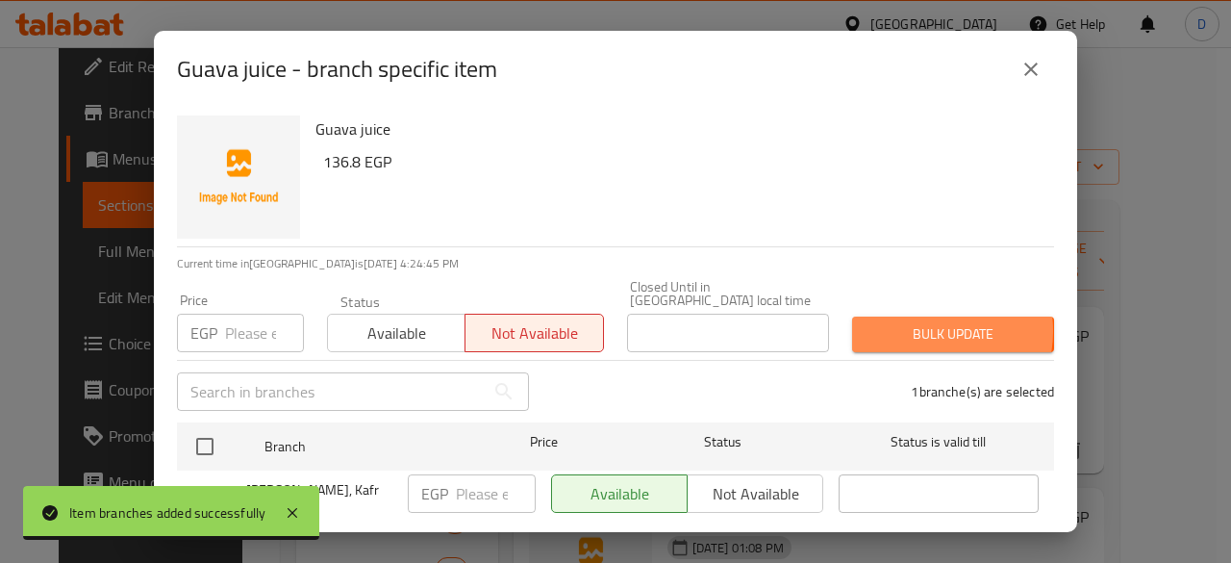
click at [907, 322] on span "Bulk update" at bounding box center [953, 334] width 171 height 24
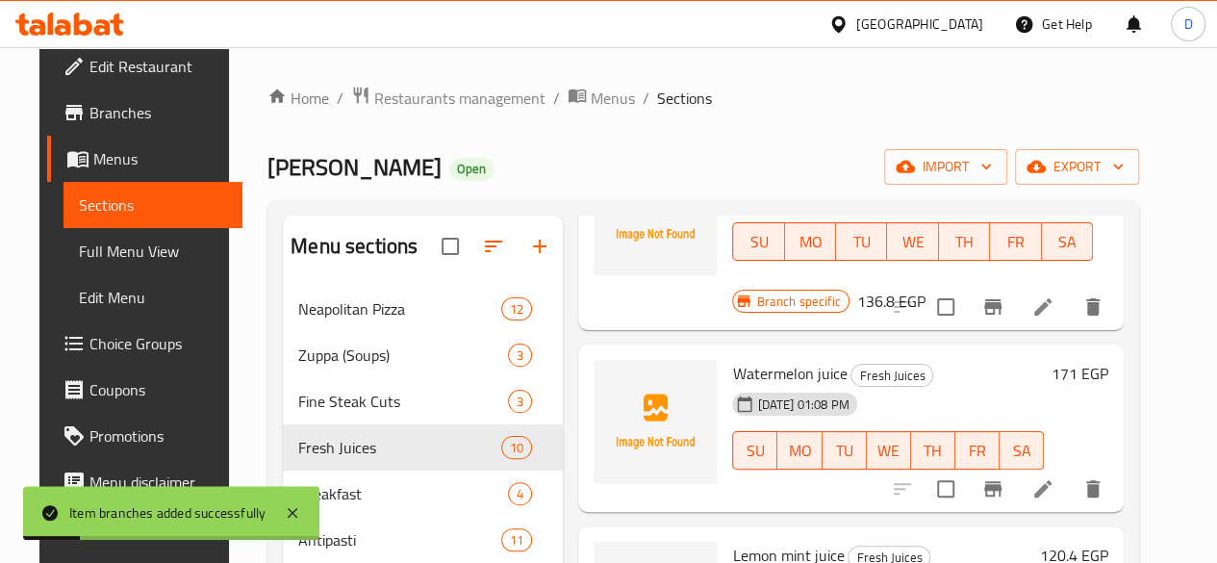
scroll to position [171, 0]
click at [1001, 480] on icon "Branch-specific-item" at bounding box center [992, 487] width 17 height 15
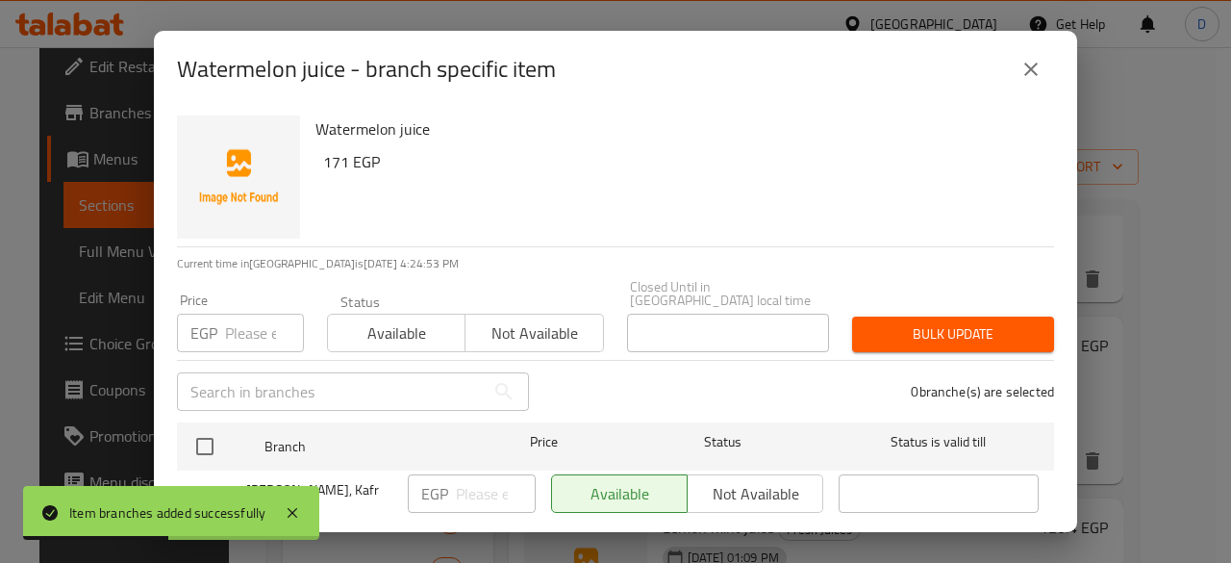
click at [198, 482] on input "checkbox" at bounding box center [201, 502] width 40 height 40
checkbox input "true"
click at [526, 336] on button "Not available" at bounding box center [534, 333] width 139 height 38
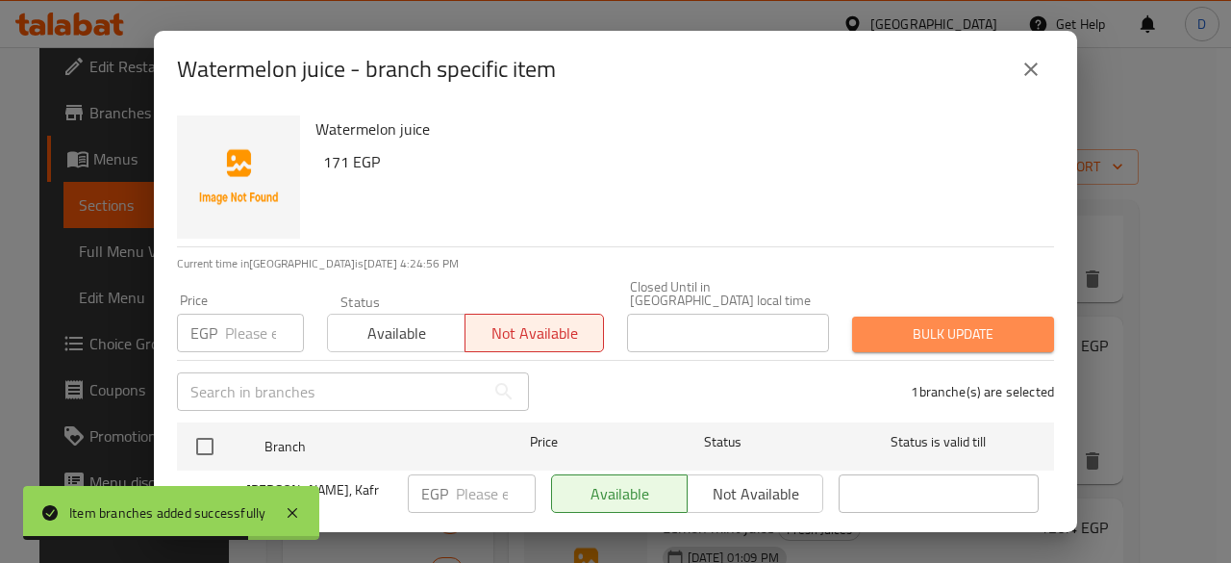
click at [950, 332] on span "Bulk update" at bounding box center [953, 334] width 171 height 24
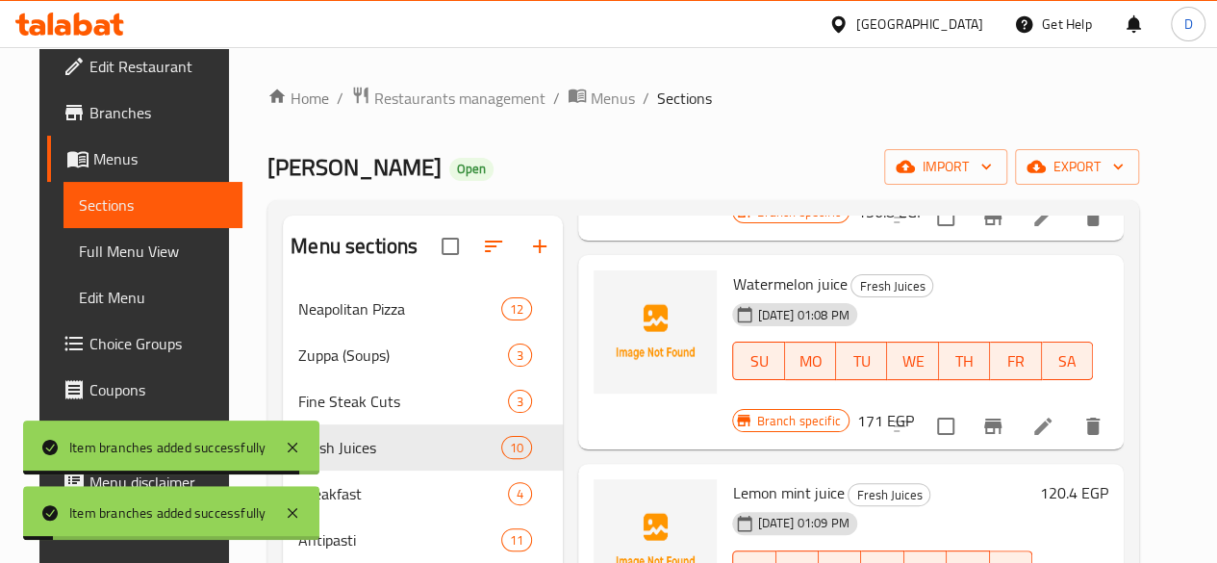
scroll to position [265, 0]
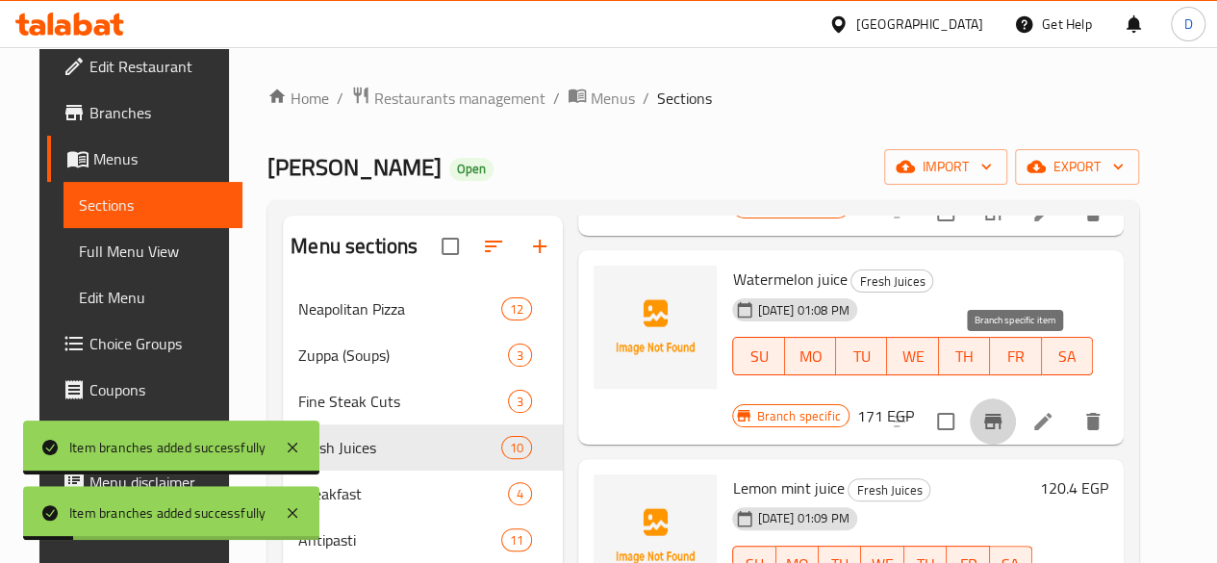
click at [1001, 414] on icon "Branch-specific-item" at bounding box center [992, 421] width 17 height 15
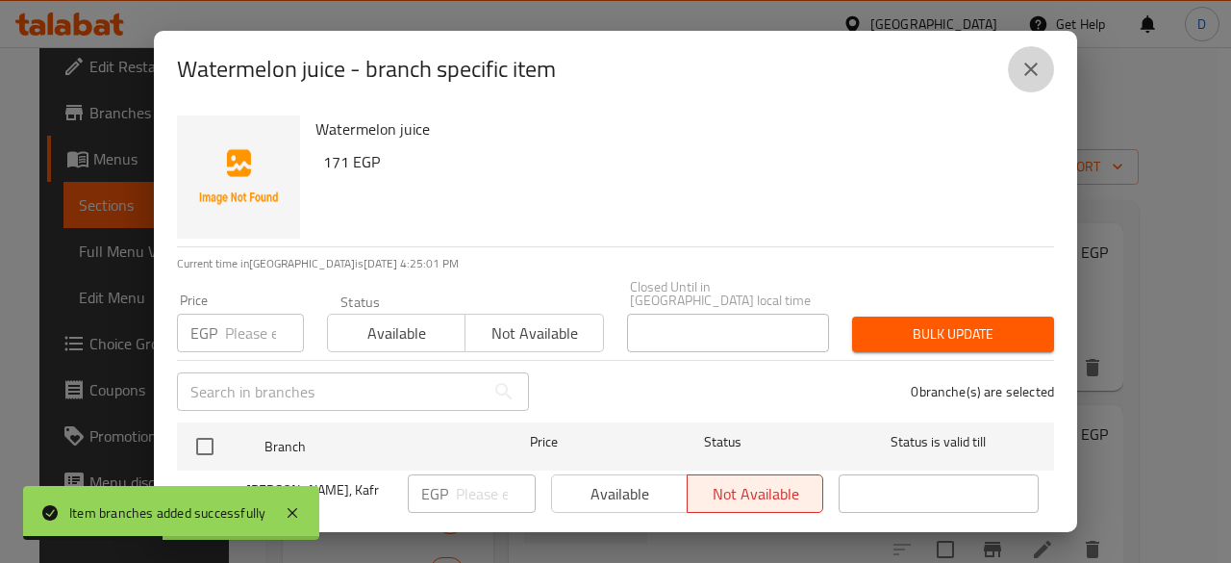
click at [1039, 64] on icon "close" at bounding box center [1031, 69] width 23 height 23
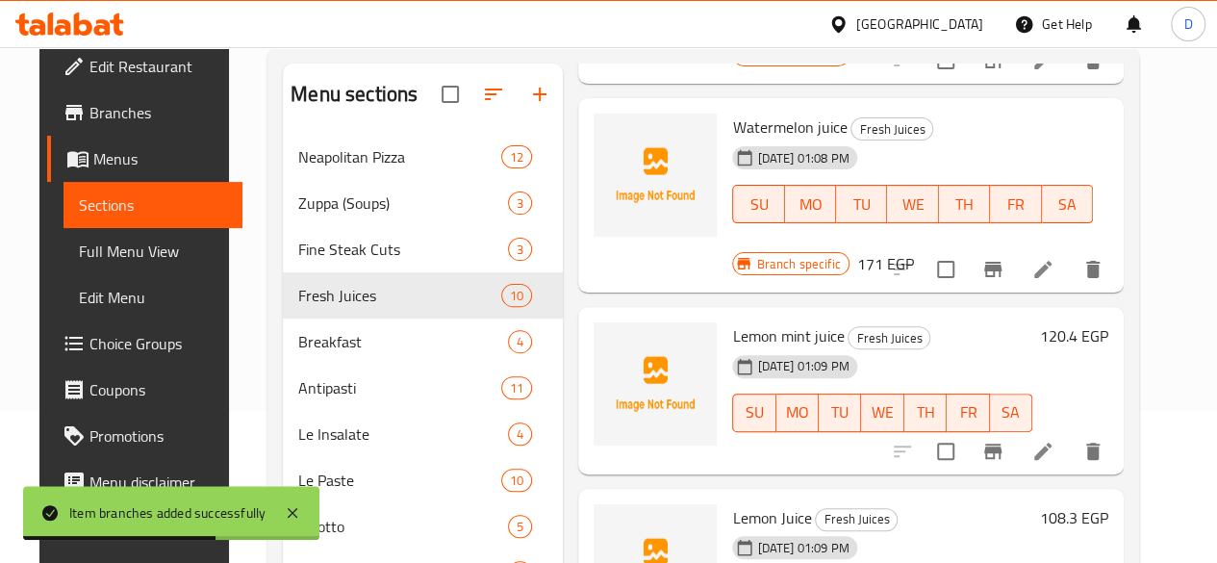
scroll to position [155, 0]
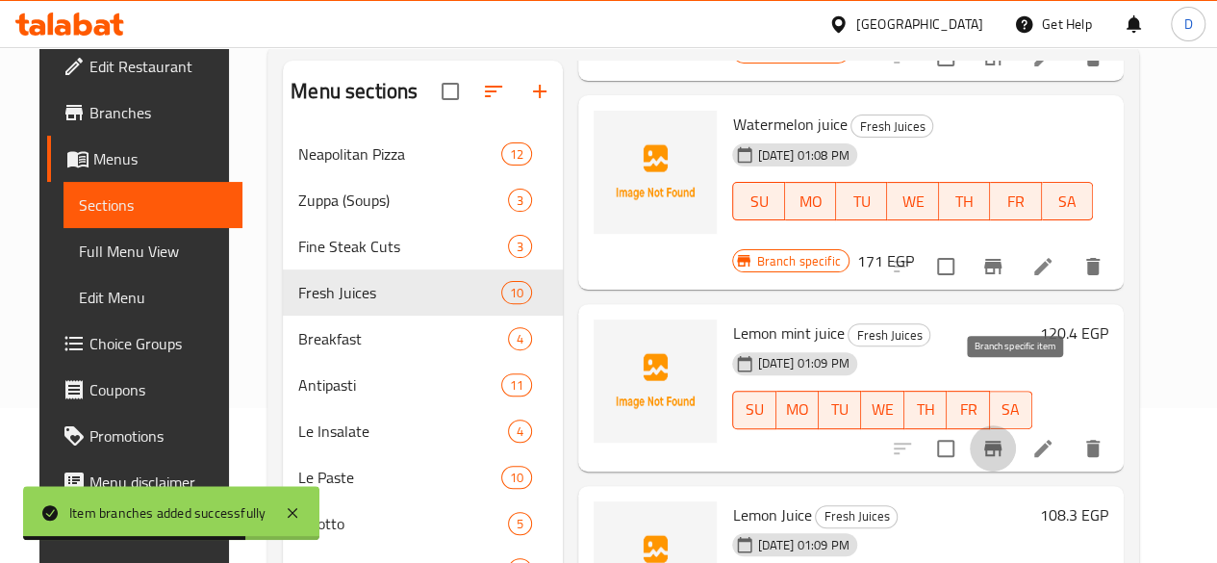
click at [1004, 437] on icon "Branch-specific-item" at bounding box center [992, 448] width 23 height 23
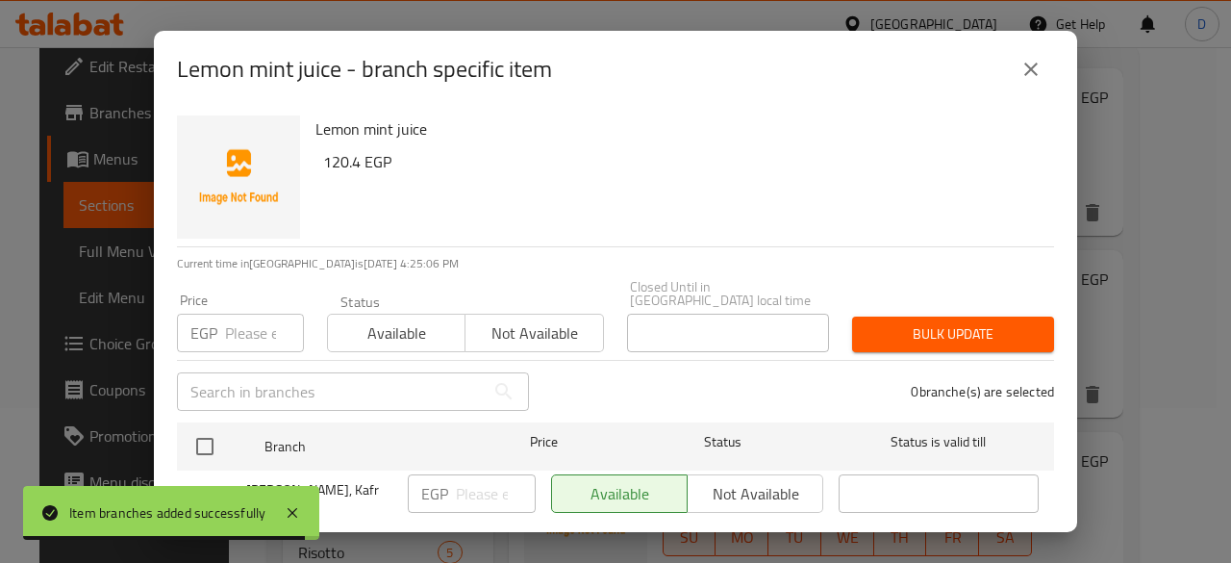
click at [219, 482] on input "checkbox" at bounding box center [201, 502] width 40 height 40
checkbox input "true"
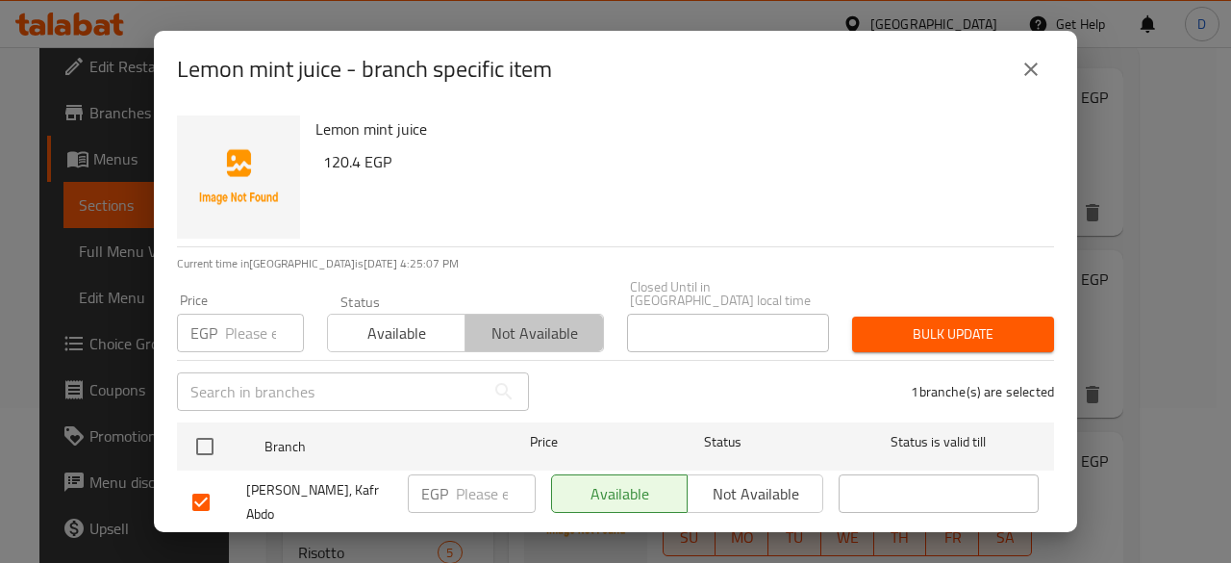
click at [563, 314] on button "Not available" at bounding box center [534, 333] width 139 height 38
click at [904, 322] on span "Bulk update" at bounding box center [953, 334] width 171 height 24
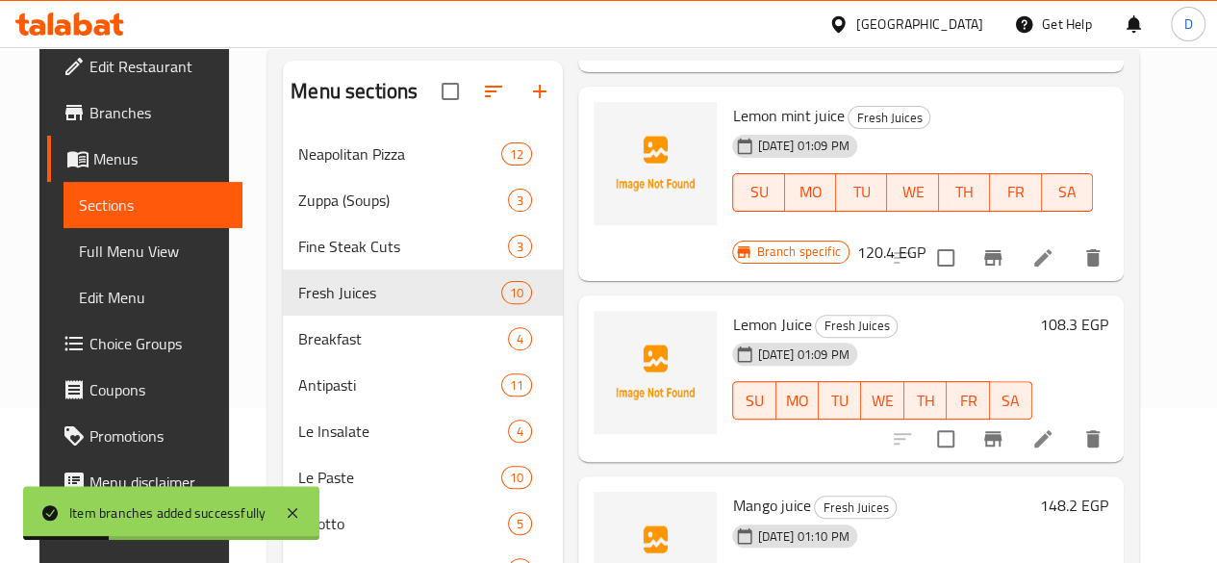
scroll to position [484, 0]
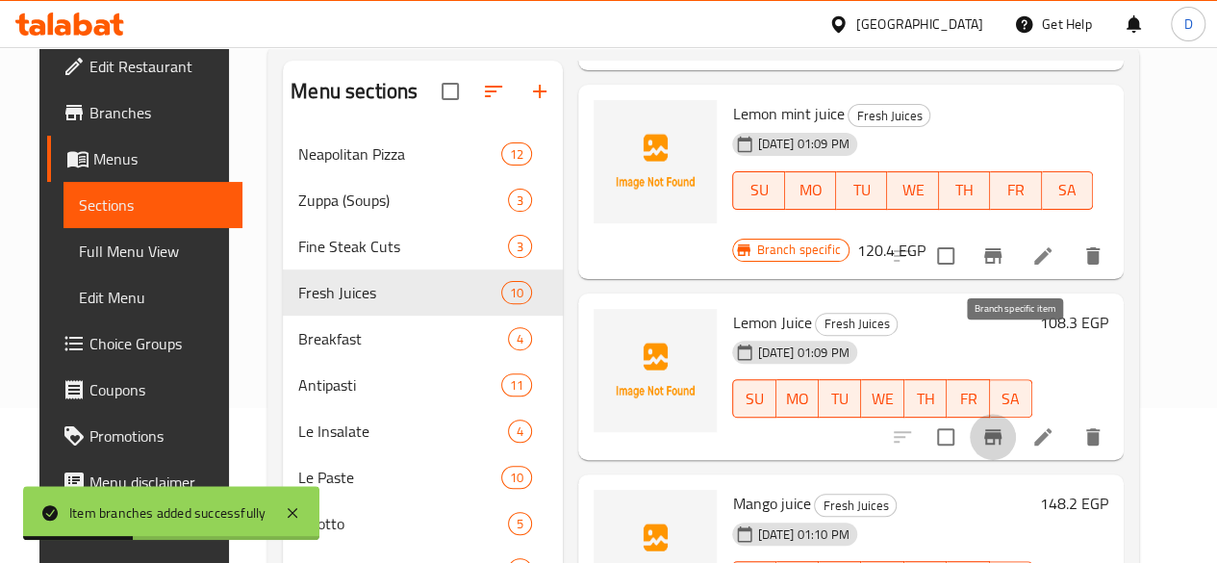
click at [1001, 429] on icon "Branch-specific-item" at bounding box center [992, 436] width 17 height 15
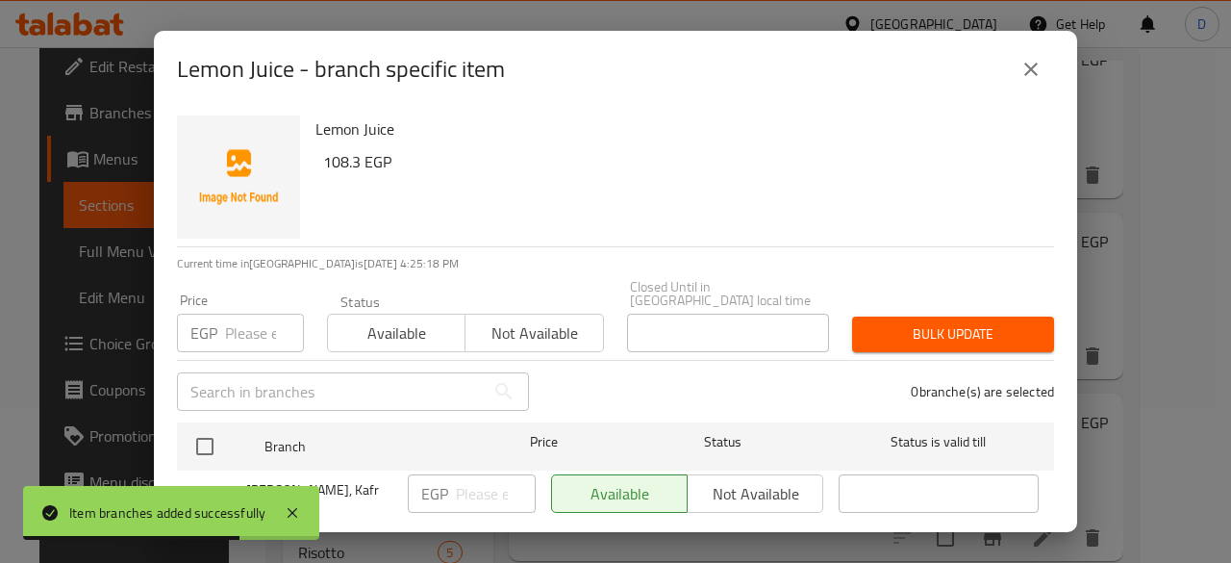
click at [214, 482] on input "checkbox" at bounding box center [201, 502] width 40 height 40
checkbox input "true"
click at [560, 319] on span "Not available" at bounding box center [534, 333] width 122 height 28
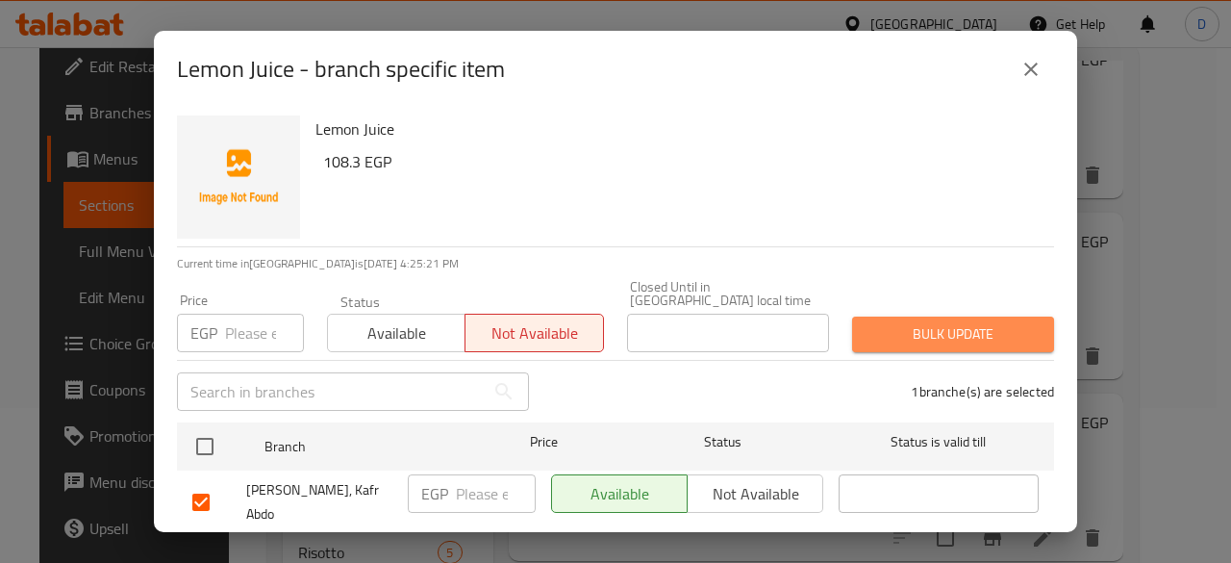
click at [964, 322] on span "Bulk update" at bounding box center [953, 334] width 171 height 24
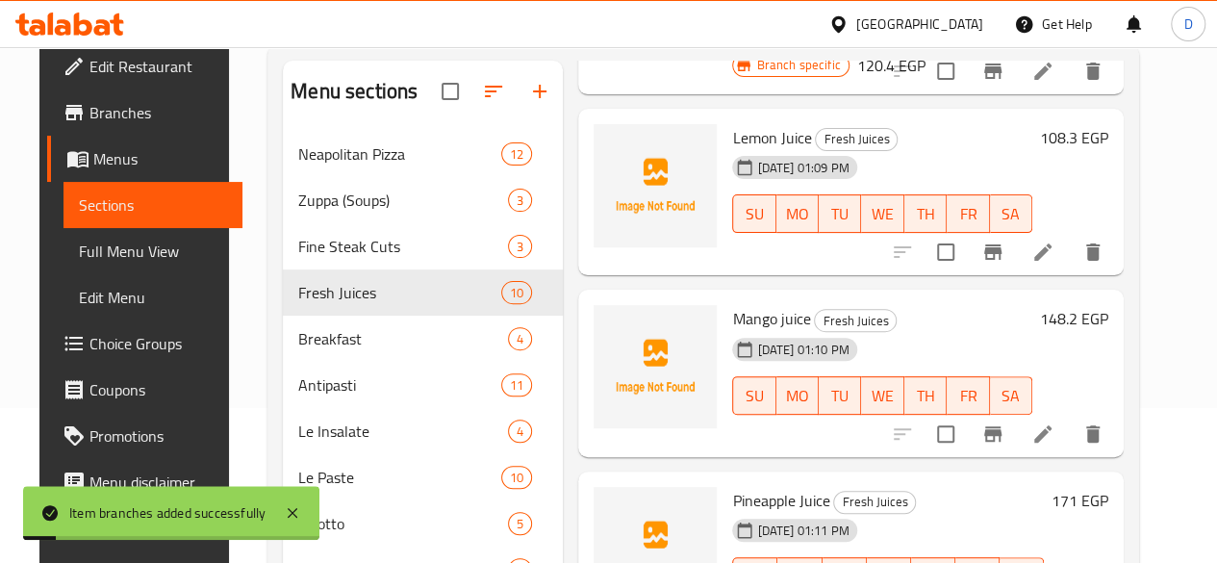
scroll to position [670, 0]
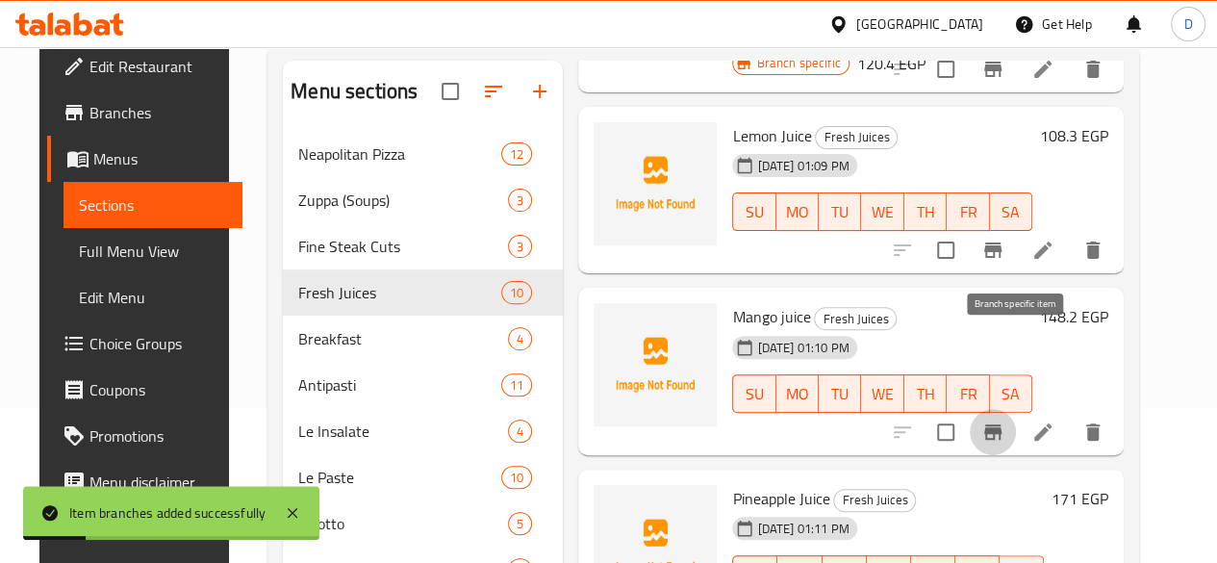
click at [1001, 424] on icon "Branch-specific-item" at bounding box center [992, 431] width 17 height 15
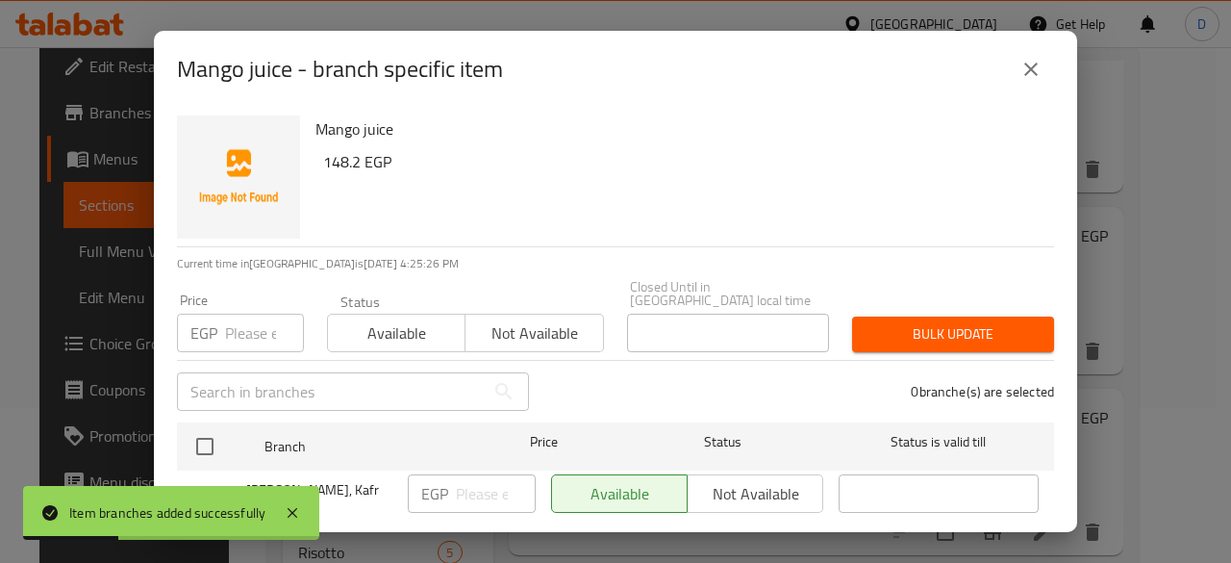
click at [208, 482] on input "checkbox" at bounding box center [201, 502] width 40 height 40
checkbox input "true"
click at [539, 323] on span "Not available" at bounding box center [534, 333] width 122 height 28
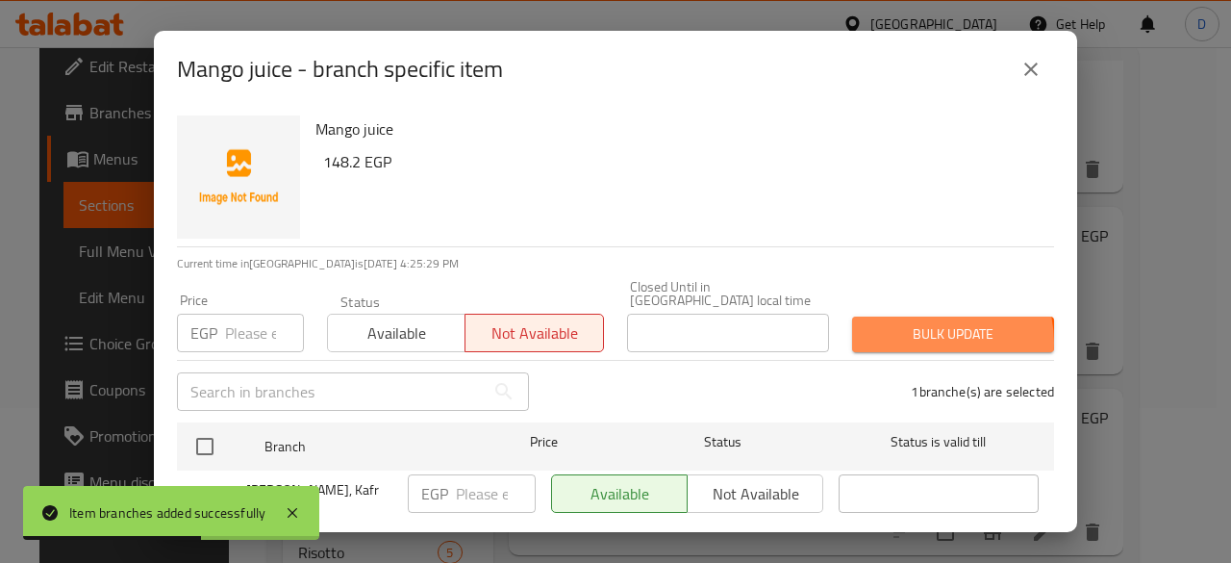
click at [916, 329] on span "Bulk update" at bounding box center [953, 334] width 171 height 24
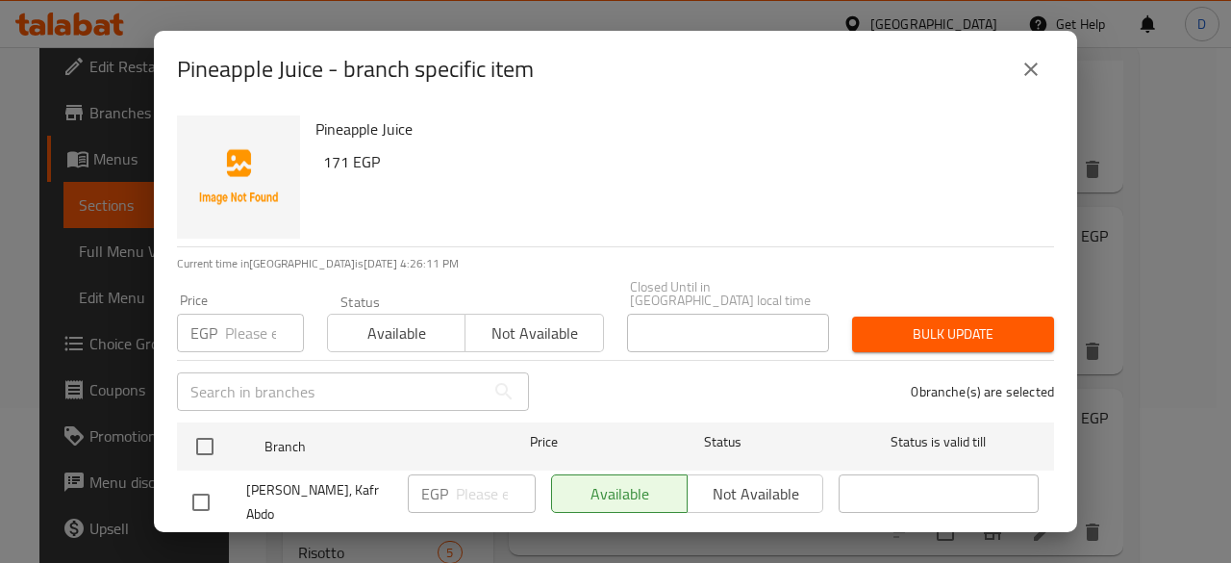
click at [196, 482] on input "checkbox" at bounding box center [201, 502] width 40 height 40
checkbox input "true"
click at [523, 319] on span "Not available" at bounding box center [534, 333] width 122 height 28
click at [898, 336] on button "Bulk update" at bounding box center [953, 334] width 202 height 36
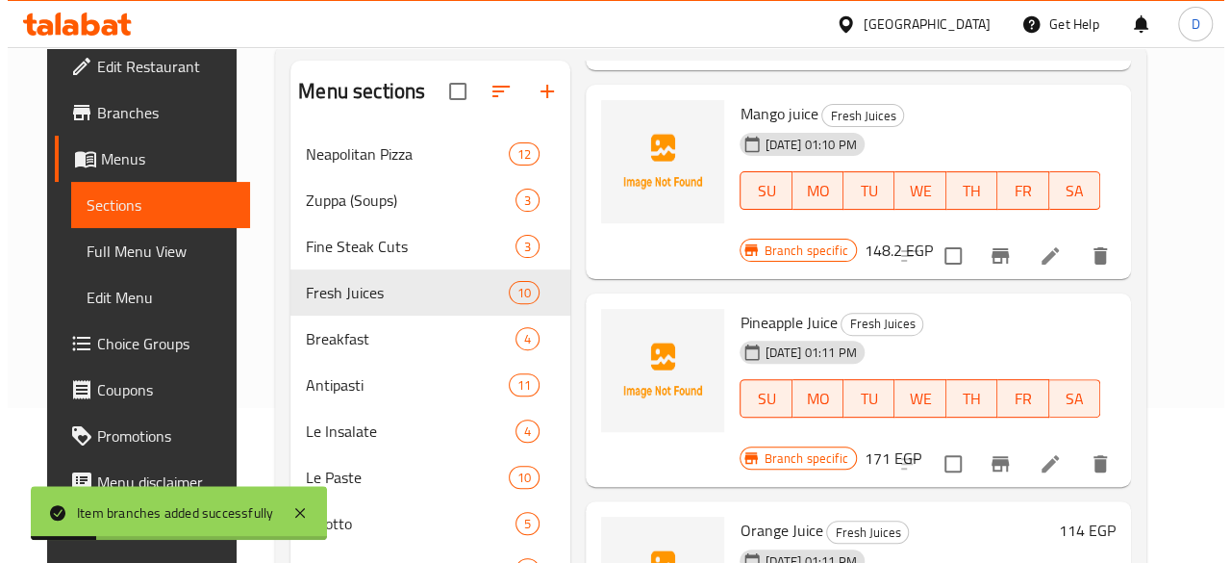
scroll to position [960, 0]
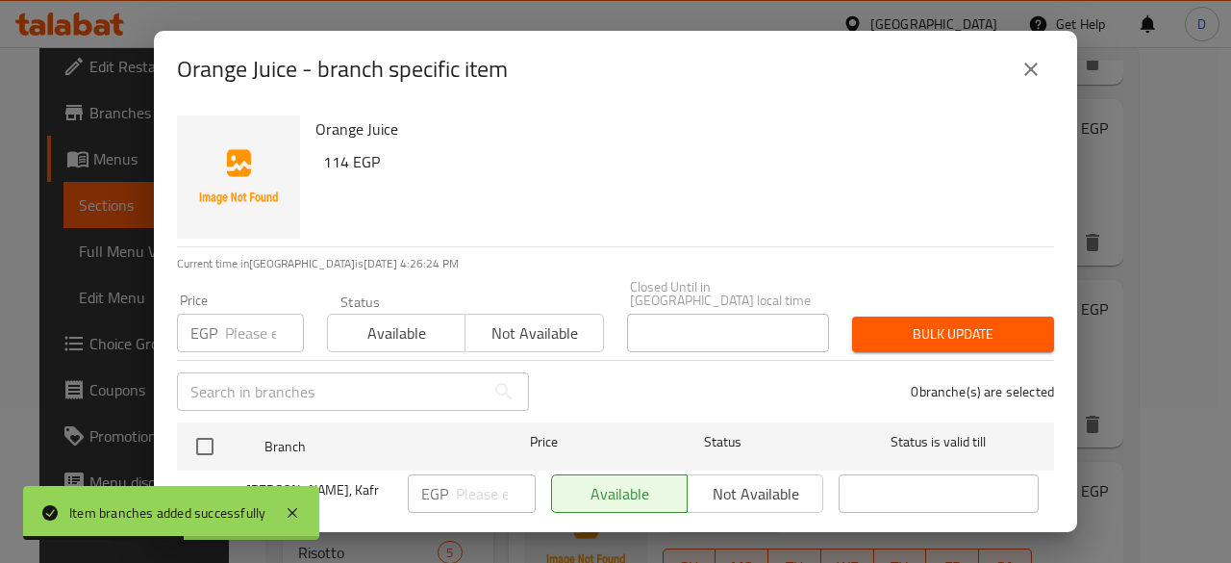
click at [200, 482] on input "checkbox" at bounding box center [201, 502] width 40 height 40
checkbox input "true"
click at [537, 322] on span "Not available" at bounding box center [534, 333] width 122 height 28
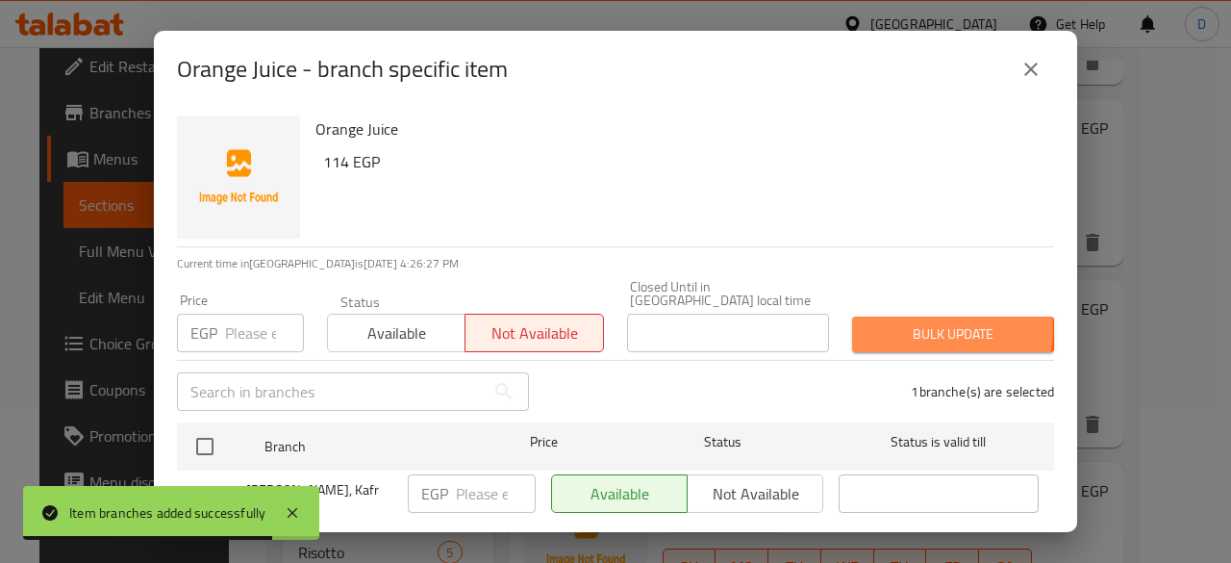
click at [925, 322] on span "Bulk update" at bounding box center [953, 334] width 171 height 24
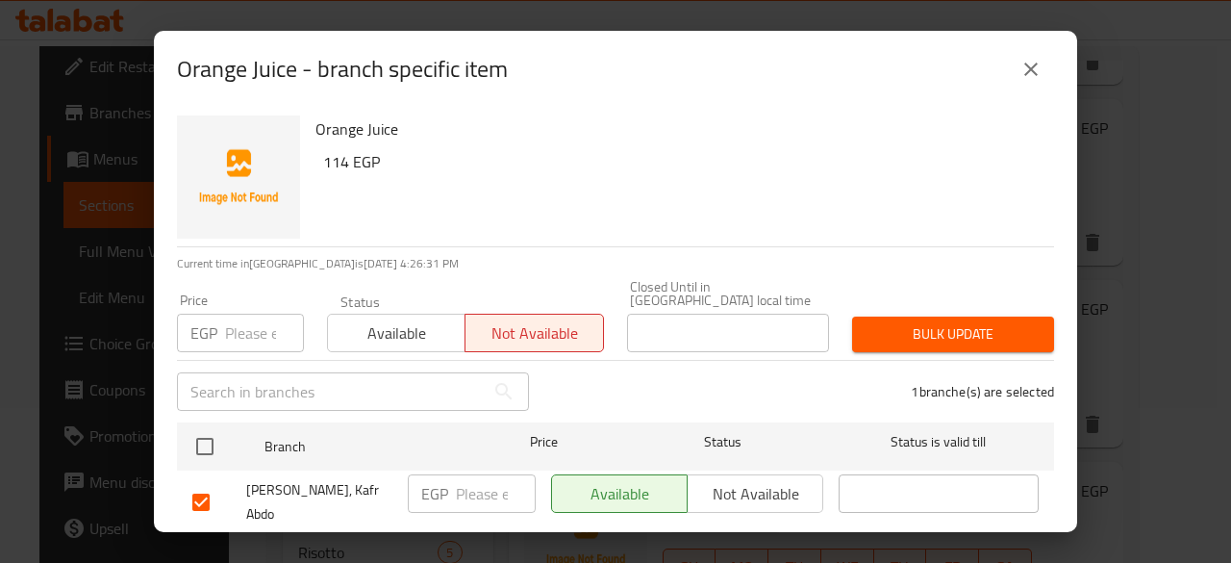
scroll to position [71, 0]
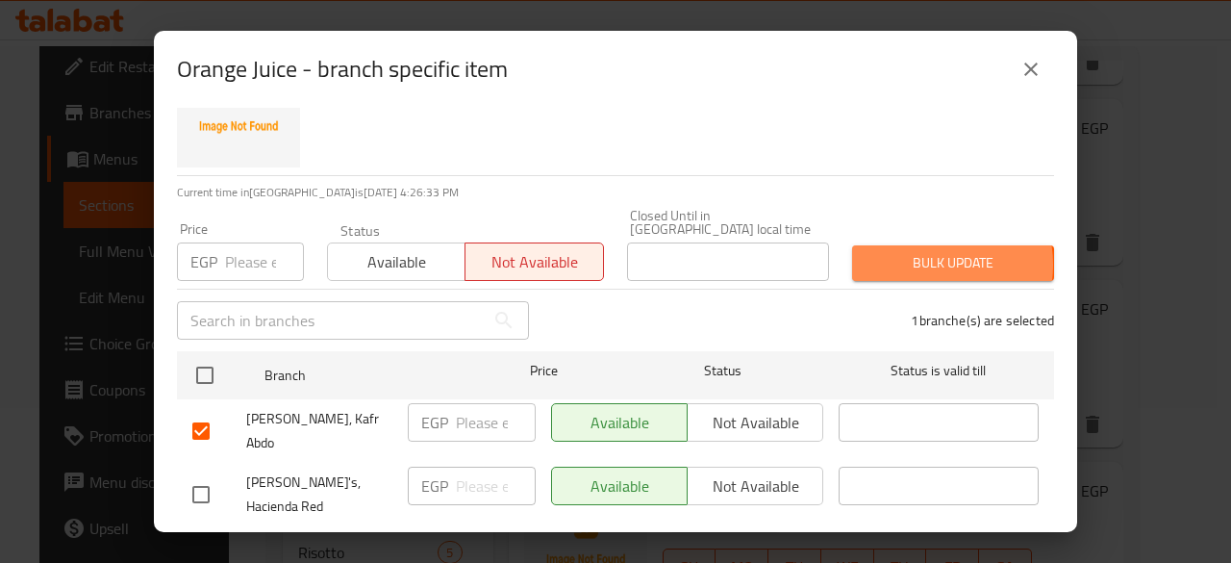
click at [918, 251] on span "Bulk update" at bounding box center [953, 263] width 171 height 24
click at [939, 251] on span "Bulk update" at bounding box center [953, 263] width 171 height 24
click at [871, 258] on span "Bulk update" at bounding box center [953, 263] width 171 height 24
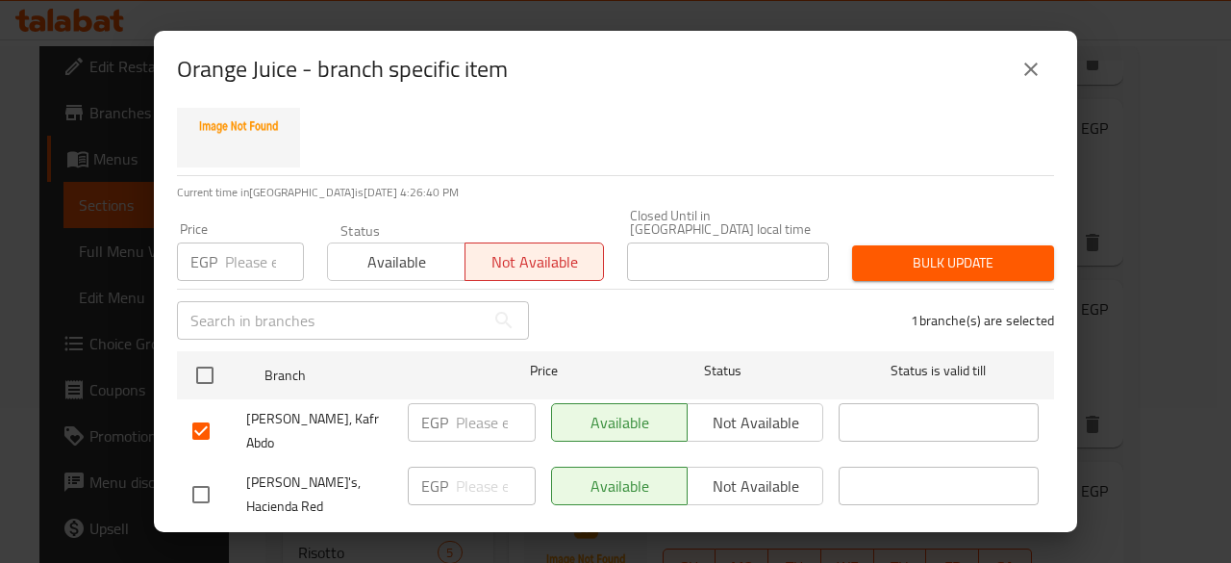
click at [871, 258] on span "Bulk update" at bounding box center [953, 263] width 171 height 24
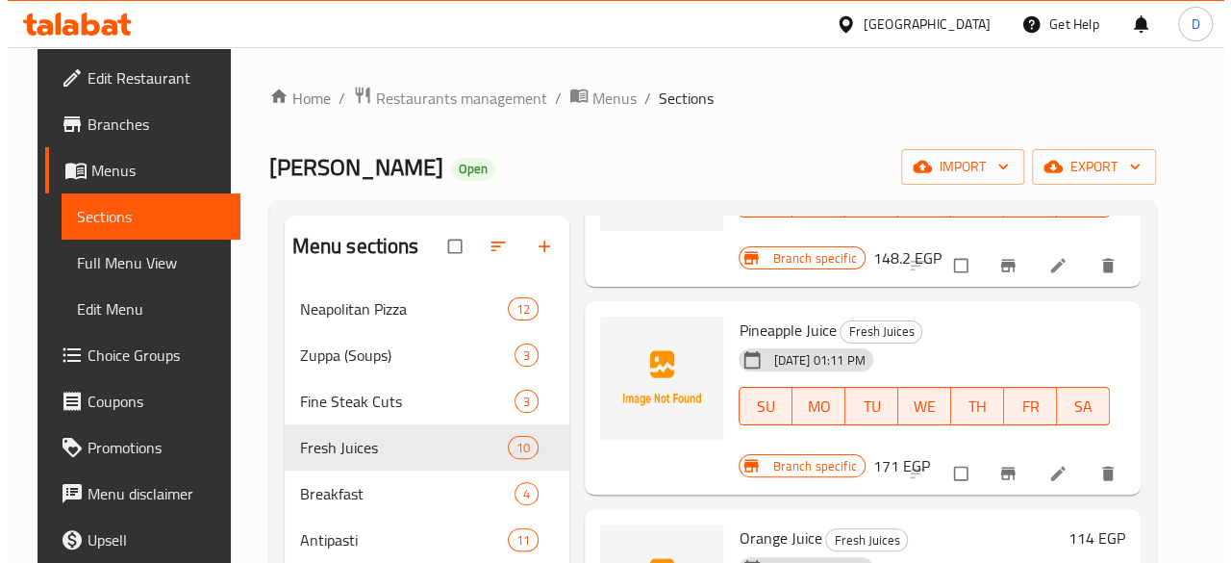
scroll to position [1184, 0]
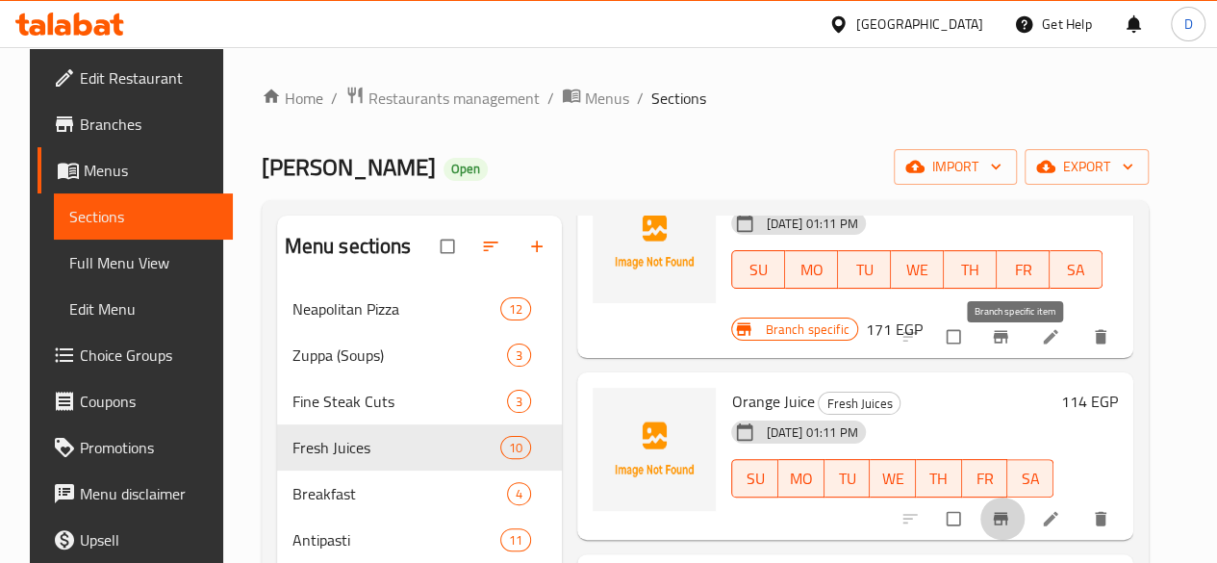
click at [1007, 512] on icon "Branch-specific-item" at bounding box center [1000, 518] width 14 height 13
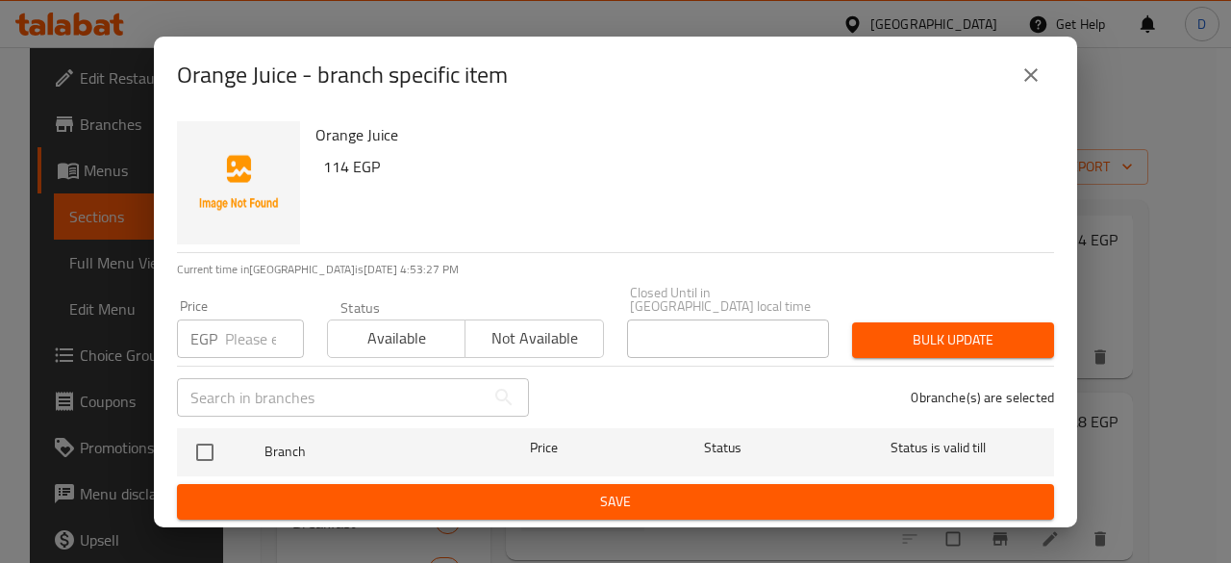
click at [225, 341] on input "number" at bounding box center [264, 338] width 79 height 38
click at [512, 342] on span "Not available" at bounding box center [534, 338] width 122 height 28
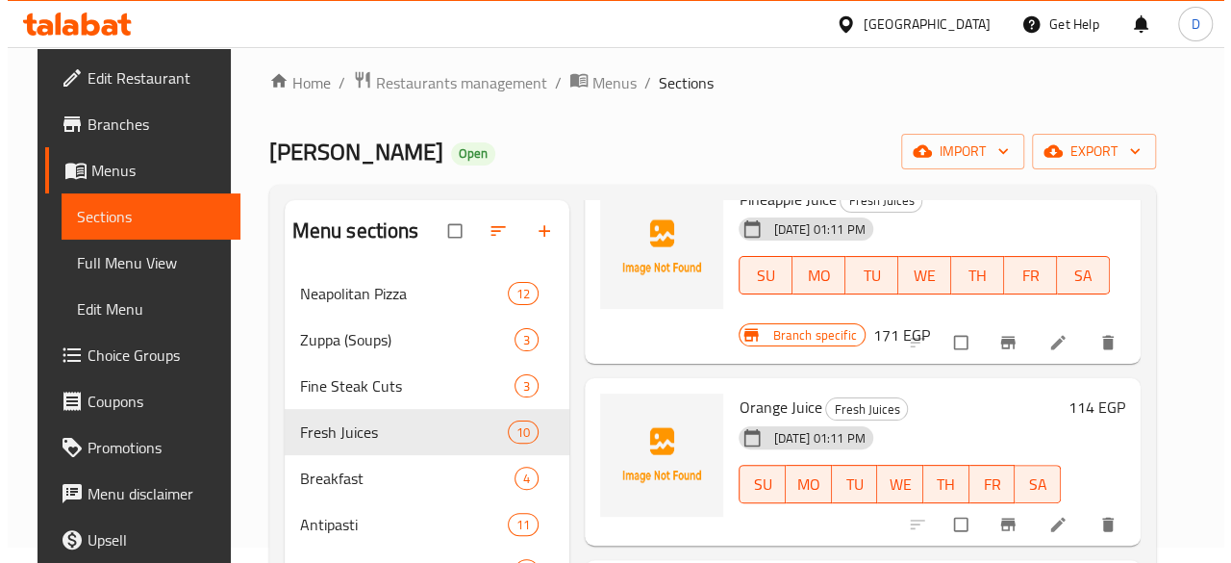
scroll to position [1165, 0]
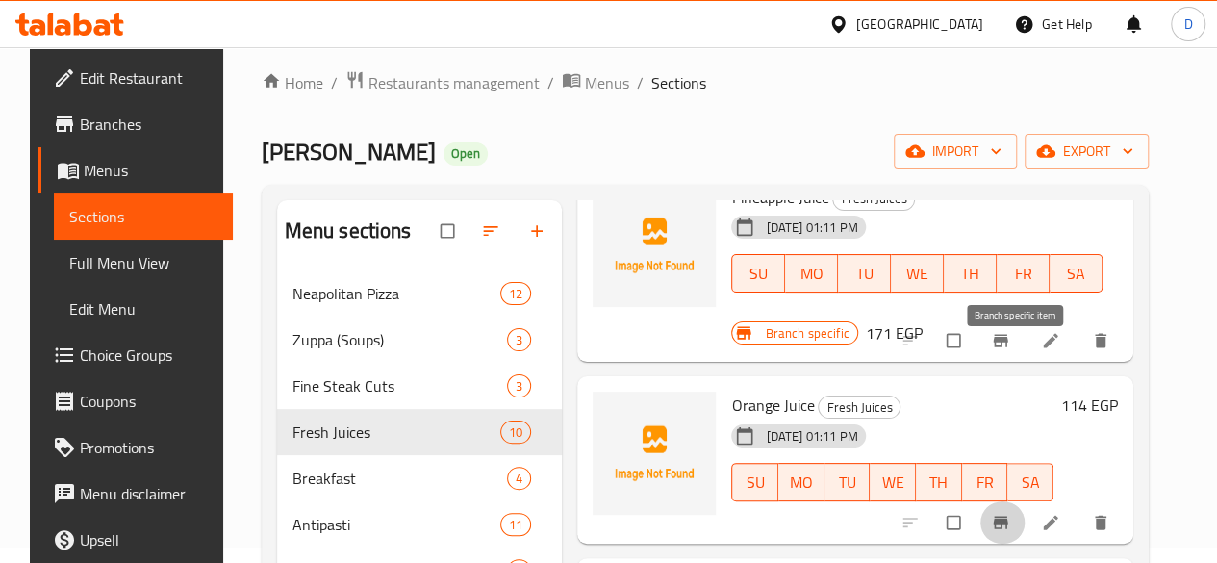
click at [1007, 516] on icon "Branch-specific-item" at bounding box center [1000, 522] width 14 height 13
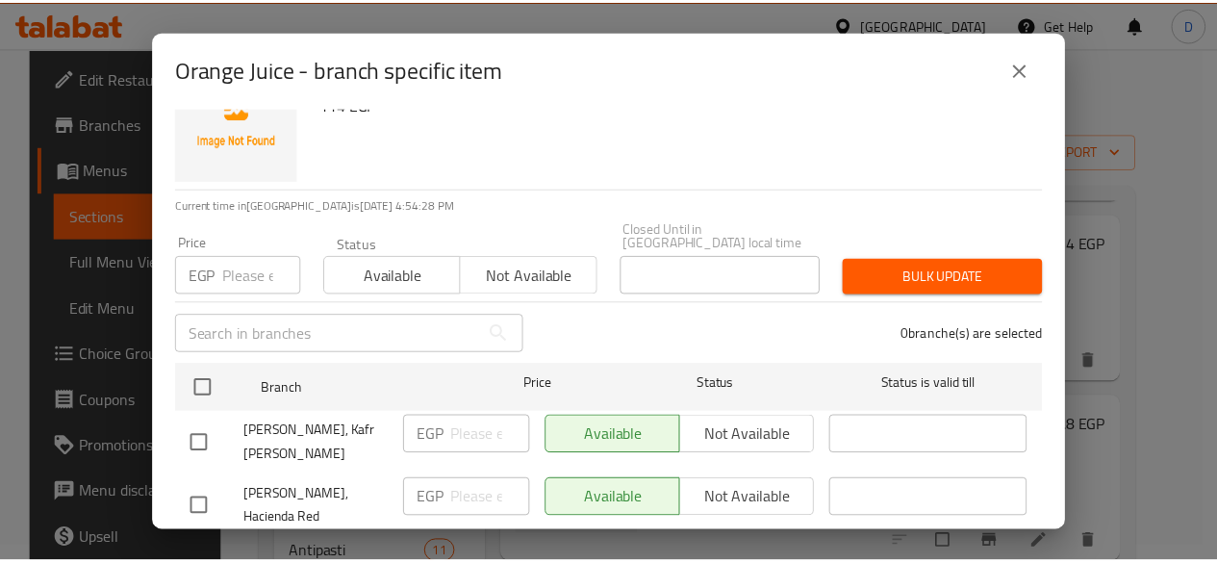
scroll to position [71, 0]
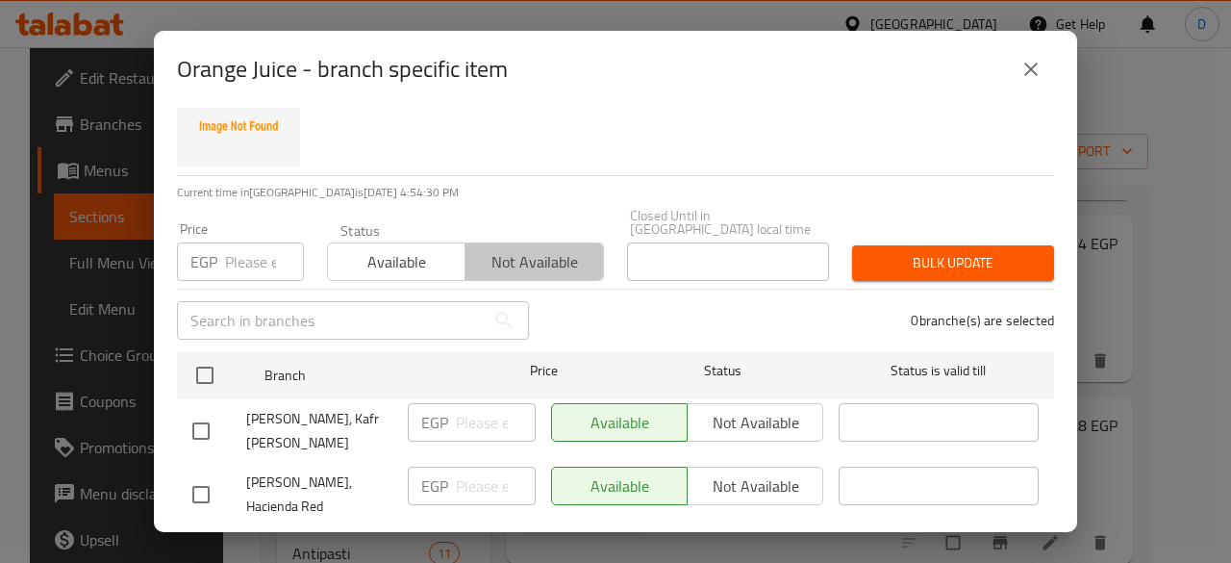
click at [514, 254] on span "Not available" at bounding box center [534, 262] width 122 height 28
click at [204, 416] on input "checkbox" at bounding box center [201, 431] width 40 height 40
checkbox input "true"
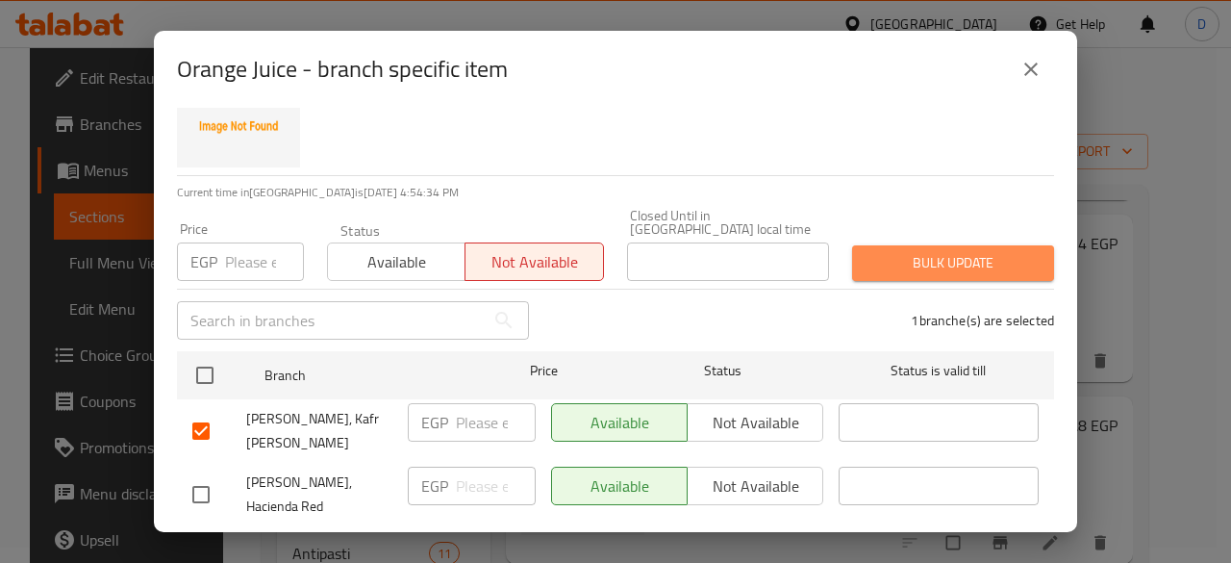
click at [975, 258] on span "Bulk update" at bounding box center [953, 263] width 171 height 24
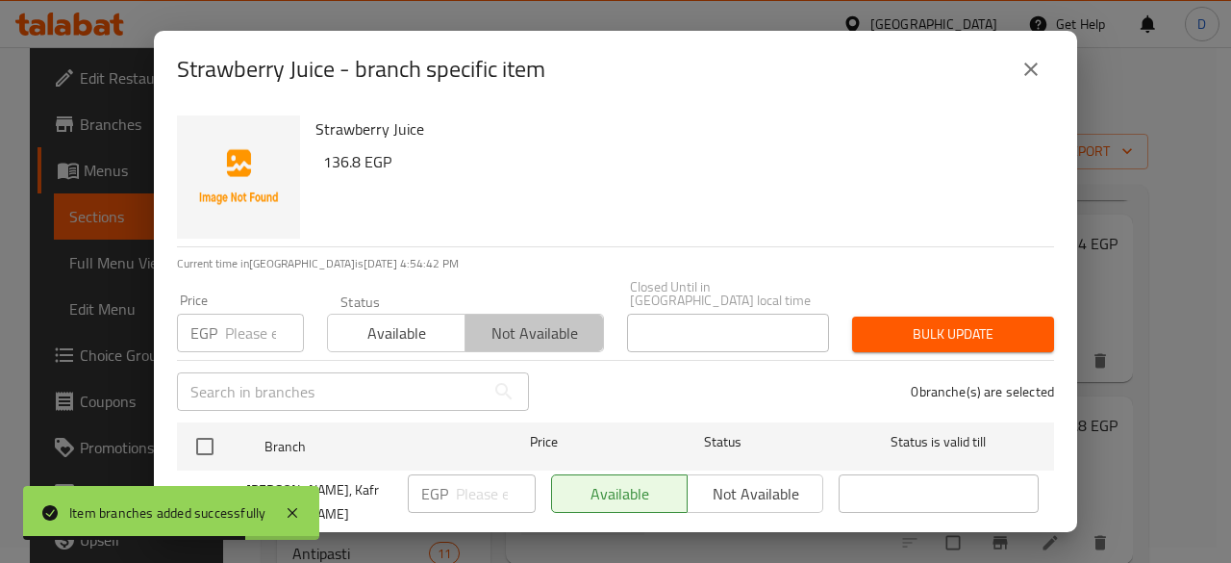
click at [560, 319] on span "Not available" at bounding box center [534, 333] width 122 height 28
click at [196, 482] on input "checkbox" at bounding box center [201, 502] width 40 height 40
checkbox input "true"
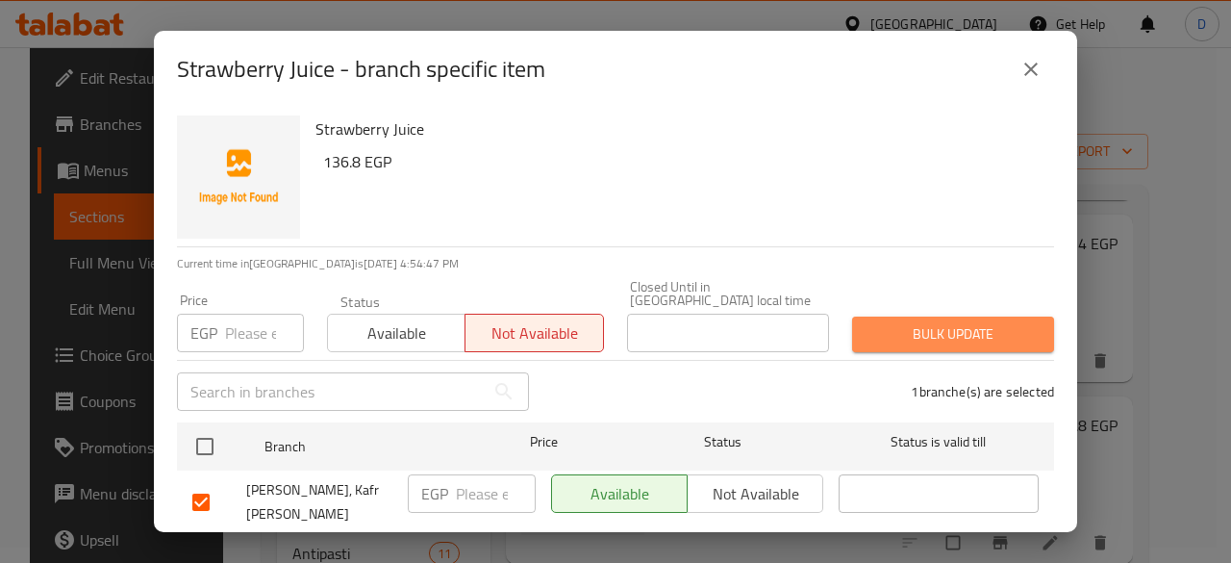
click at [989, 322] on span "Bulk update" at bounding box center [953, 334] width 171 height 24
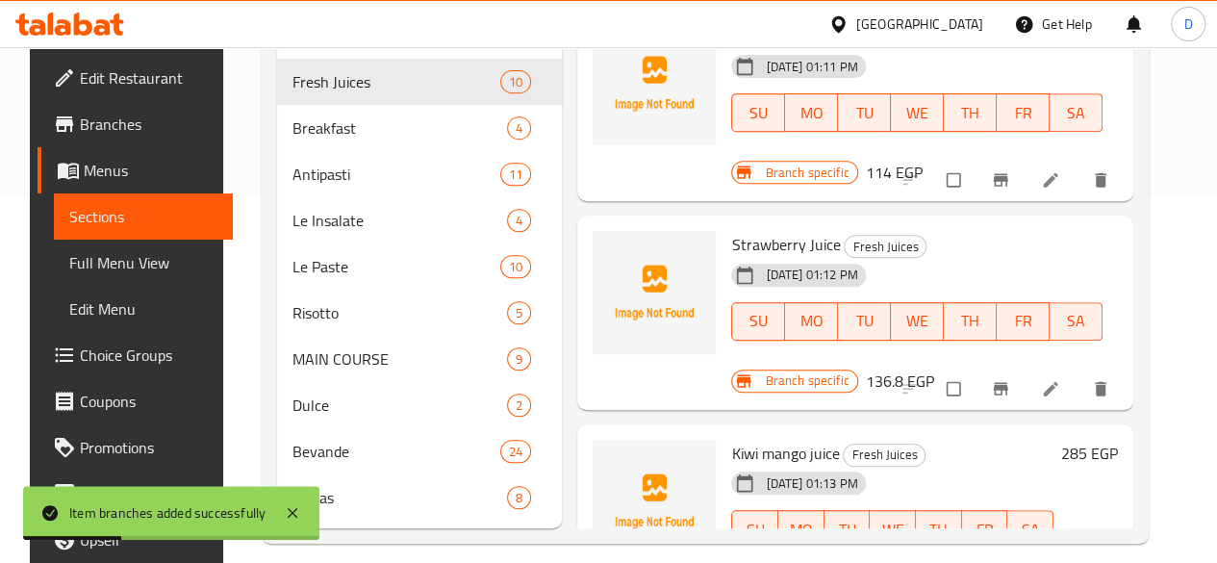
scroll to position [413, 0]
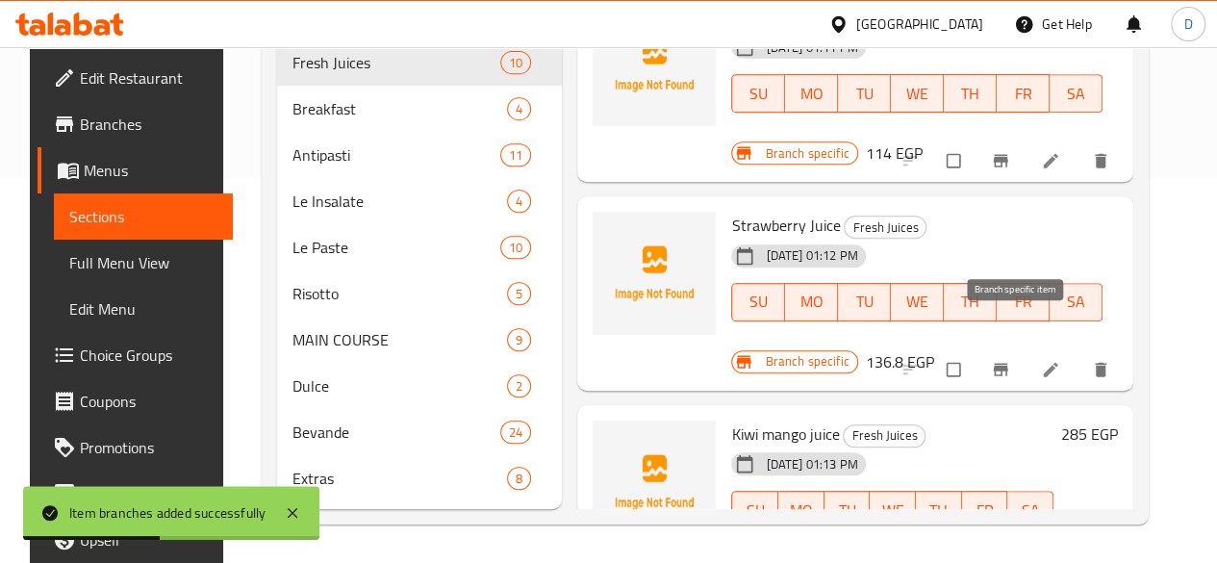
click at [1007, 544] on icon "Branch-specific-item" at bounding box center [1000, 550] width 14 height 13
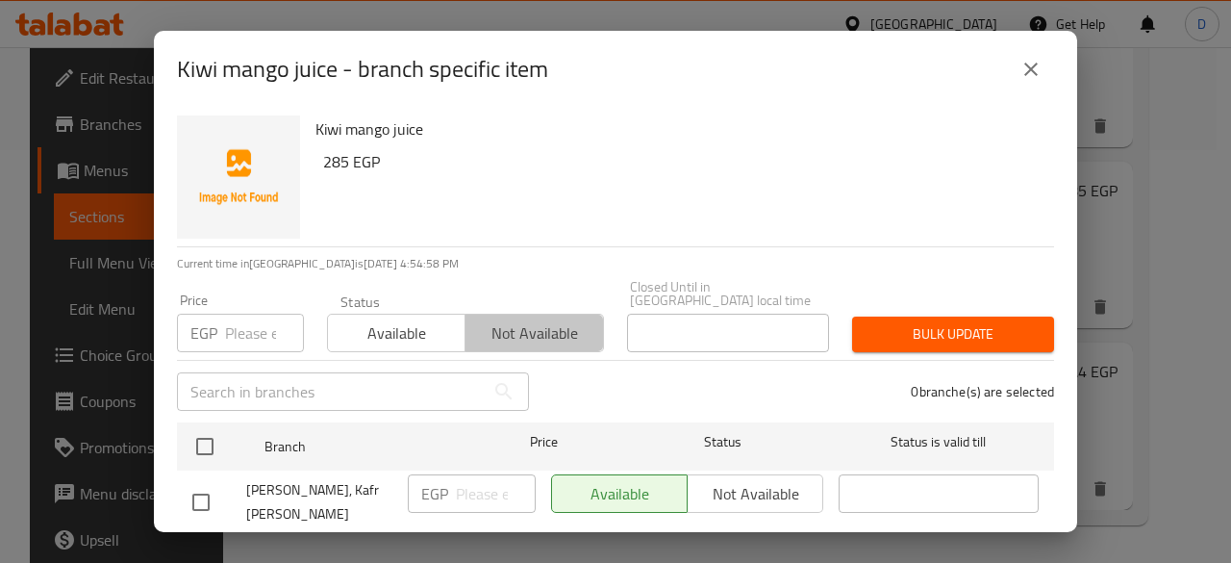
click at [568, 319] on span "Not available" at bounding box center [534, 333] width 122 height 28
click at [208, 482] on input "checkbox" at bounding box center [201, 502] width 40 height 40
checkbox input "true"
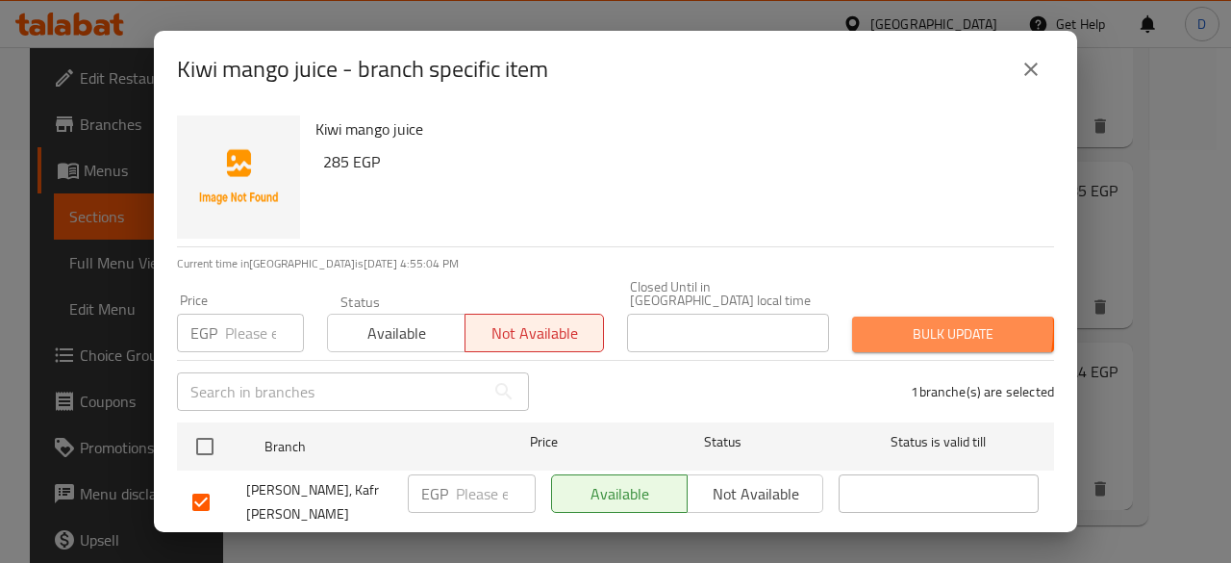
click at [883, 322] on span "Bulk update" at bounding box center [953, 334] width 171 height 24
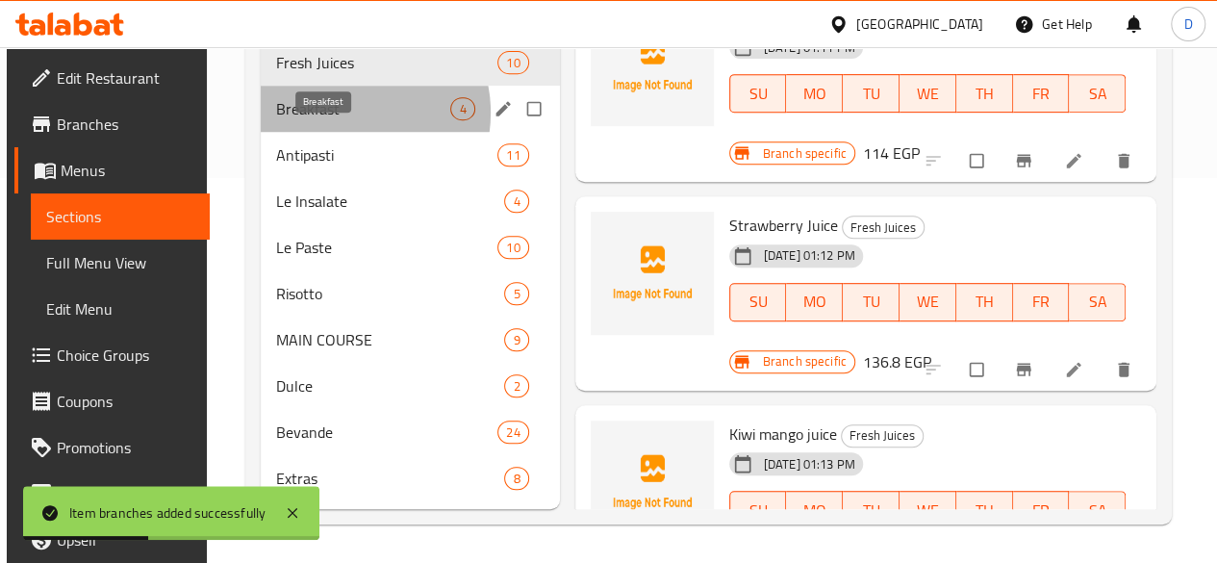
click at [342, 113] on span "Breakfast" at bounding box center [363, 108] width 174 height 23
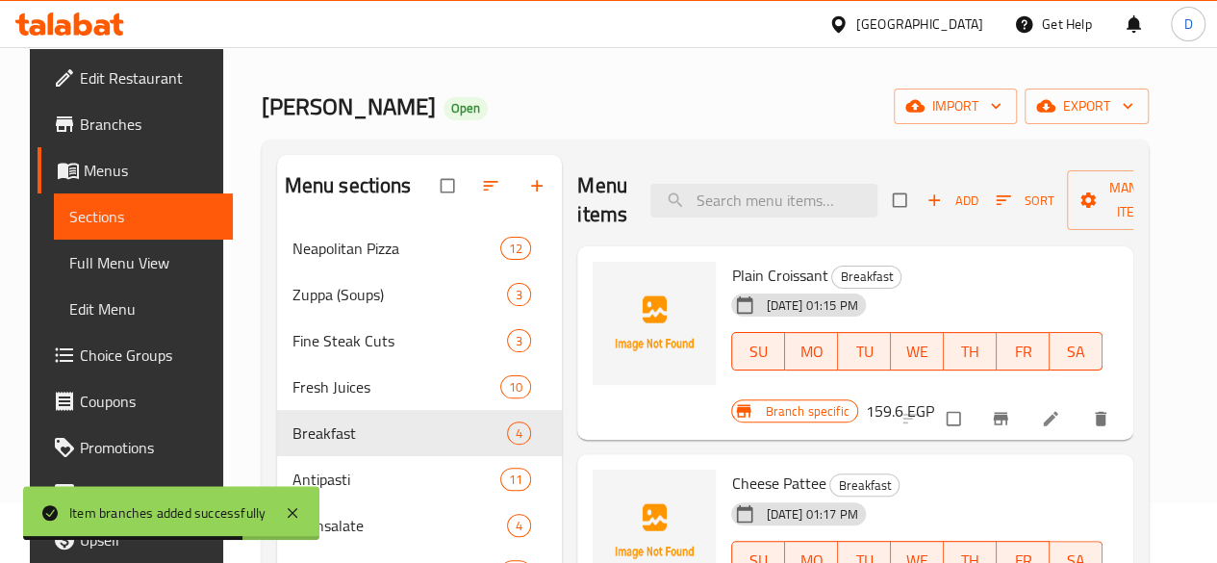
scroll to position [95, 0]
